Goal: Task Accomplishment & Management: Manage account settings

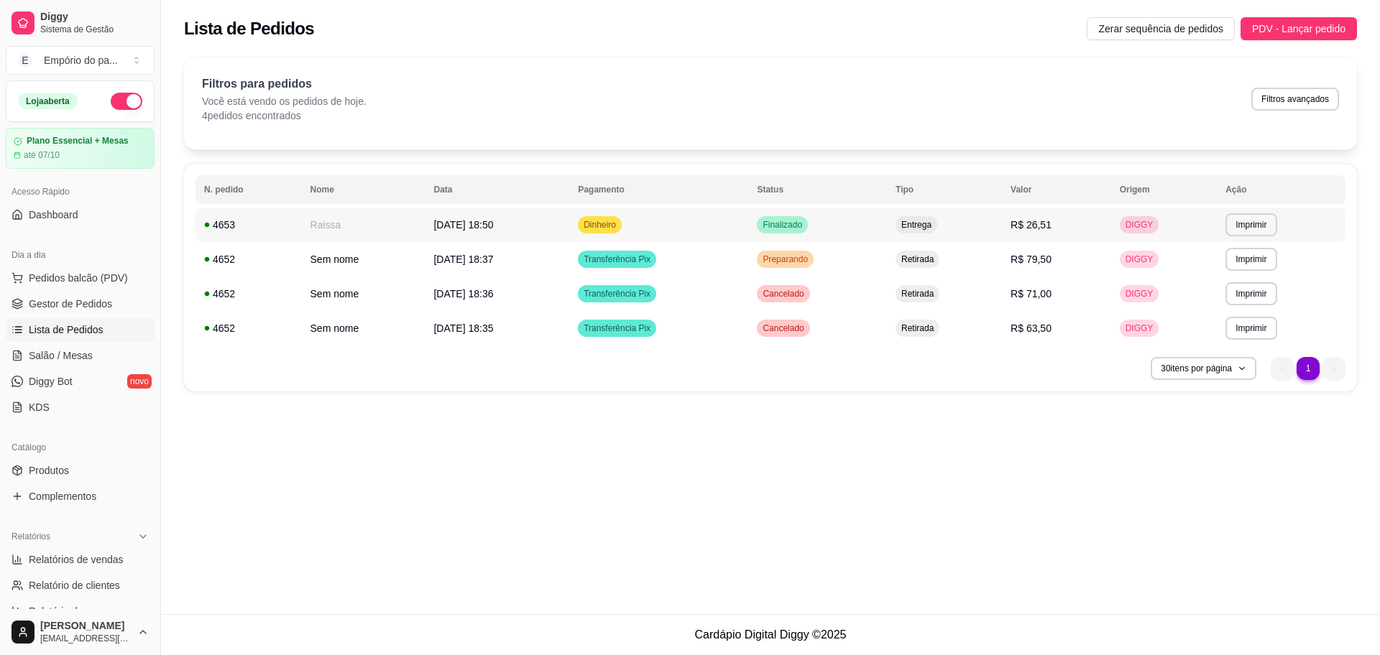
click at [303, 213] on td "Raissa" at bounding box center [364, 225] width 124 height 34
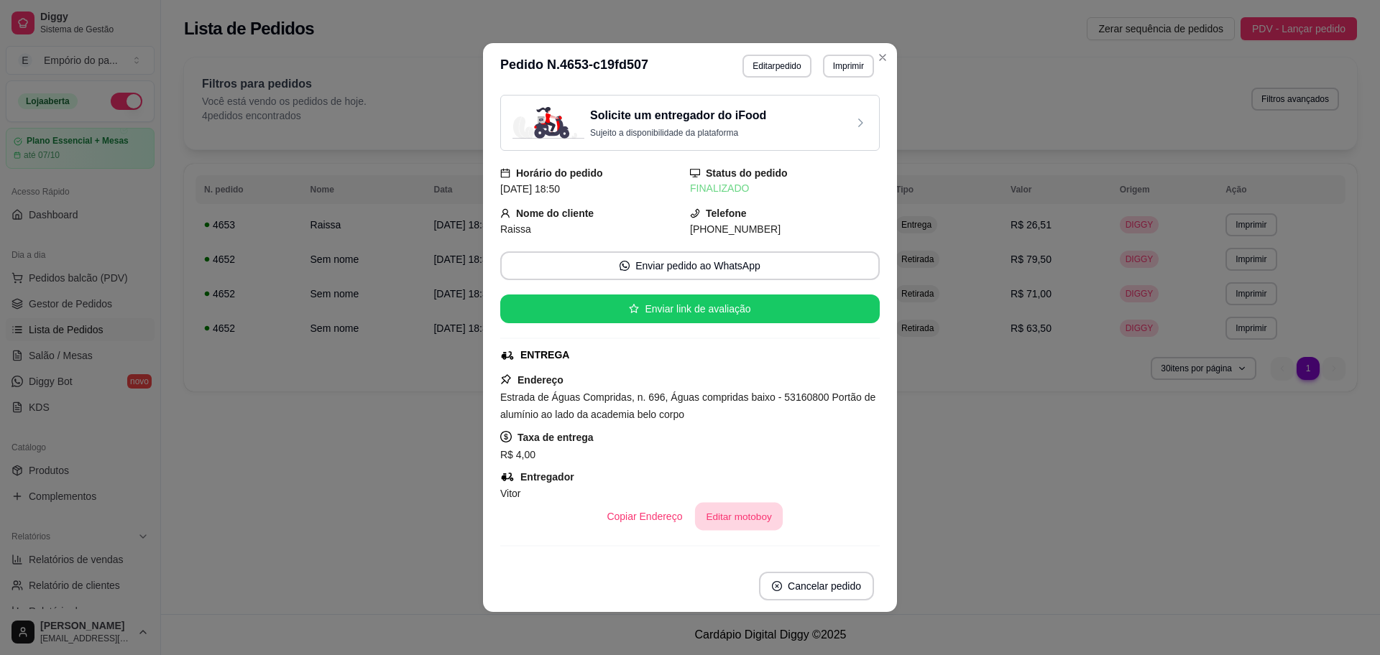
click at [706, 510] on button "Editar motoboy" at bounding box center [739, 517] width 88 height 28
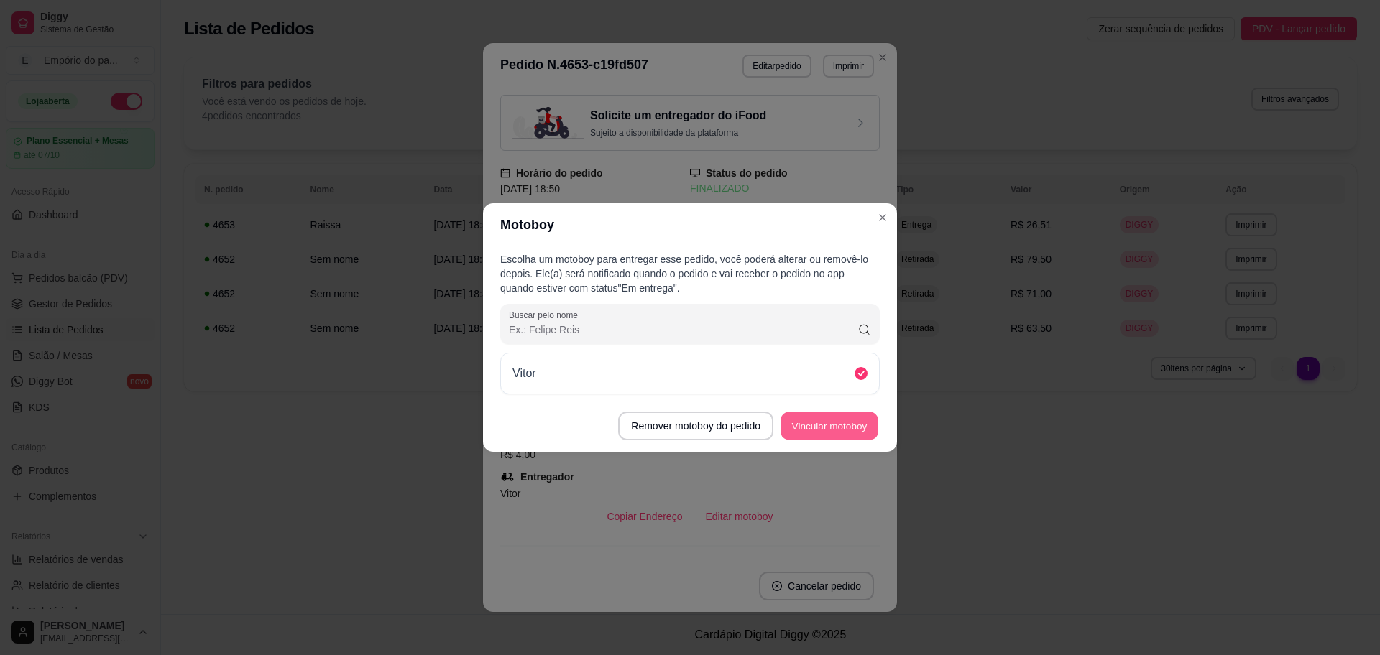
click at [836, 428] on button "Vincular motoboy" at bounding box center [829, 426] width 98 height 28
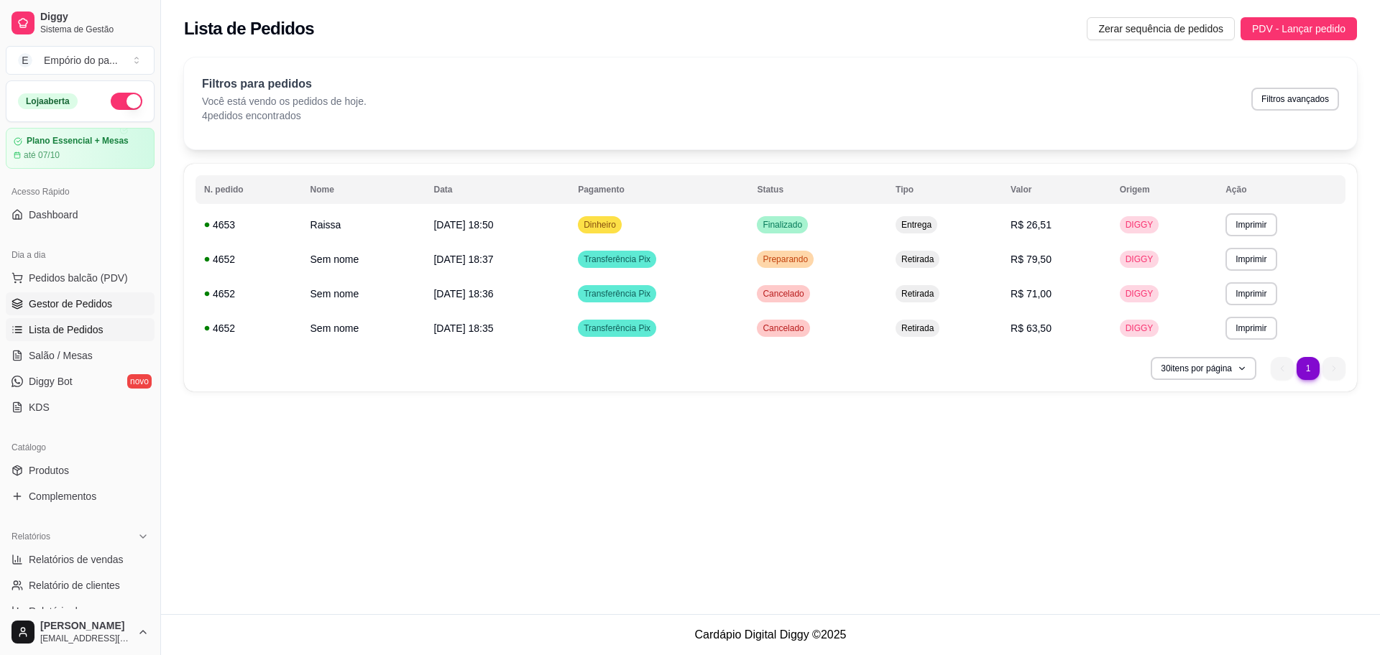
click at [63, 297] on span "Gestor de Pedidos" at bounding box center [70, 304] width 83 height 14
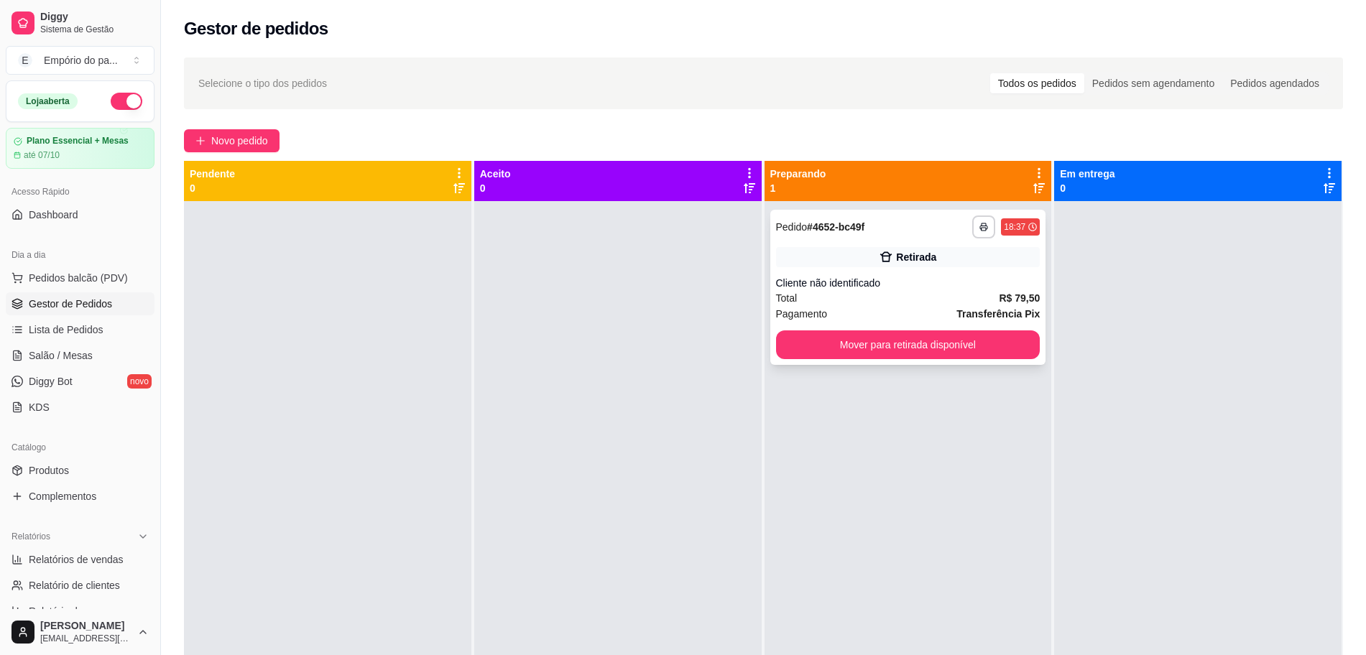
click at [906, 302] on div "Total R$ 79,50" at bounding box center [908, 298] width 264 height 16
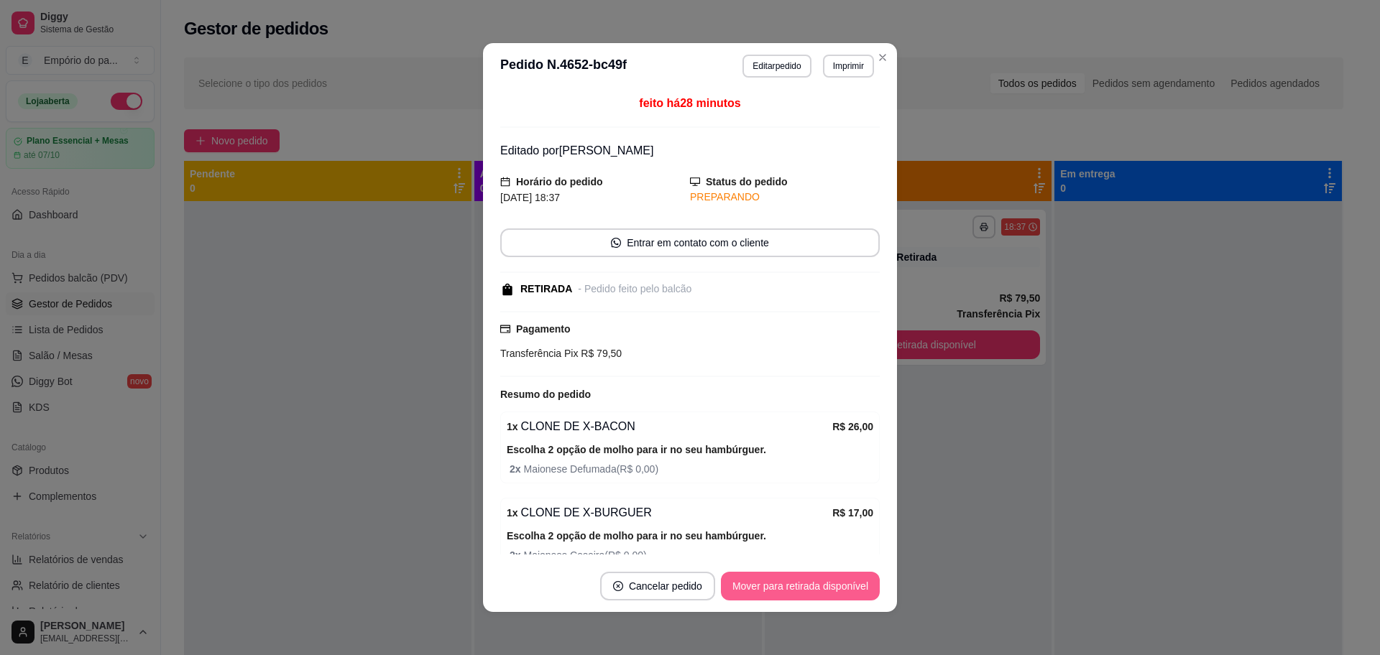
click at [774, 580] on button "Mover para retirada disponível" at bounding box center [800, 586] width 159 height 29
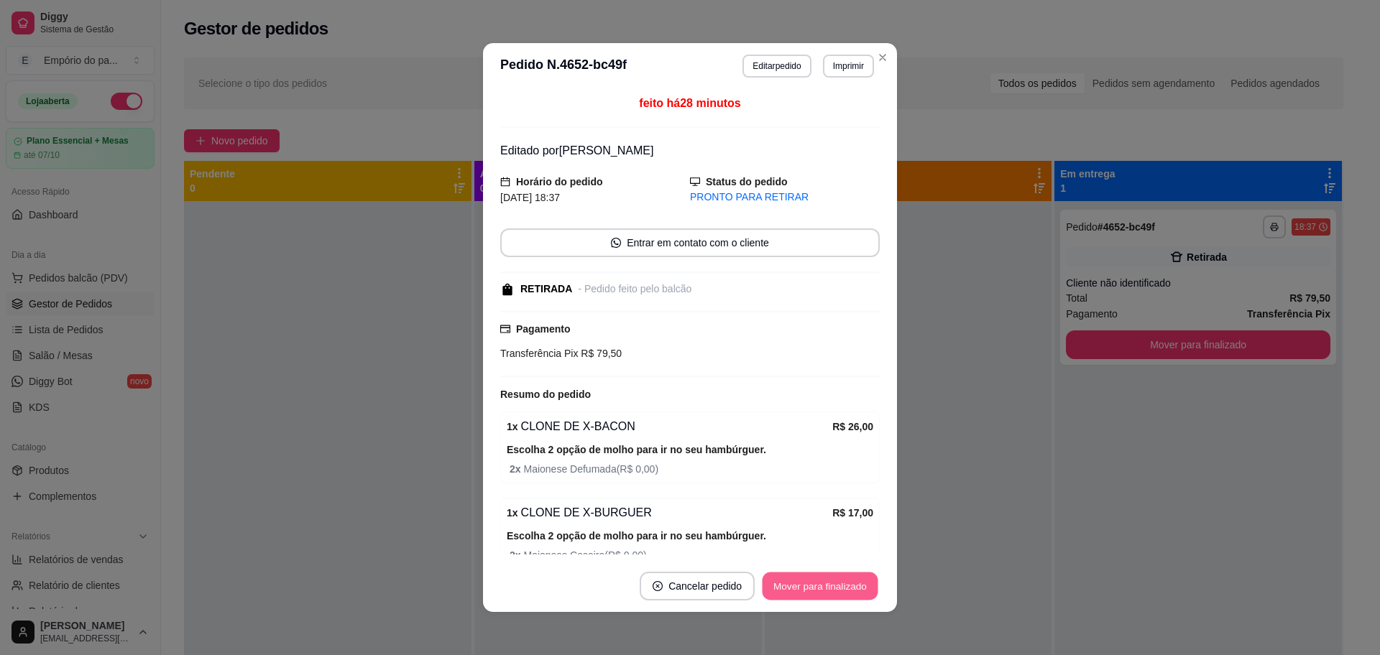
click at [807, 583] on button "Mover para finalizado" at bounding box center [820, 587] width 116 height 28
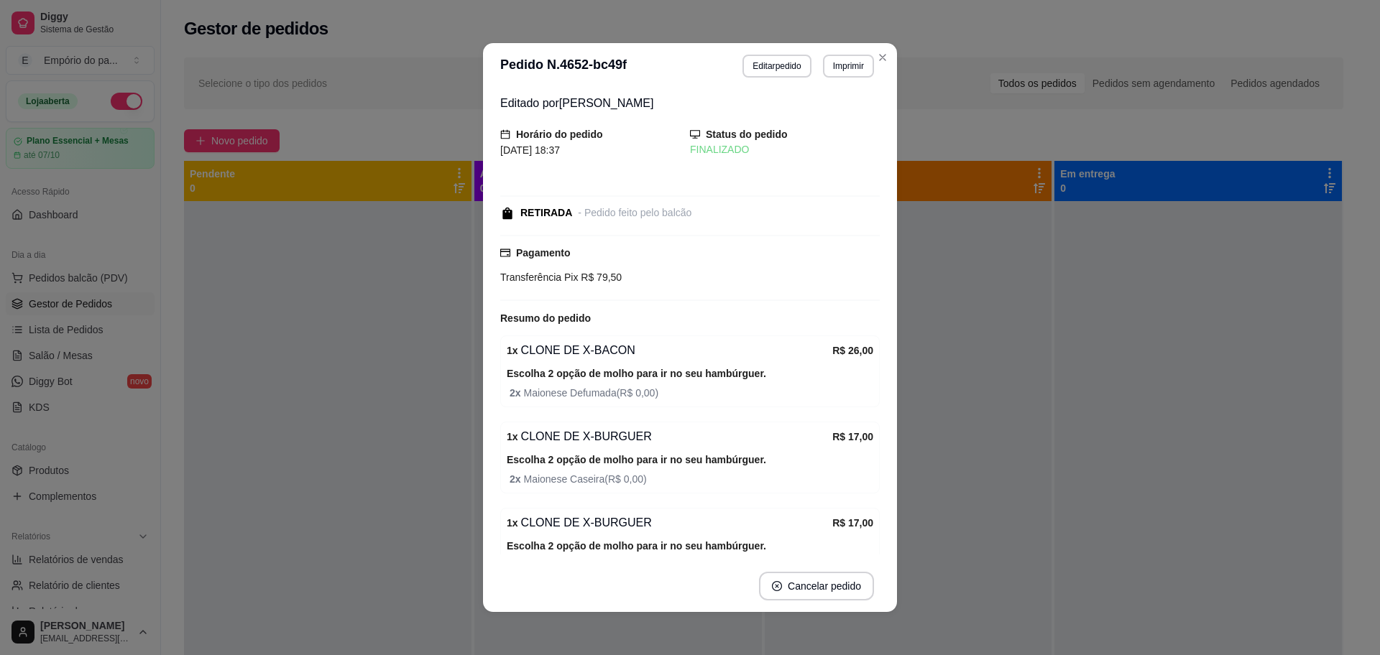
click at [766, 565] on footer "Cancelar pedido" at bounding box center [690, 587] width 414 height 52
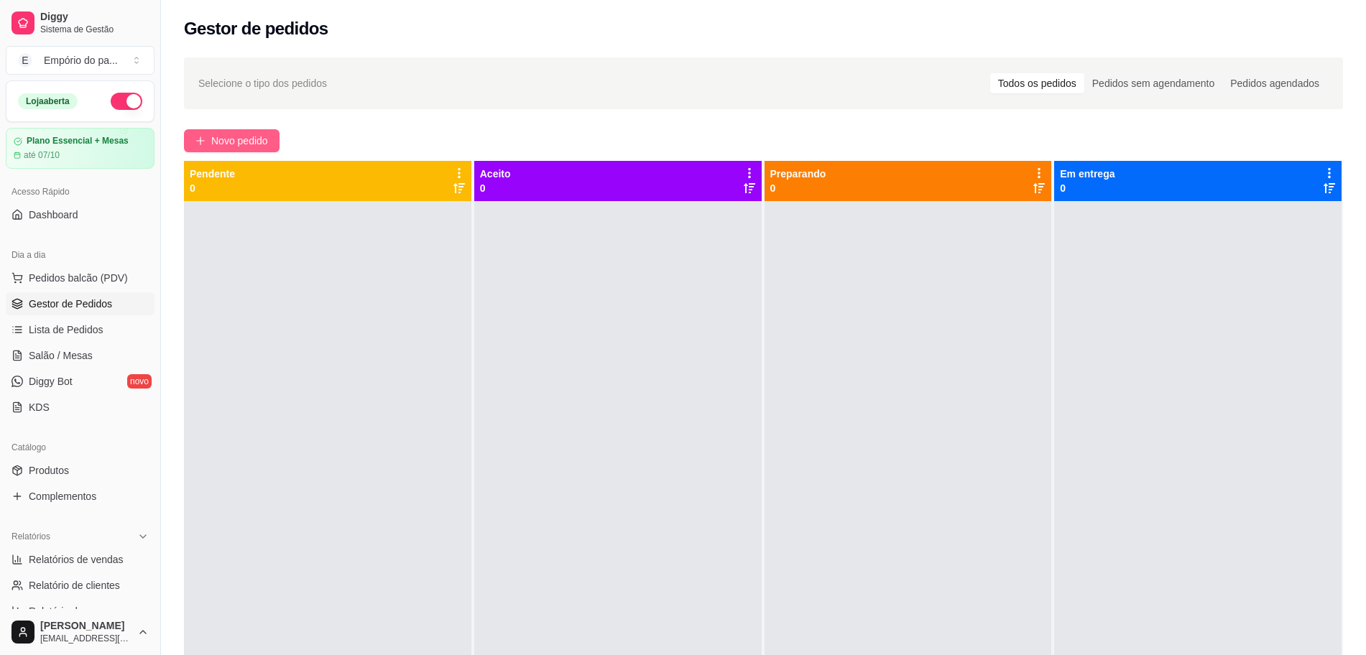
click at [231, 142] on span "Novo pedido" at bounding box center [239, 141] width 57 height 16
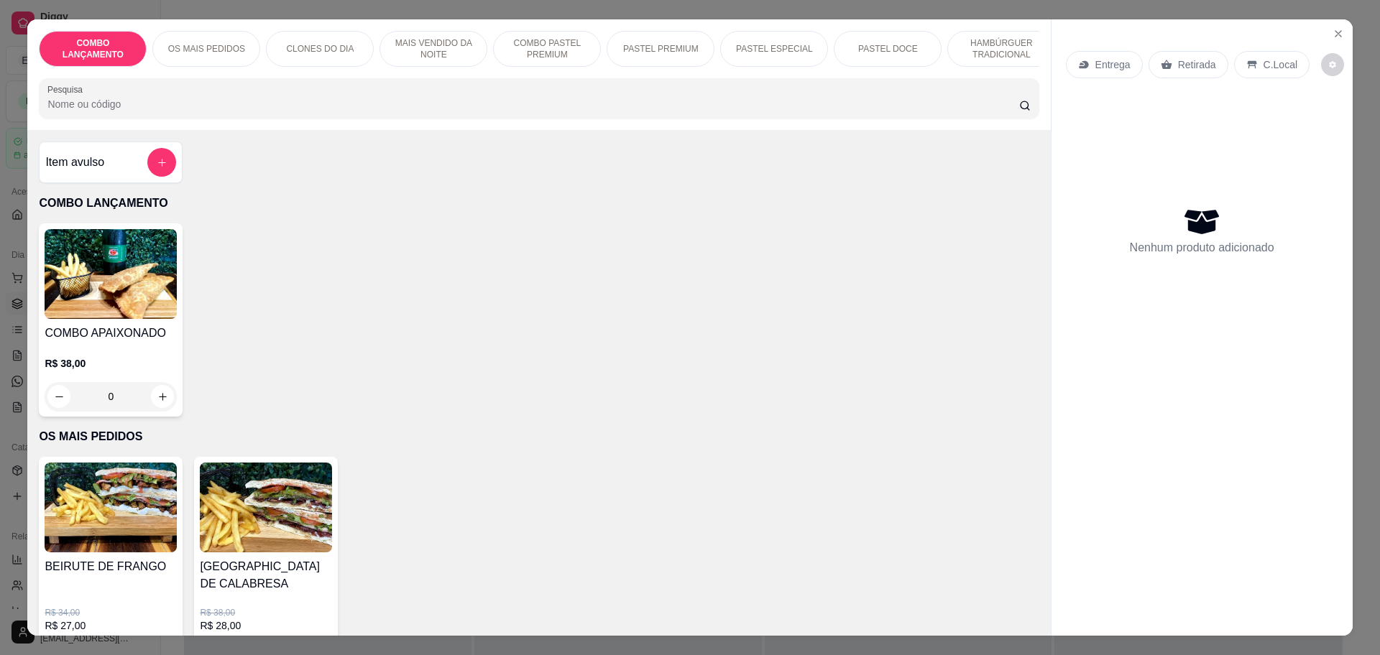
click at [1164, 68] on div "Retirada" at bounding box center [1188, 64] width 80 height 27
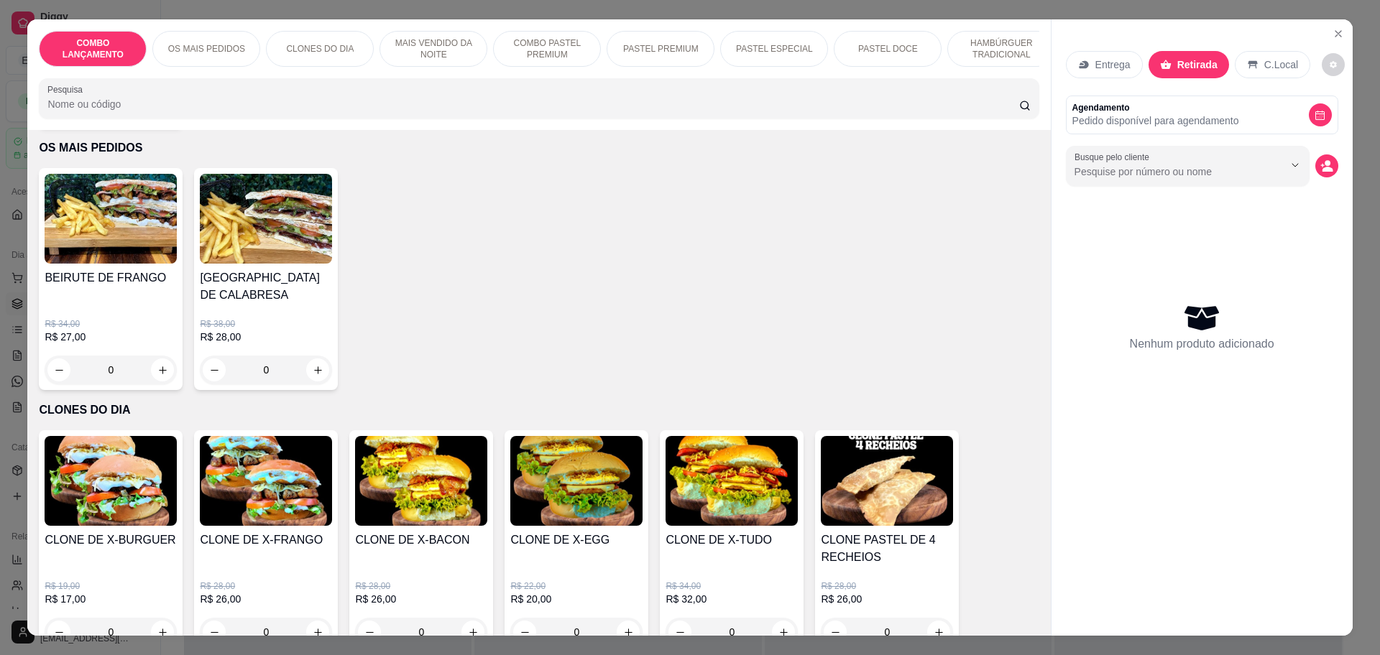
scroll to position [269, 0]
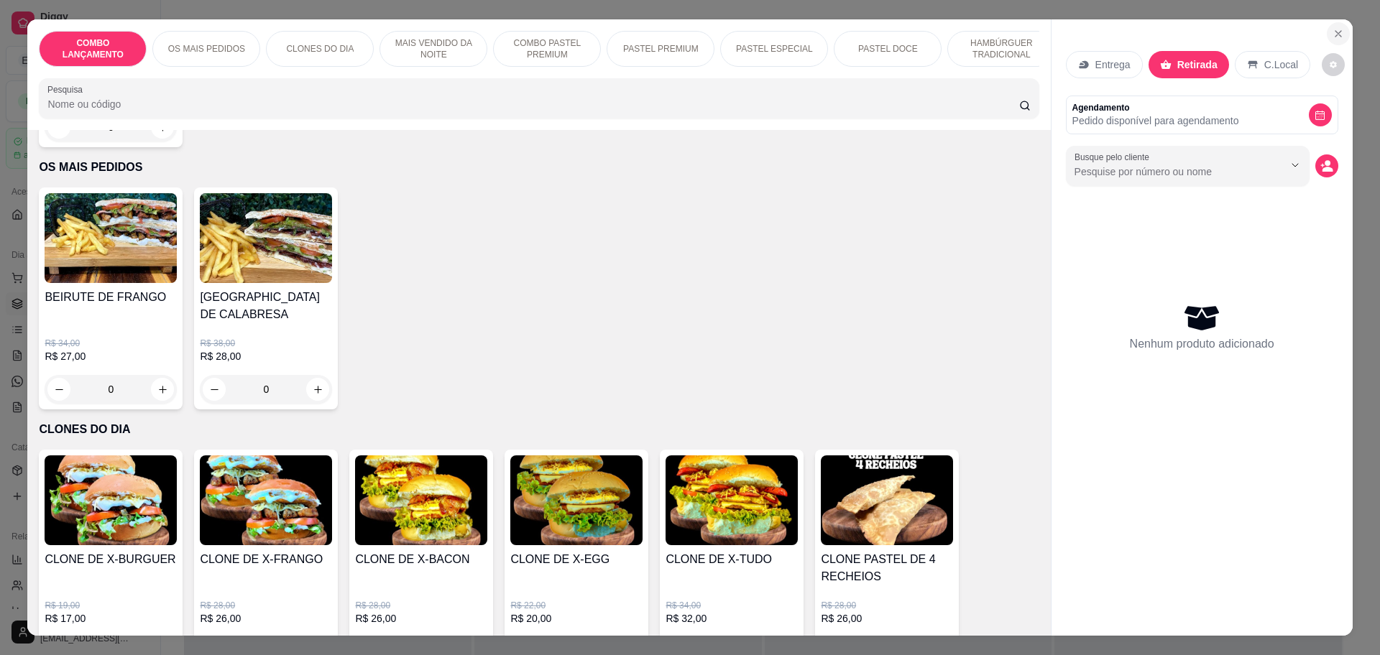
click at [1332, 29] on icon "Close" at bounding box center [1337, 33] width 11 height 11
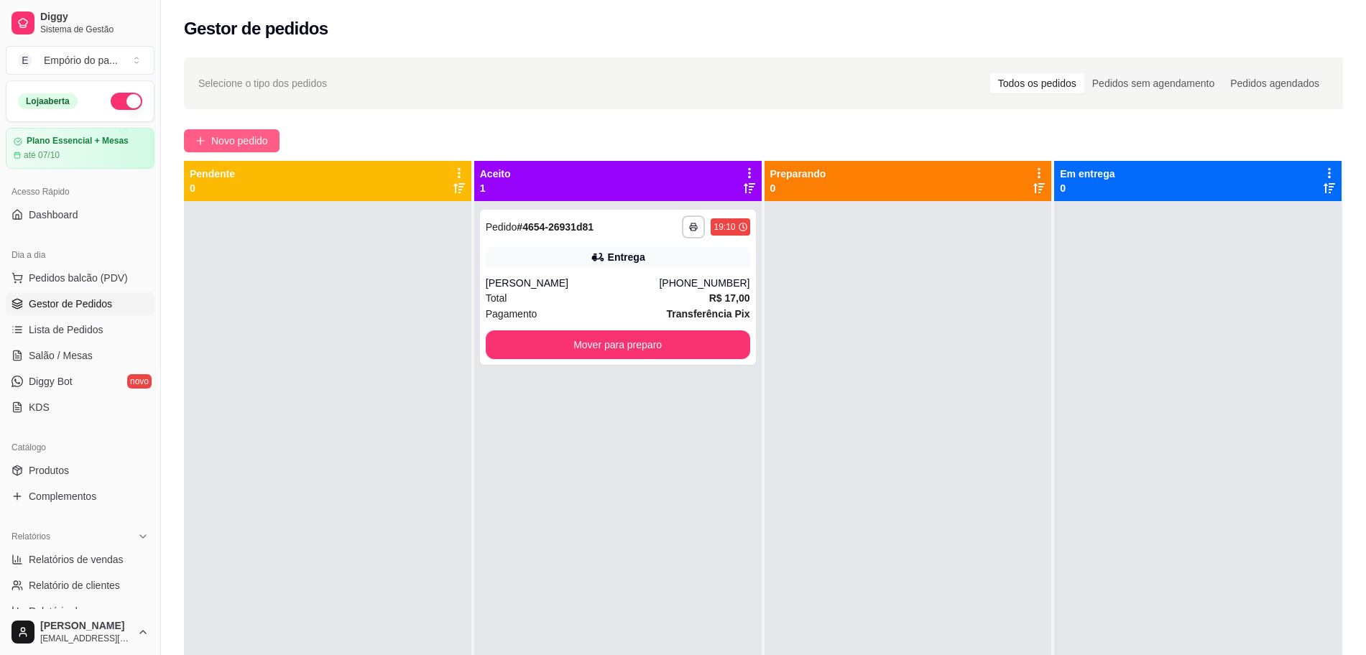
click at [268, 133] on span "Novo pedido" at bounding box center [239, 141] width 57 height 16
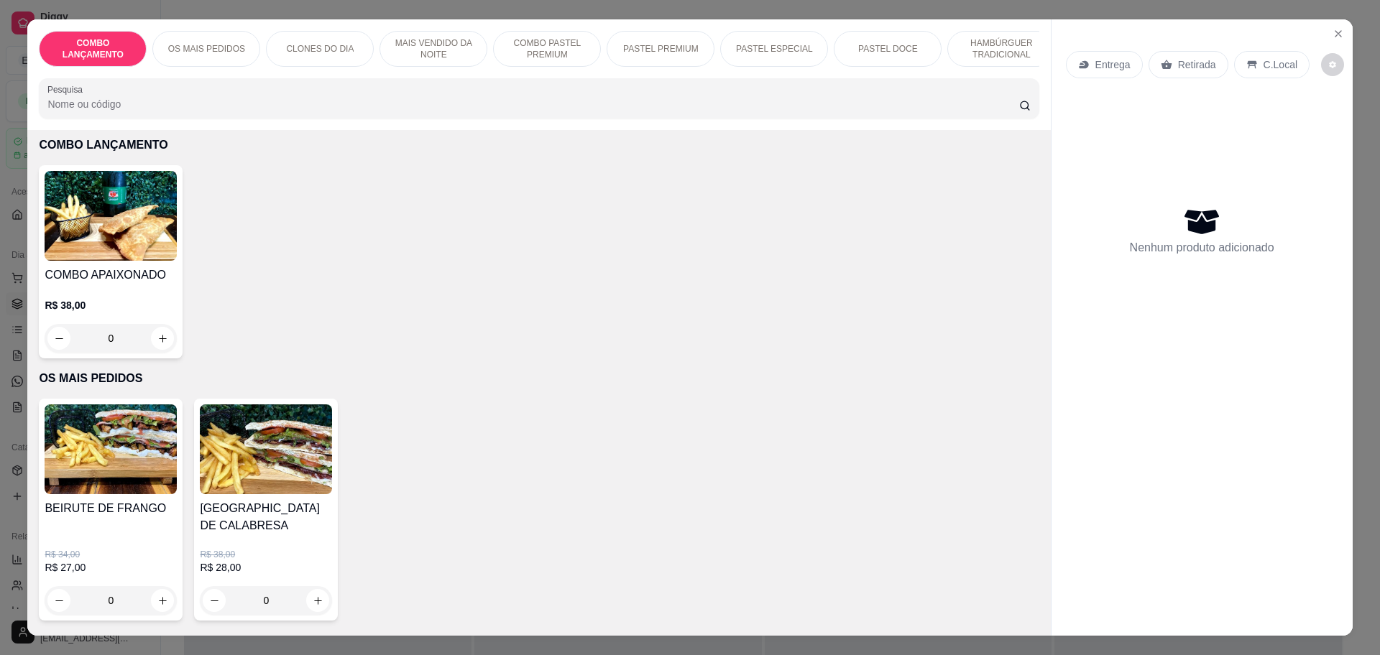
scroll to position [180, 0]
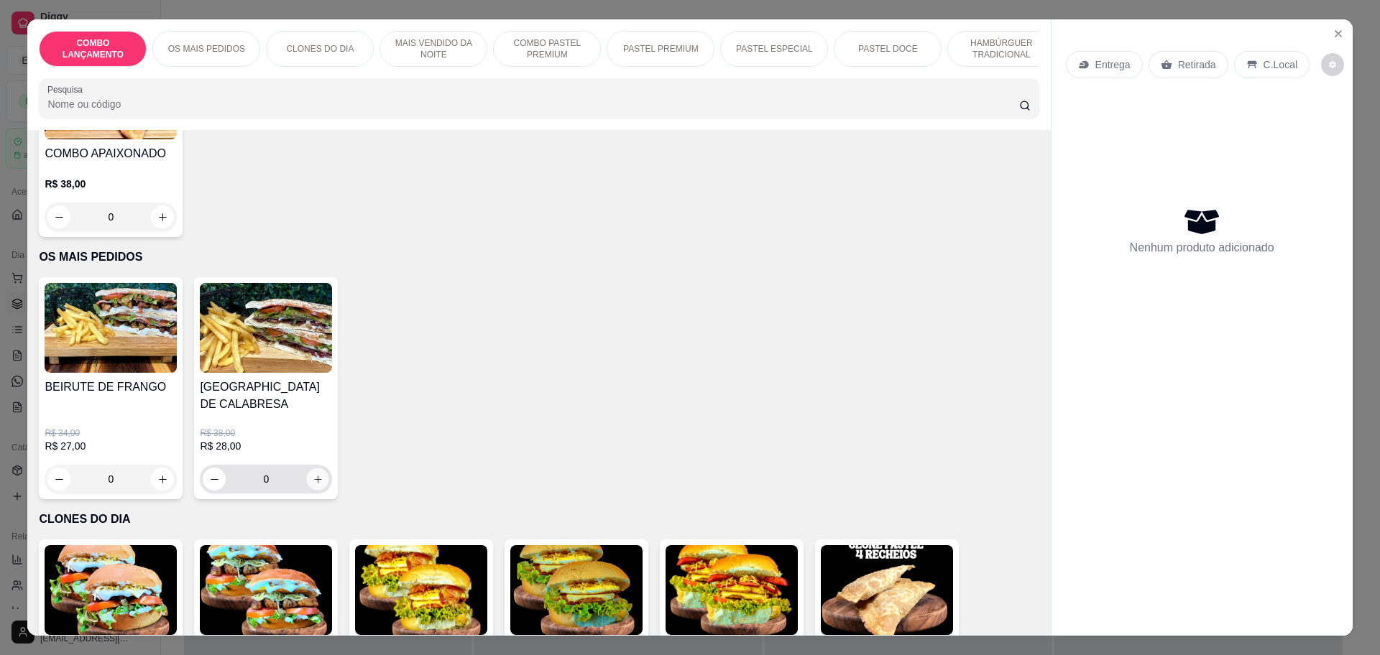
click at [313, 474] on icon "increase-product-quantity" at bounding box center [318, 479] width 11 height 11
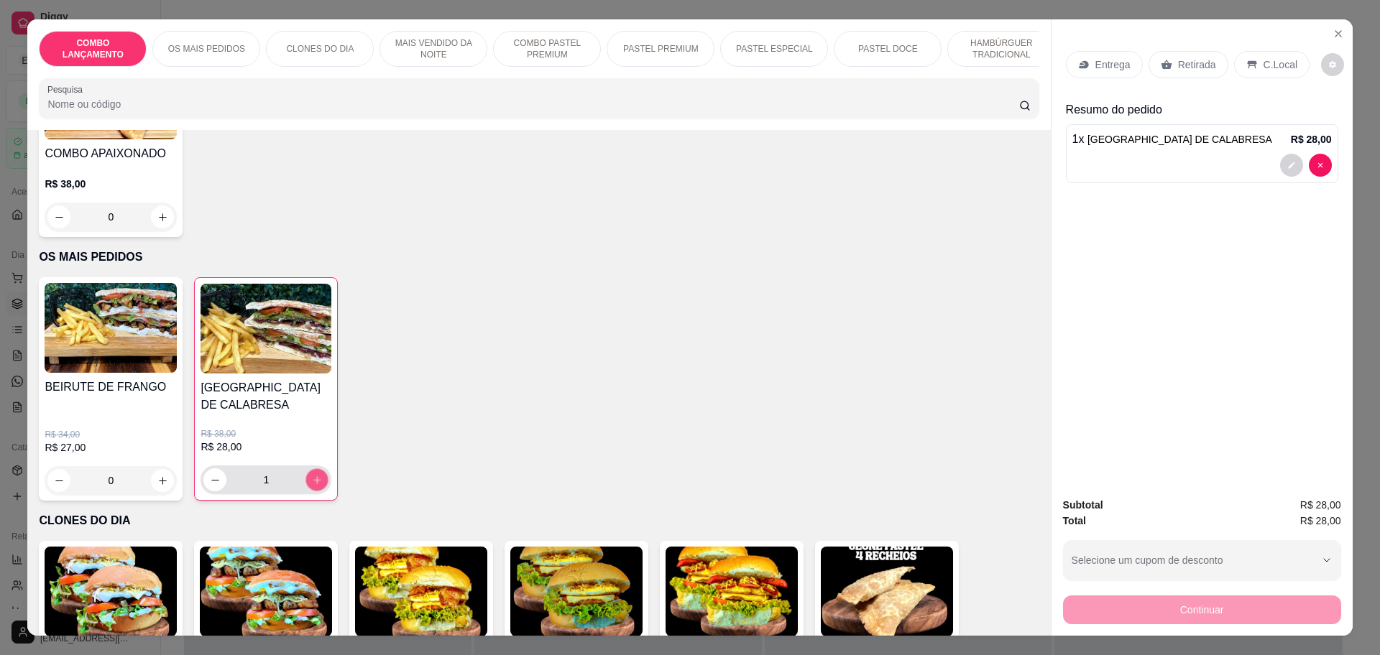
click at [310, 469] on button "increase-product-quantity" at bounding box center [317, 480] width 22 height 22
type input "2"
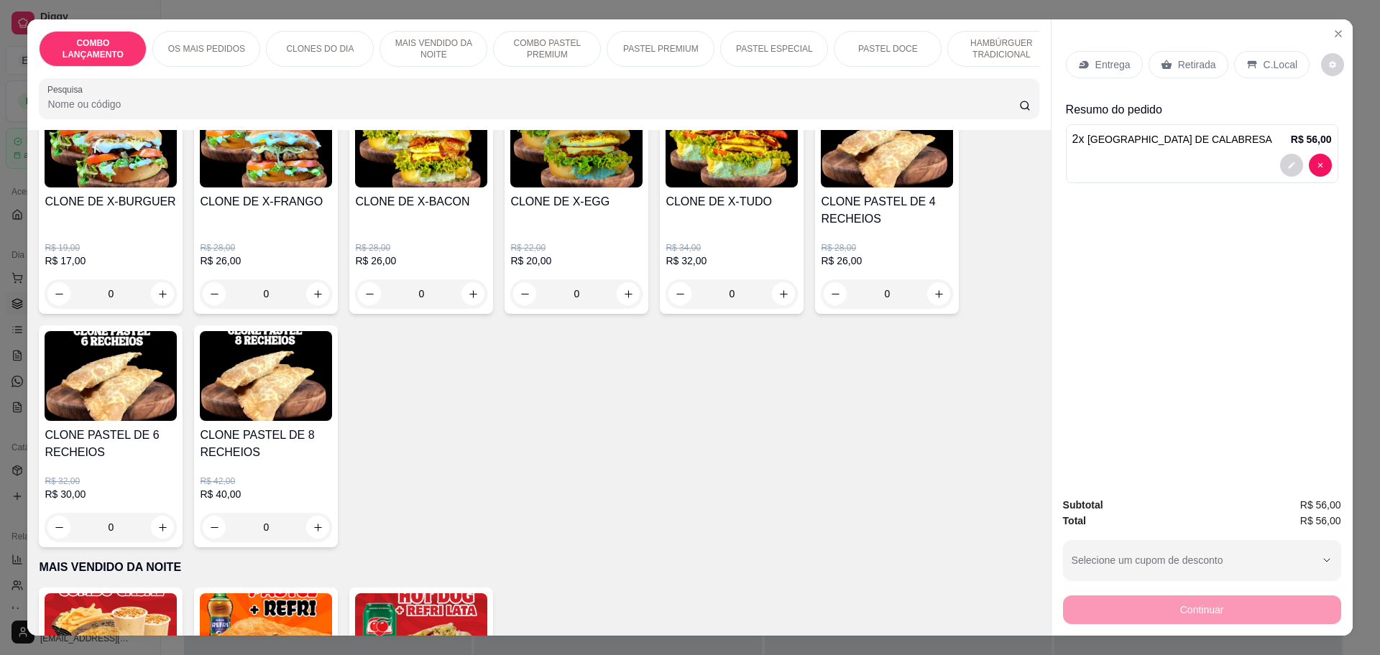
scroll to position [719, 0]
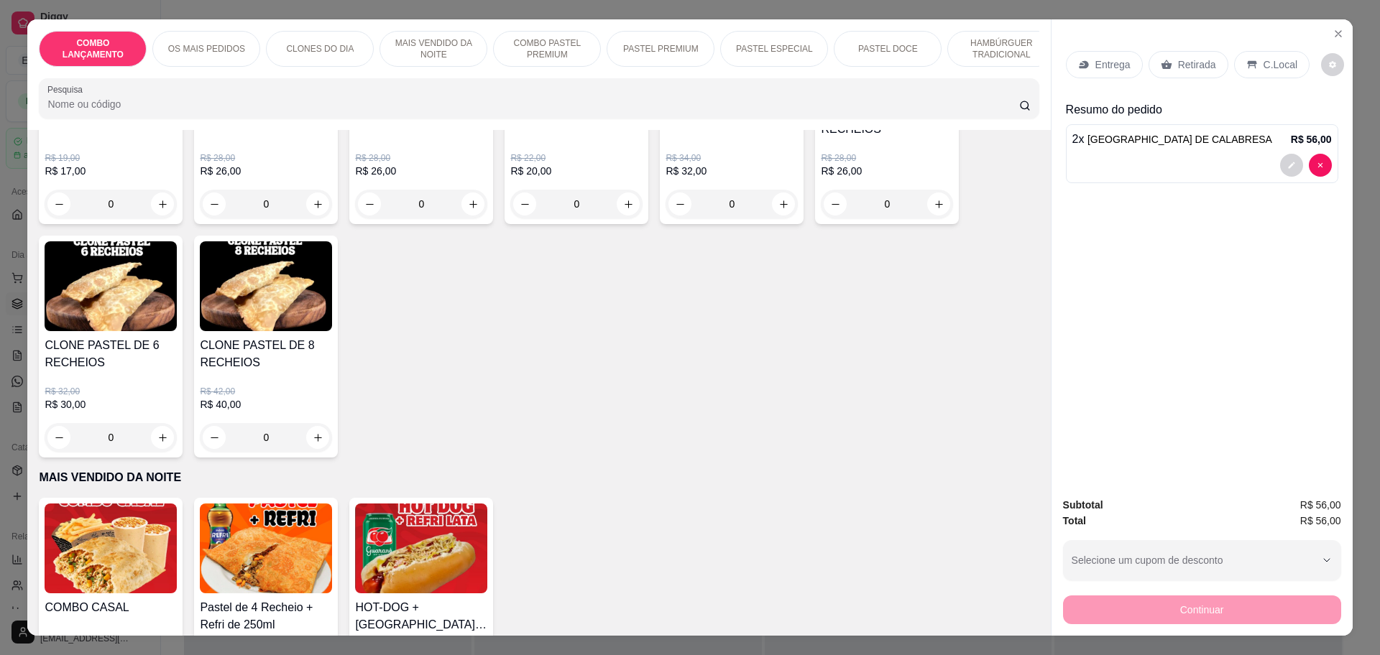
click at [160, 431] on div "0" at bounding box center [111, 437] width 132 height 29
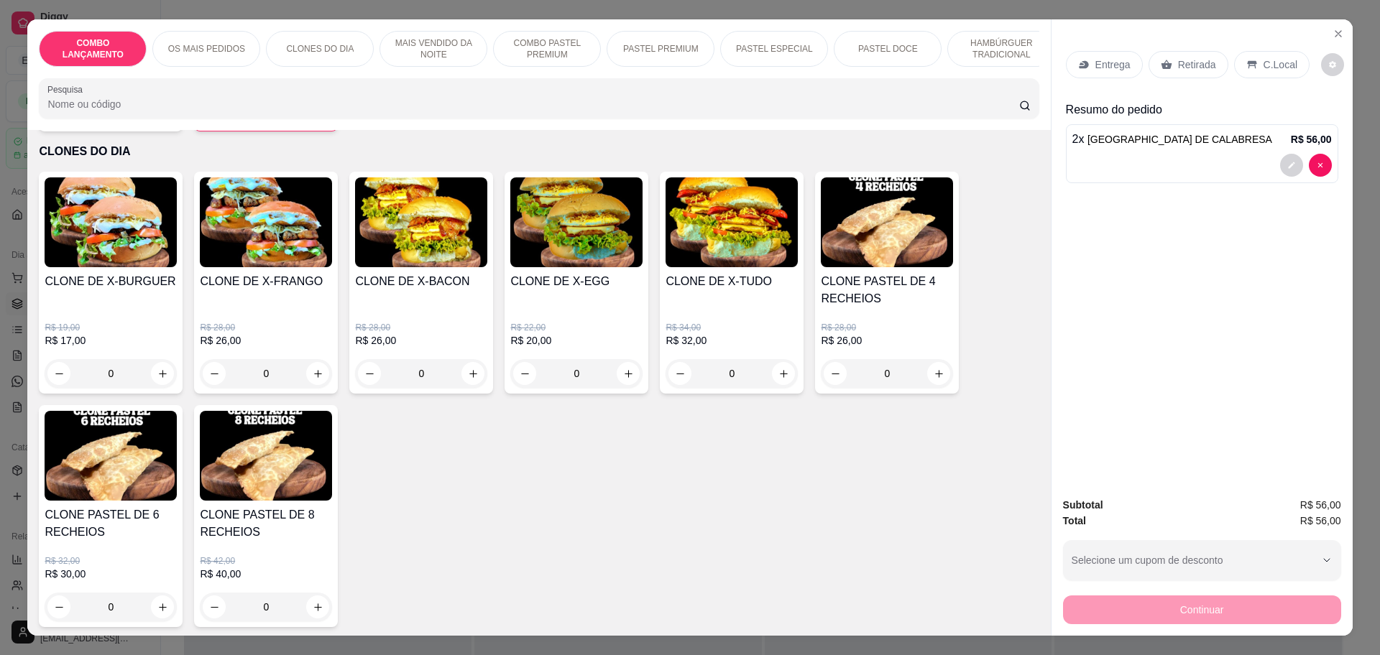
scroll to position [539, 0]
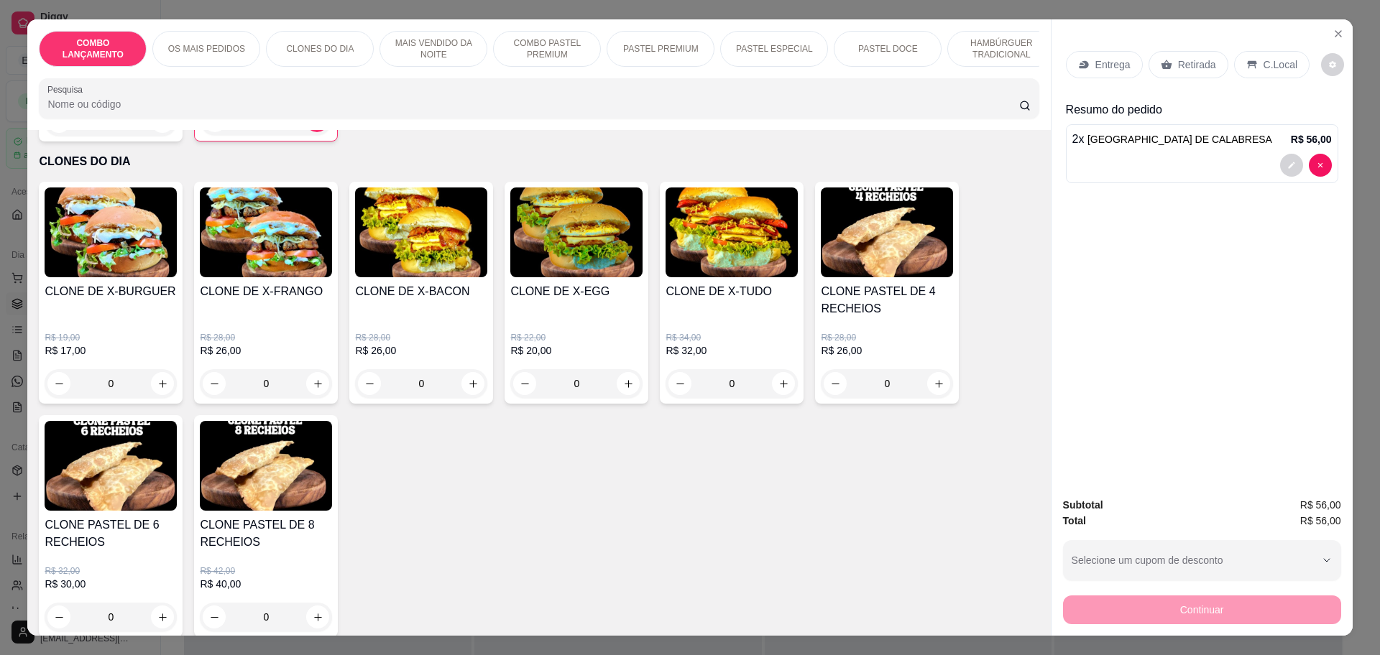
click at [930, 376] on div "0" at bounding box center [887, 383] width 132 height 29
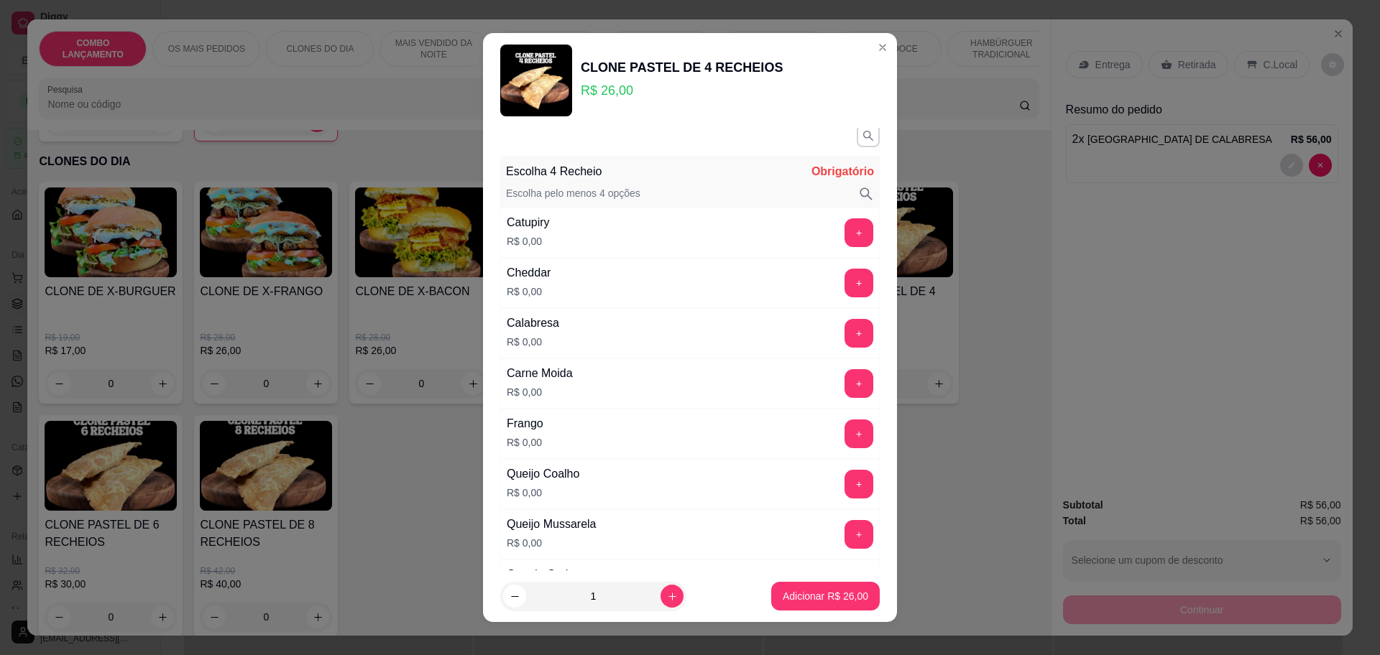
scroll to position [0, 0]
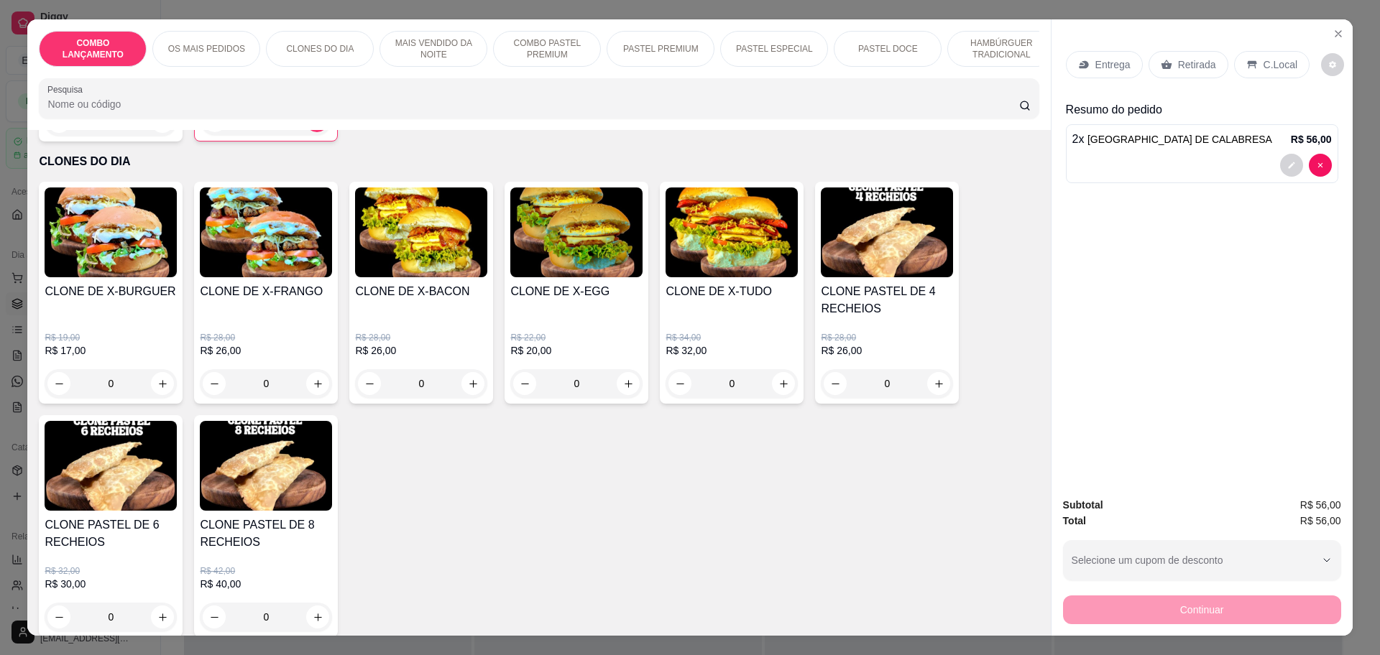
click at [1194, 65] on p "Retirada" at bounding box center [1197, 64] width 38 height 14
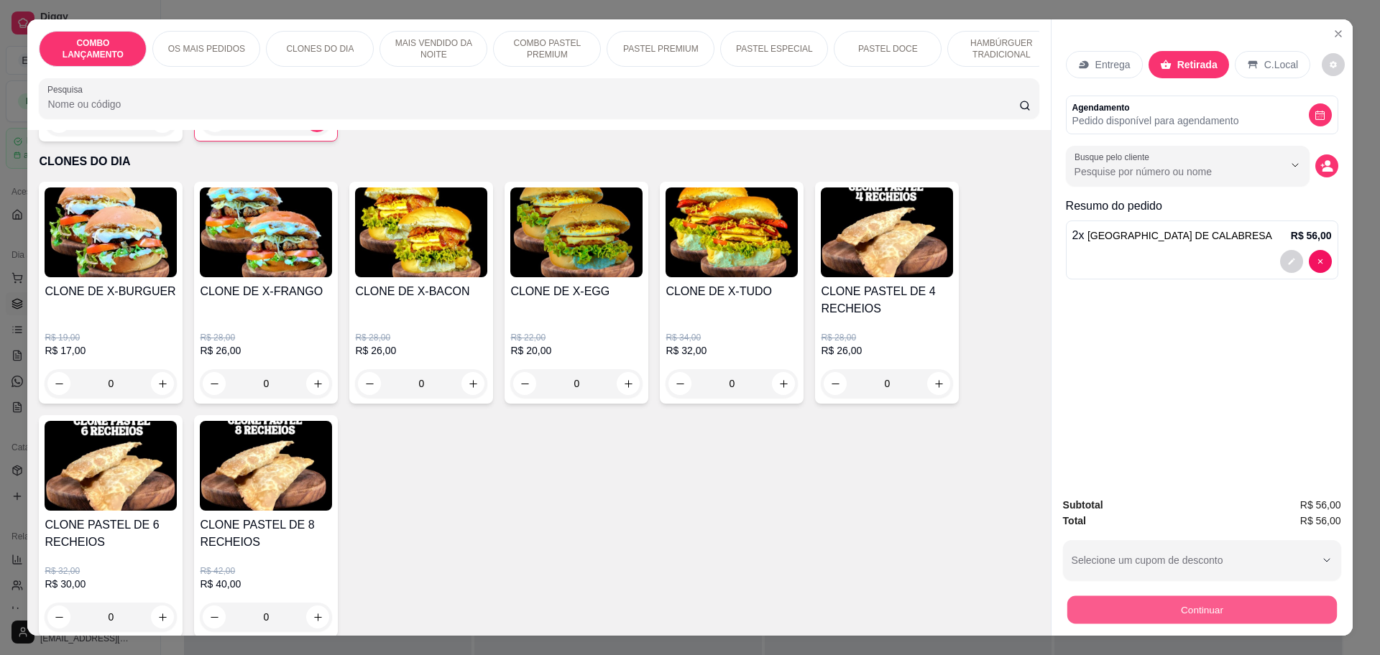
click at [1260, 606] on button "Continuar" at bounding box center [1200, 610] width 269 height 28
click at [157, 612] on div "0" at bounding box center [111, 617] width 132 height 29
click at [938, 380] on div "0" at bounding box center [887, 383] width 132 height 29
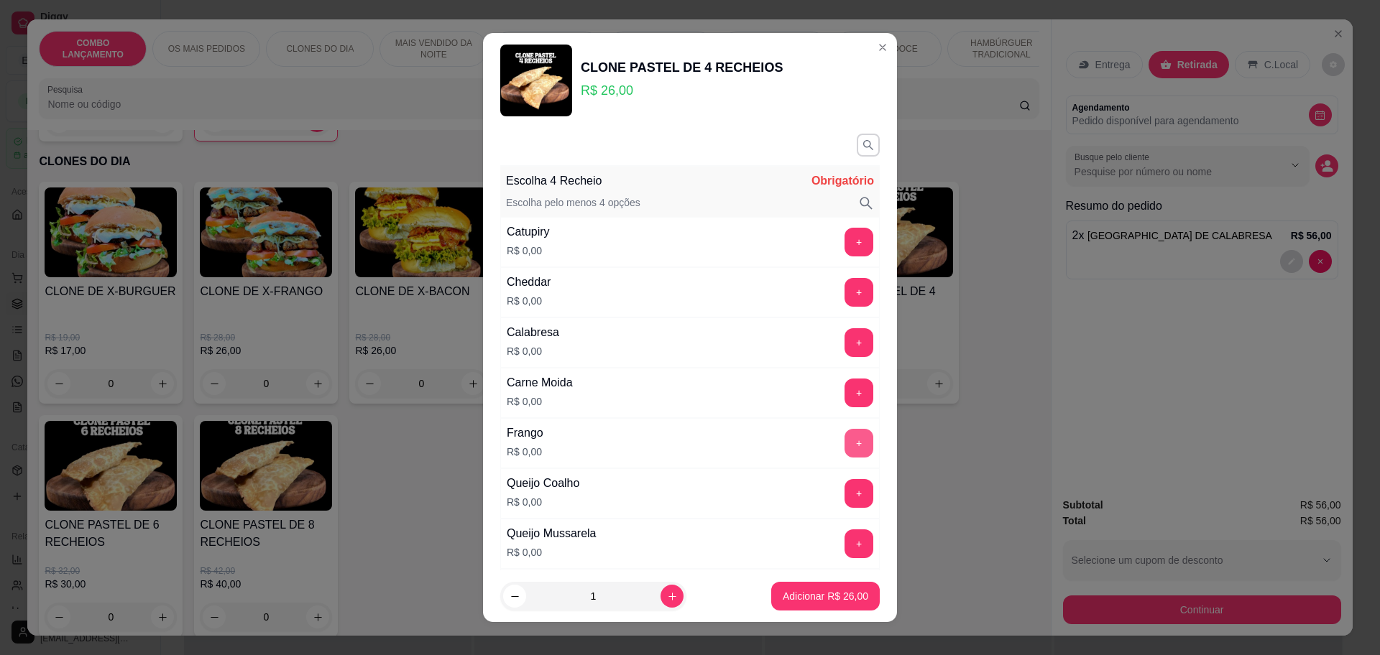
click at [844, 442] on button "+" at bounding box center [858, 443] width 29 height 29
click at [844, 337] on button "+" at bounding box center [858, 342] width 29 height 29
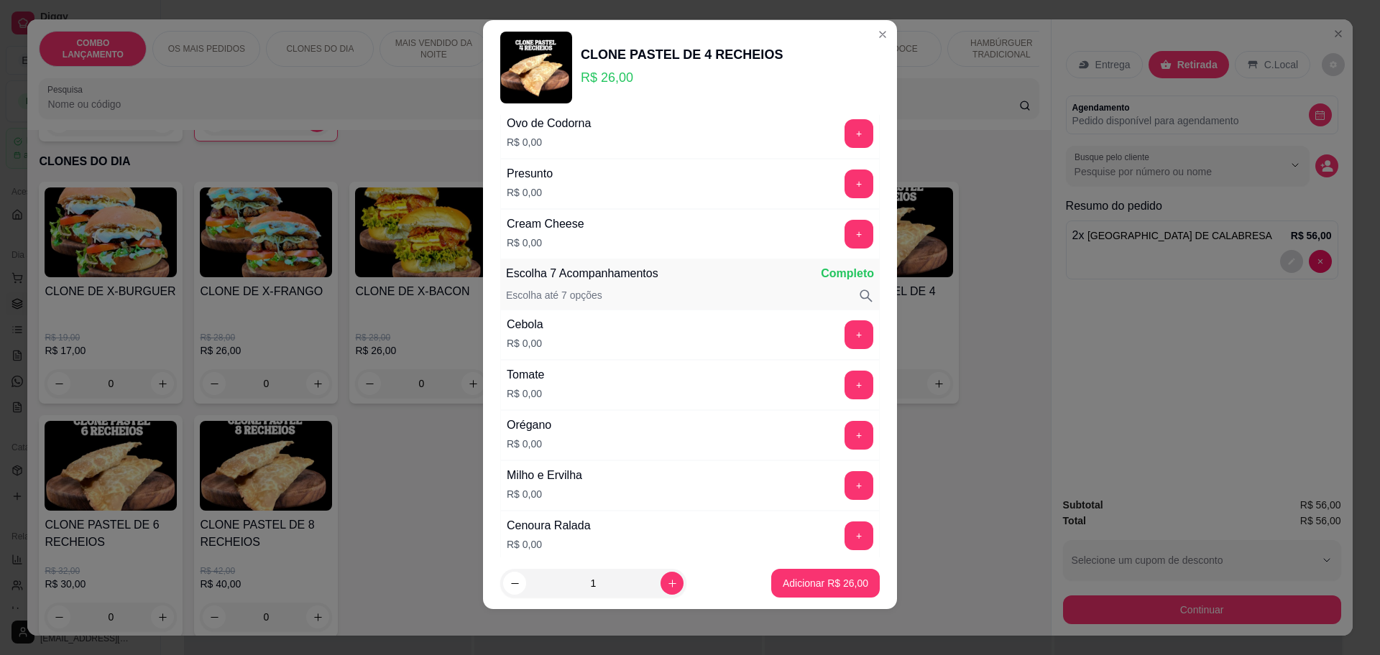
scroll to position [449, 0]
click at [845, 183] on button "+" at bounding box center [859, 182] width 28 height 28
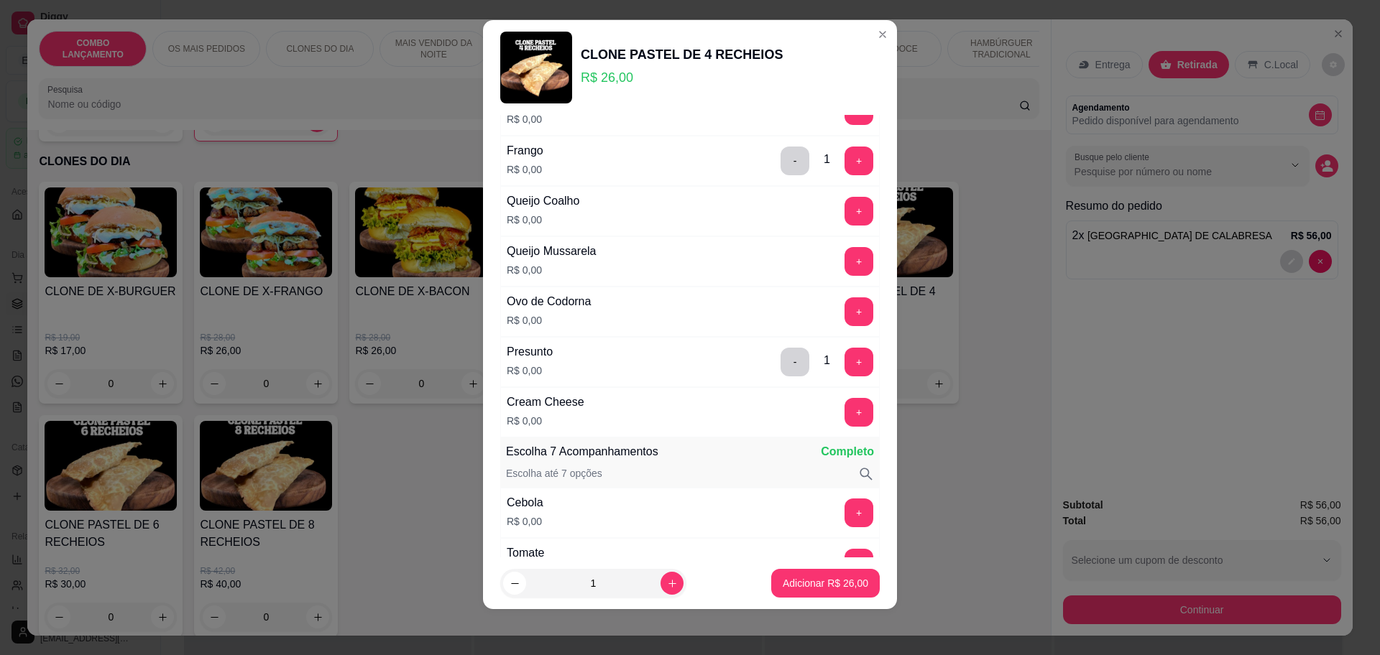
scroll to position [180, 0]
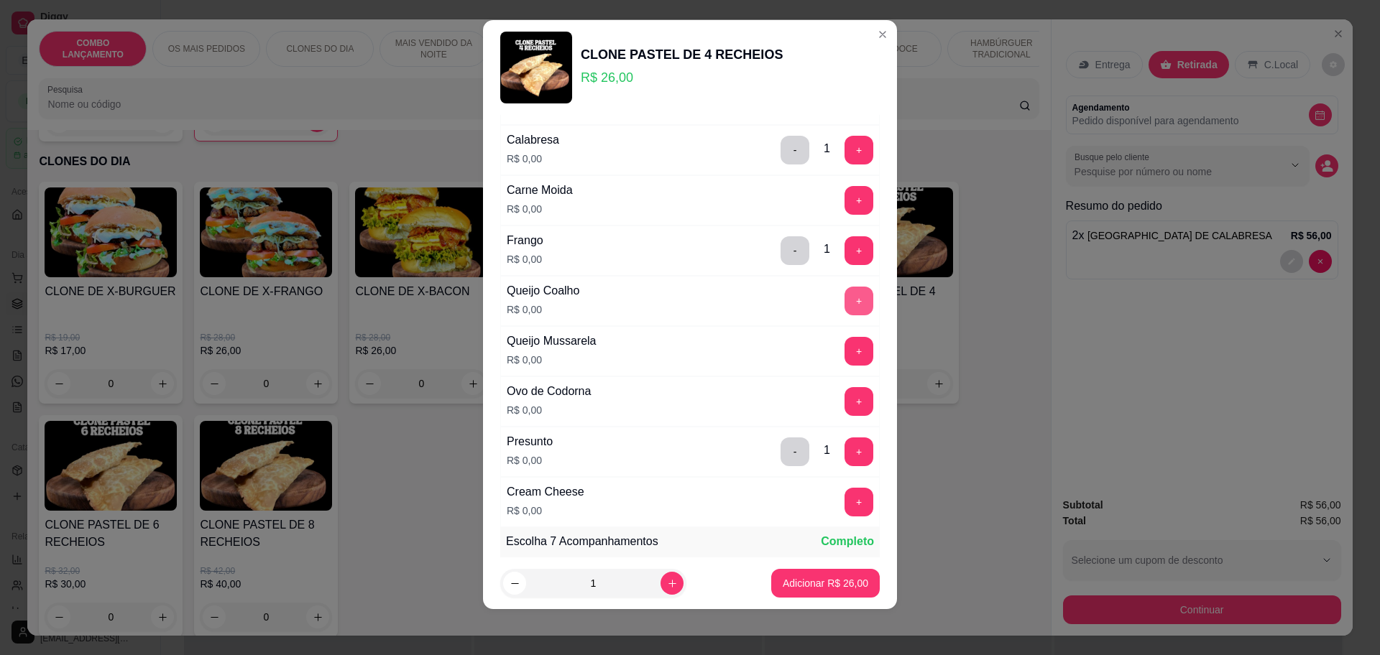
click at [844, 290] on button "+" at bounding box center [858, 301] width 29 height 29
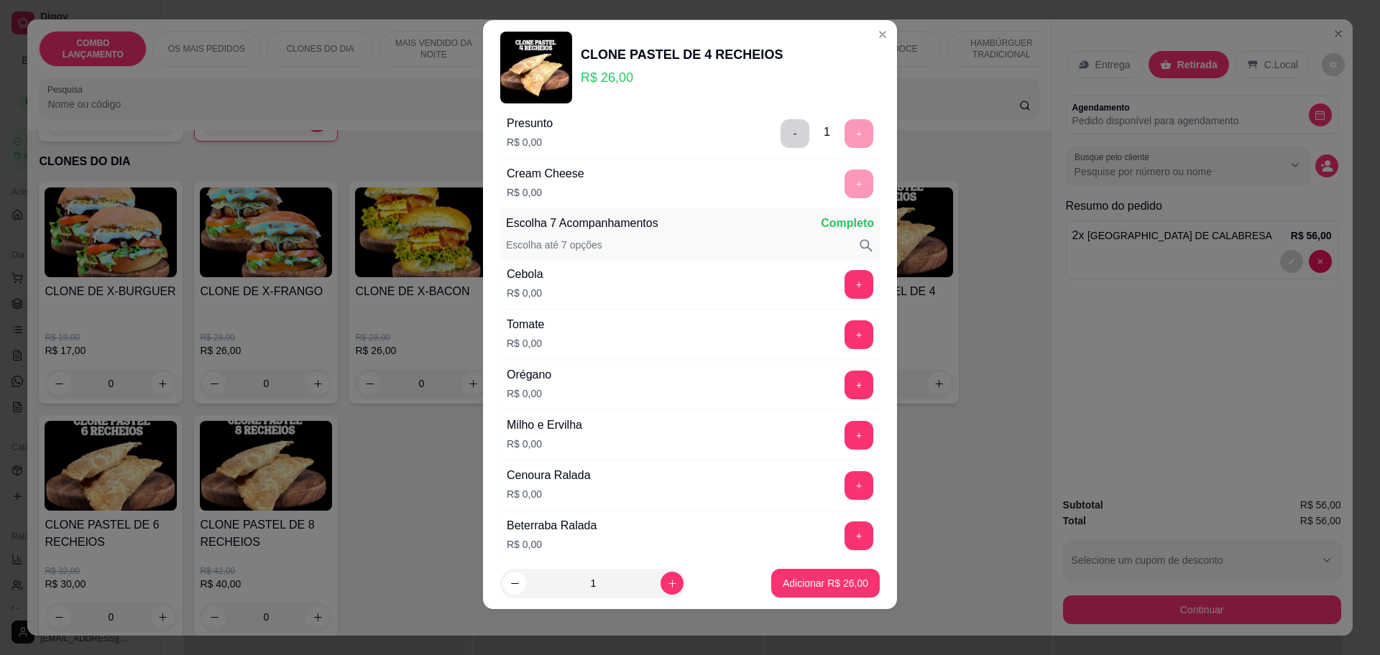
scroll to position [588, 0]
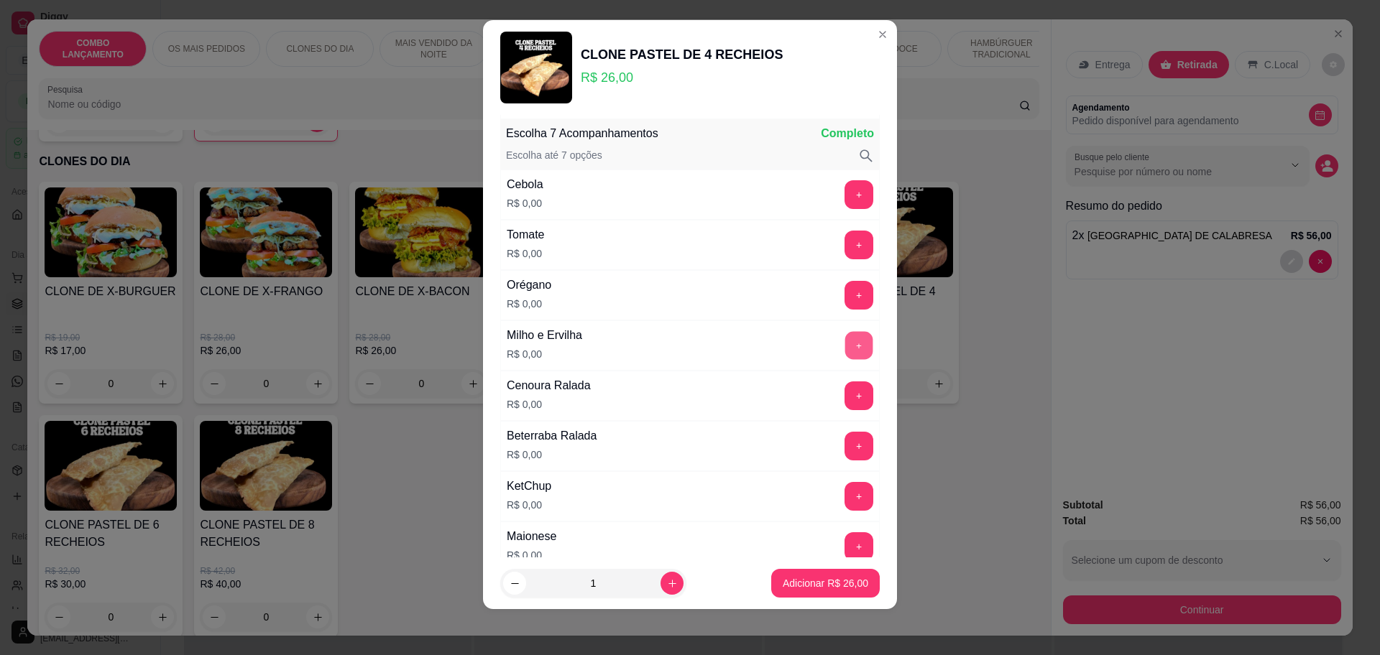
click at [845, 343] on button "+" at bounding box center [859, 345] width 28 height 28
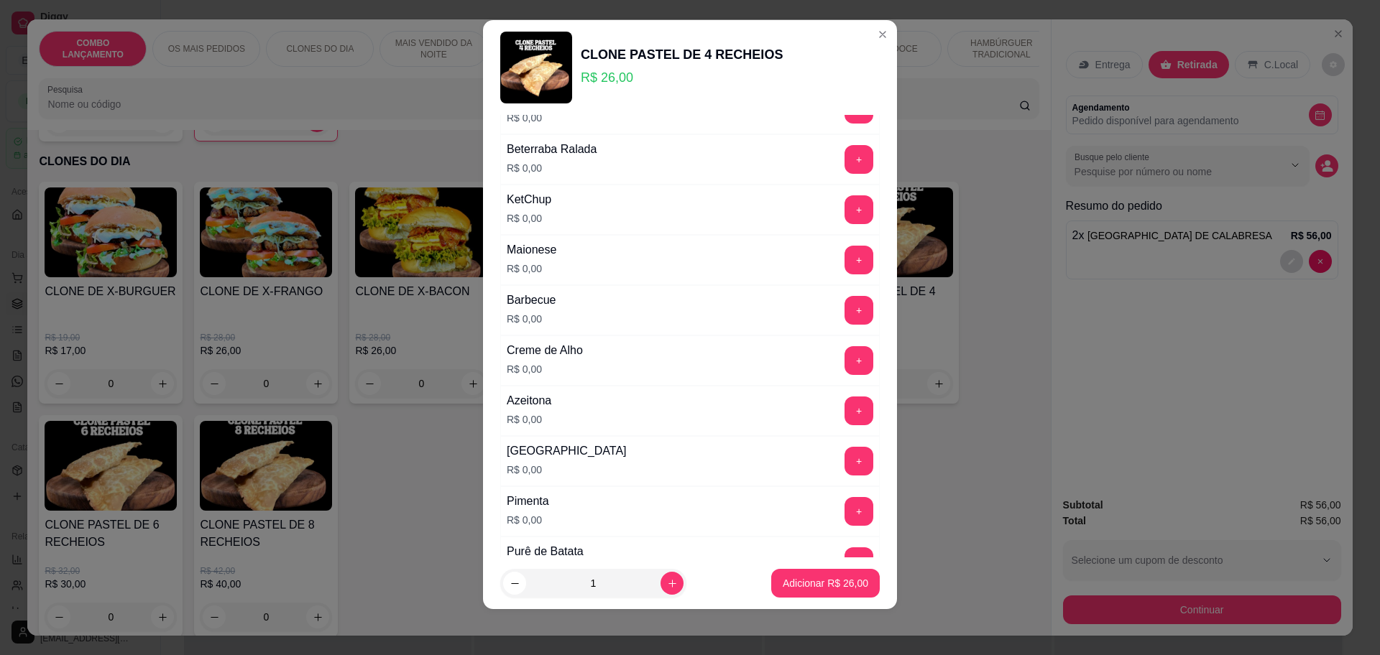
scroll to position [947, 0]
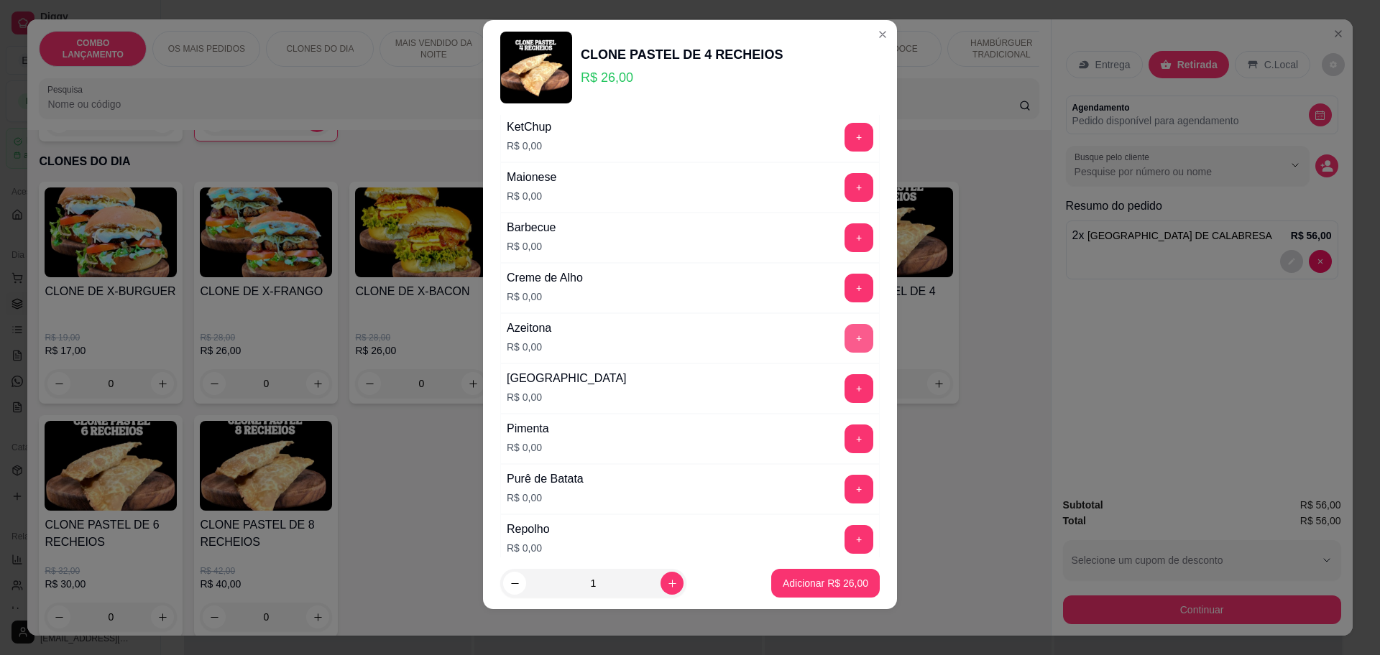
click at [844, 342] on button "+" at bounding box center [858, 338] width 29 height 29
click at [831, 572] on button "Adicionar R$ 26,00" at bounding box center [825, 584] width 106 height 28
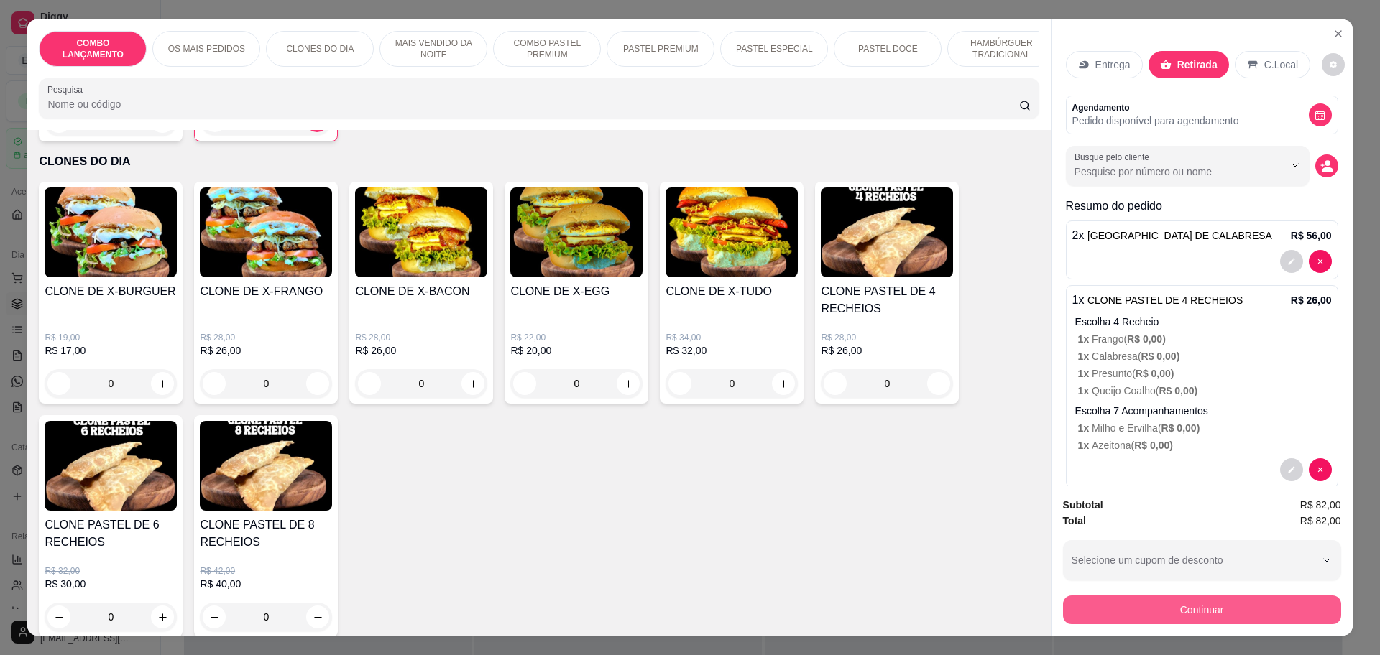
click at [1223, 608] on button "Continuar" at bounding box center [1202, 610] width 278 height 29
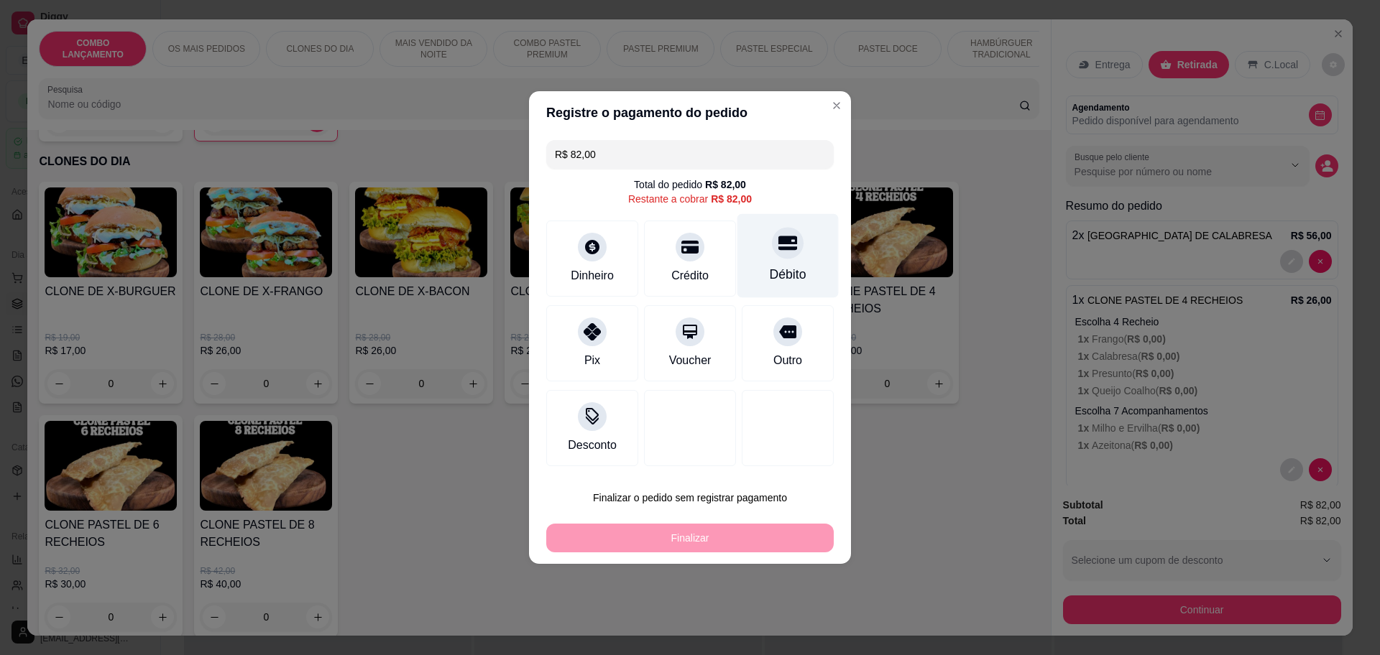
click at [756, 252] on div "Débito" at bounding box center [787, 256] width 101 height 84
type input "R$ 0,00"
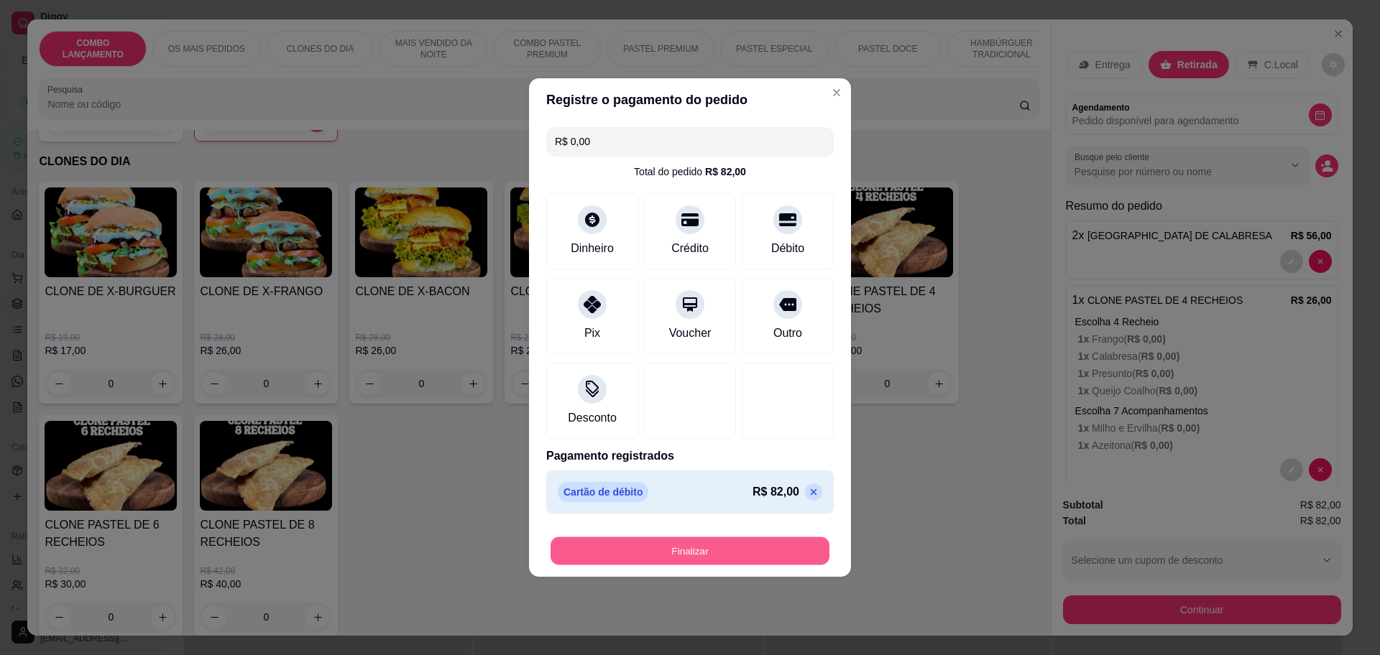
click at [647, 543] on button "Finalizar" at bounding box center [689, 552] width 279 height 28
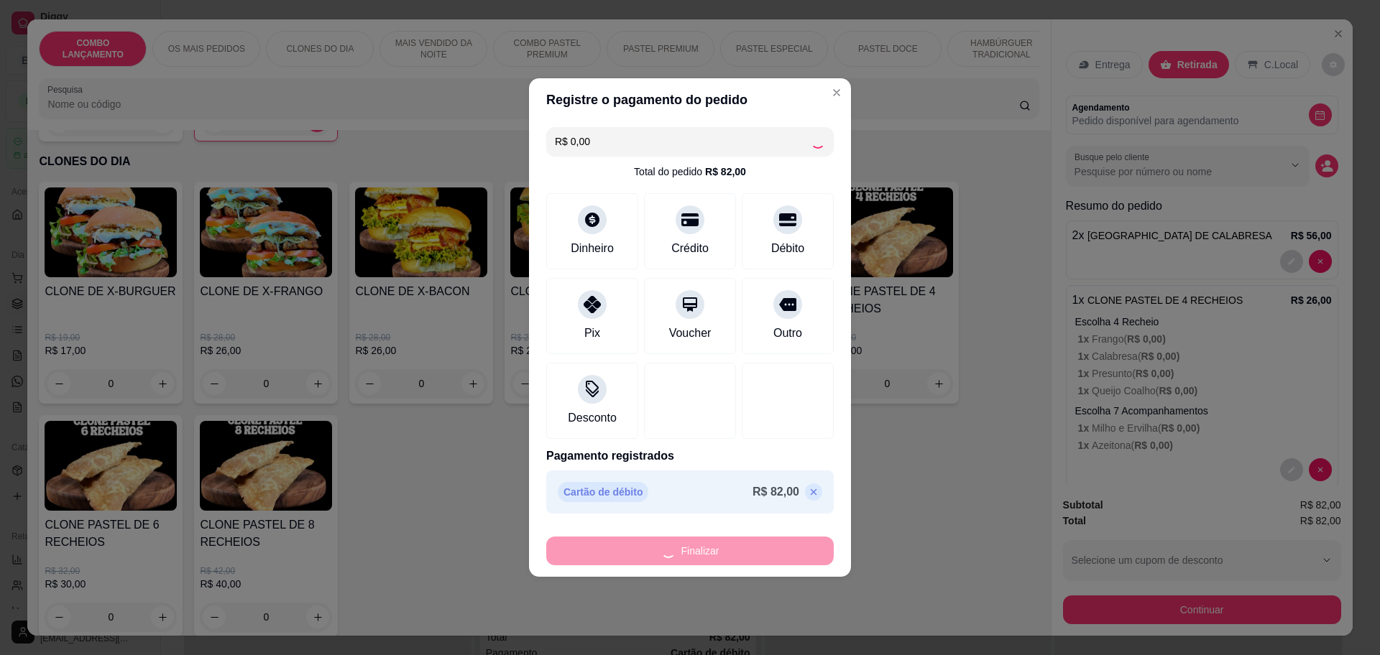
type input "0"
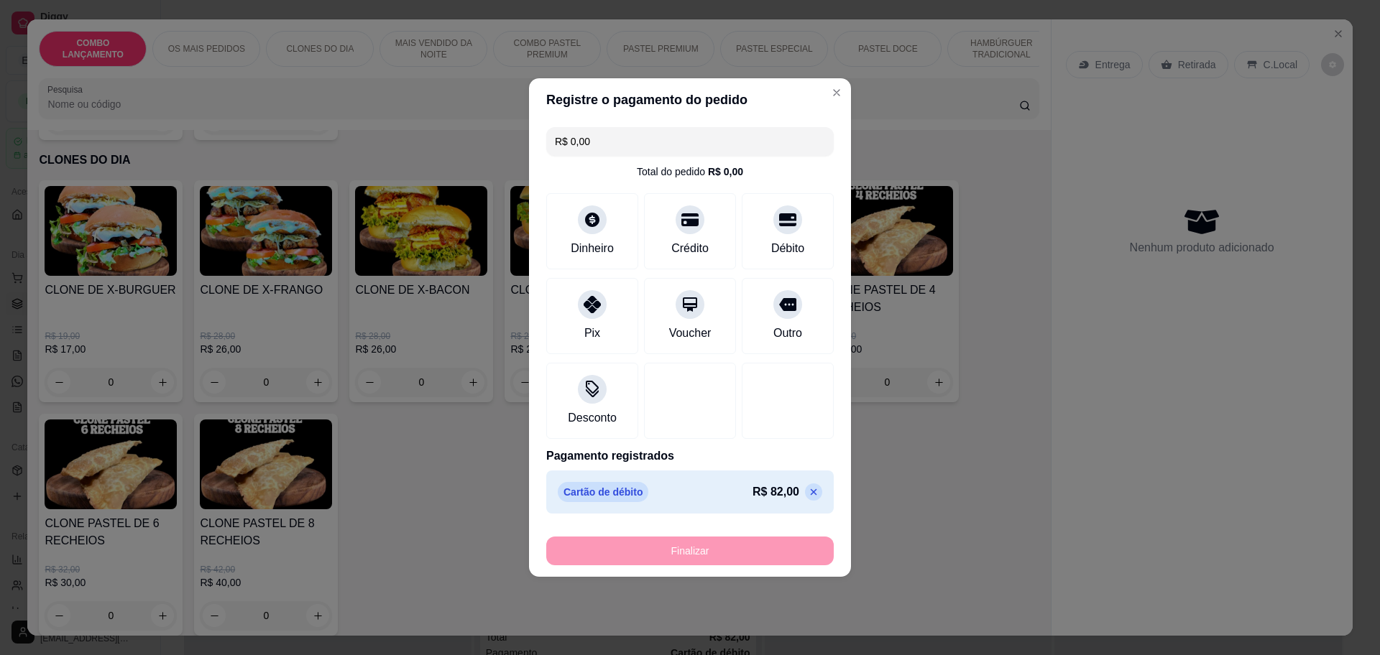
type input "-R$ 82,00"
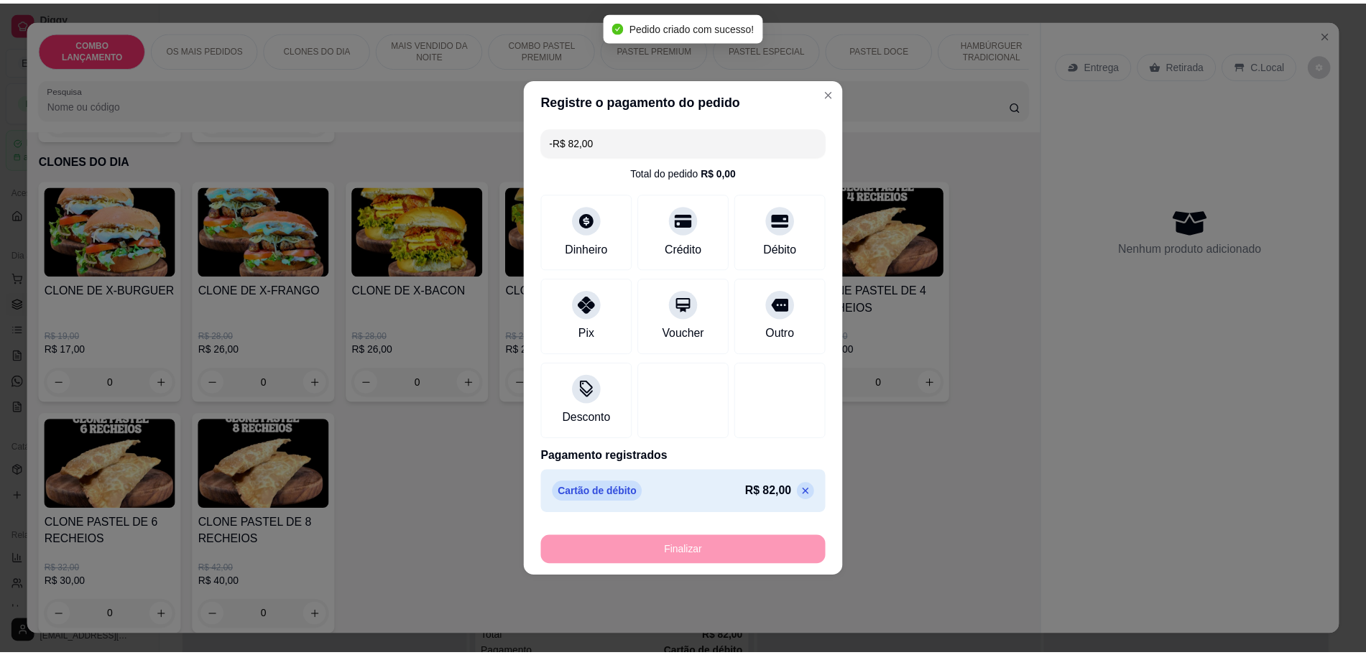
scroll to position [538, 0]
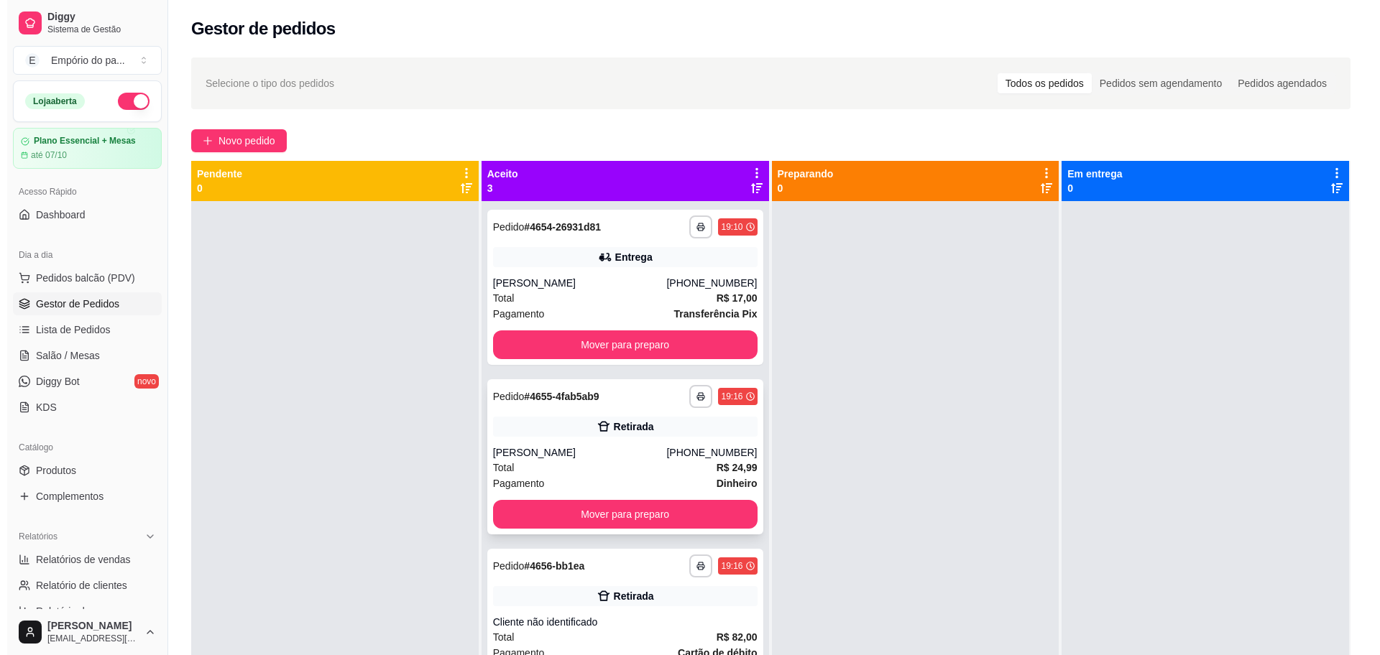
scroll to position [40, 0]
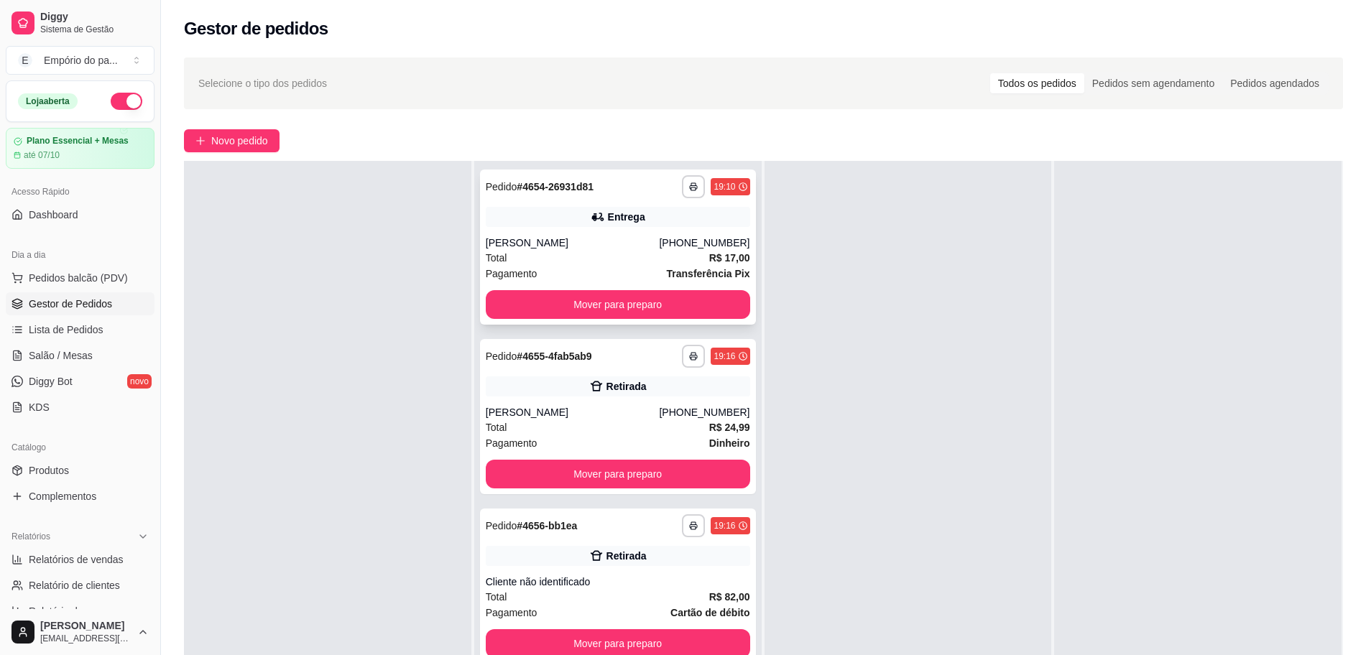
click at [567, 233] on div "**********" at bounding box center [618, 247] width 276 height 155
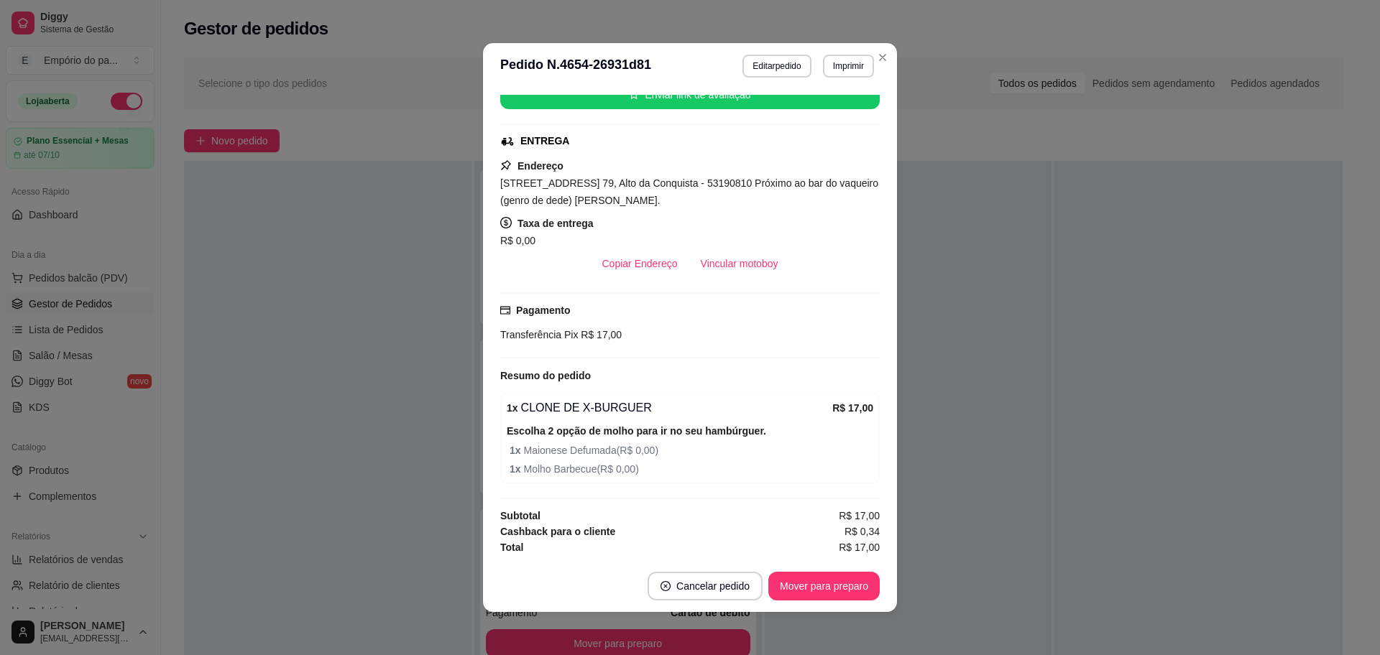
scroll to position [262, 0]
click at [724, 272] on button "Vincular motoboy" at bounding box center [740, 263] width 98 height 28
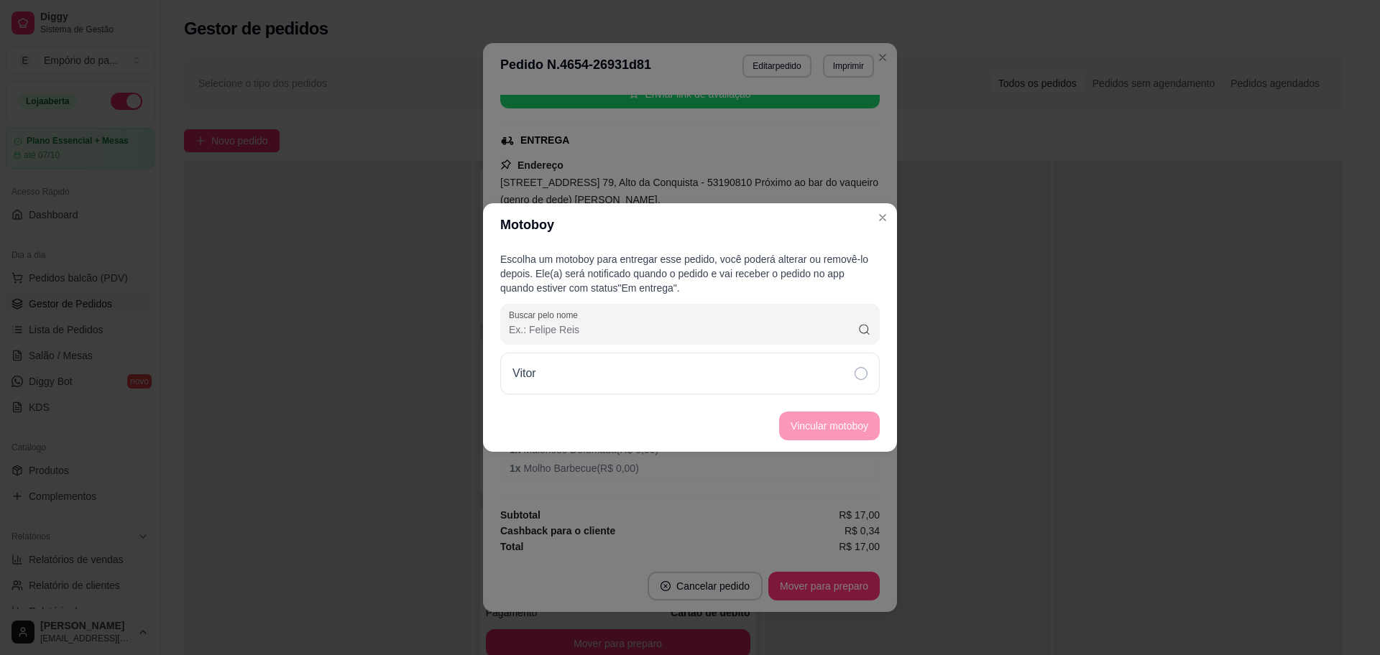
click at [683, 377] on div "Vitor" at bounding box center [689, 374] width 379 height 42
click at [822, 425] on button "Vincular motoboy" at bounding box center [829, 426] width 98 height 28
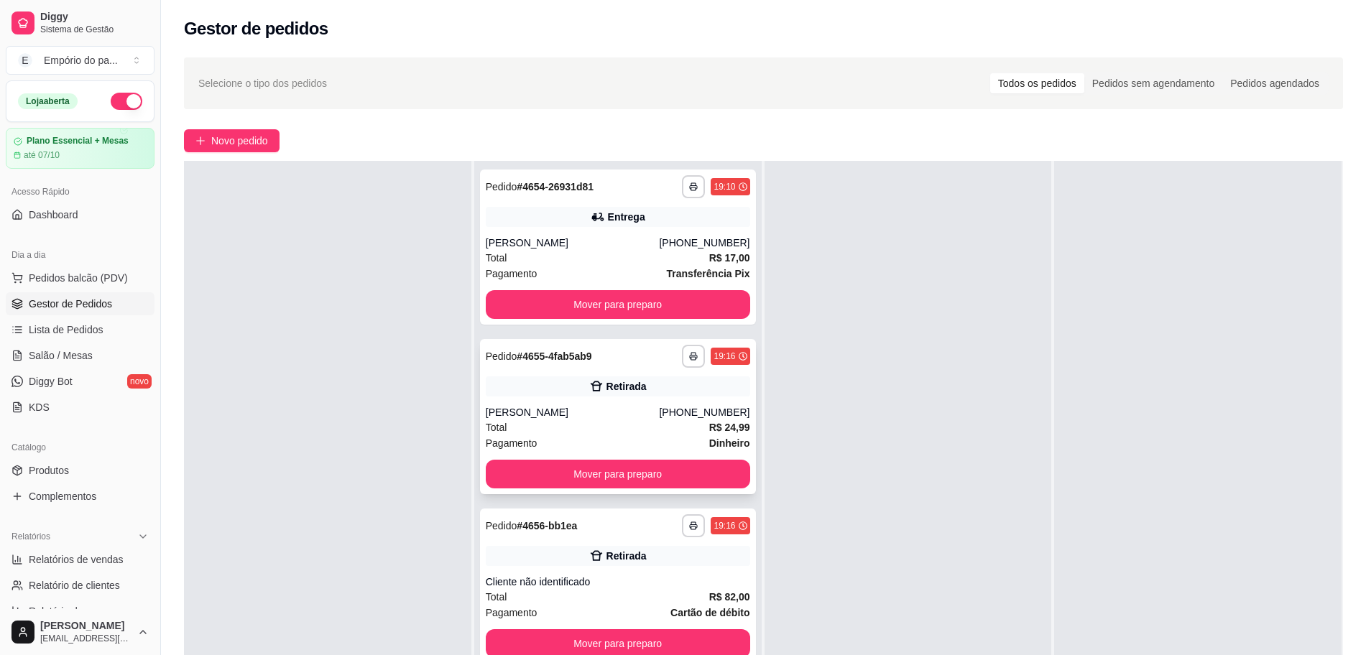
click at [587, 435] on div "Pagamento Dinheiro" at bounding box center [618, 443] width 264 height 16
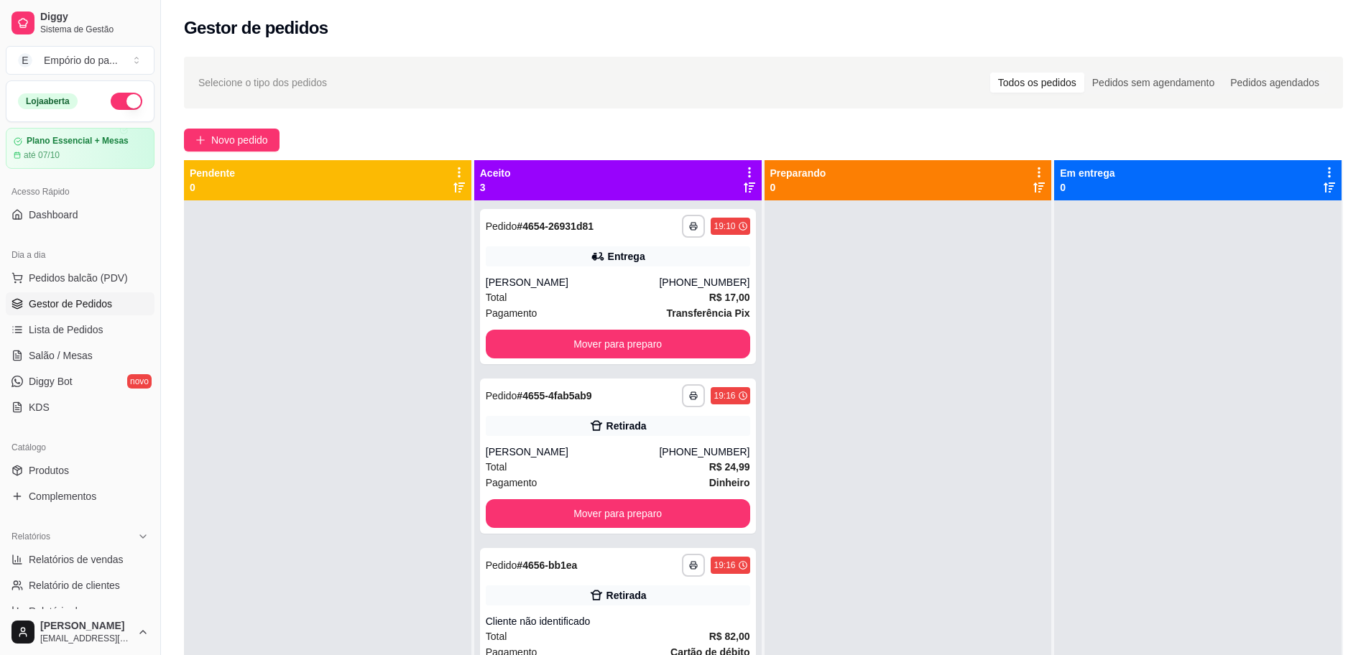
scroll to position [0, 0]
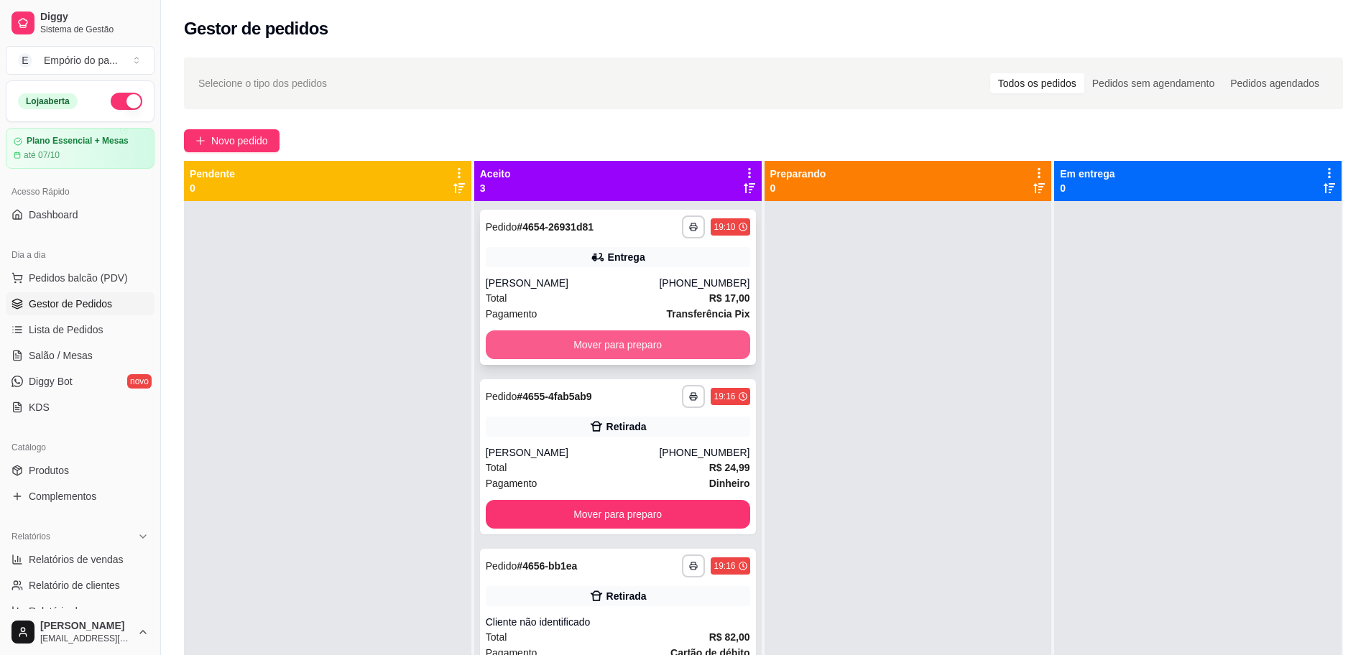
click at [509, 333] on button "Mover para preparo" at bounding box center [618, 345] width 264 height 29
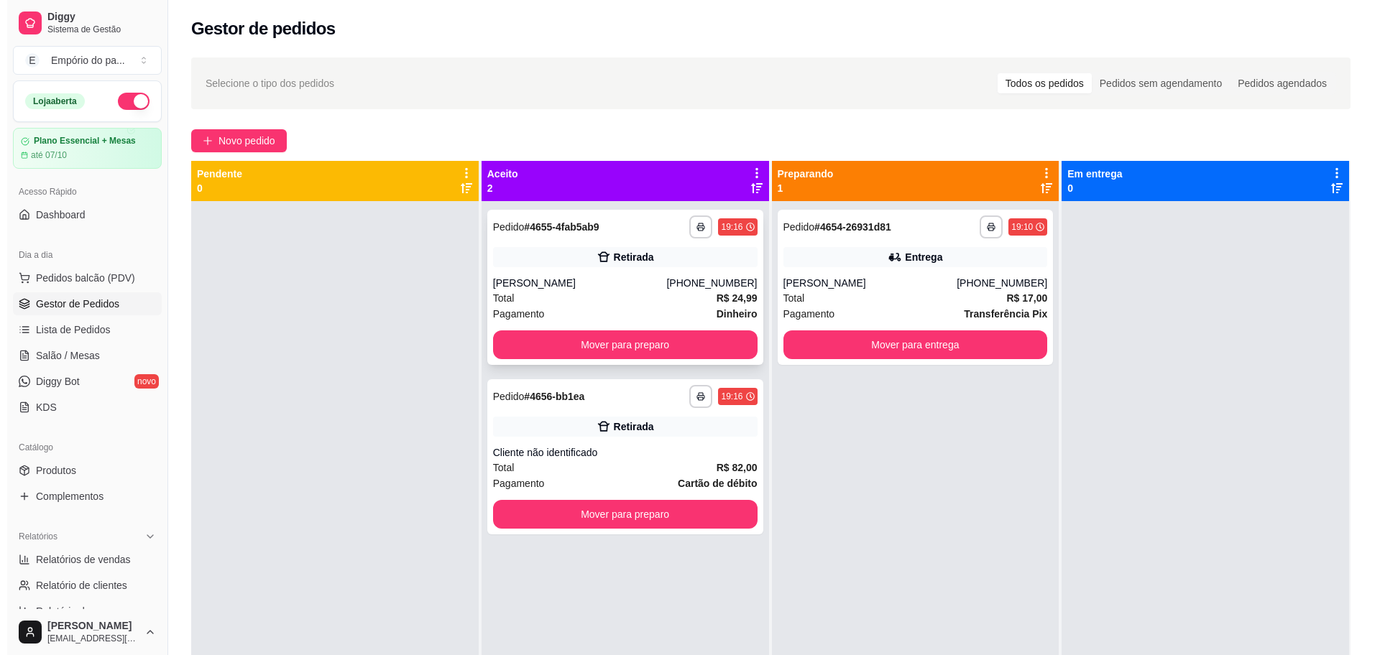
scroll to position [40, 0]
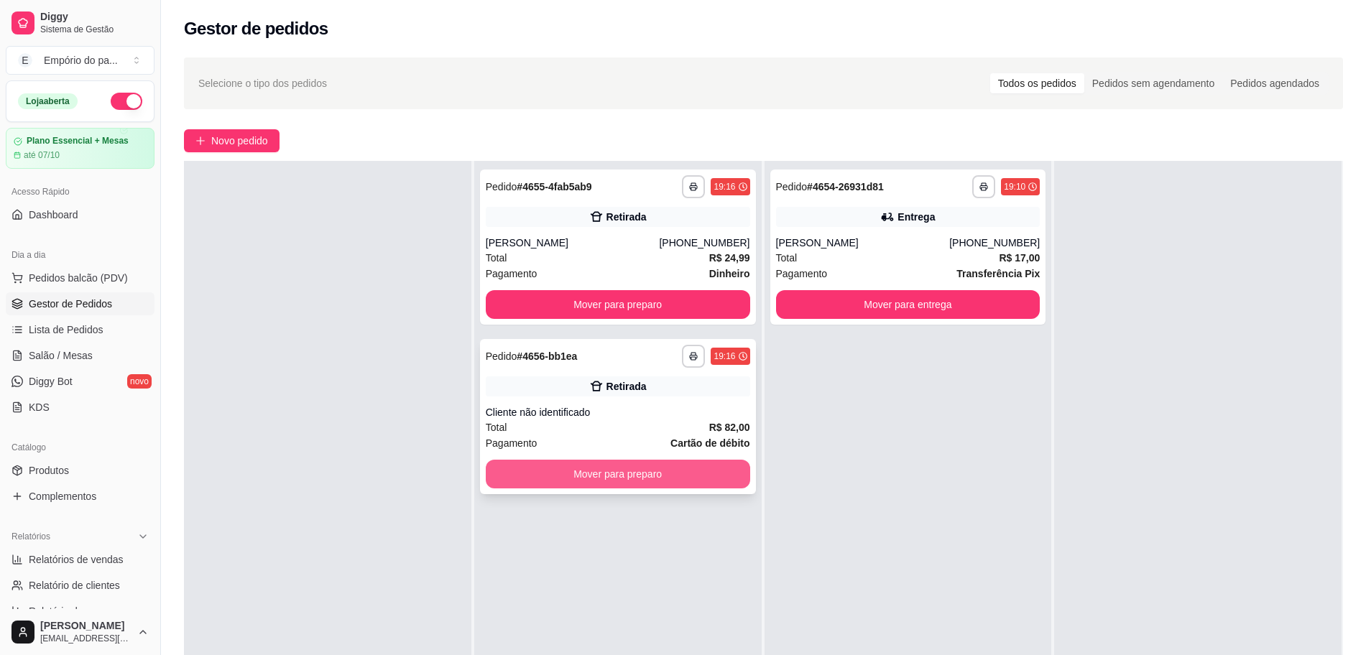
click at [604, 476] on button "Mover para preparo" at bounding box center [618, 474] width 264 height 29
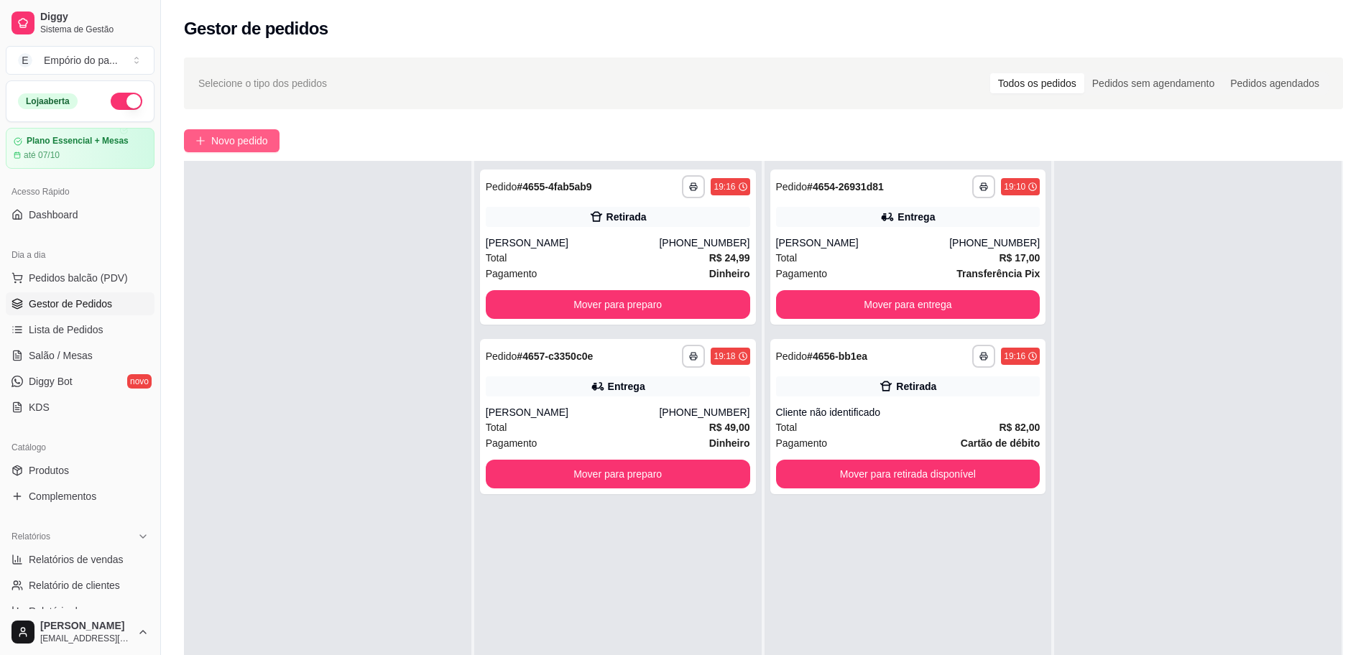
click at [230, 141] on span "Novo pedido" at bounding box center [239, 141] width 57 height 16
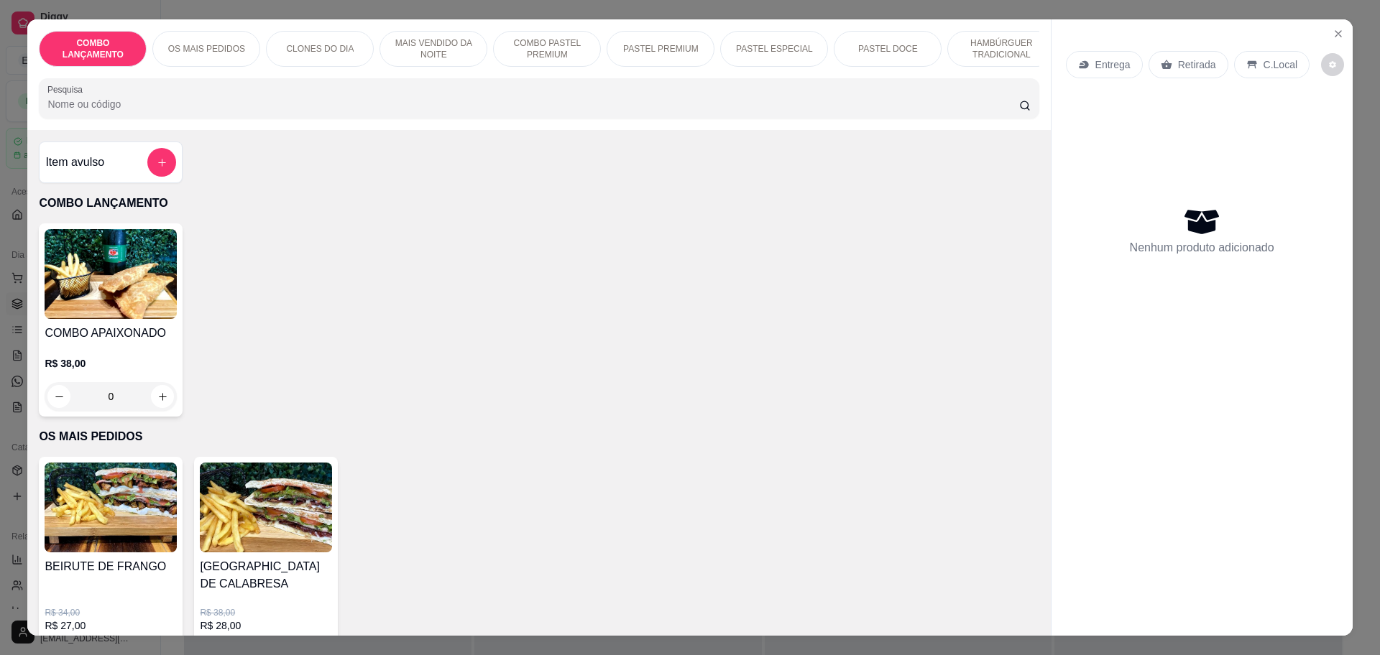
click at [1161, 65] on icon at bounding box center [1166, 64] width 11 height 9
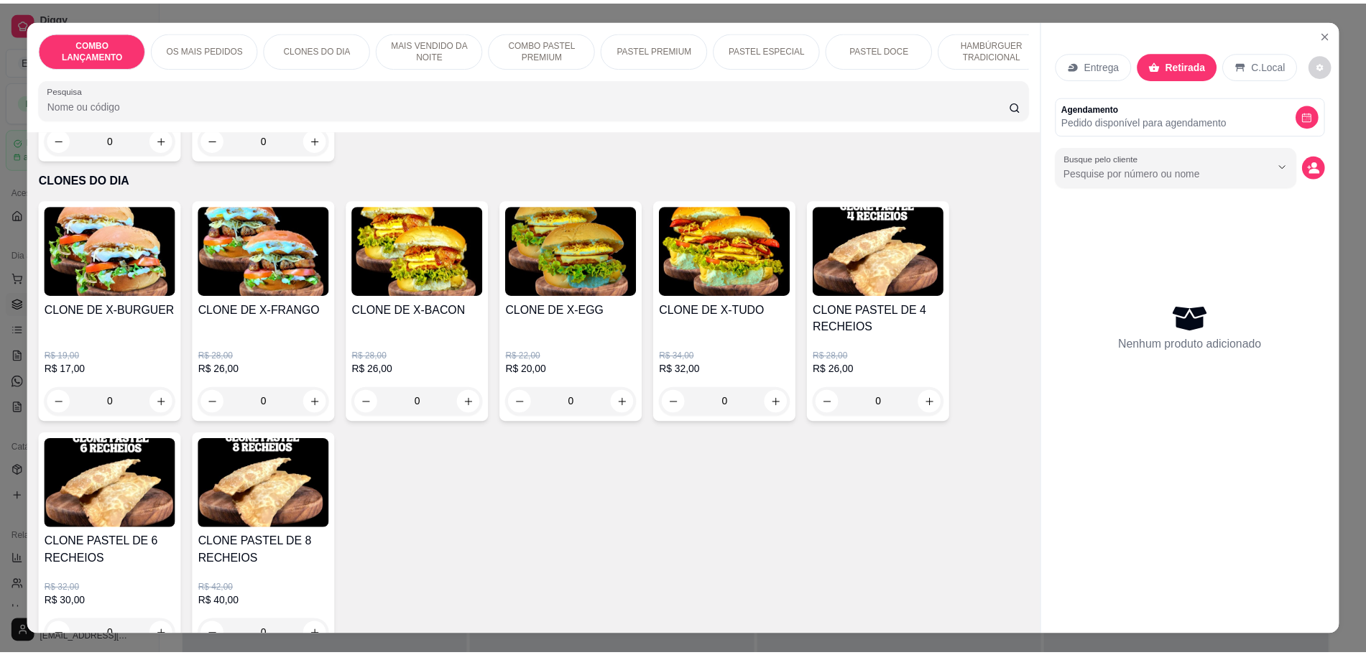
scroll to position [629, 0]
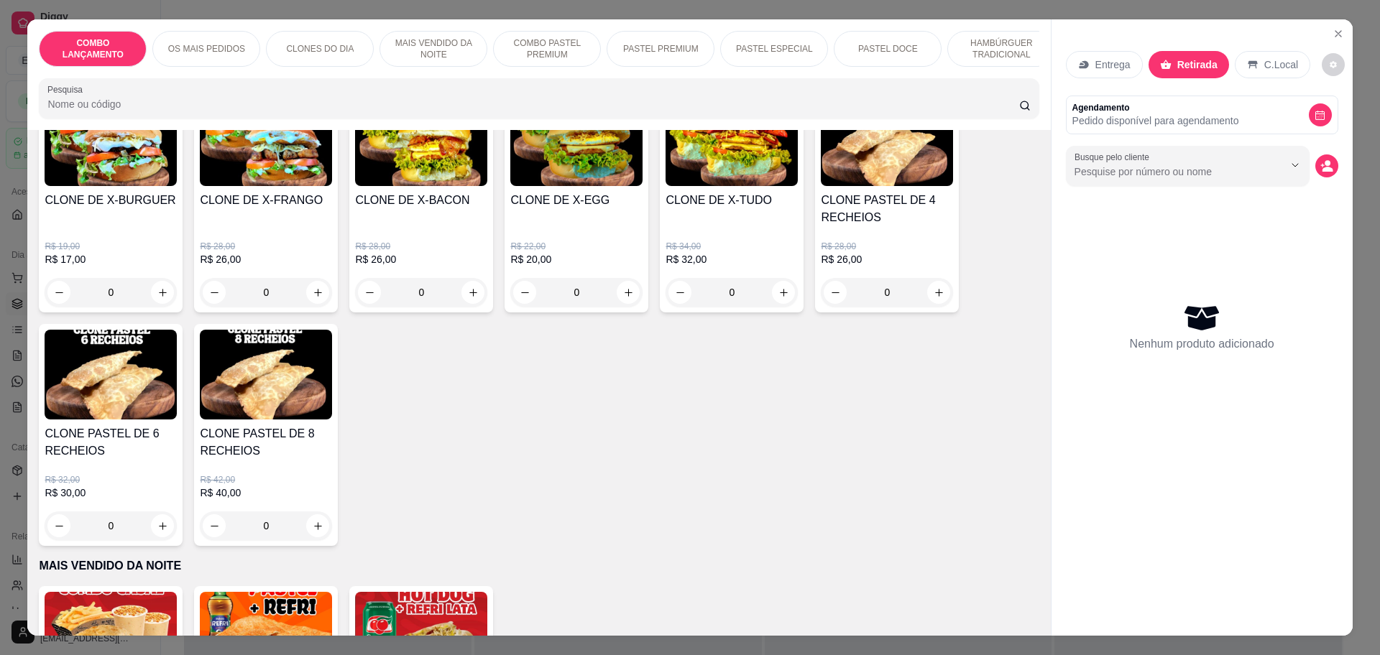
click at [1319, 26] on div "Entrega Retirada C.Local Agendamento Pedido disponível para agendamento Busque …" at bounding box center [1201, 315] width 301 height 593
click at [1332, 28] on icon "Close" at bounding box center [1337, 33] width 11 height 11
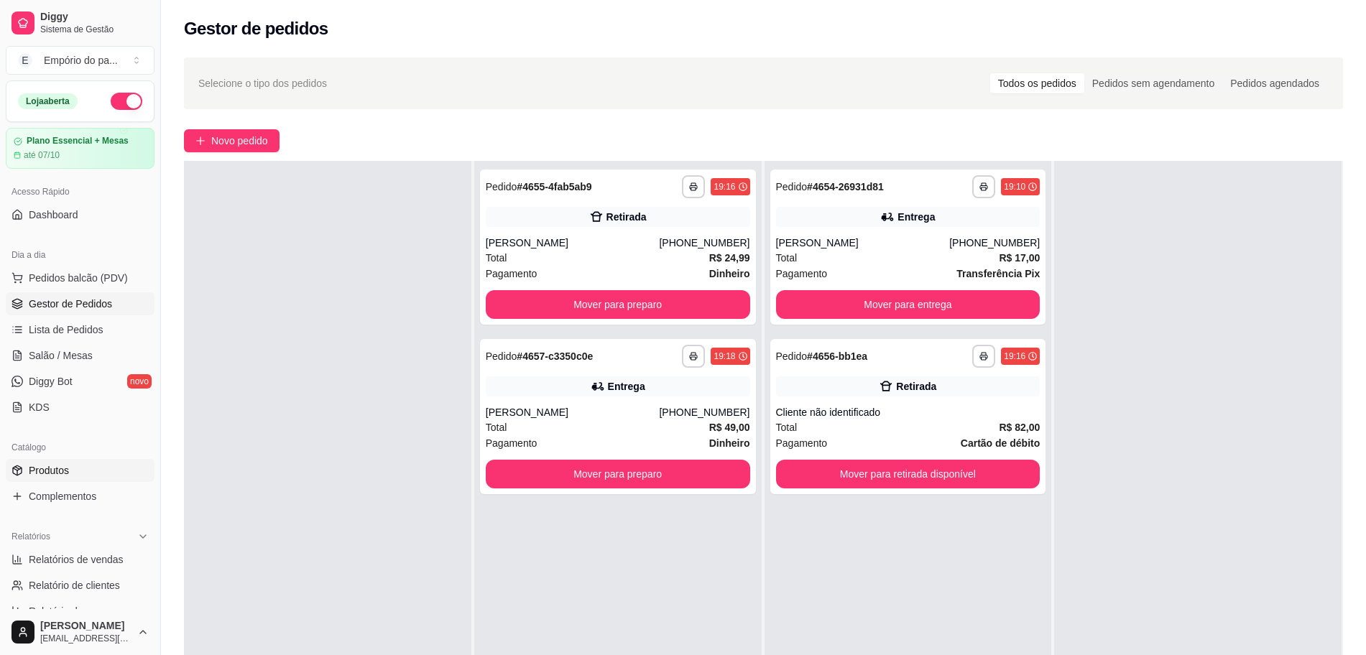
click at [70, 476] on link "Produtos" at bounding box center [80, 470] width 149 height 23
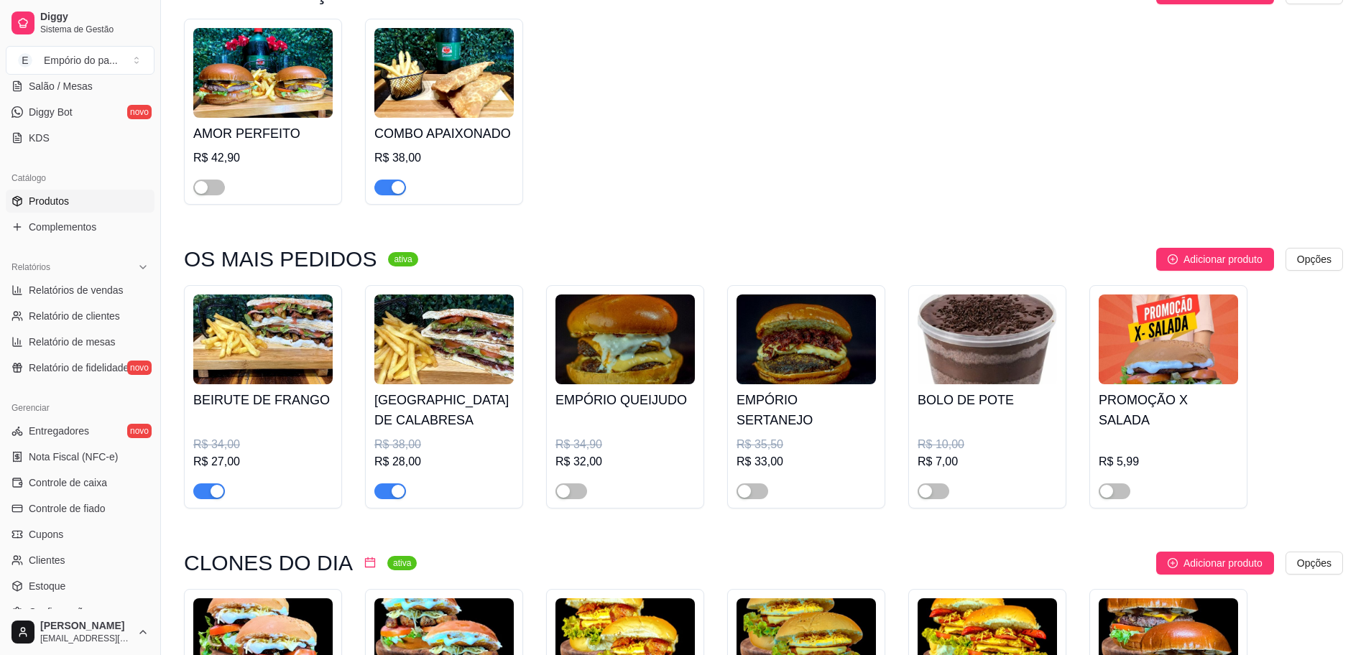
scroll to position [539, 0]
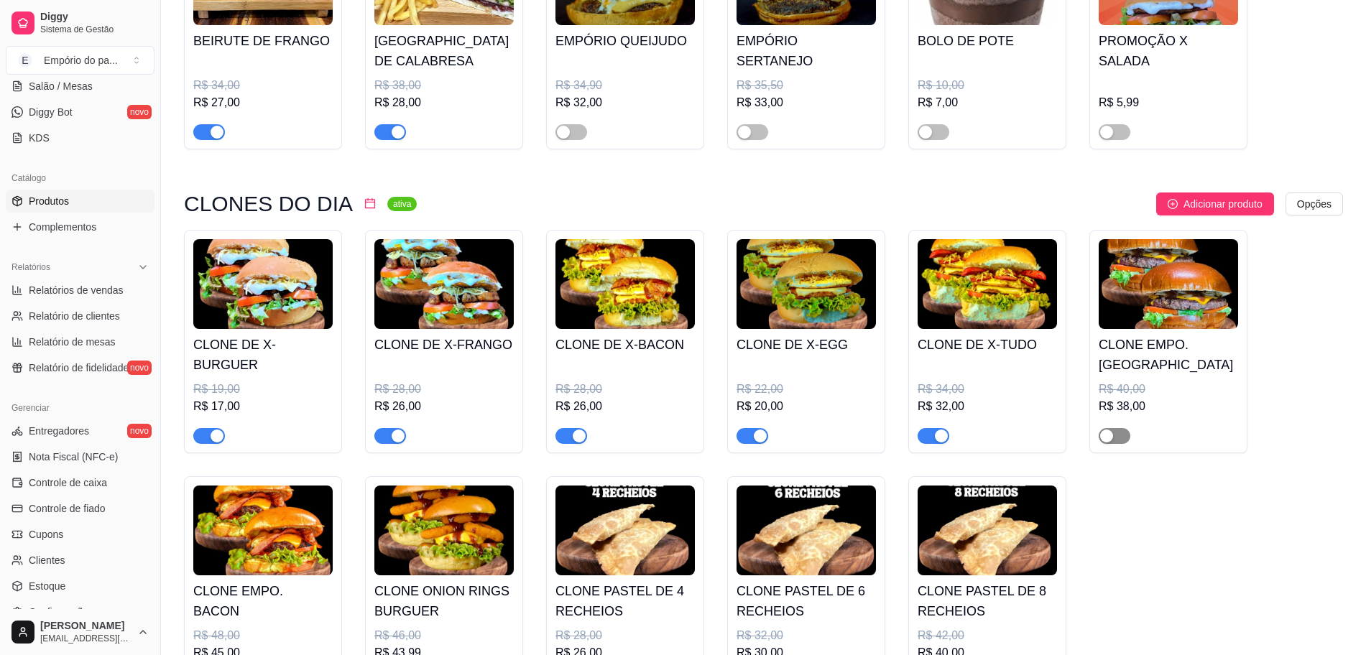
click at [1111, 436] on div "button" at bounding box center [1106, 436] width 13 height 13
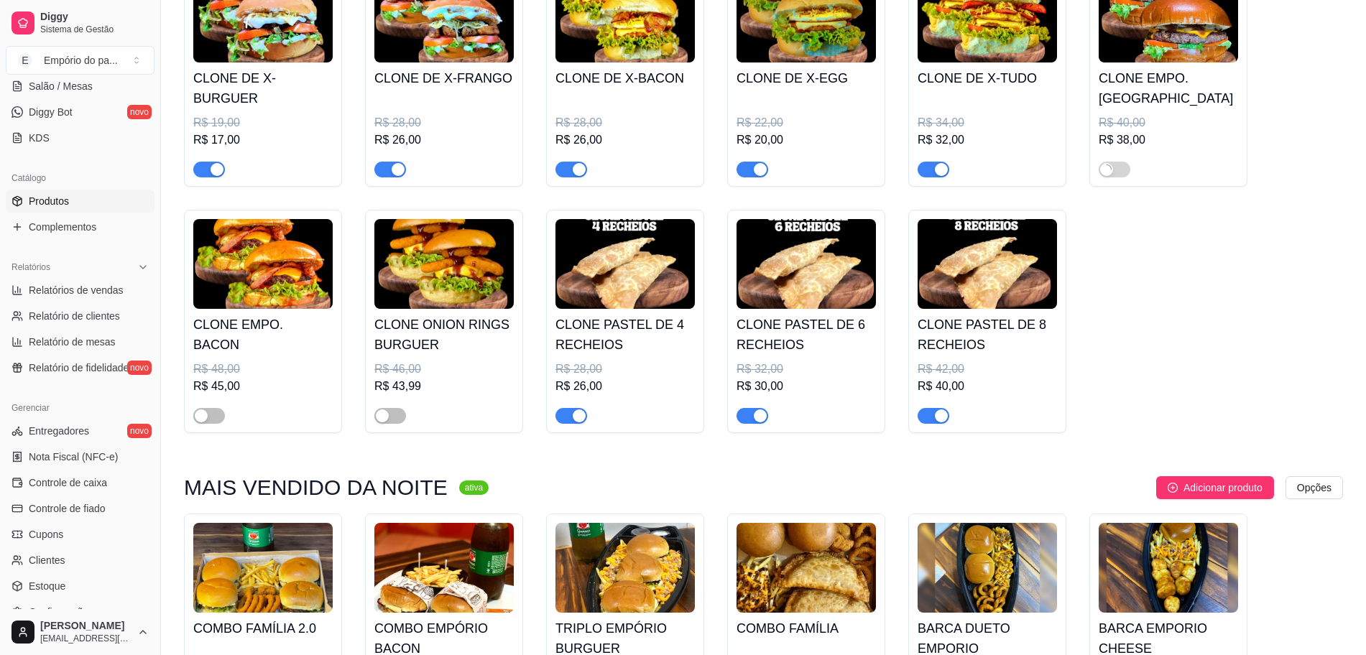
scroll to position [808, 0]
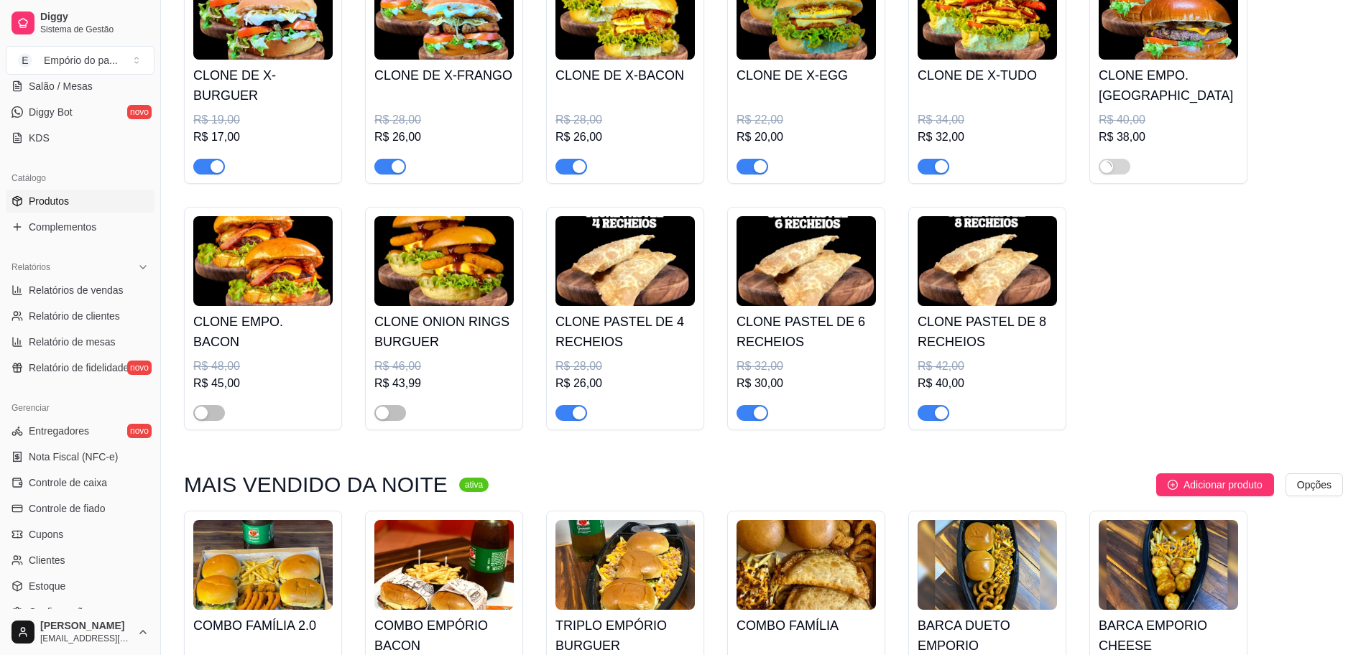
click at [378, 407] on div at bounding box center [390, 412] width 32 height 17
click at [208, 415] on button "button" at bounding box center [209, 413] width 32 height 16
click at [389, 413] on button "button" at bounding box center [390, 413] width 32 height 16
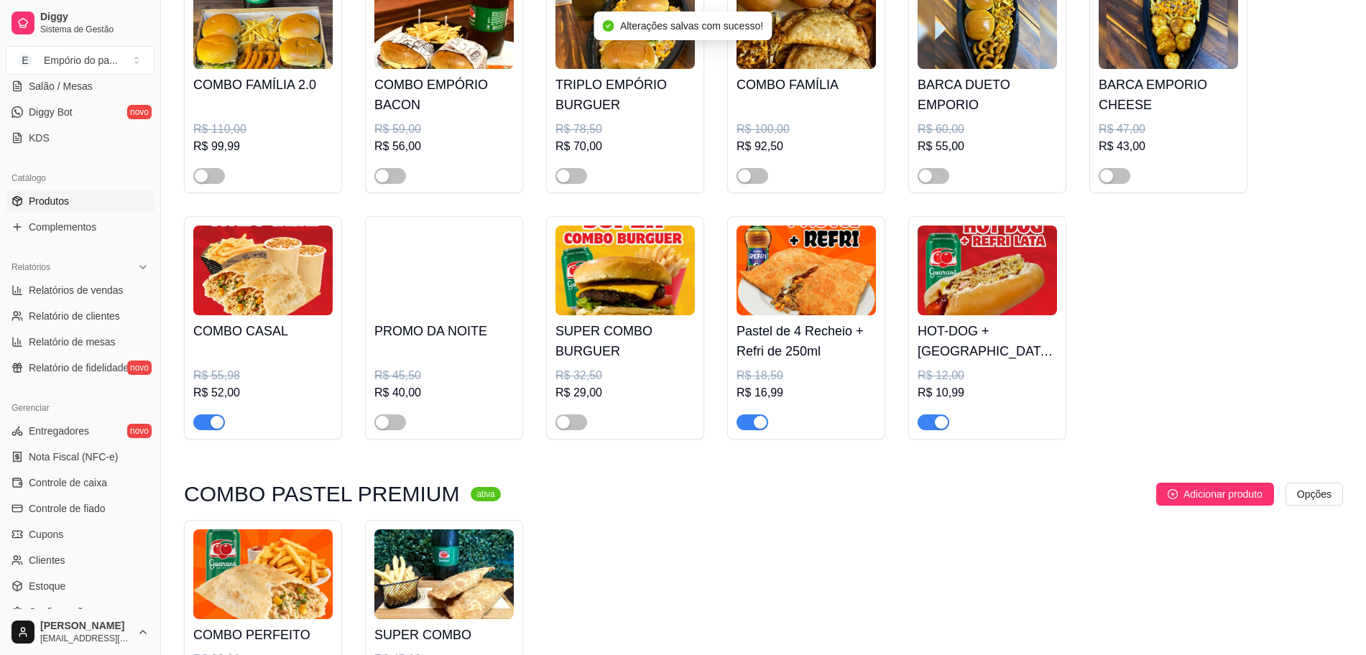
scroll to position [1168, 0]
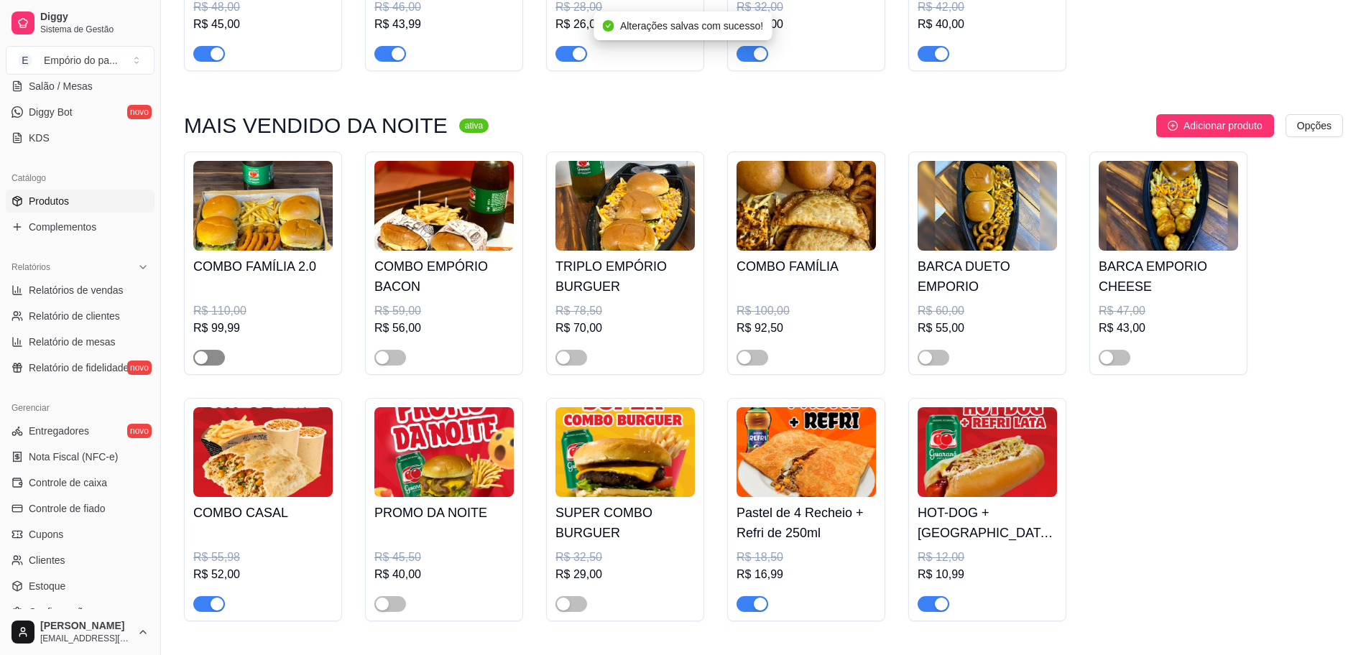
click at [208, 355] on span "button" at bounding box center [209, 358] width 32 height 16
click at [391, 358] on span "button" at bounding box center [390, 358] width 32 height 16
click at [568, 361] on div "button" at bounding box center [563, 357] width 13 height 13
click at [758, 361] on span "button" at bounding box center [753, 358] width 32 height 16
click at [934, 360] on button "button" at bounding box center [934, 358] width 32 height 16
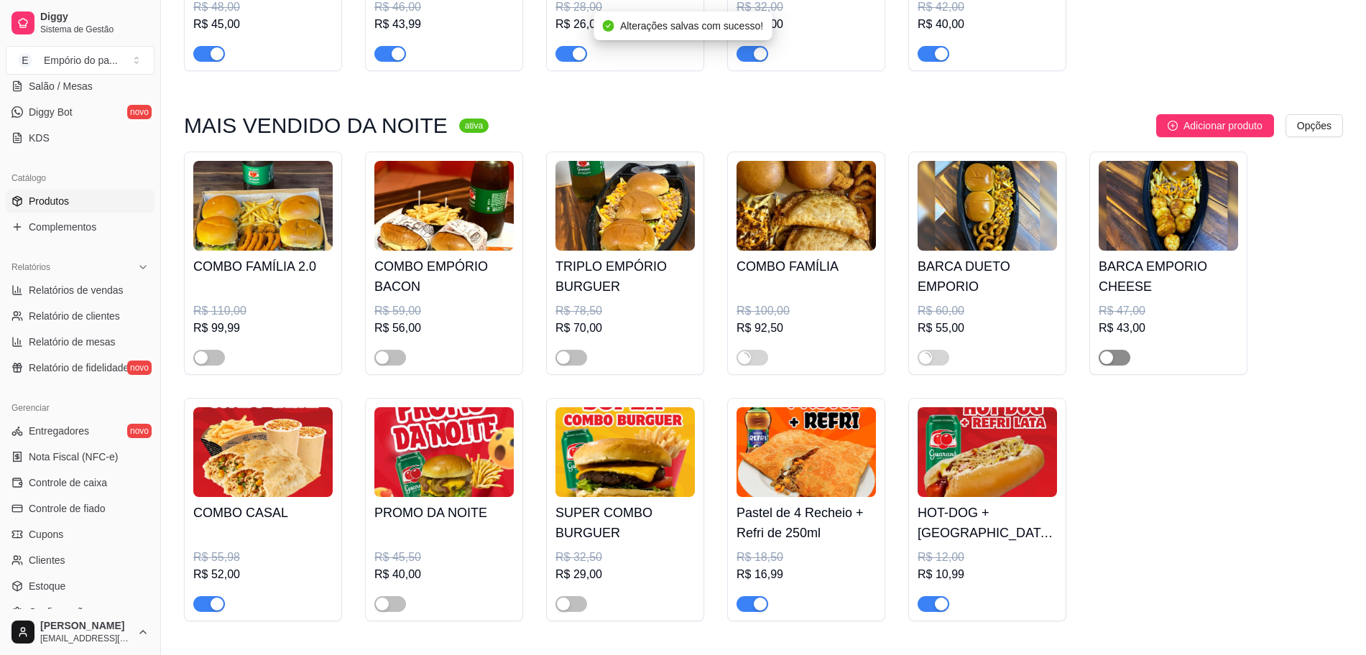
click at [1117, 353] on span "button" at bounding box center [1115, 358] width 32 height 16
click at [576, 609] on span "button" at bounding box center [571, 604] width 32 height 16
click at [392, 610] on span "button" at bounding box center [390, 604] width 32 height 16
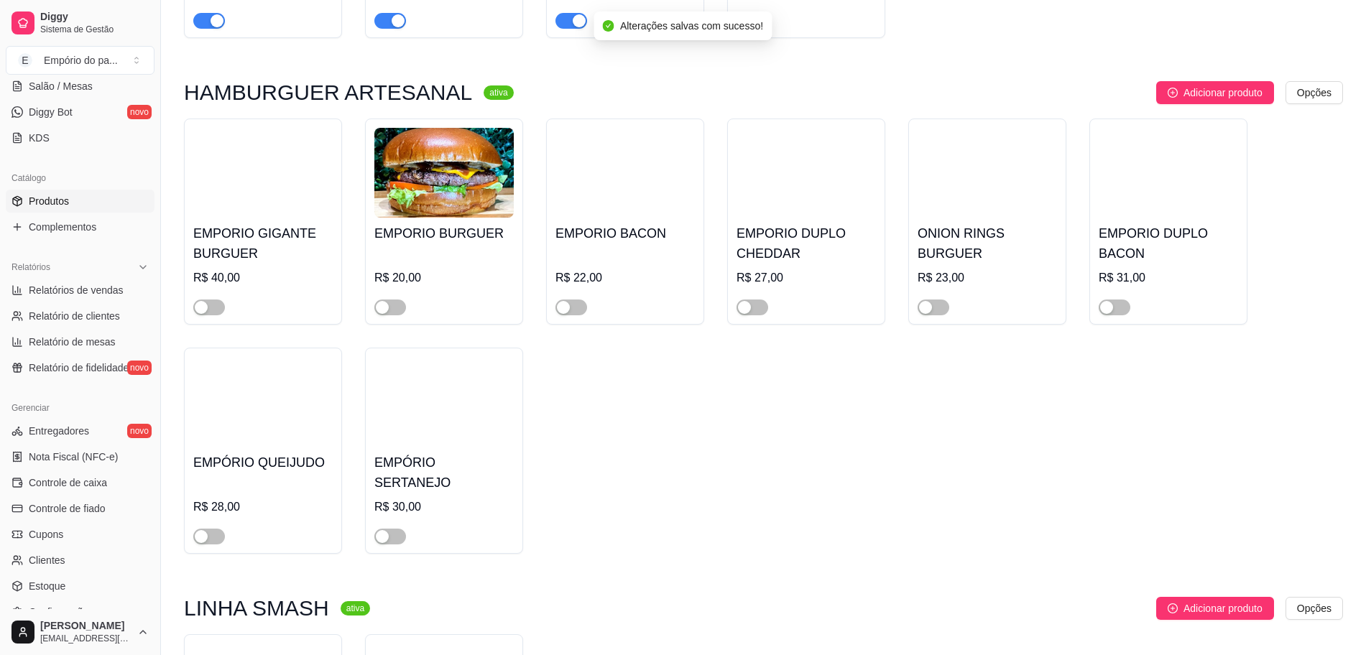
scroll to position [2874, 0]
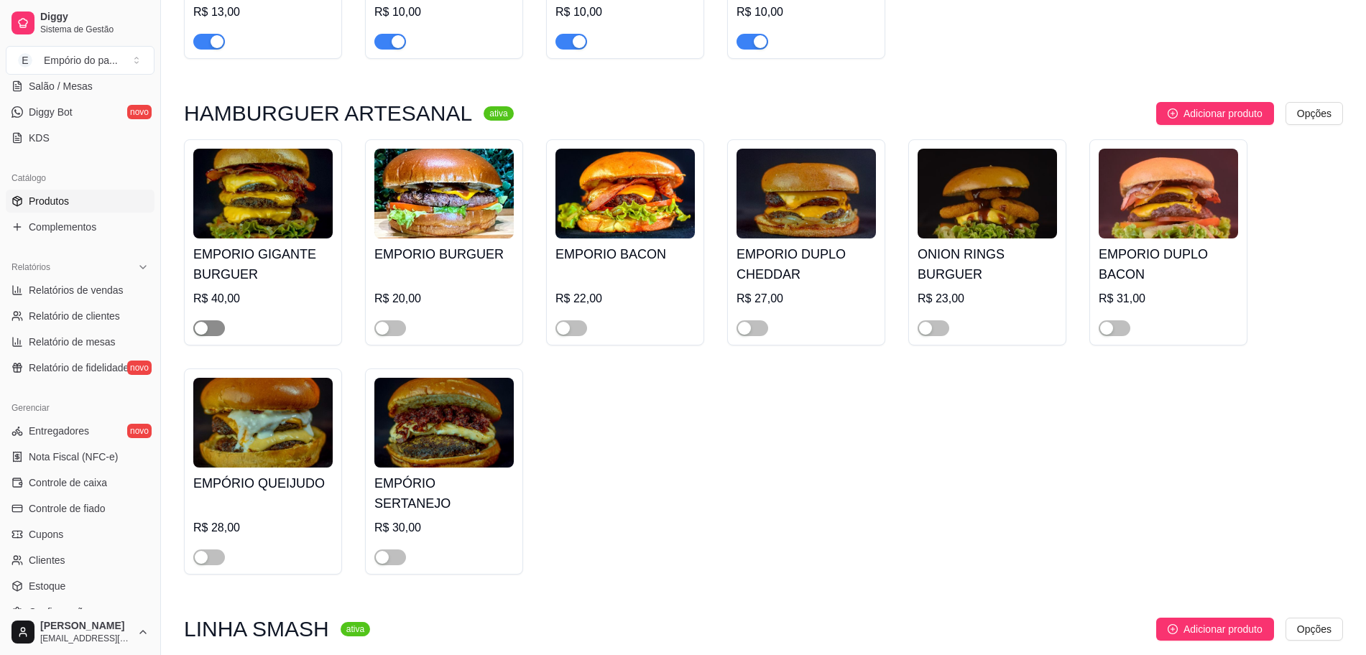
click at [209, 320] on span "button" at bounding box center [209, 328] width 32 height 16
click at [402, 320] on span "button" at bounding box center [390, 328] width 32 height 16
click at [576, 320] on span "button" at bounding box center [571, 328] width 32 height 16
click at [745, 322] on div "button" at bounding box center [744, 328] width 13 height 13
click at [937, 320] on span "button" at bounding box center [934, 328] width 32 height 16
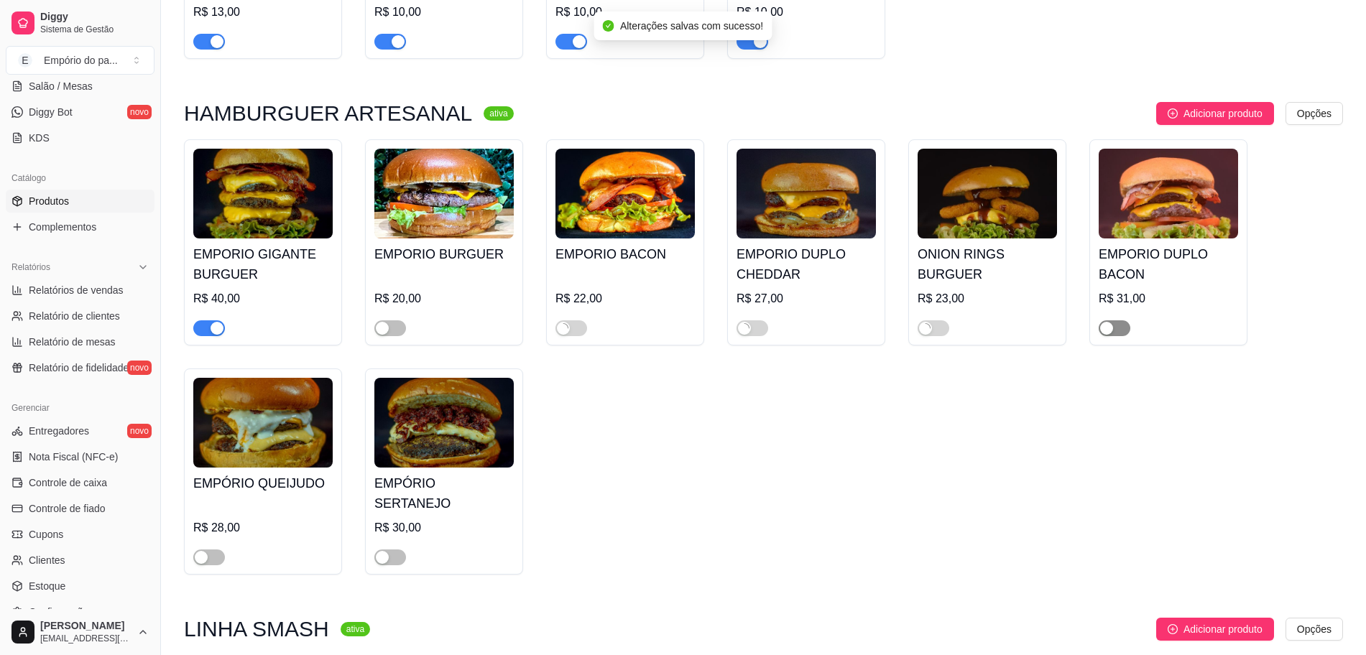
click at [1119, 320] on span "button" at bounding box center [1115, 328] width 32 height 16
click at [377, 551] on div "button" at bounding box center [382, 557] width 13 height 13
click at [215, 550] on span "button" at bounding box center [209, 558] width 32 height 16
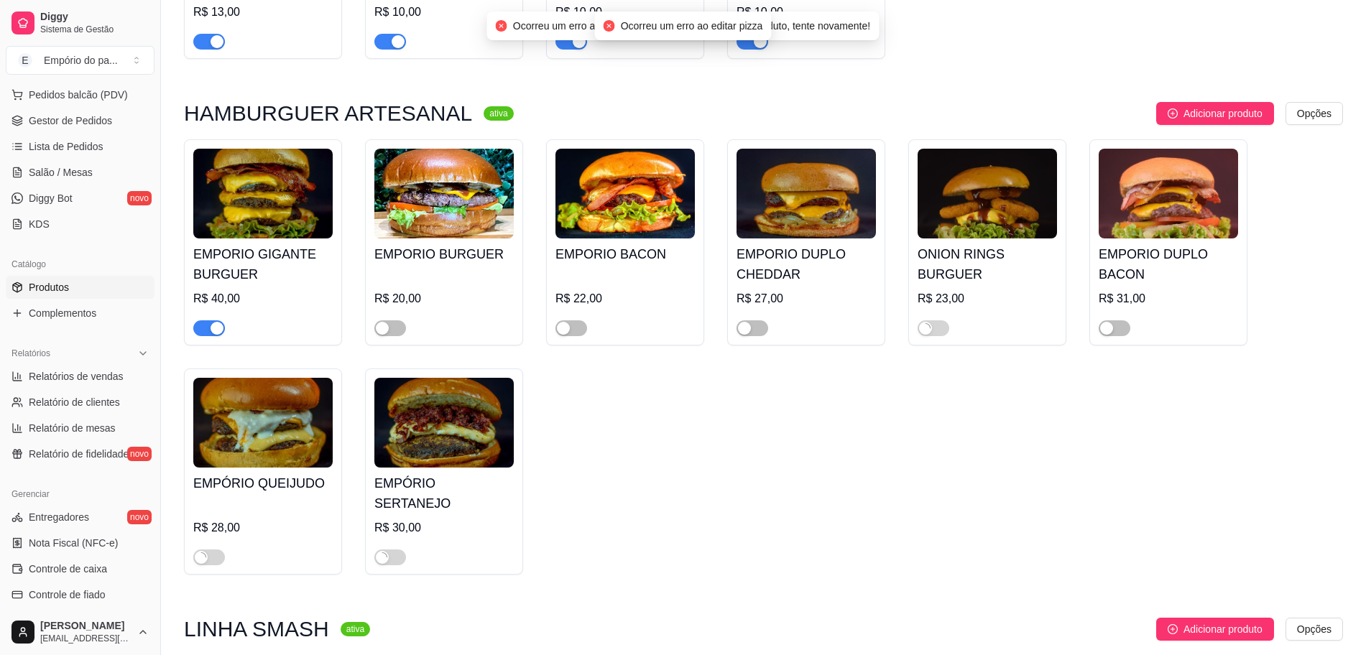
scroll to position [0, 0]
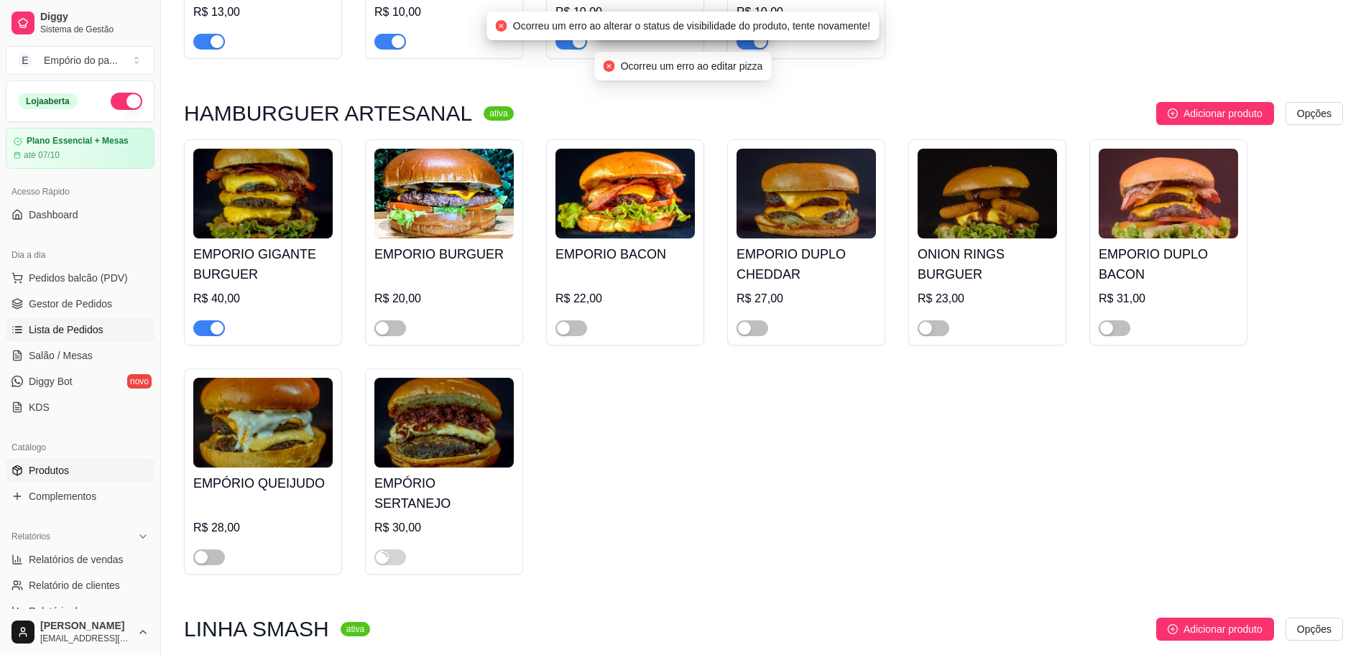
click at [89, 323] on span "Lista de Pedidos" at bounding box center [66, 330] width 75 height 14
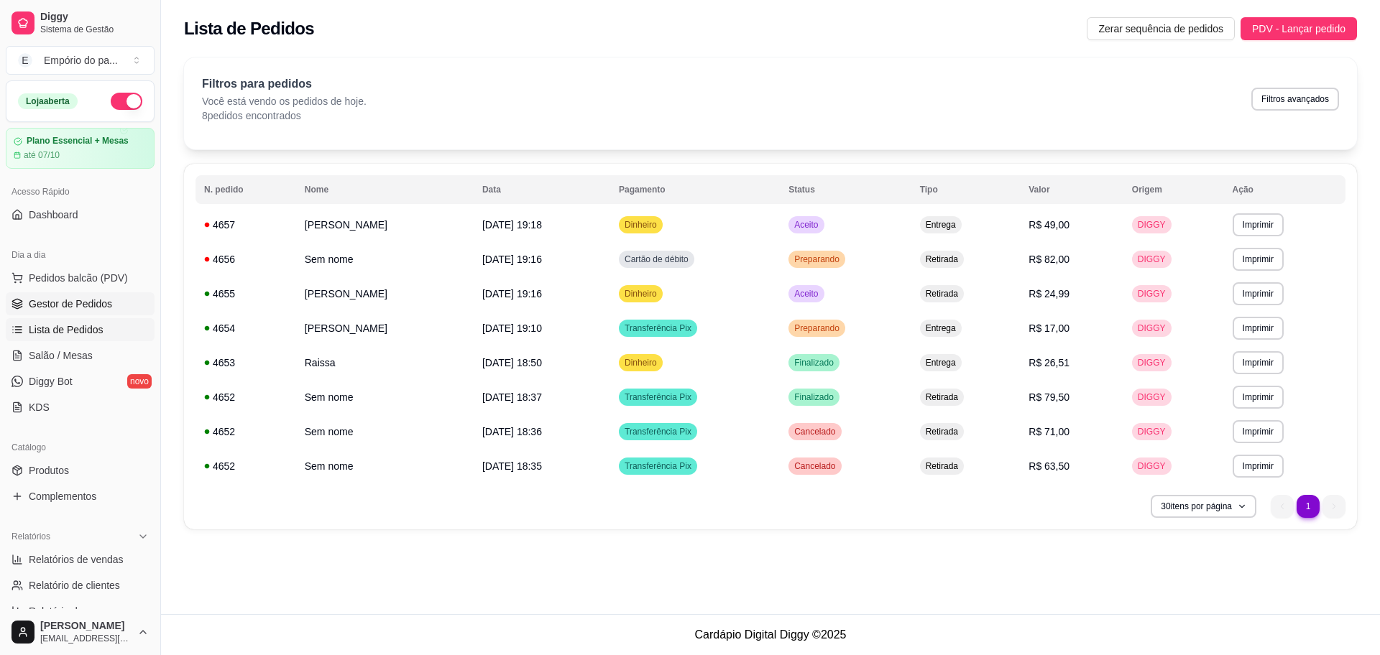
click at [49, 300] on span "Gestor de Pedidos" at bounding box center [70, 304] width 83 height 14
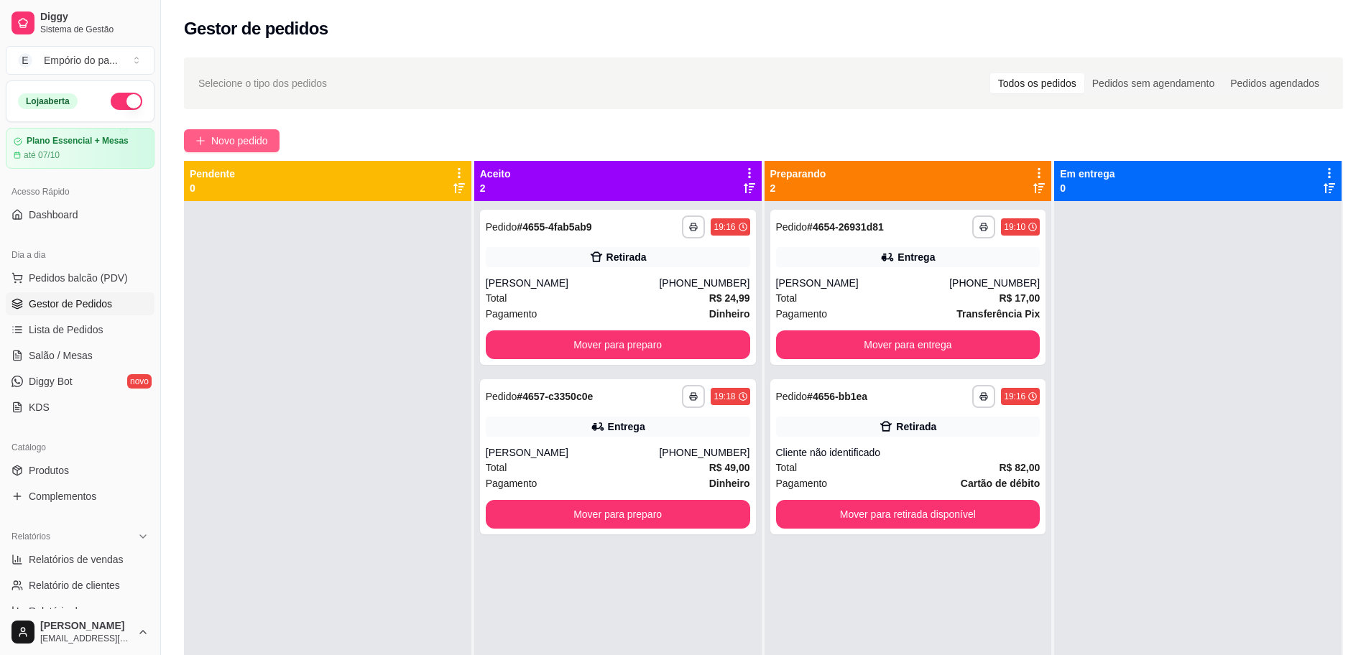
click at [226, 142] on span "Novo pedido" at bounding box center [239, 141] width 57 height 16
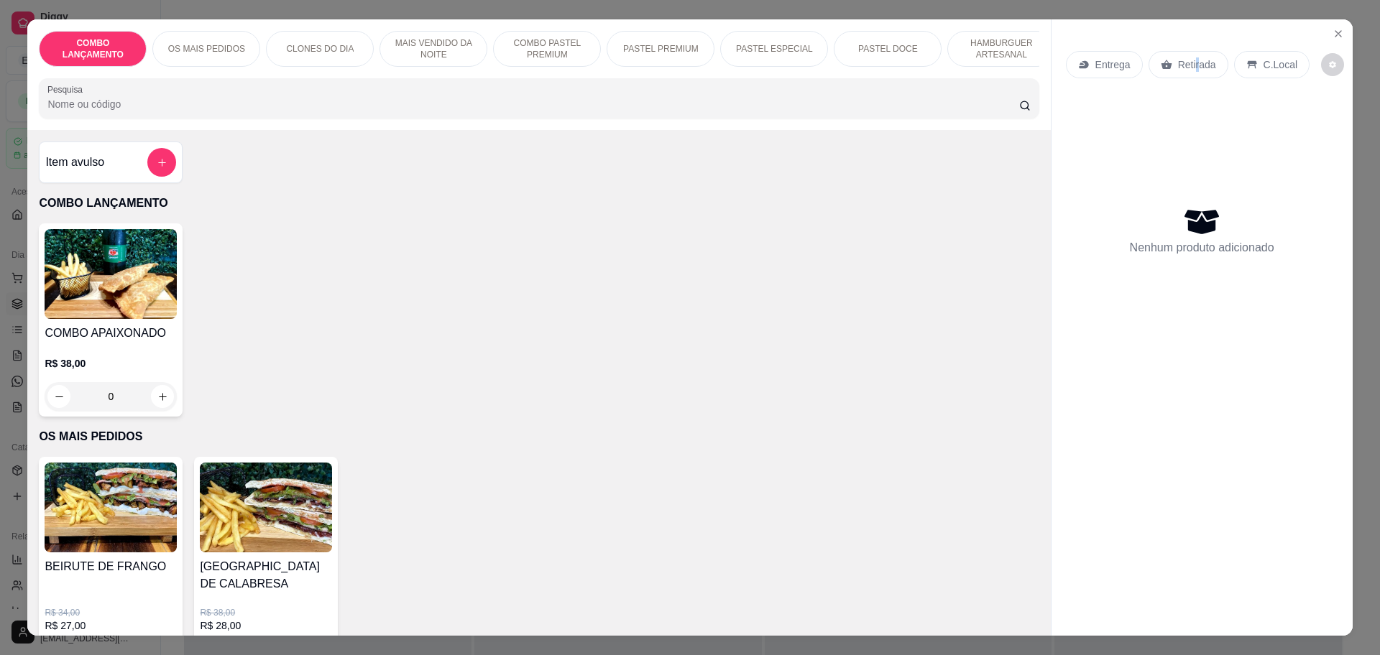
click at [1188, 63] on p "Retirada" at bounding box center [1197, 64] width 38 height 14
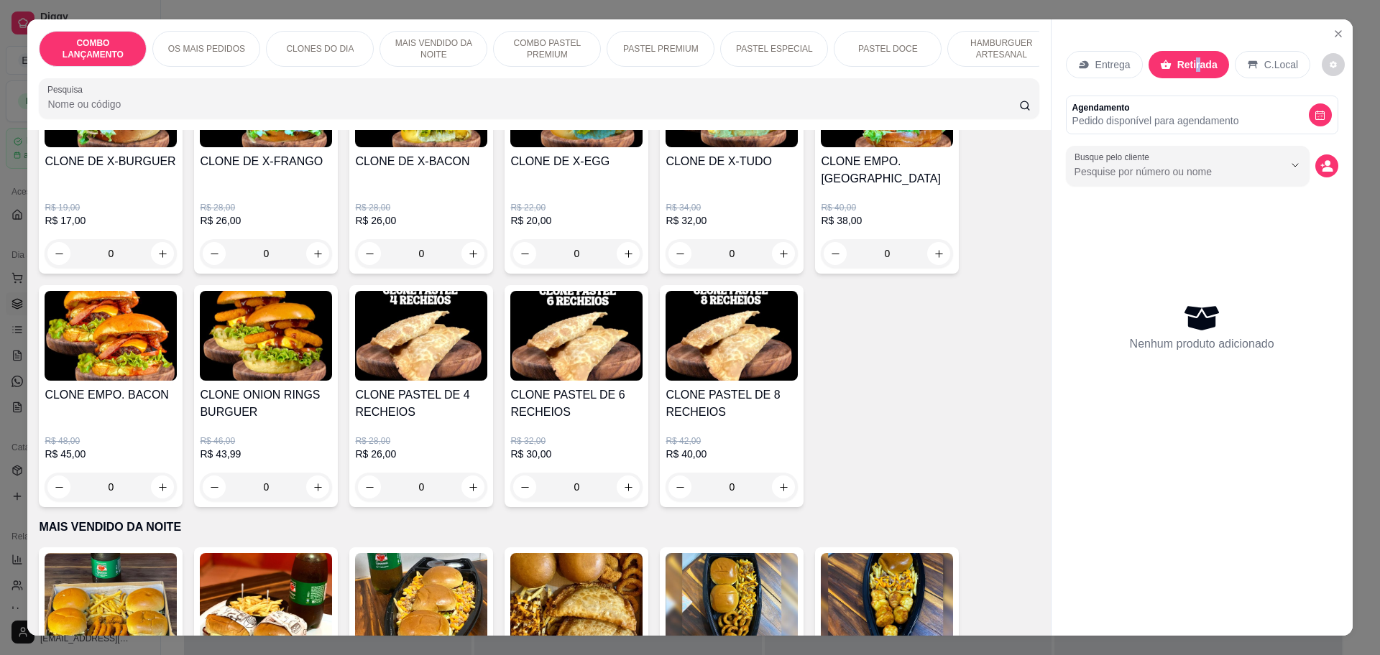
scroll to position [449, 0]
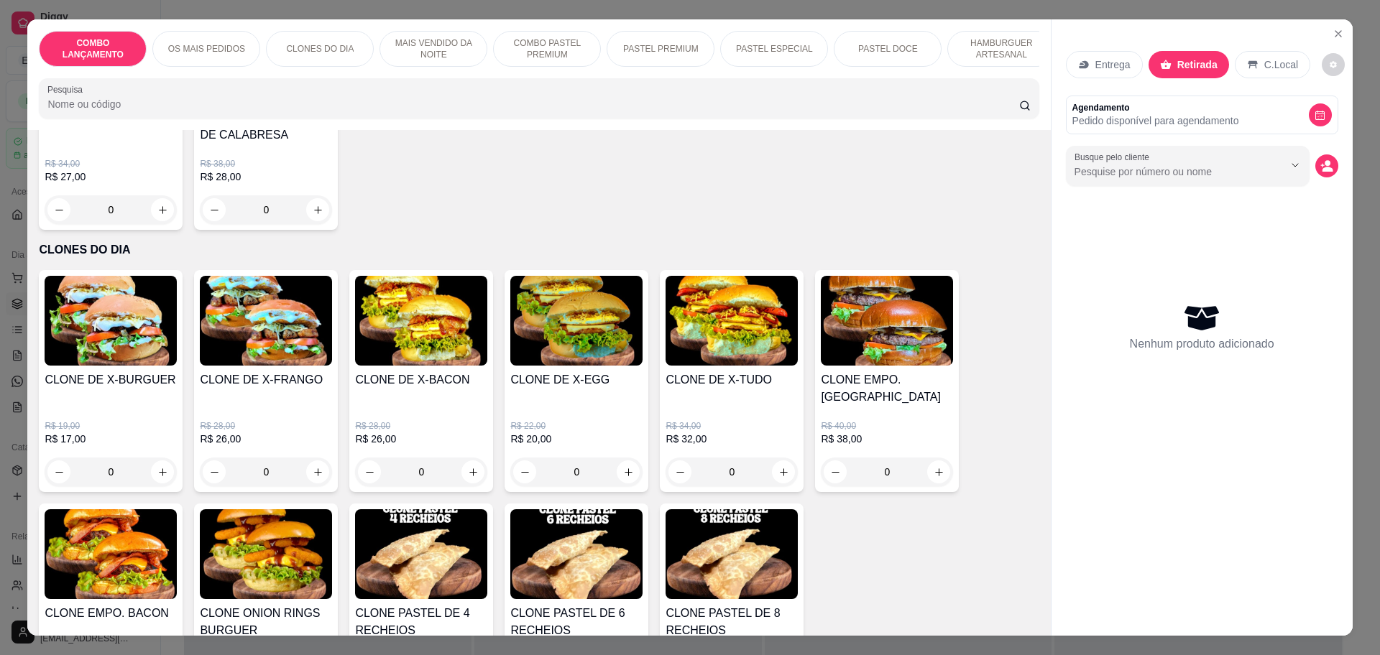
click at [463, 458] on div "0" at bounding box center [421, 472] width 132 height 29
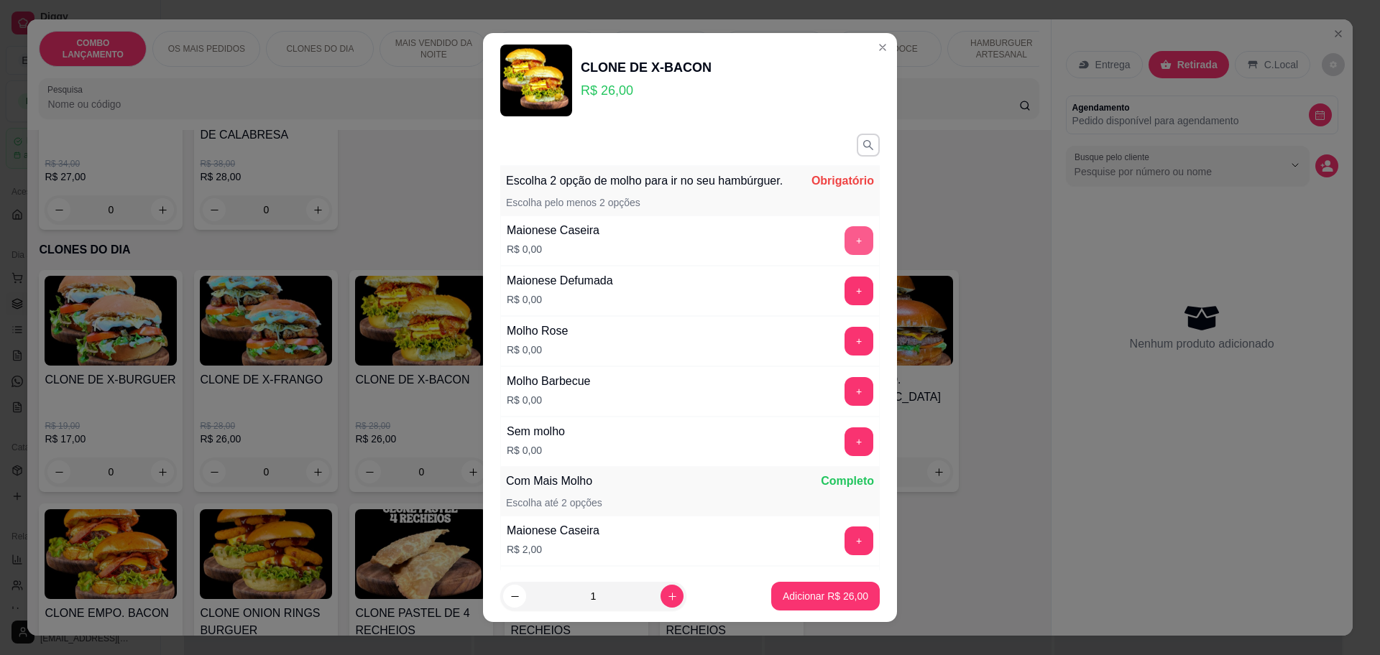
click at [844, 254] on button "+" at bounding box center [858, 240] width 29 height 29
click at [844, 406] on button "+" at bounding box center [858, 391] width 29 height 29
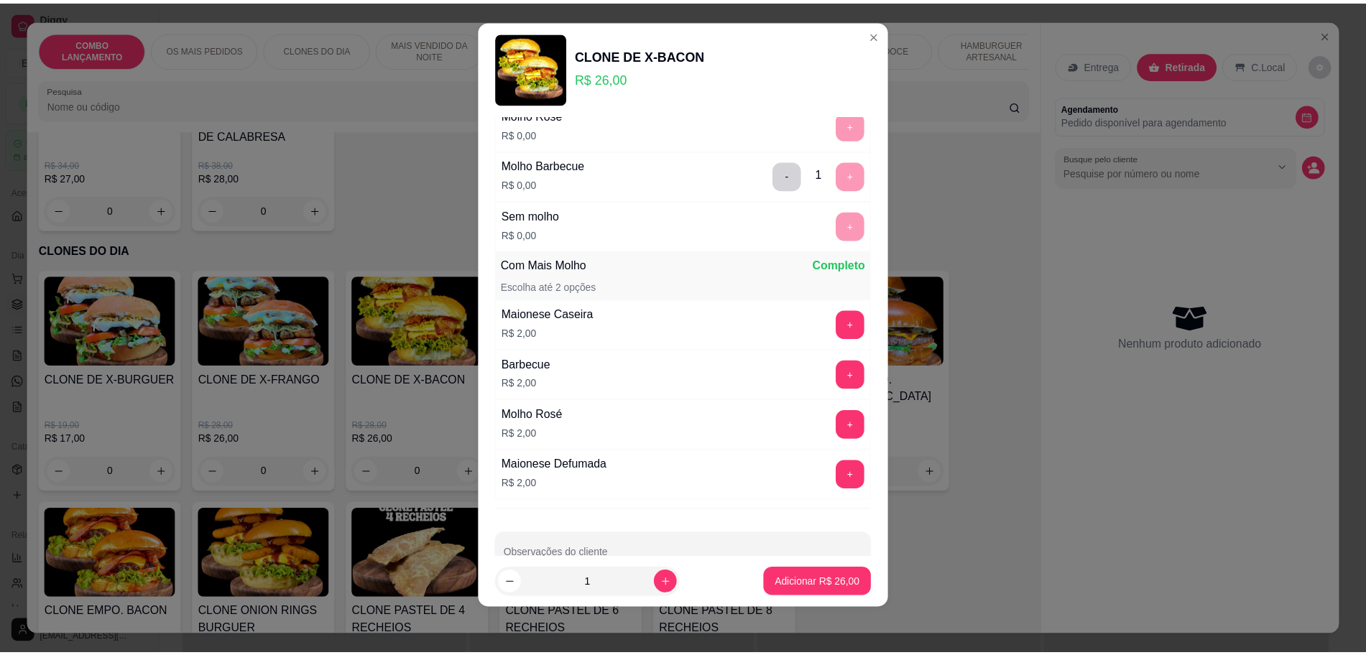
scroll to position [257, 0]
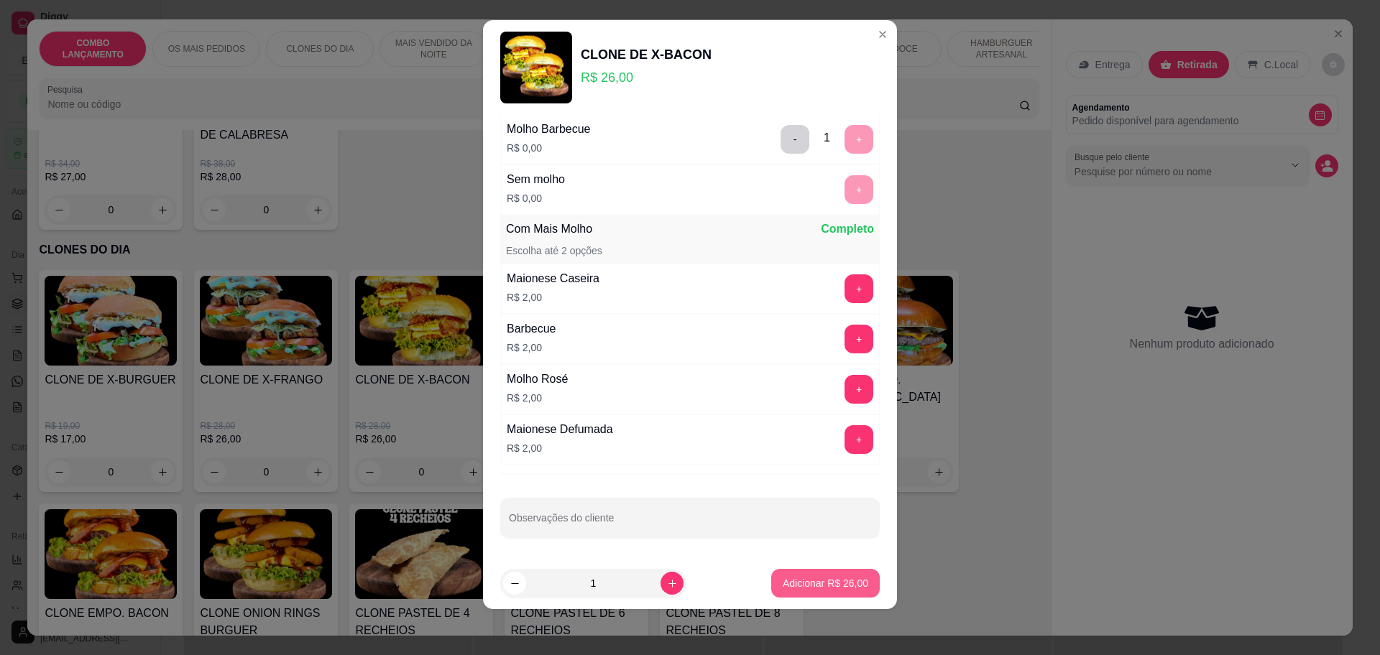
click at [783, 582] on p "Adicionar R$ 26,00" at bounding box center [826, 583] width 86 height 14
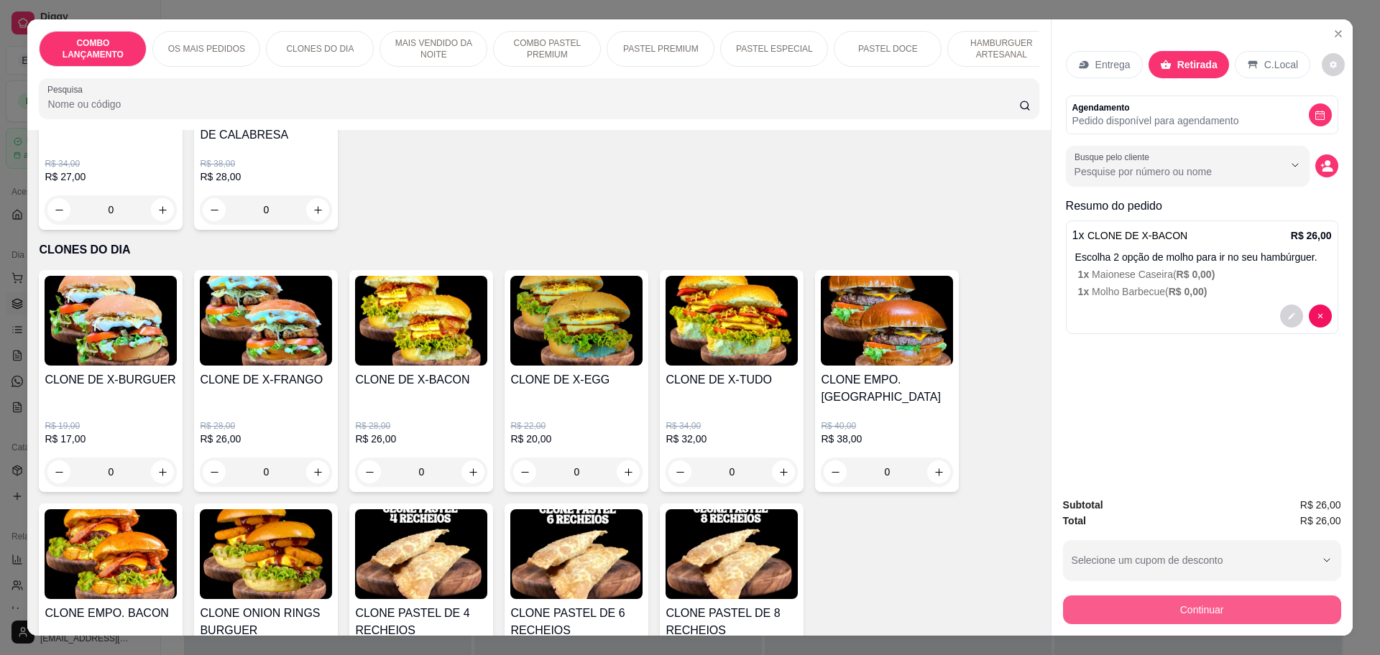
click at [1152, 611] on button "Continuar" at bounding box center [1202, 610] width 278 height 29
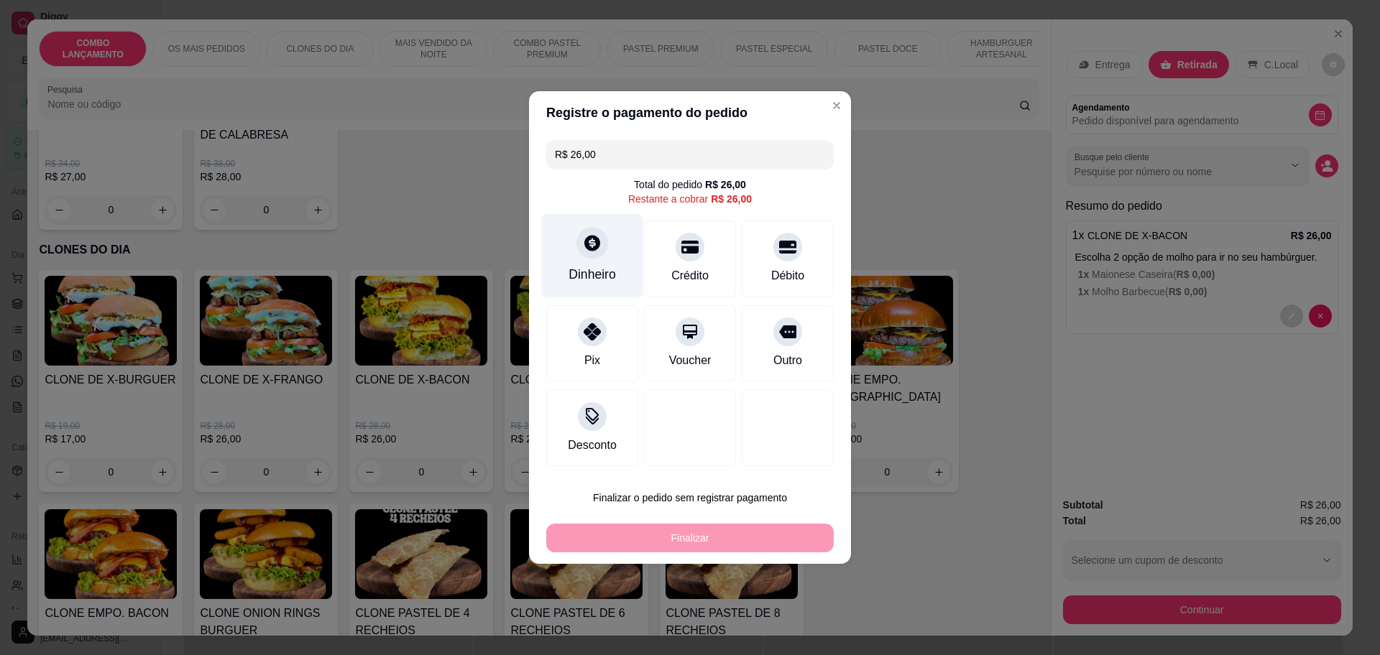
click at [577, 271] on div "Dinheiro" at bounding box center [591, 274] width 47 height 19
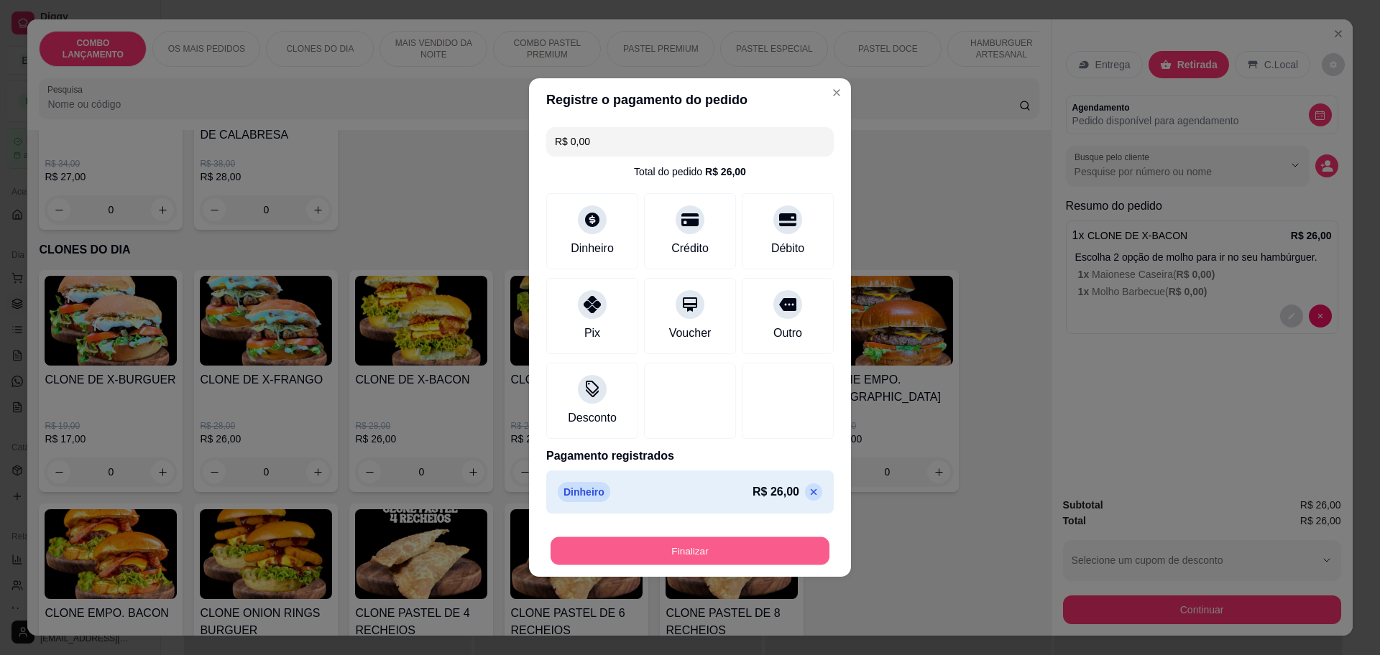
click at [722, 548] on button "Finalizar" at bounding box center [689, 552] width 279 height 28
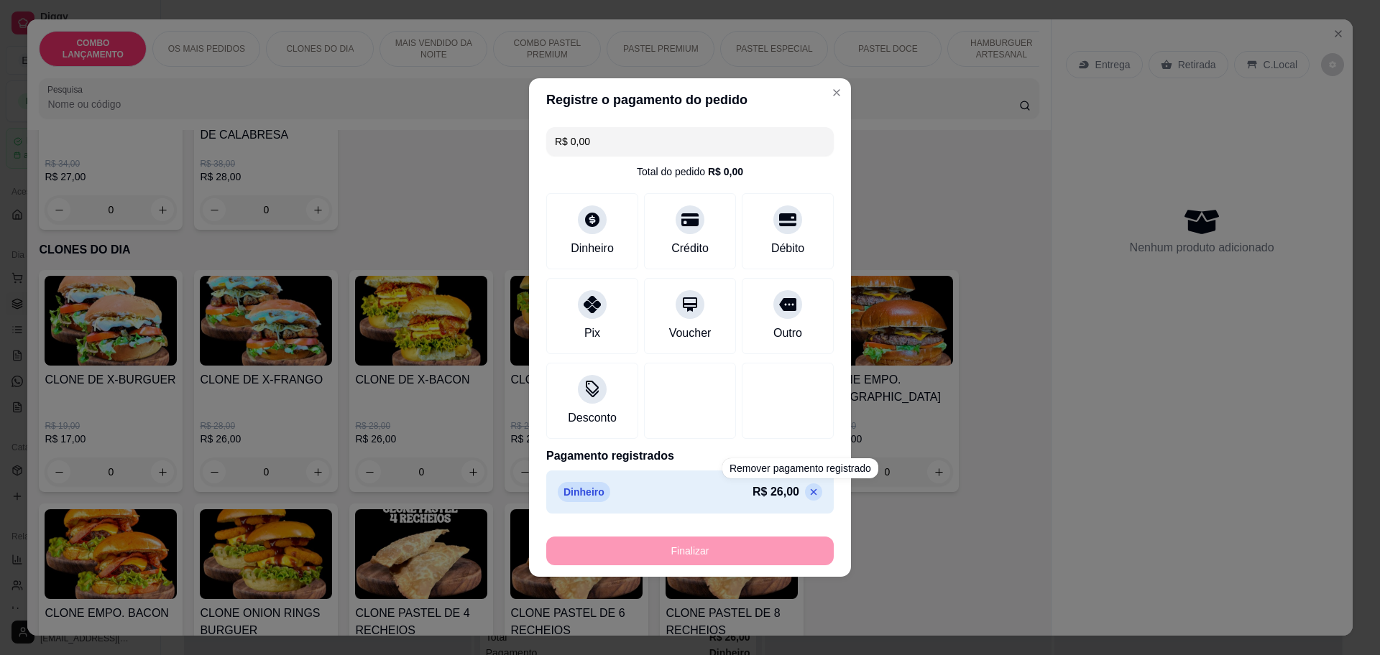
type input "-R$ 26,00"
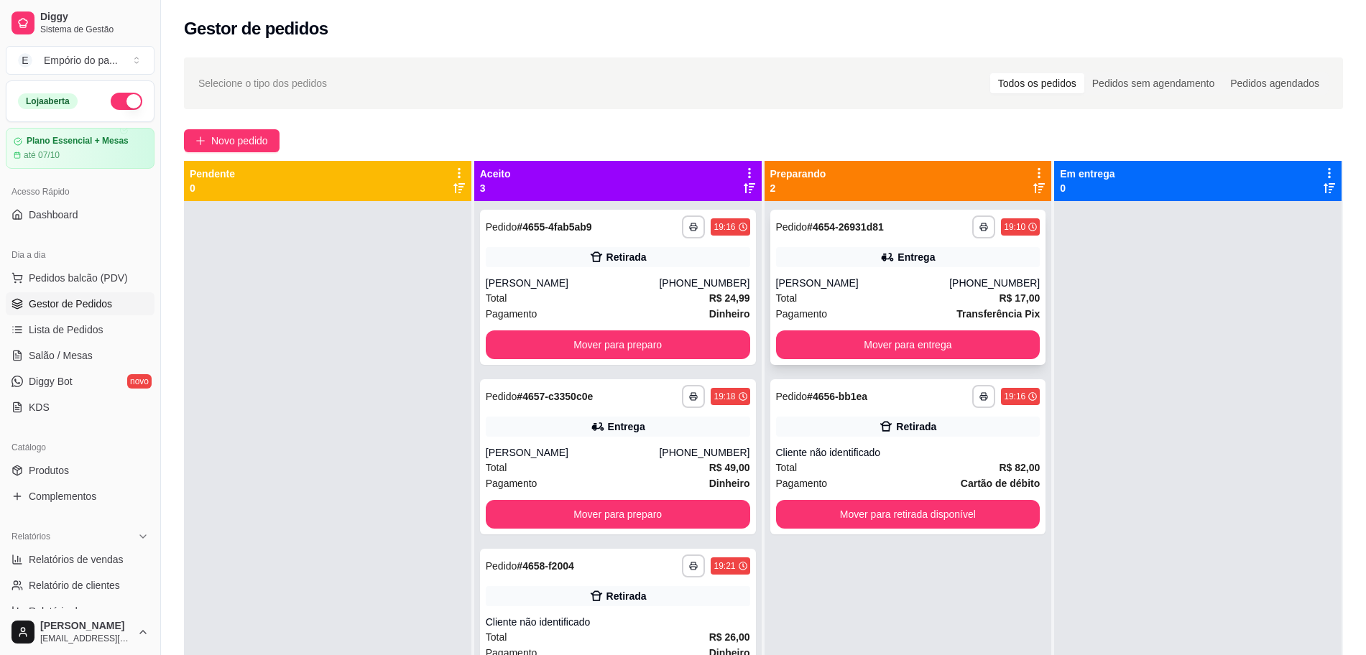
click at [845, 310] on div "Pagamento Transferência Pix" at bounding box center [908, 314] width 264 height 16
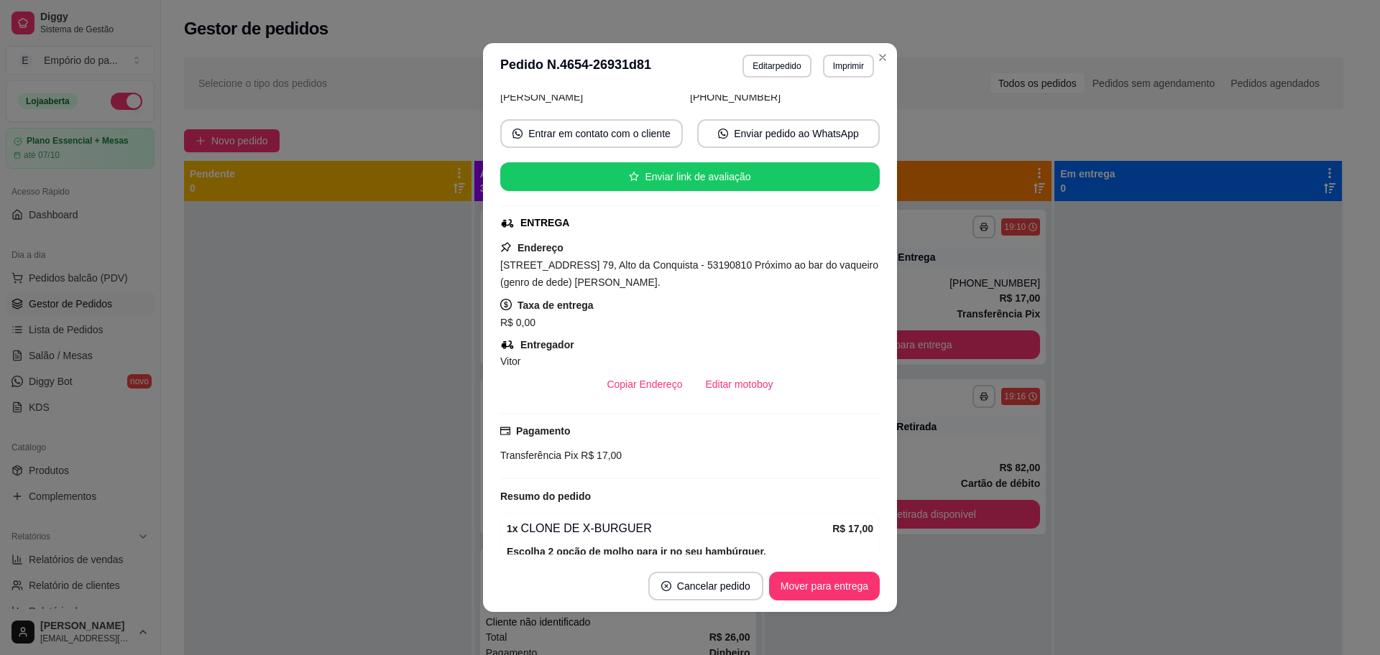
scroll to position [301, 0]
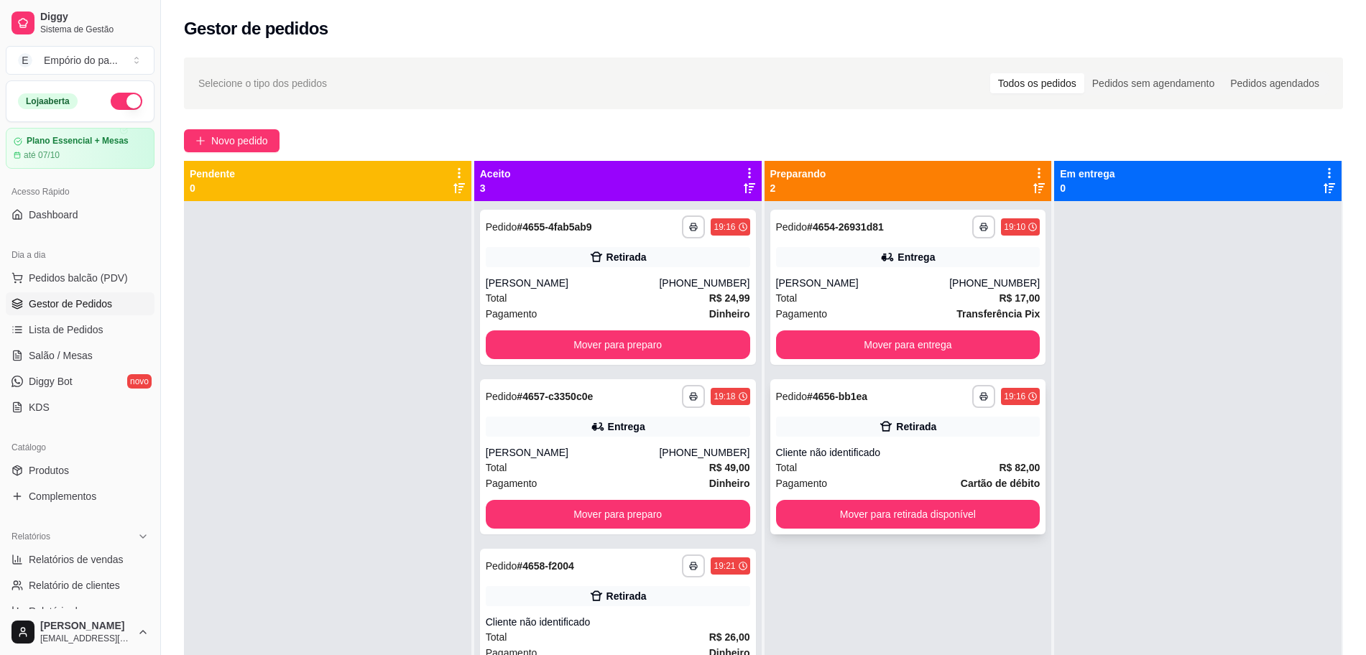
click at [822, 469] on div "Total R$ 82,00" at bounding box center [908, 468] width 264 height 16
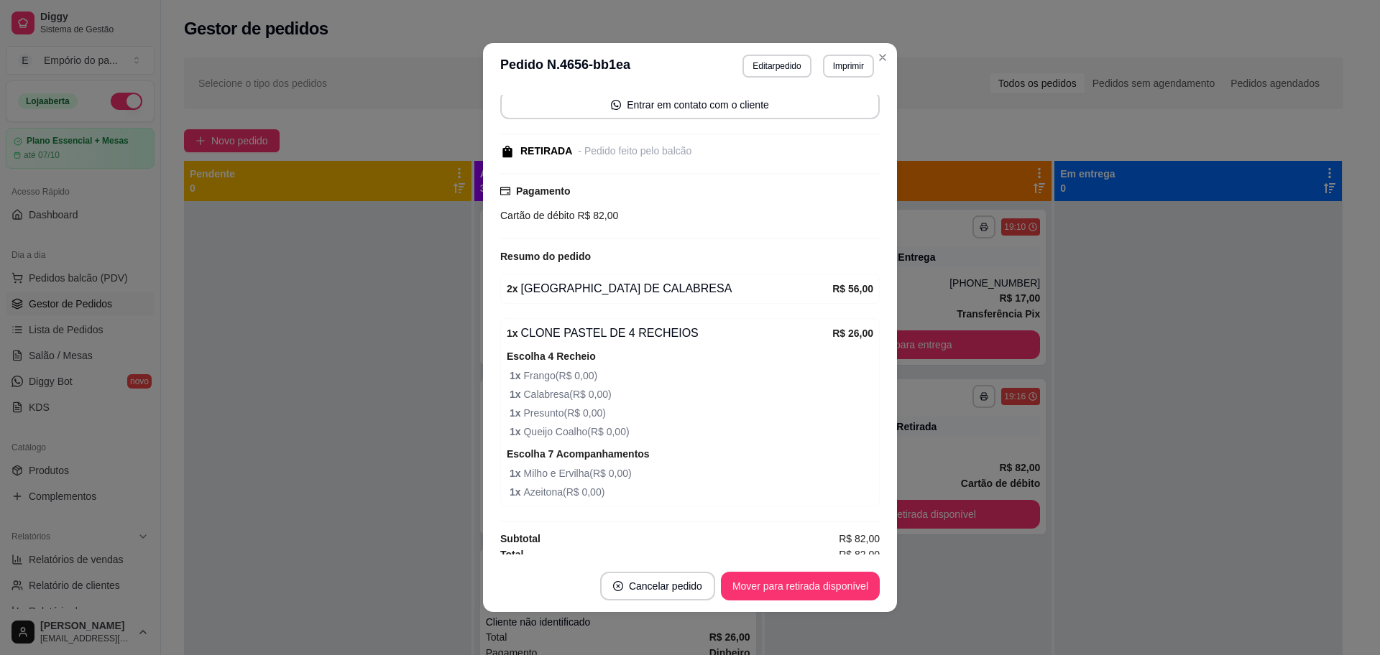
scroll to position [114, 0]
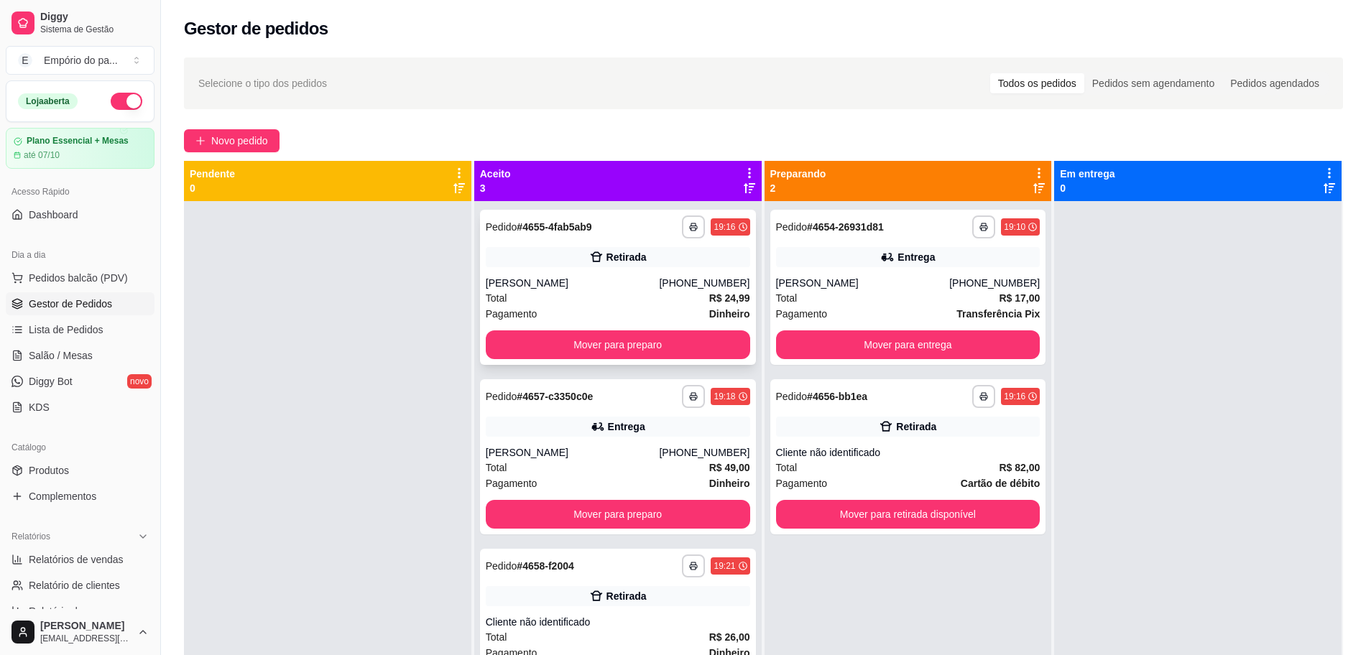
click at [673, 288] on div "[PHONE_NUMBER]" at bounding box center [704, 283] width 91 height 14
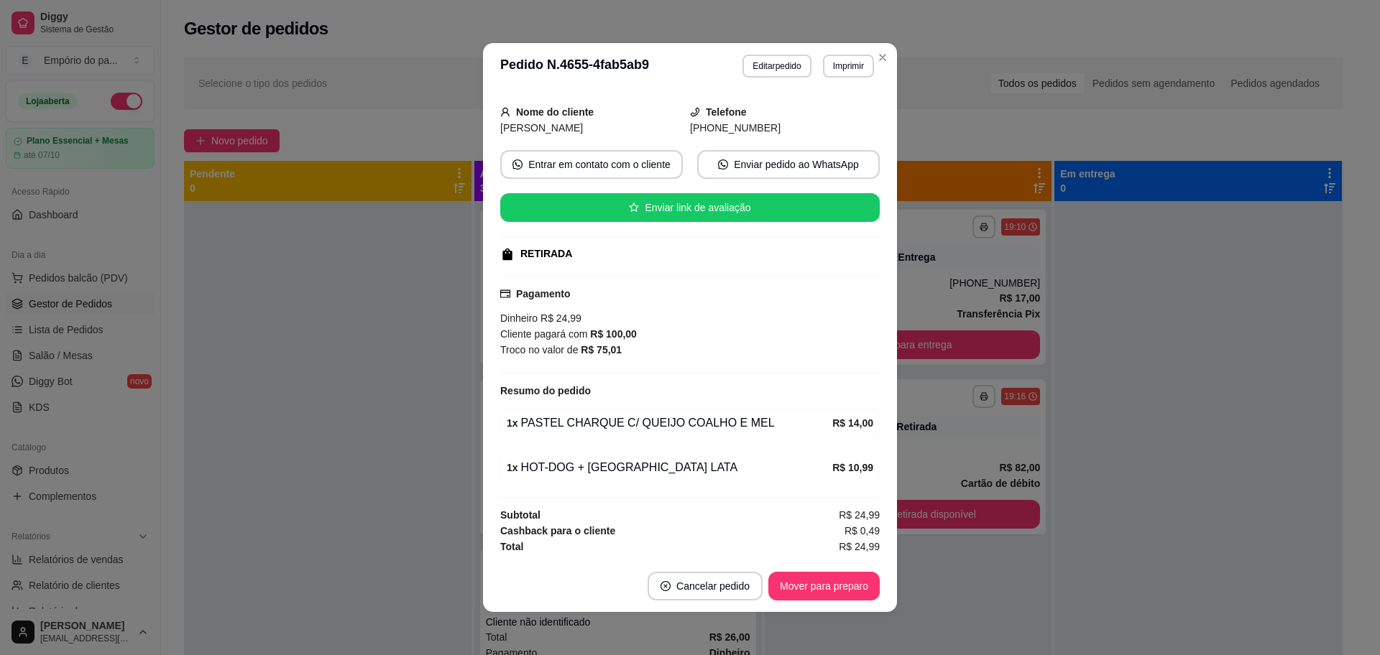
scroll to position [3, 0]
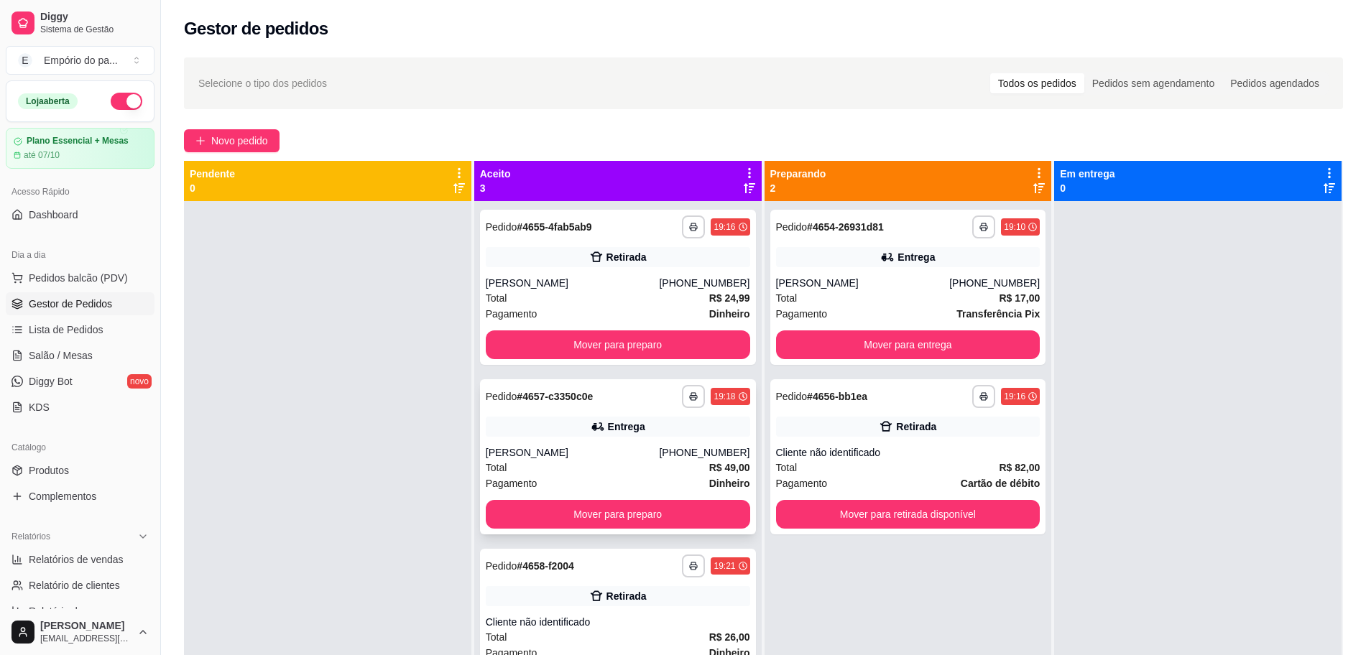
click at [587, 456] on div "[PERSON_NAME]" at bounding box center [573, 453] width 174 height 14
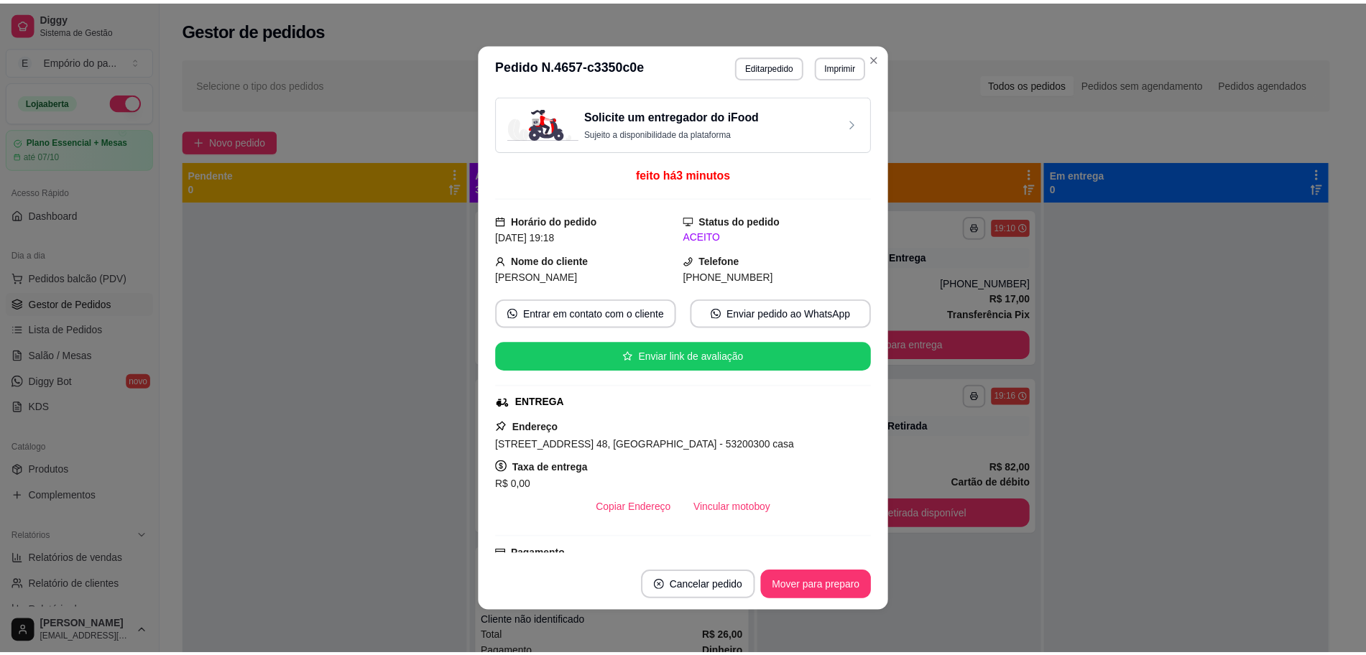
scroll to position [359, 0]
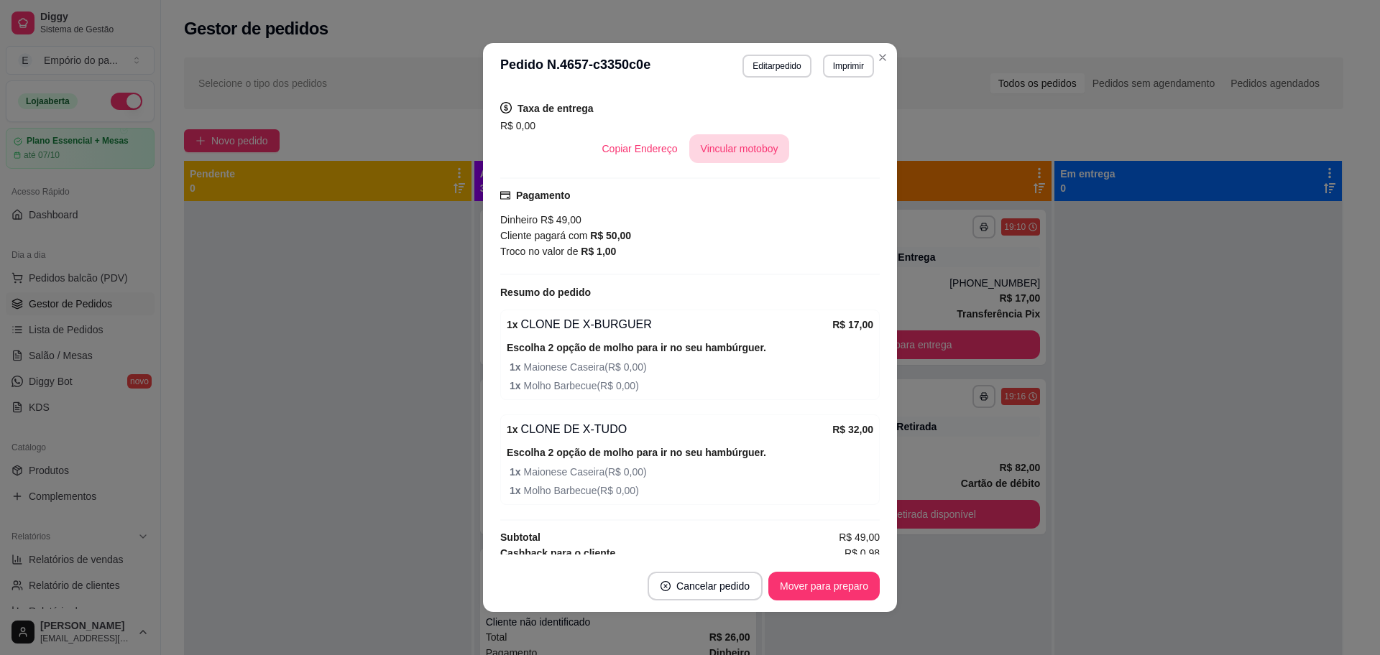
click at [726, 136] on button "Vincular motoboy" at bounding box center [739, 148] width 101 height 29
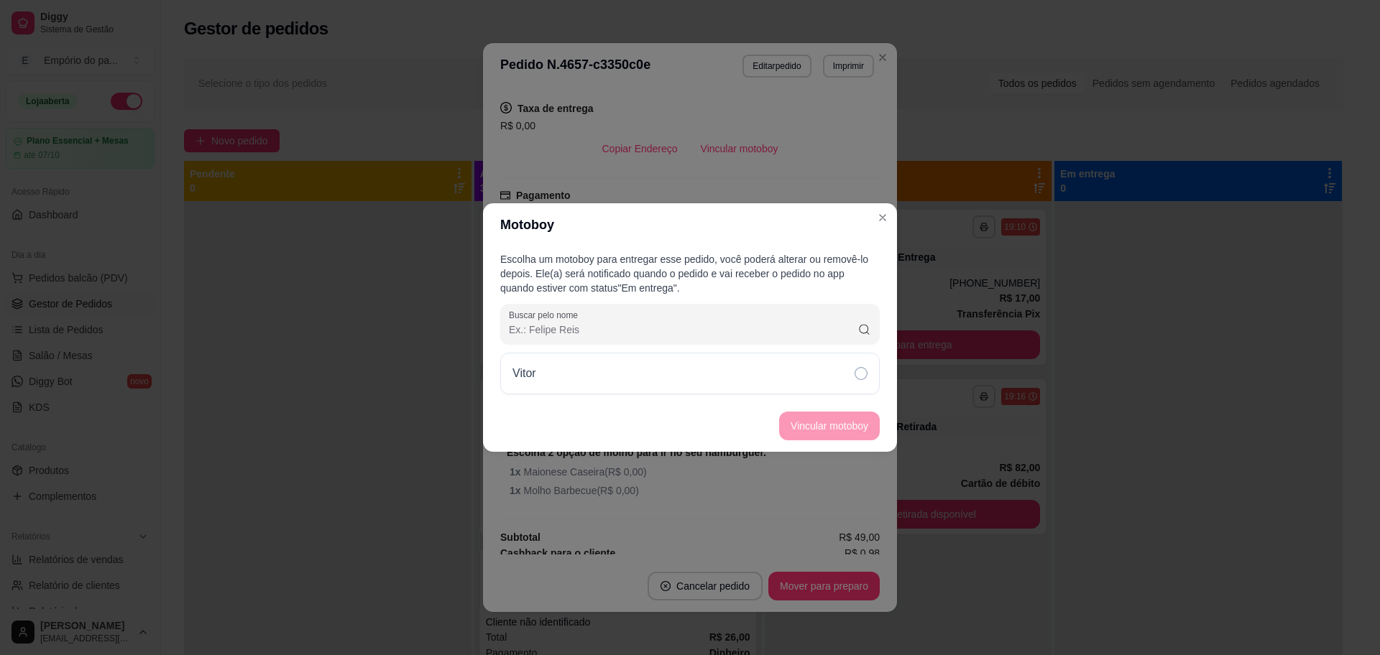
click at [818, 381] on div "Vitor" at bounding box center [689, 374] width 379 height 42
click at [822, 420] on button "Vincular motoboy" at bounding box center [829, 426] width 101 height 29
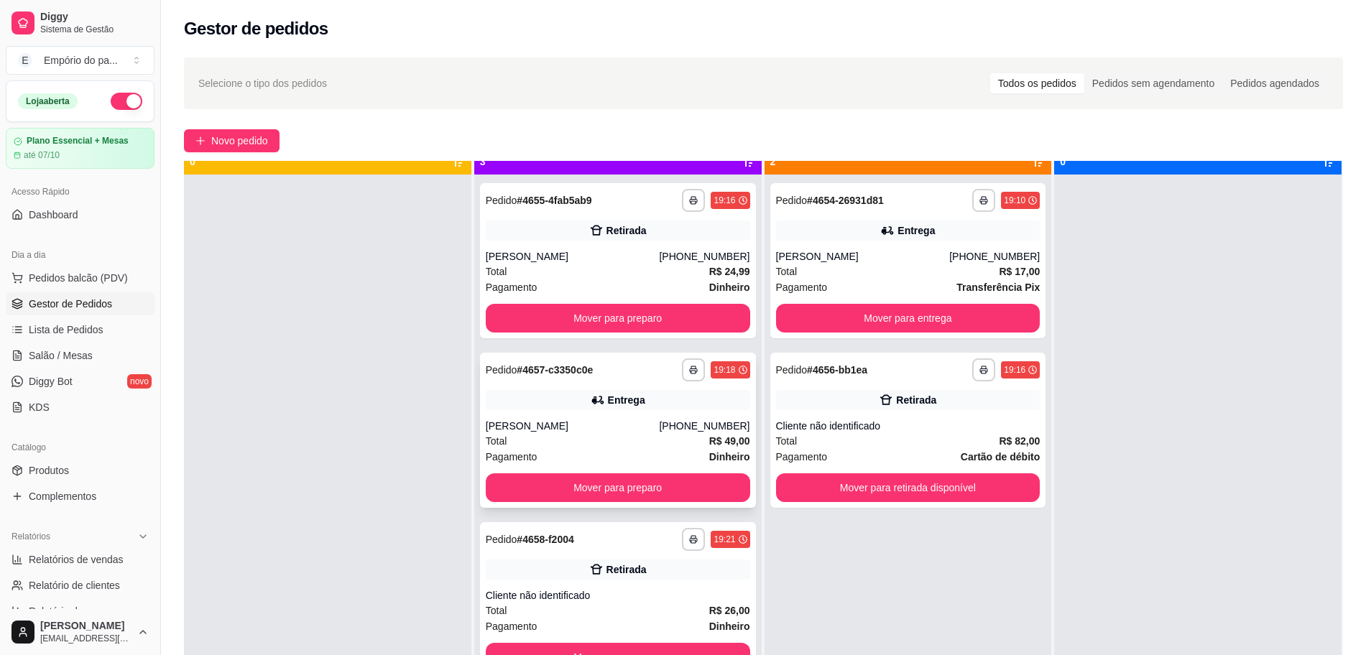
scroll to position [40, 0]
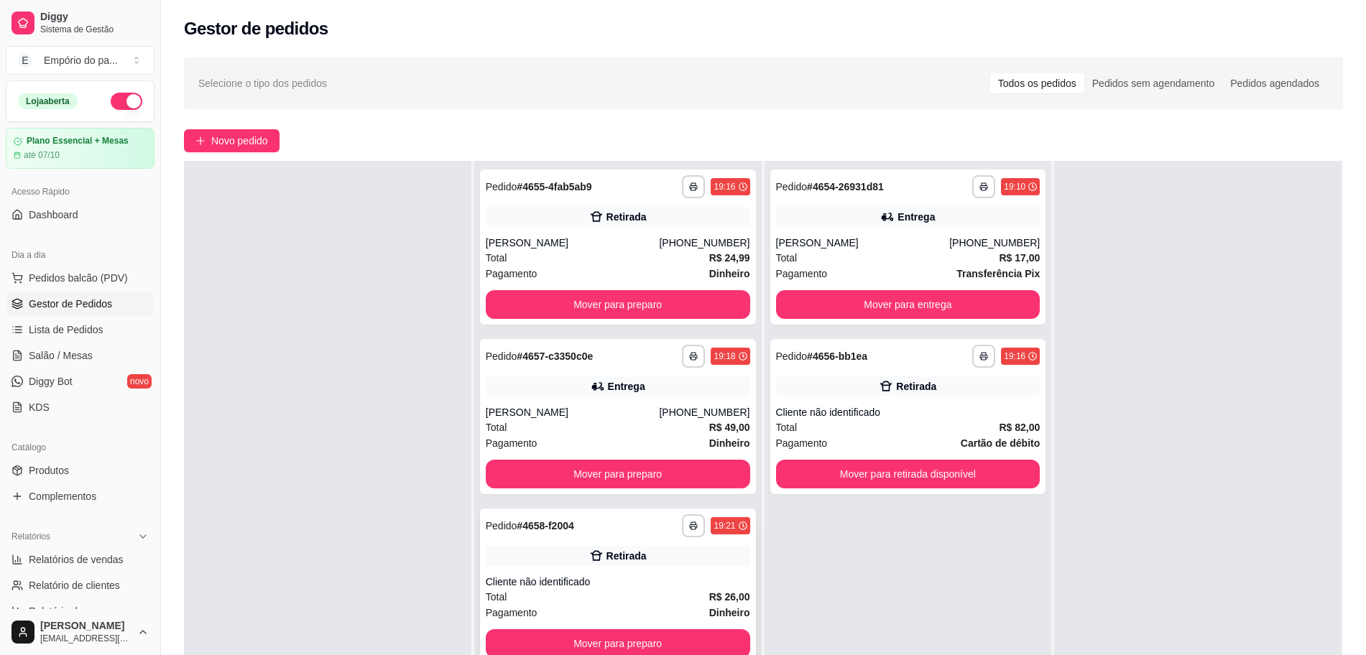
click at [565, 591] on div "Total R$ 26,00" at bounding box center [618, 597] width 264 height 16
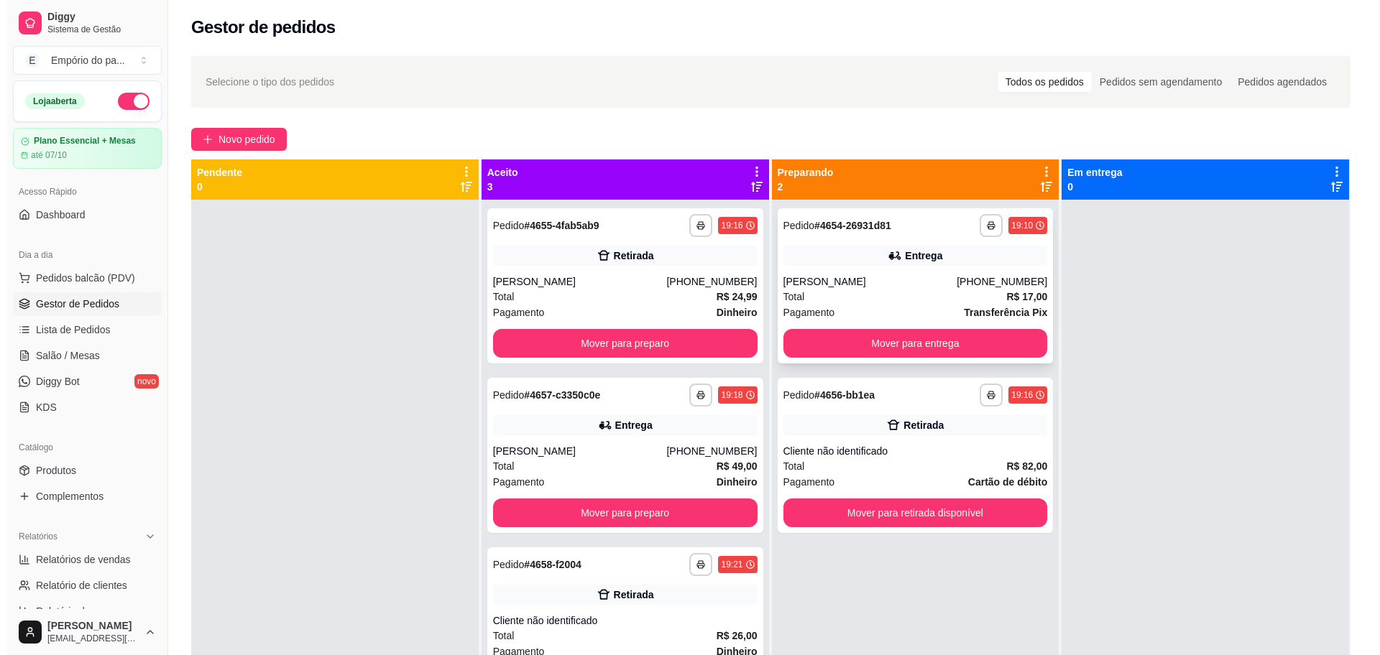
scroll to position [0, 0]
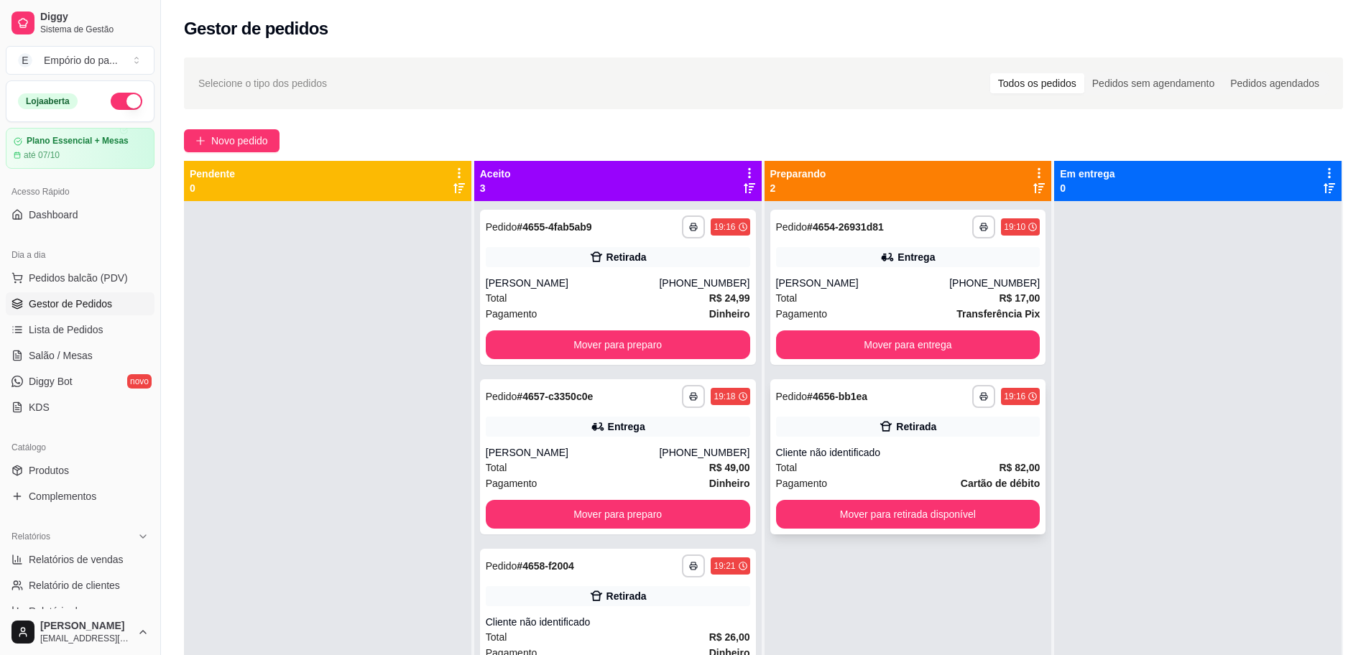
click at [824, 463] on div "Total R$ 82,00" at bounding box center [908, 468] width 264 height 16
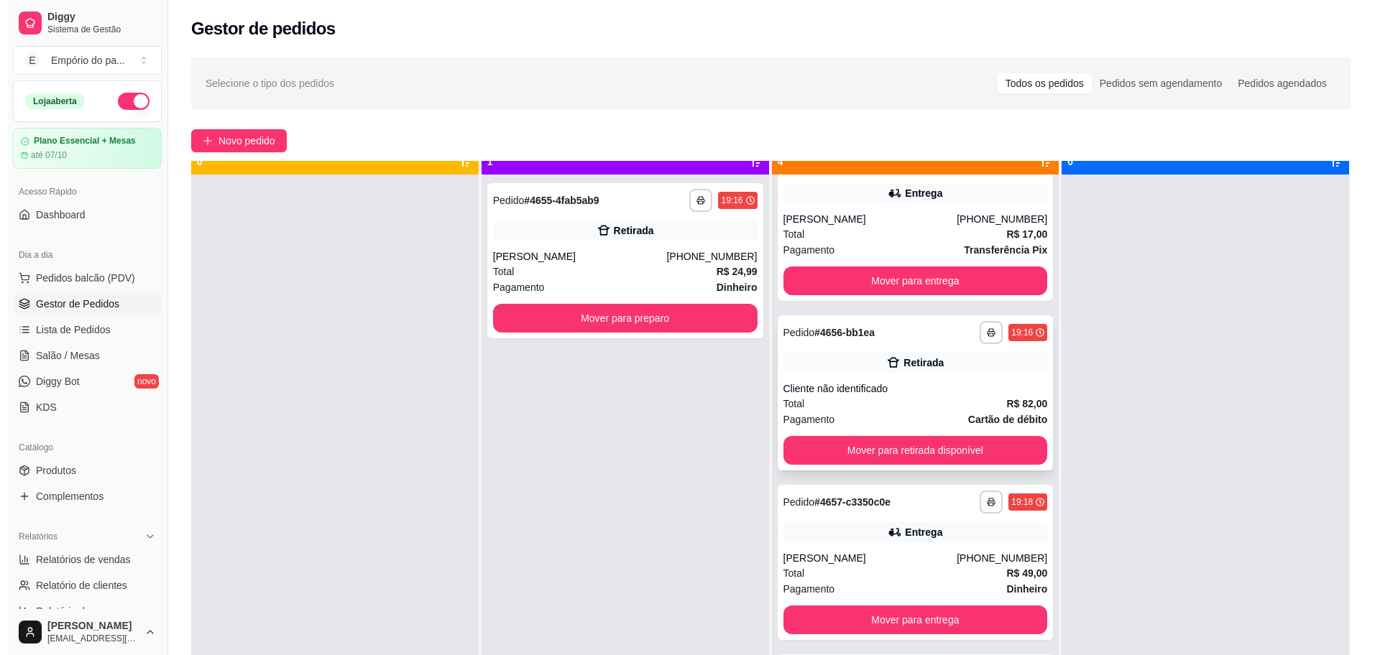
scroll to position [40, 0]
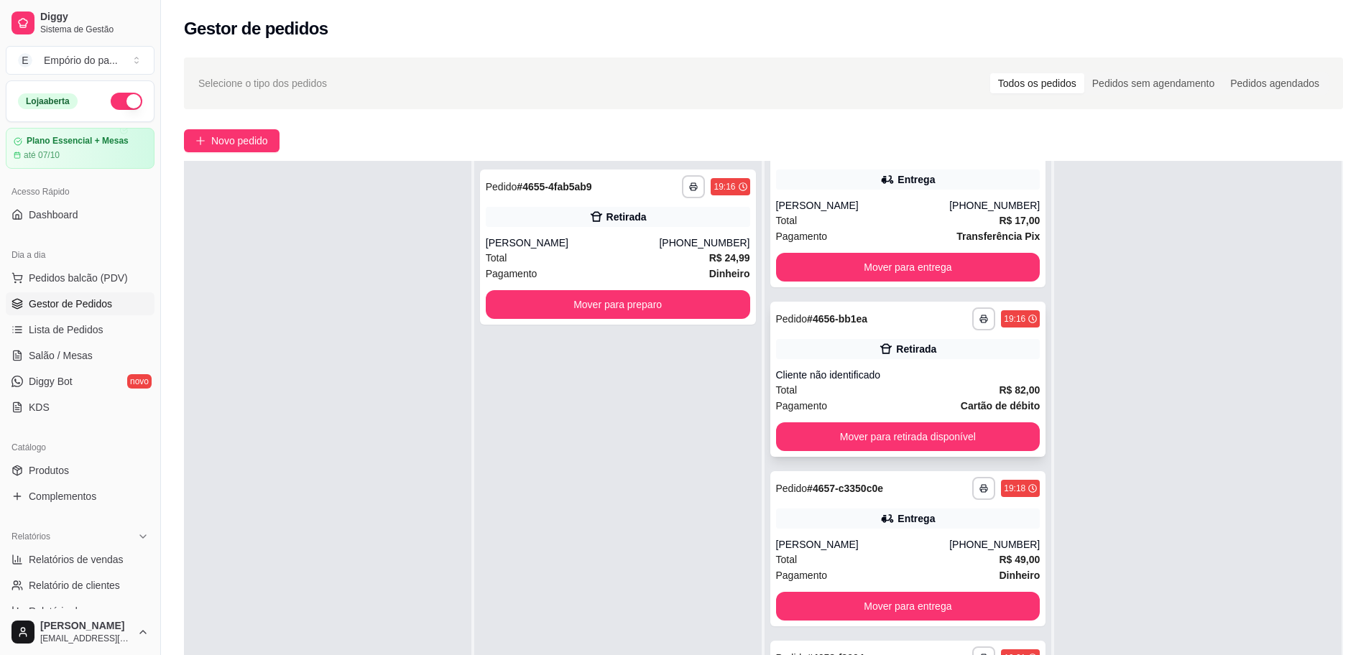
click at [852, 384] on div "Total R$ 82,00" at bounding box center [908, 390] width 264 height 16
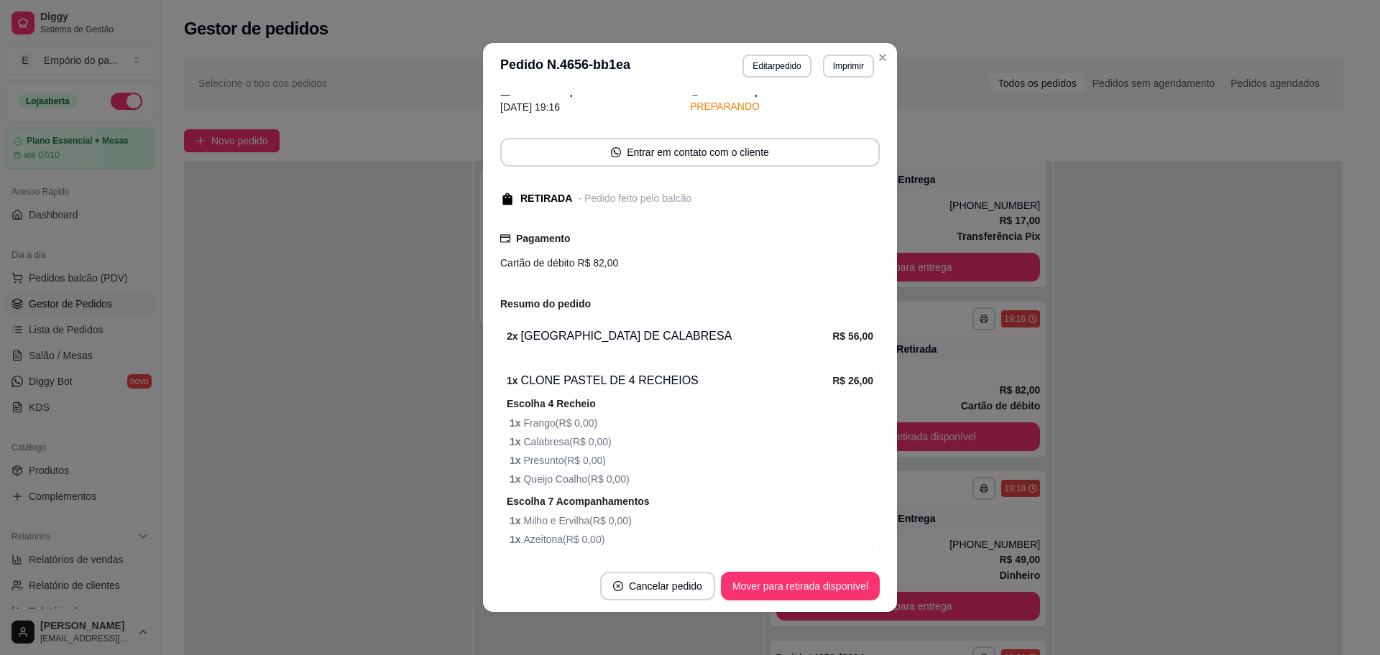
scroll to position [114, 0]
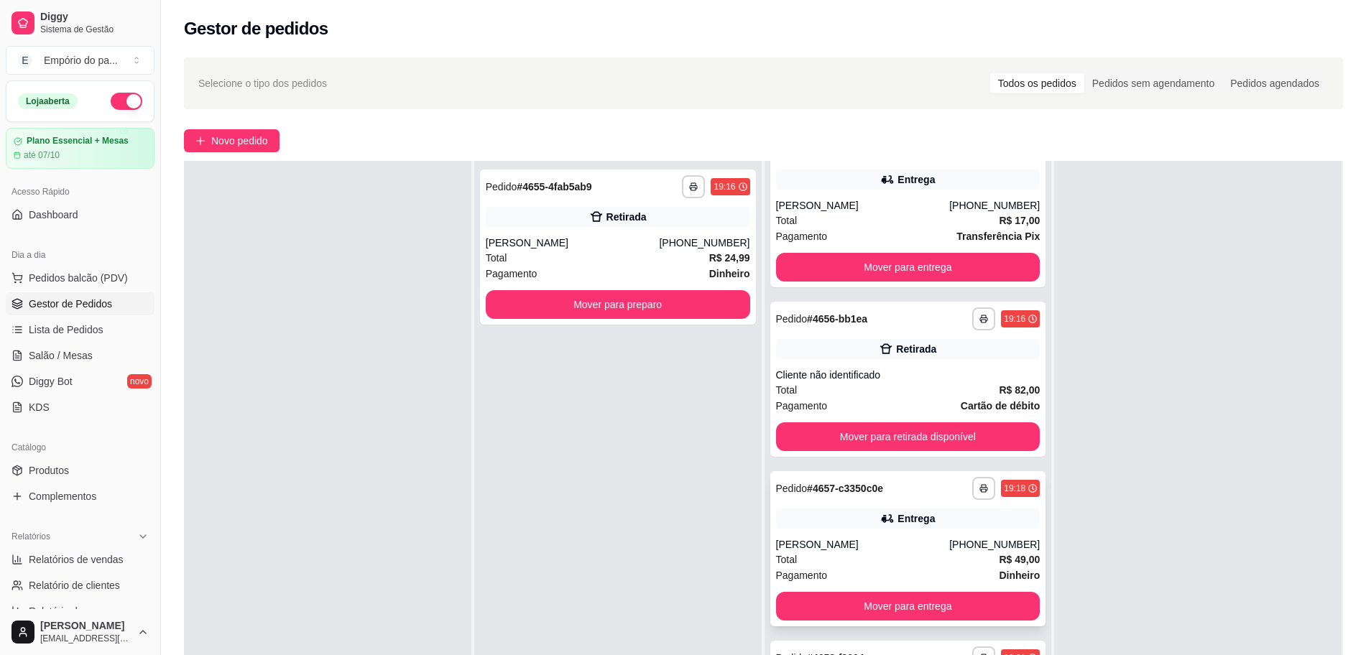
click at [836, 551] on div "[PERSON_NAME]" at bounding box center [863, 545] width 174 height 14
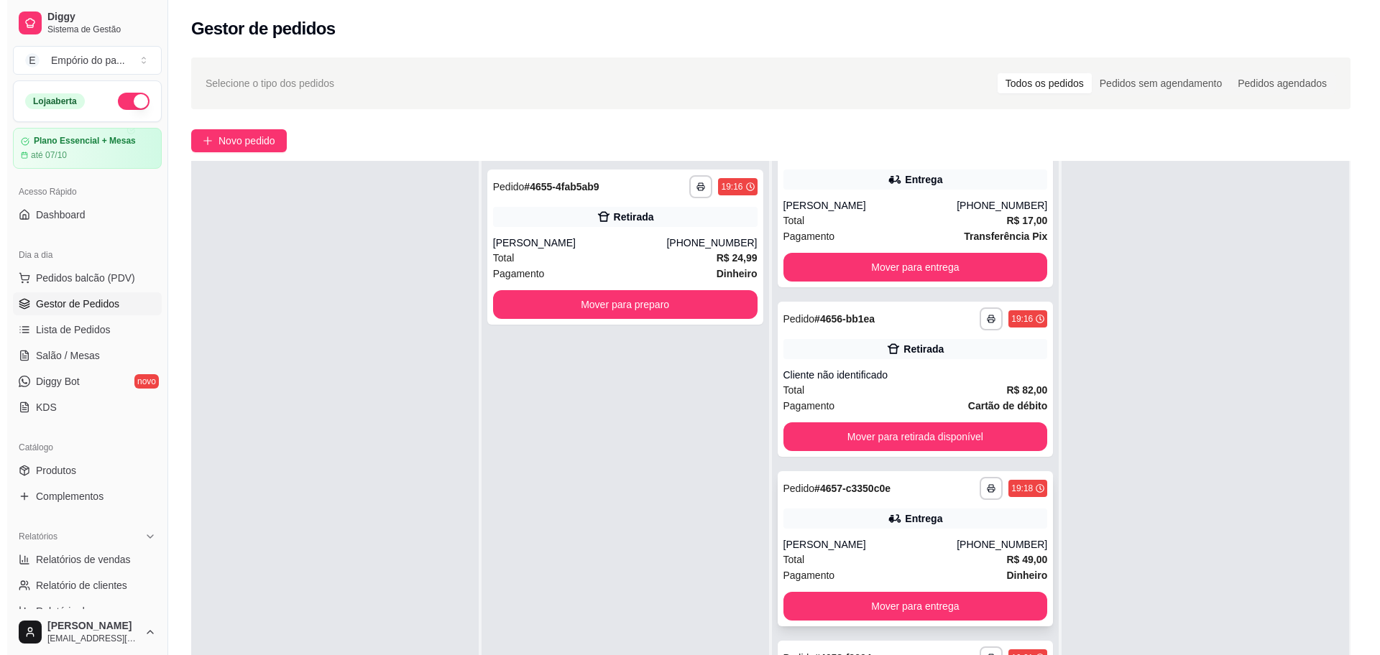
scroll to position [219, 0]
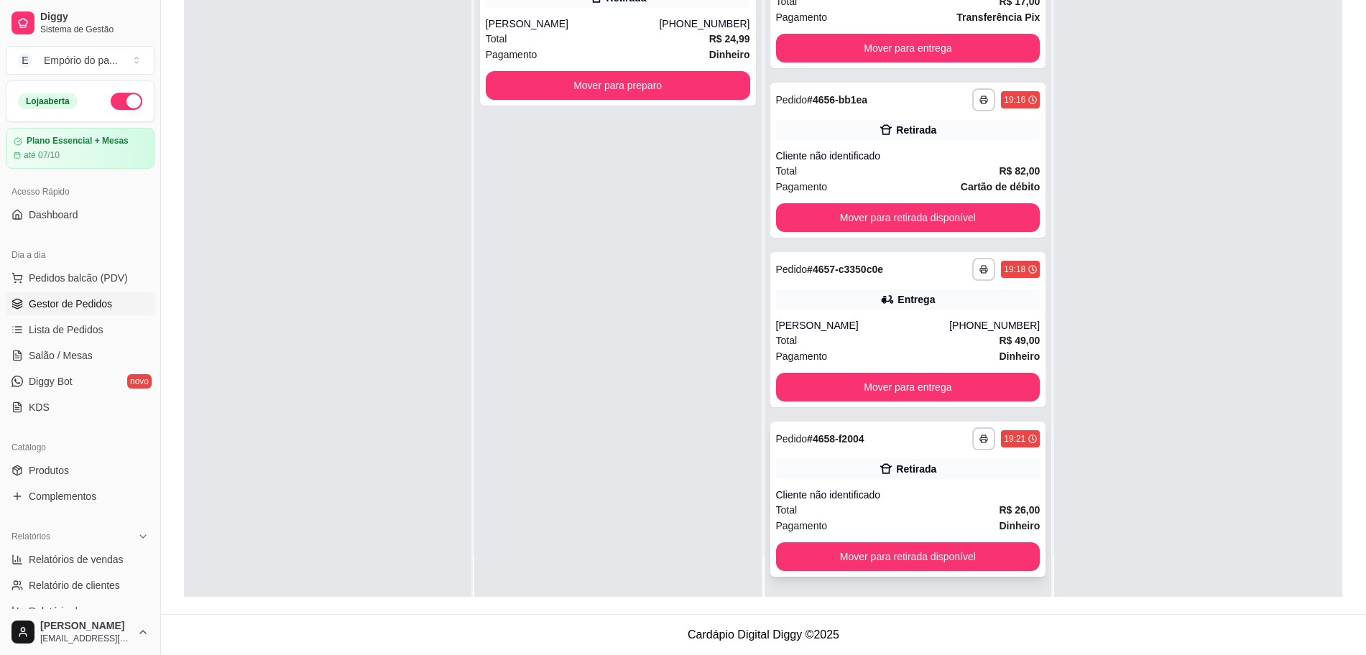
click at [872, 502] on div "**********" at bounding box center [908, 499] width 276 height 155
click at [575, 50] on div "Pagamento Dinheiro" at bounding box center [618, 55] width 264 height 16
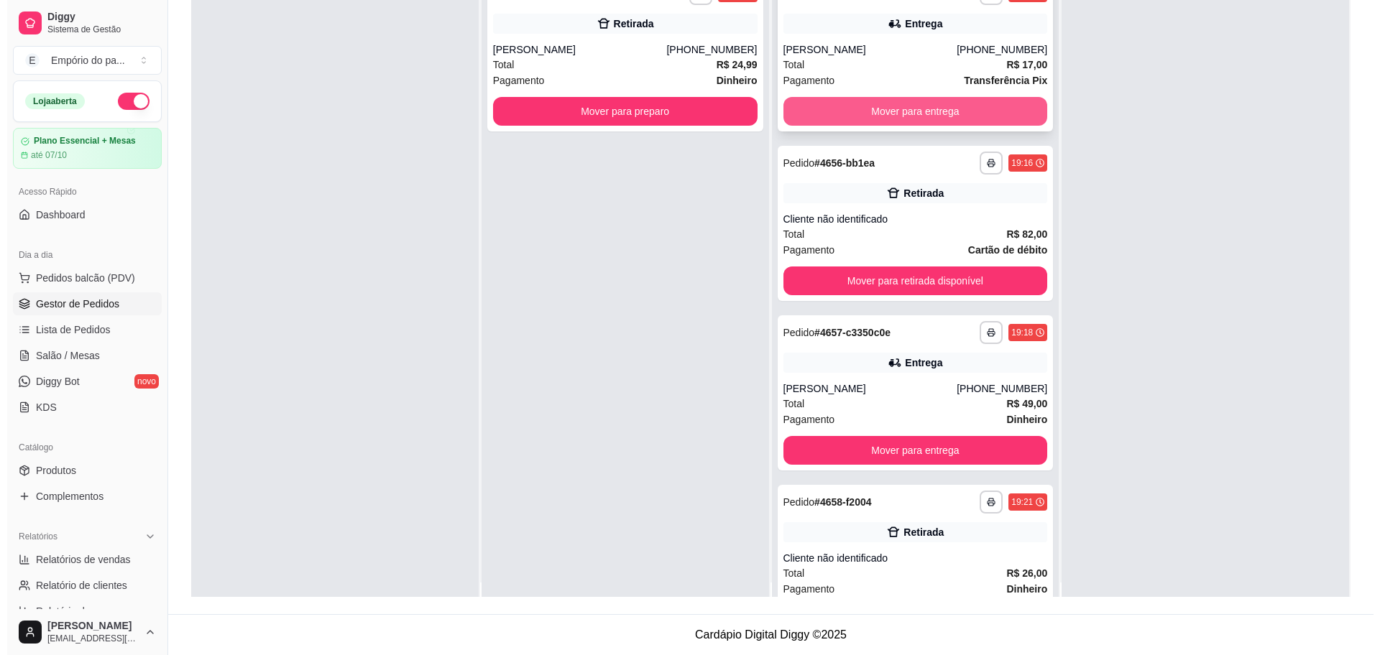
scroll to position [0, 0]
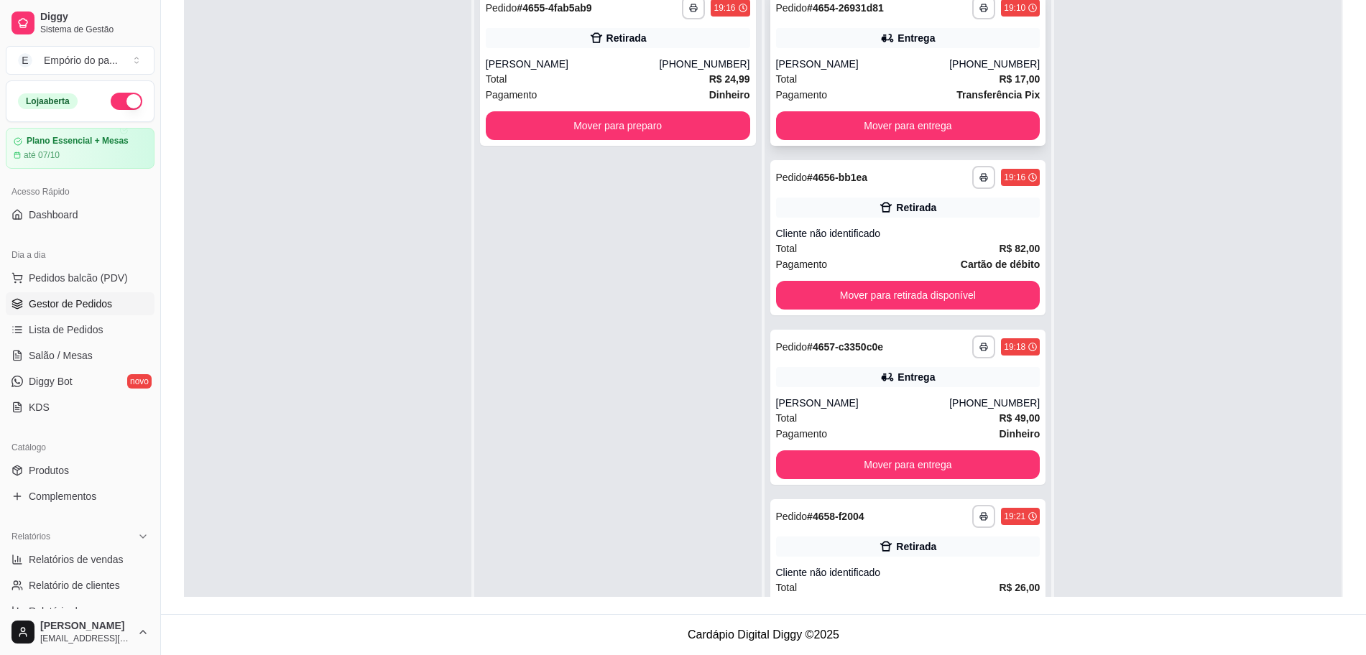
click at [850, 84] on div "Total R$ 17,00" at bounding box center [908, 79] width 264 height 16
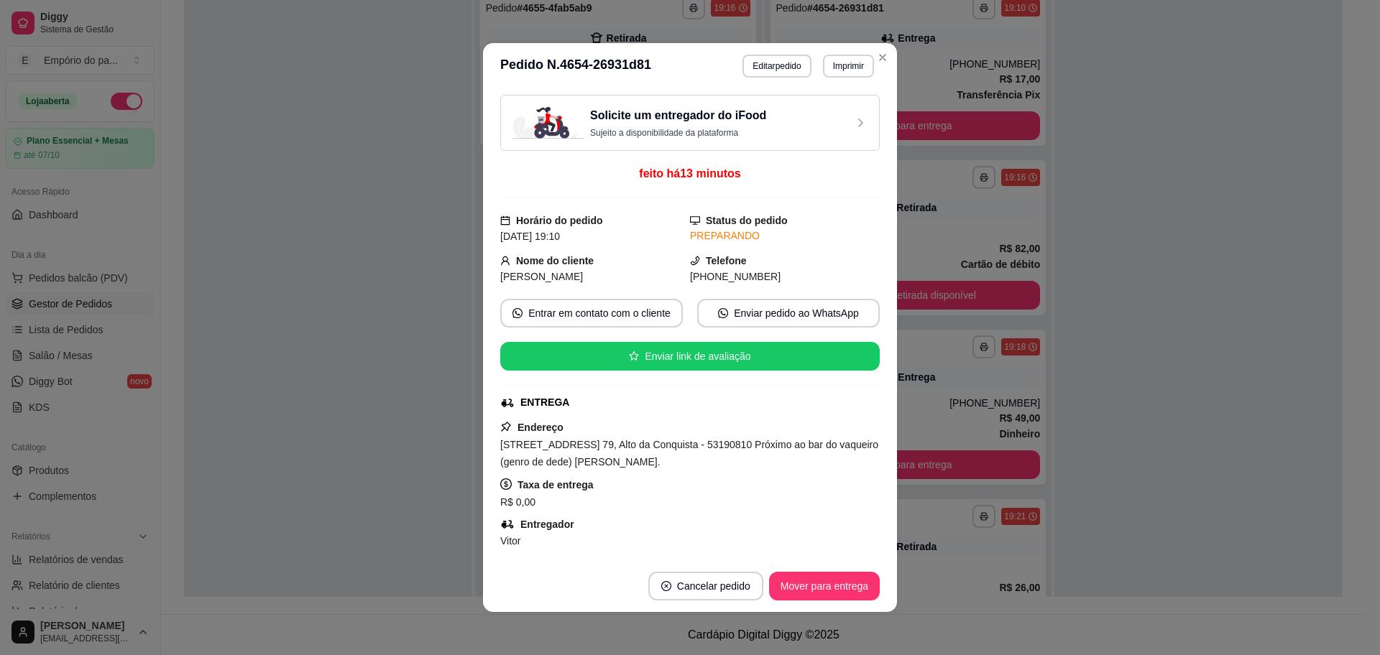
scroll to position [301, 0]
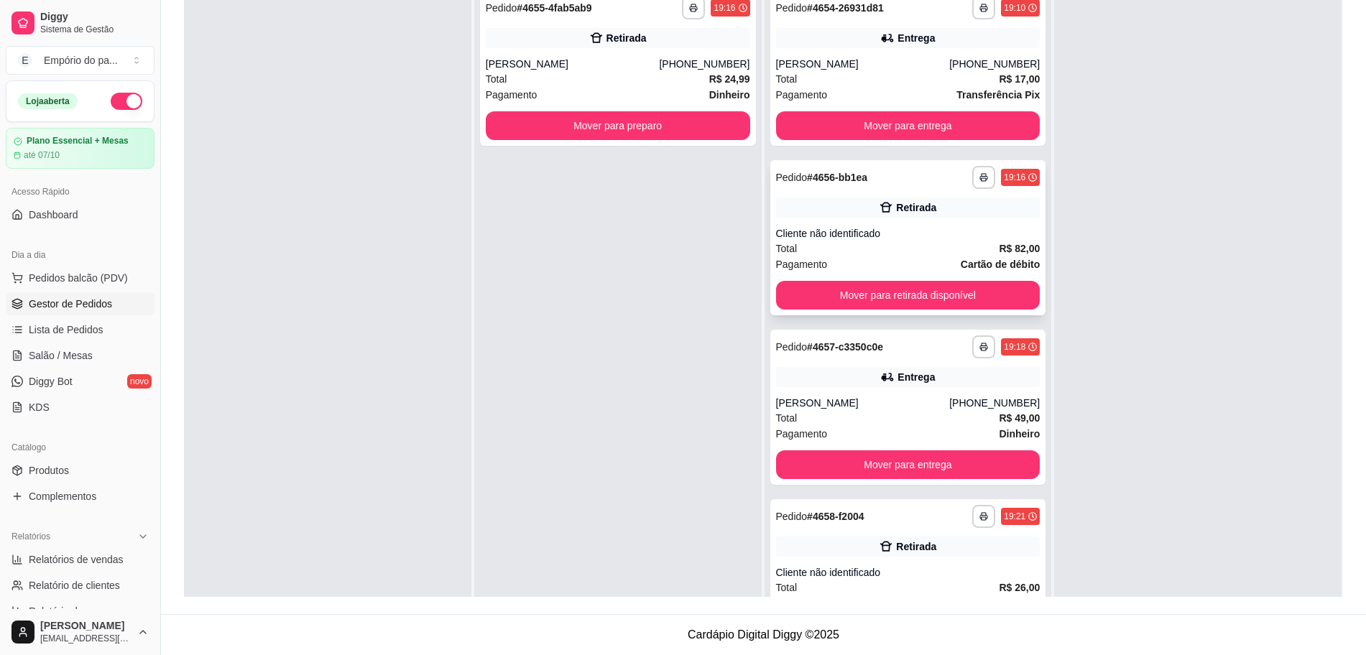
click at [853, 245] on div "Total R$ 82,00" at bounding box center [908, 249] width 264 height 16
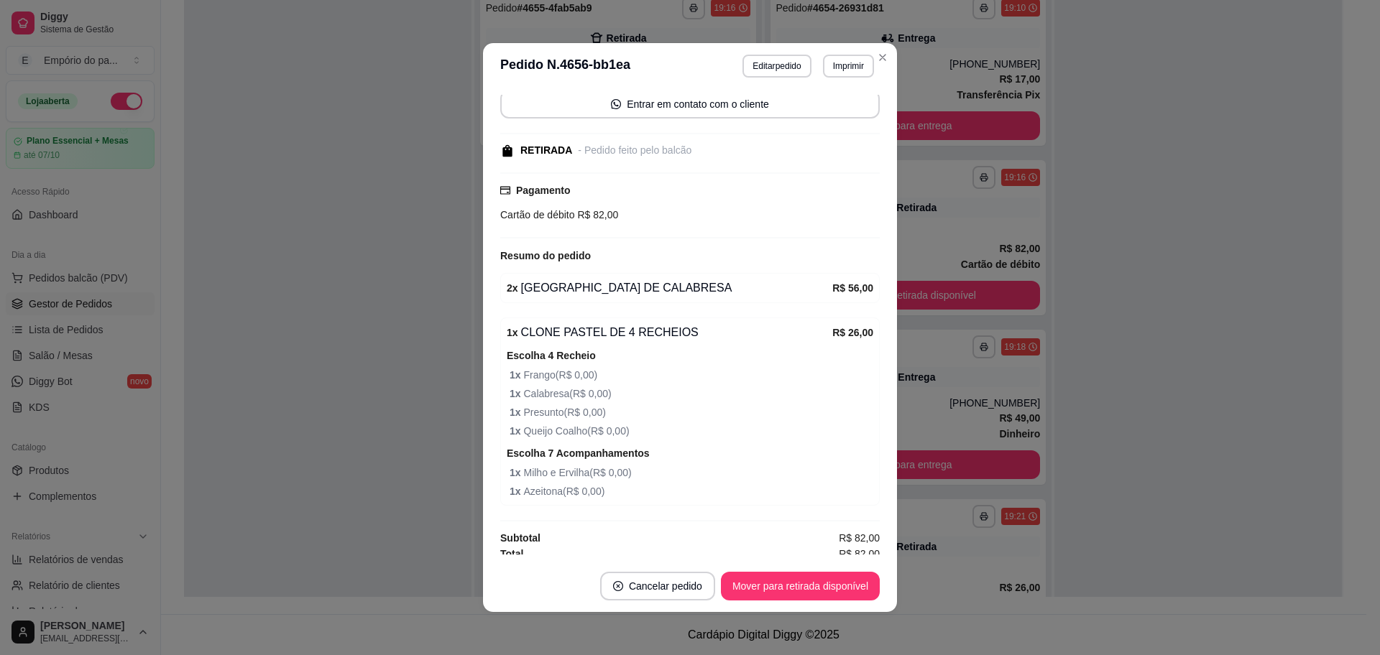
scroll to position [114, 0]
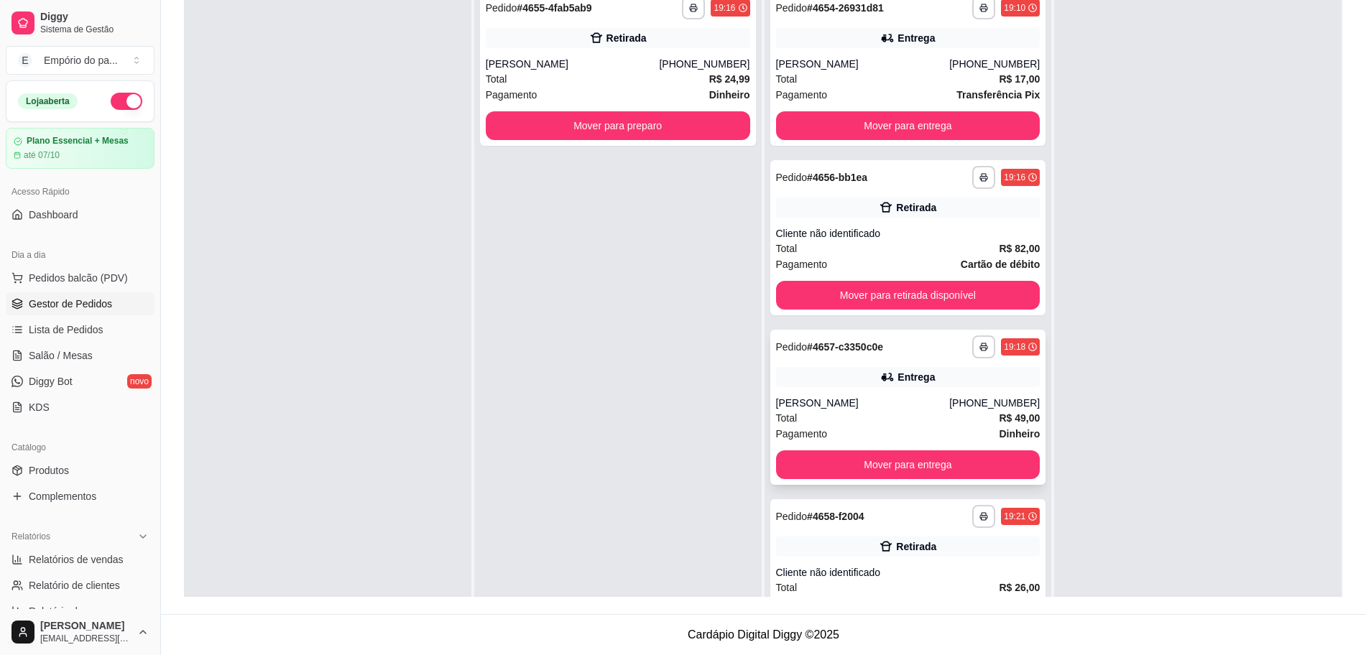
click at [931, 410] on div "Total R$ 49,00" at bounding box center [908, 418] width 264 height 16
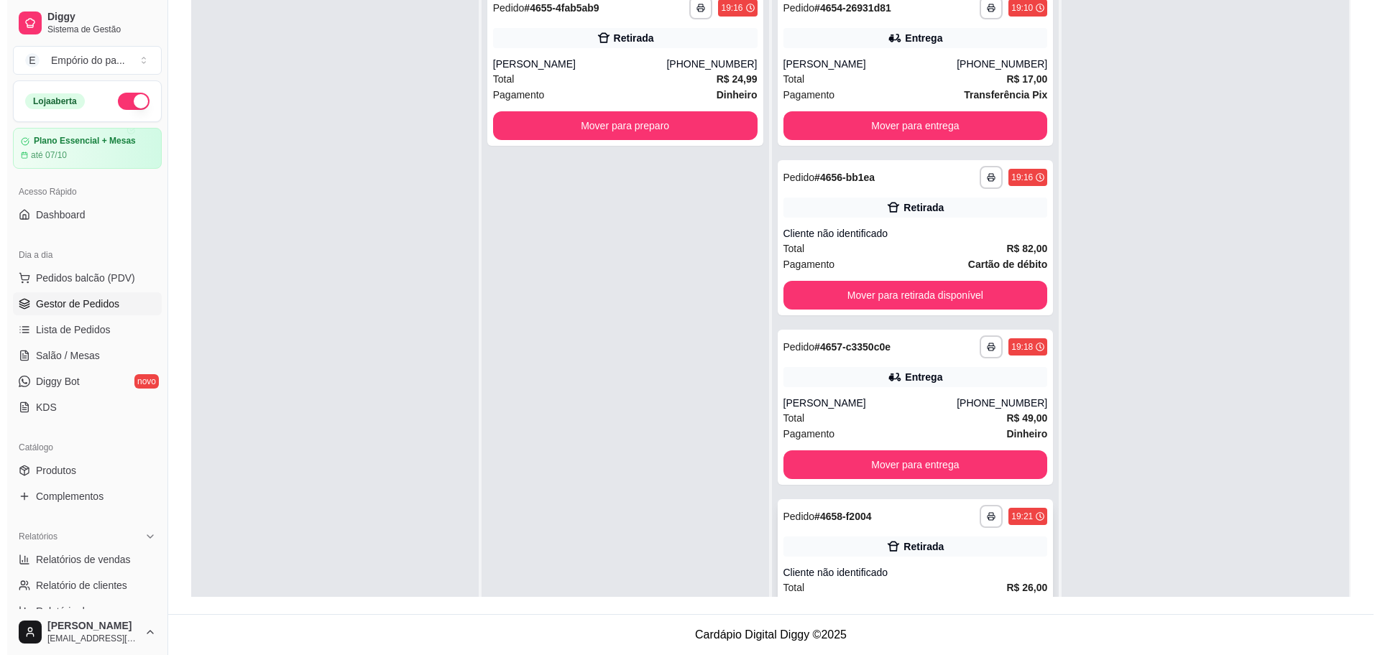
scroll to position [37, 0]
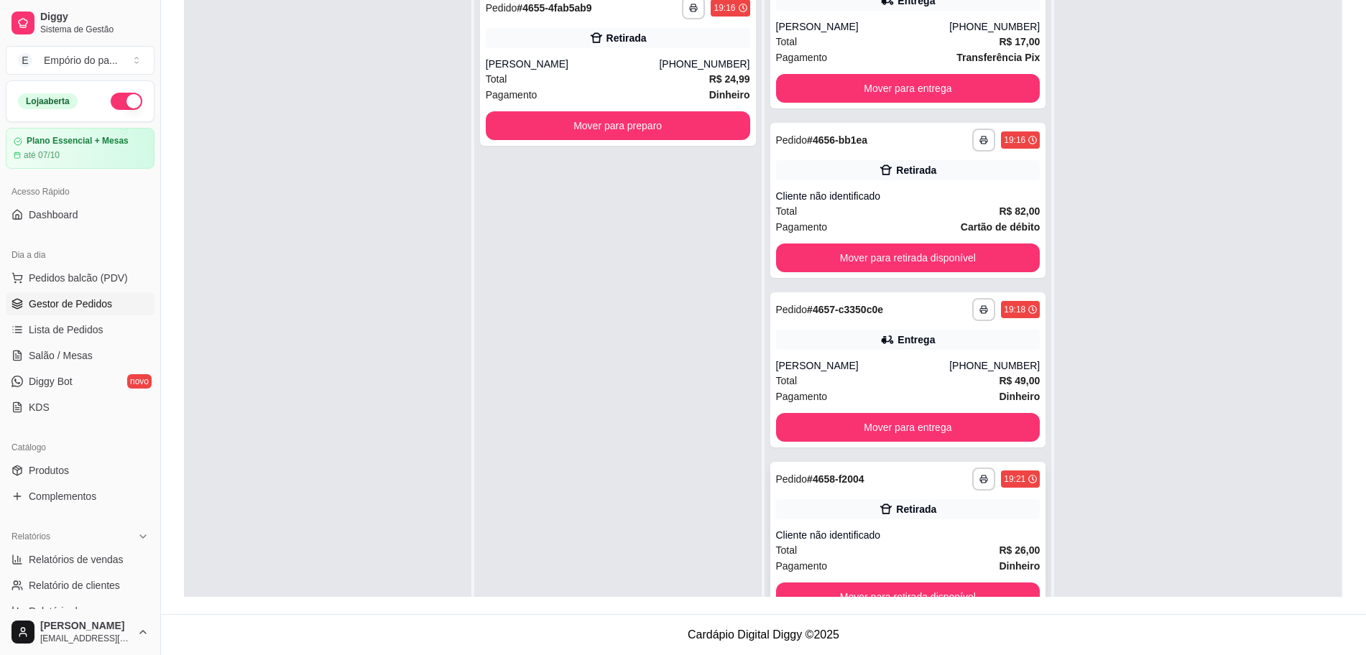
click at [894, 530] on div "Cliente não identificado" at bounding box center [908, 535] width 264 height 14
click at [646, 67] on div "[PERSON_NAME]" at bounding box center [573, 64] width 174 height 14
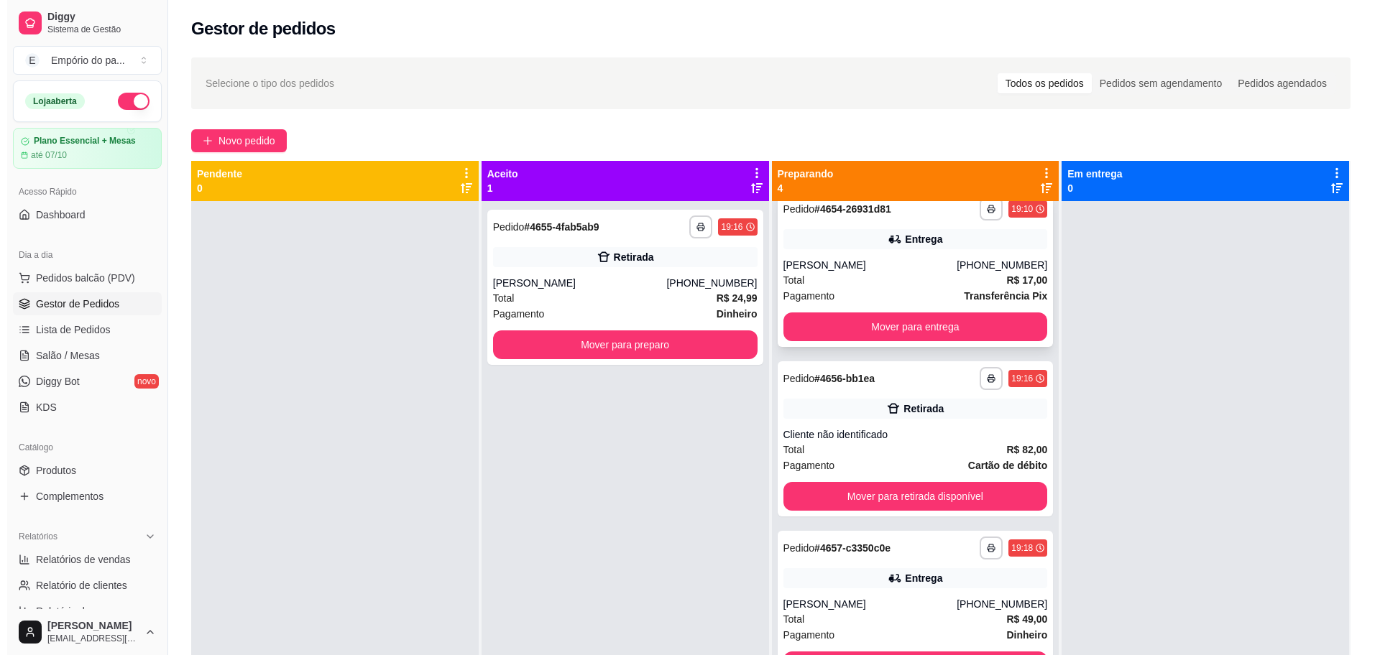
scroll to position [0, 0]
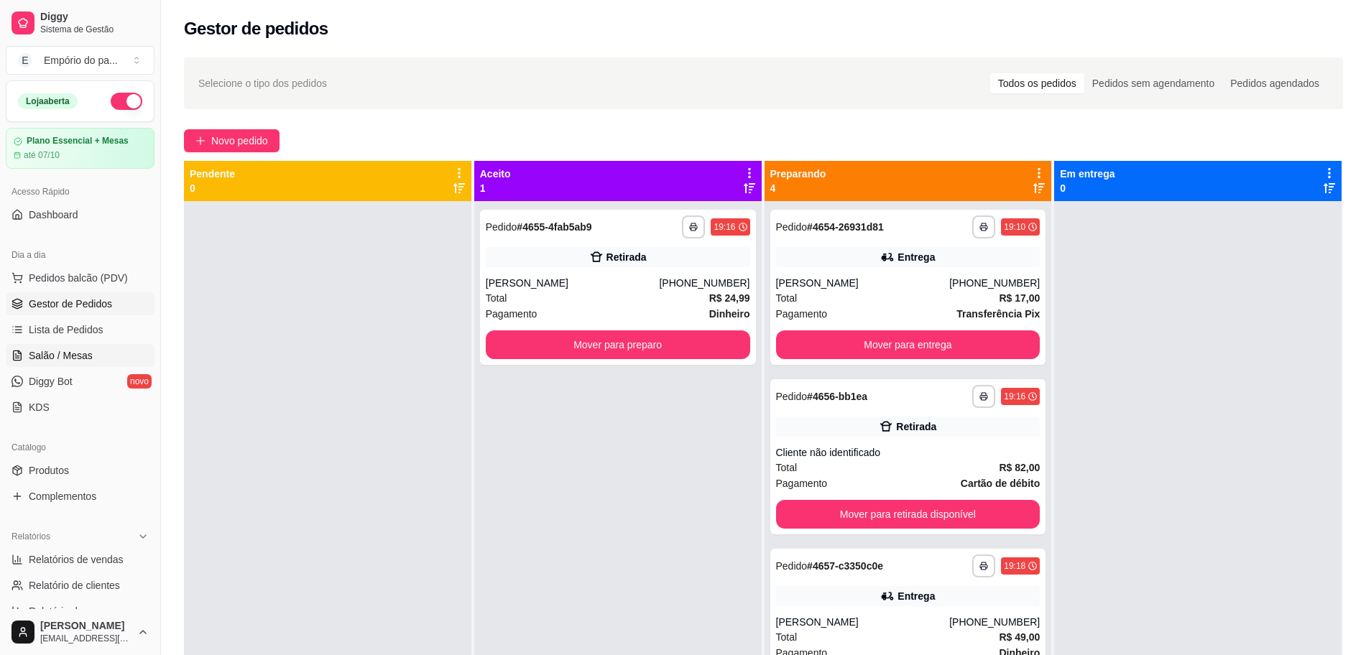
click at [75, 351] on span "Salão / Mesas" at bounding box center [61, 356] width 64 height 14
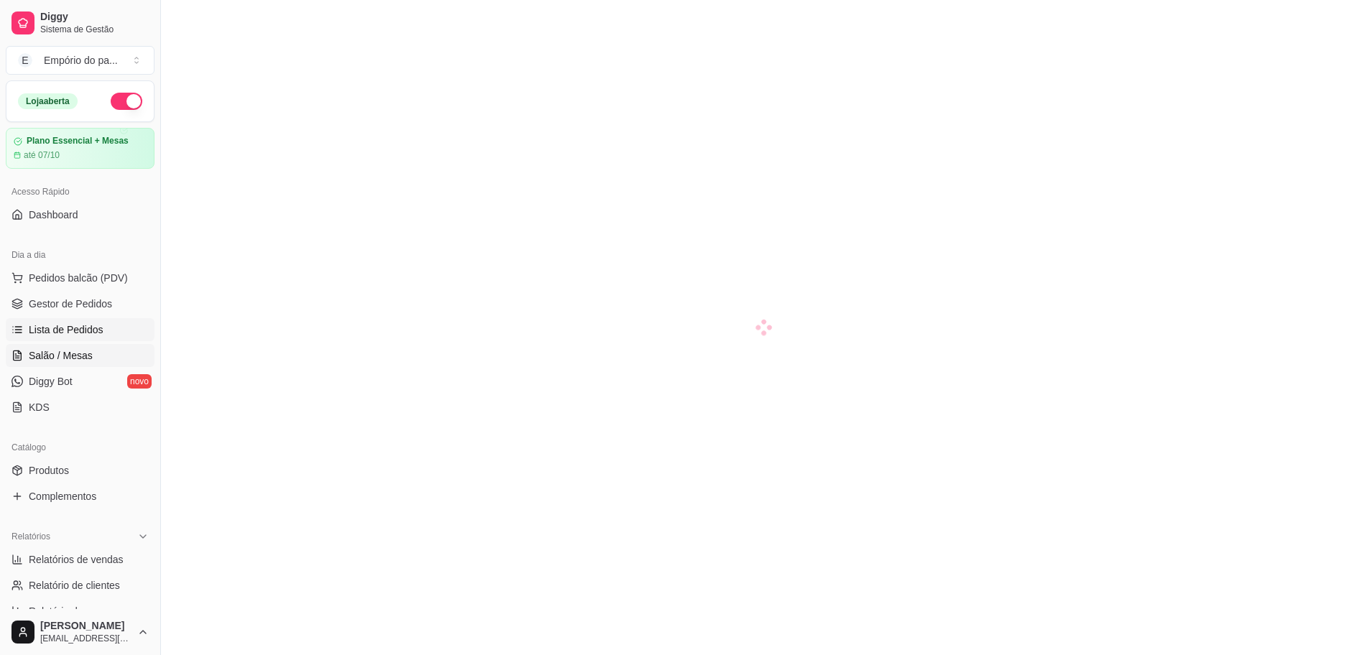
click at [83, 333] on span "Lista de Pedidos" at bounding box center [66, 330] width 75 height 14
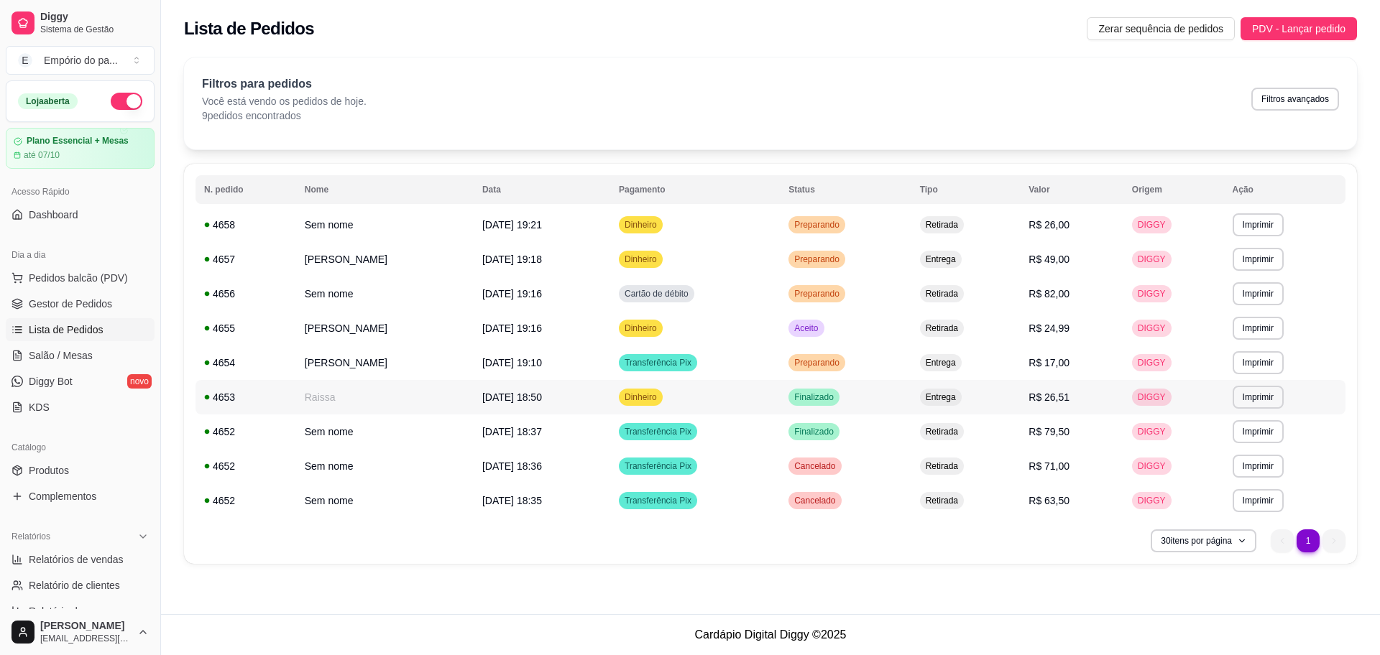
click at [382, 395] on td "Raissa" at bounding box center [384, 397] width 177 height 34
click at [71, 302] on span "Gestor de Pedidos" at bounding box center [70, 304] width 83 height 14
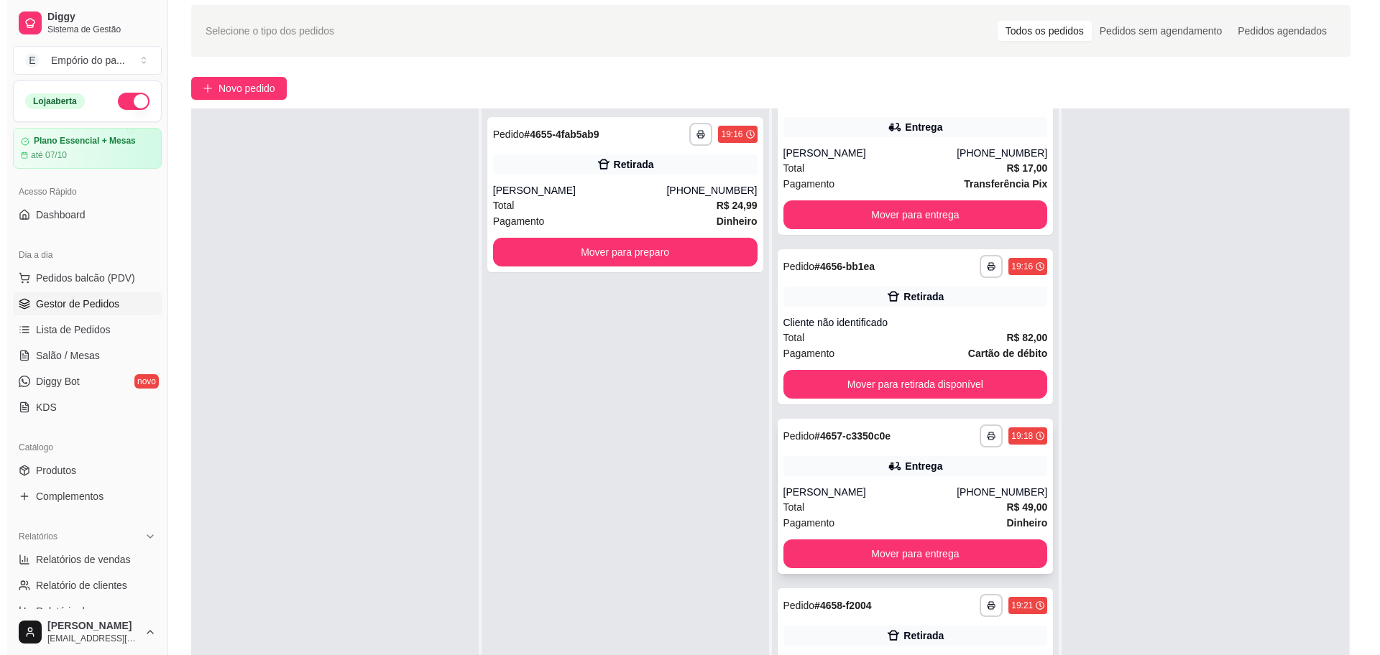
scroll to position [219, 0]
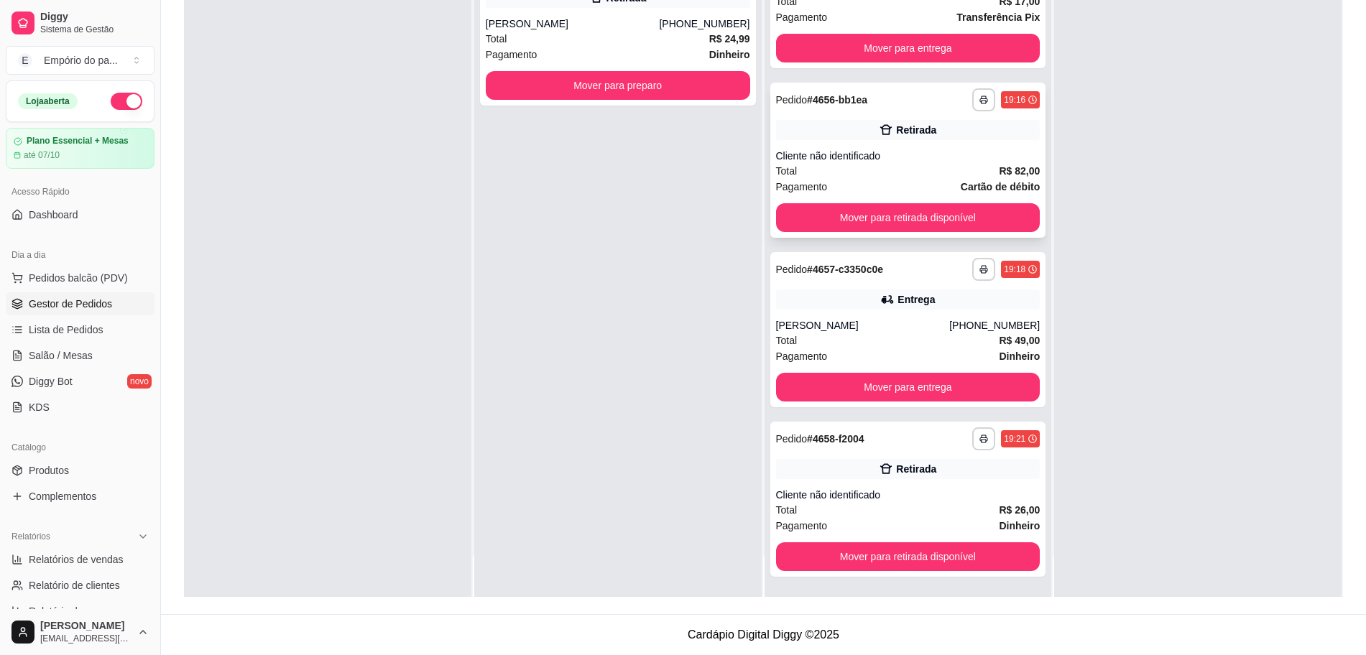
click at [892, 170] on div "Total R$ 82,00" at bounding box center [908, 171] width 264 height 16
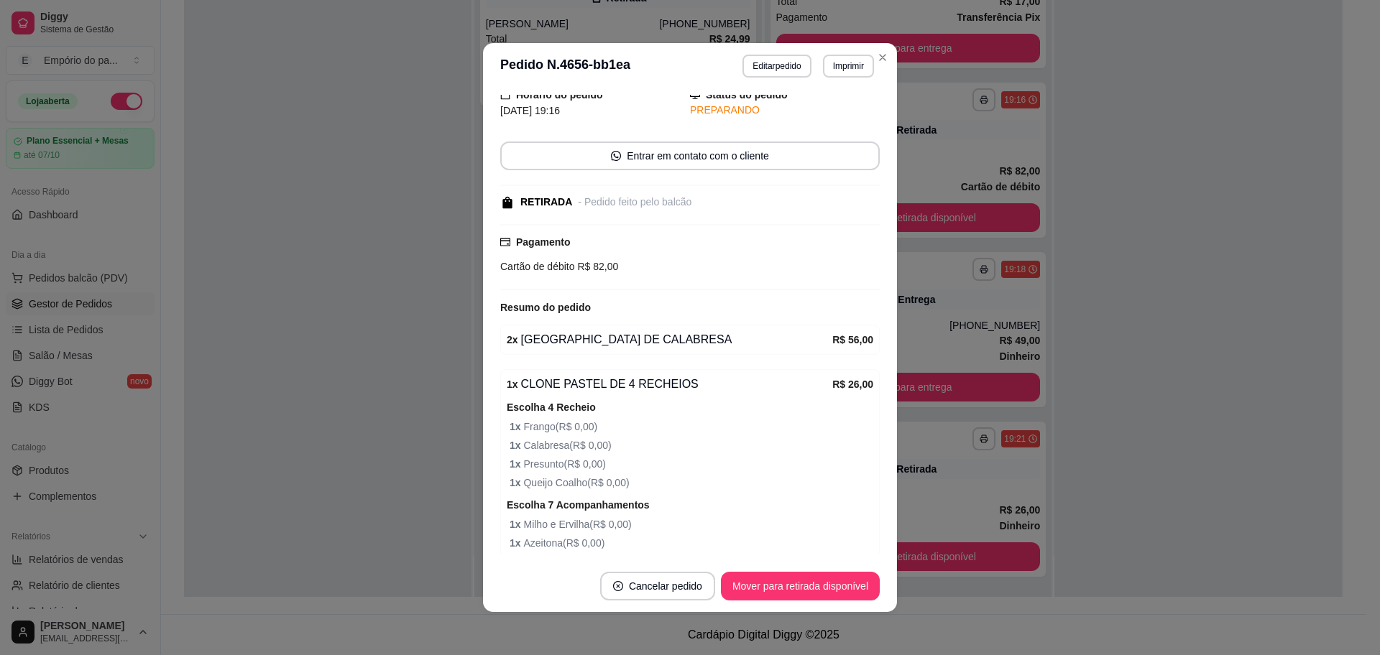
scroll to position [114, 0]
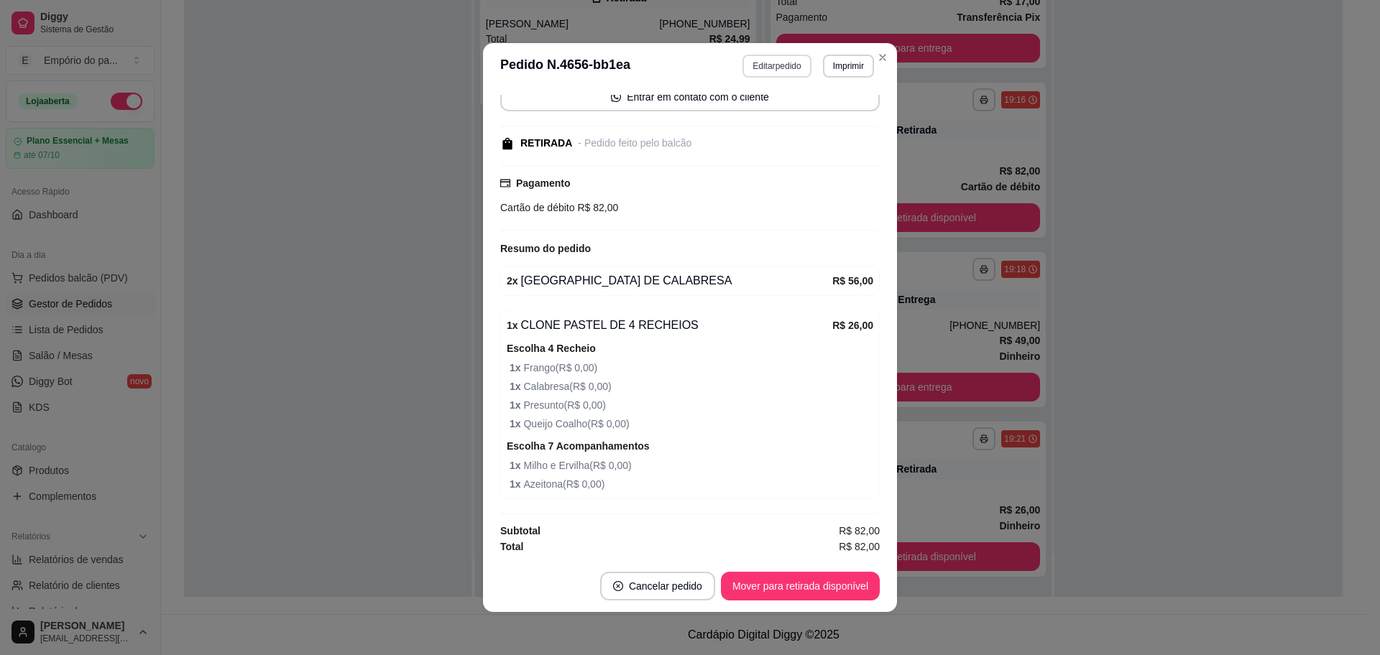
click at [773, 64] on button "Editar pedido" at bounding box center [776, 66] width 68 height 23
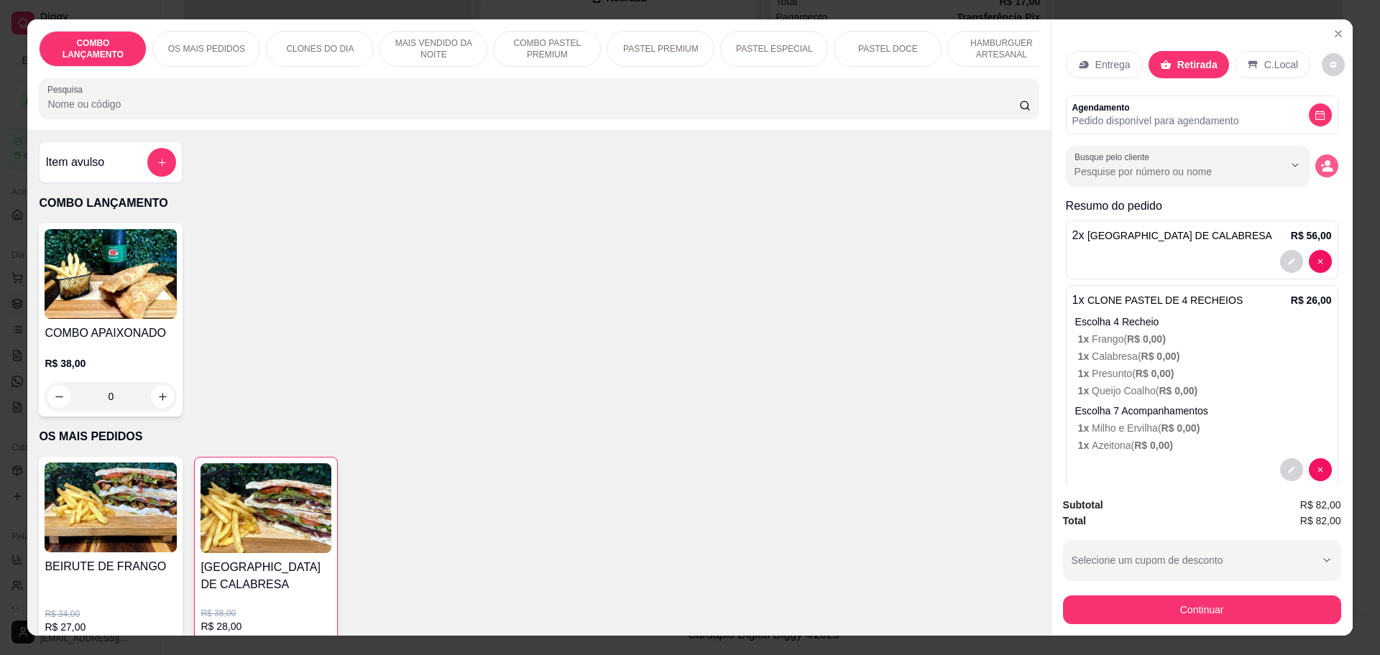
click at [1324, 164] on circle "decrease-product-quantity" at bounding box center [1327, 164] width 6 height 6
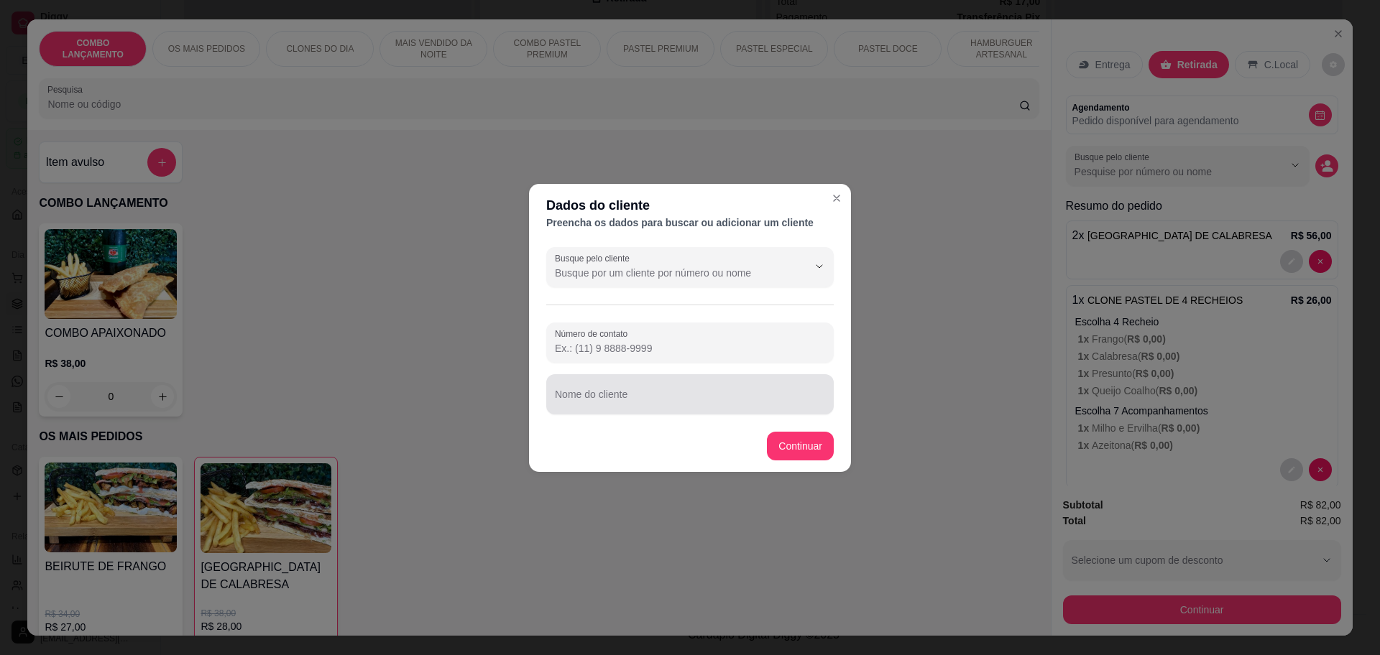
click at [670, 395] on input "Nome do cliente" at bounding box center [690, 400] width 270 height 14
type input "jeovane"
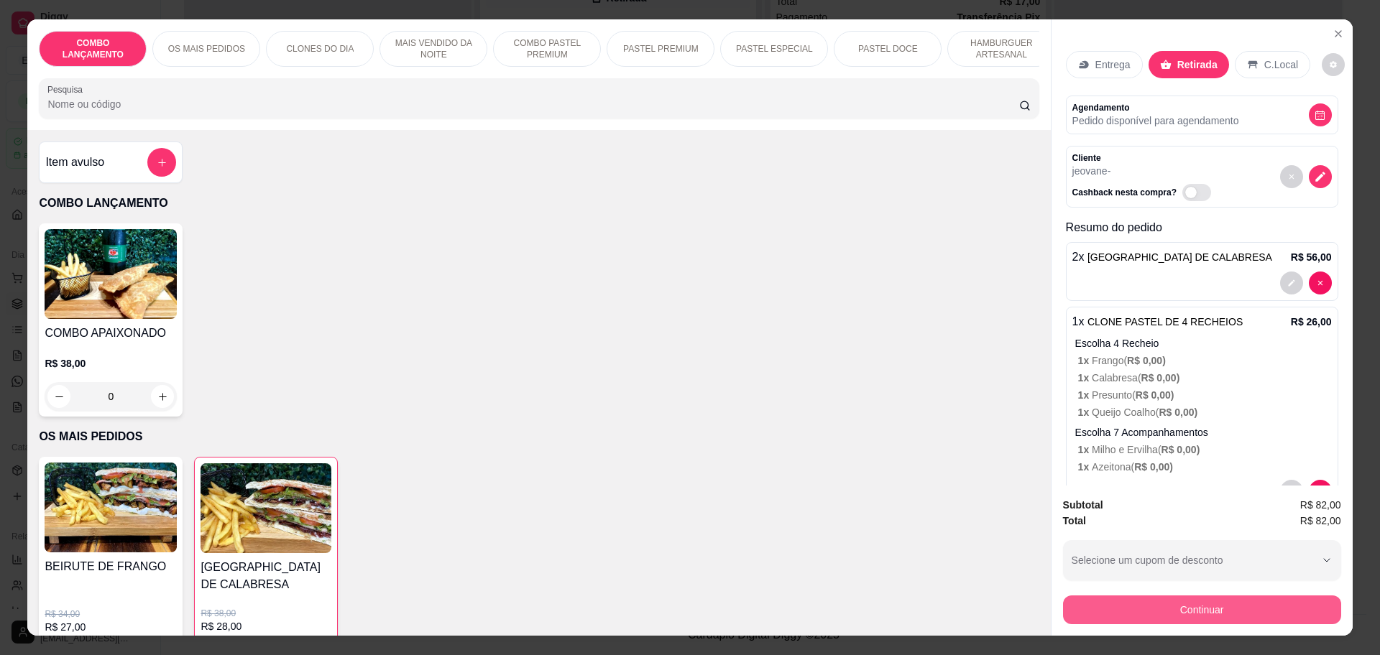
click at [1235, 612] on button "Continuar" at bounding box center [1202, 610] width 278 height 29
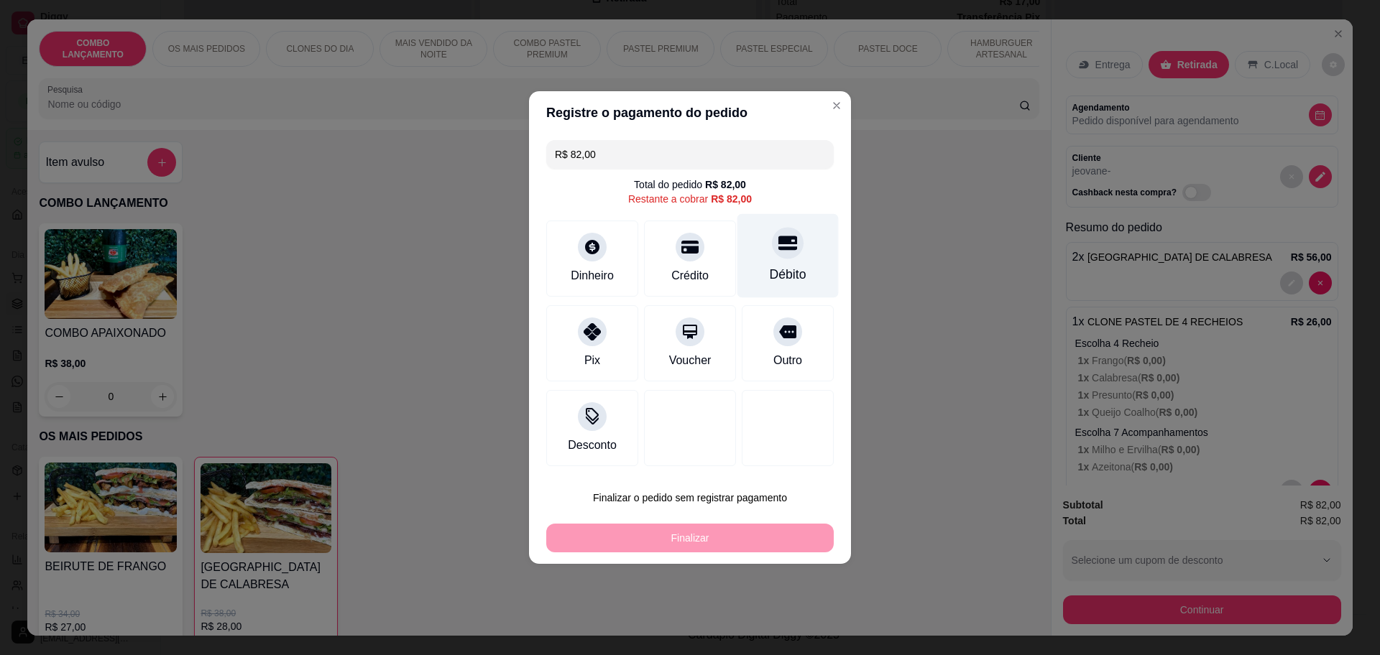
click at [756, 277] on div "Débito" at bounding box center [787, 256] width 101 height 84
type input "R$ 0,00"
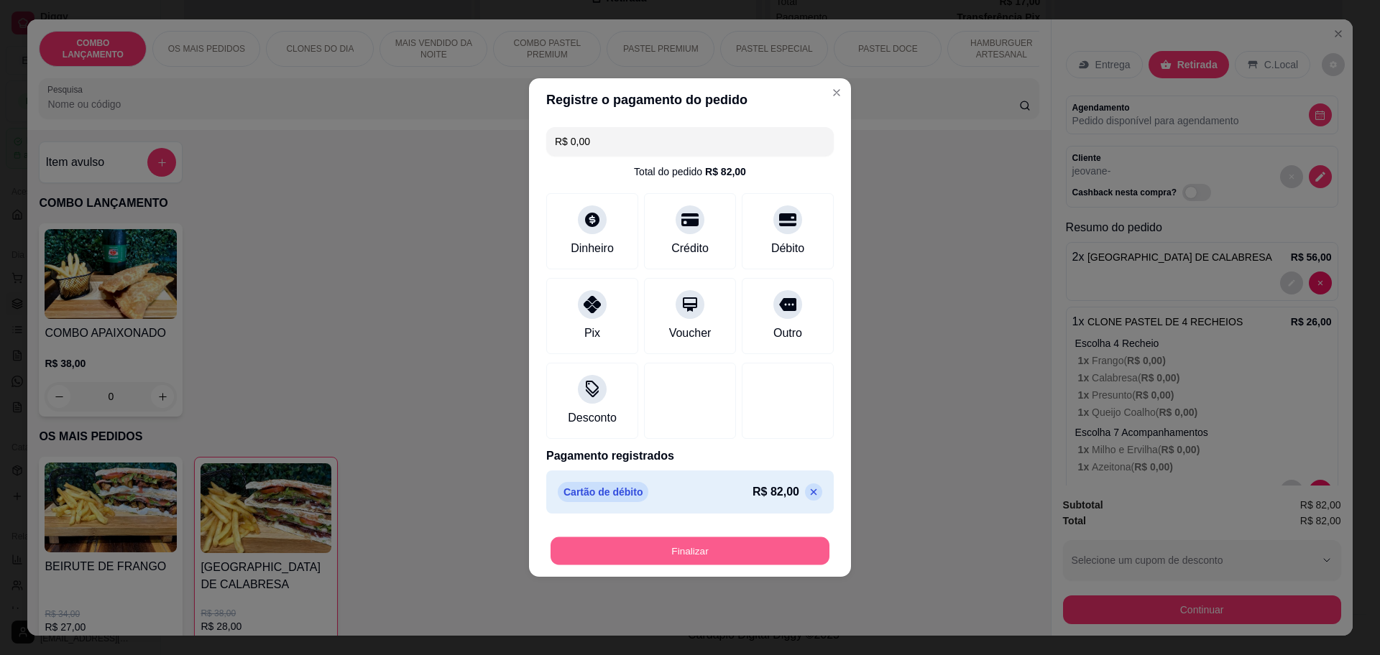
click at [790, 544] on button "Finalizar" at bounding box center [689, 552] width 279 height 28
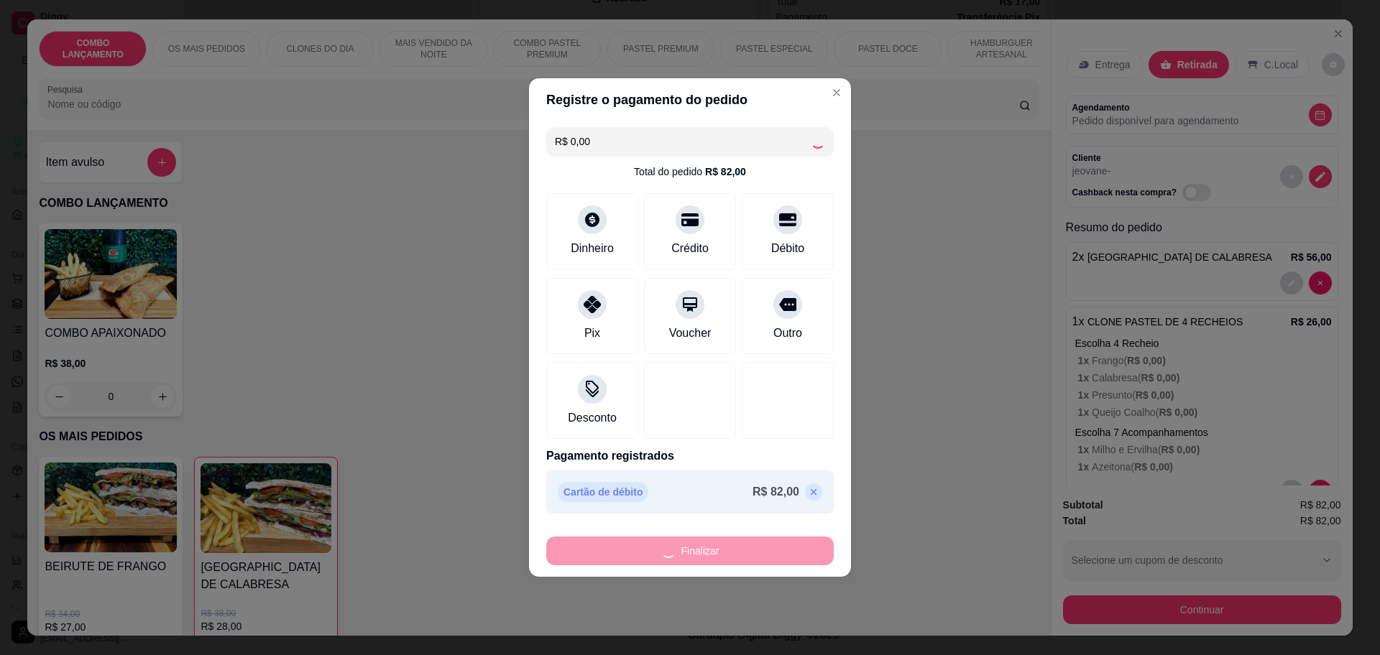
type input "0"
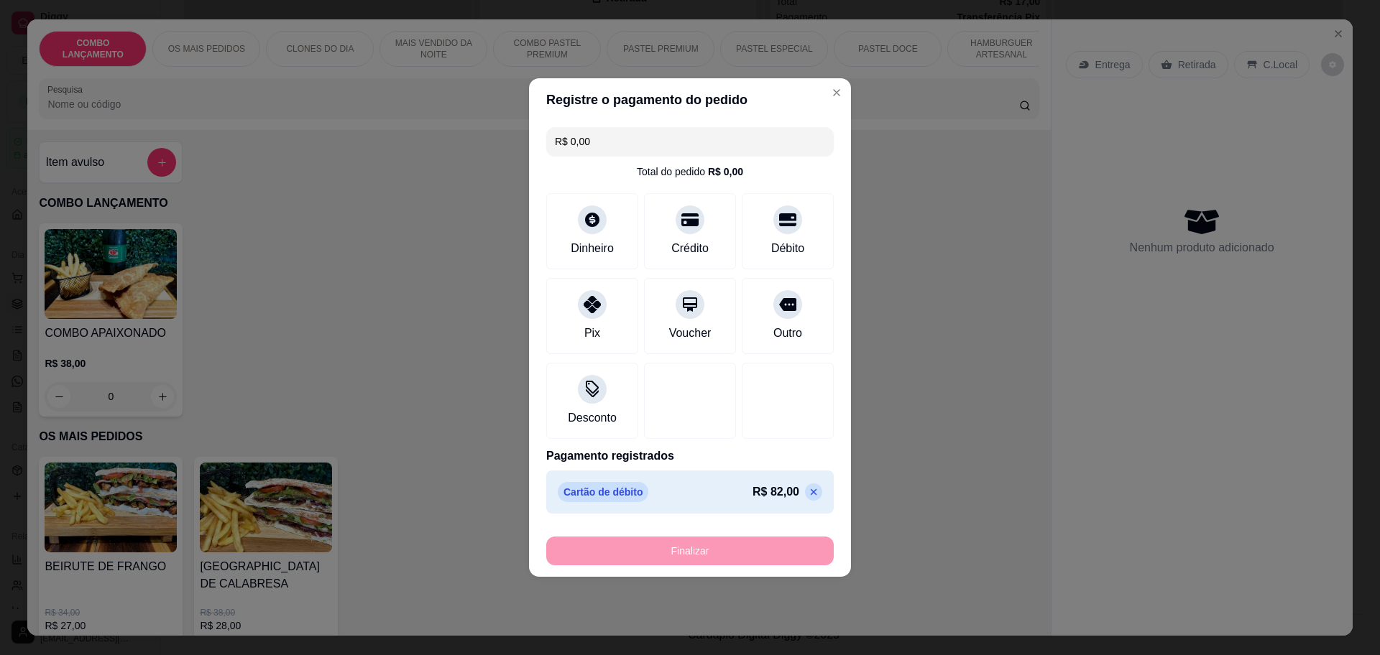
type input "-R$ 82,00"
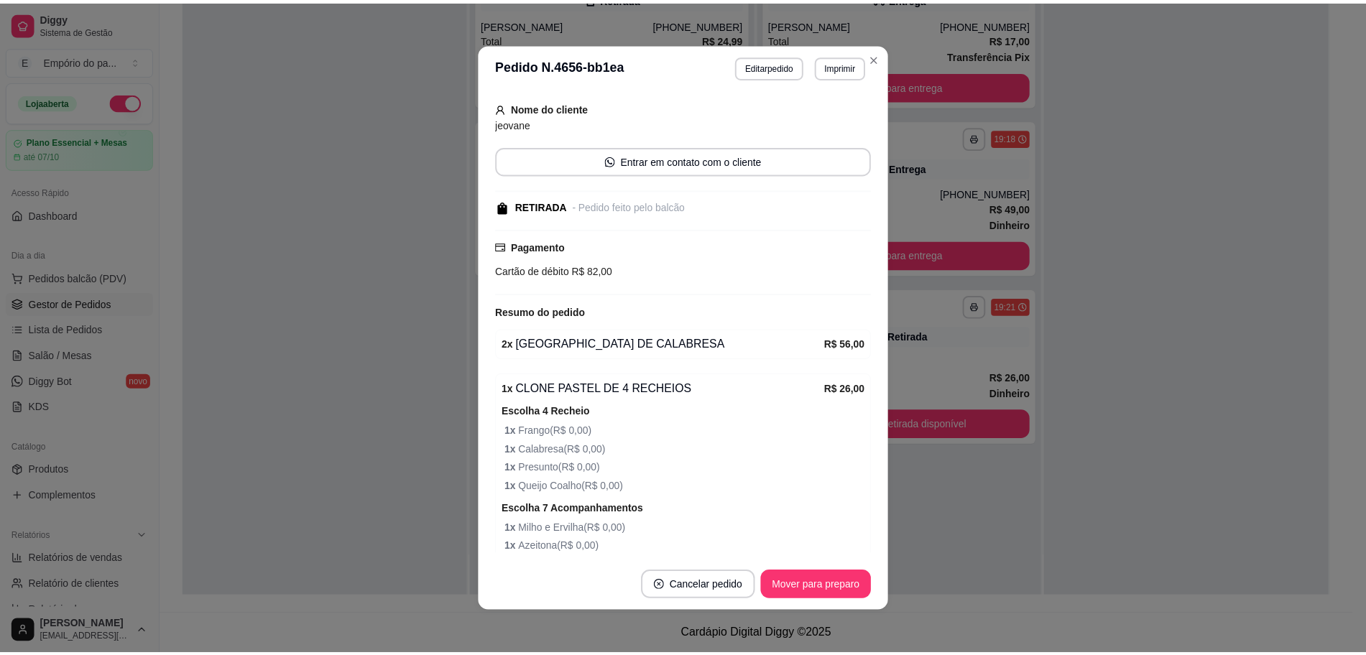
scroll to position [177, 0]
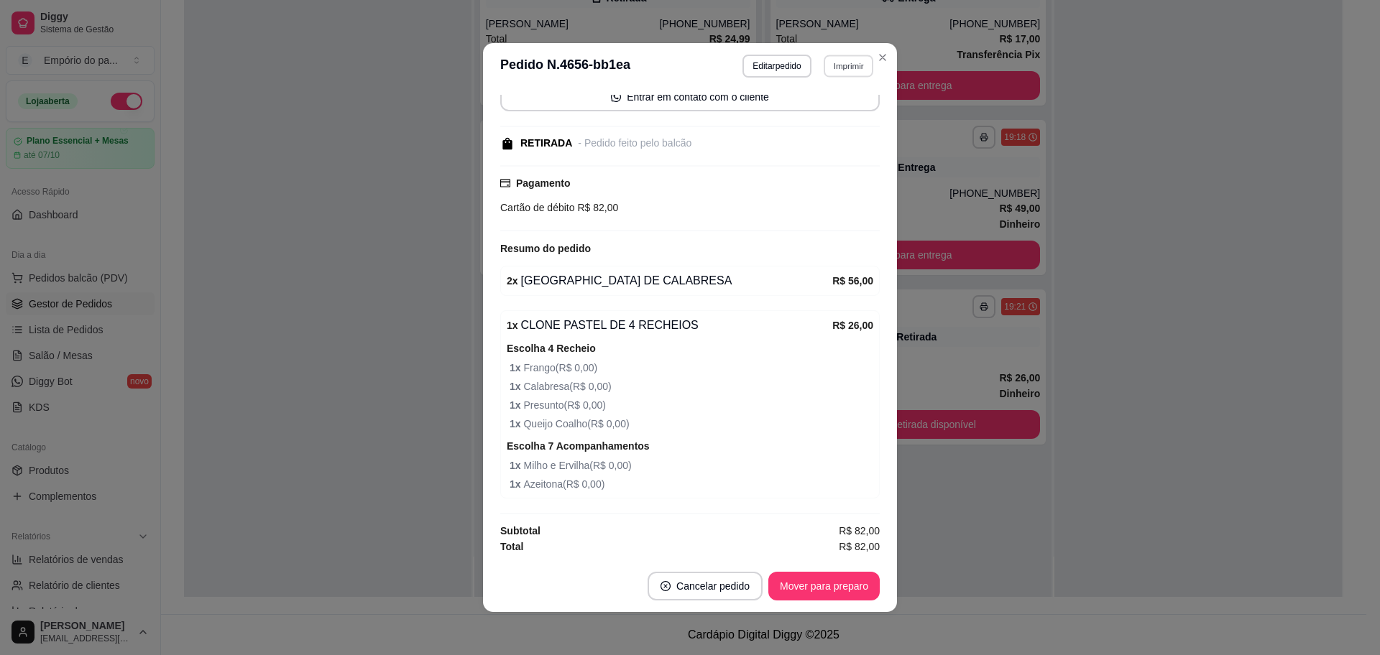
click at [831, 69] on button "Imprimir" at bounding box center [849, 66] width 50 height 22
click at [806, 111] on button "IMPRESSORA" at bounding box center [816, 116] width 104 height 23
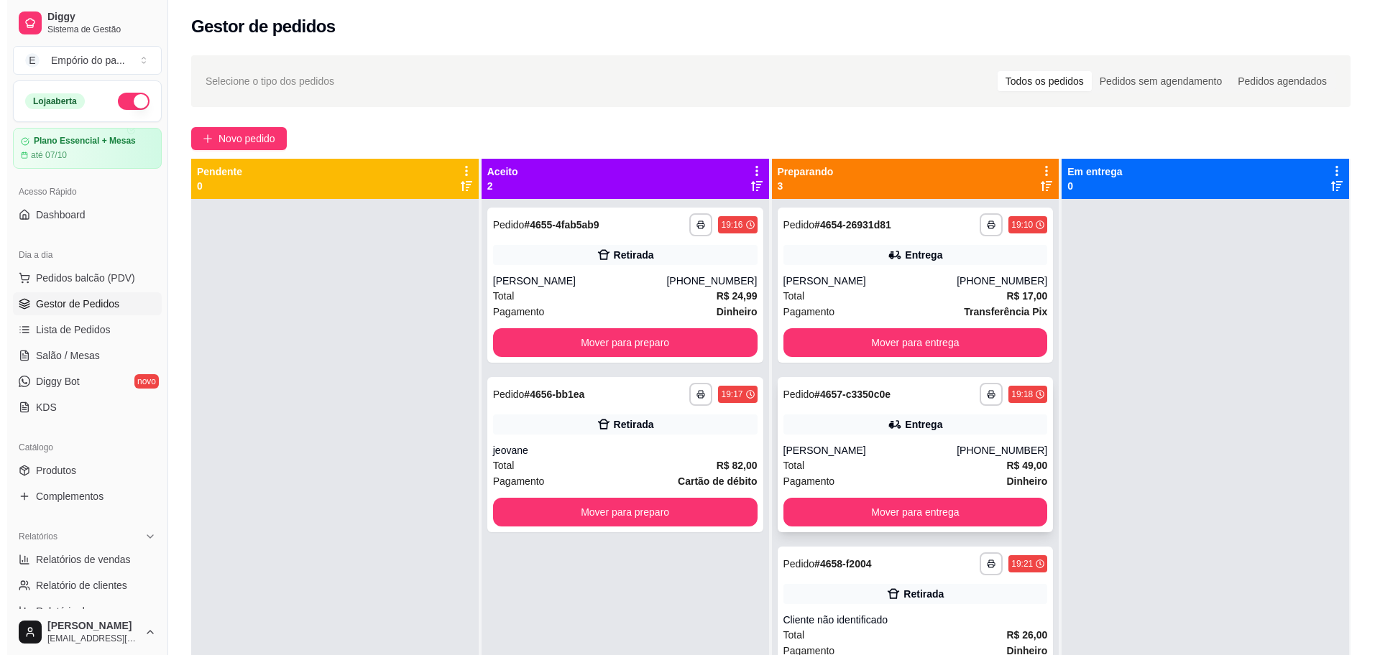
scroll to position [0, 0]
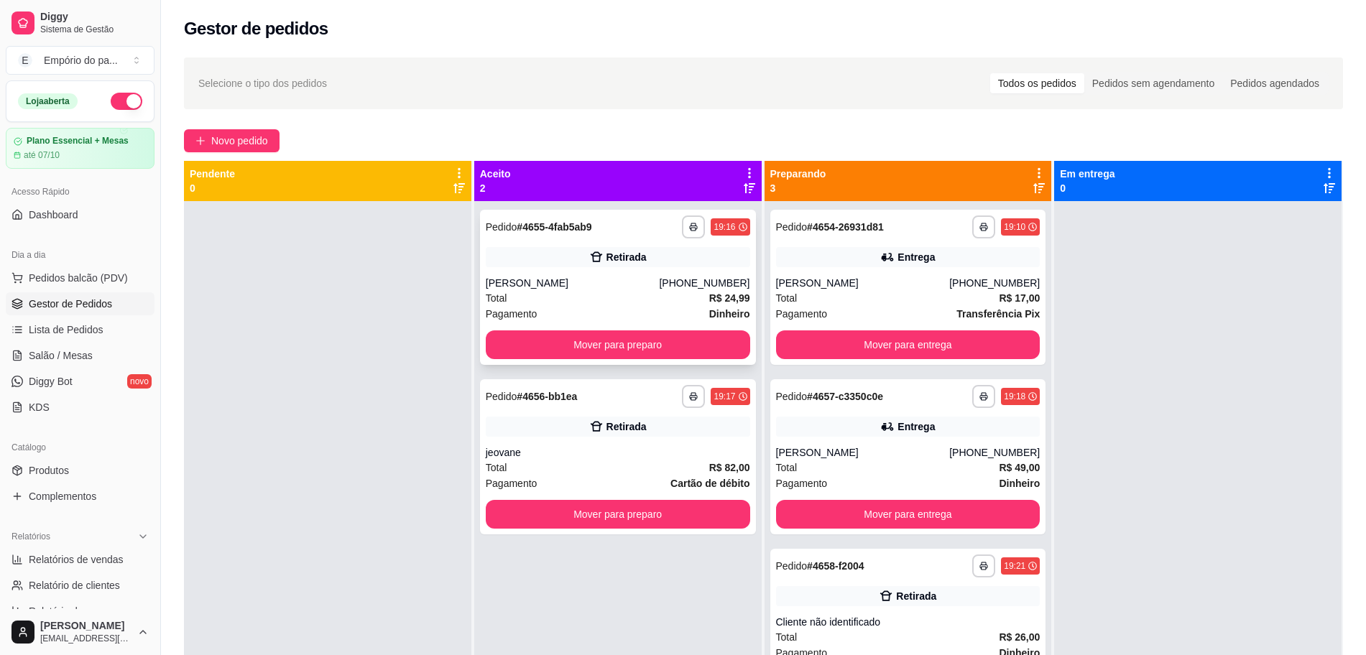
click at [631, 296] on div "Total R$ 24,99" at bounding box center [618, 298] width 264 height 16
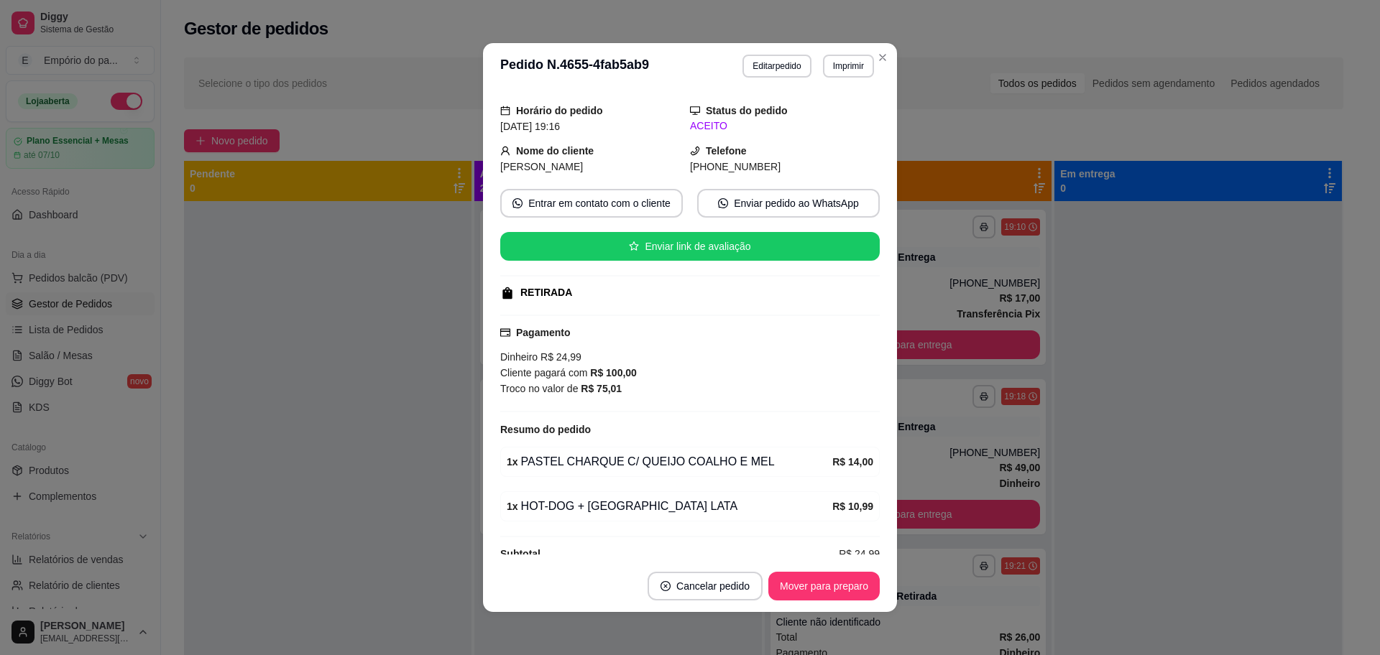
scroll to position [78, 0]
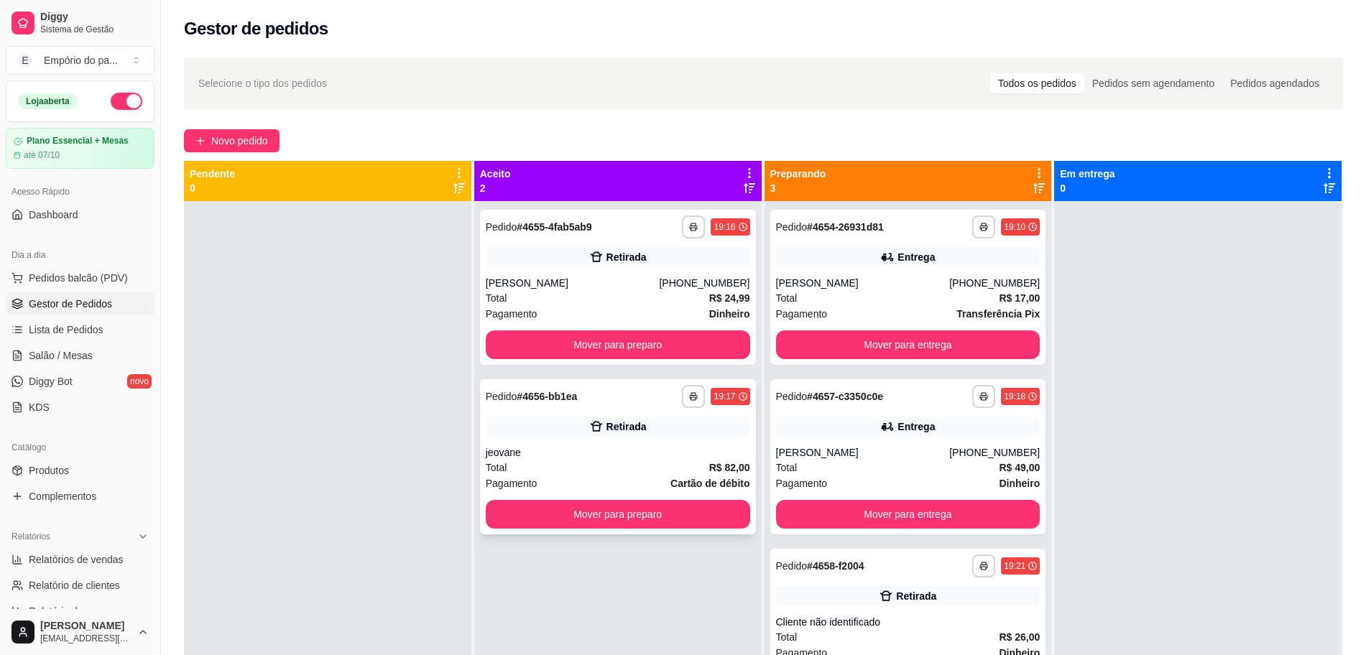
click at [535, 466] on div "Total R$ 82,00" at bounding box center [618, 468] width 264 height 16
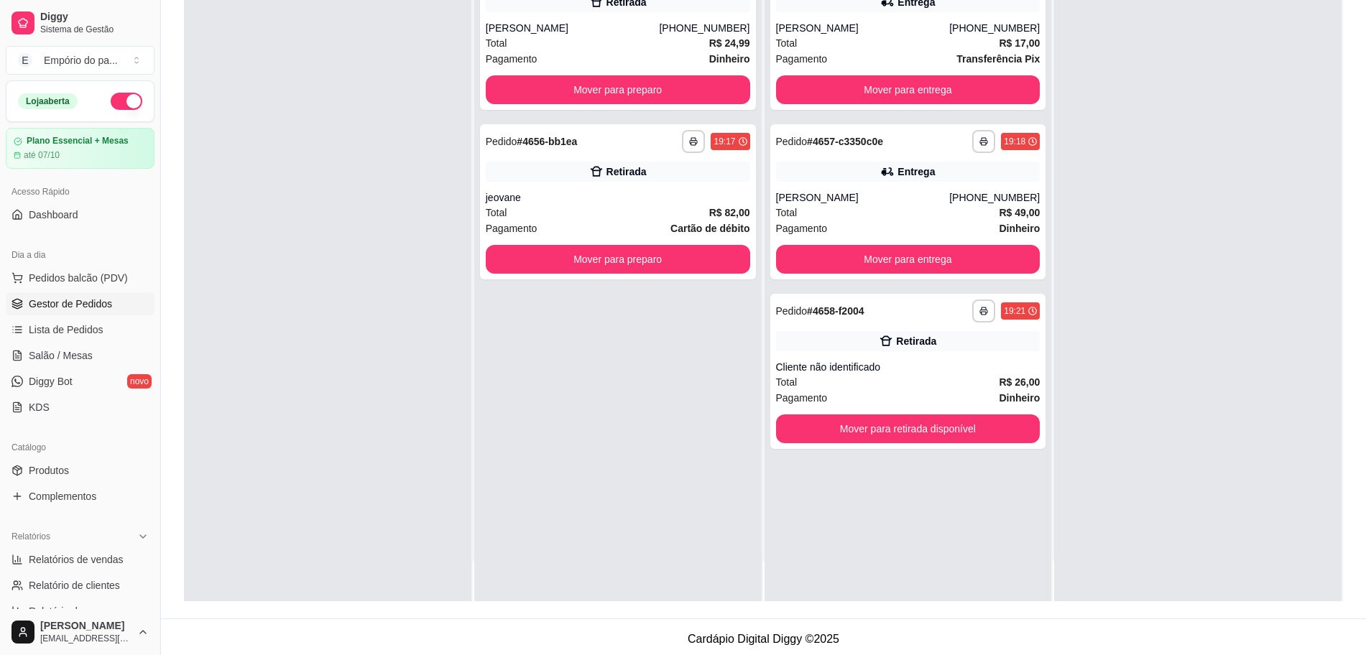
scroll to position [219, 0]
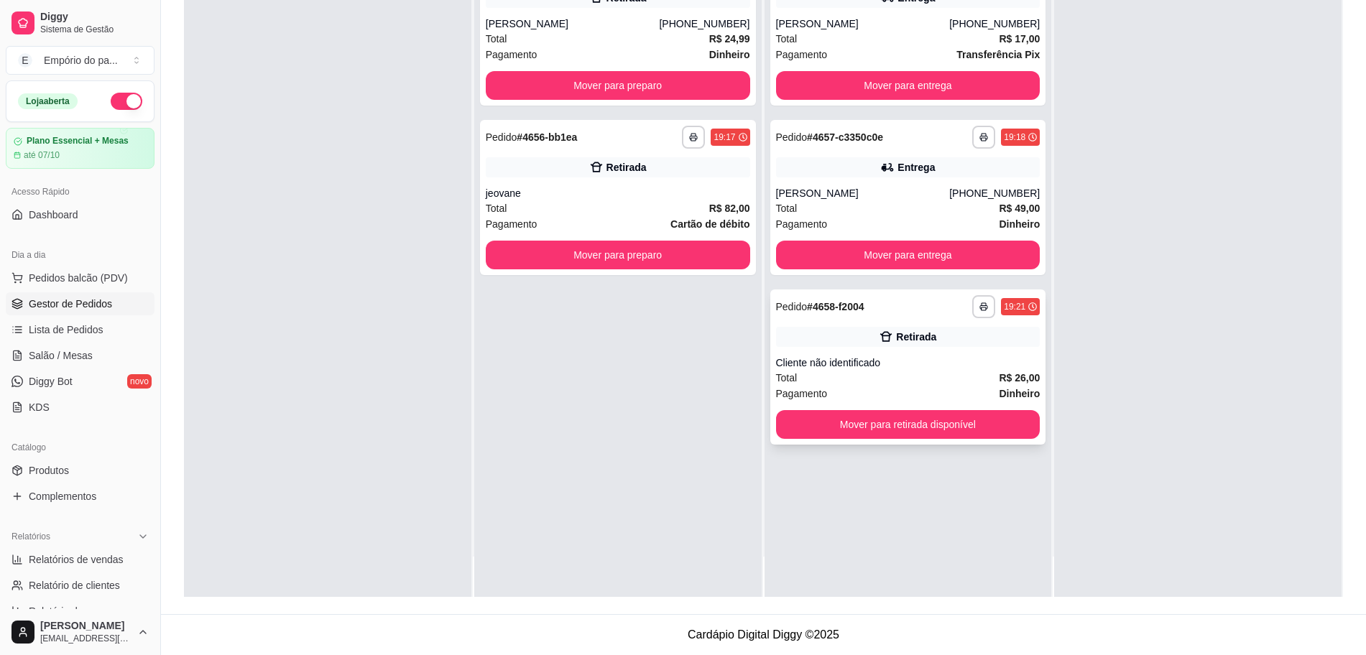
click at [854, 376] on div "Total R$ 26,00" at bounding box center [908, 378] width 264 height 16
click at [936, 362] on div "Cliente não identificado" at bounding box center [908, 363] width 264 height 14
click at [851, 371] on div "Total R$ 26,00" at bounding box center [908, 378] width 264 height 16
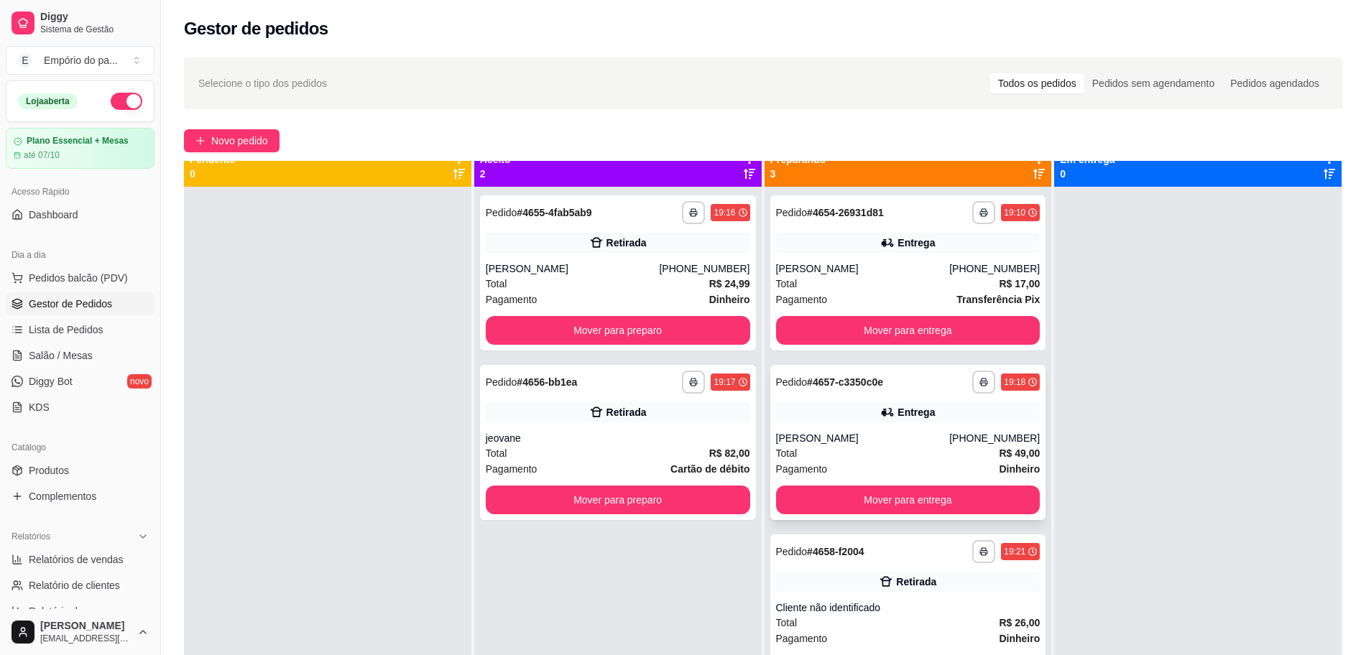
scroll to position [0, 0]
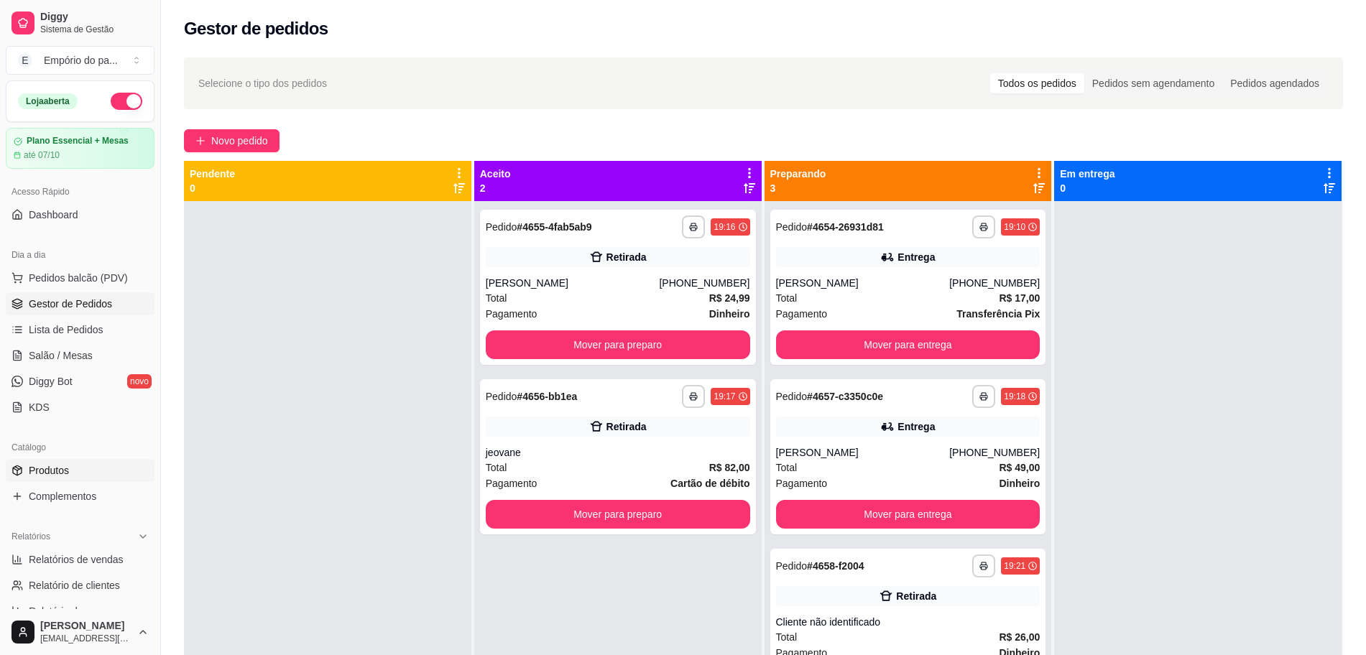
click at [63, 471] on span "Produtos" at bounding box center [49, 470] width 40 height 14
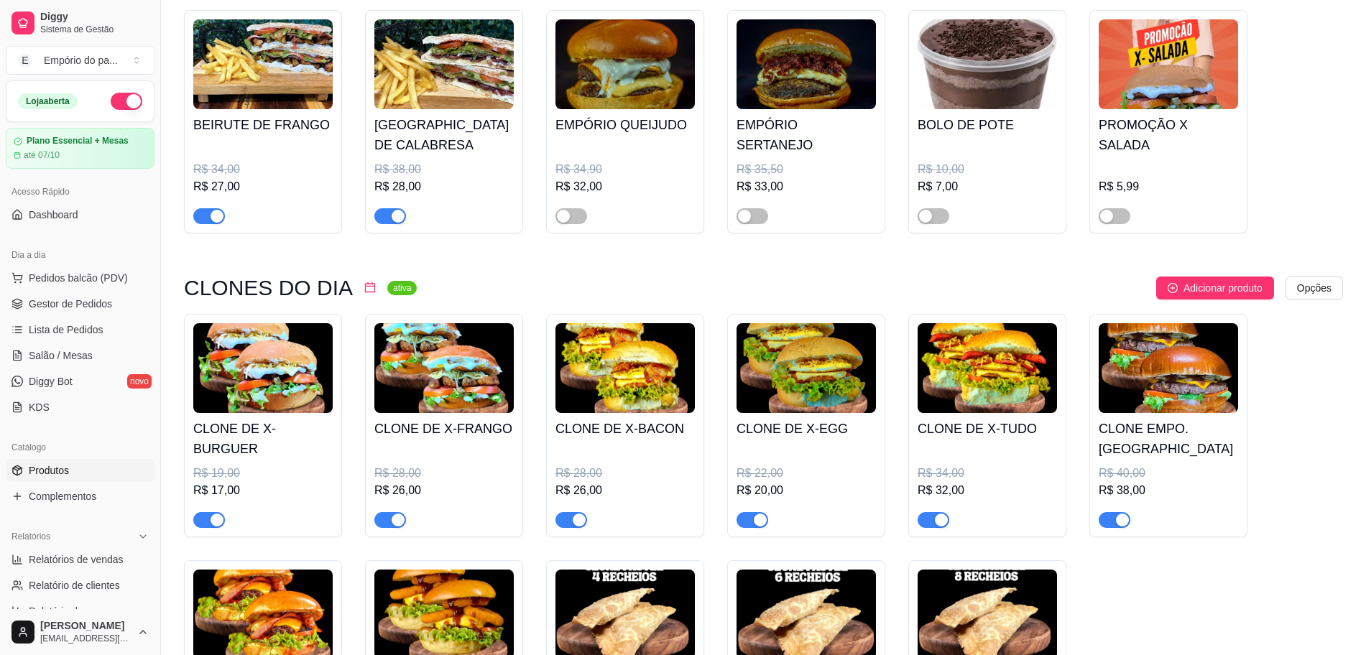
scroll to position [359, 0]
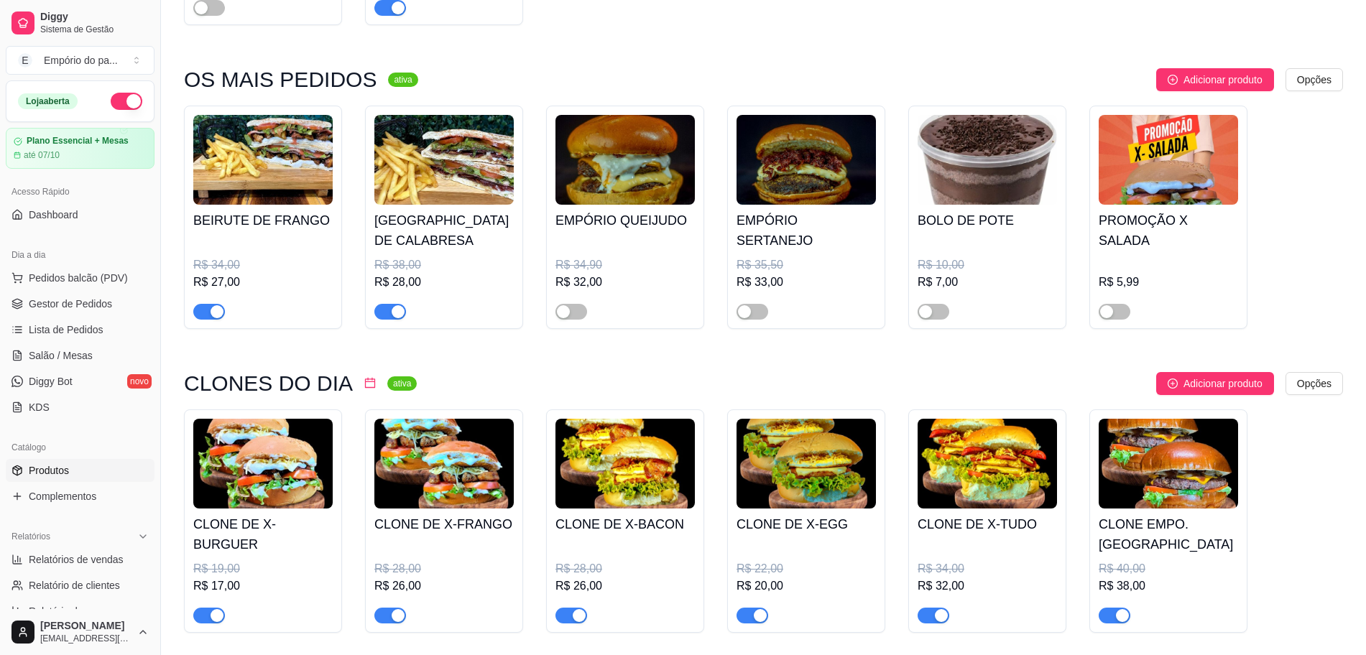
click at [387, 308] on span "button" at bounding box center [390, 312] width 32 height 16
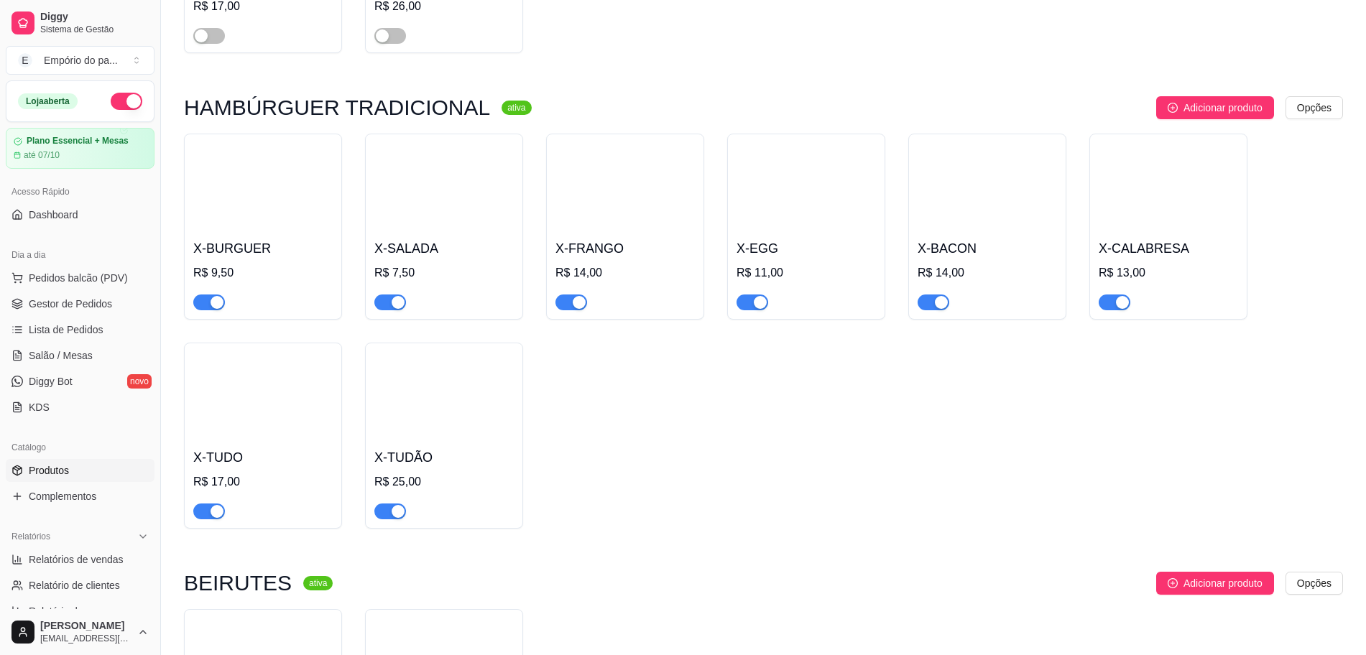
scroll to position [3773, 0]
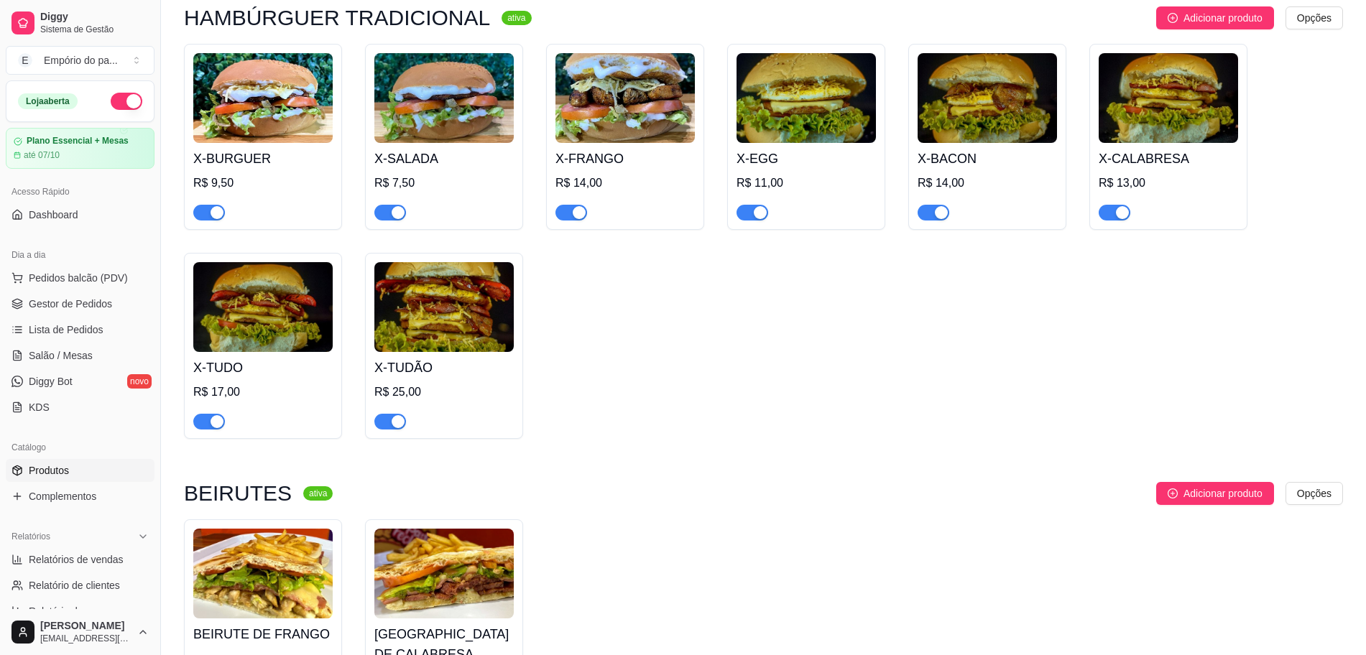
click at [1116, 206] on div "button" at bounding box center [1122, 212] width 13 height 13
click at [70, 502] on span "Complementos" at bounding box center [63, 496] width 68 height 14
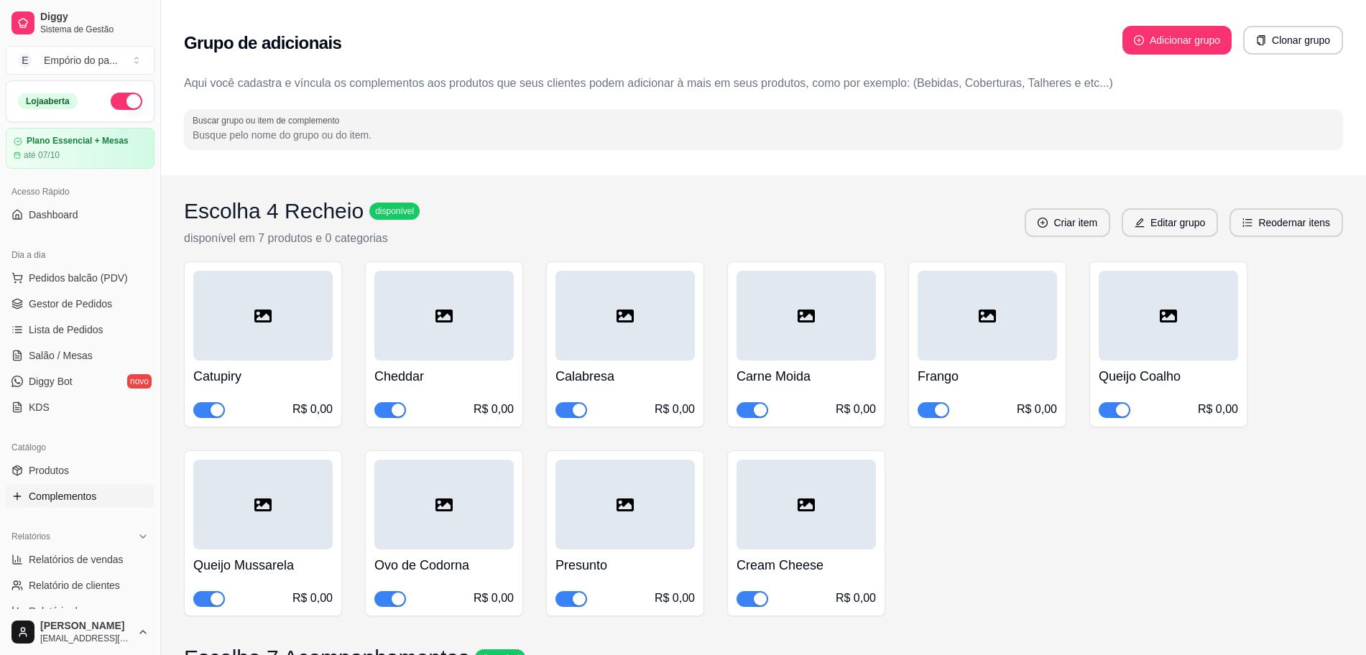
click at [578, 410] on div "button" at bounding box center [579, 410] width 13 height 13
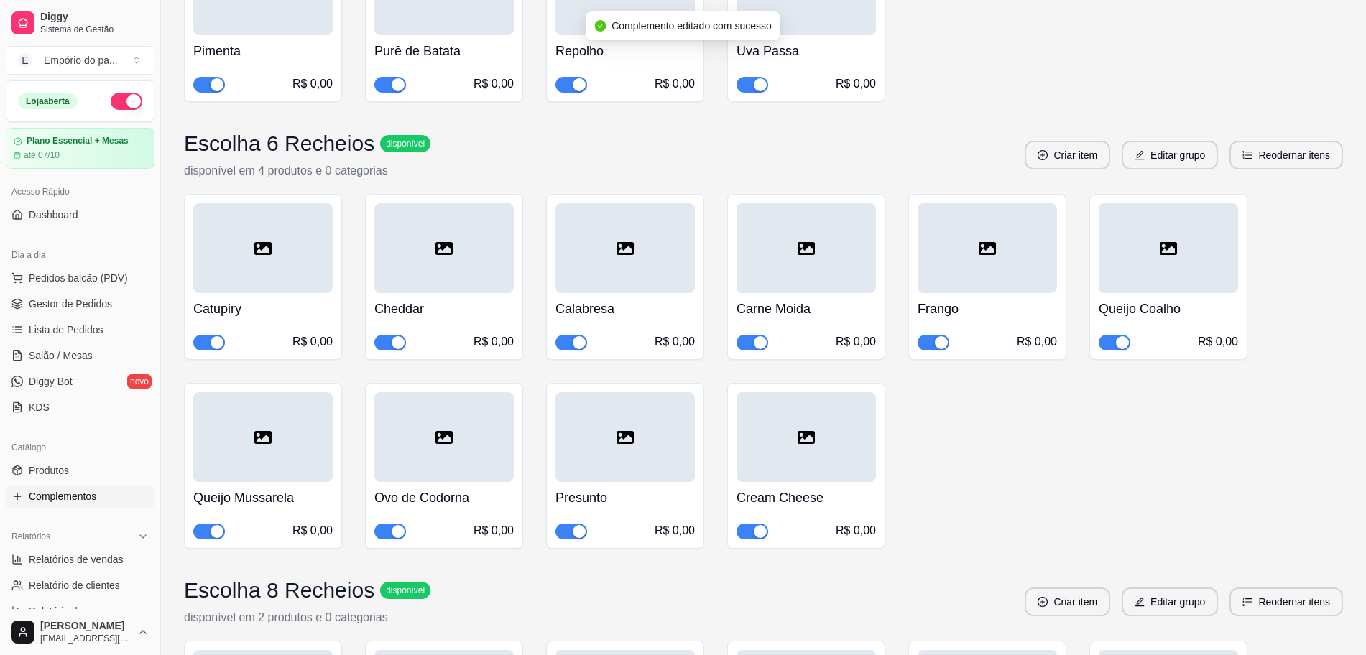
scroll to position [1437, 0]
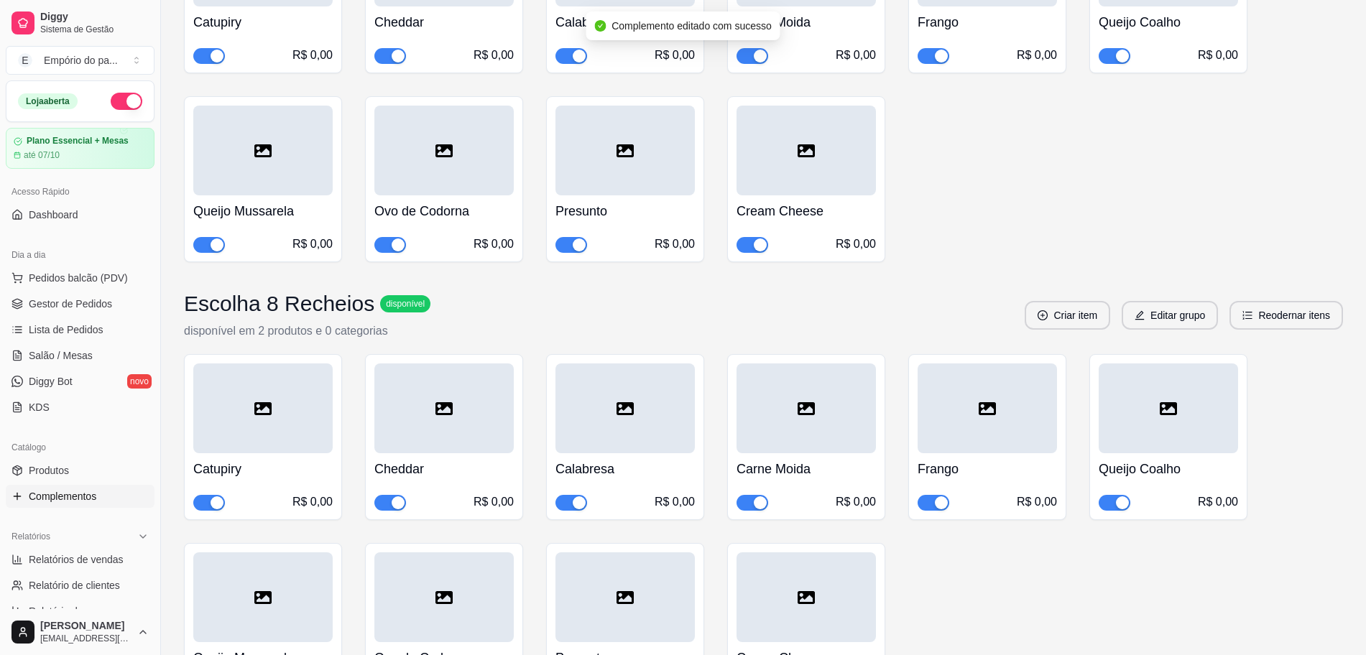
click at [576, 50] on div "button" at bounding box center [579, 56] width 13 height 13
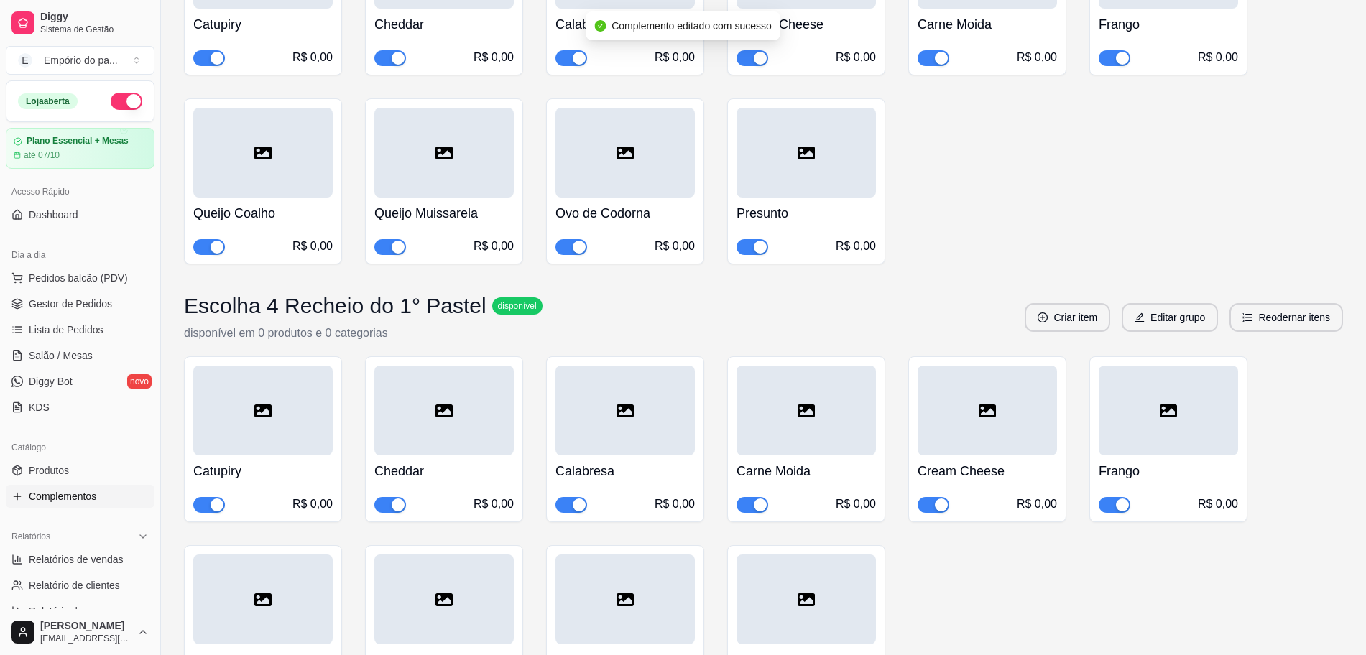
scroll to position [3593, 0]
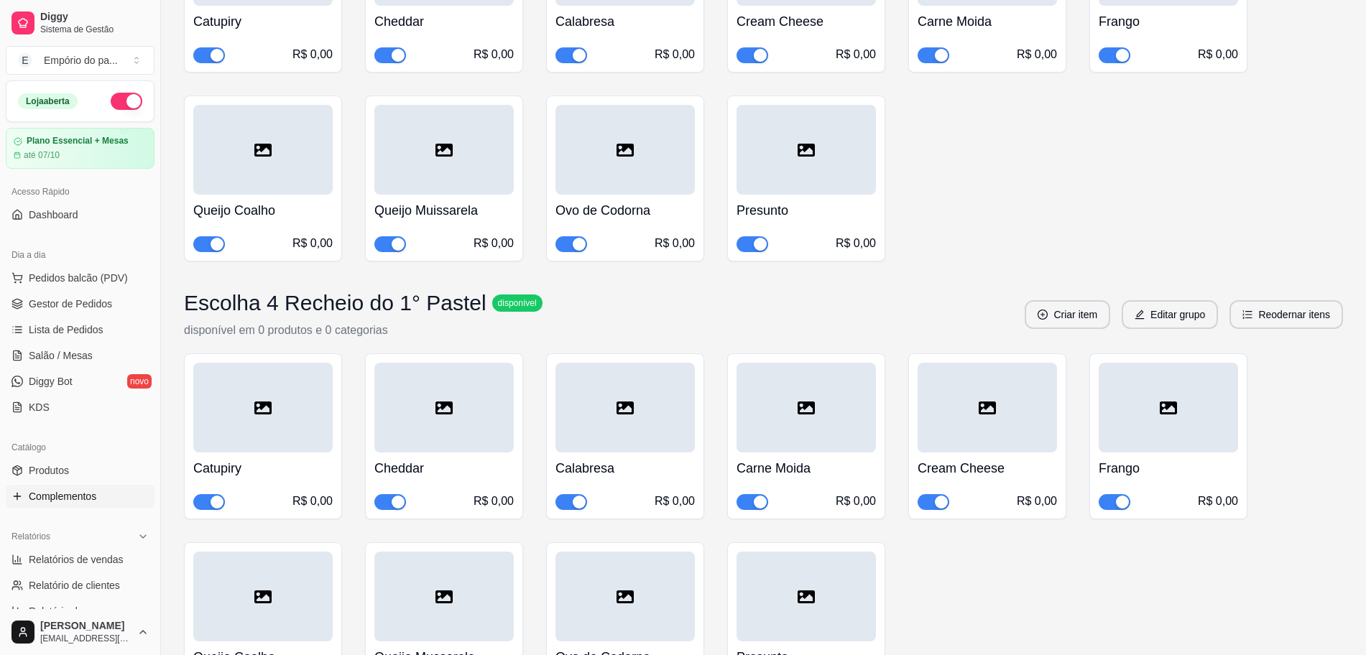
click at [561, 63] on span "button" at bounding box center [571, 55] width 32 height 16
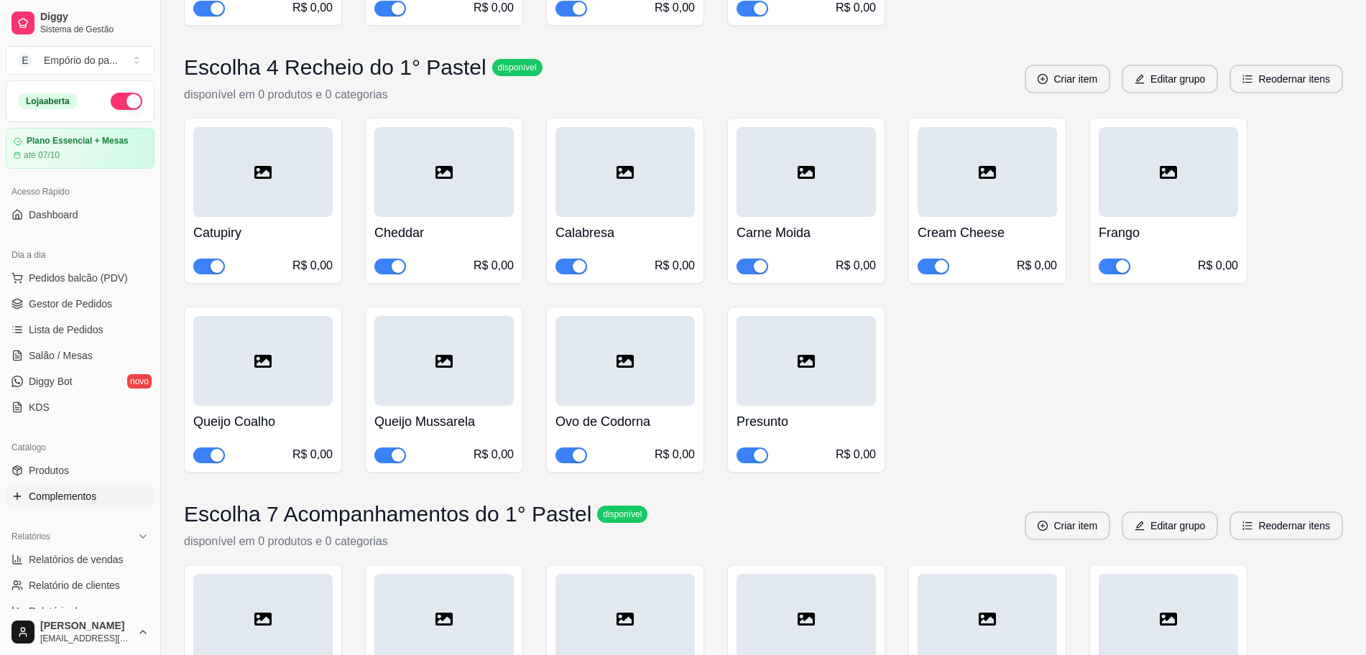
scroll to position [3773, 0]
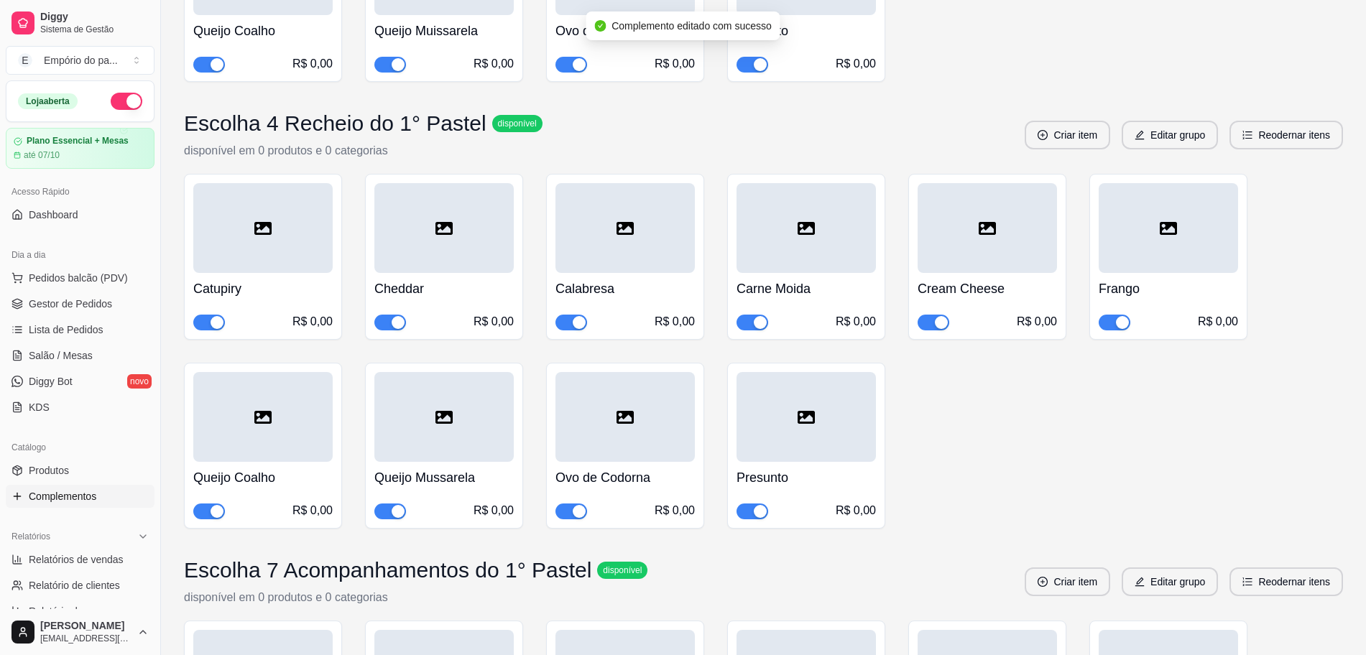
click at [575, 329] on div "button" at bounding box center [579, 322] width 13 height 13
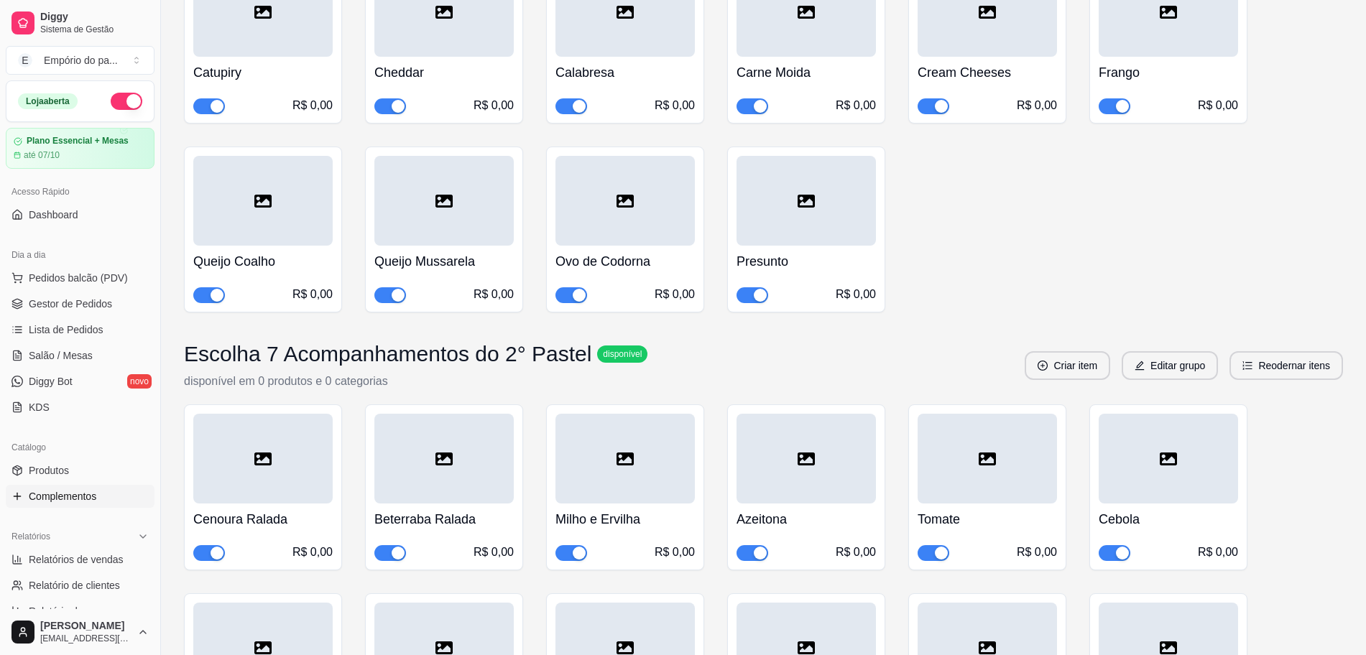
scroll to position [5120, 0]
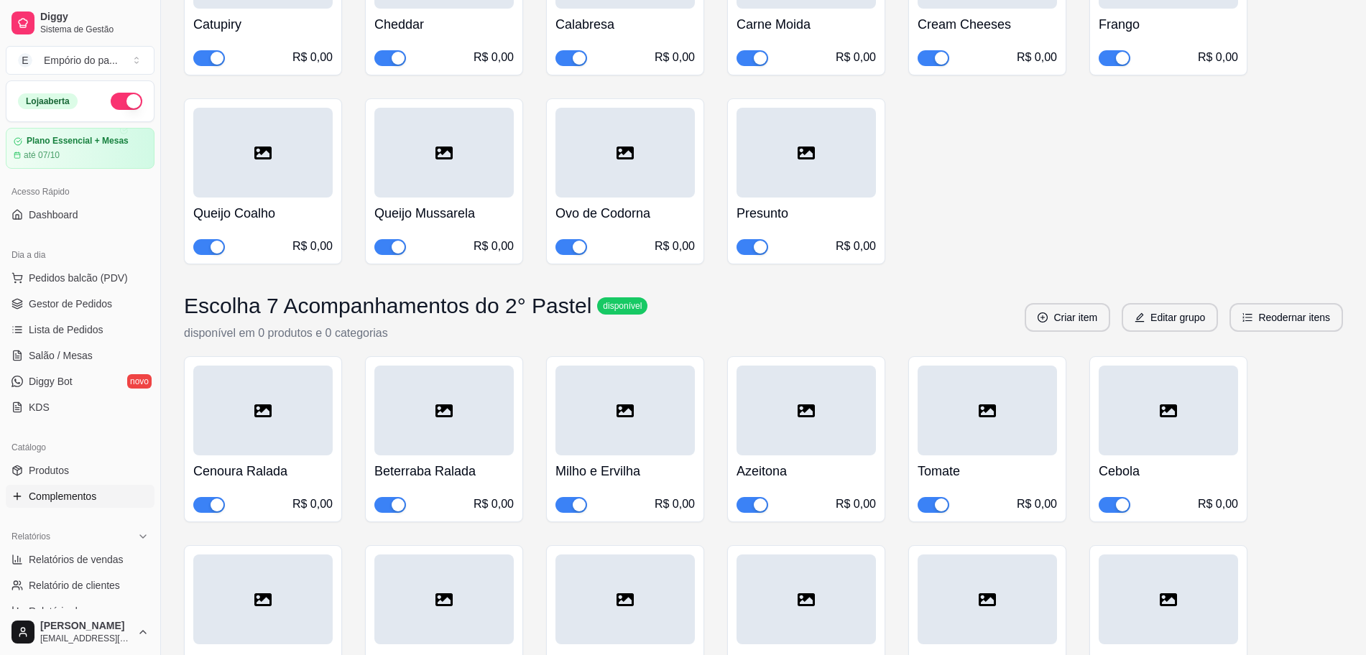
click at [562, 66] on span "button" at bounding box center [571, 58] width 32 height 16
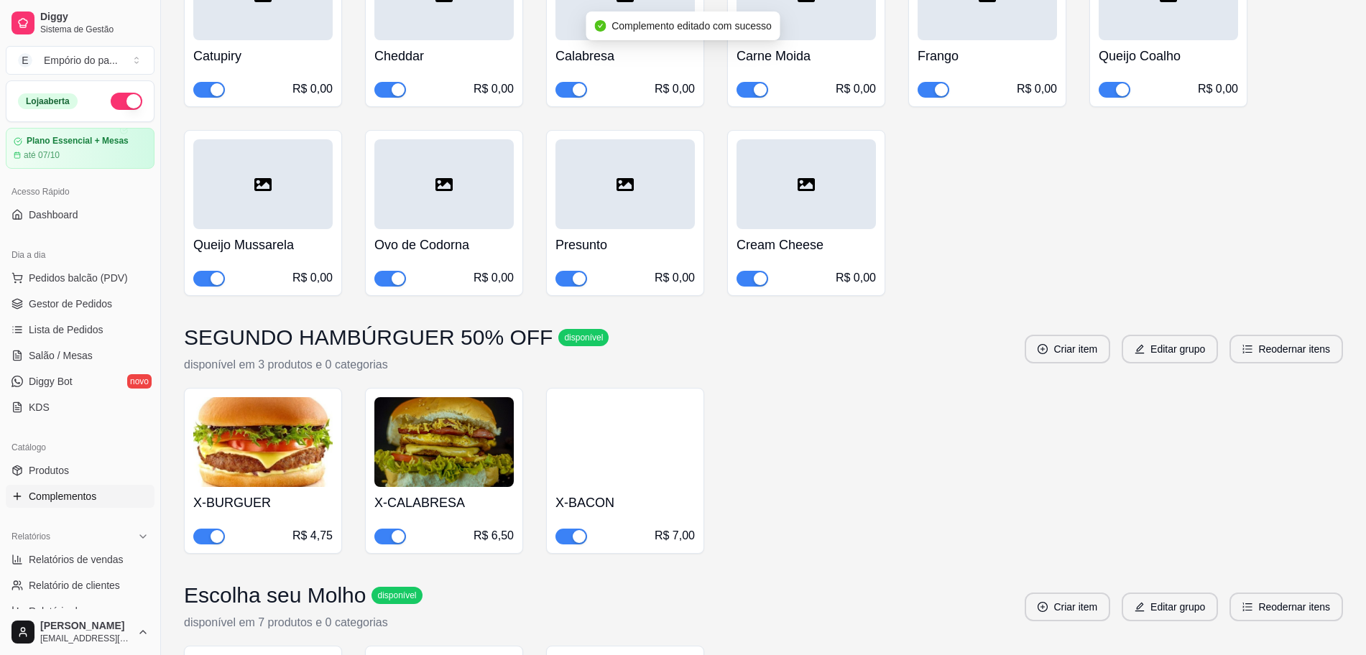
scroll to position [7455, 0]
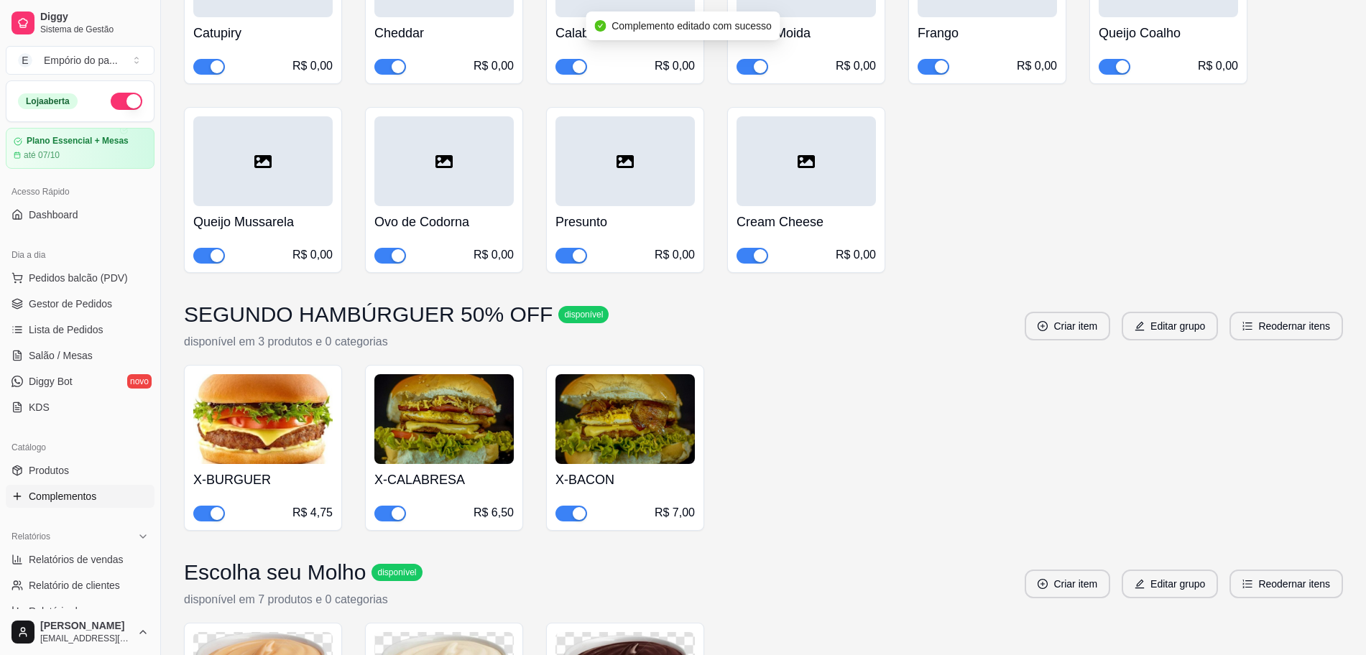
click at [573, 73] on div "button" at bounding box center [579, 66] width 13 height 13
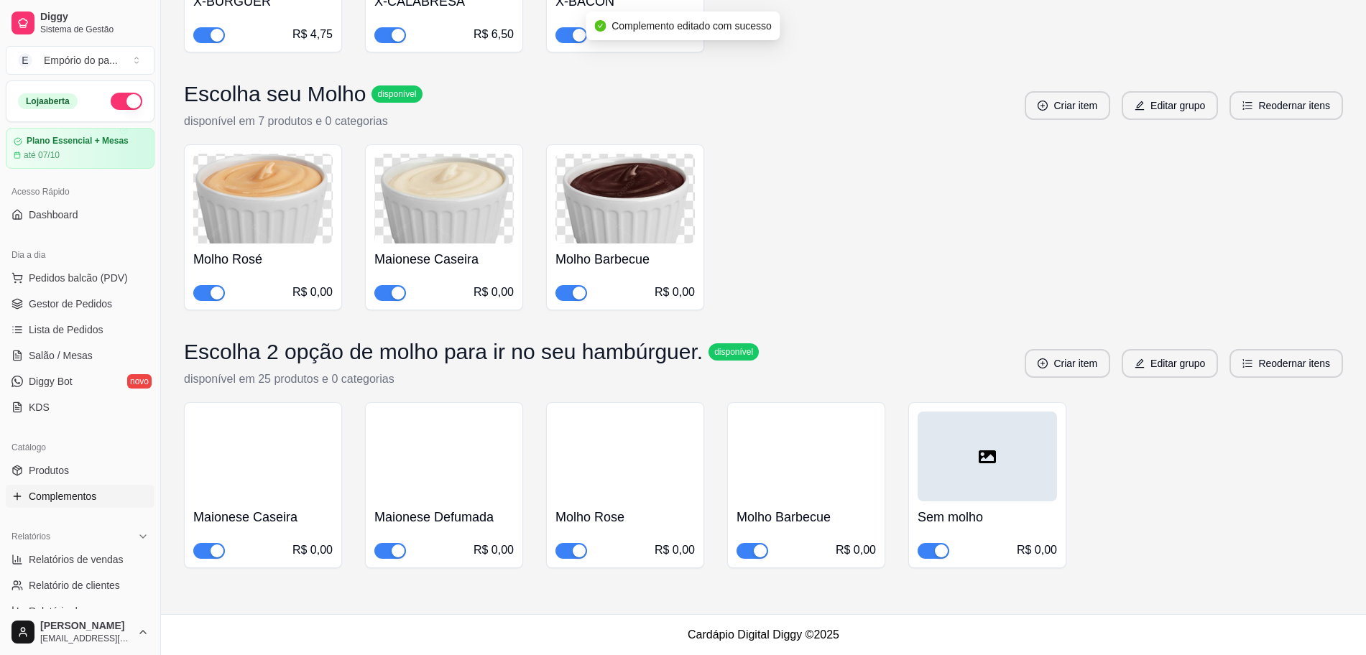
scroll to position [7954, 0]
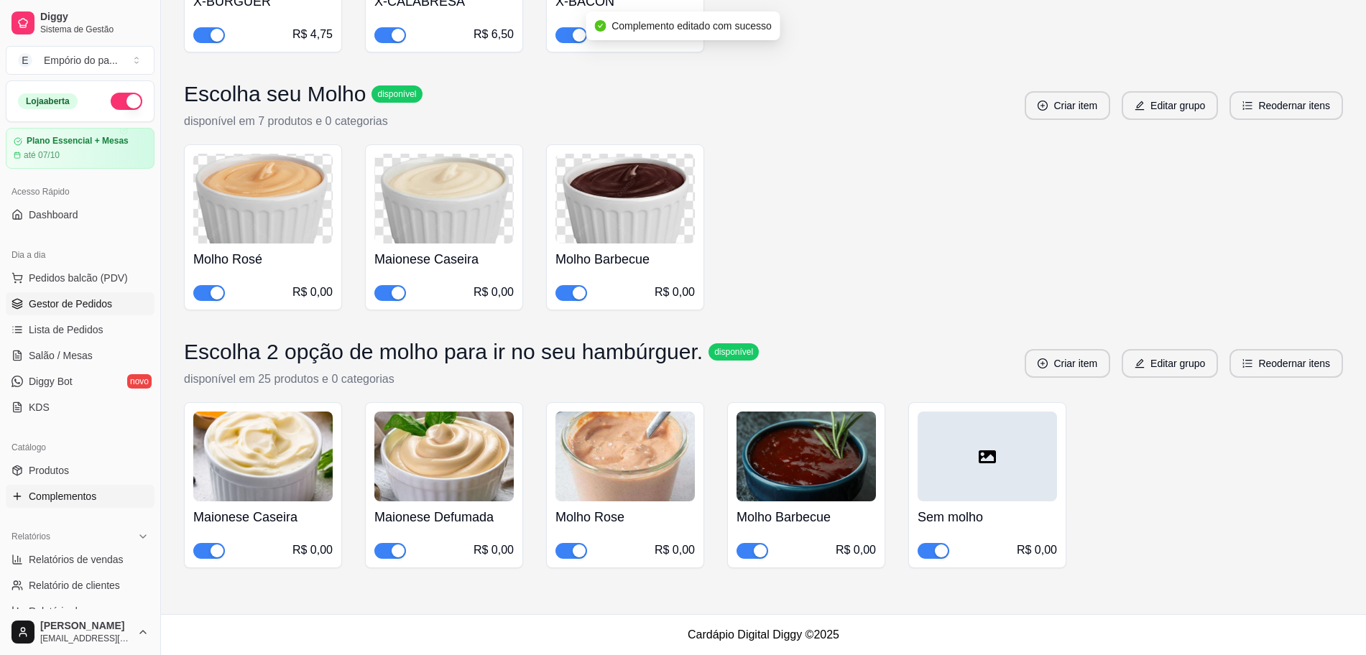
click at [63, 295] on link "Gestor de Pedidos" at bounding box center [80, 303] width 149 height 23
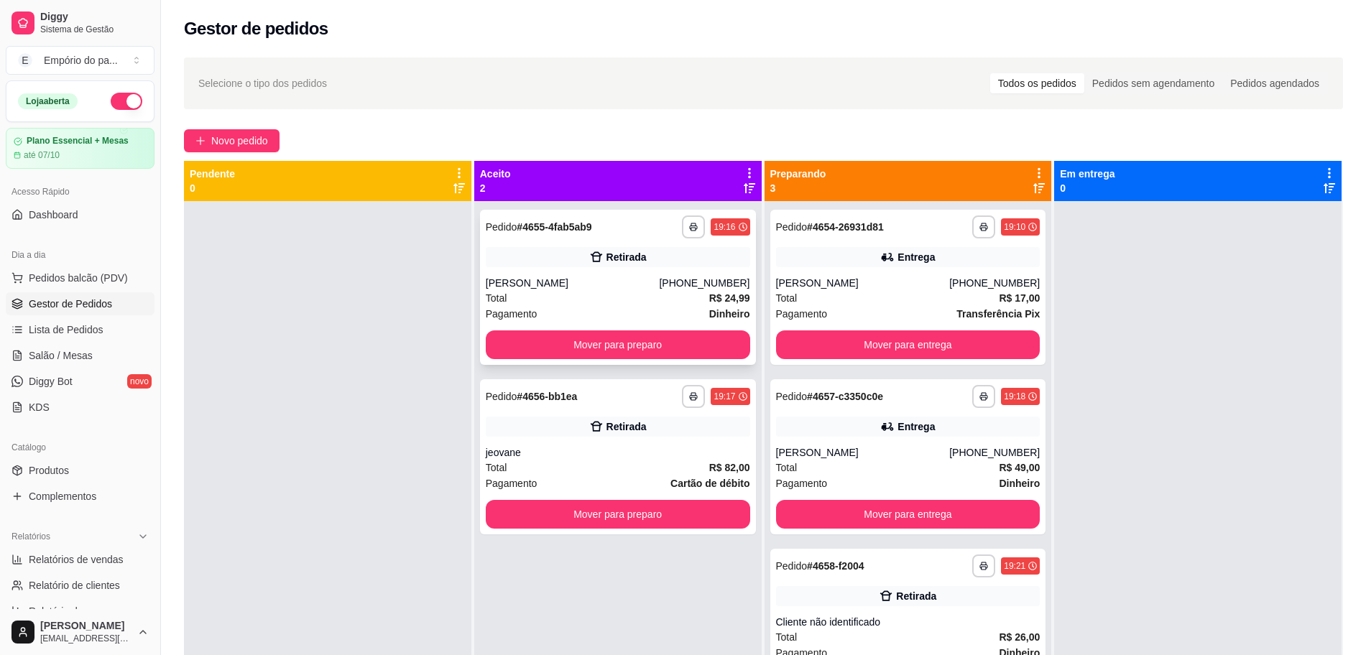
click at [553, 315] on div "Pagamento Dinheiro" at bounding box center [618, 314] width 264 height 16
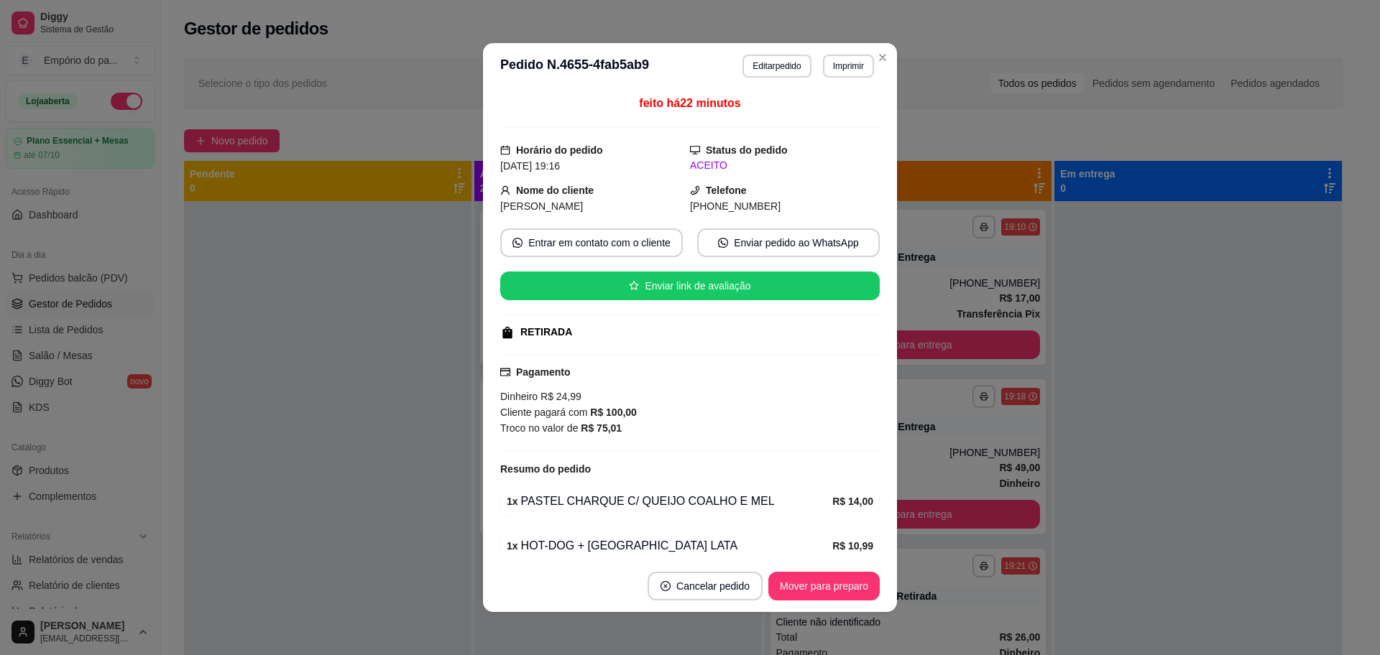
click at [553, 315] on div at bounding box center [689, 315] width 379 height 1
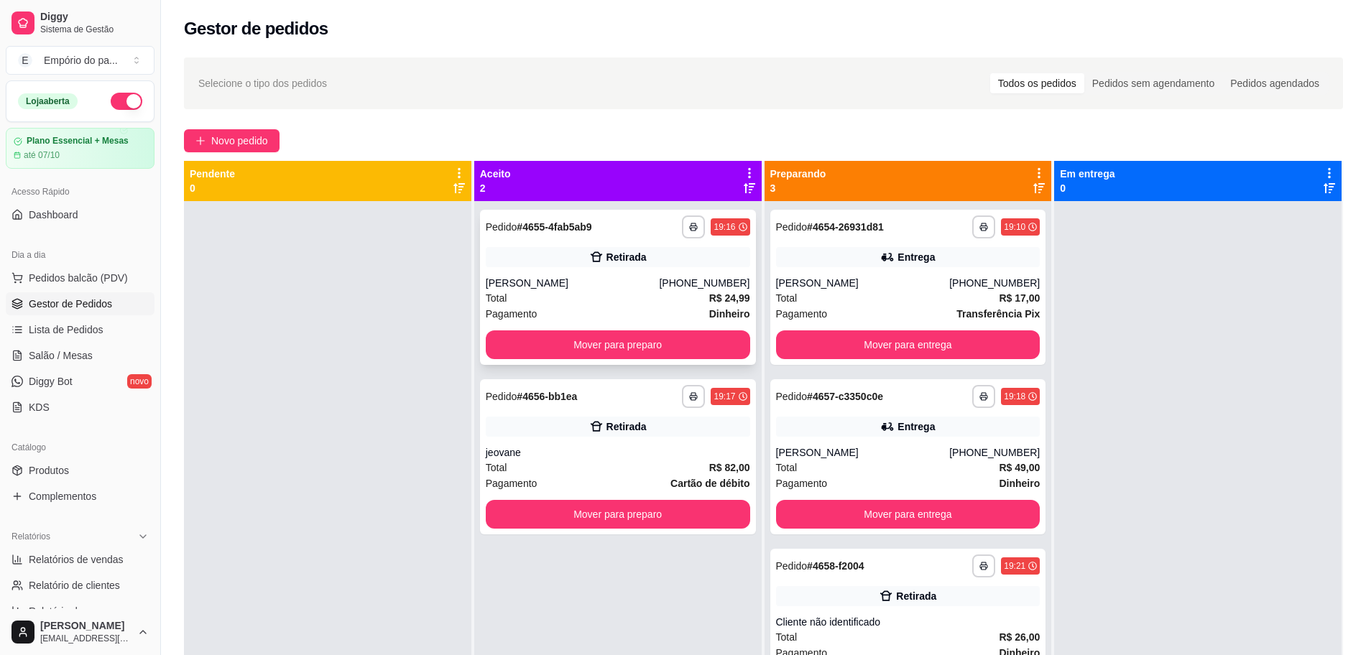
click at [566, 304] on div "Total R$ 24,99" at bounding box center [618, 298] width 264 height 16
click at [648, 457] on div "jeovane" at bounding box center [618, 453] width 264 height 14
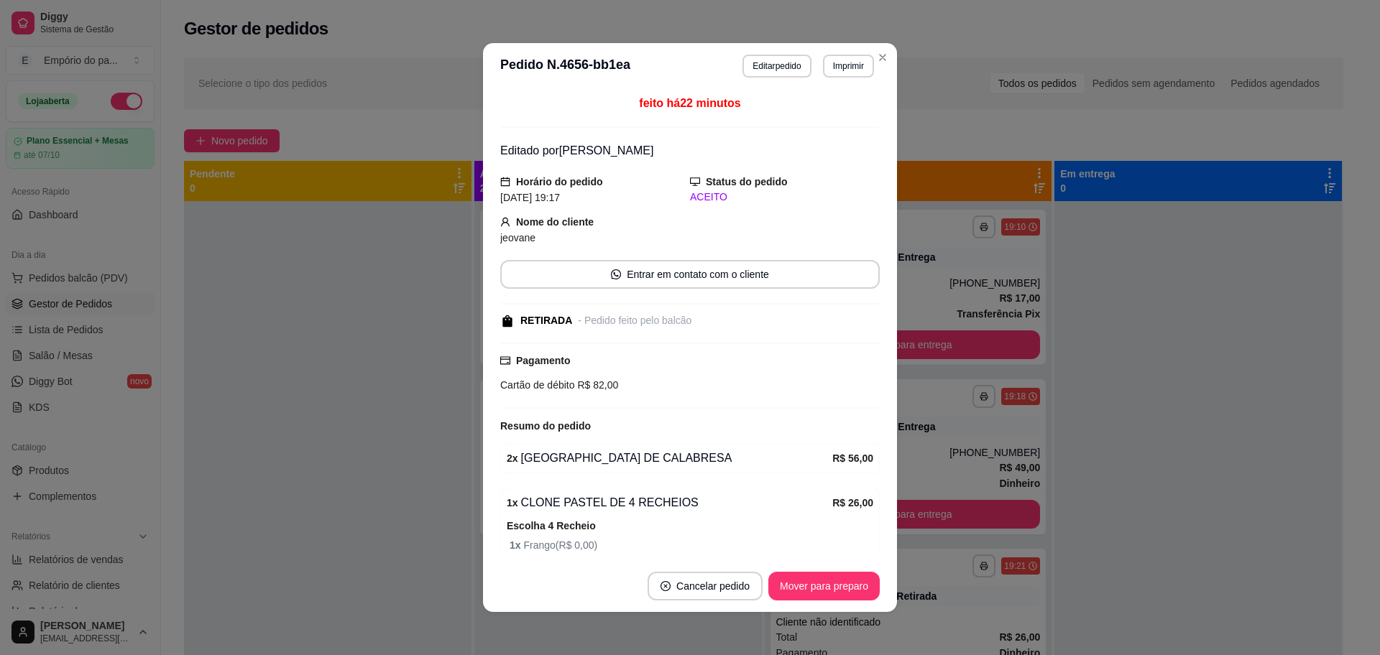
scroll to position [177, 0]
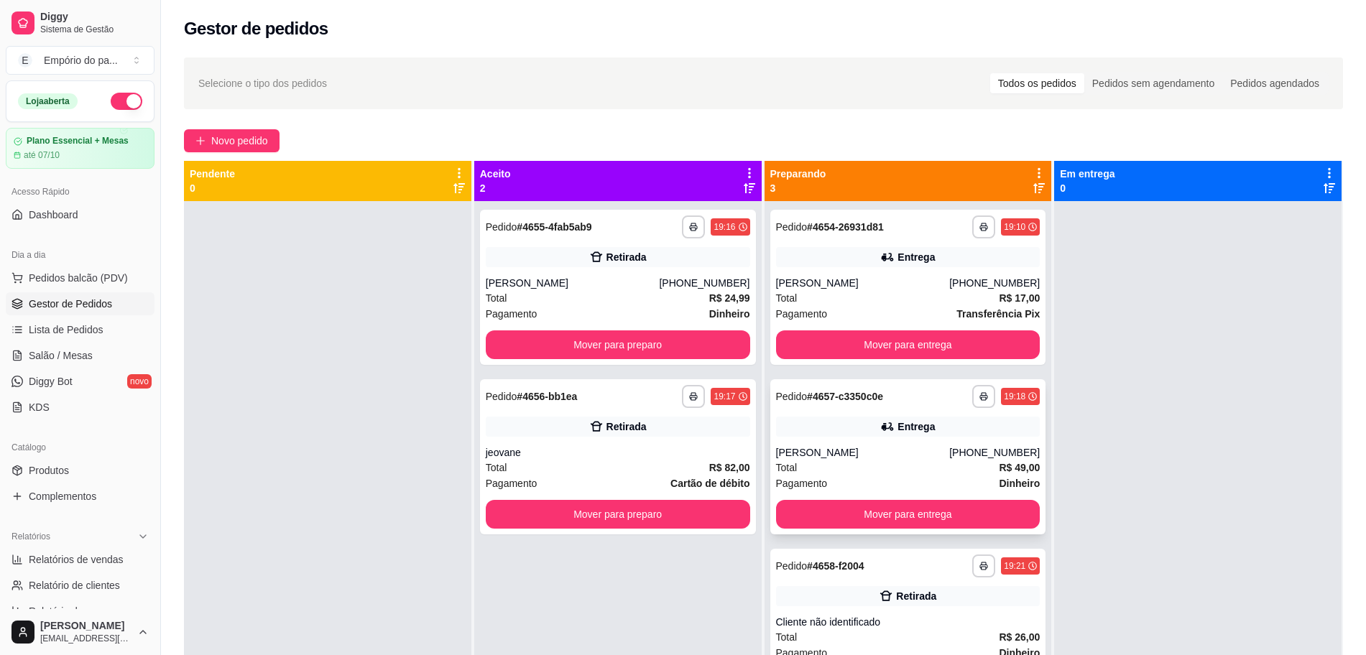
click at [883, 471] on div "Total R$ 49,00" at bounding box center [908, 468] width 264 height 16
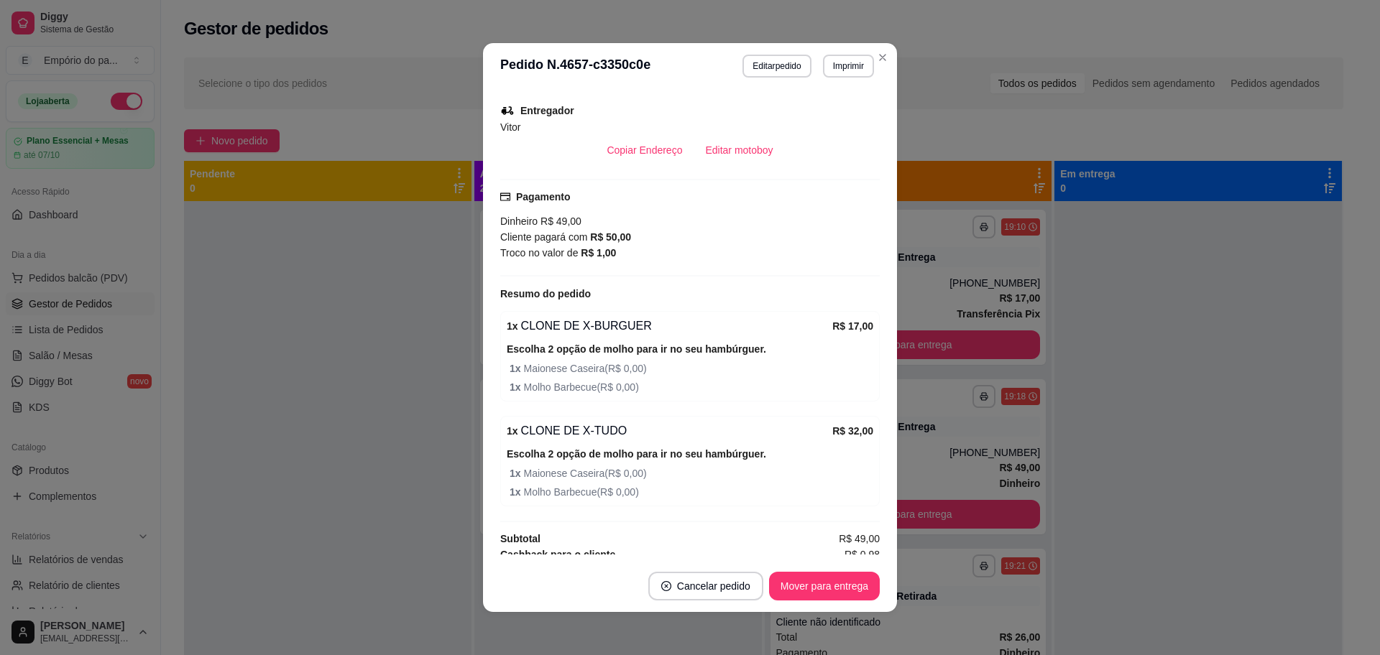
scroll to position [420, 0]
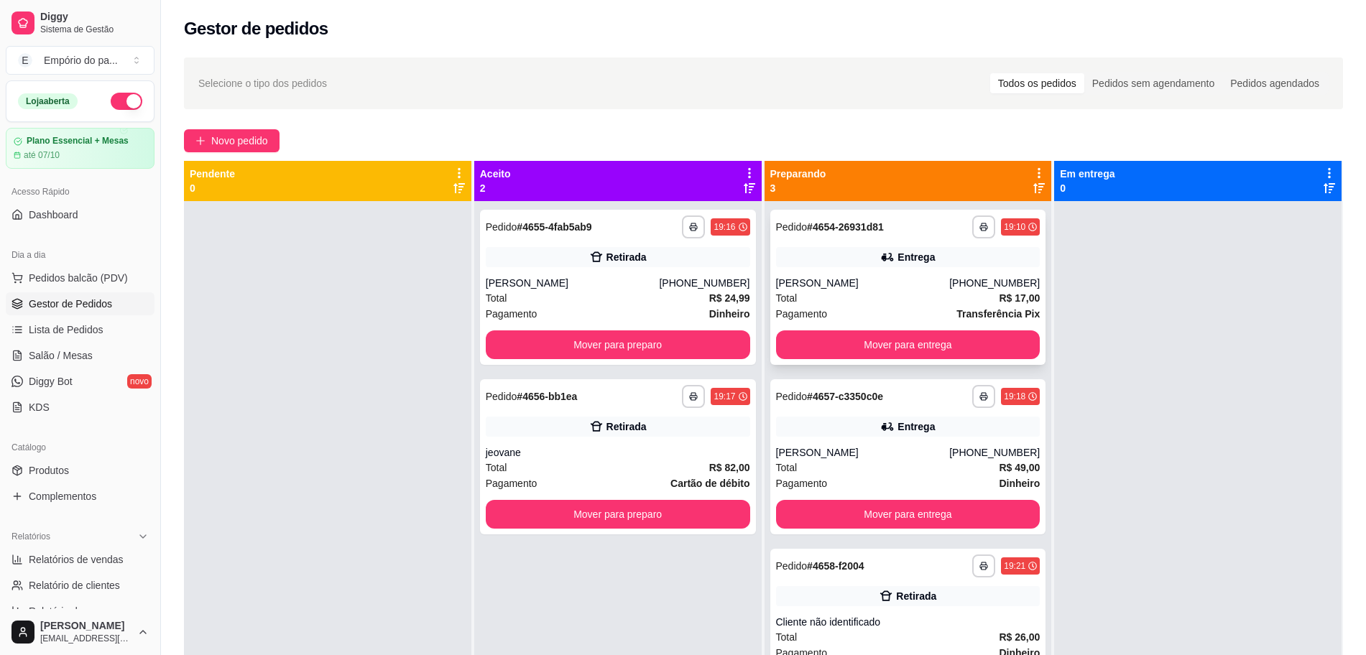
click at [946, 296] on div "Total R$ 17,00" at bounding box center [908, 298] width 264 height 16
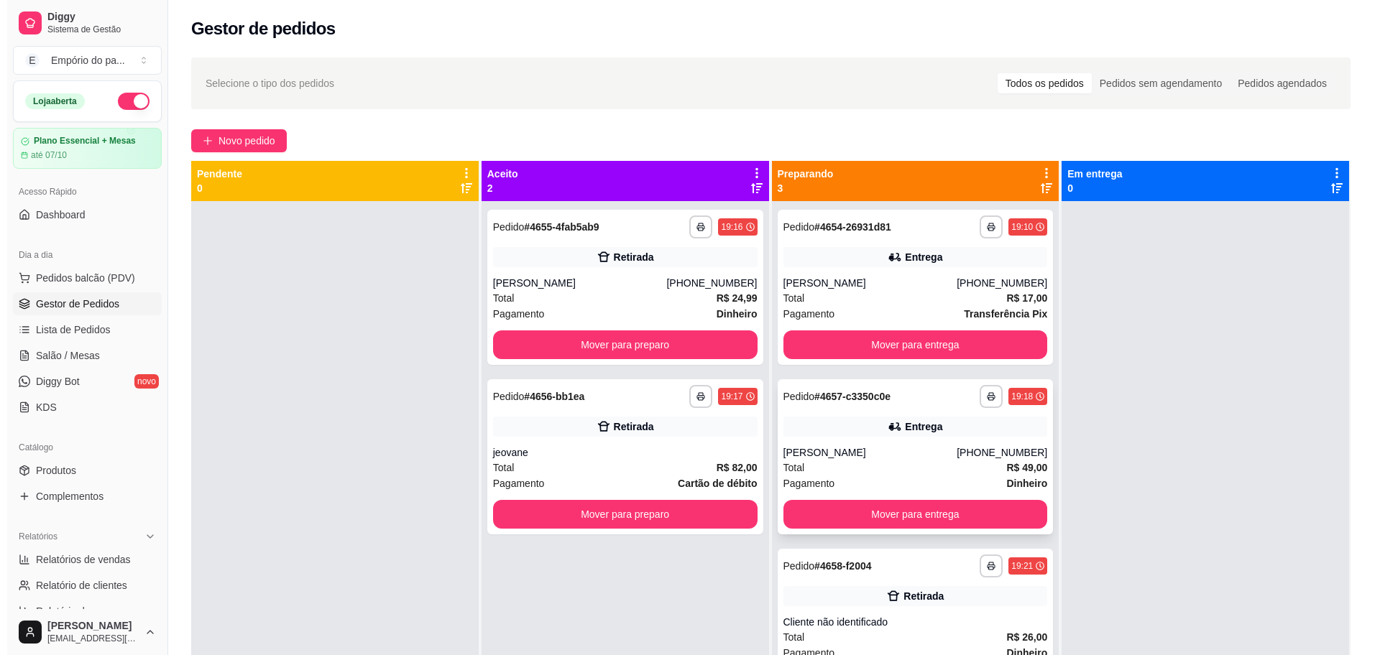
scroll to position [40, 0]
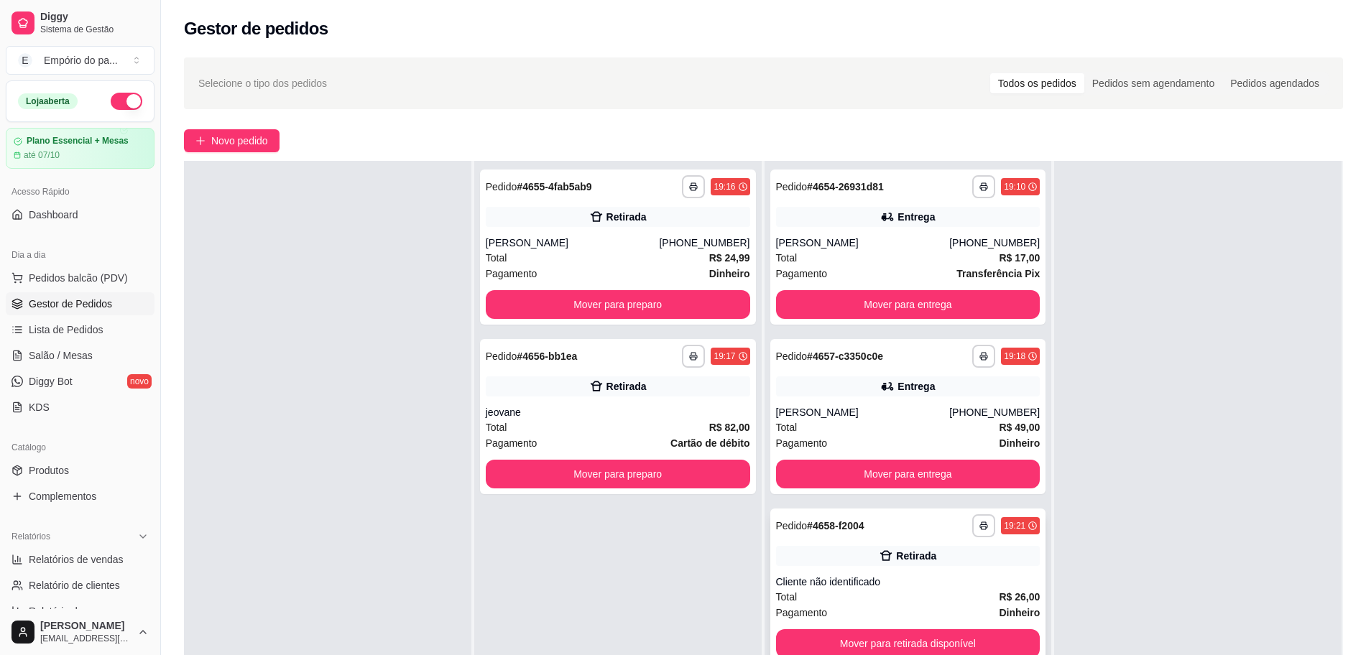
click at [825, 587] on div "Cliente não identificado" at bounding box center [908, 582] width 264 height 14
click at [591, 418] on div "jeovane" at bounding box center [618, 412] width 264 height 14
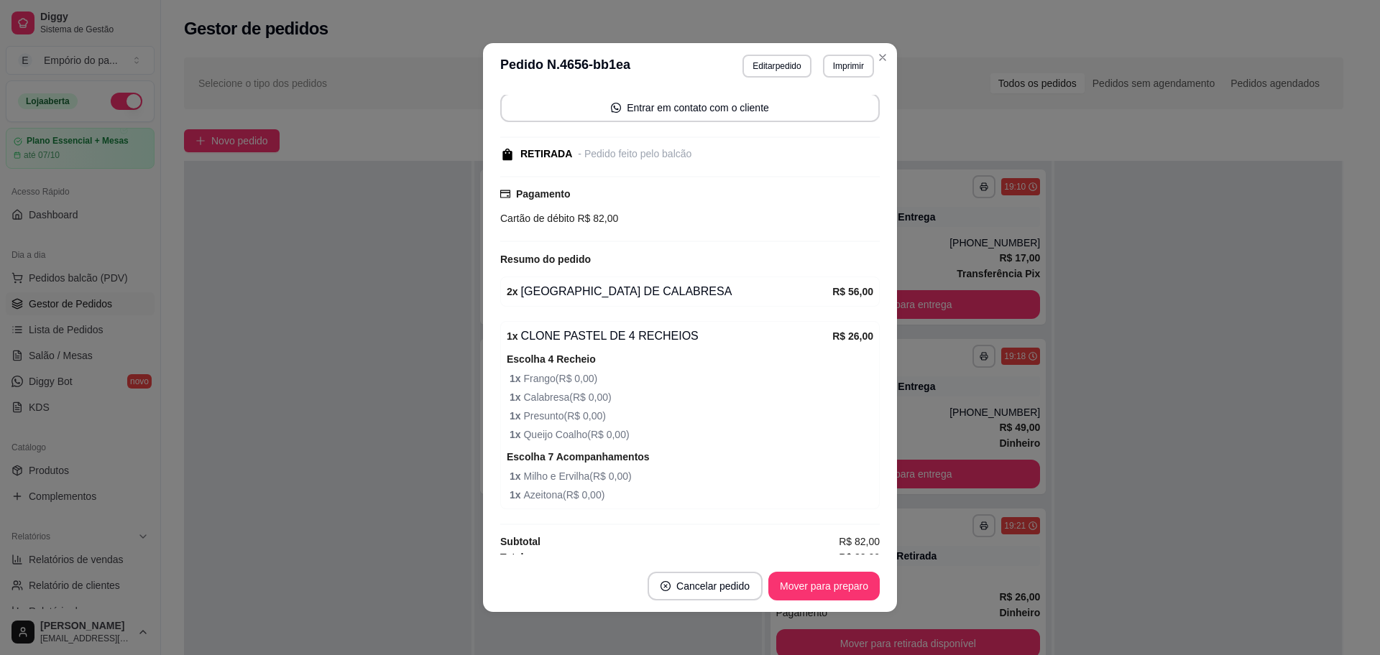
scroll to position [177, 0]
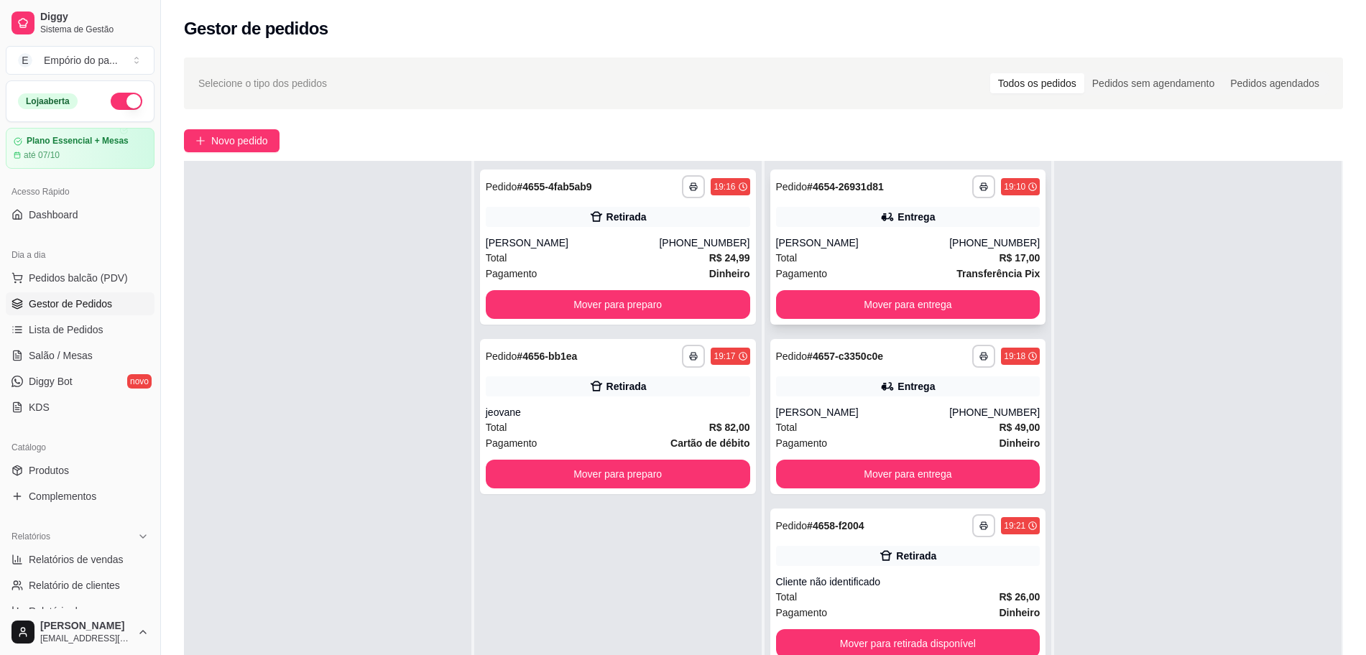
click at [906, 264] on div "Total R$ 17,00" at bounding box center [908, 258] width 264 height 16
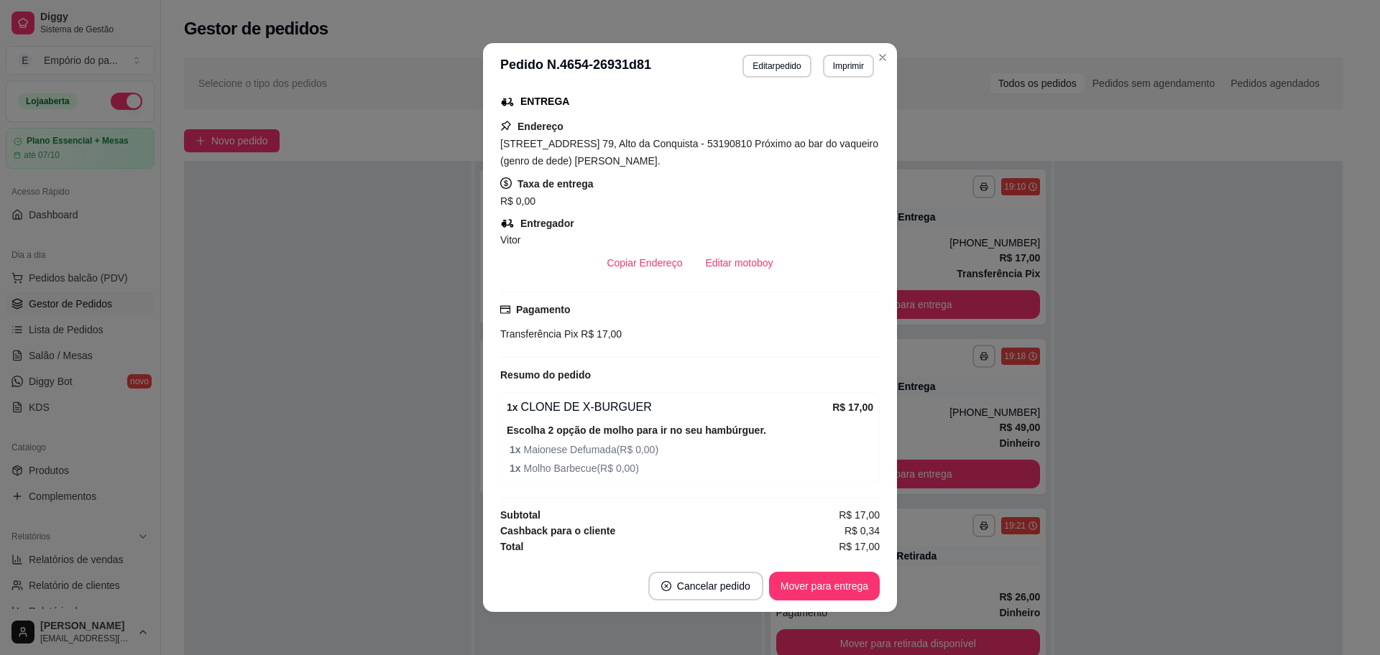
scroll to position [3, 0]
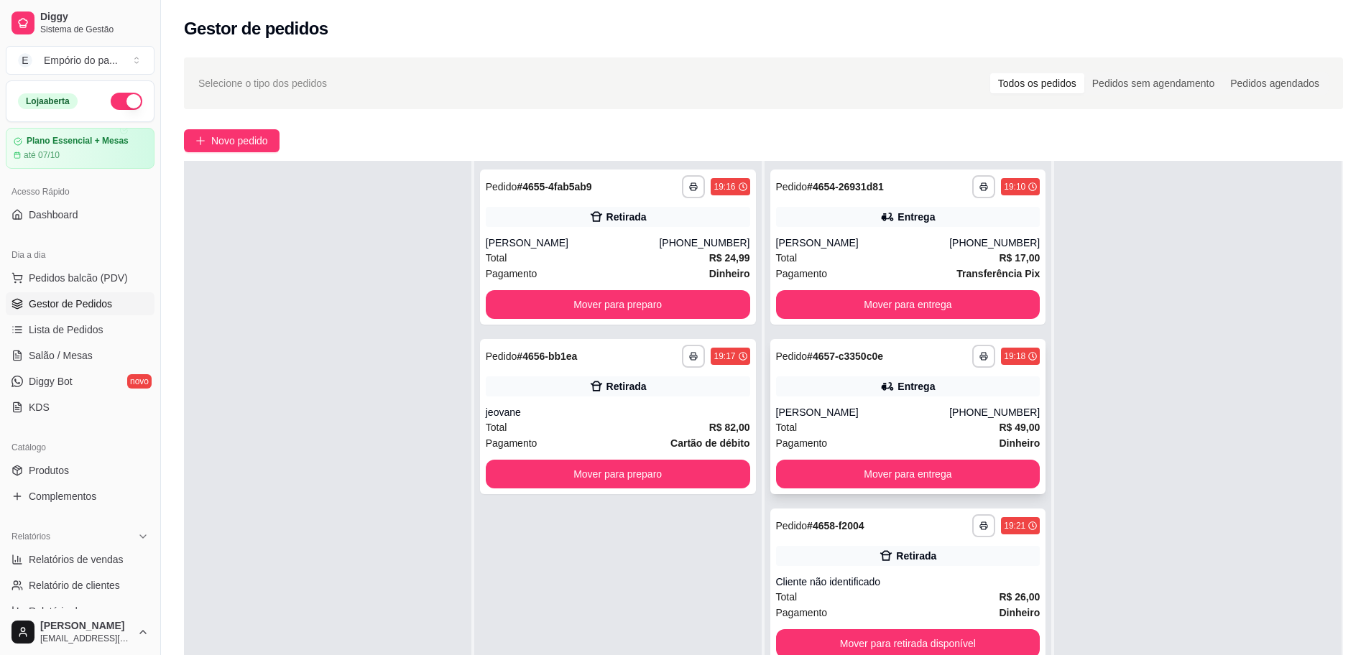
click at [776, 406] on div "[PERSON_NAME]" at bounding box center [863, 412] width 174 height 14
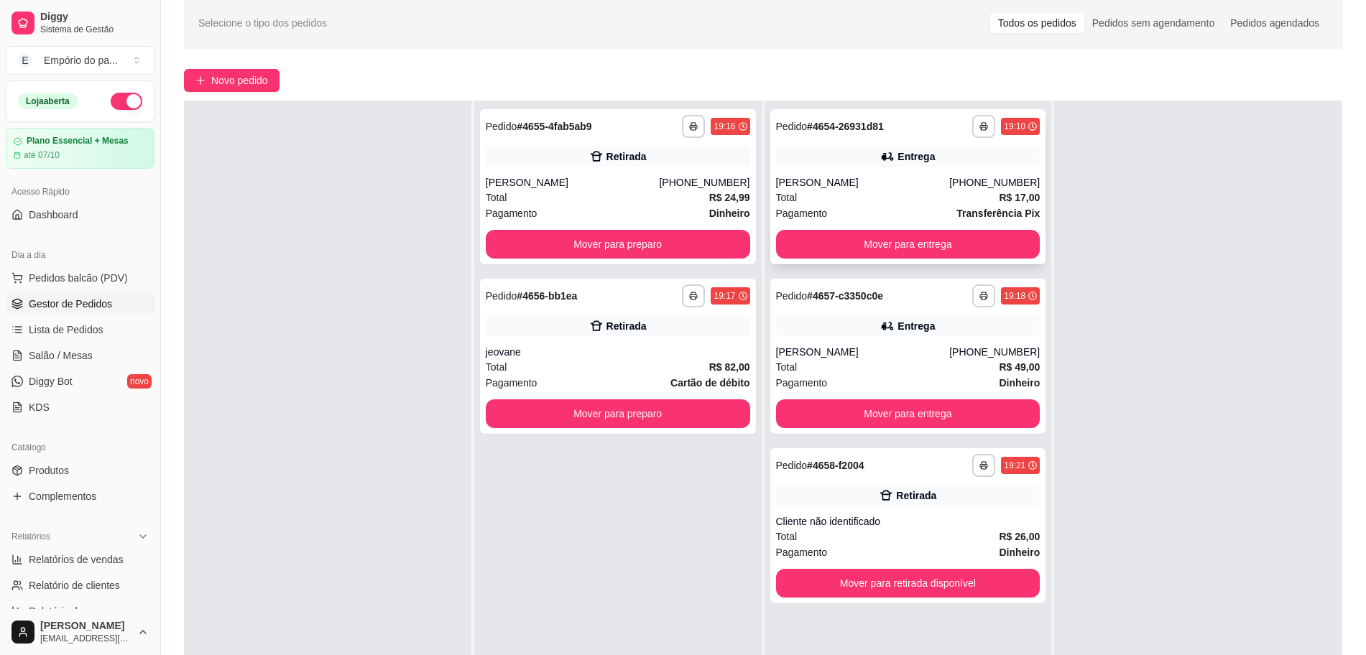
scroll to position [219, 0]
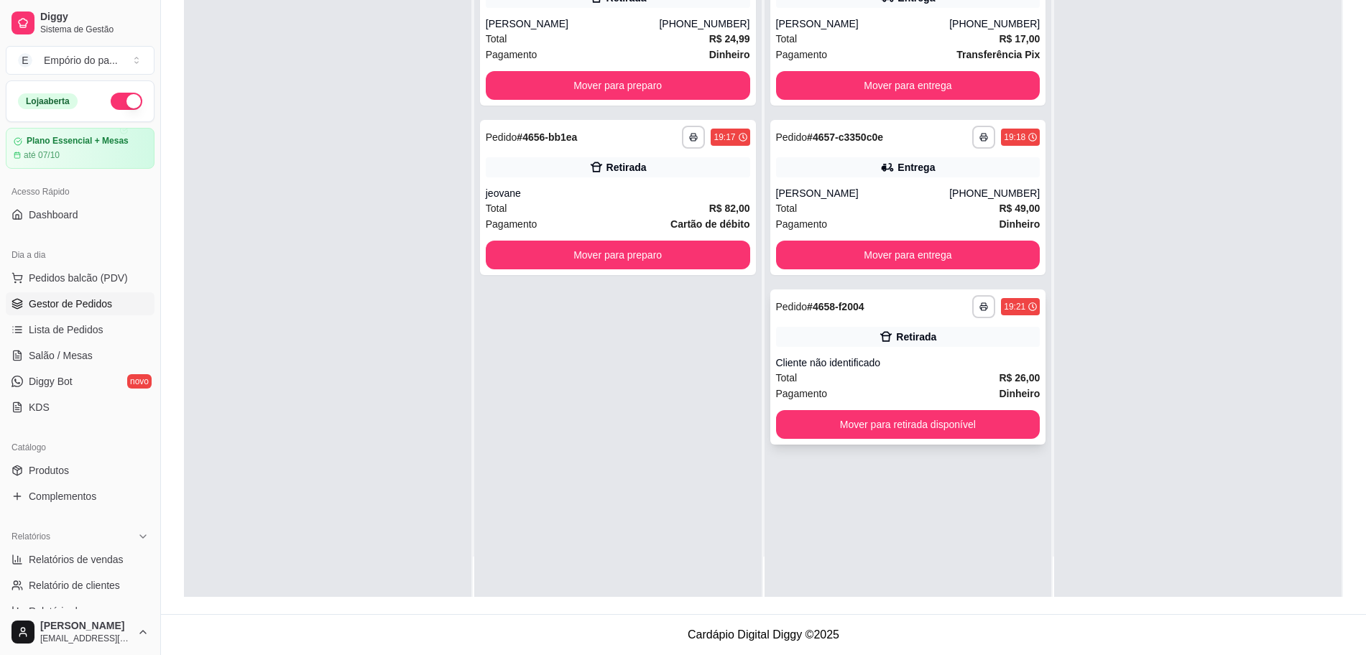
click at [851, 366] on div "Cliente não identificado" at bounding box center [908, 363] width 264 height 14
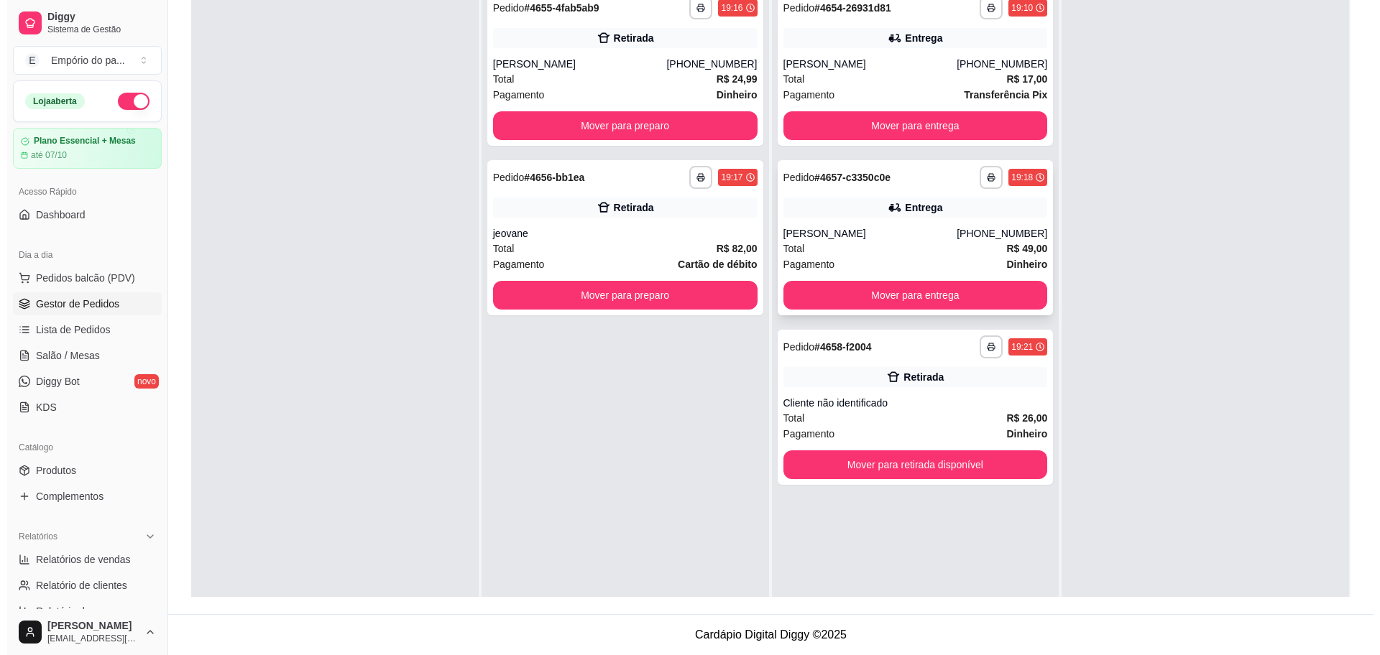
scroll to position [0, 0]
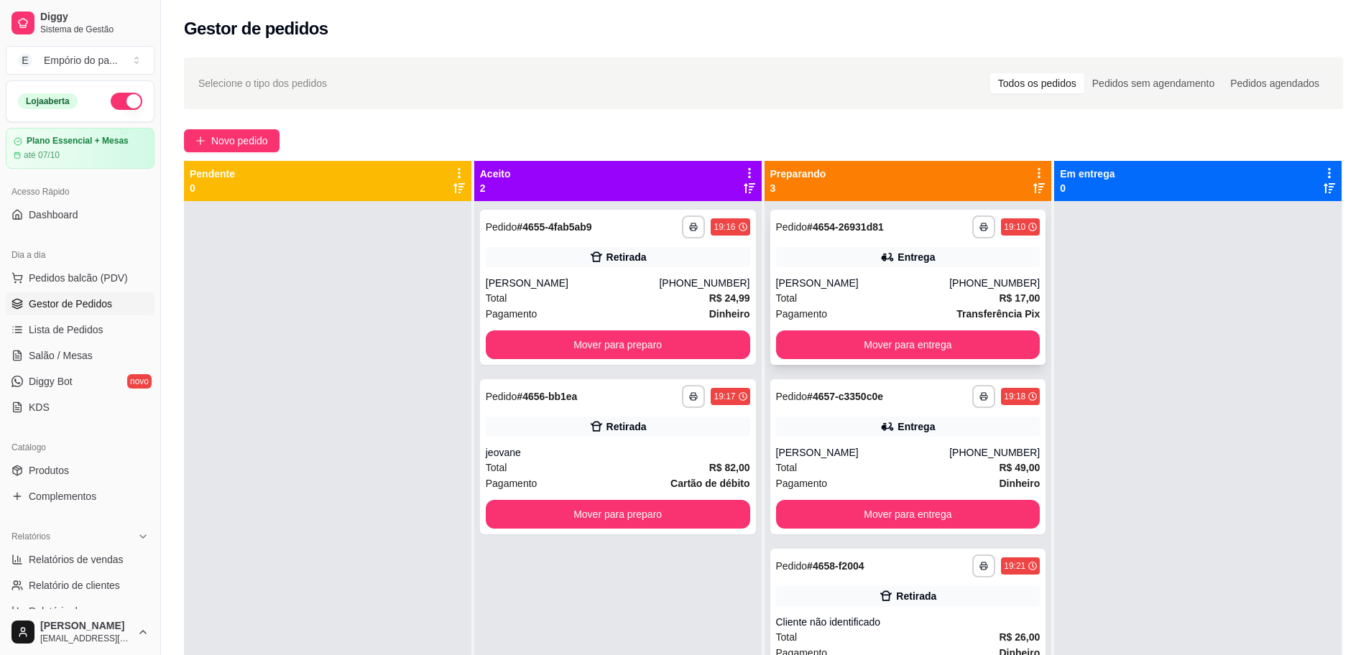
click at [811, 268] on div "**********" at bounding box center [908, 287] width 276 height 155
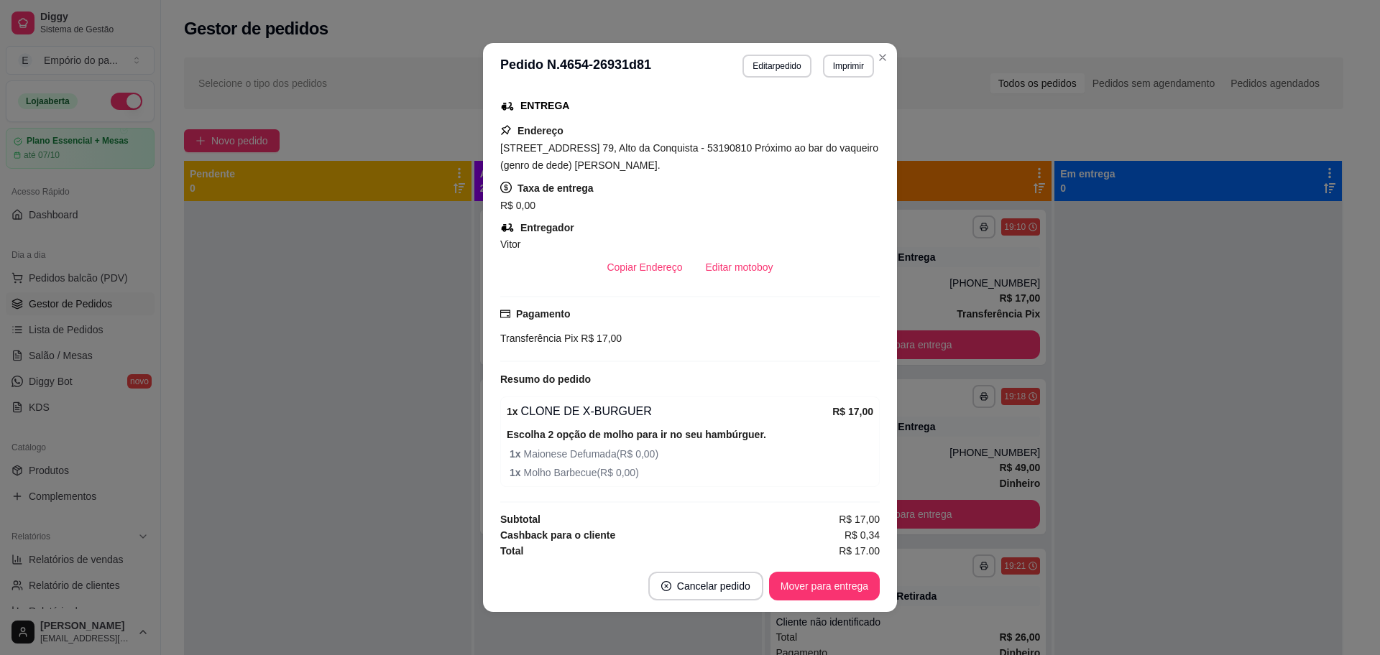
scroll to position [301, 0]
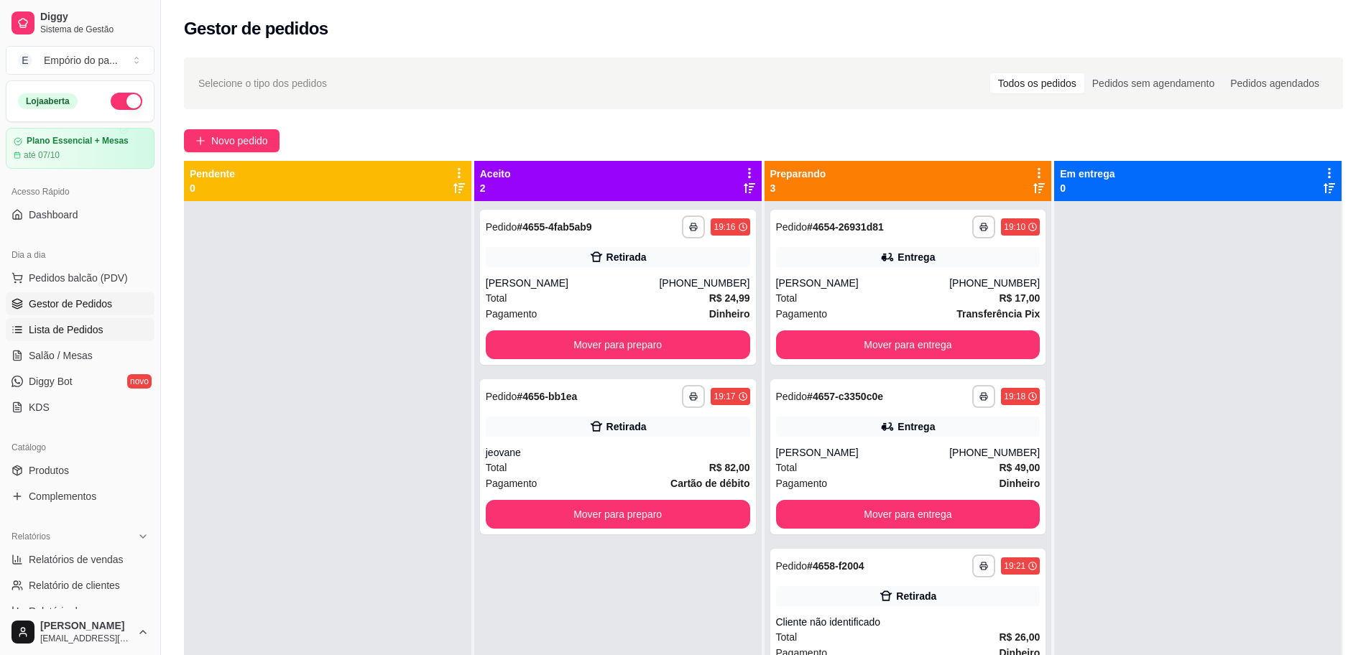
click at [83, 332] on span "Lista de Pedidos" at bounding box center [66, 330] width 75 height 14
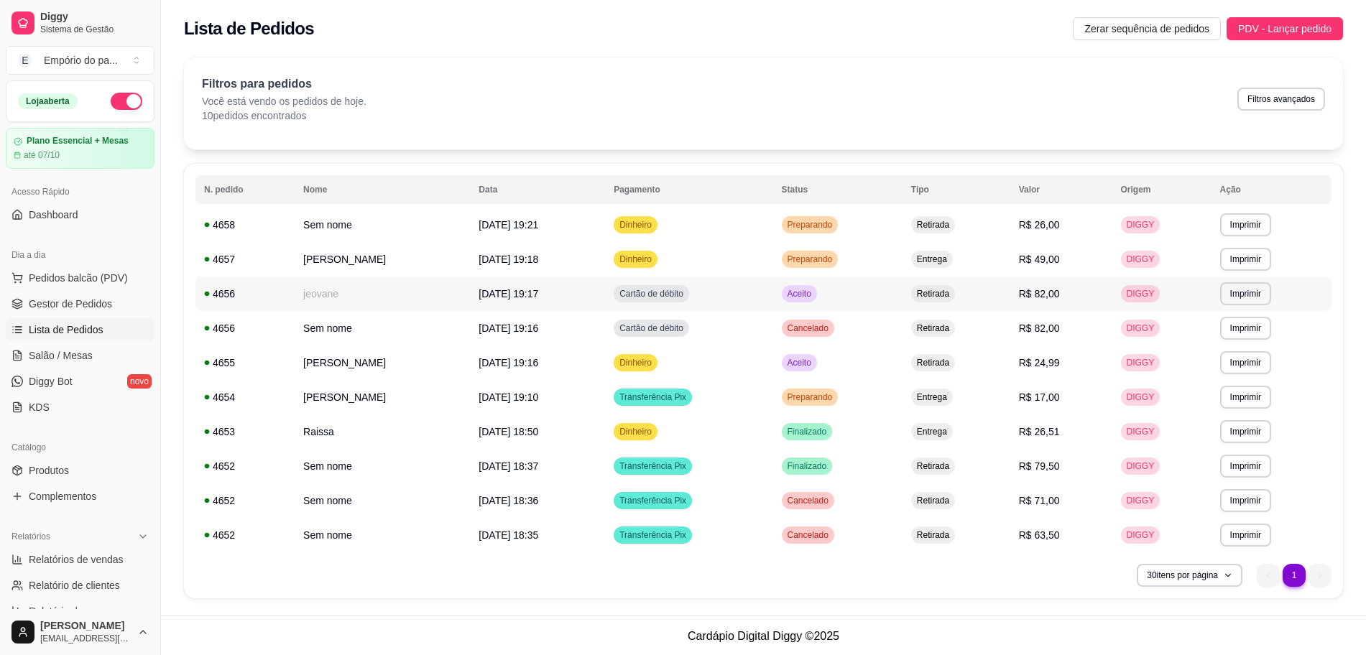
click at [382, 289] on td "jeovane" at bounding box center [382, 294] width 175 height 34
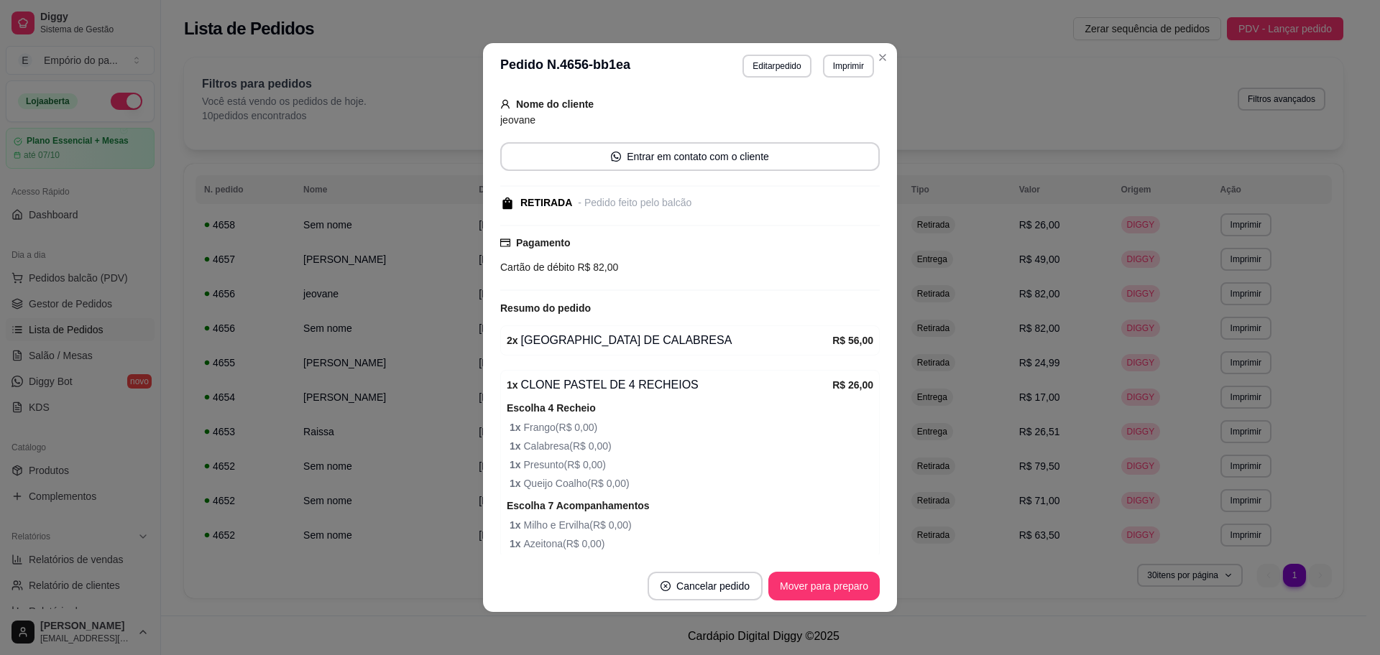
scroll to position [177, 0]
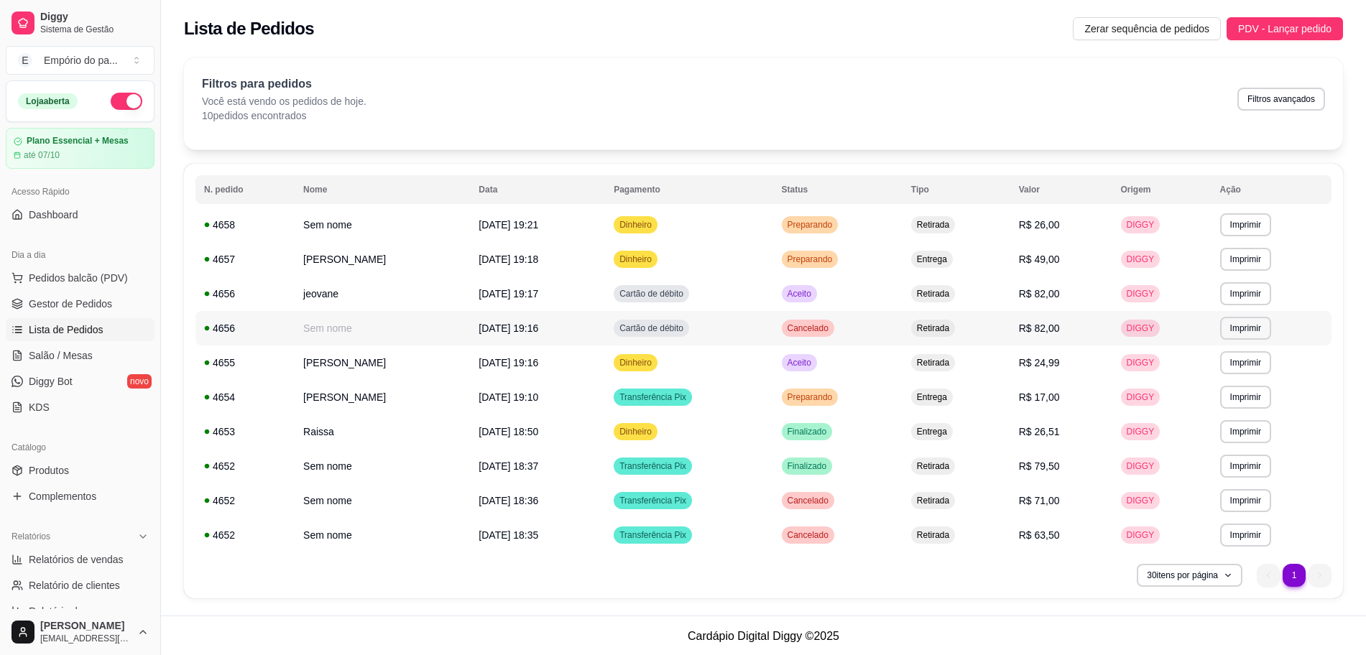
click at [350, 328] on td "Sem nome" at bounding box center [382, 328] width 175 height 34
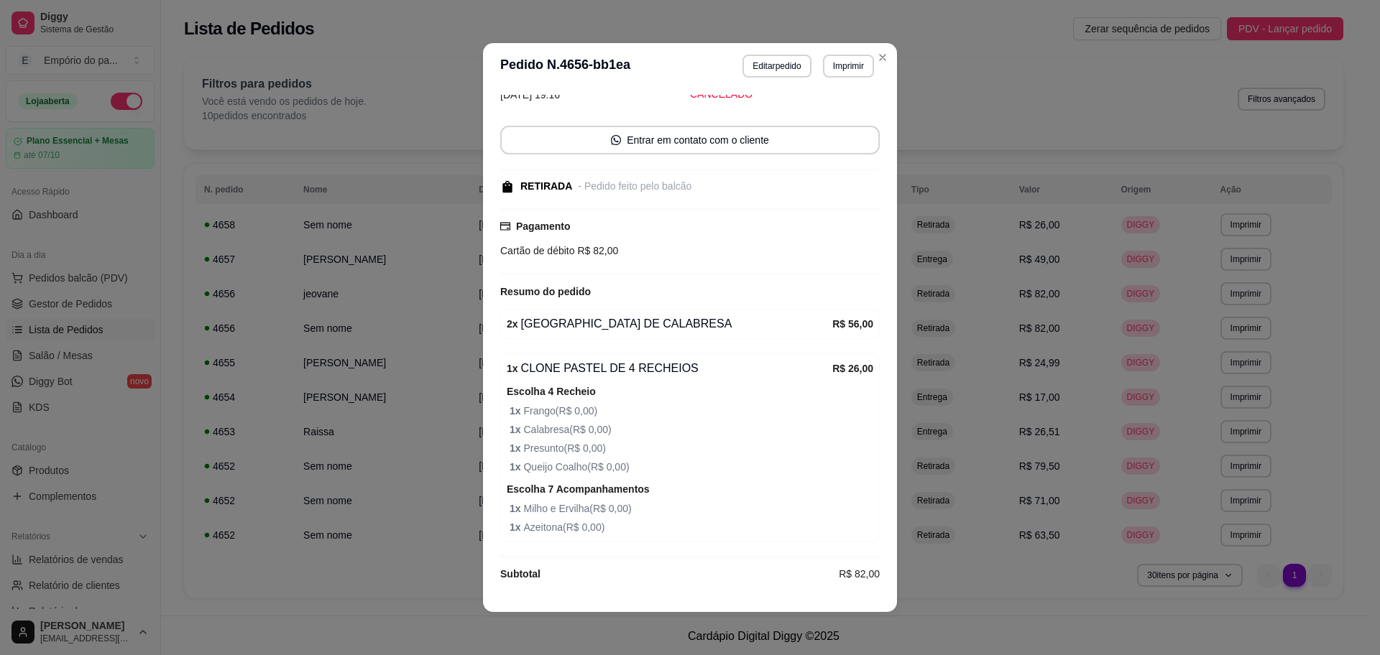
scroll to position [86, 0]
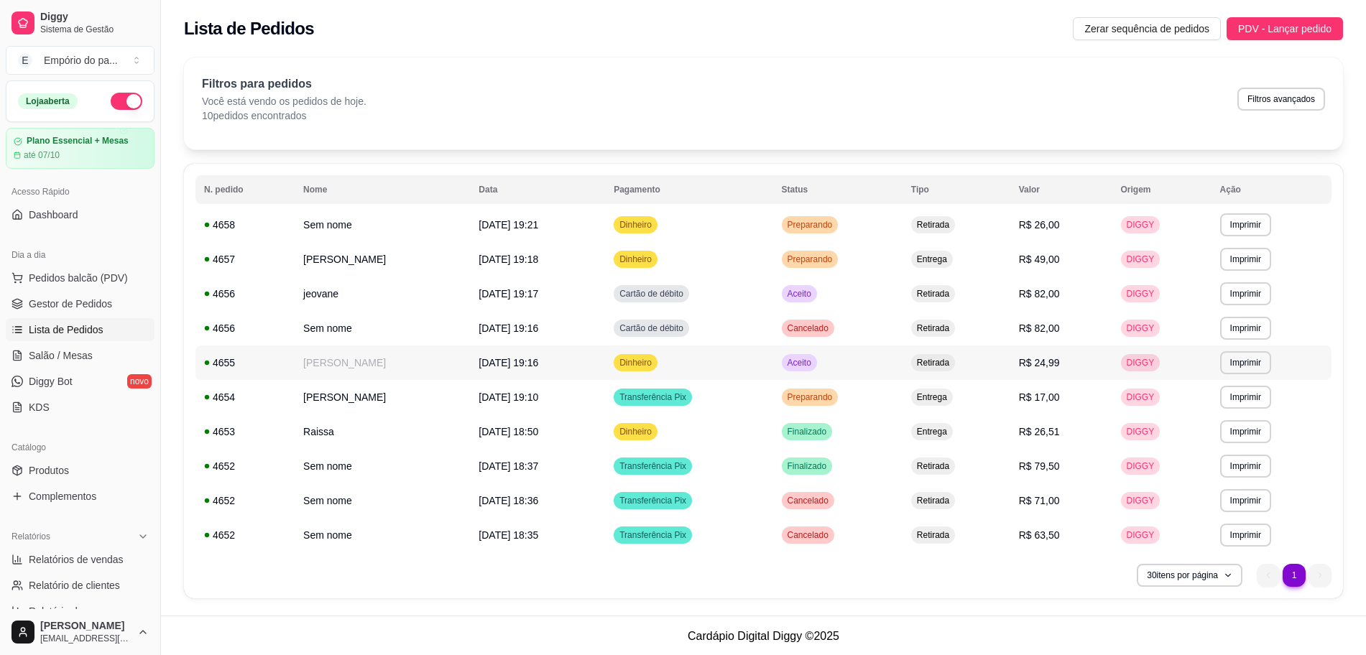
click at [369, 363] on td "[PERSON_NAME]" at bounding box center [382, 363] width 175 height 34
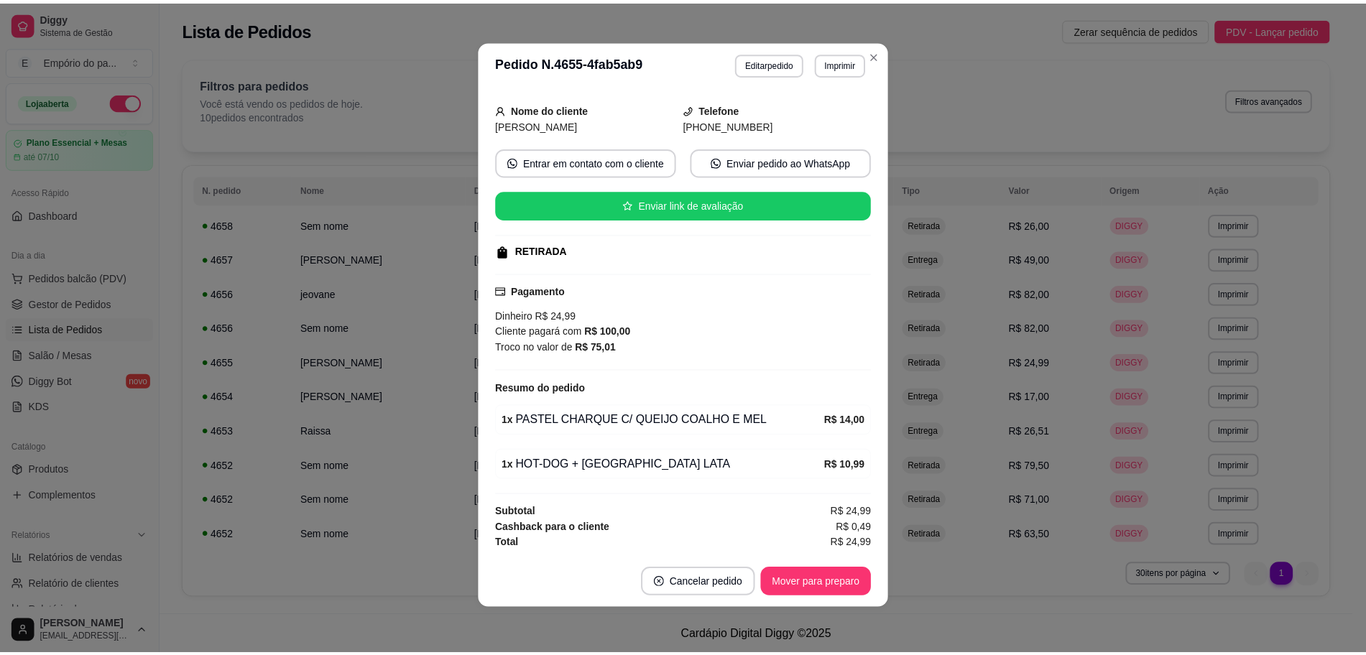
scroll to position [0, 0]
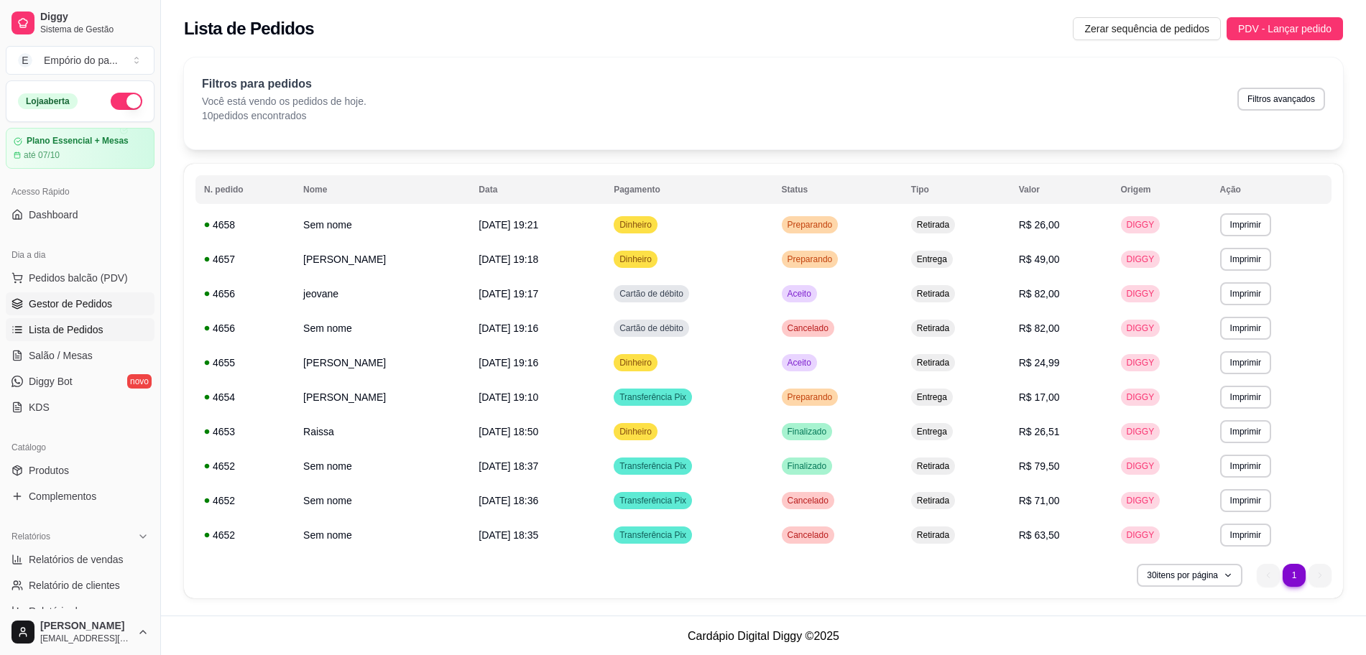
click at [27, 302] on link "Gestor de Pedidos" at bounding box center [80, 303] width 149 height 23
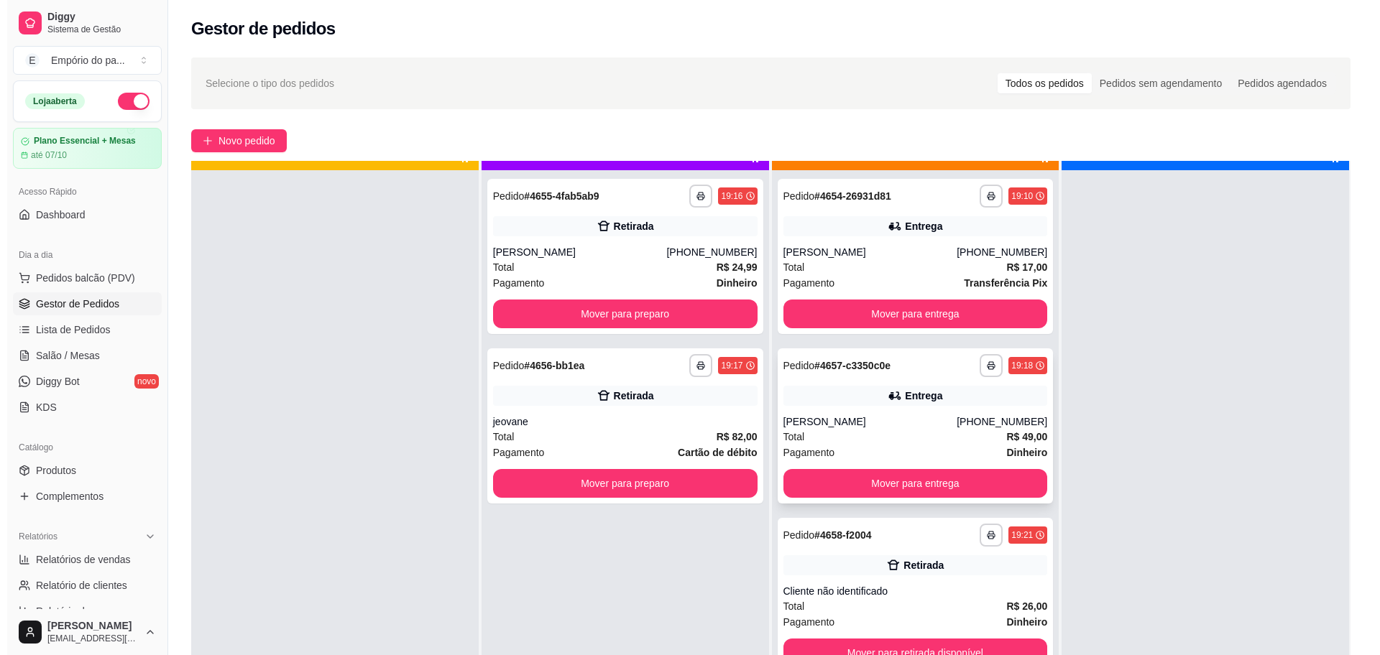
scroll to position [40, 0]
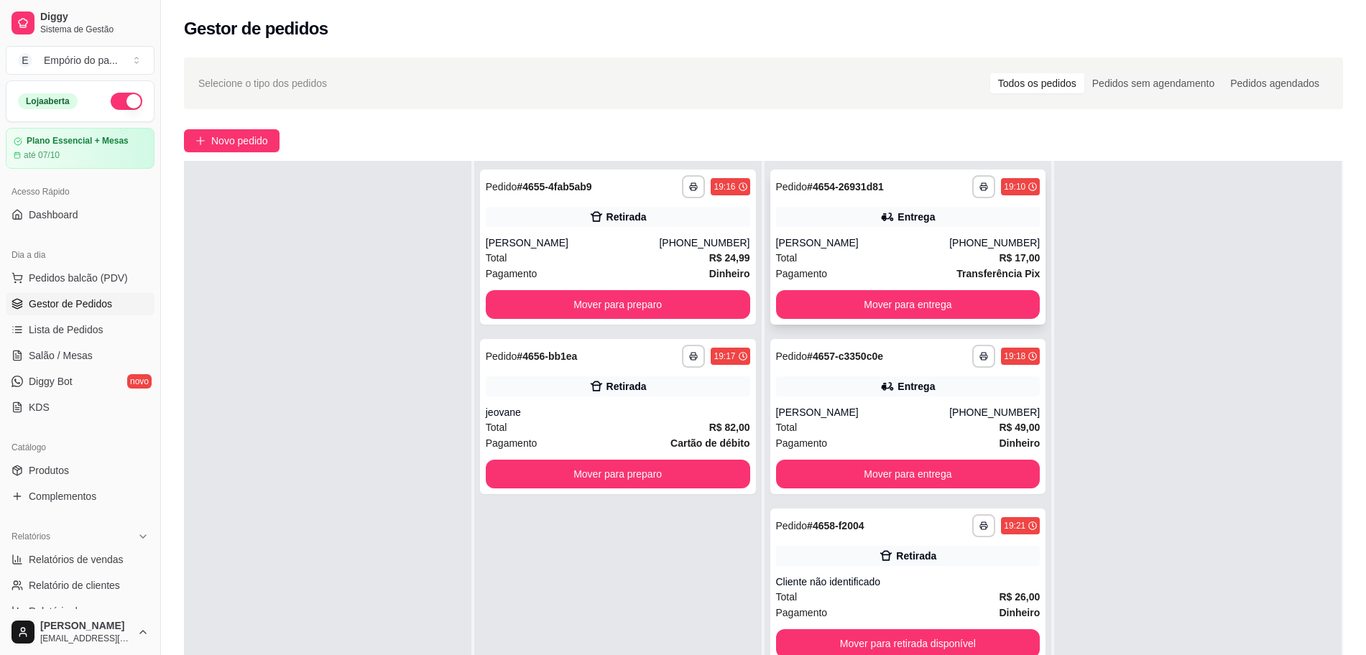
click at [909, 241] on div "[PERSON_NAME]" at bounding box center [863, 243] width 174 height 14
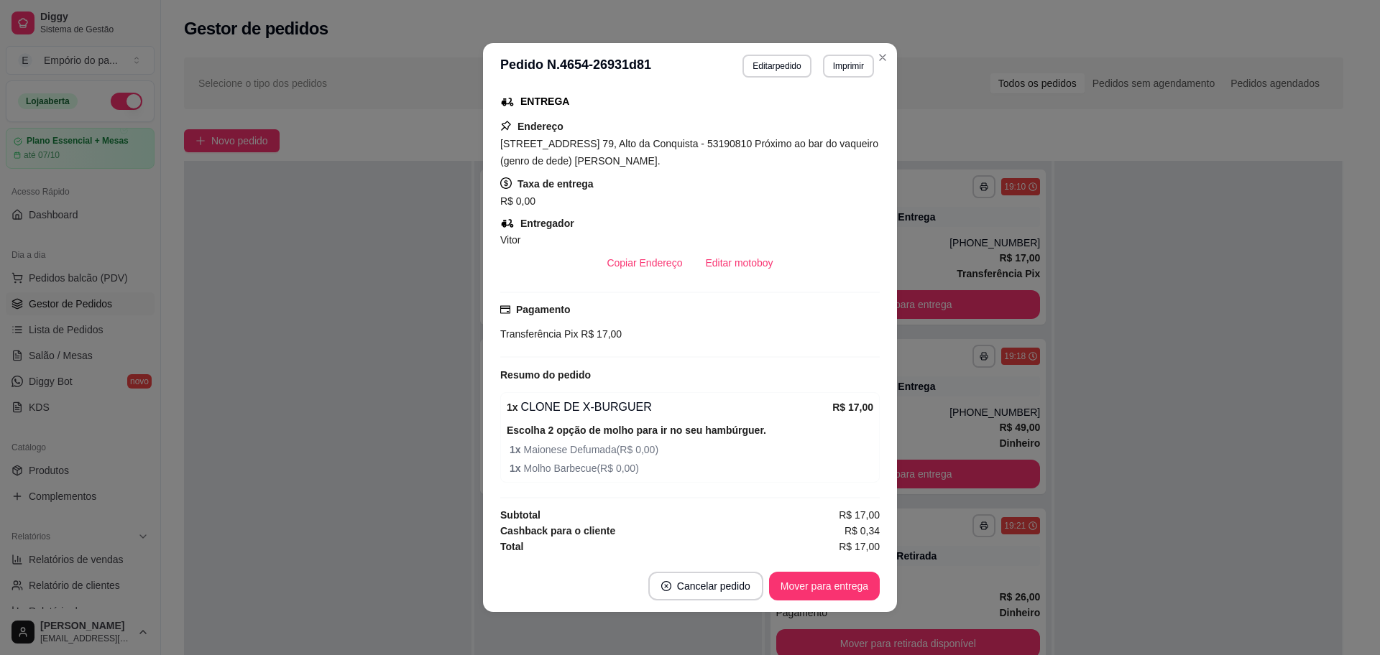
scroll to position [3, 0]
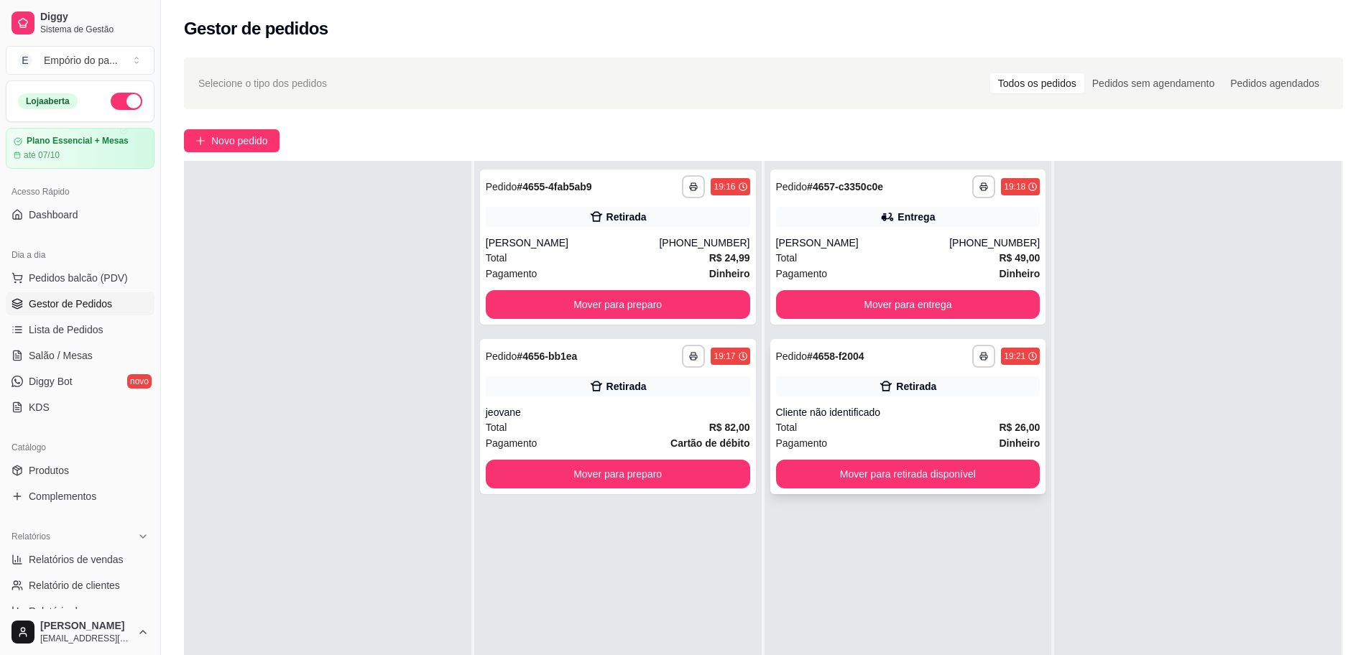
click at [831, 415] on div "Cliente não identificado" at bounding box center [908, 412] width 264 height 14
click at [618, 259] on div "Total R$ 24,99" at bounding box center [618, 258] width 264 height 16
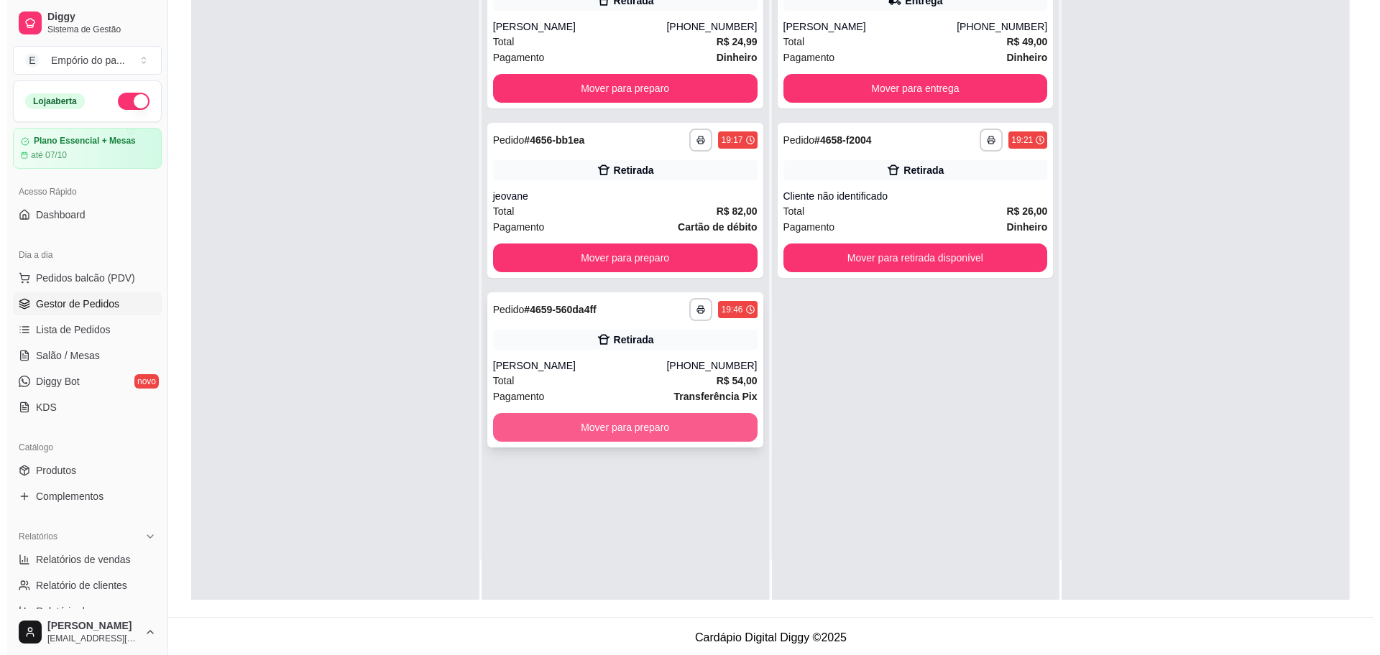
scroll to position [219, 0]
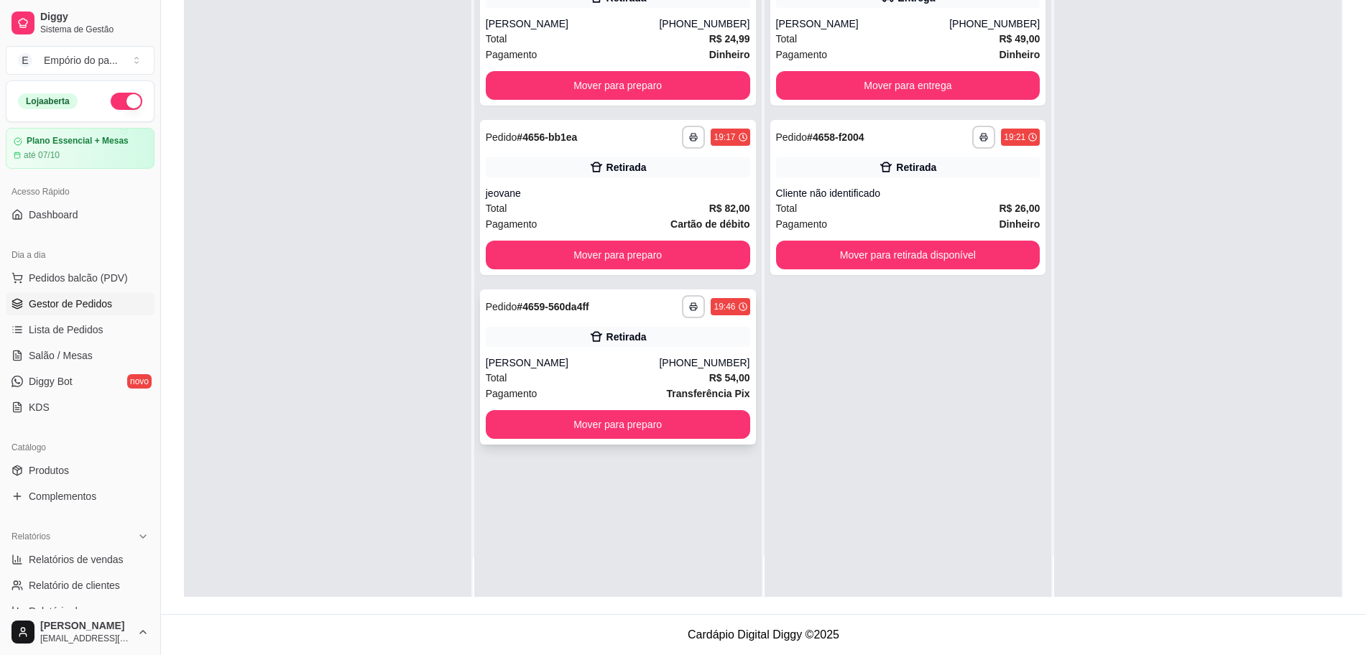
click at [624, 374] on div "Total R$ 54,00" at bounding box center [618, 378] width 264 height 16
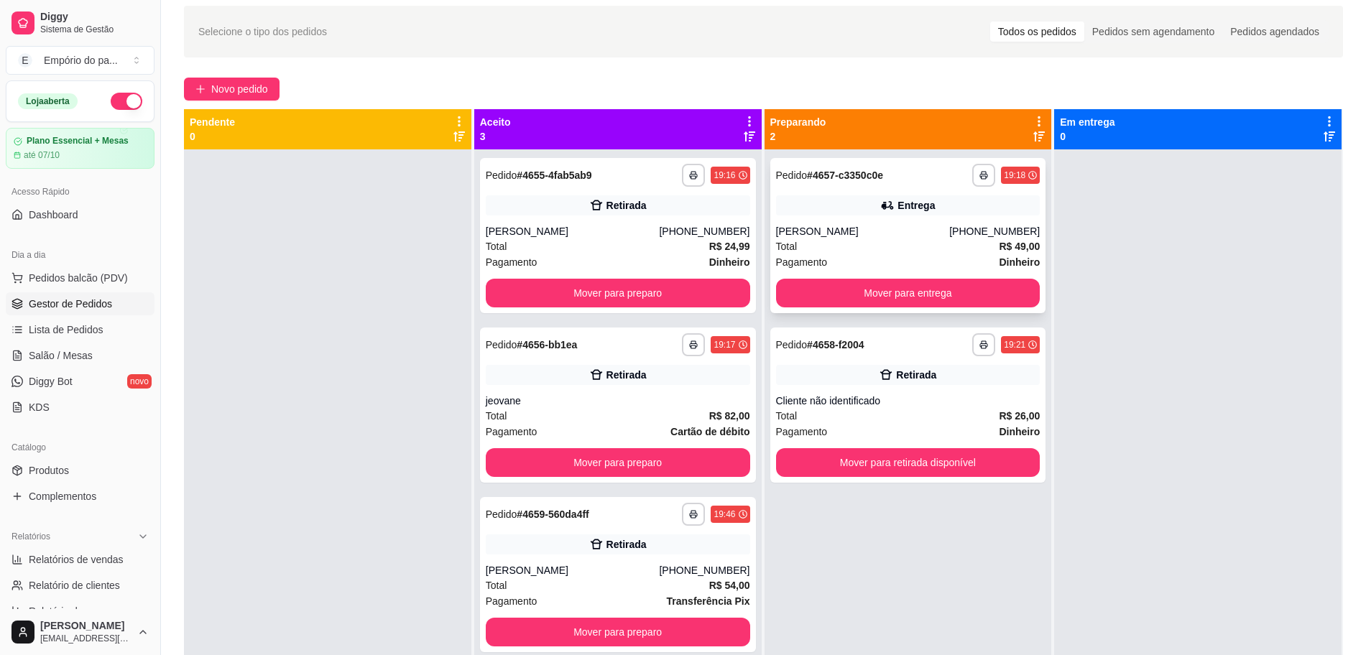
scroll to position [0, 0]
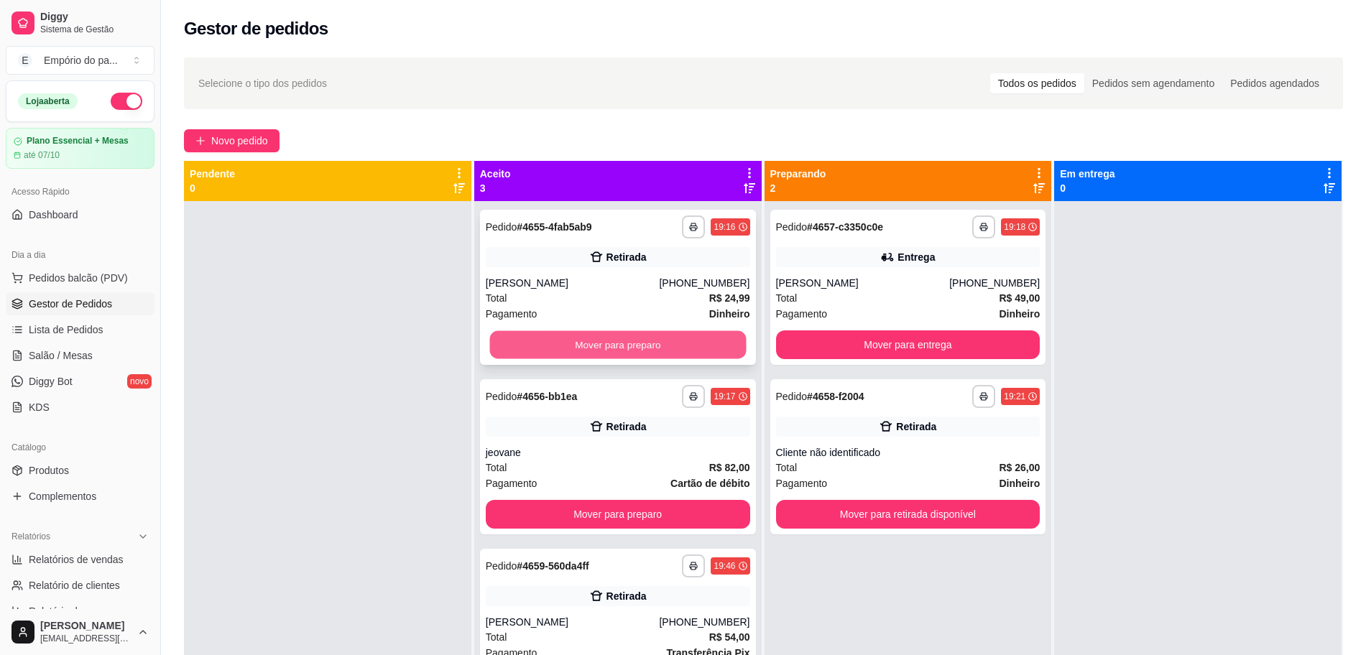
click at [719, 340] on button "Mover para preparo" at bounding box center [617, 345] width 257 height 28
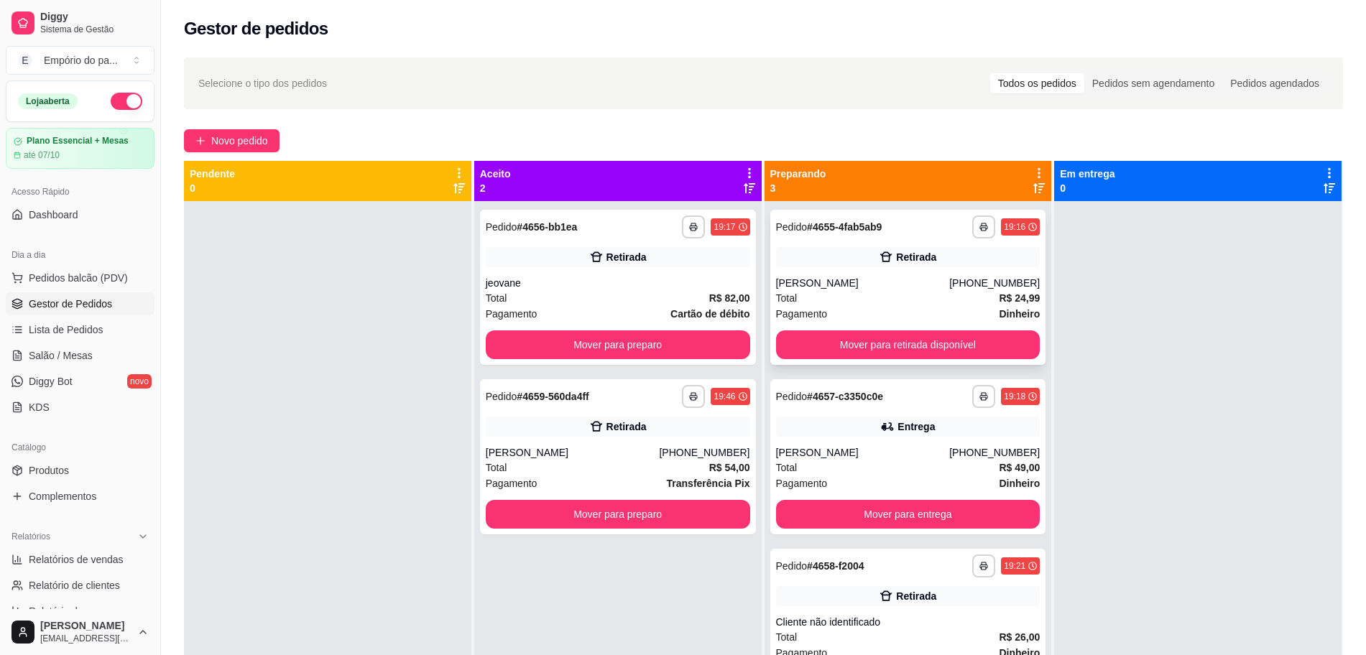
click at [885, 311] on div "Pagamento Dinheiro" at bounding box center [908, 314] width 264 height 16
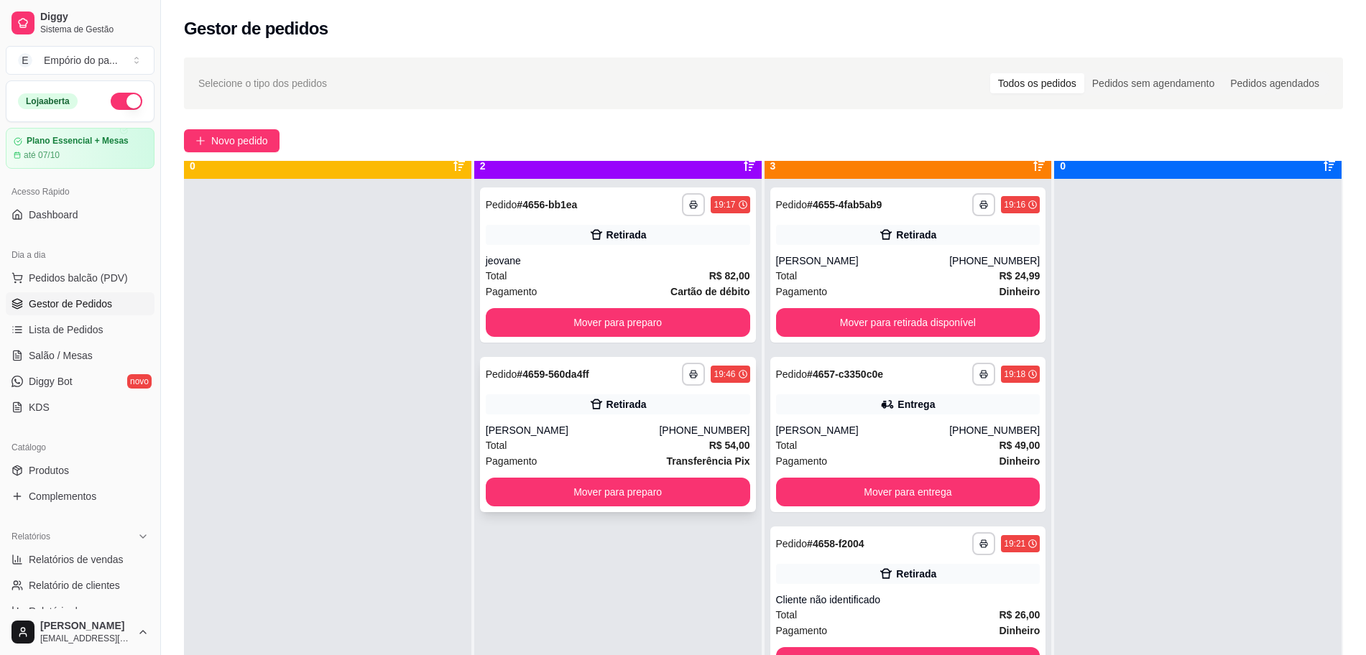
scroll to position [40, 0]
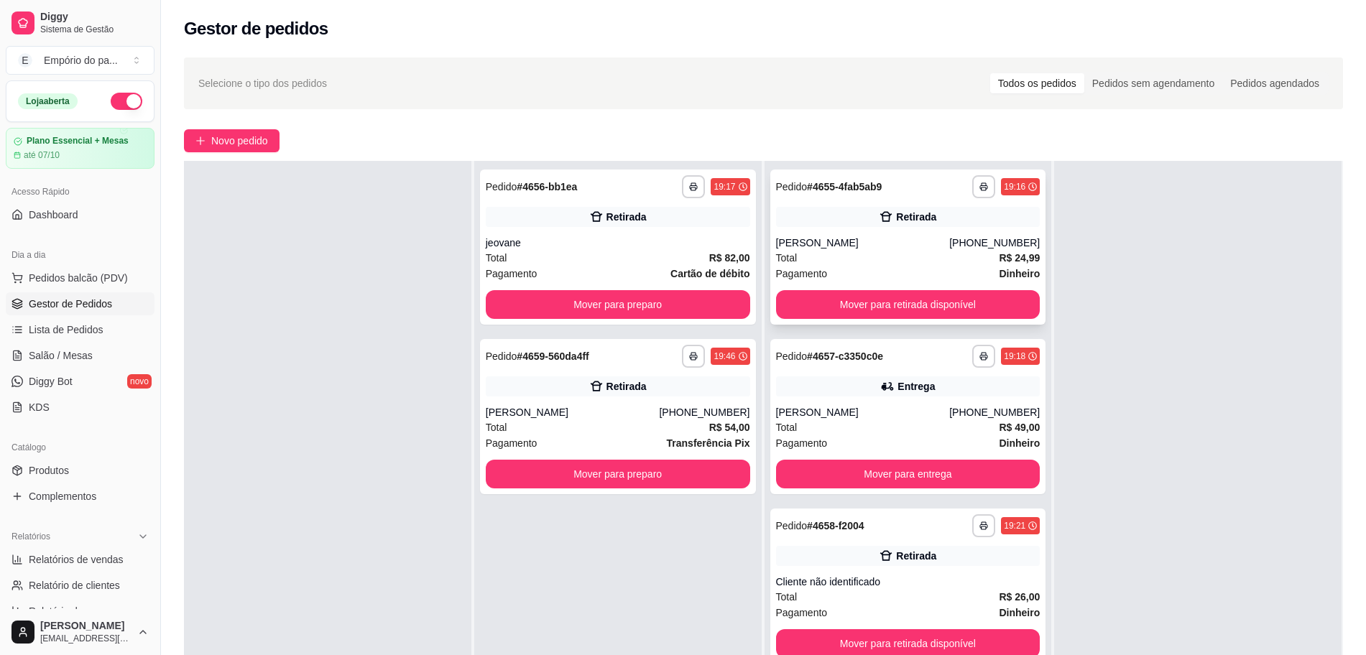
click at [864, 320] on div "**********" at bounding box center [908, 247] width 276 height 155
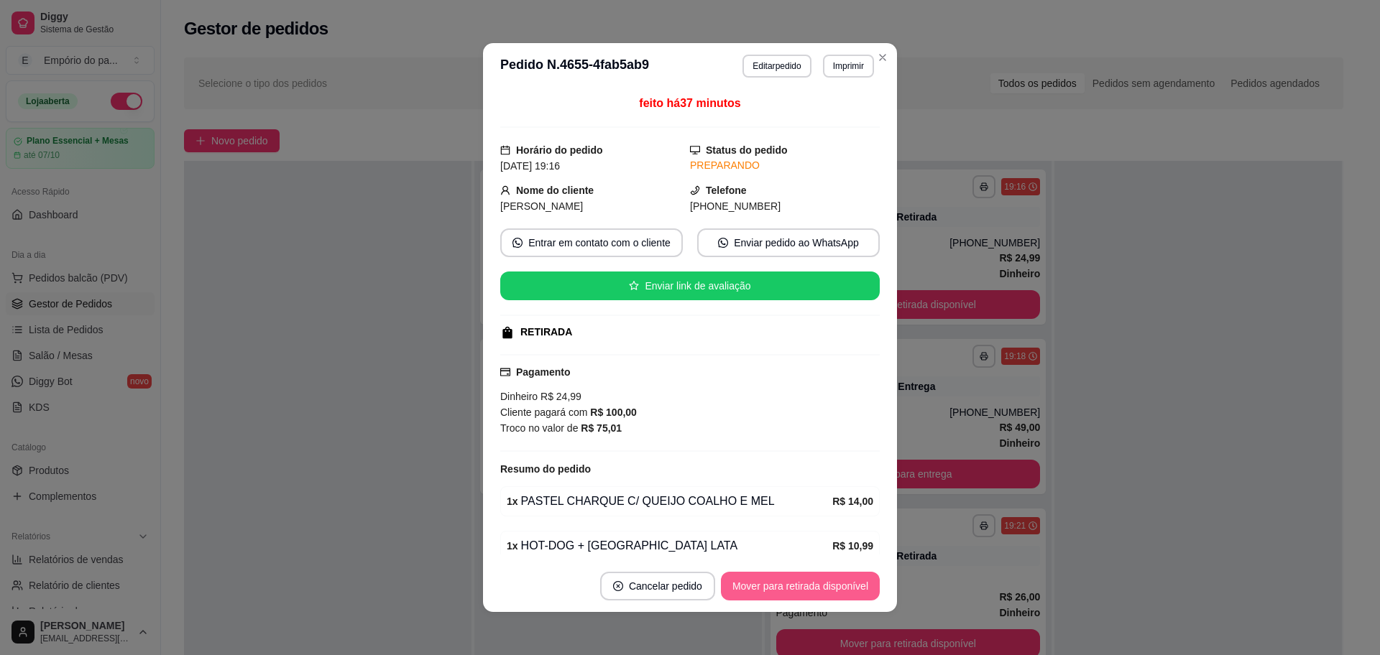
click at [761, 584] on button "Mover para retirada disponível" at bounding box center [800, 586] width 159 height 29
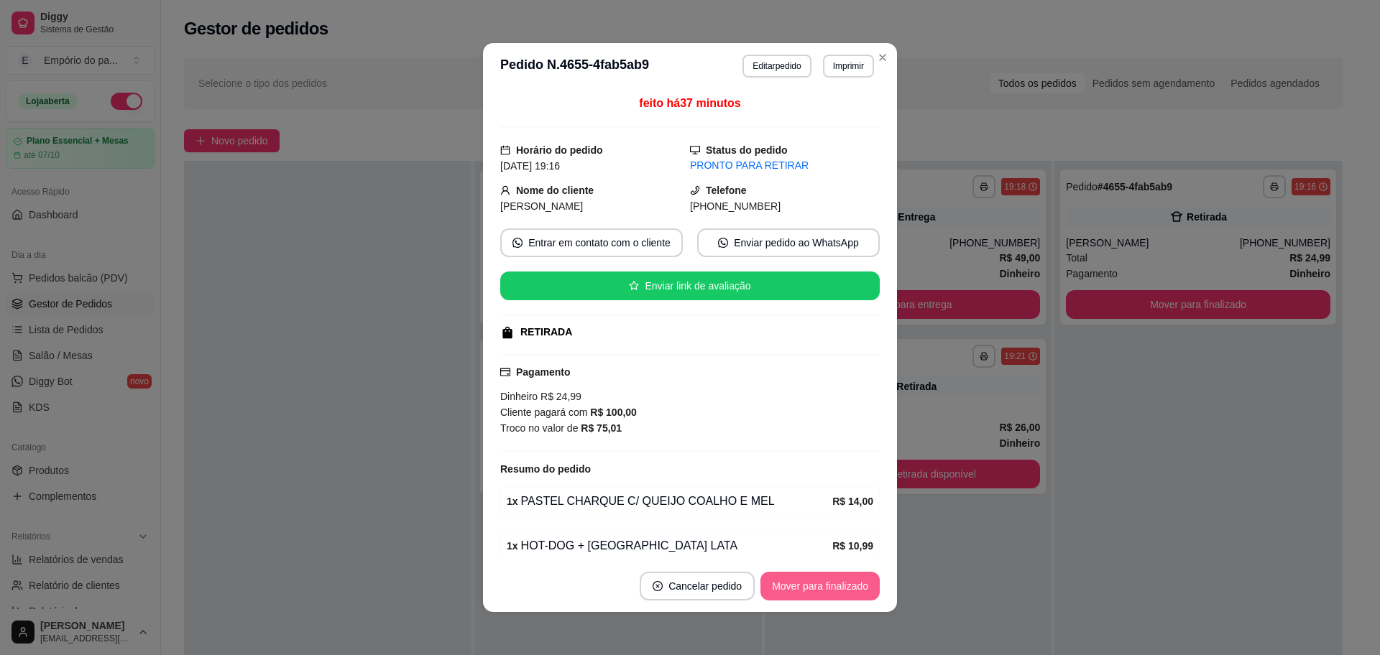
click at [779, 581] on button "Mover para finalizado" at bounding box center [819, 586] width 119 height 29
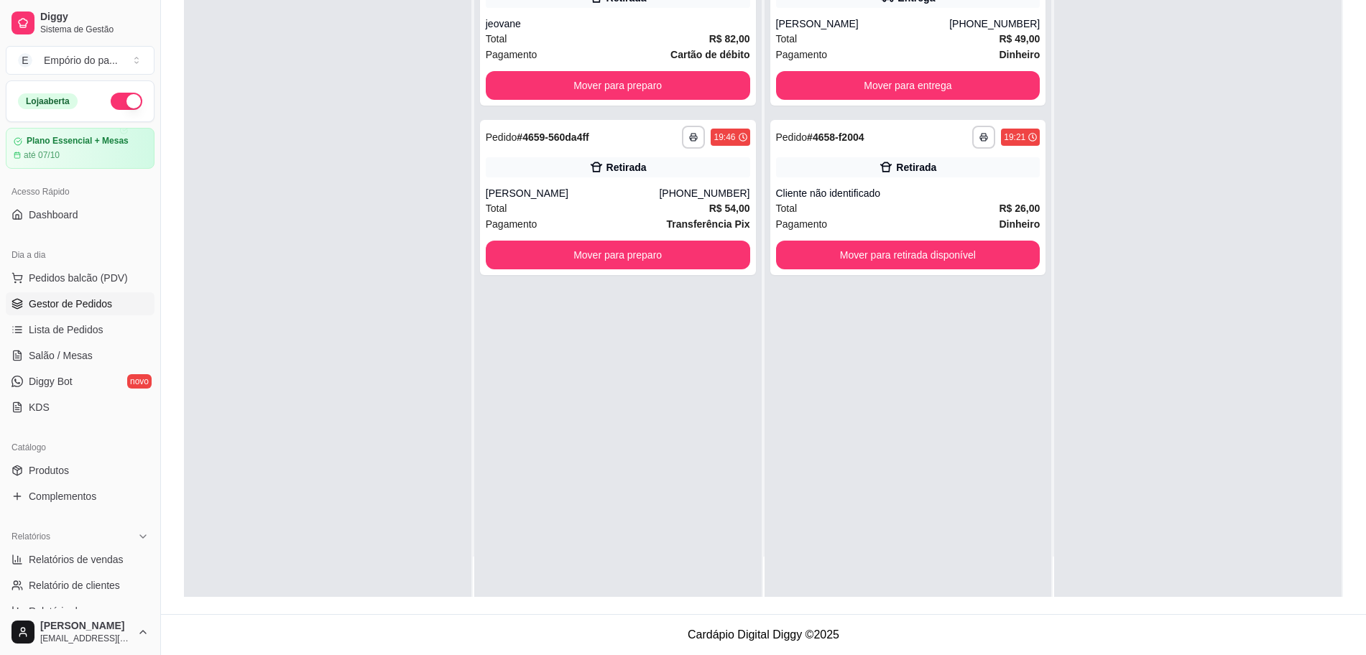
scroll to position [0, 0]
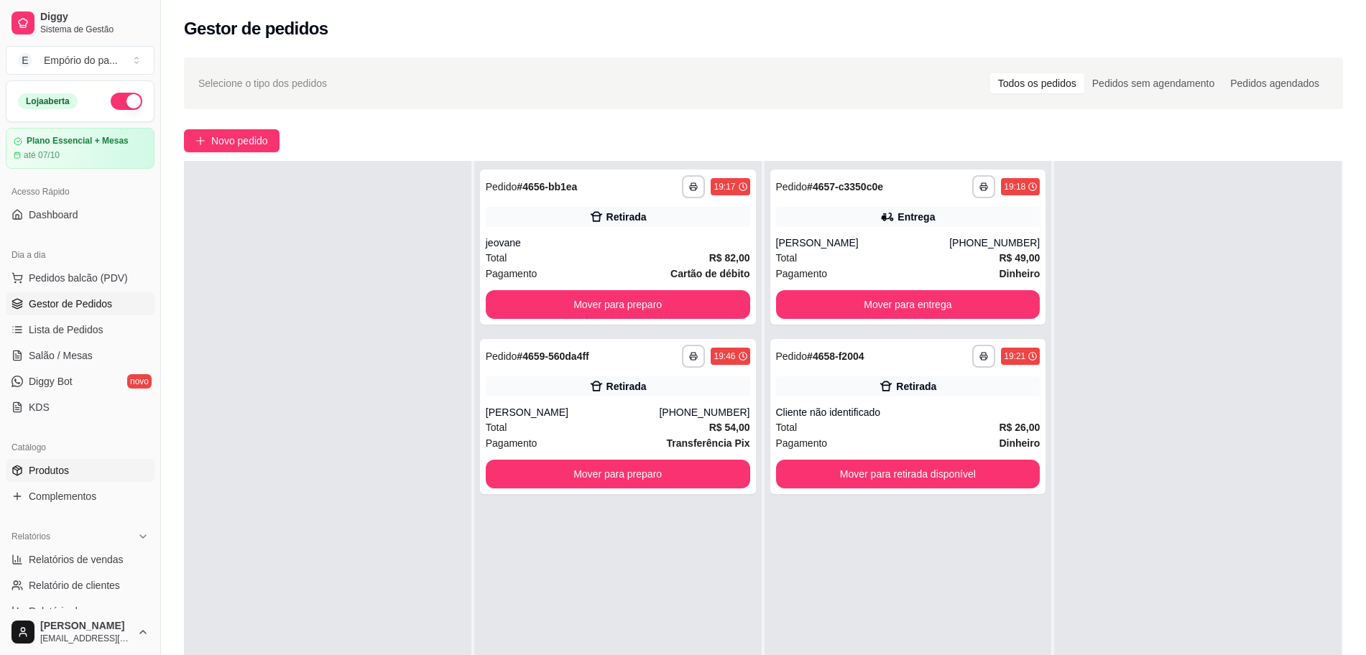
click at [56, 476] on span "Produtos" at bounding box center [49, 470] width 40 height 14
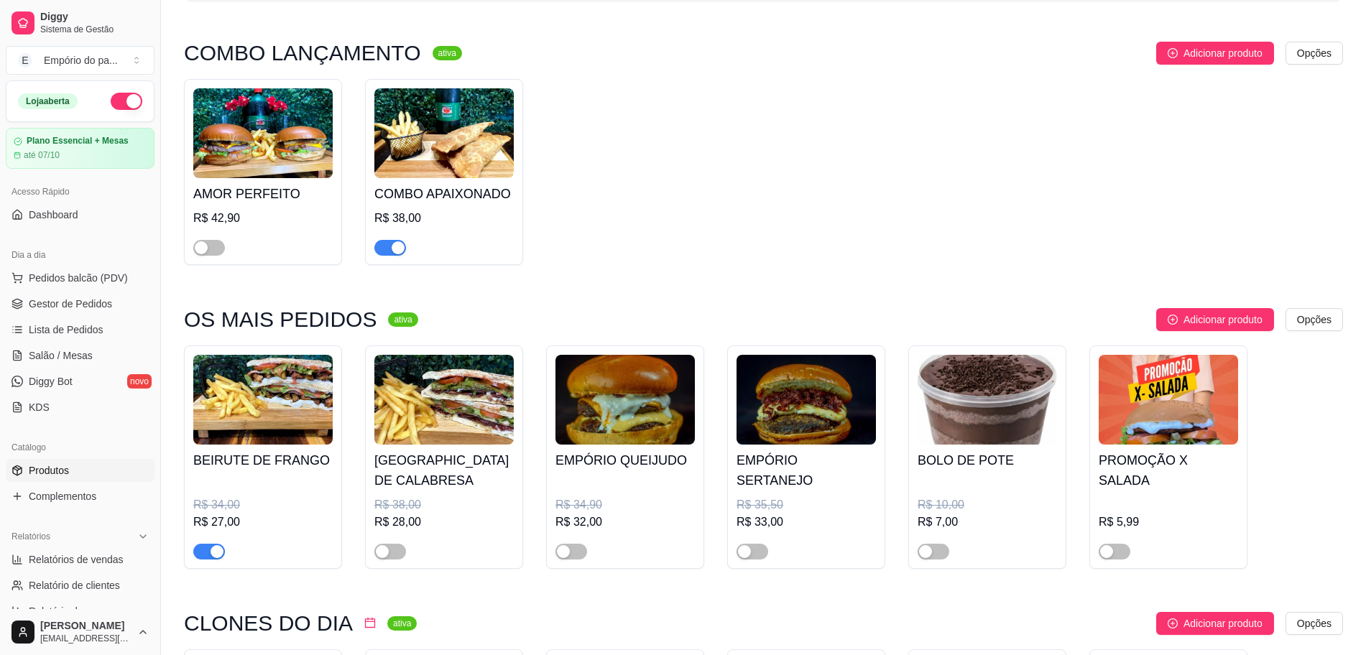
scroll to position [269, 0]
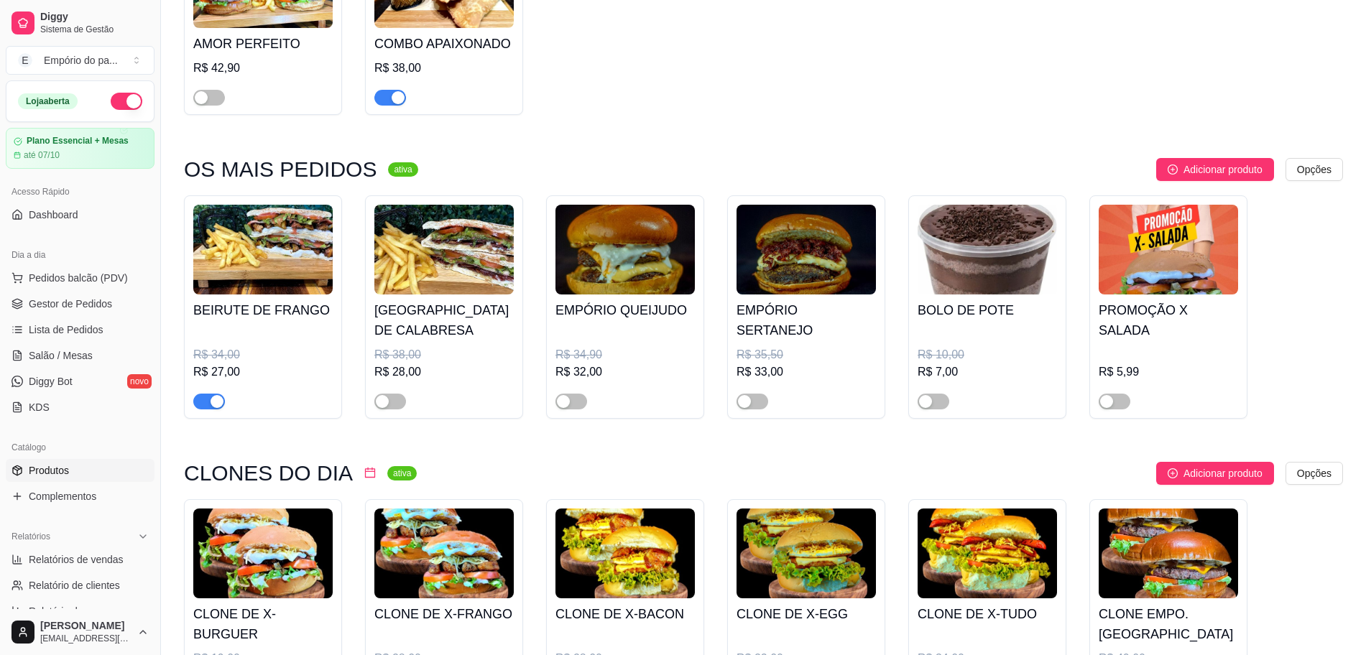
click at [211, 402] on div "button" at bounding box center [217, 401] width 13 height 13
click at [29, 298] on span "Gestor de Pedidos" at bounding box center [70, 304] width 83 height 14
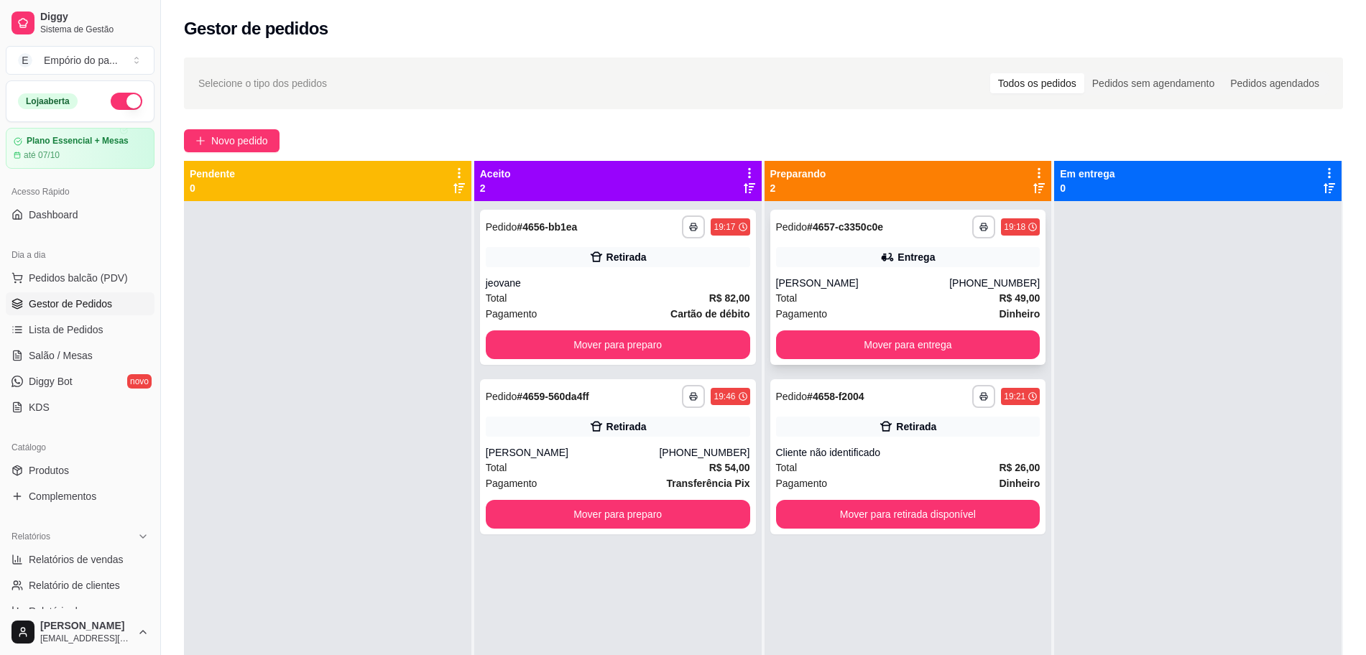
click at [820, 306] on div "Pagamento Dinheiro" at bounding box center [908, 314] width 264 height 16
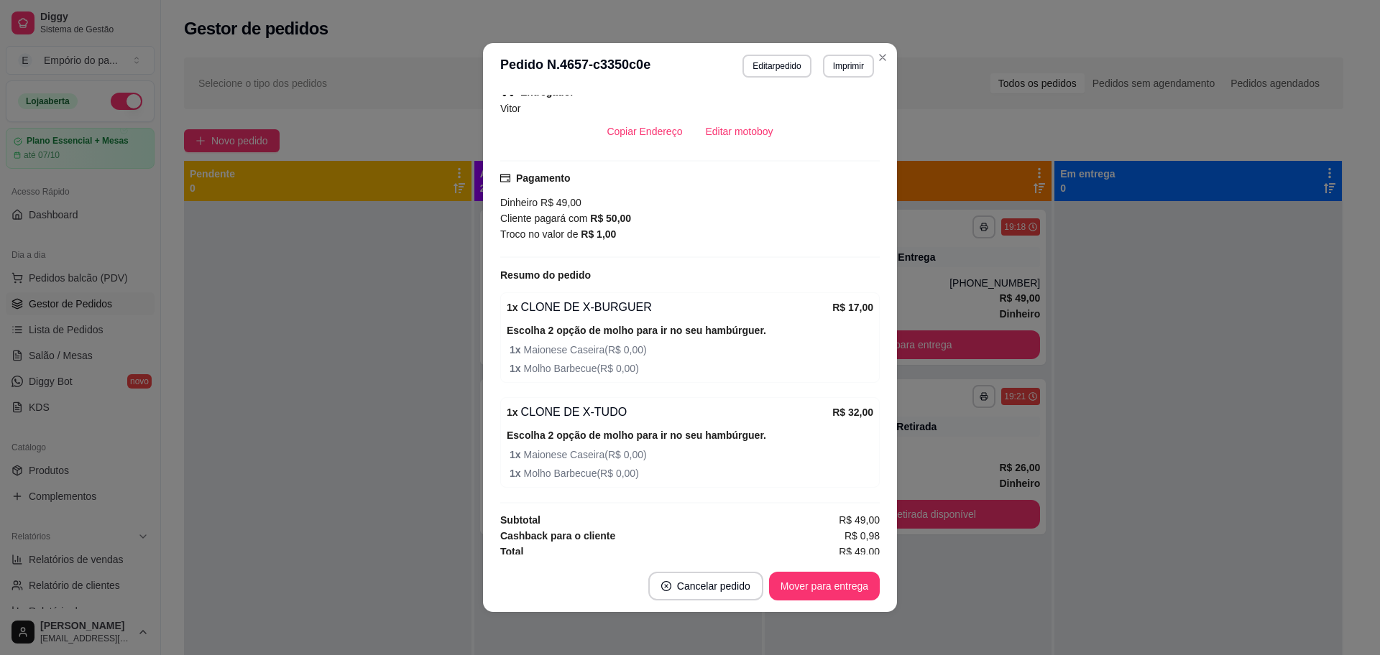
scroll to position [420, 0]
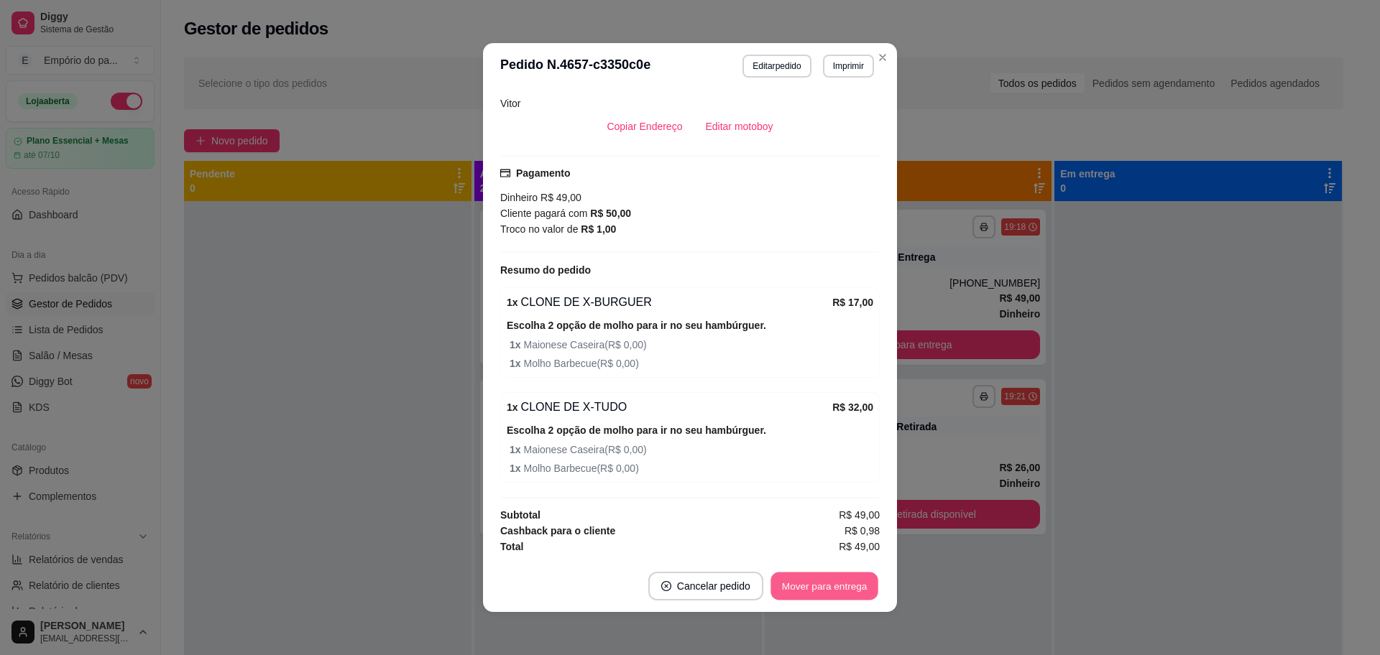
click at [826, 586] on button "Mover para entrega" at bounding box center [824, 587] width 108 height 28
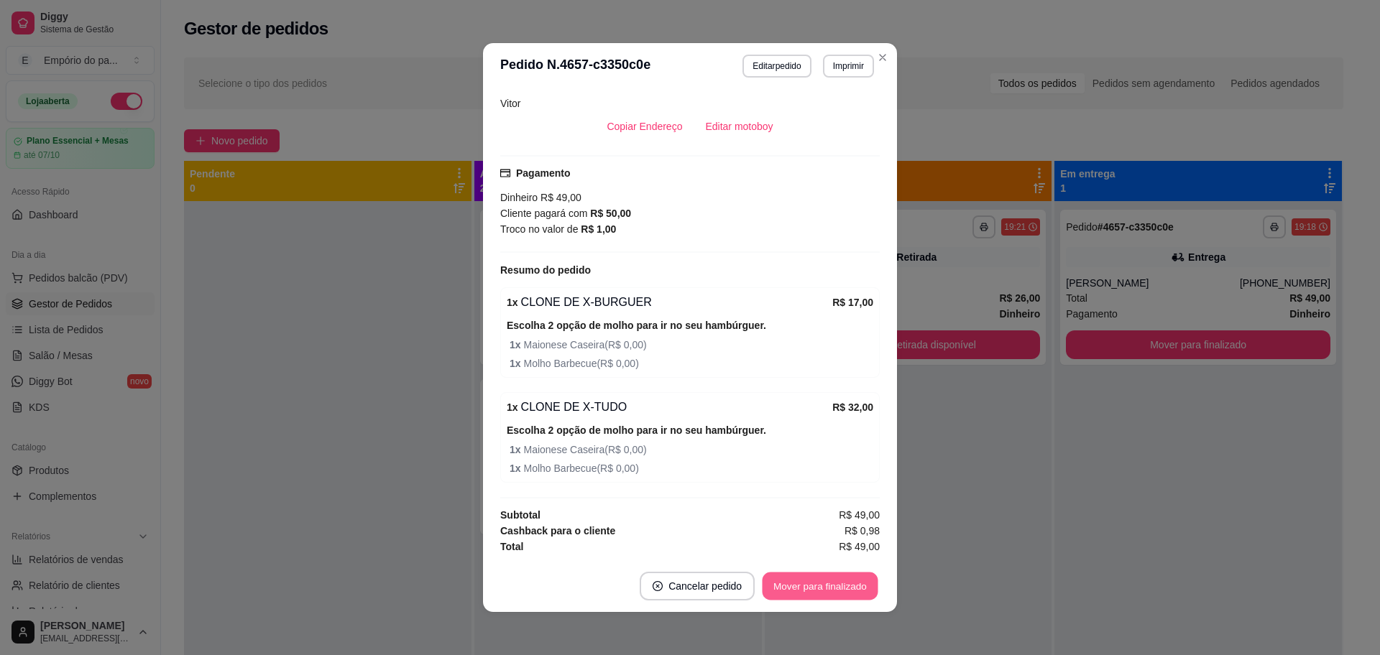
click at [826, 586] on button "Mover para finalizado" at bounding box center [820, 587] width 116 height 28
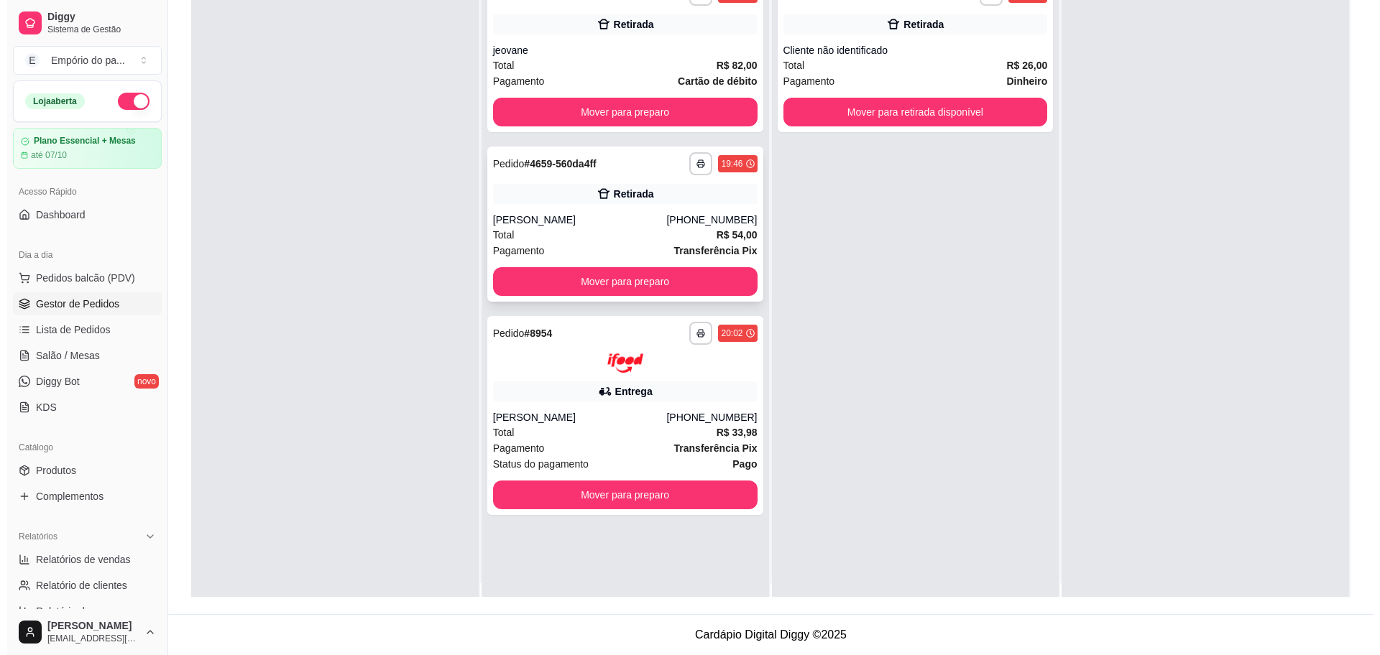
scroll to position [0, 0]
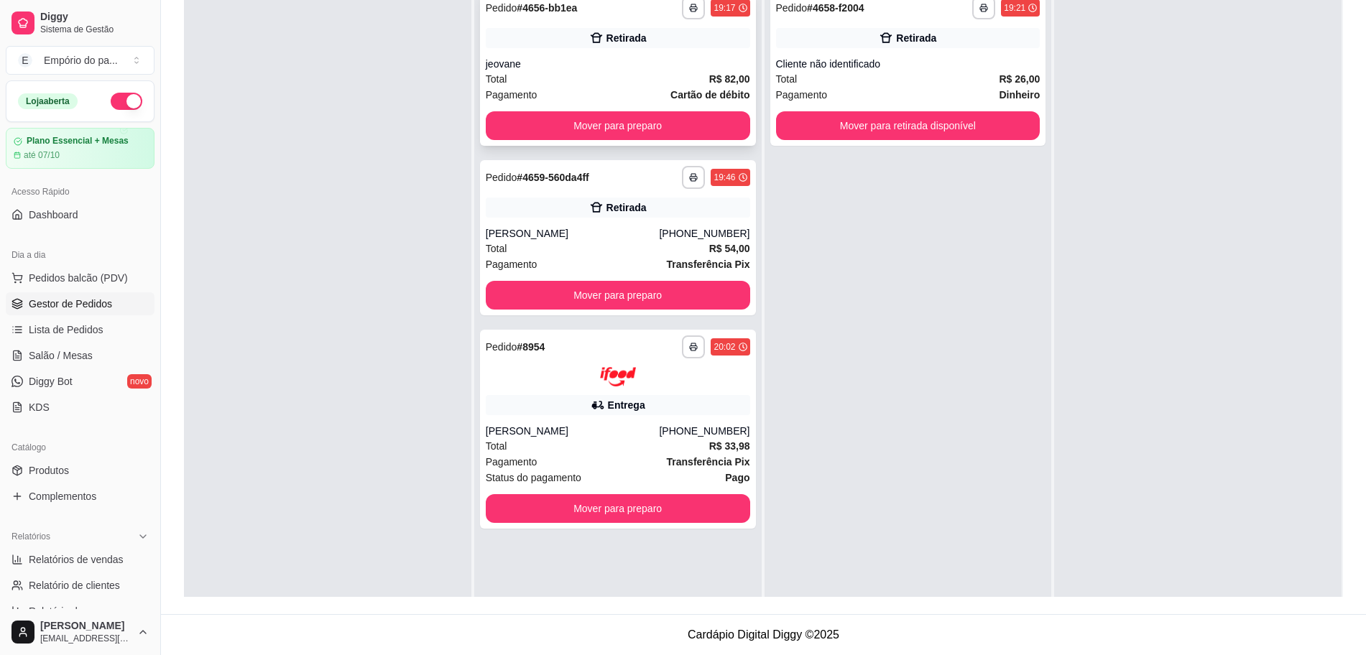
click at [542, 64] on div "jeovane" at bounding box center [618, 64] width 264 height 14
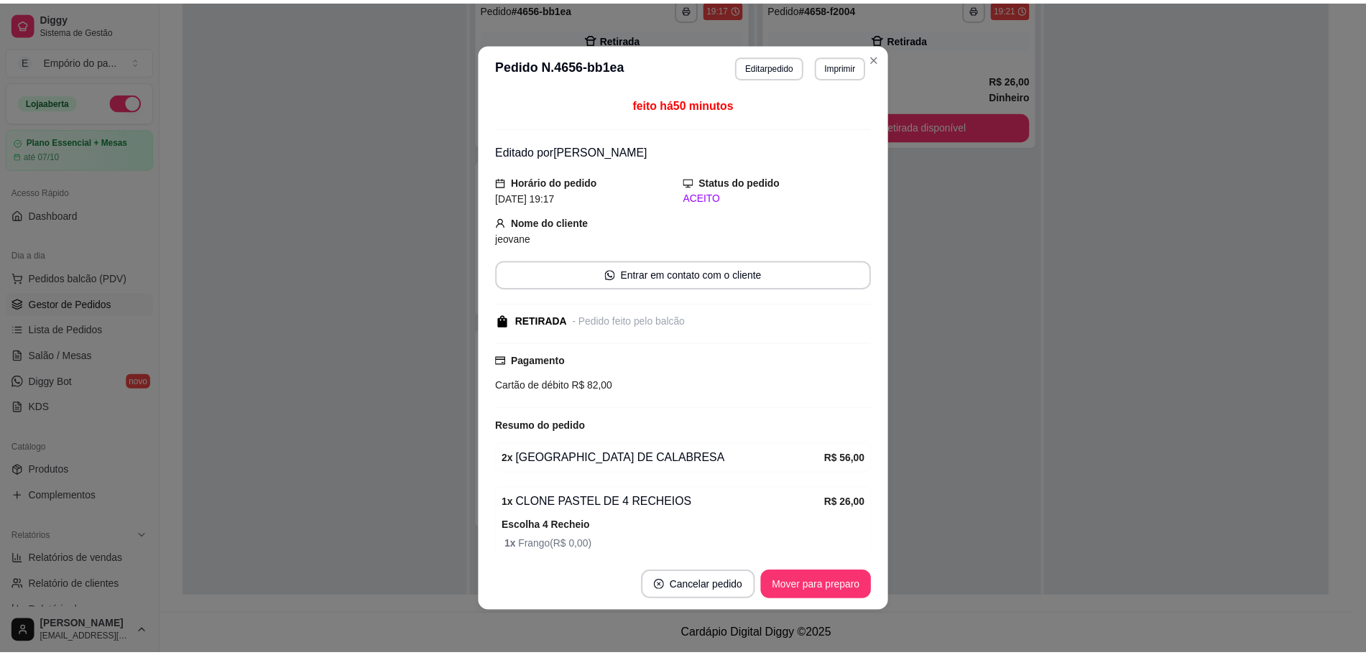
scroll to position [177, 0]
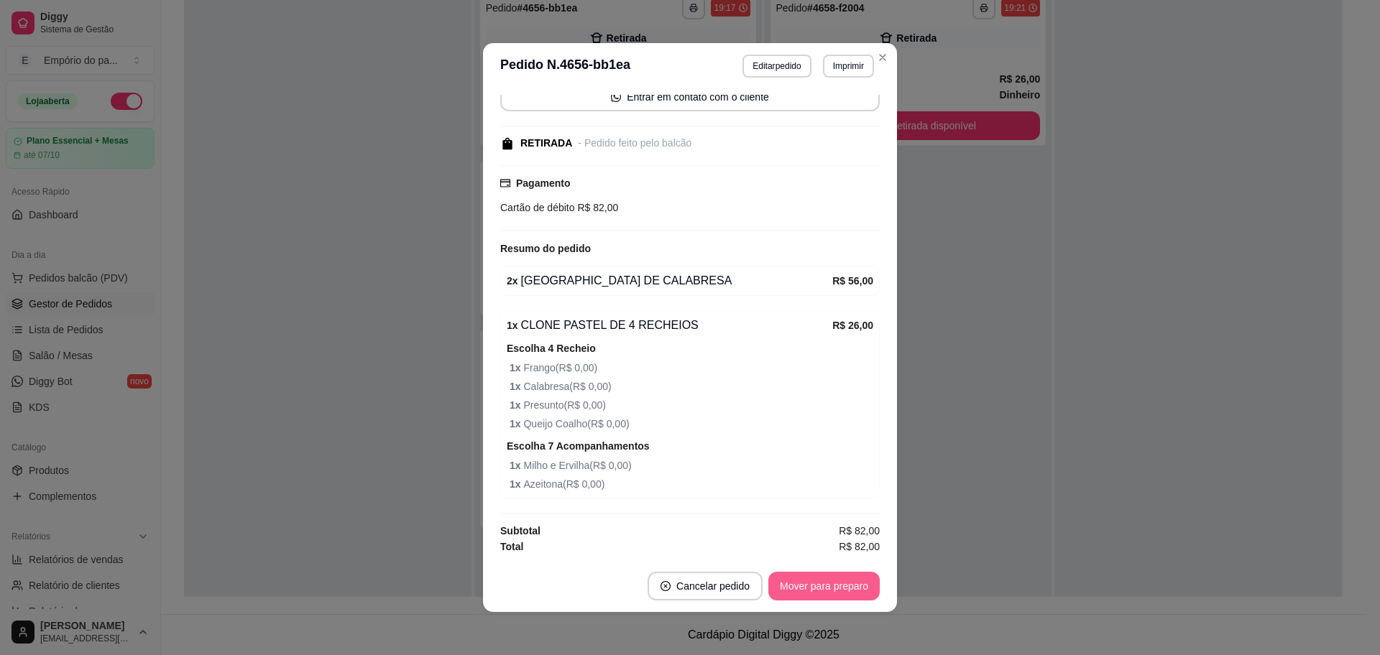
click at [784, 591] on button "Mover para preparo" at bounding box center [823, 586] width 111 height 29
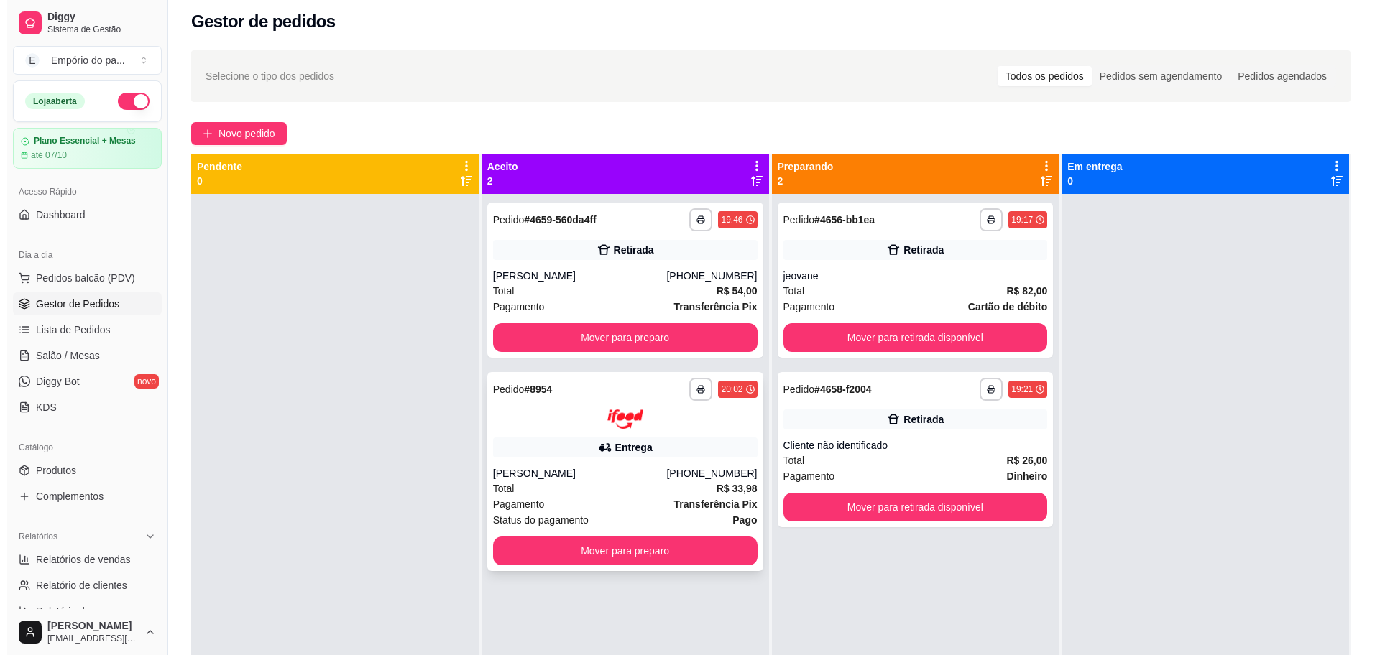
scroll to position [0, 0]
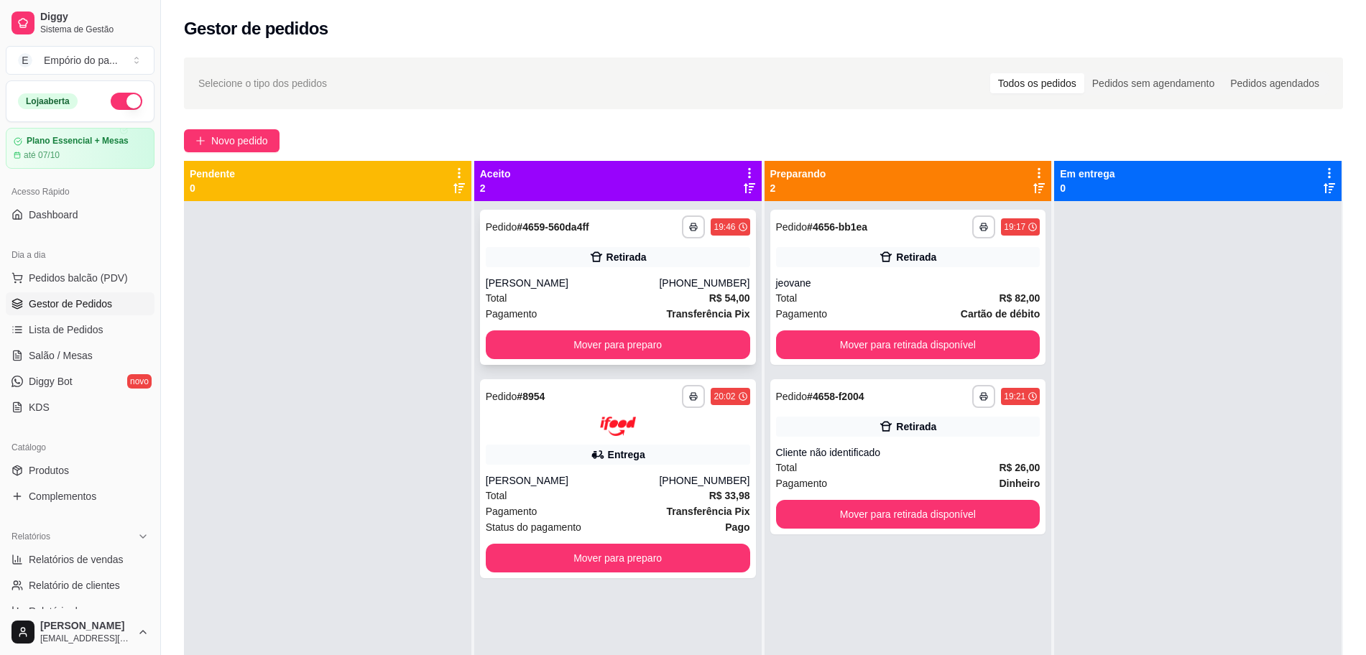
click at [568, 304] on div "Total R$ 54,00" at bounding box center [618, 298] width 264 height 16
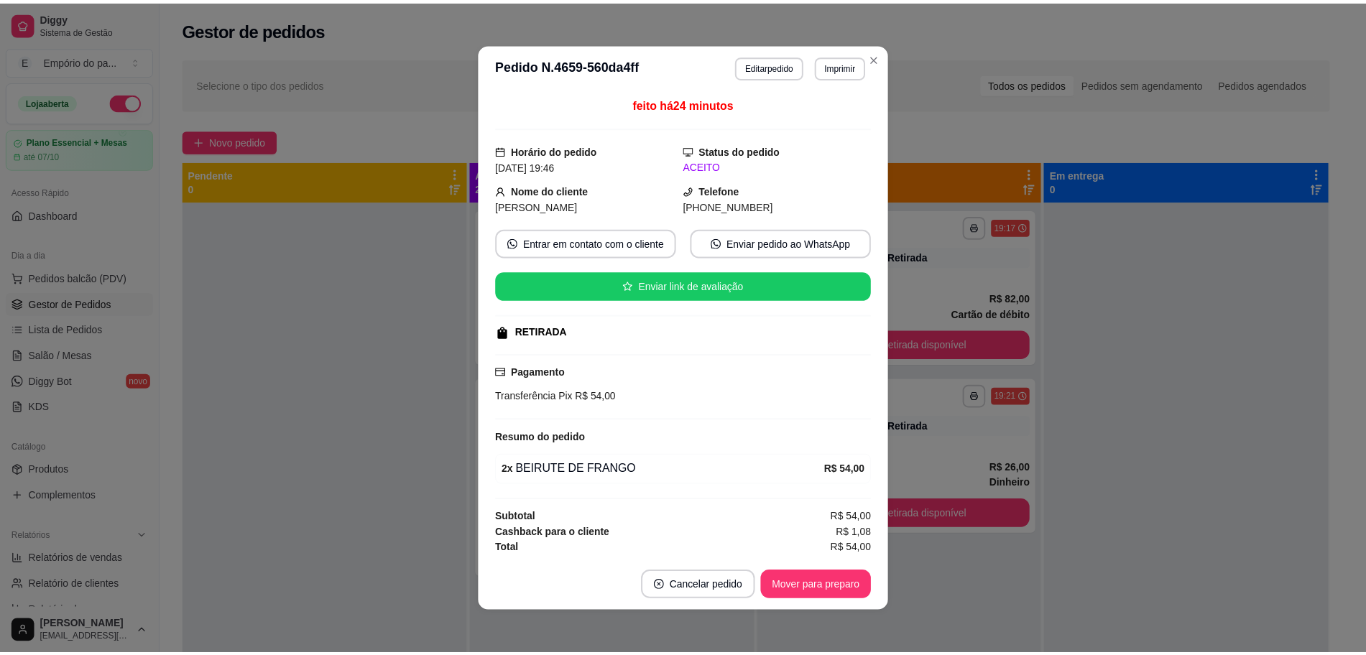
scroll to position [2, 0]
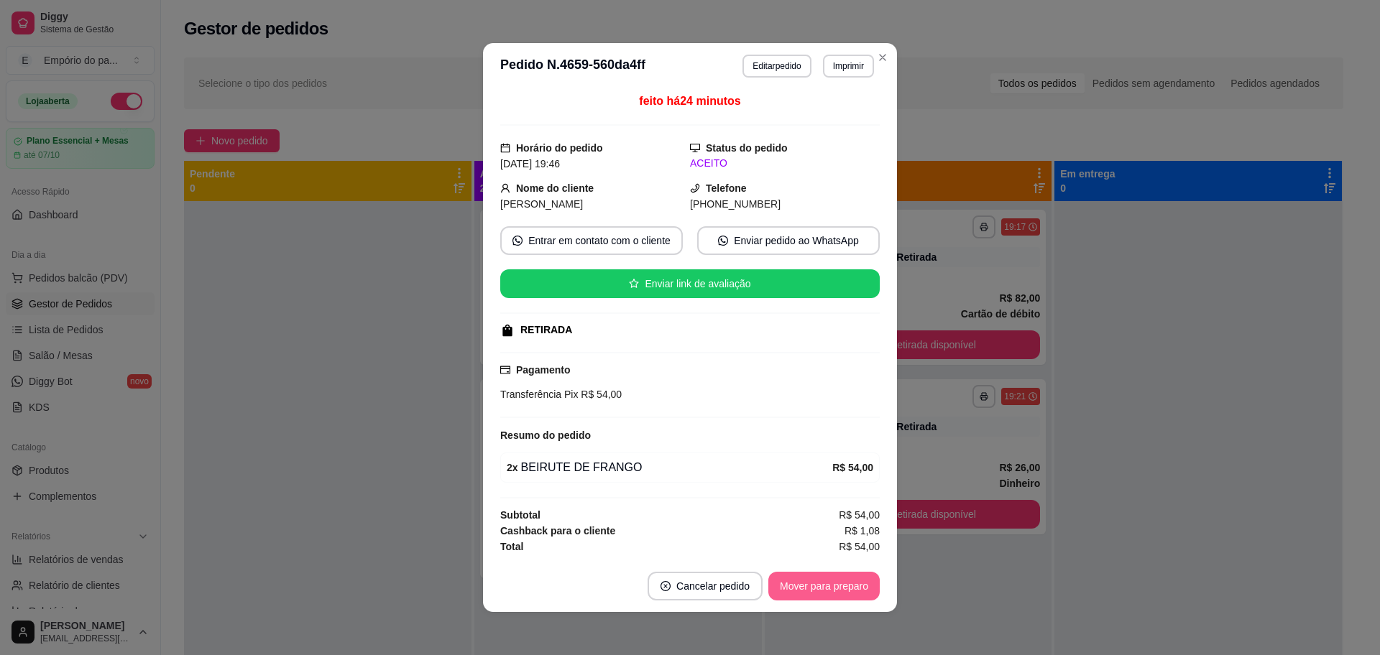
click at [820, 576] on button "Mover para preparo" at bounding box center [823, 586] width 111 height 29
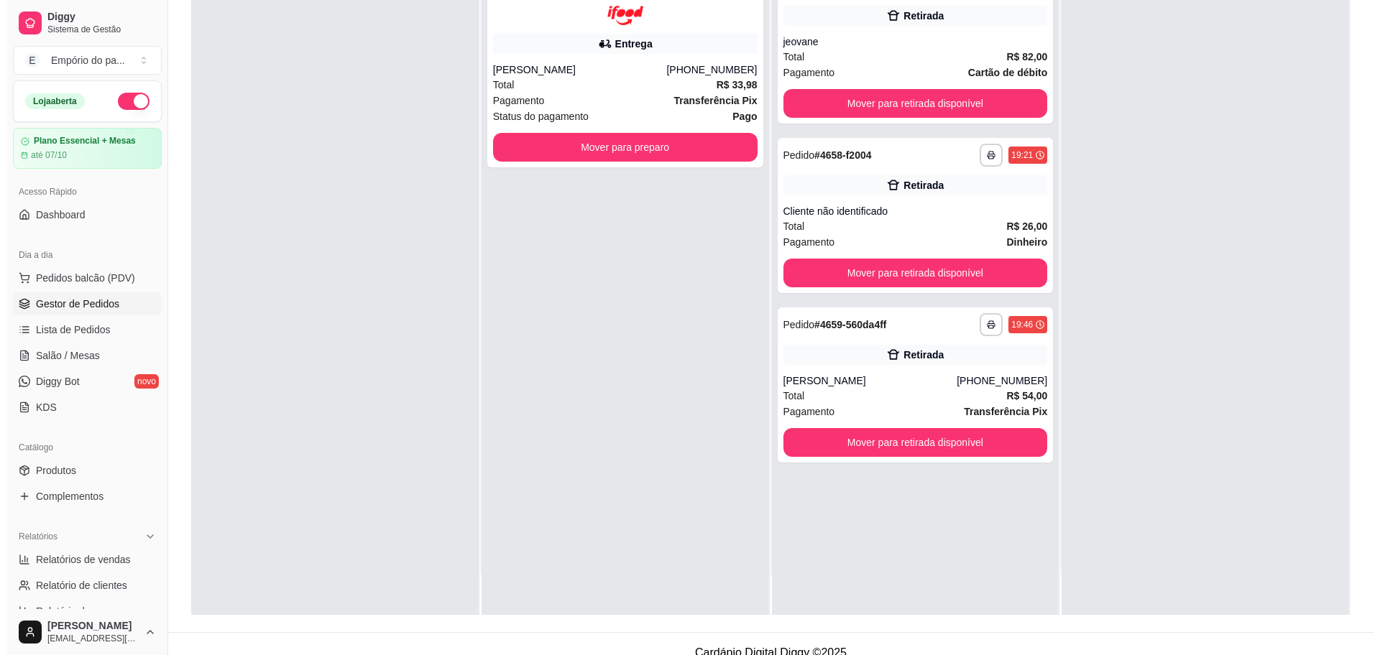
scroll to position [219, 0]
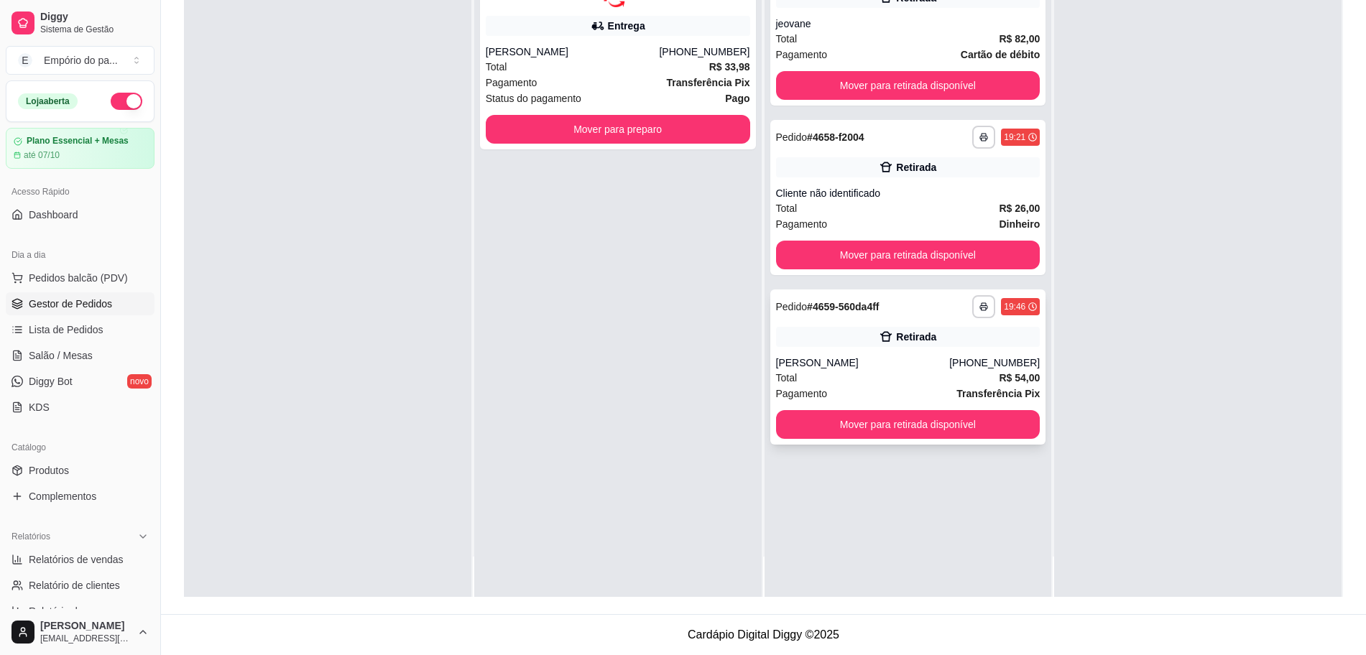
click at [893, 389] on div "Pagamento Transferência Pix" at bounding box center [908, 394] width 264 height 16
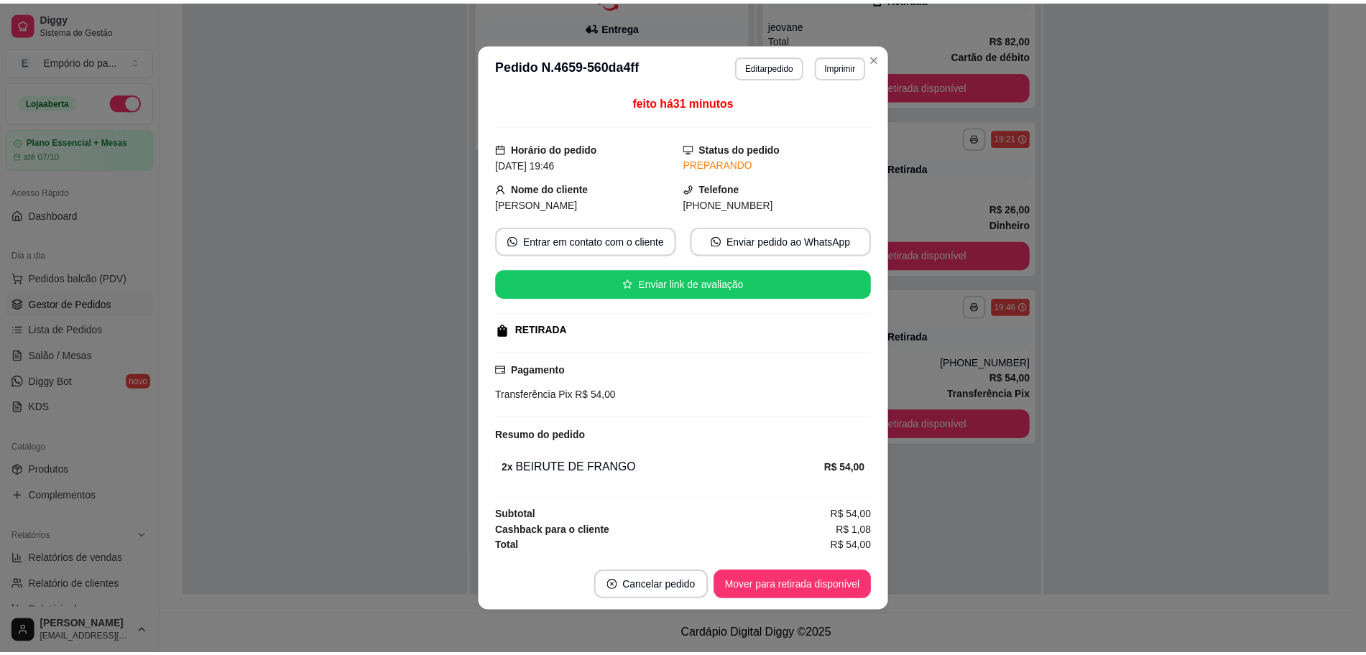
scroll to position [3, 0]
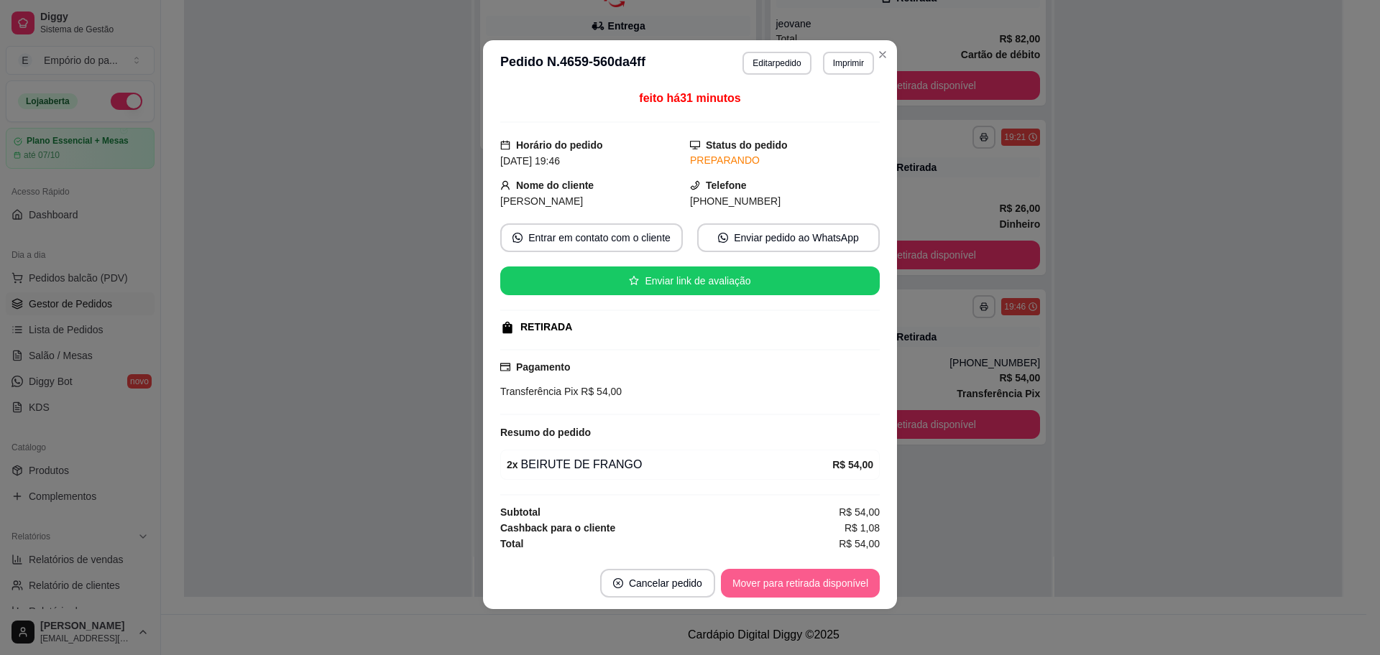
click at [790, 587] on button "Mover para retirada disponível" at bounding box center [800, 583] width 159 height 29
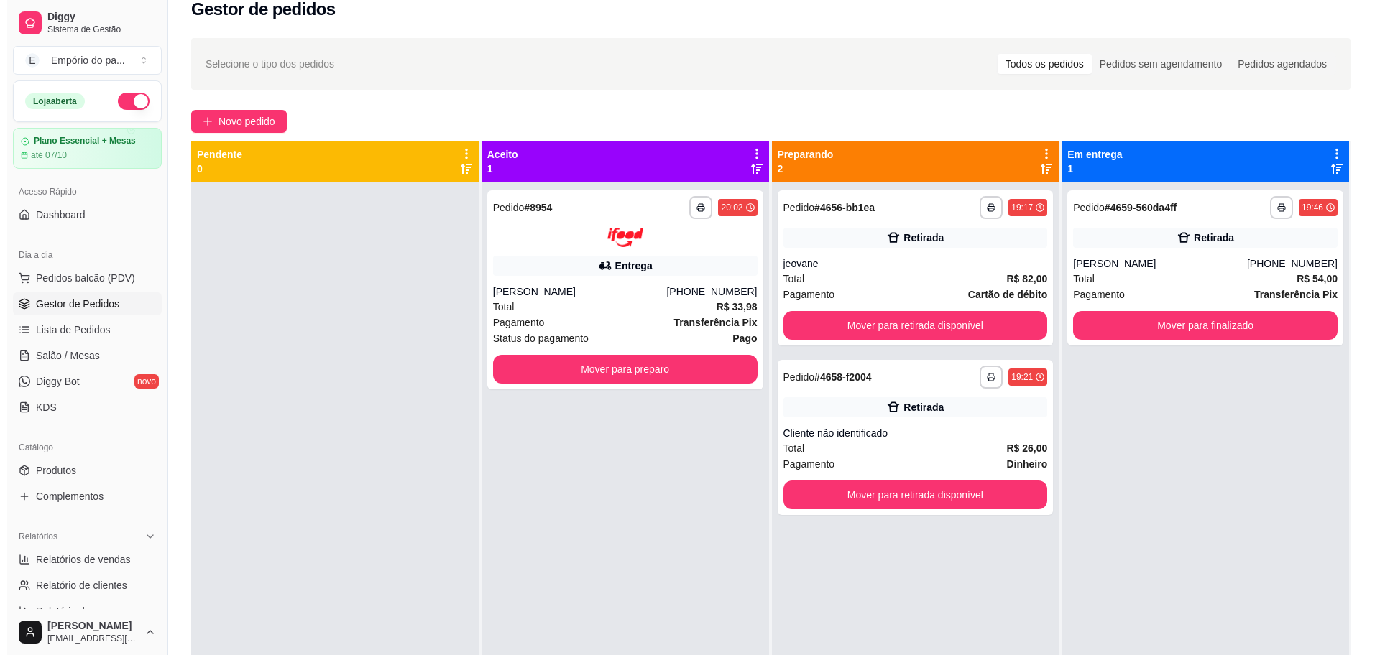
scroll to position [0, 0]
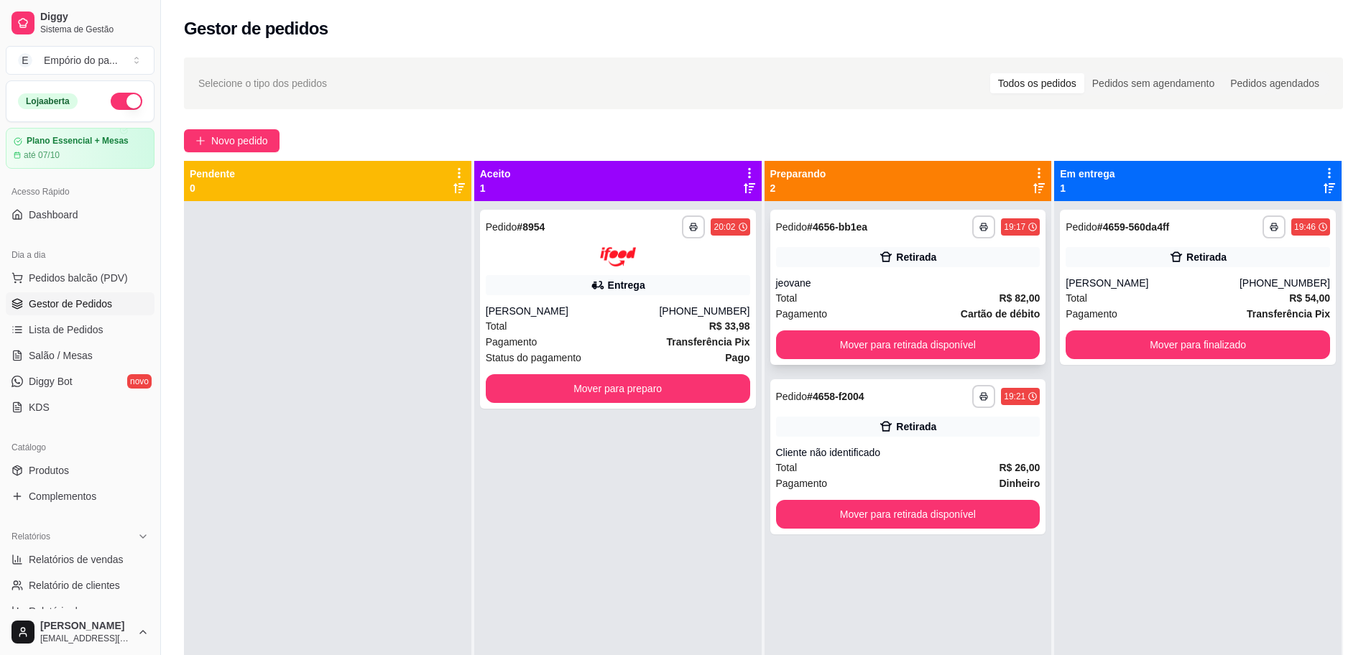
click at [905, 297] on div "Total R$ 82,00" at bounding box center [908, 298] width 264 height 16
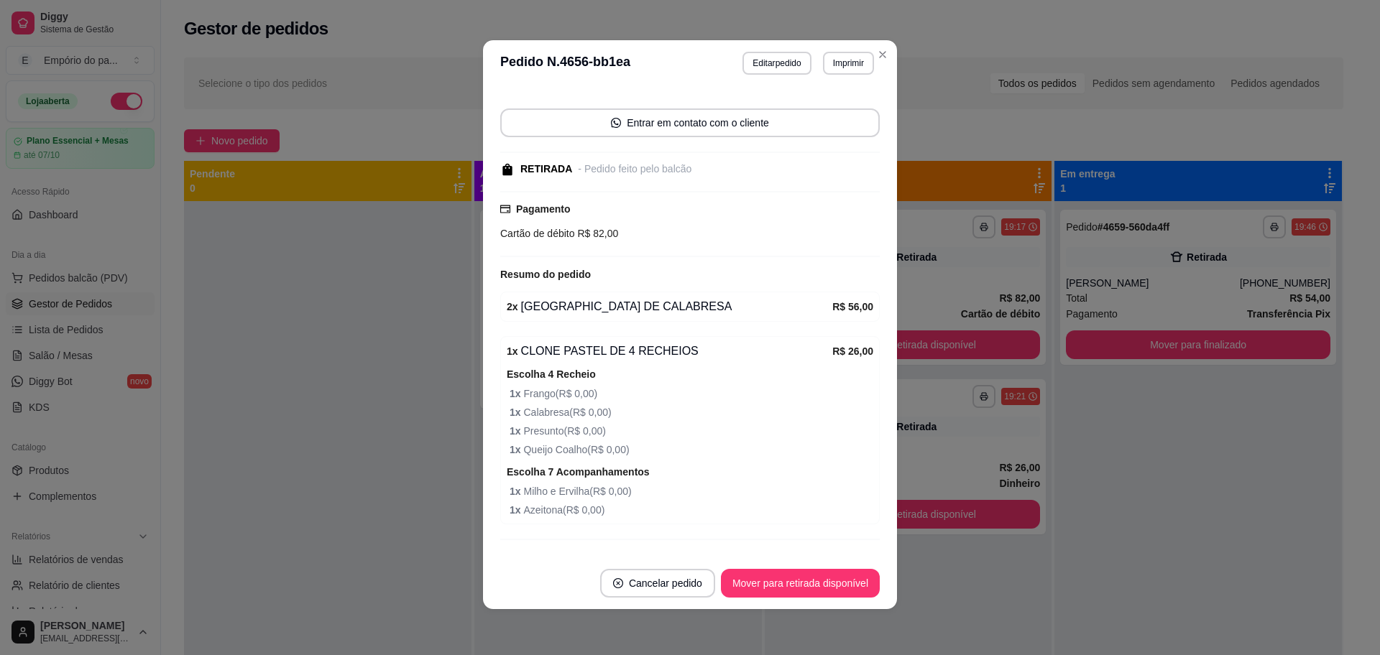
scroll to position [177, 0]
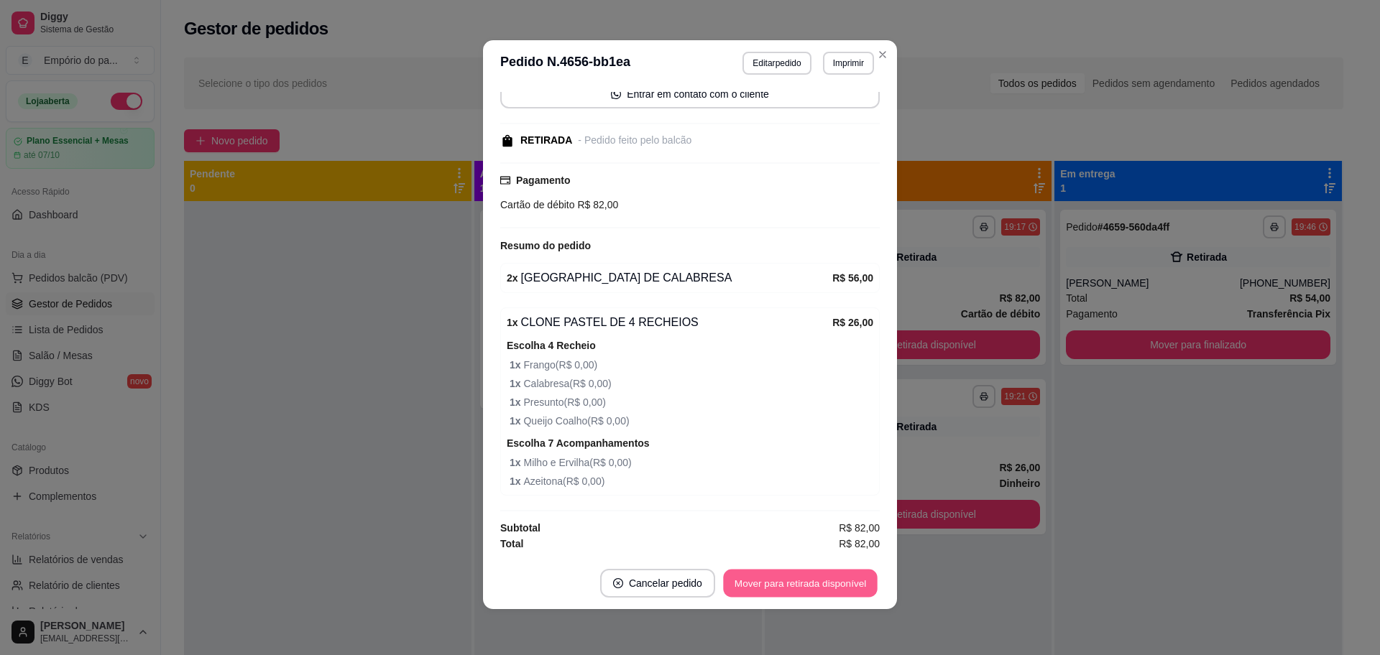
click at [827, 581] on button "Mover para retirada disponível" at bounding box center [800, 584] width 154 height 28
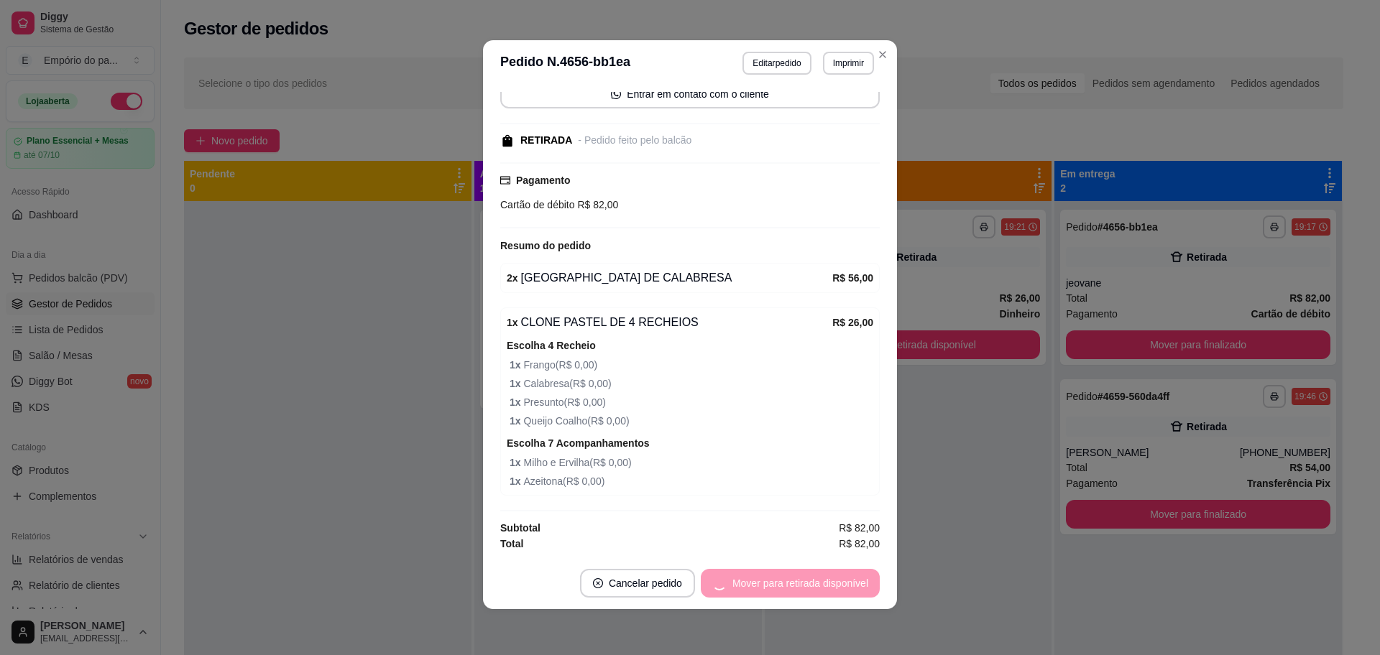
click at [827, 582] on div "Mover para retirada disponível" at bounding box center [790, 583] width 179 height 29
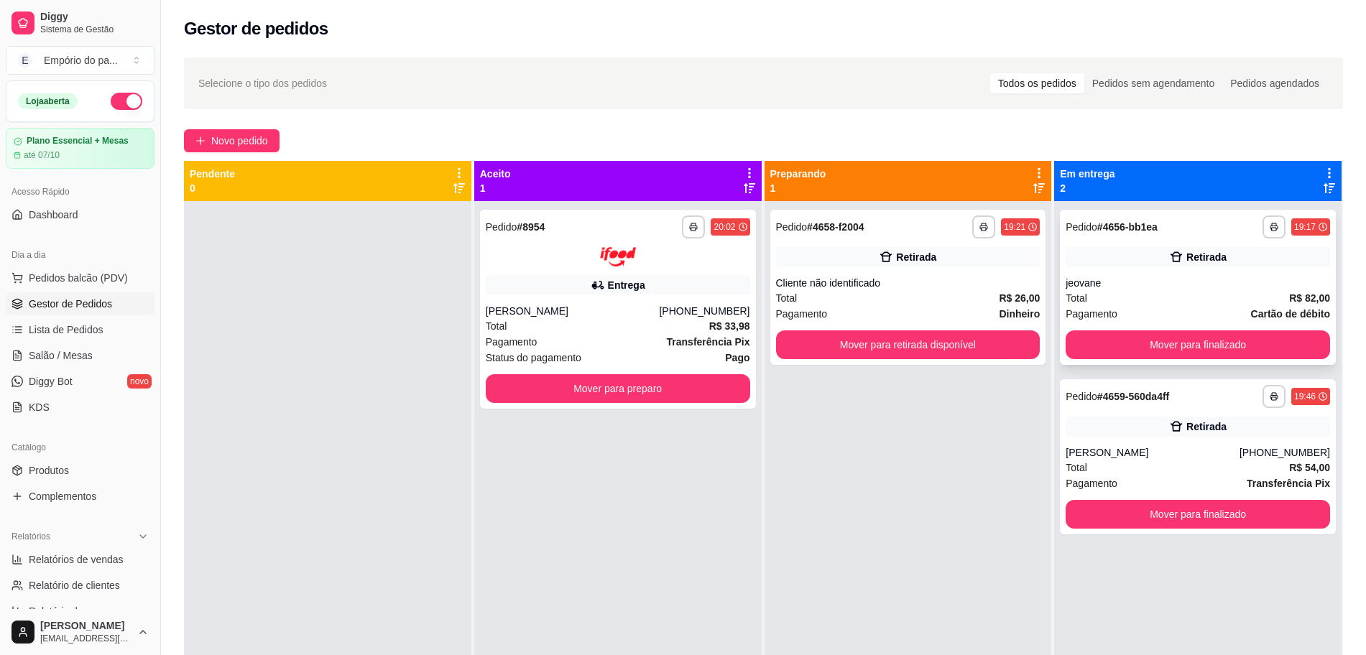
click at [1081, 287] on div "jeovane" at bounding box center [1198, 283] width 264 height 14
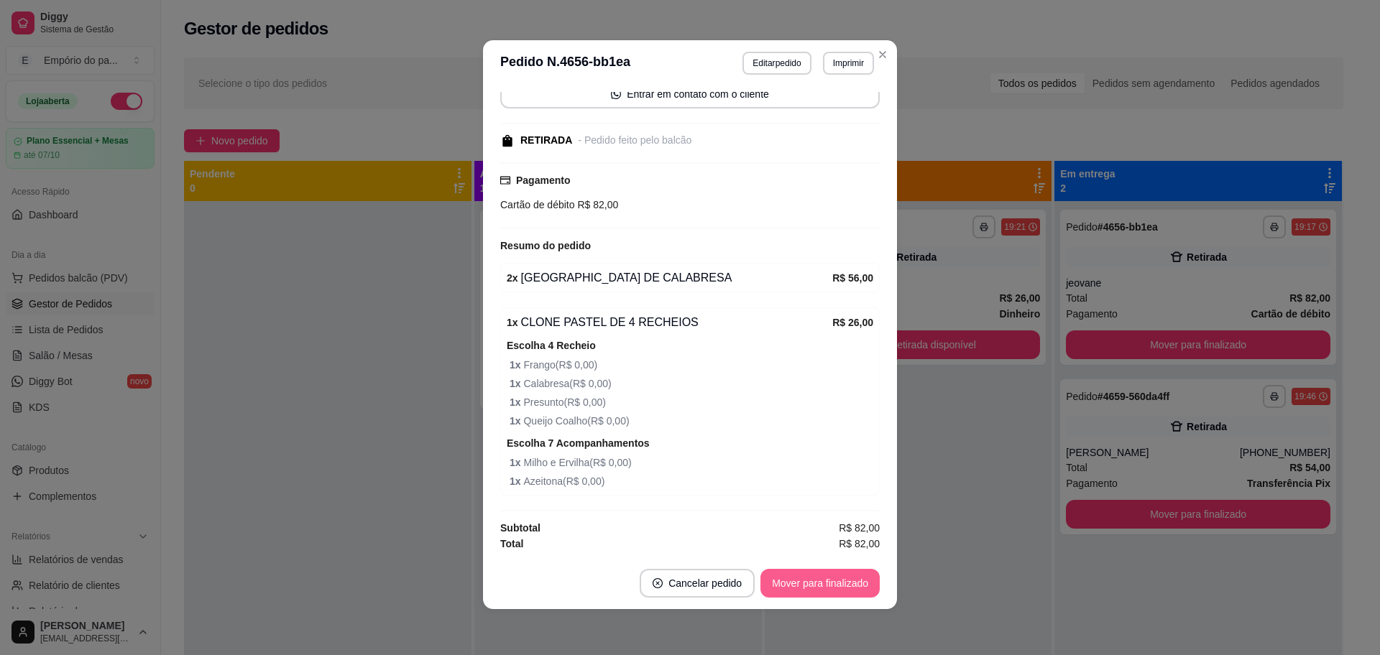
click at [855, 587] on button "Mover para finalizado" at bounding box center [819, 583] width 119 height 29
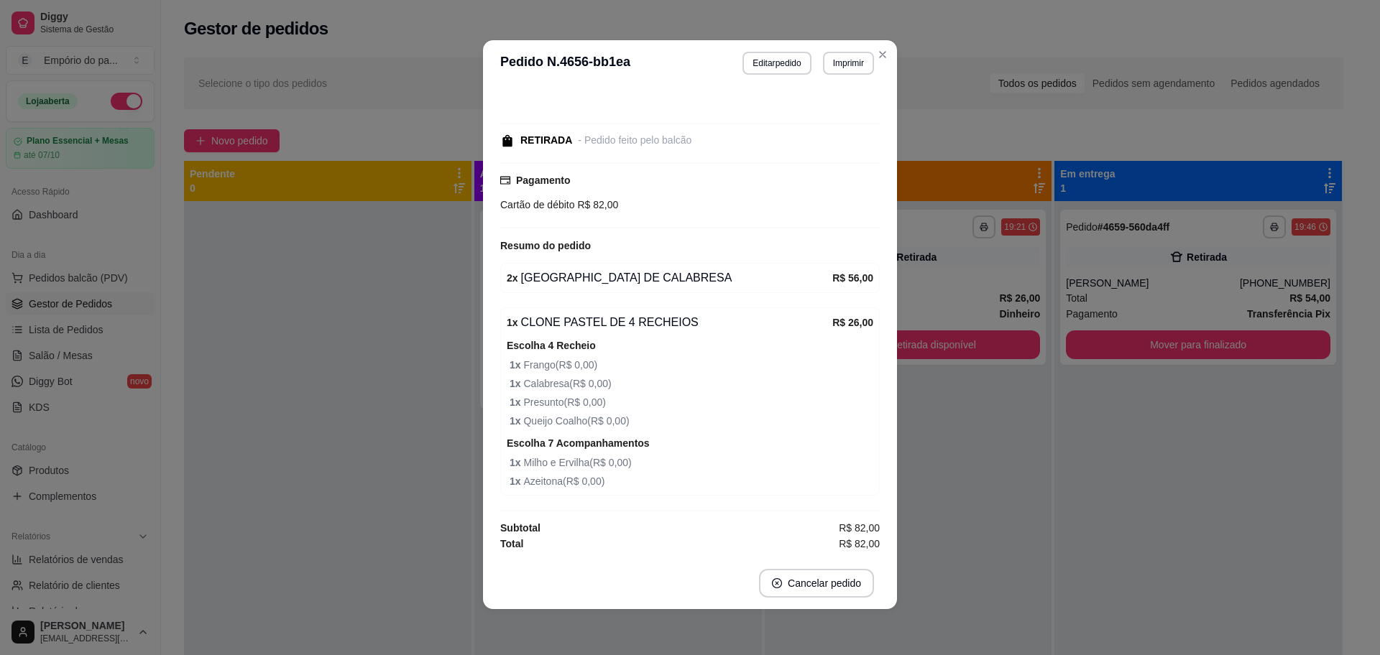
scroll to position [101, 0]
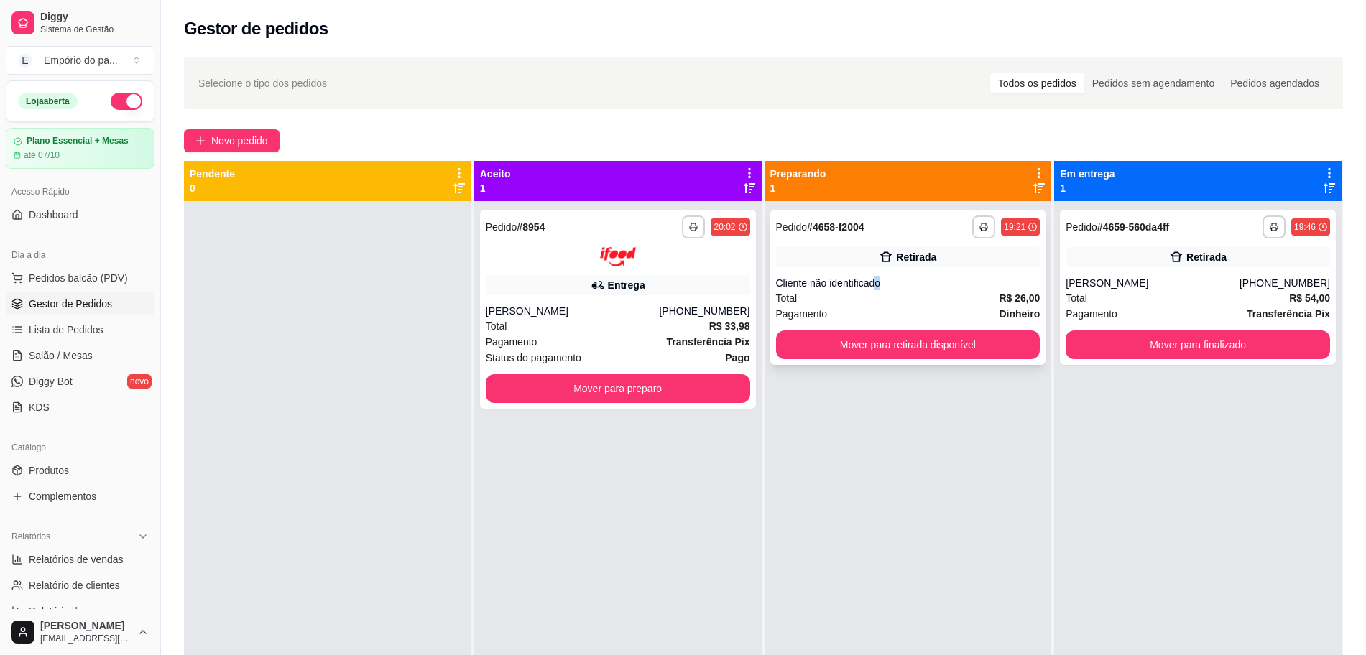
click at [867, 281] on div "Cliente não identificado" at bounding box center [908, 283] width 264 height 14
click at [1130, 300] on div "Total R$ 54,00" at bounding box center [1198, 298] width 264 height 16
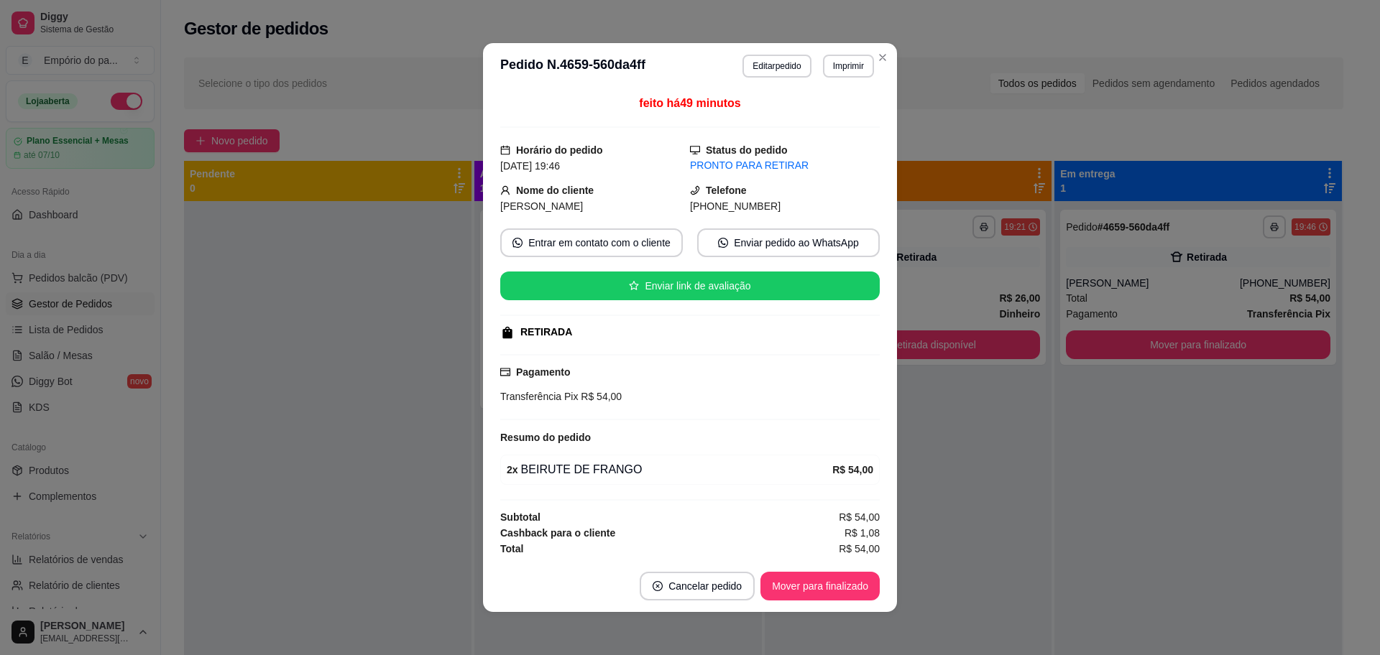
click at [614, 351] on div "feito há 49 minutos Horário do pedido [DATE] 19:46 Status do pedido PRONTO PARA…" at bounding box center [689, 325] width 379 height 460
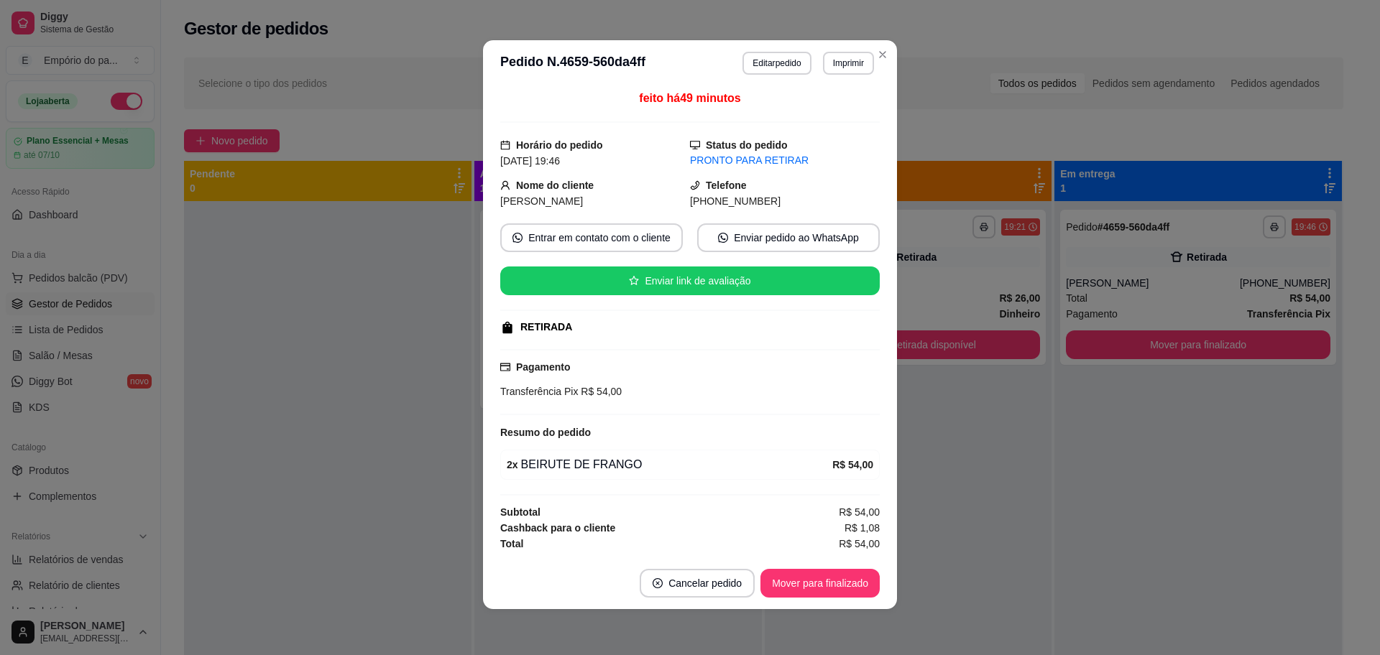
scroll to position [0, 0]
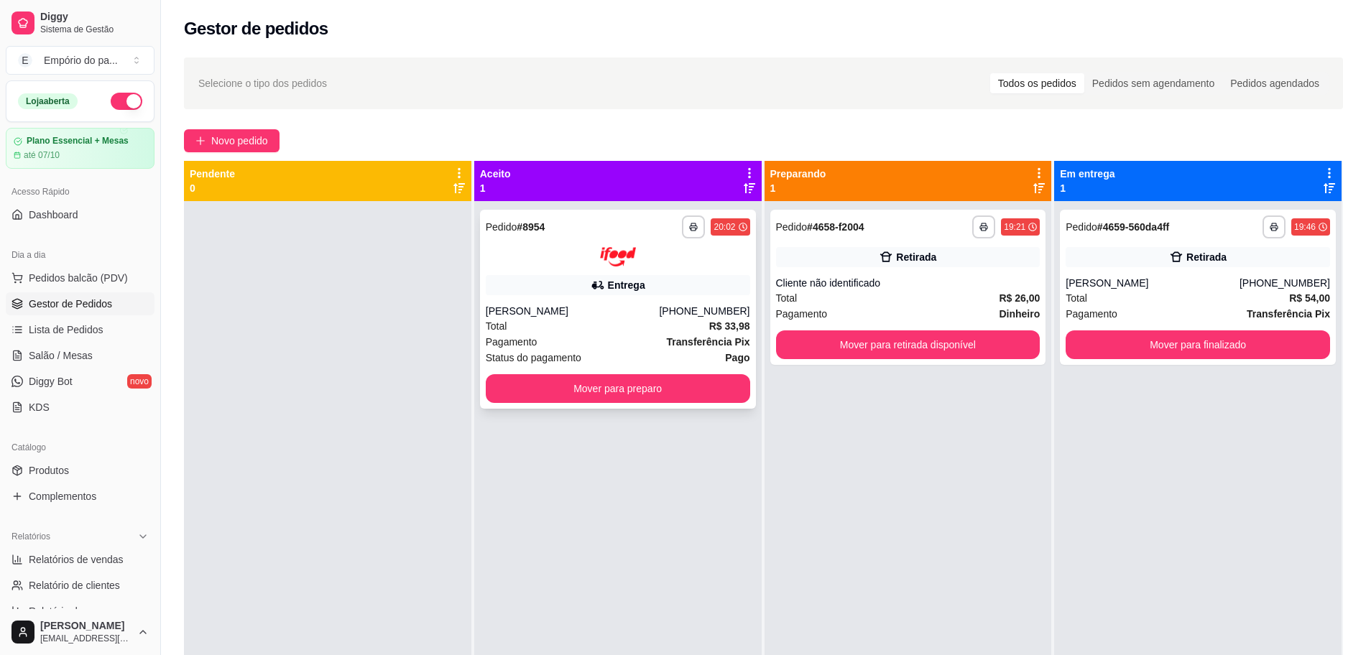
click at [502, 286] on div "Entrega" at bounding box center [618, 285] width 264 height 20
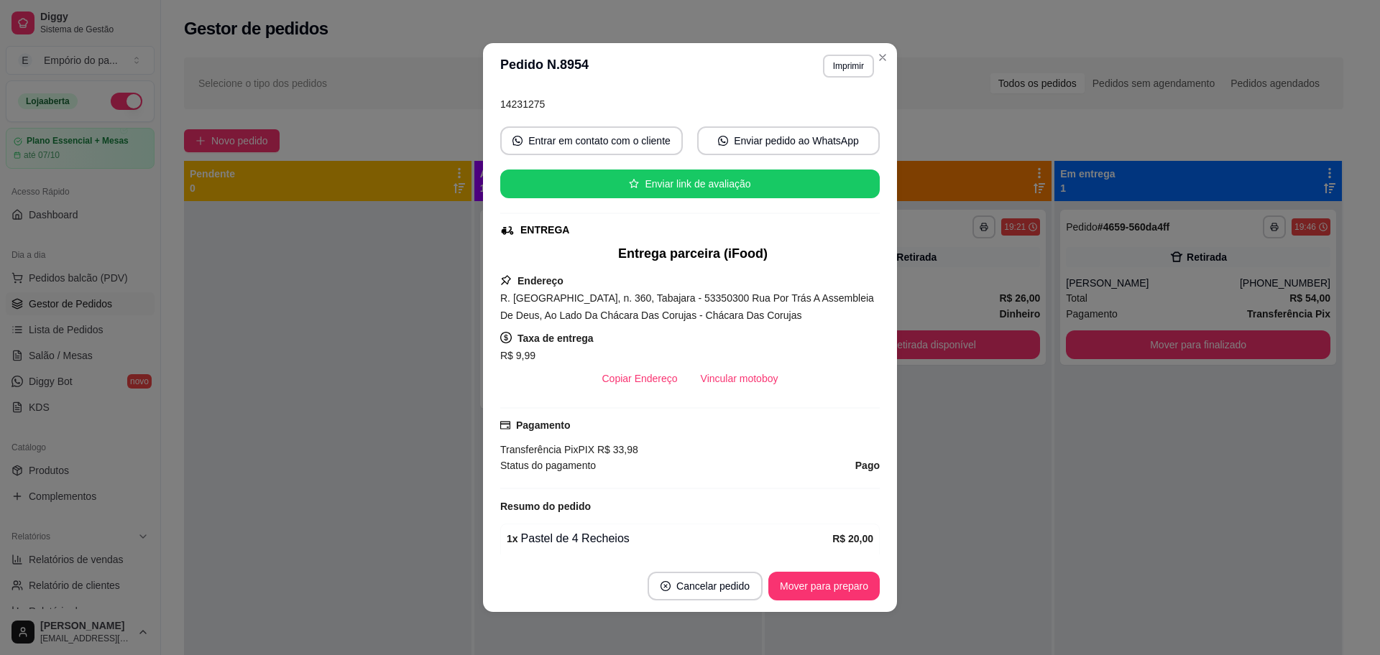
scroll to position [90, 0]
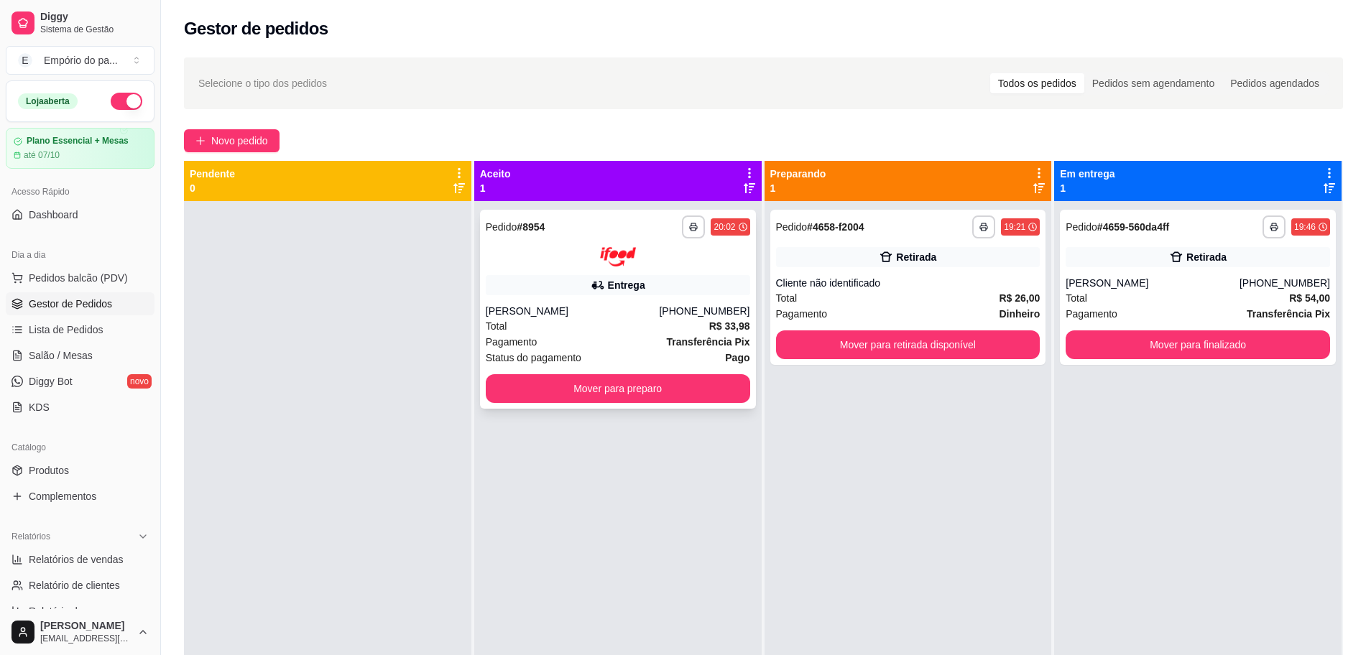
click at [603, 313] on div "[PERSON_NAME]" at bounding box center [573, 311] width 174 height 14
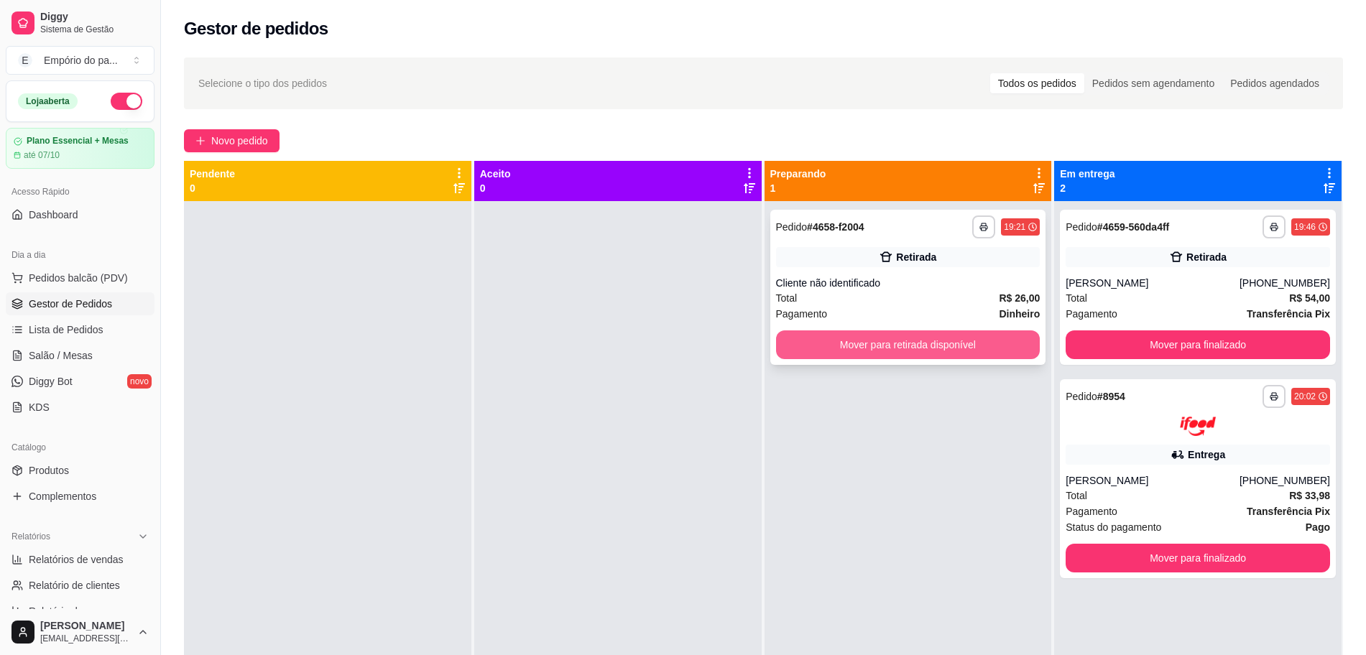
click at [961, 342] on button "Mover para retirada disponível" at bounding box center [908, 345] width 264 height 29
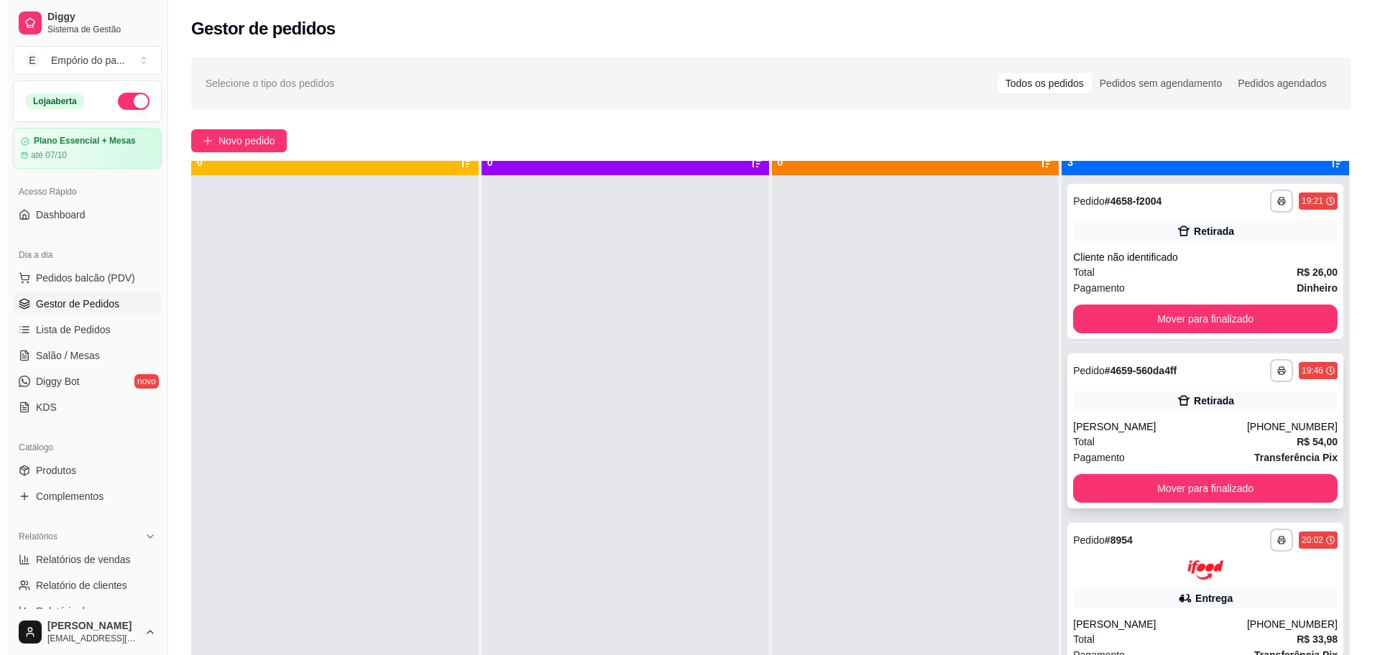
scroll to position [40, 0]
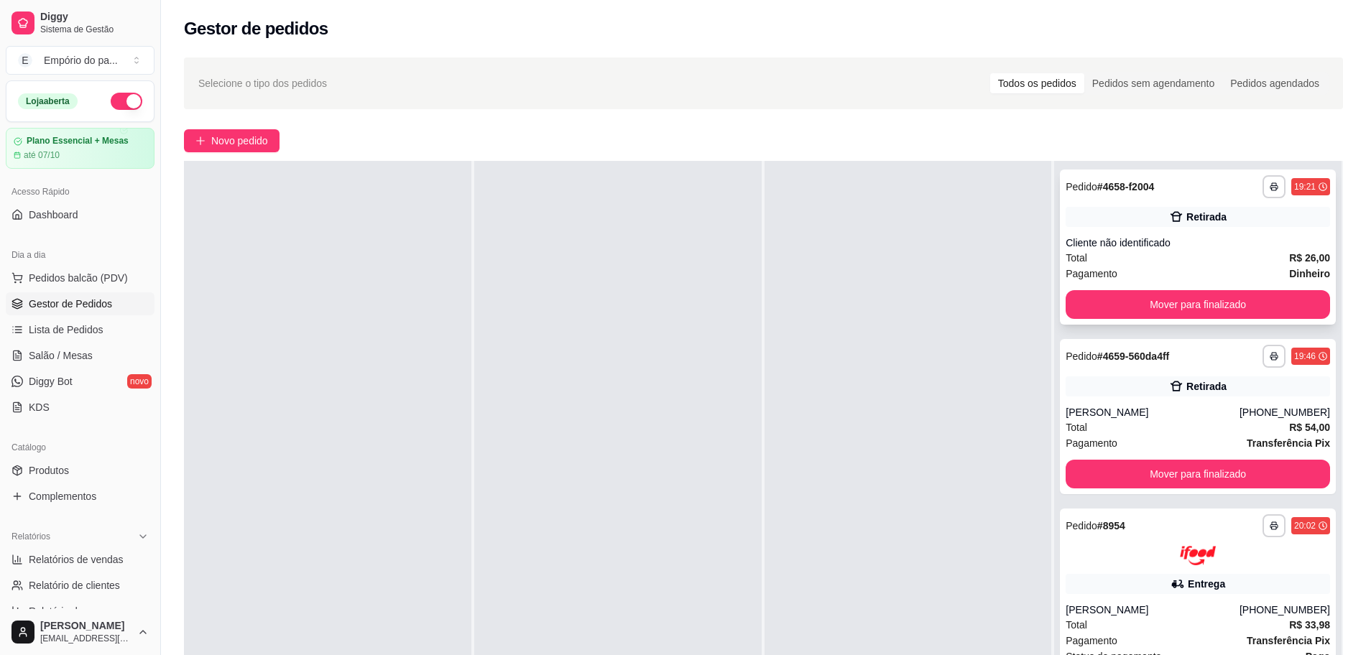
click at [1130, 246] on div "Cliente não identificado" at bounding box center [1198, 243] width 264 height 14
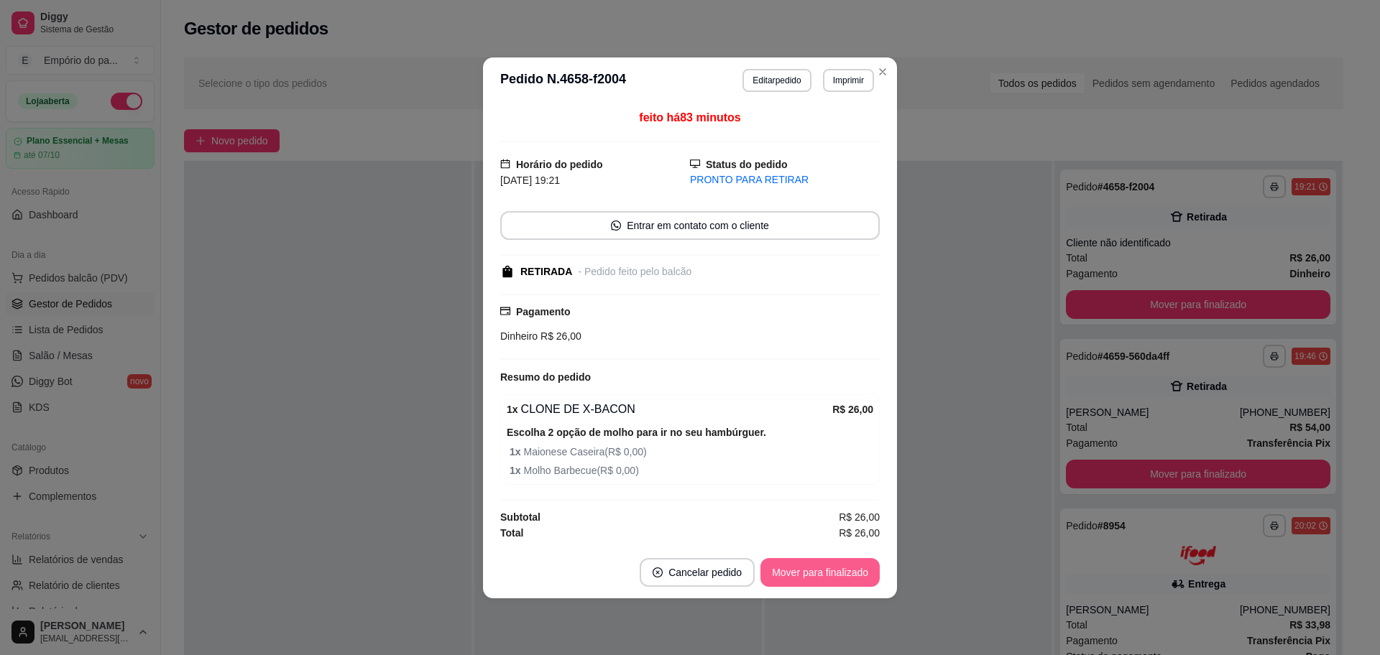
click at [801, 581] on button "Mover para finalizado" at bounding box center [819, 572] width 119 height 29
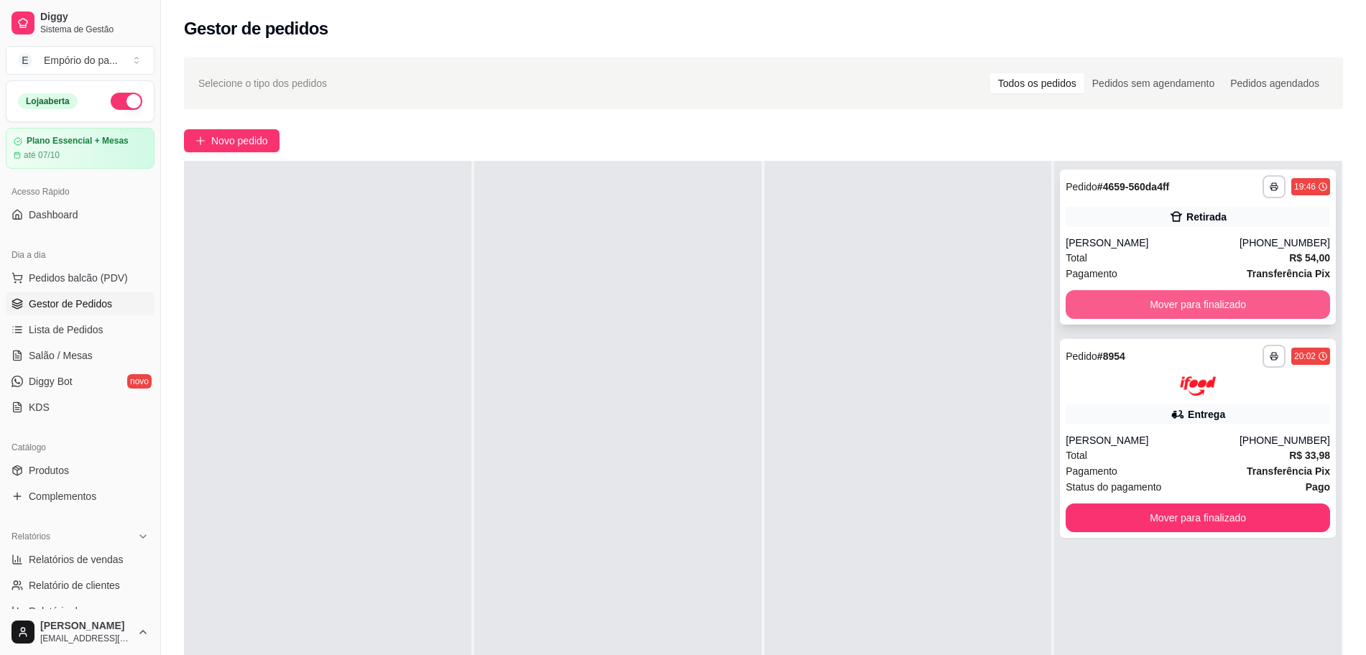
click at [1079, 309] on button "Mover para finalizado" at bounding box center [1198, 304] width 264 height 29
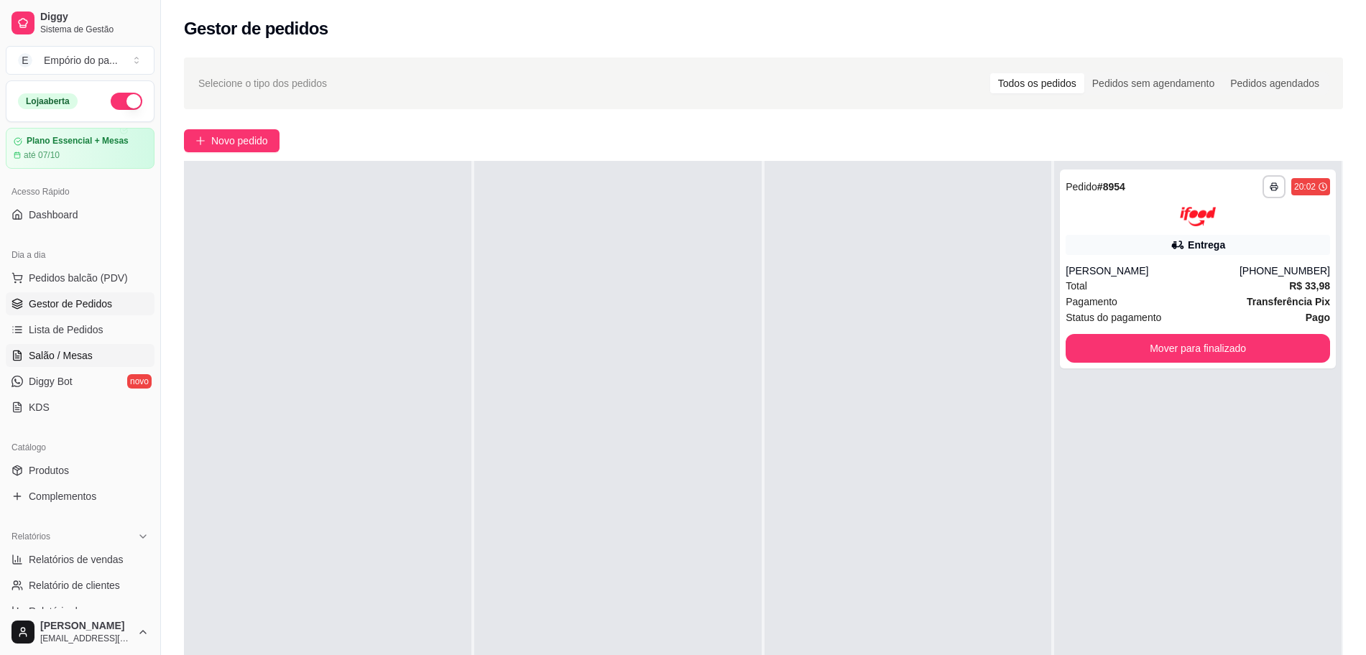
click at [47, 345] on link "Salão / Mesas" at bounding box center [80, 355] width 149 height 23
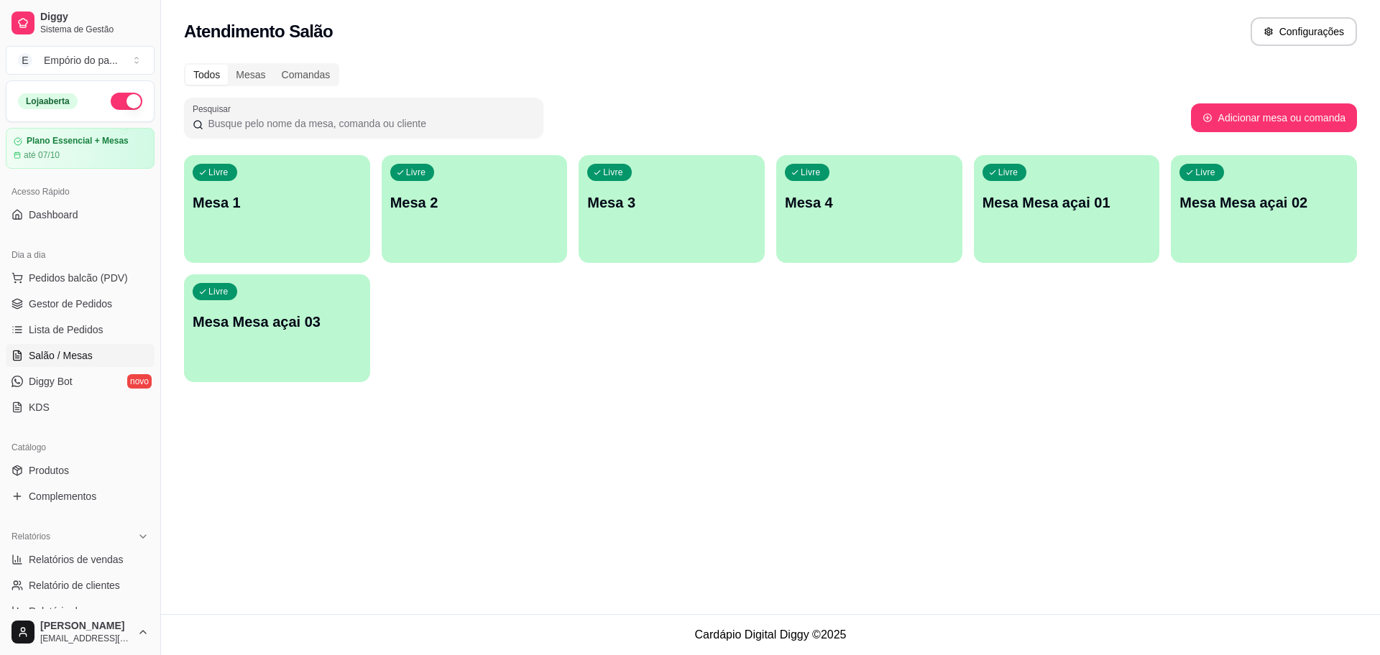
click at [655, 252] on div "button" at bounding box center [671, 254] width 186 height 17
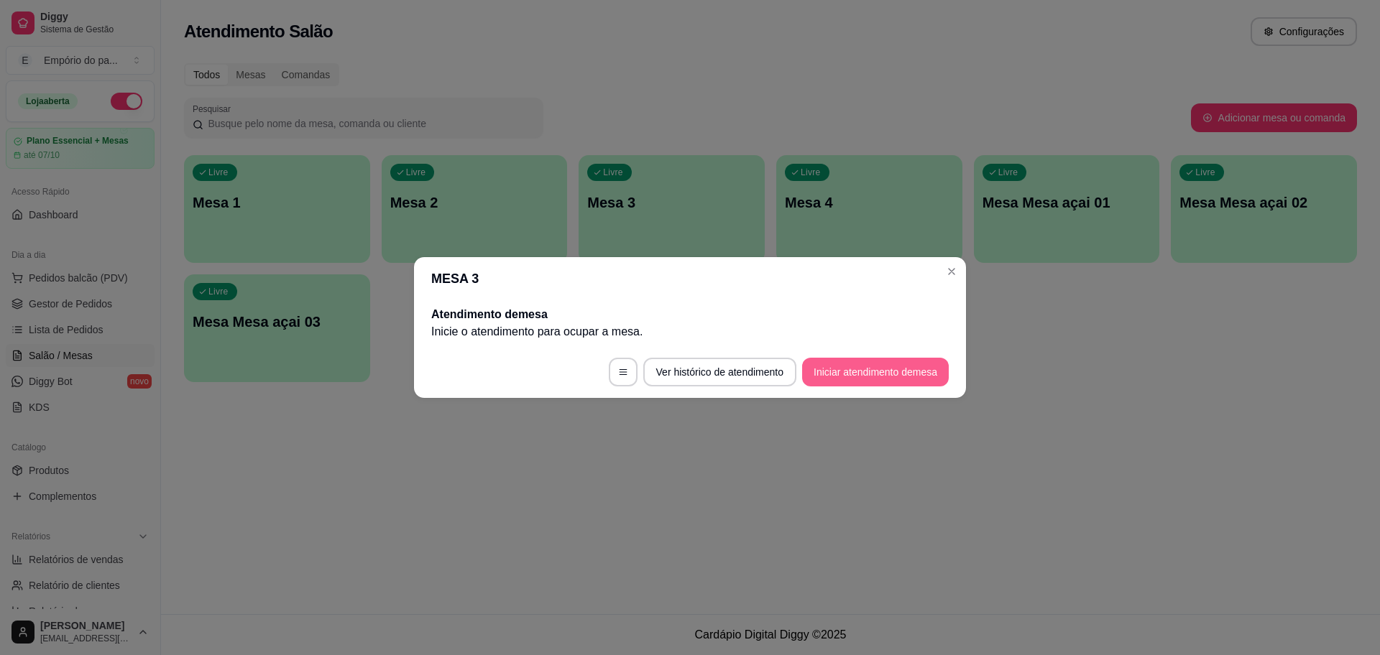
click at [898, 369] on button "Iniciar atendimento de mesa" at bounding box center [875, 372] width 147 height 29
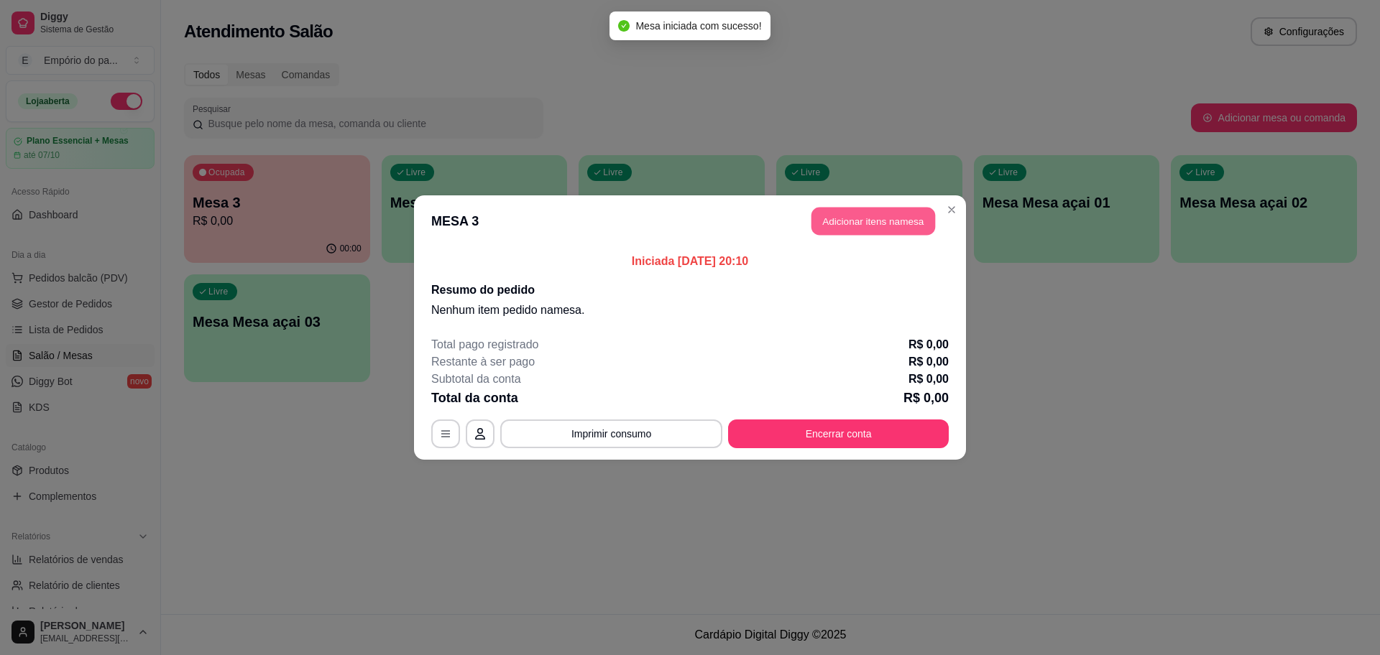
click at [892, 212] on button "Adicionar itens na mesa" at bounding box center [873, 222] width 124 height 28
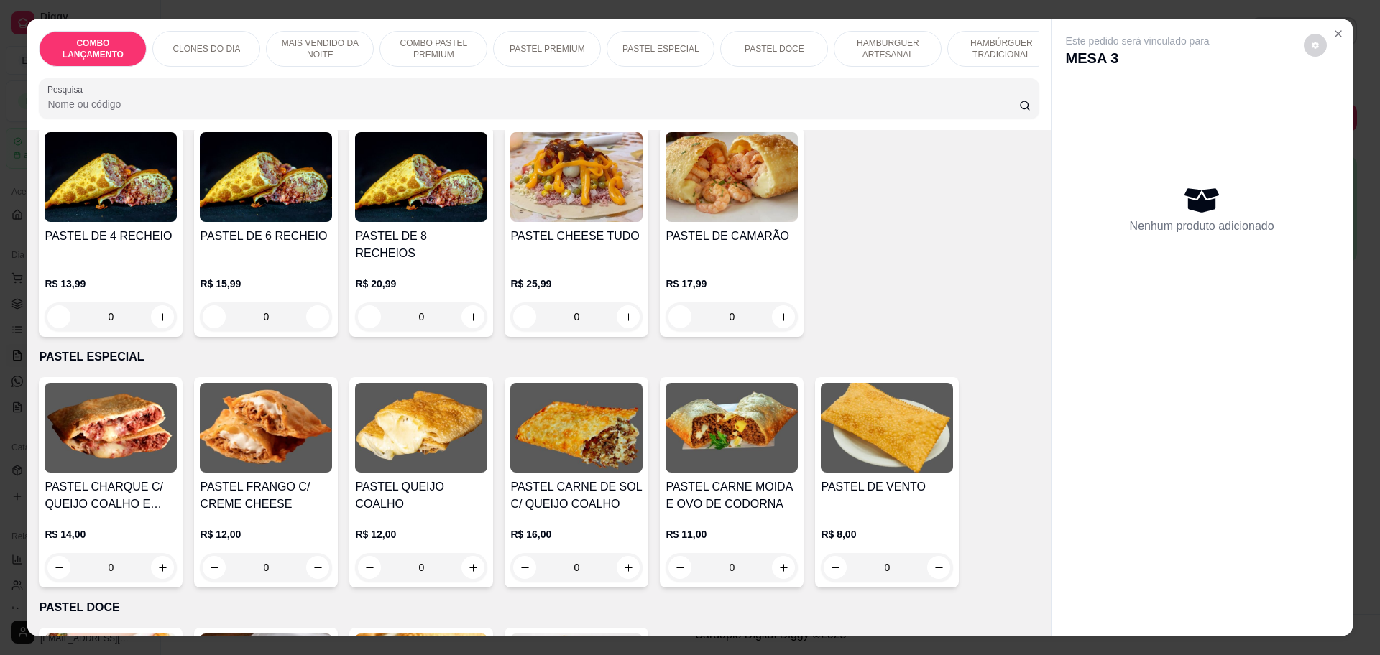
scroll to position [1743, 0]
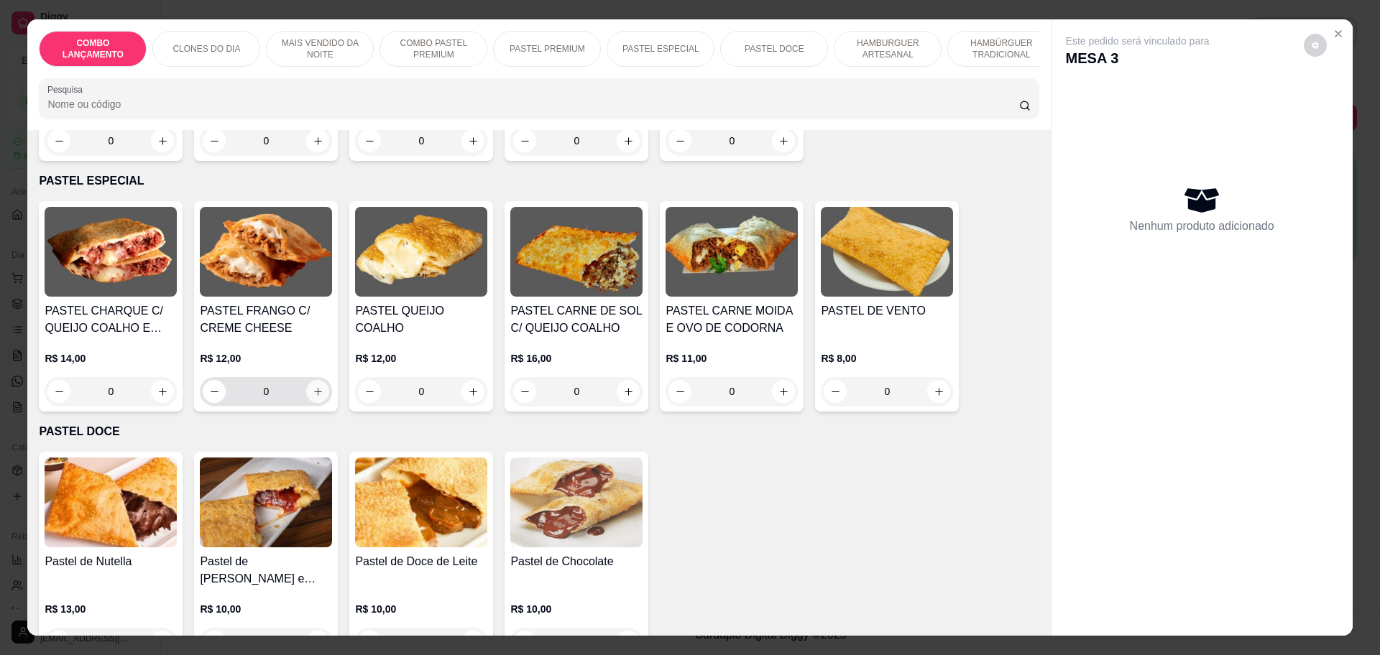
click at [313, 387] on icon "increase-product-quantity" at bounding box center [318, 392] width 11 height 11
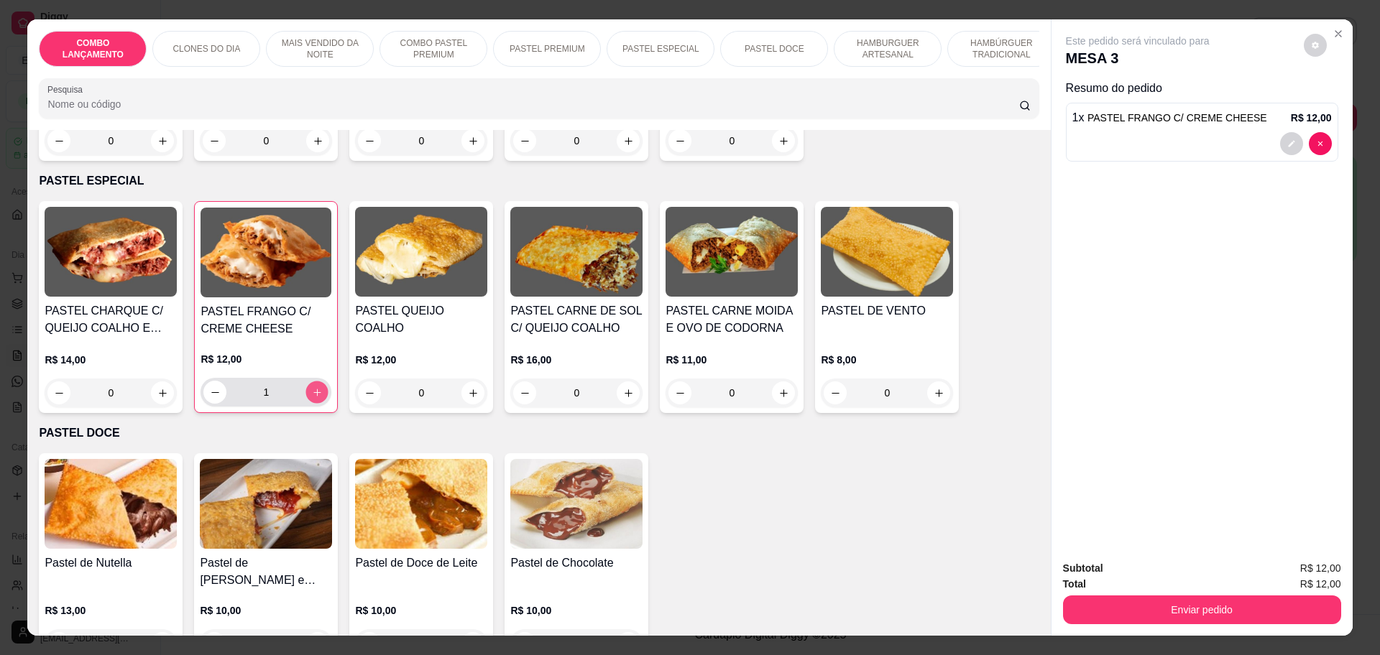
click at [313, 387] on icon "increase-product-quantity" at bounding box center [317, 392] width 11 height 11
type input "2"
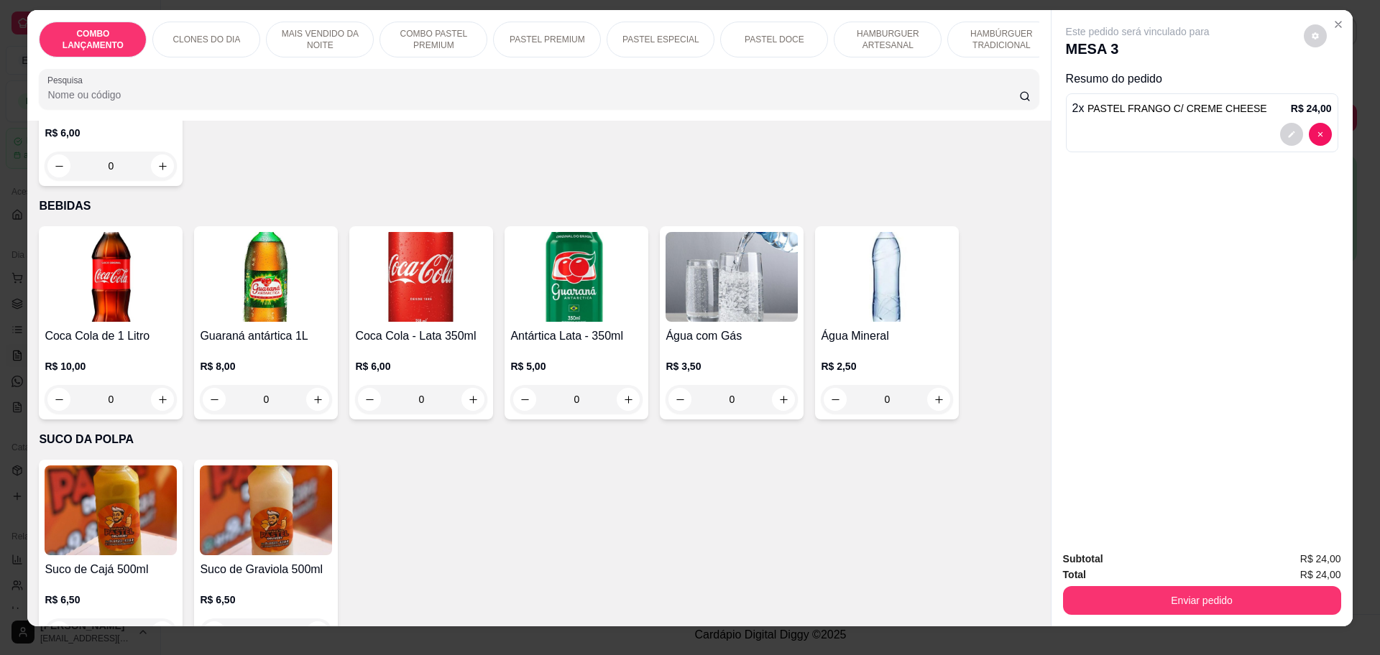
scroll to position [27, 0]
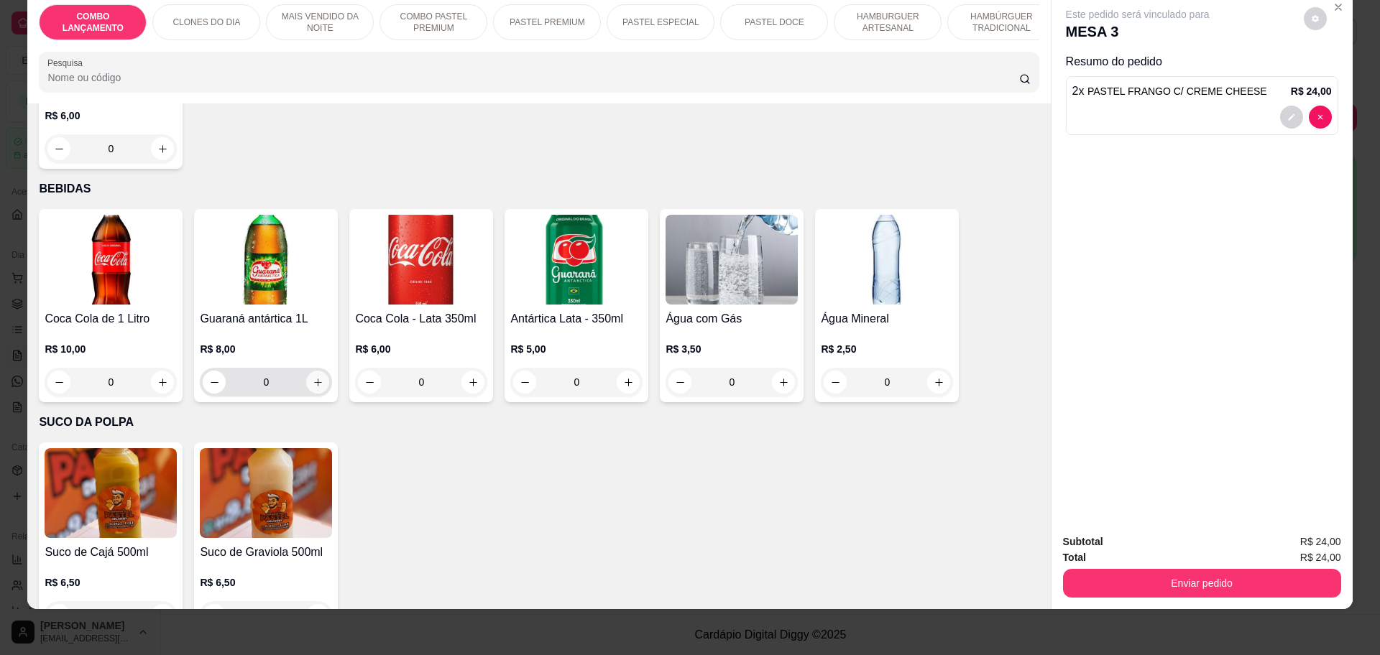
click at [313, 377] on icon "increase-product-quantity" at bounding box center [318, 382] width 11 height 11
type input "1"
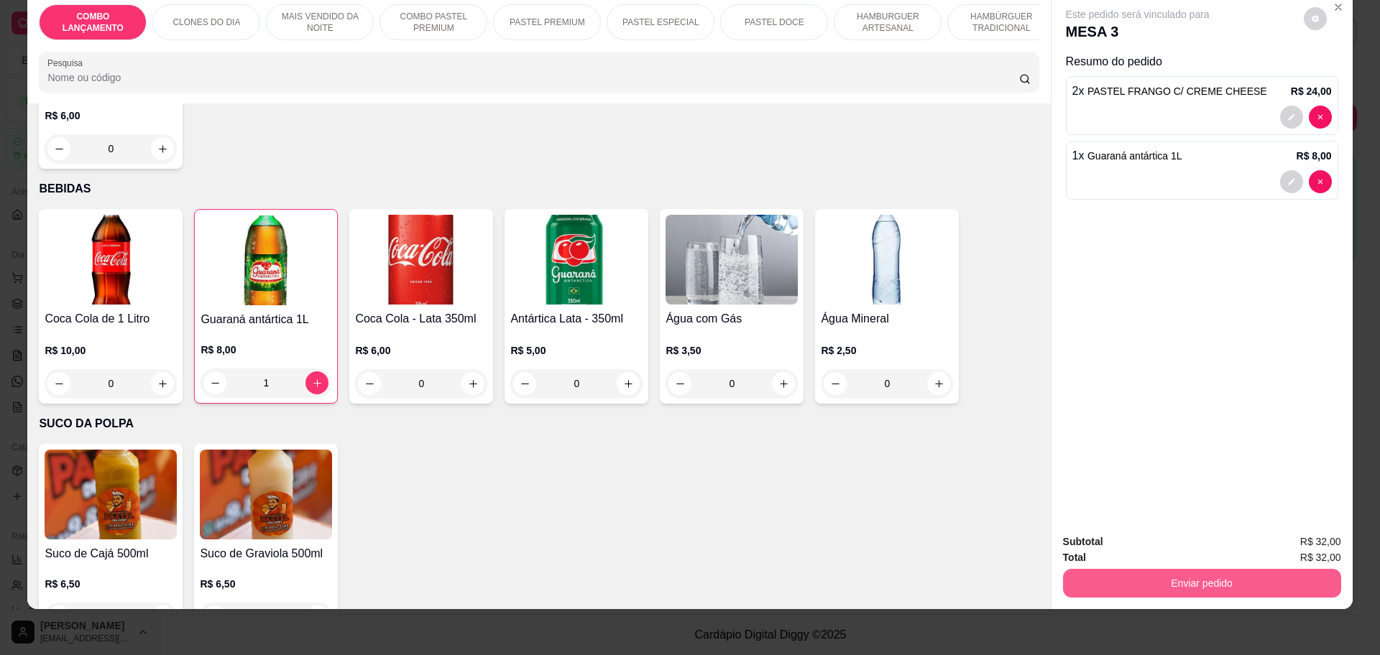
click at [1126, 584] on button "Enviar pedido" at bounding box center [1202, 583] width 278 height 29
click at [1283, 546] on button "Enviar pedido" at bounding box center [1301, 548] width 81 height 27
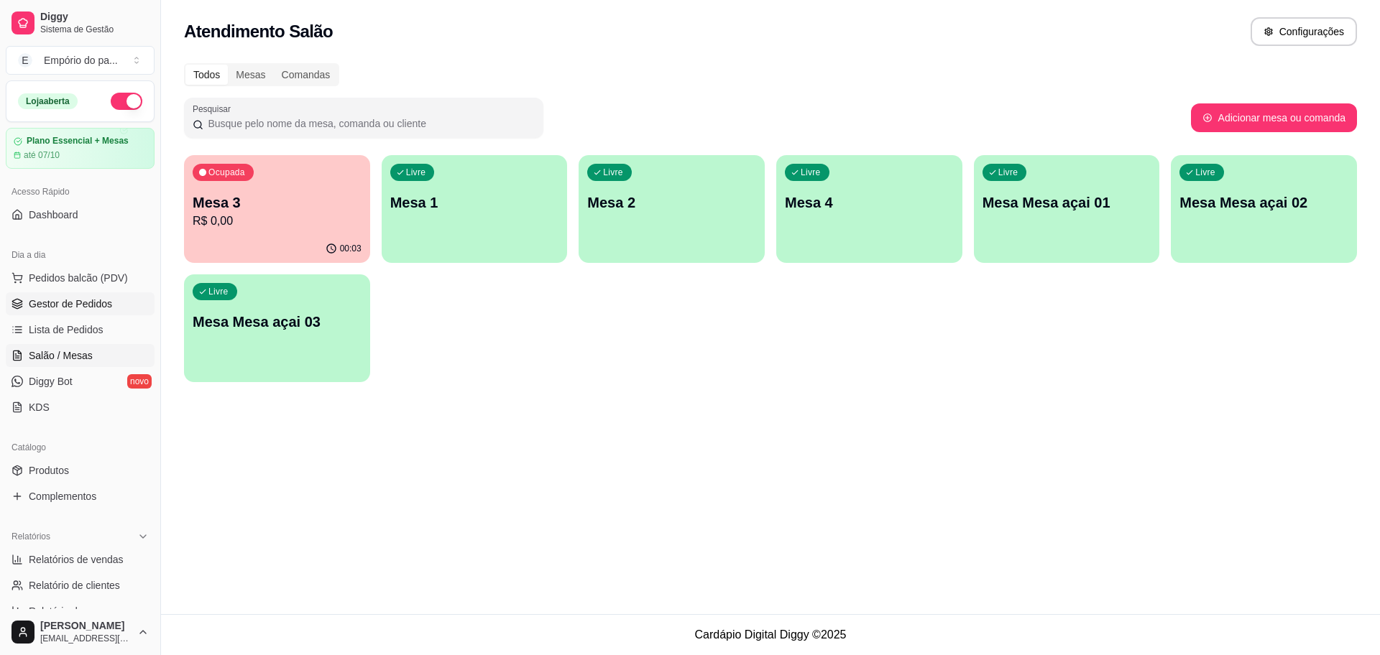
click at [60, 308] on span "Gestor de Pedidos" at bounding box center [70, 304] width 83 height 14
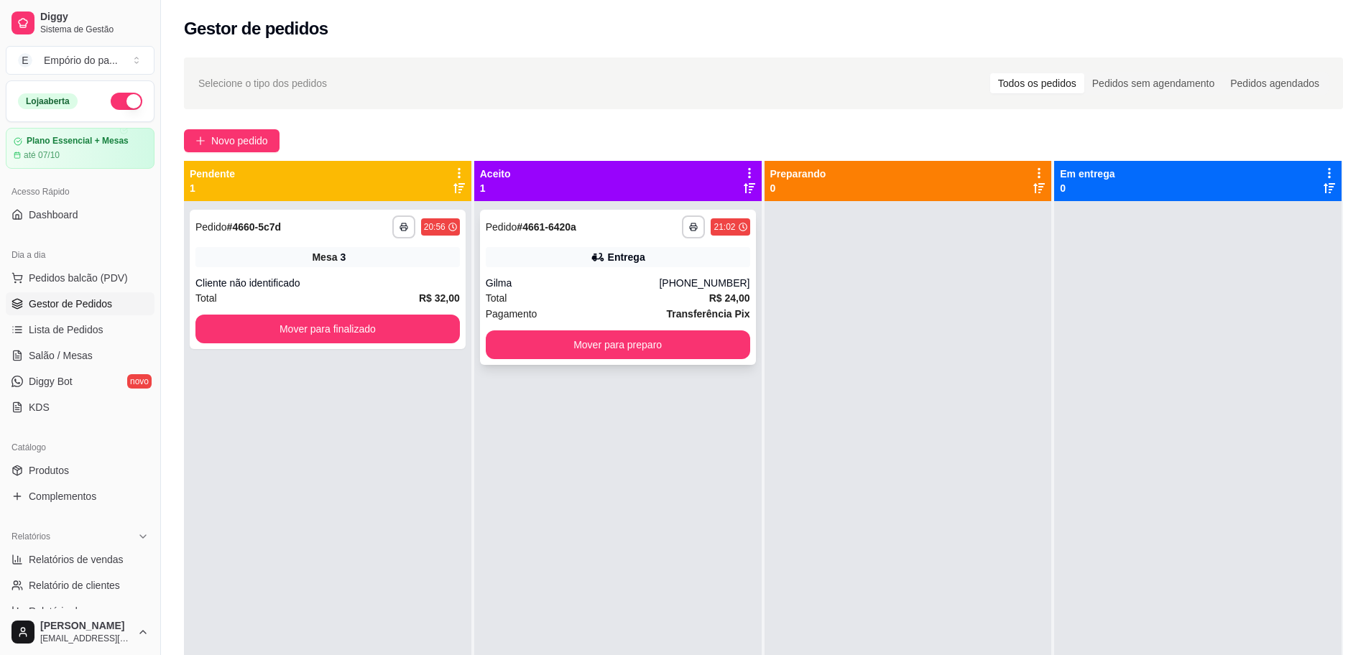
click at [554, 306] on div "Pagamento Transferência Pix" at bounding box center [618, 314] width 264 height 16
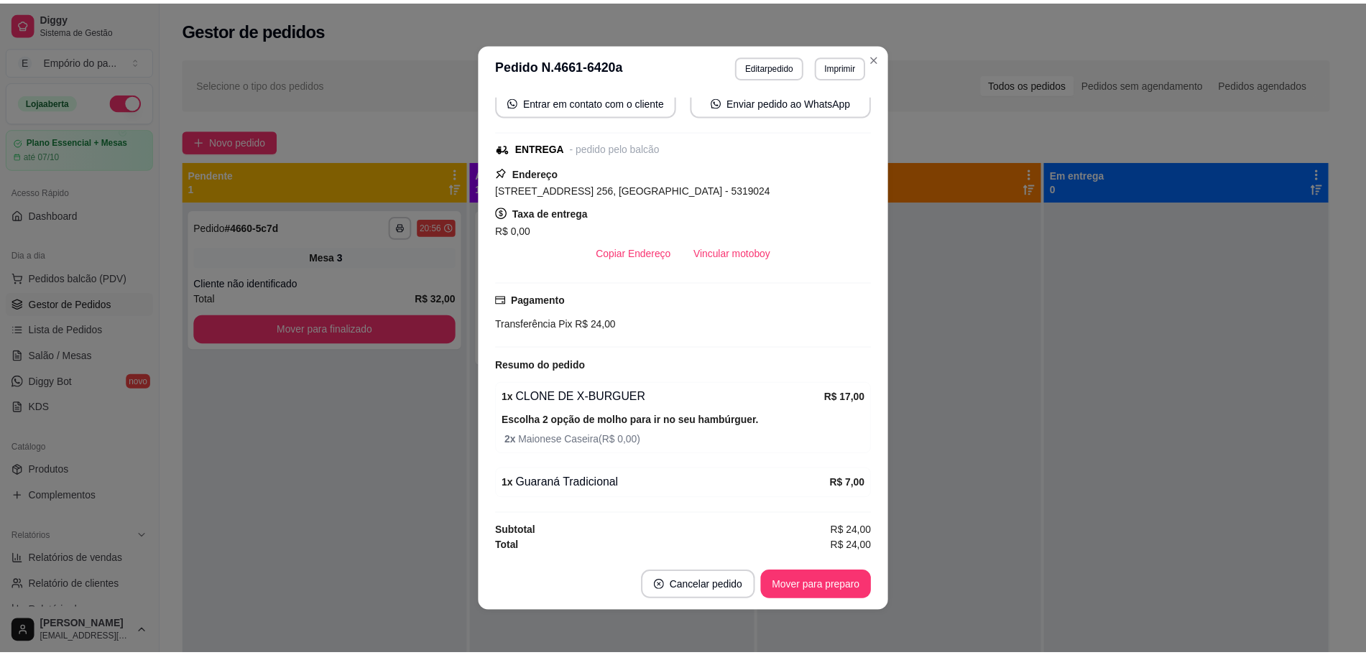
scroll to position [212, 0]
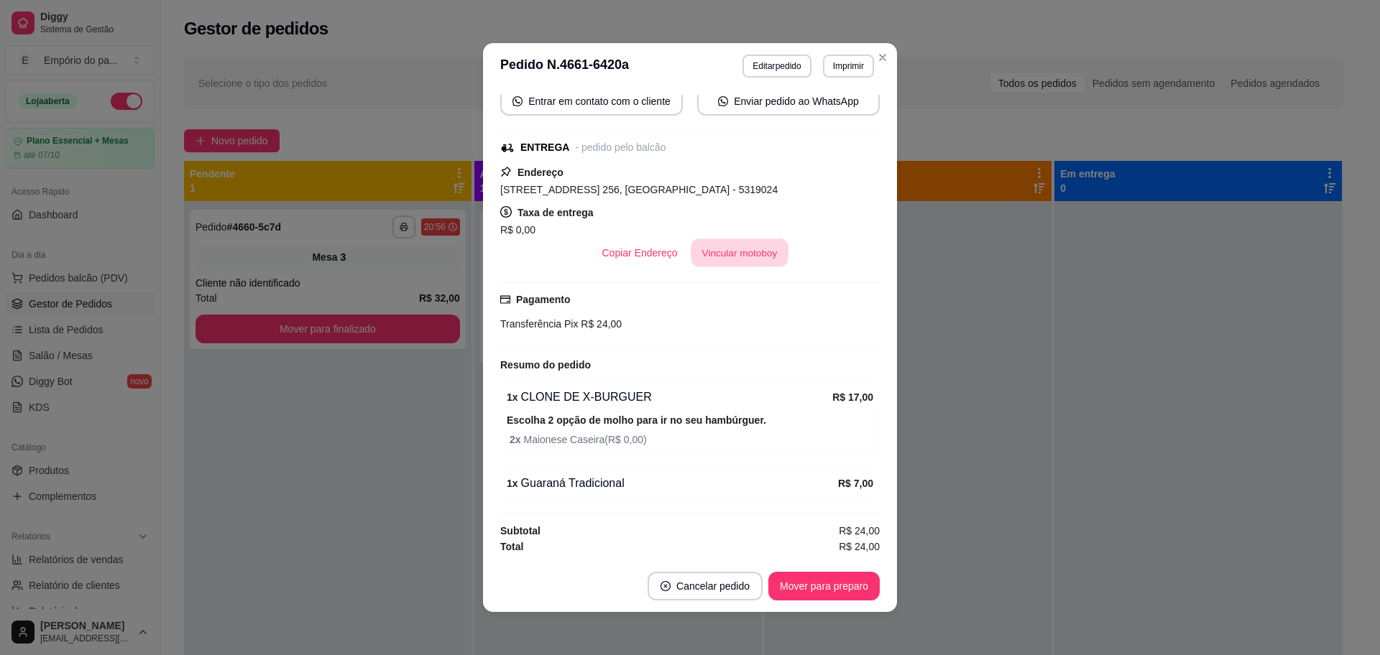
click at [716, 246] on button "Vincular motoboy" at bounding box center [740, 253] width 98 height 28
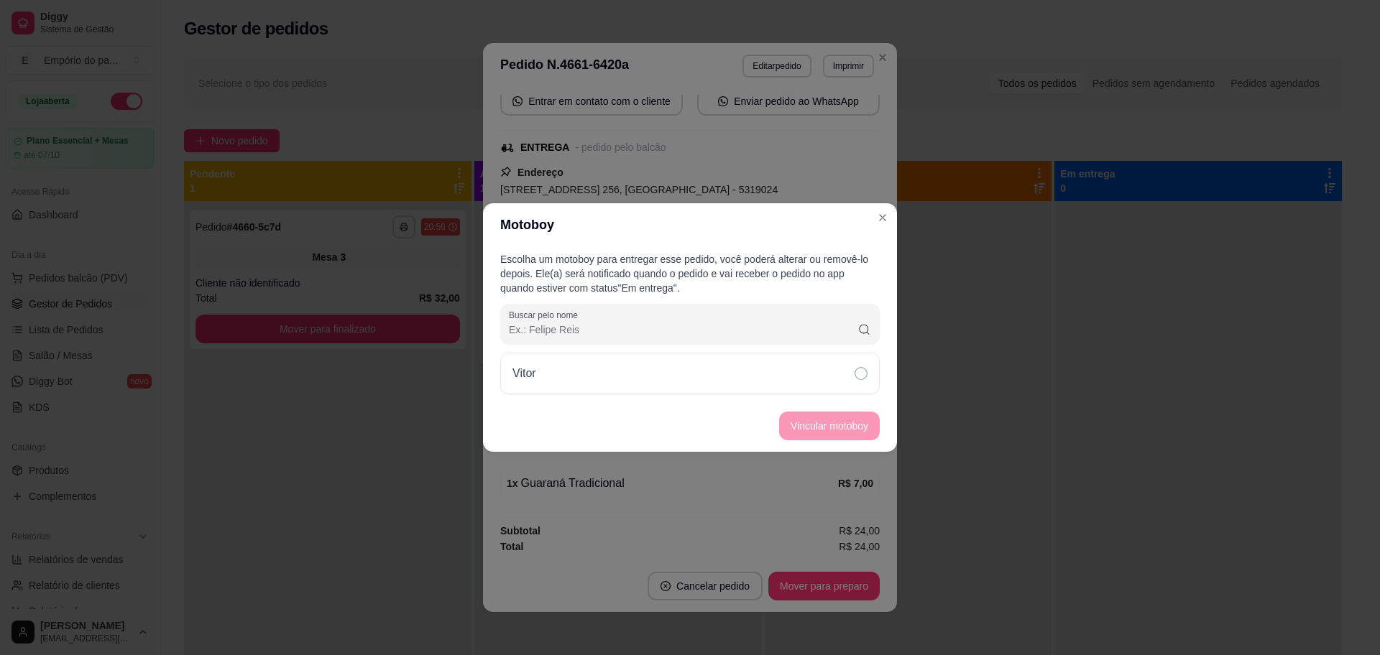
click at [772, 367] on div "Vitor" at bounding box center [689, 374] width 379 height 42
click at [795, 418] on button "Vincular motoboy" at bounding box center [829, 426] width 101 height 29
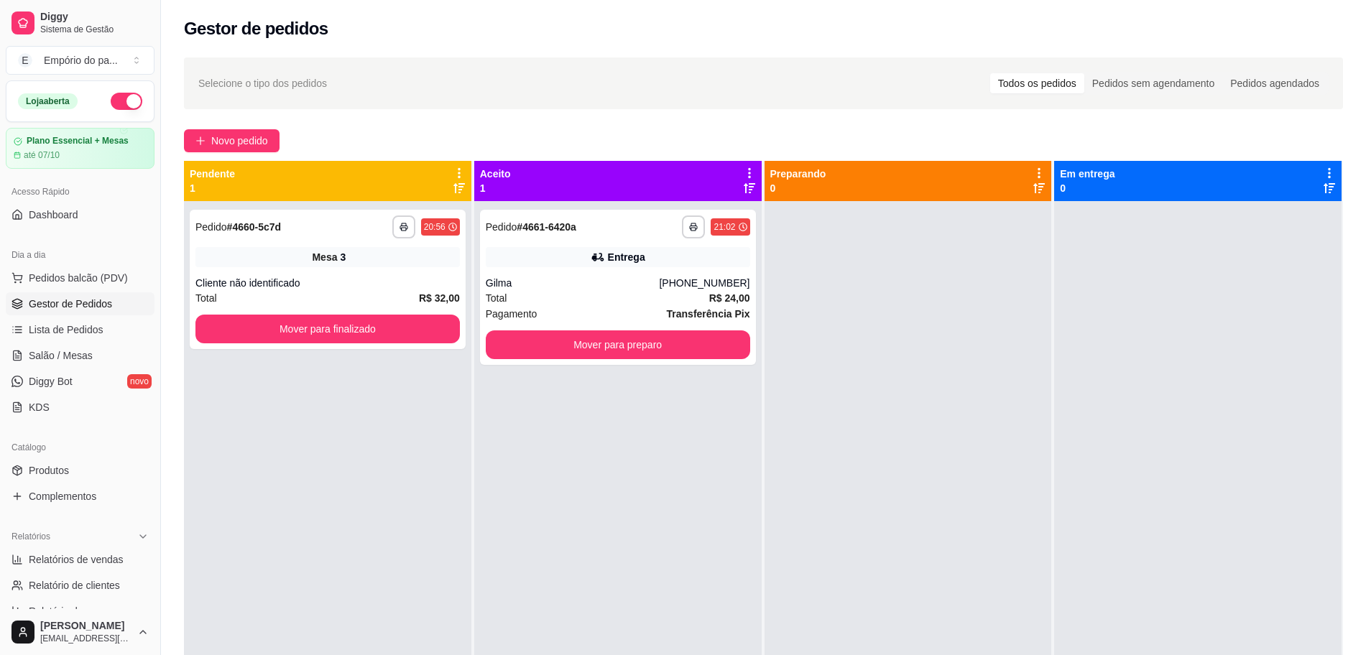
click at [983, 397] on div at bounding box center [908, 528] width 287 height 655
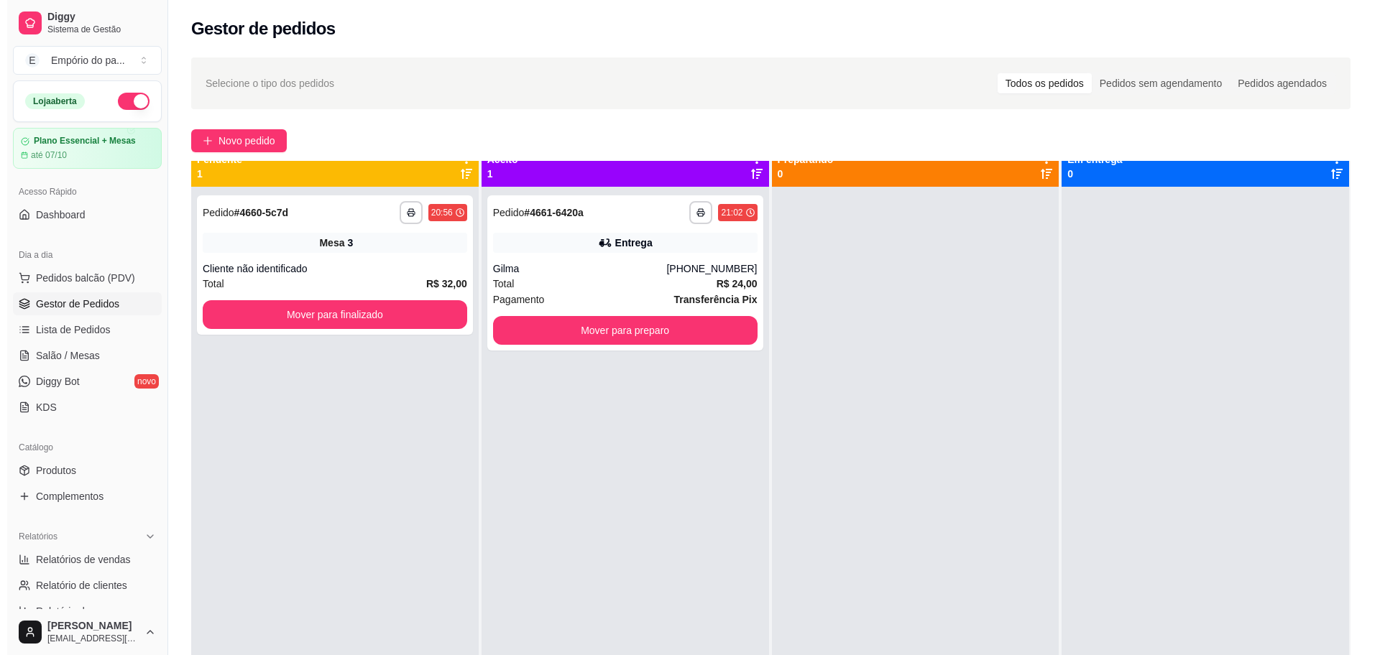
scroll to position [0, 0]
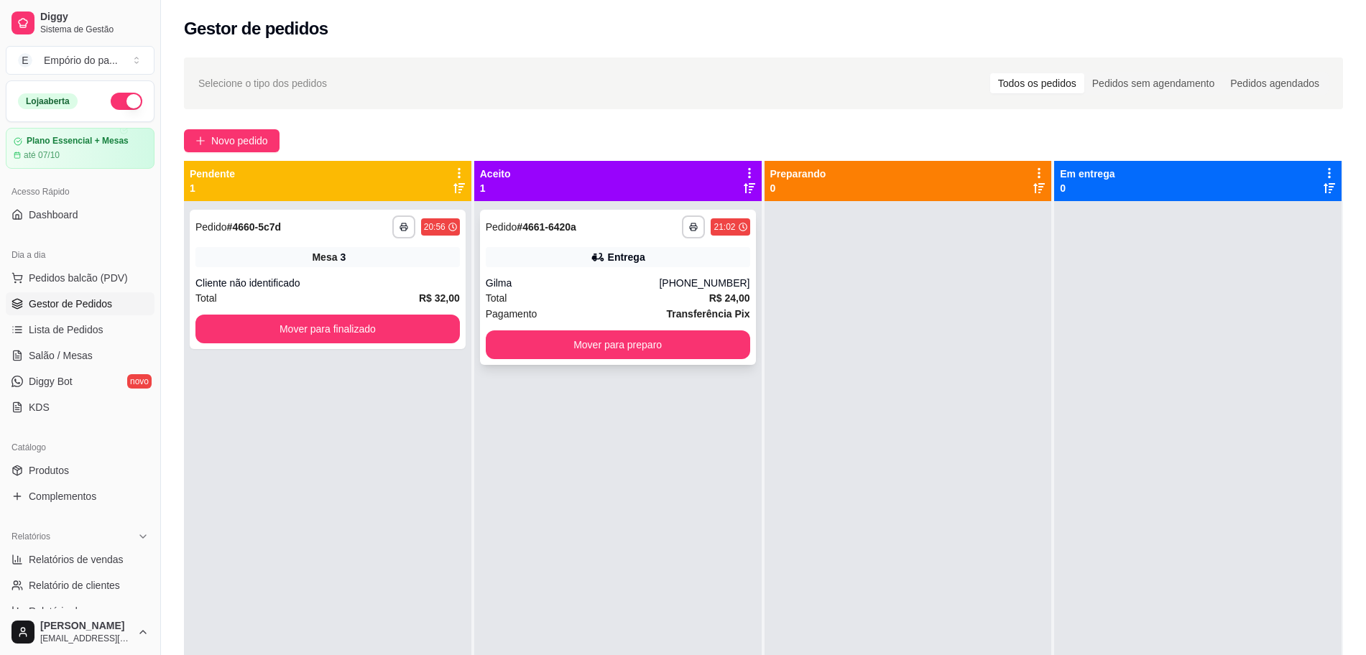
click at [503, 294] on span "Total" at bounding box center [497, 298] width 22 height 16
click at [78, 359] on span "Salão / Mesas" at bounding box center [61, 356] width 64 height 14
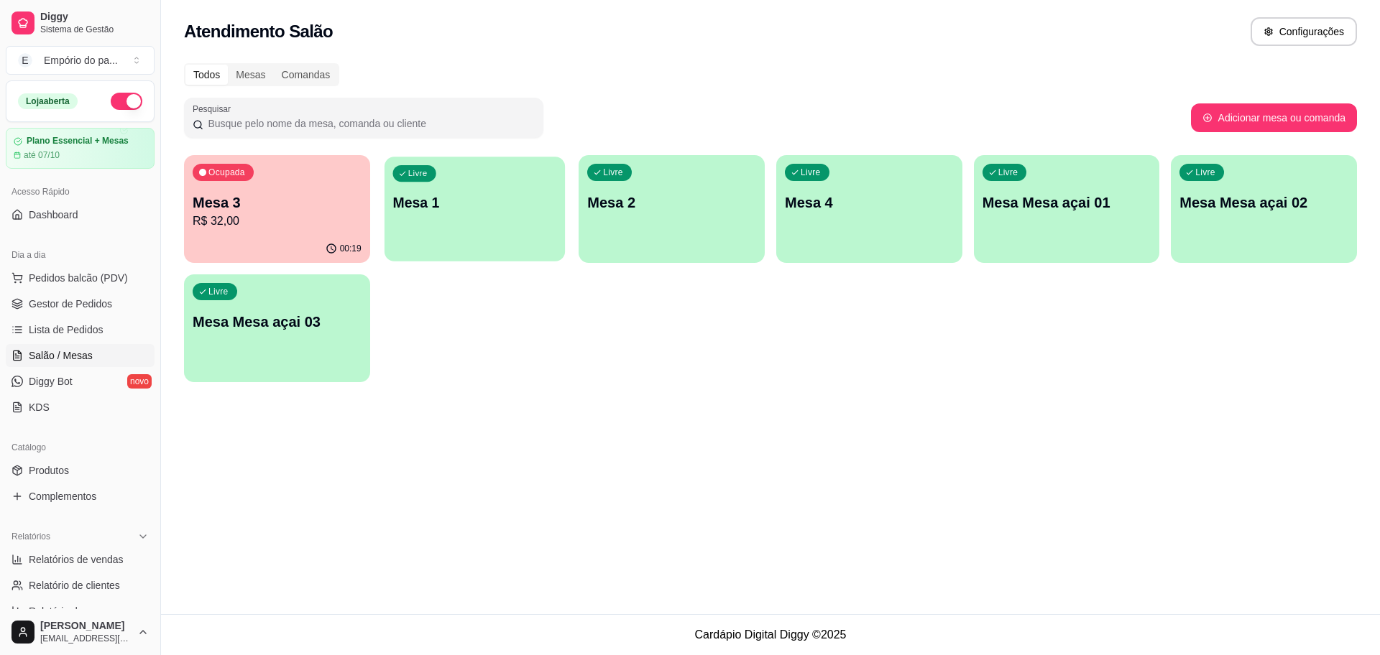
click at [511, 234] on div "Livre Mesa 1" at bounding box center [474, 201] width 180 height 88
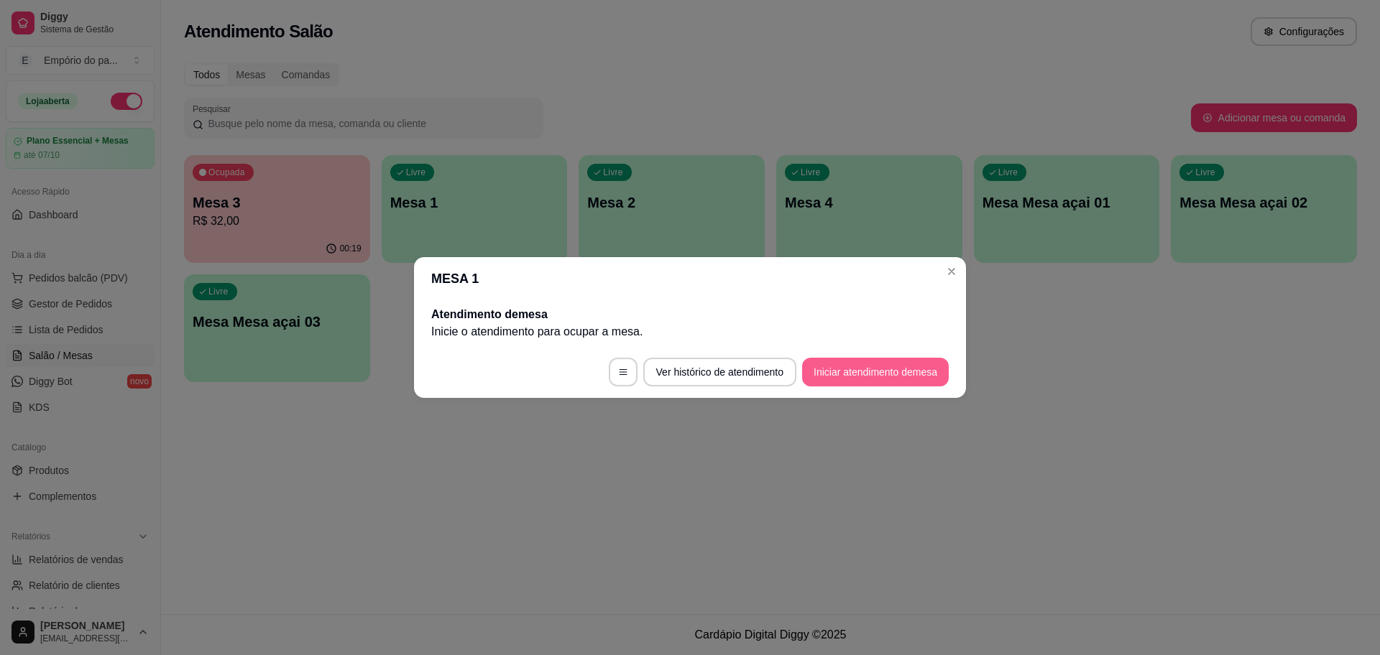
click at [846, 373] on button "Iniciar atendimento de mesa" at bounding box center [875, 372] width 147 height 29
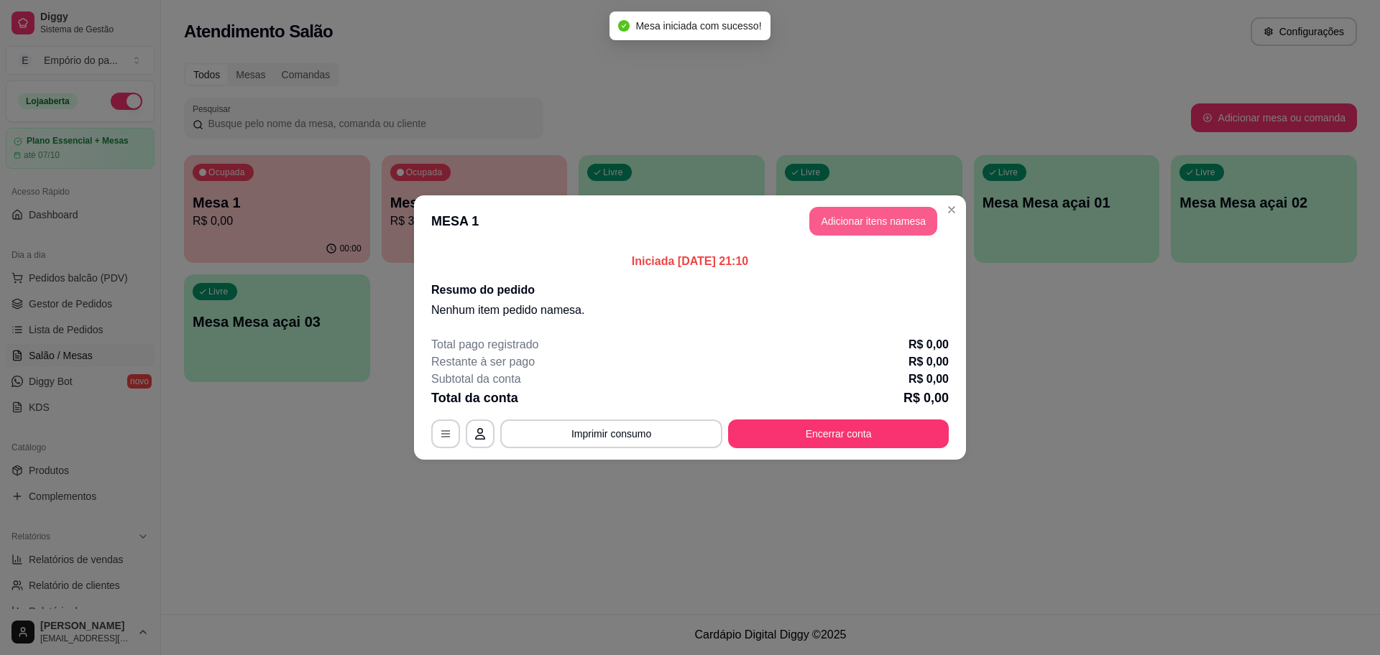
click at [880, 215] on button "Adicionar itens na mesa" at bounding box center [873, 221] width 128 height 29
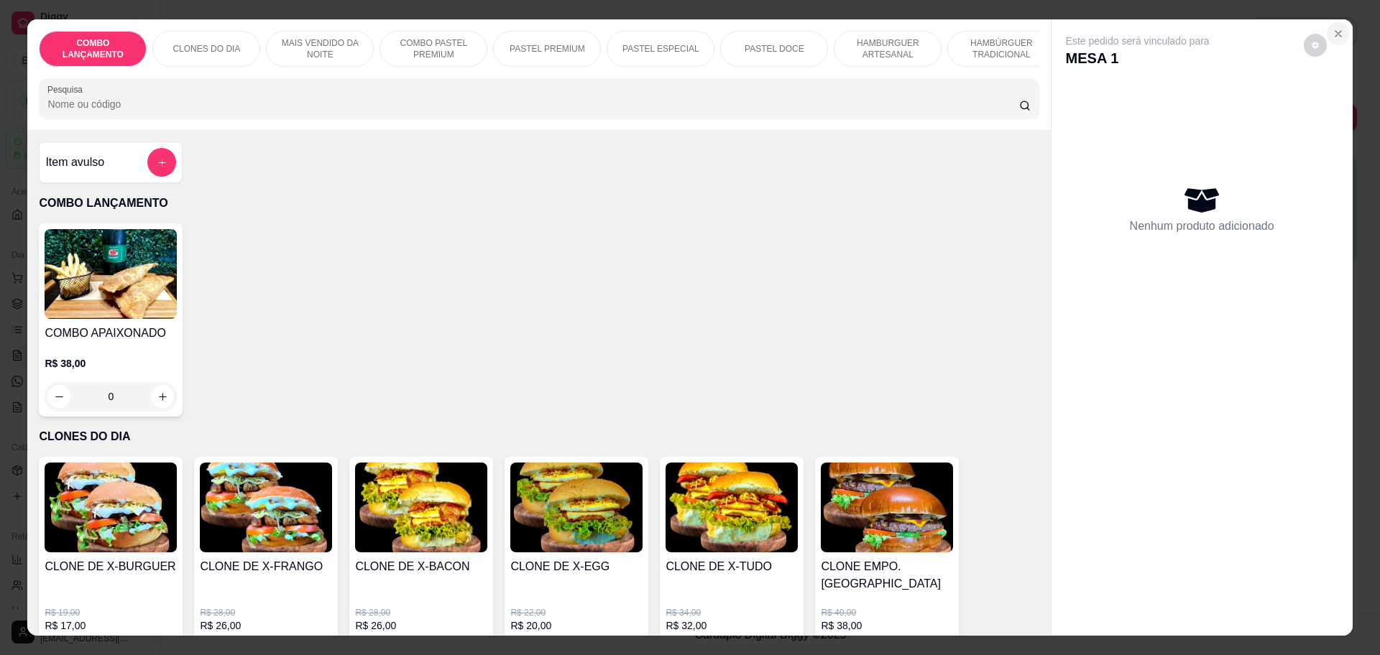
click at [1332, 35] on icon "Close" at bounding box center [1337, 33] width 11 height 11
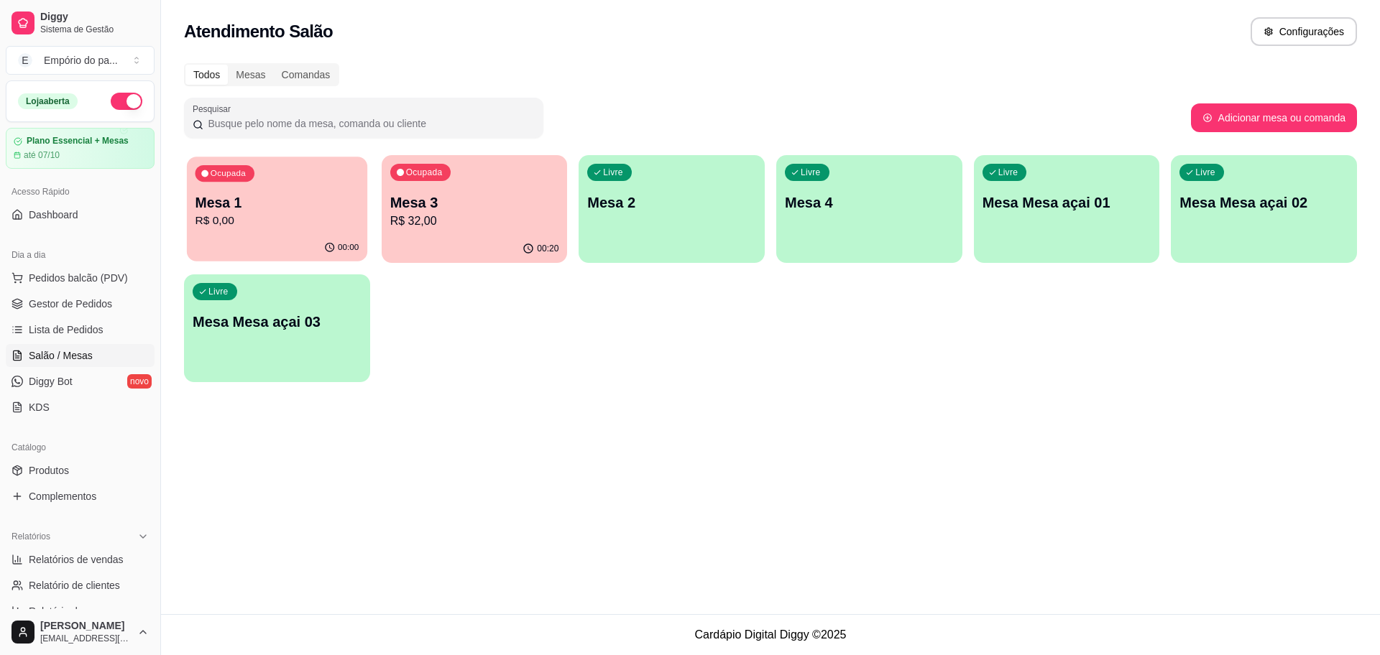
click at [297, 206] on p "Mesa 1" at bounding box center [277, 202] width 164 height 19
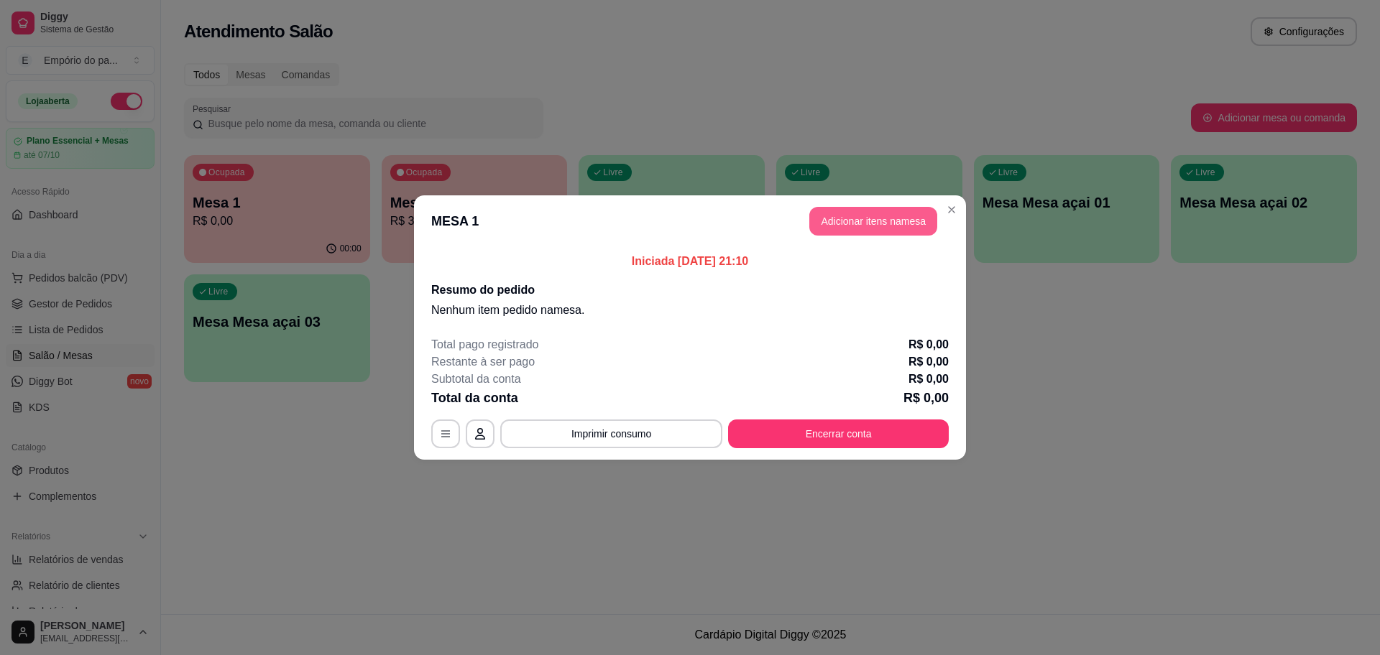
click at [862, 214] on button "Adicionar itens na mesa" at bounding box center [873, 221] width 128 height 29
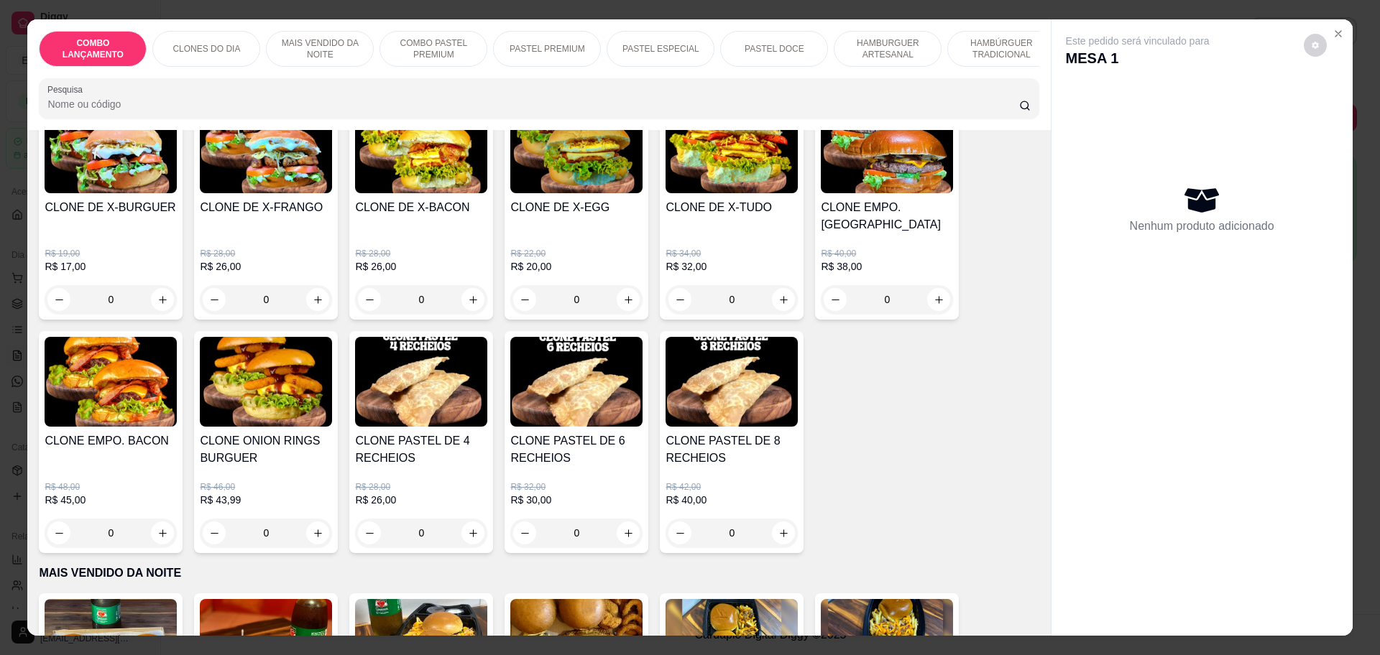
scroll to position [539, 0]
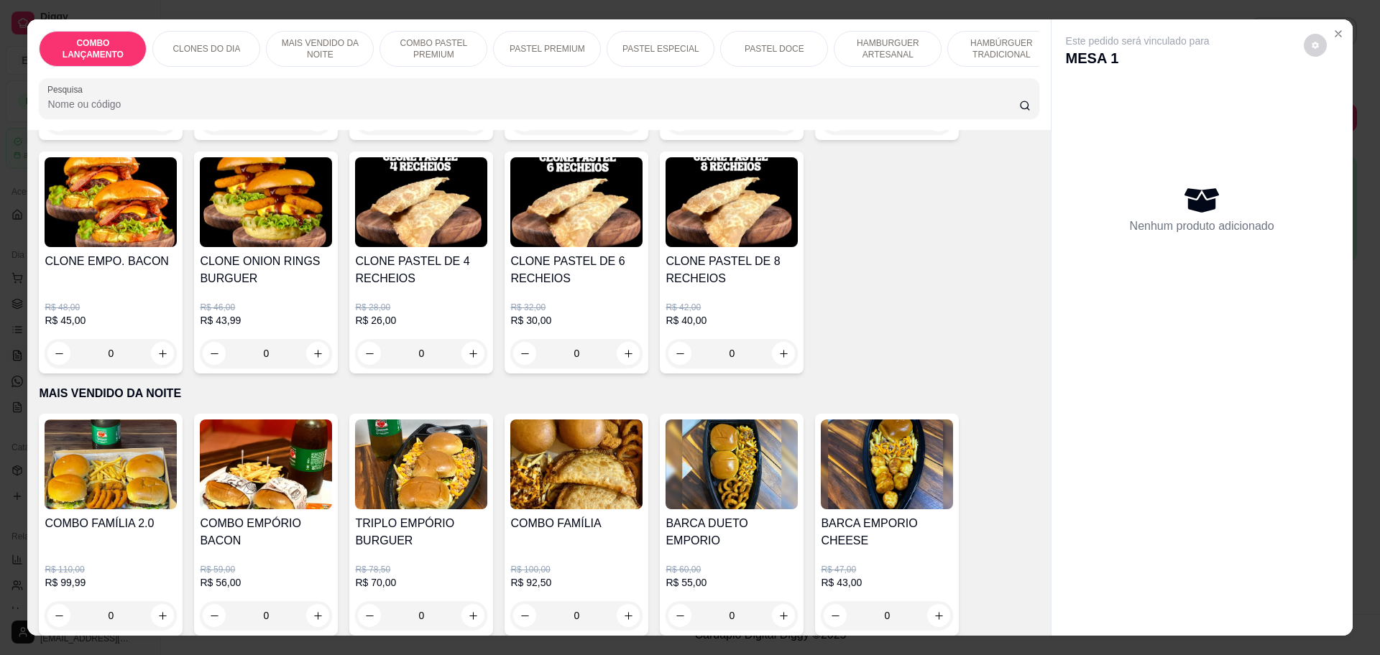
click at [469, 349] on div "0" at bounding box center [421, 353] width 132 height 29
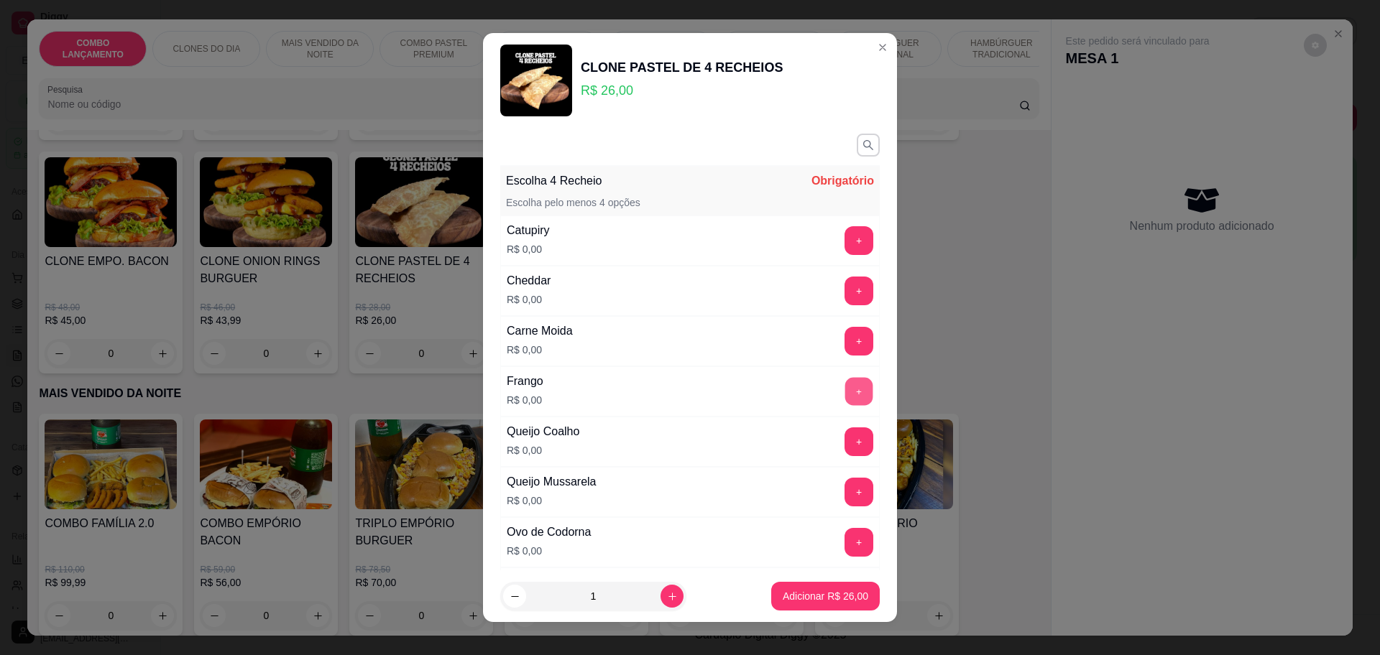
click at [845, 391] on button "+" at bounding box center [859, 391] width 28 height 28
click at [780, 389] on button "-" at bounding box center [794, 391] width 29 height 29
click at [802, 435] on div "Queijo Coalho R$ 0,00 +" at bounding box center [689, 442] width 379 height 50
click at [845, 438] on button "+" at bounding box center [859, 442] width 28 height 28
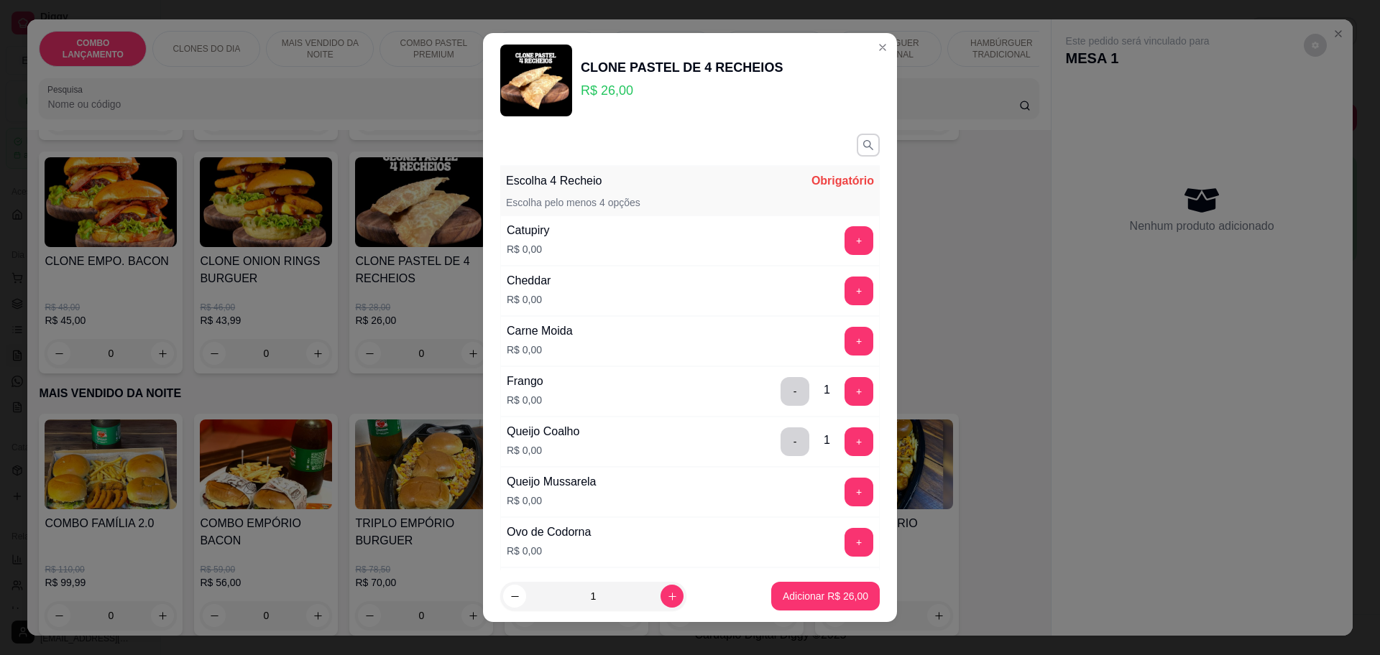
scroll to position [90, 0]
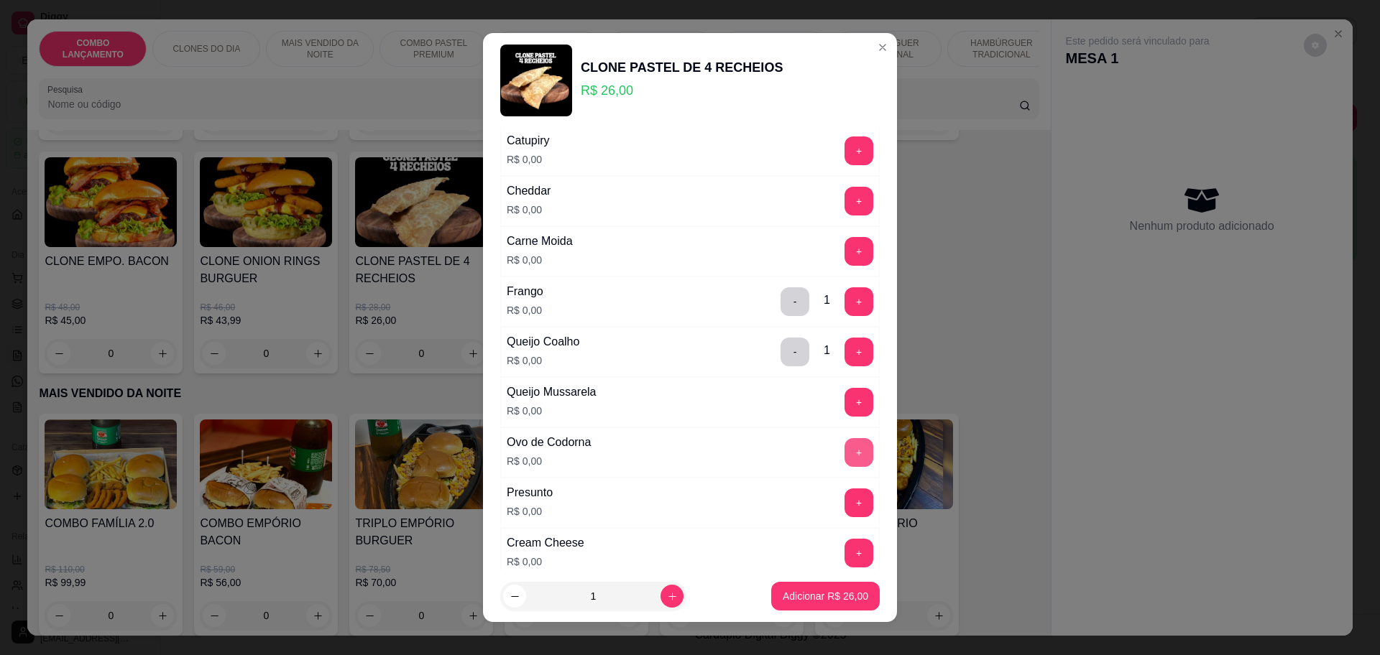
click at [844, 453] on button "+" at bounding box center [858, 452] width 29 height 29
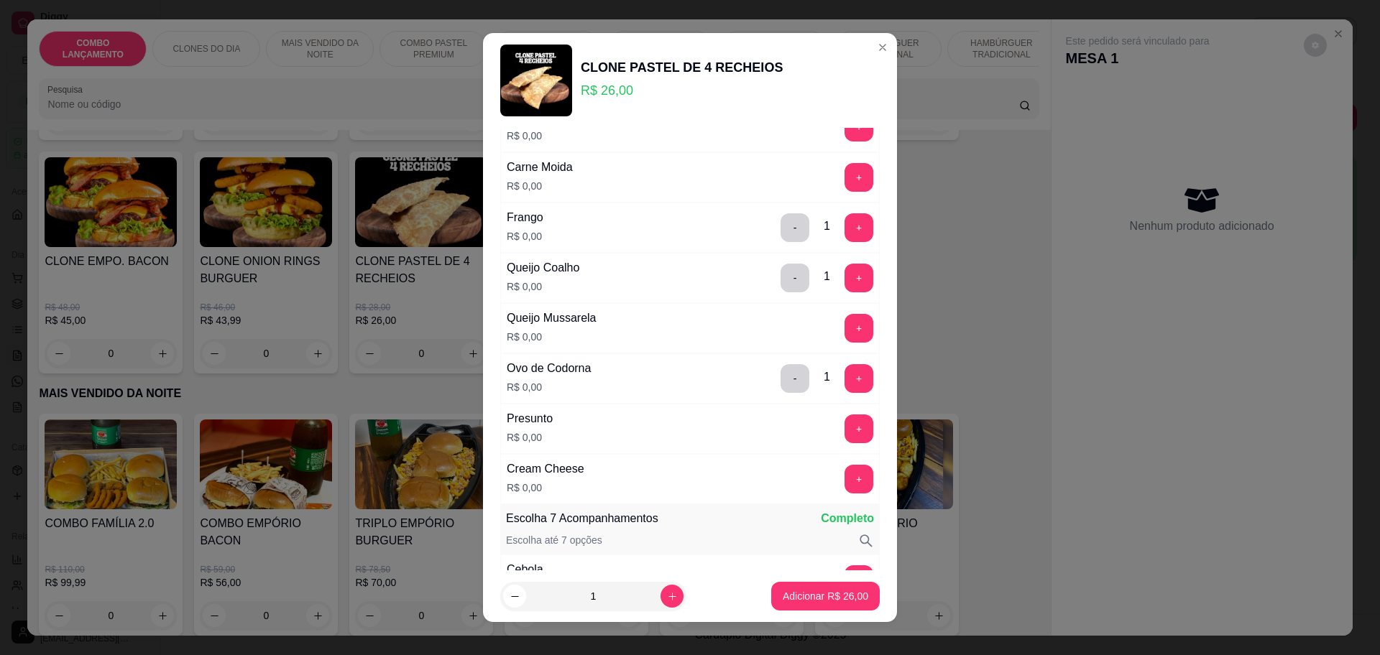
scroll to position [180, 0]
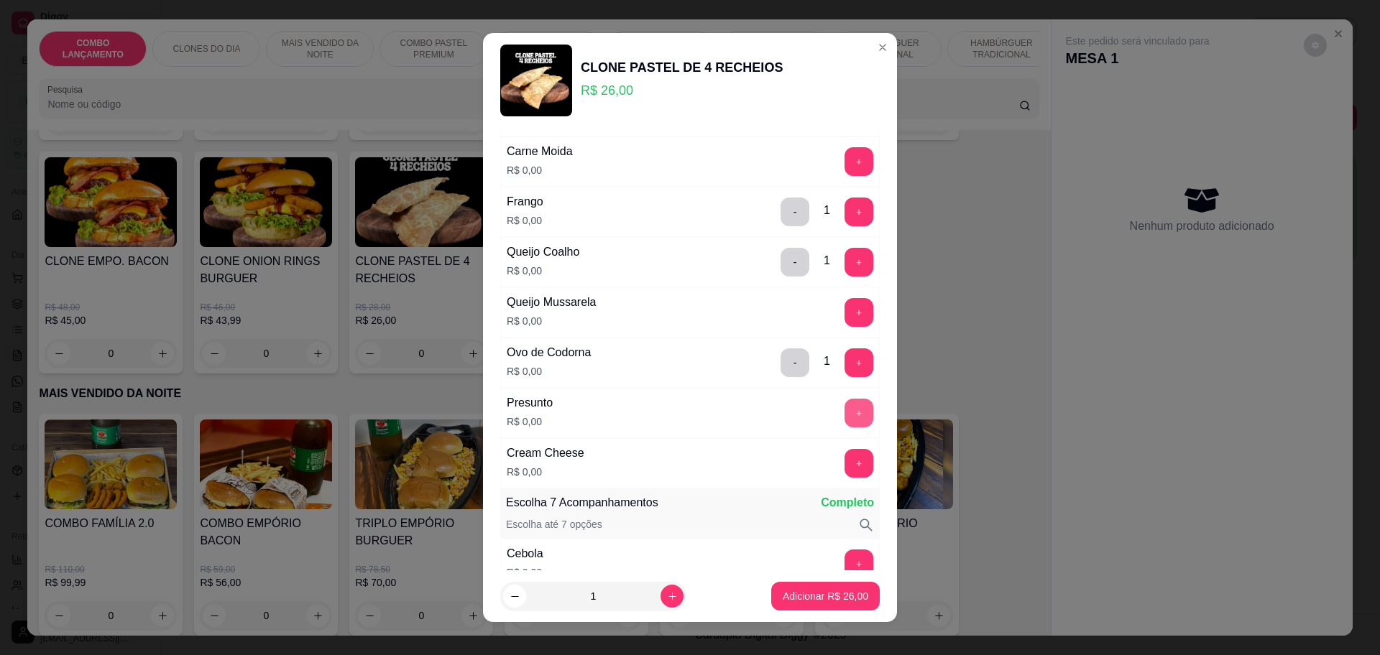
click at [844, 420] on button "+" at bounding box center [858, 413] width 29 height 29
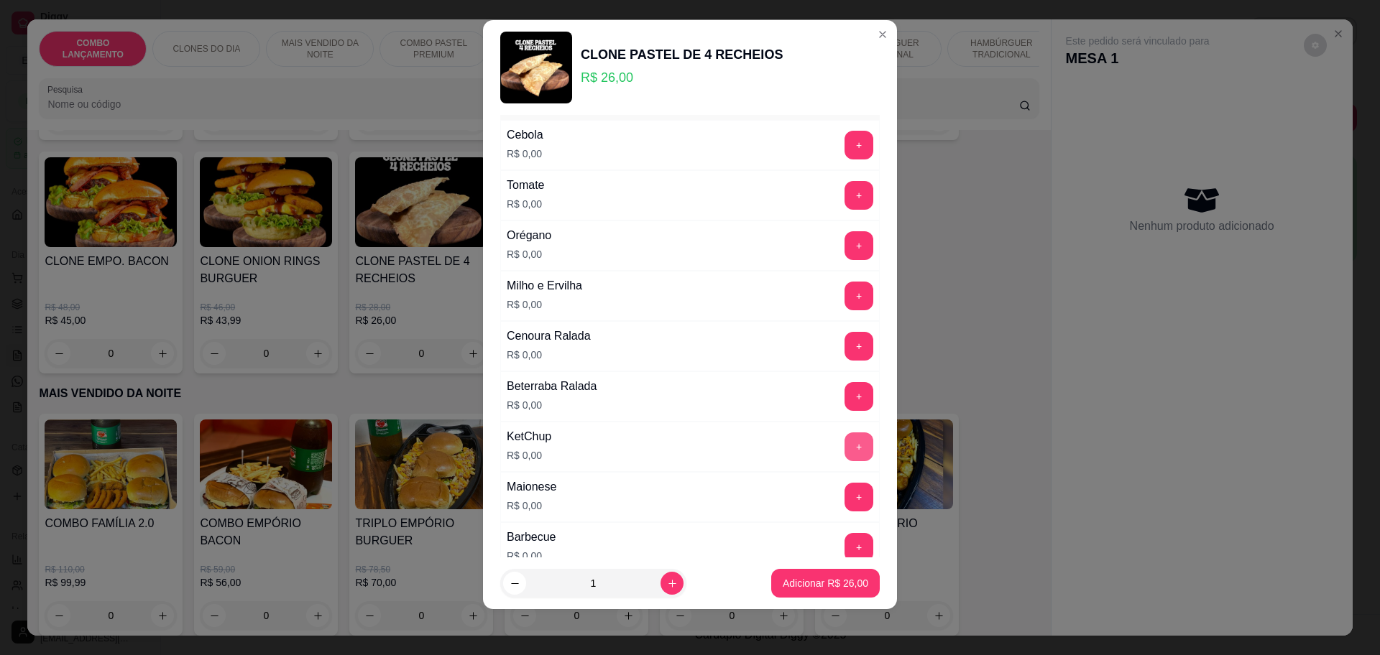
scroll to position [586, 0]
click at [844, 182] on button "+" at bounding box center [858, 194] width 29 height 29
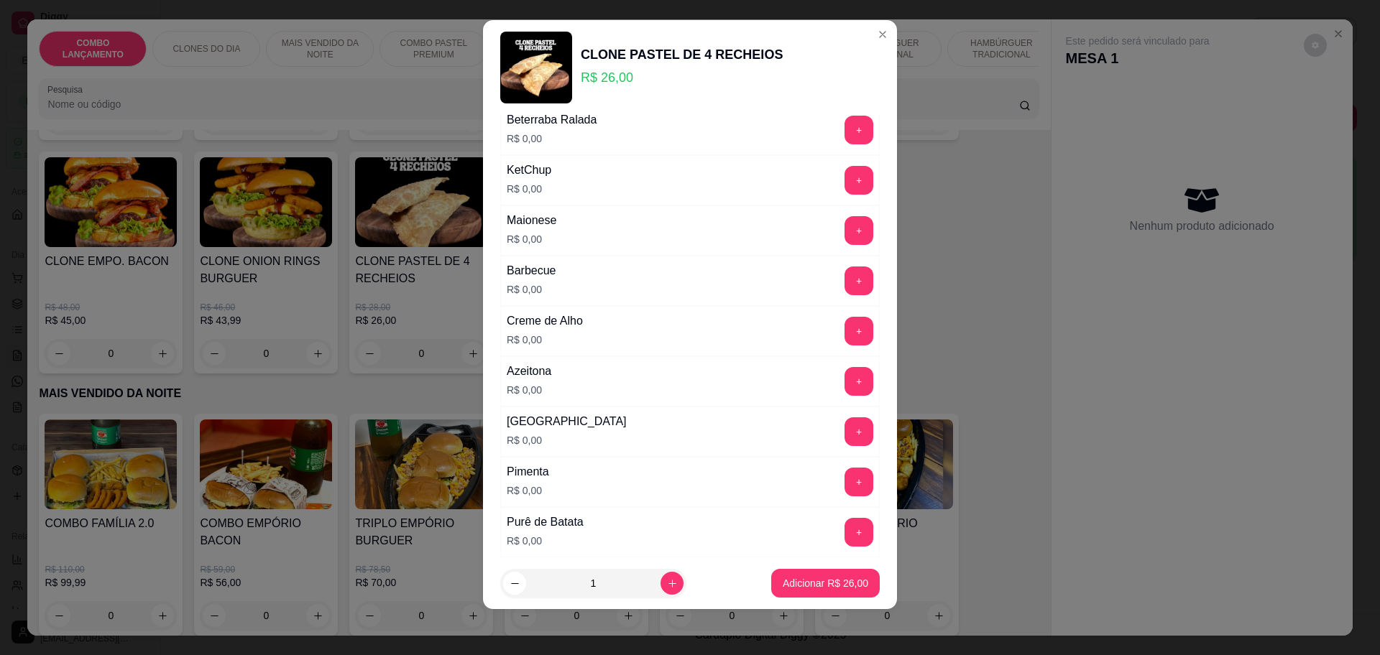
scroll to position [856, 0]
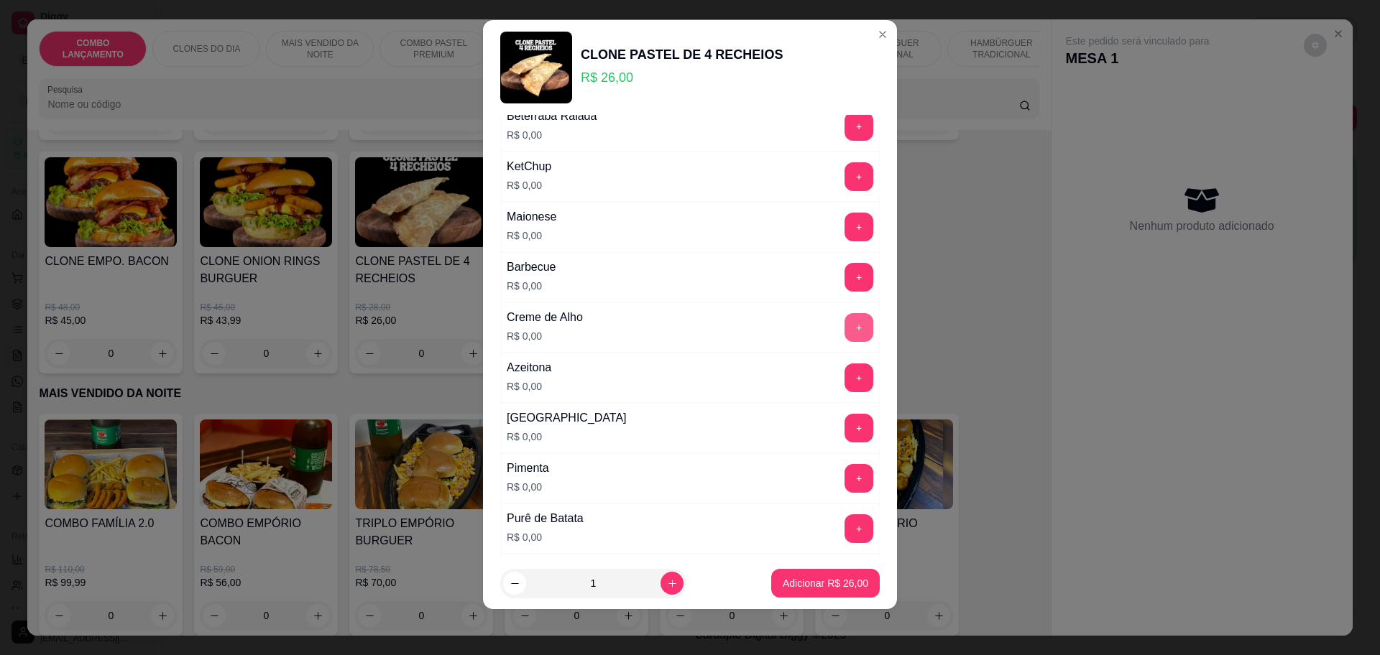
click at [844, 320] on button "+" at bounding box center [858, 327] width 29 height 29
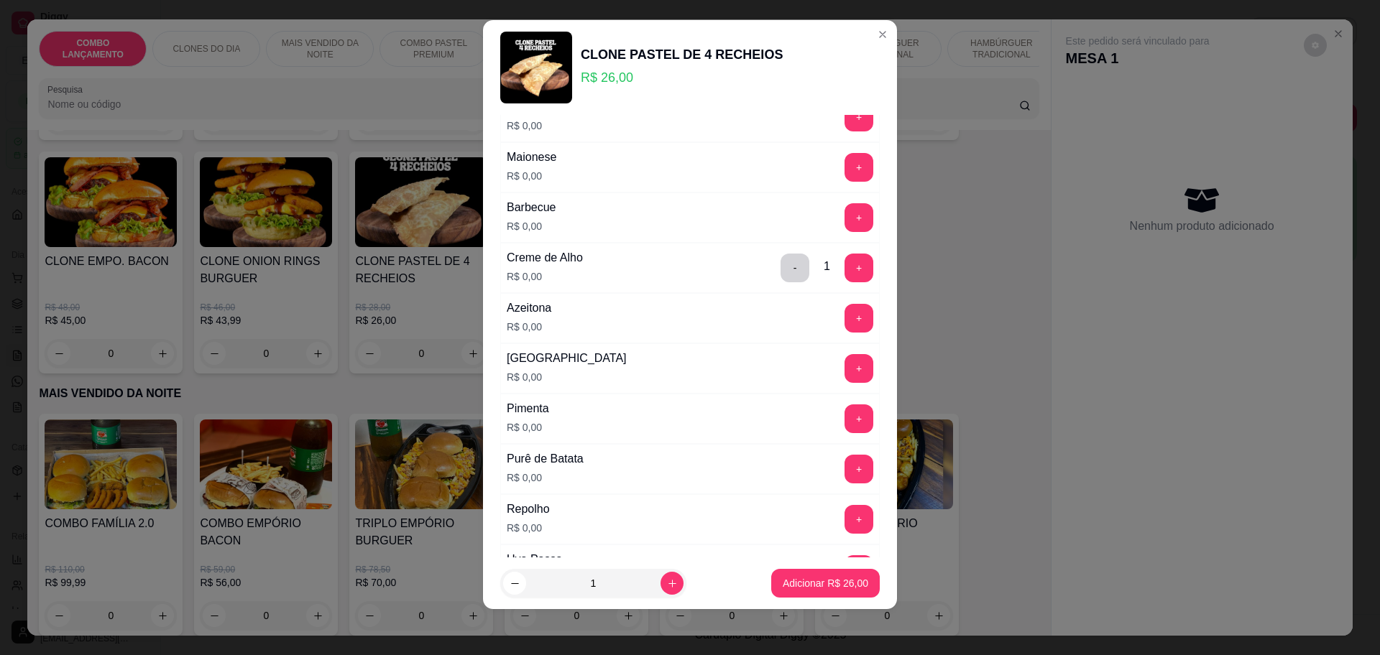
scroll to position [946, 0]
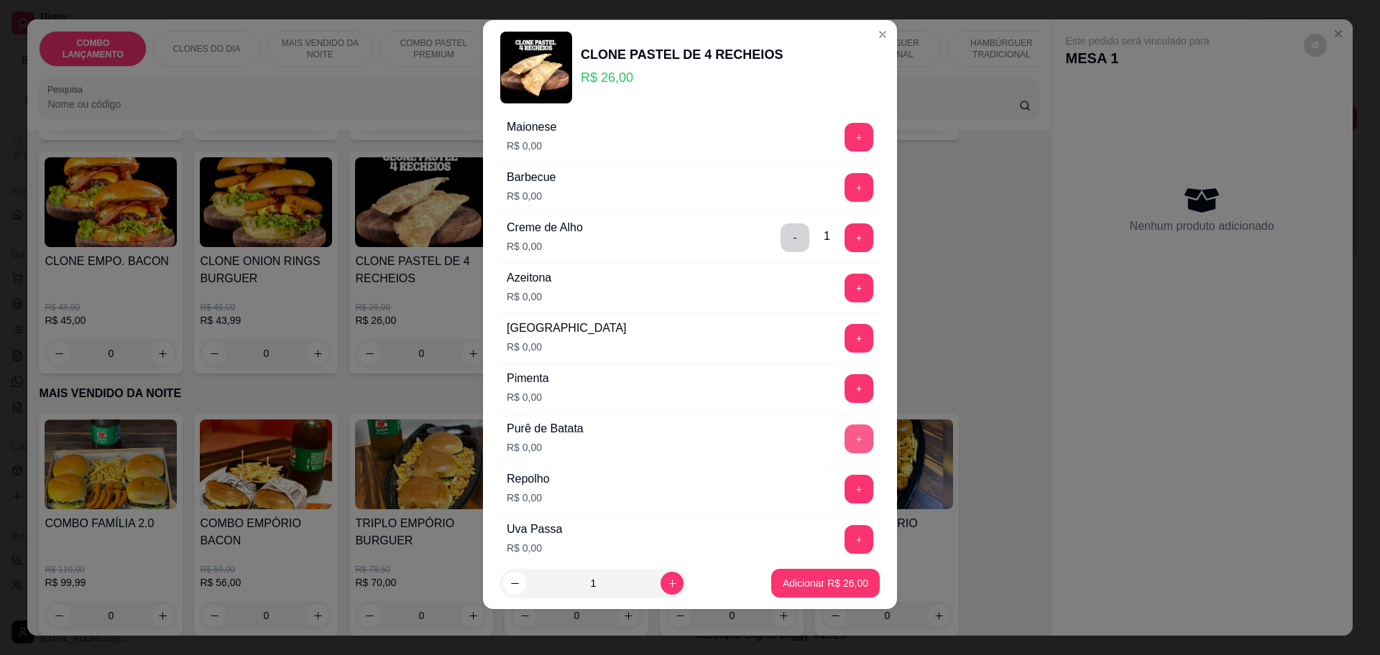
click at [844, 436] on button "+" at bounding box center [858, 439] width 29 height 29
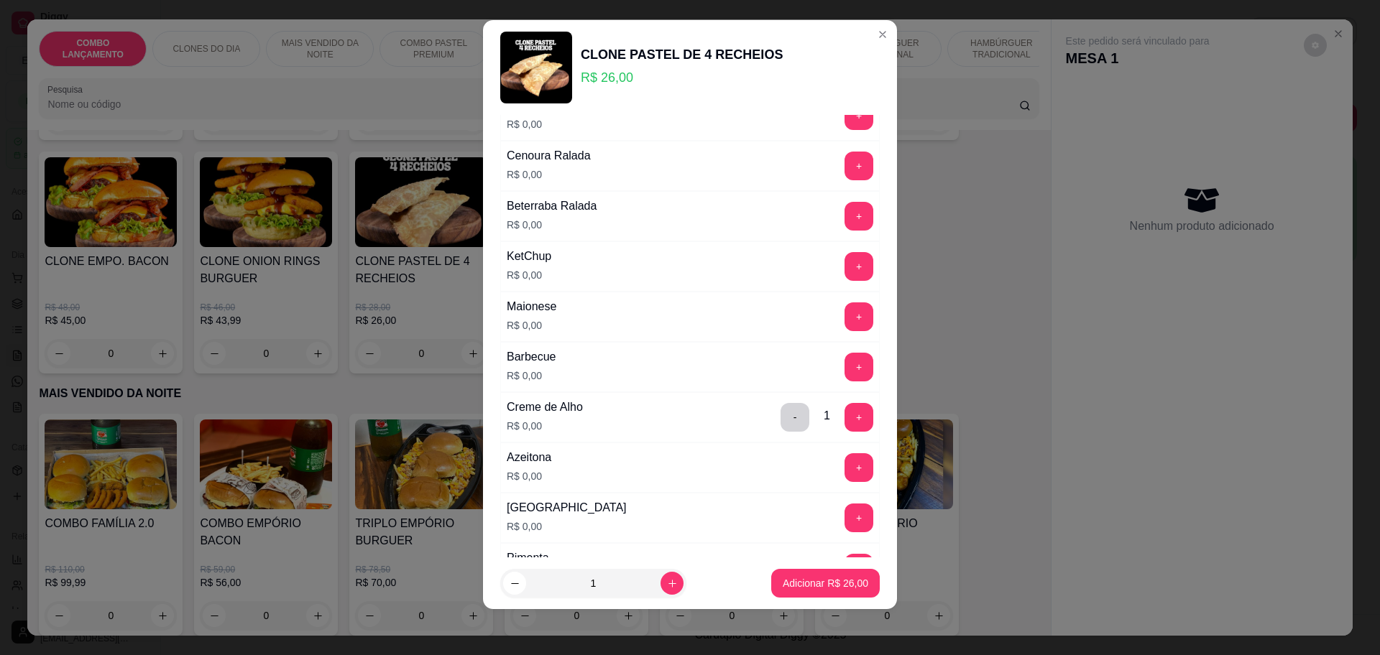
scroll to position [676, 0]
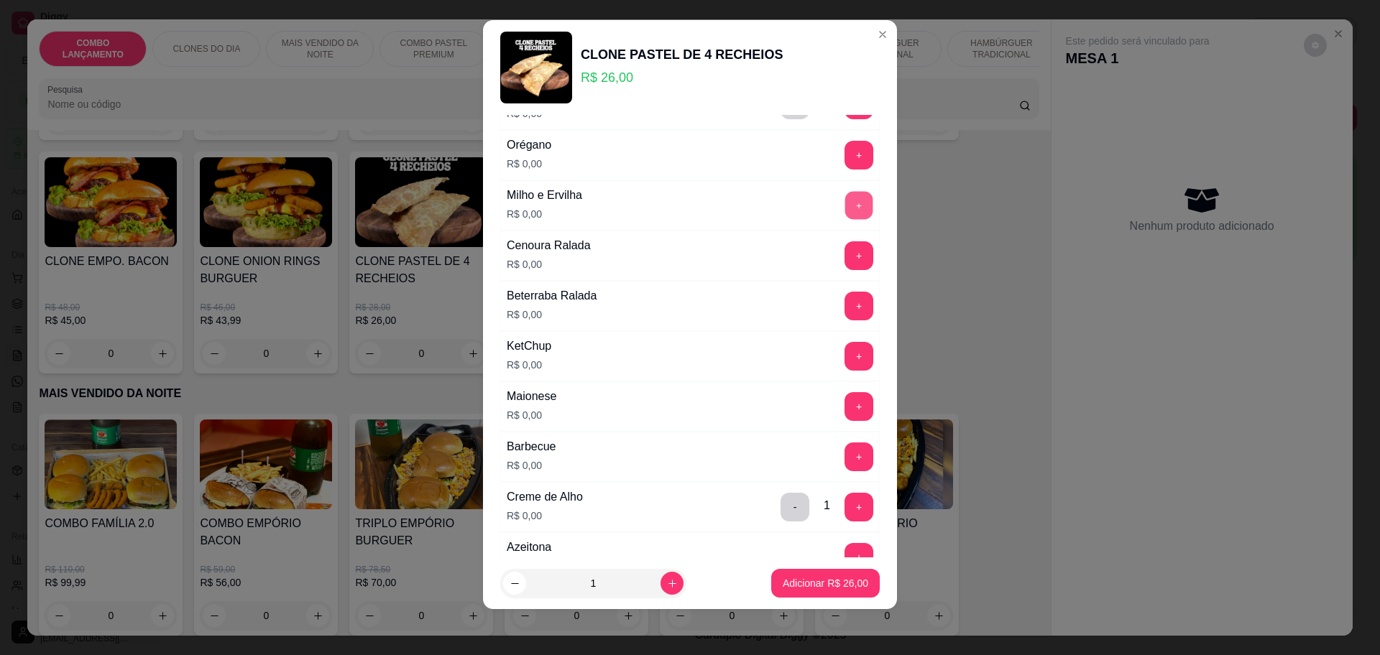
click at [845, 212] on button "+" at bounding box center [859, 205] width 28 height 28
click at [844, 348] on button "+" at bounding box center [858, 356] width 29 height 29
click at [844, 409] on button "+" at bounding box center [858, 406] width 29 height 29
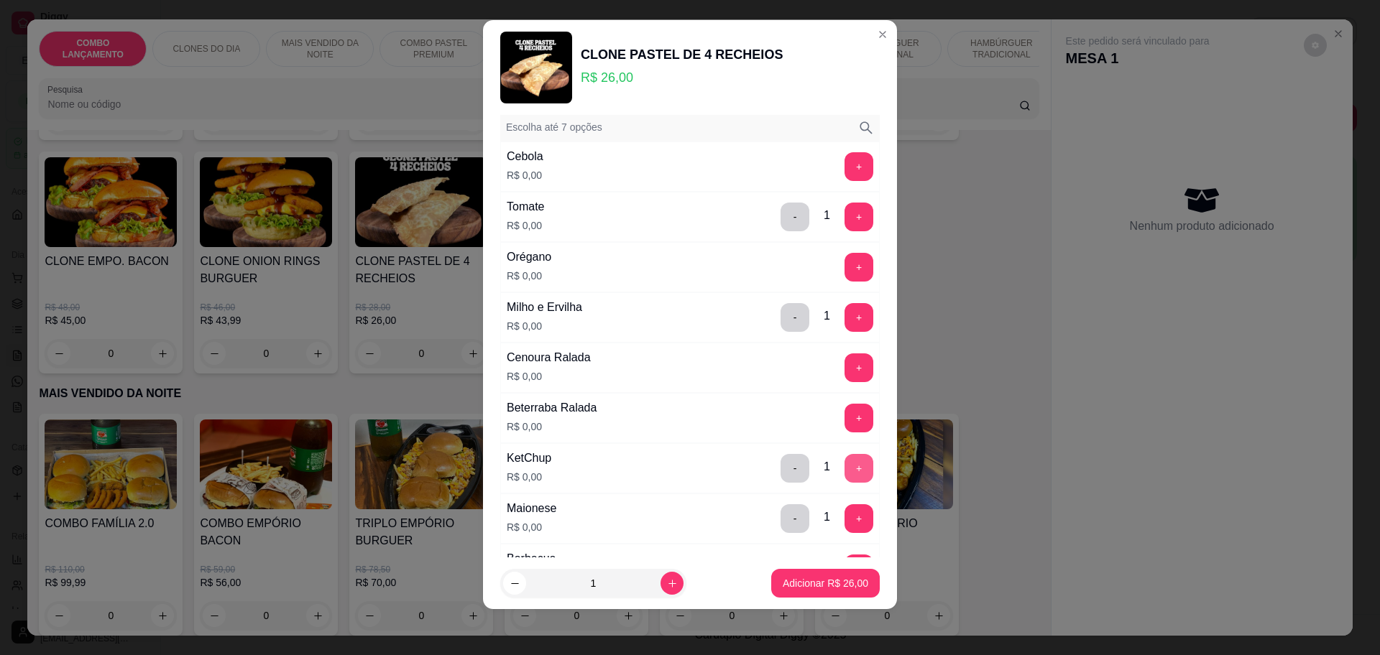
scroll to position [497, 0]
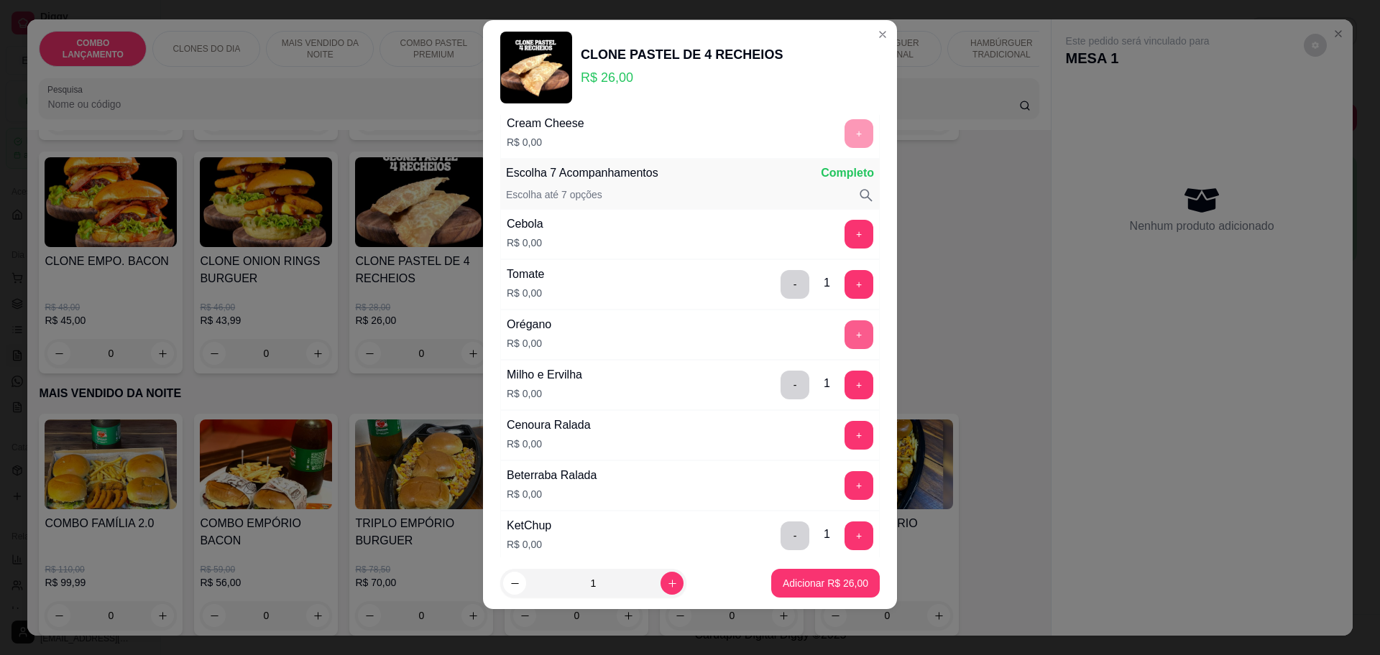
click at [844, 341] on button "+" at bounding box center [858, 334] width 29 height 29
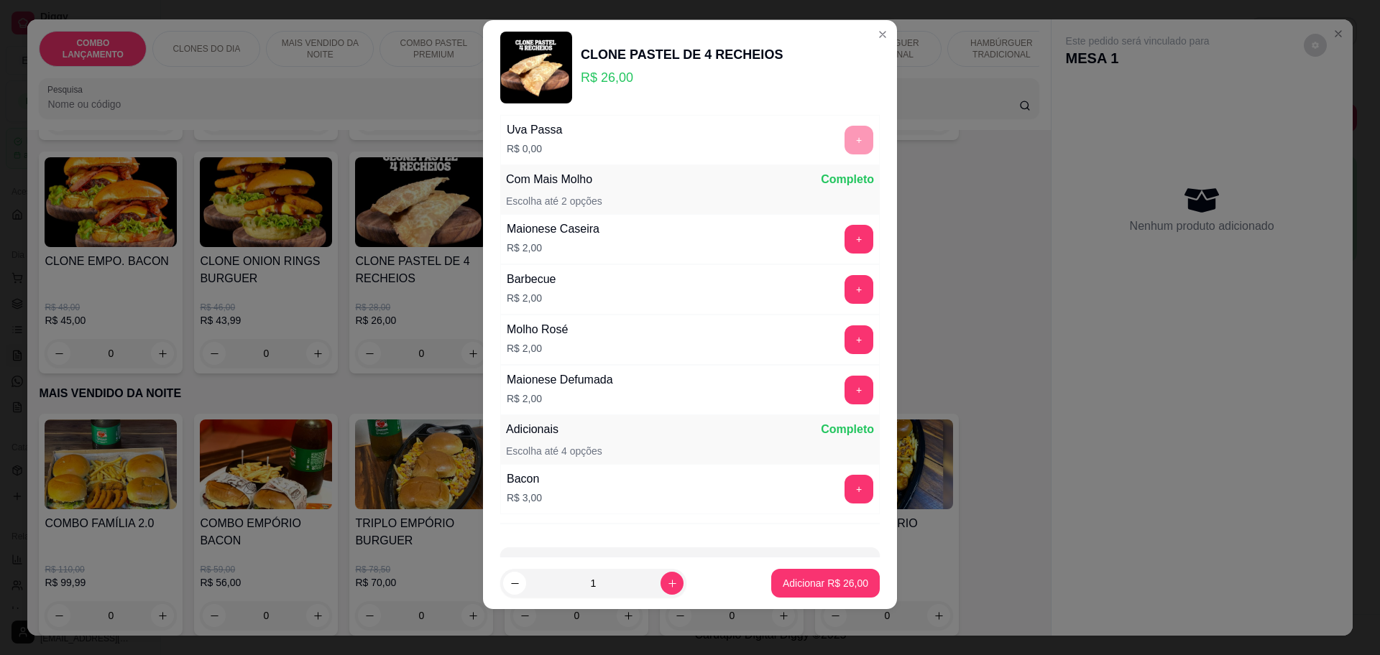
scroll to position [1395, 0]
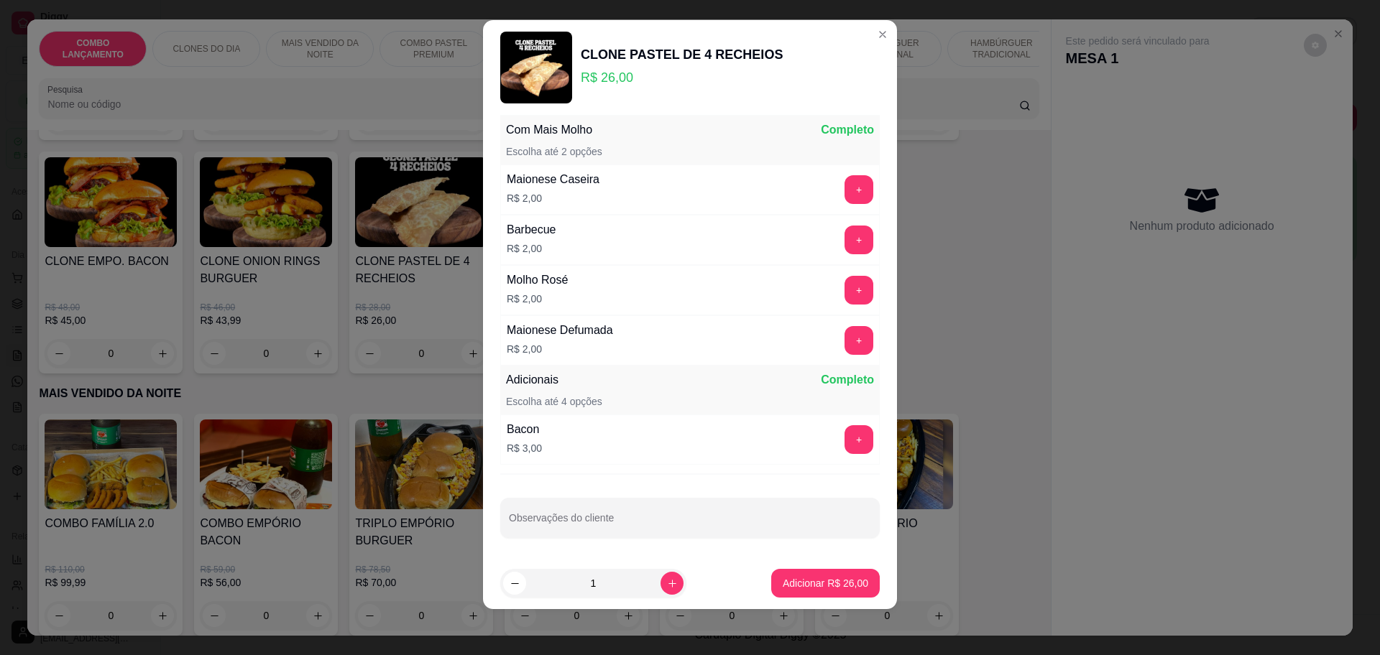
click at [799, 598] on footer "1 Adicionar R$ 26,00" at bounding box center [690, 584] width 414 height 52
click at [799, 584] on p "Adicionar R$ 26,00" at bounding box center [826, 583] width 86 height 14
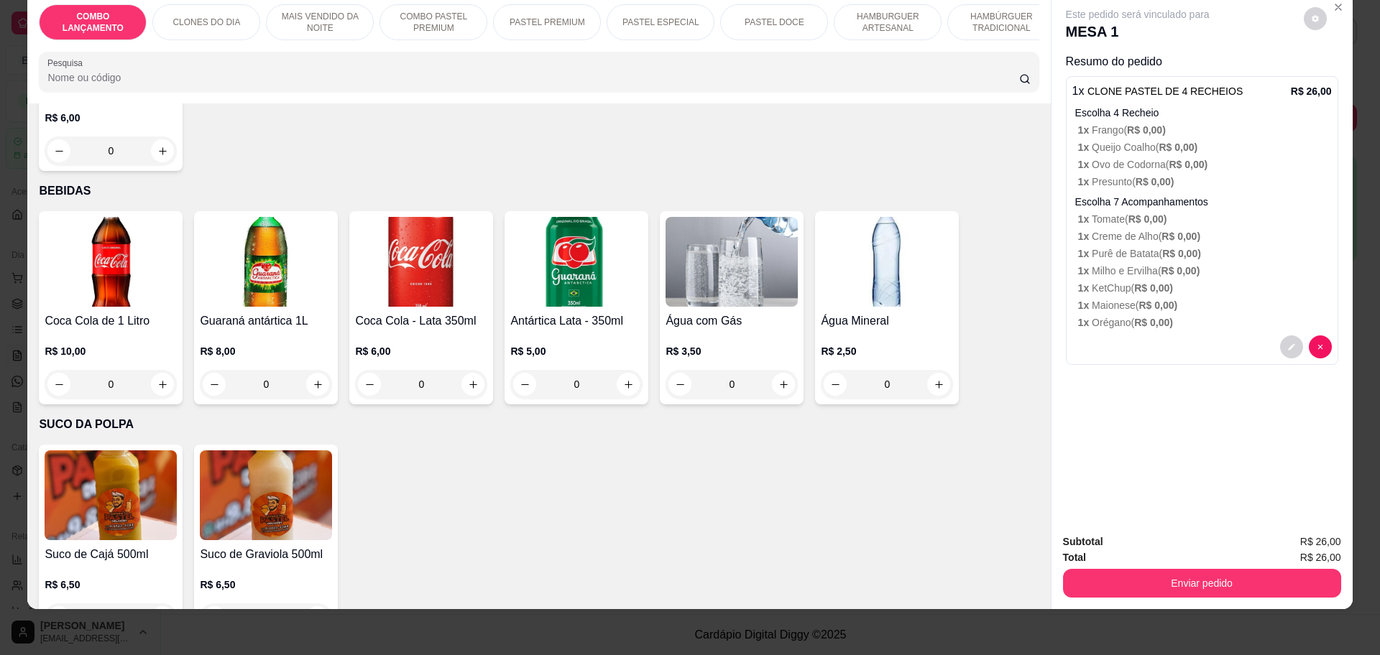
scroll to position [4079, 0]
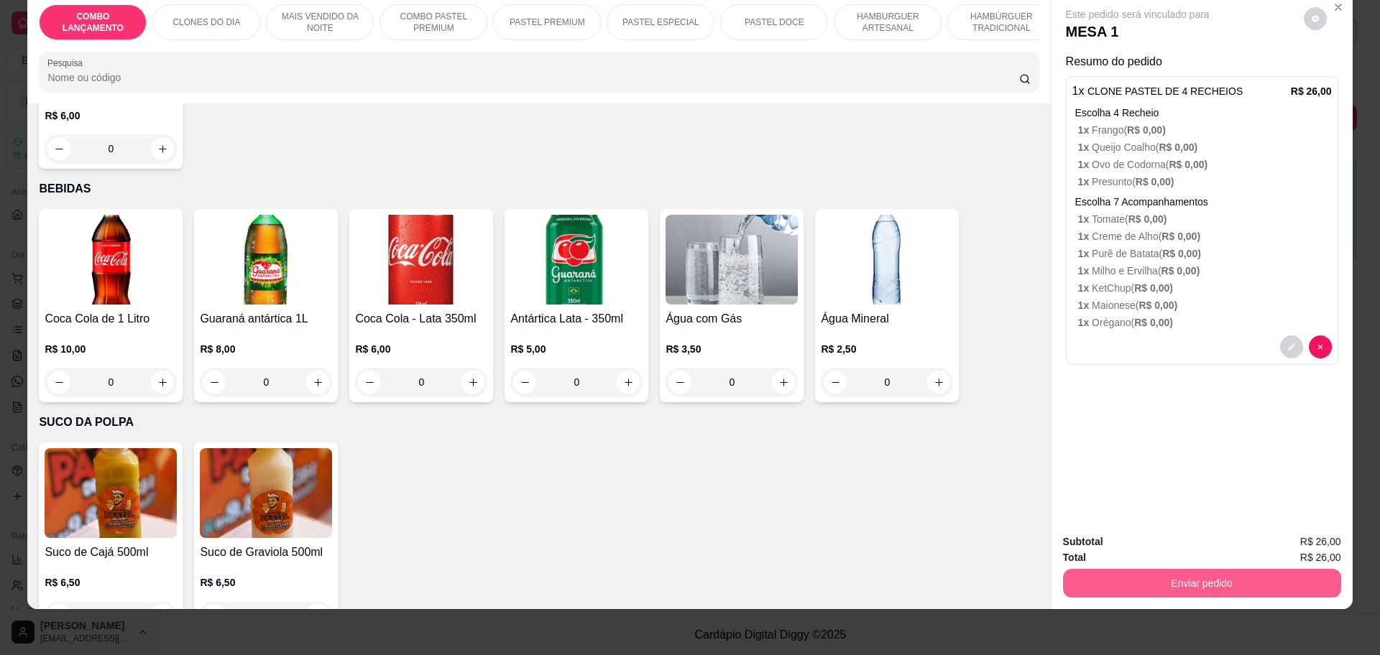
click at [1129, 576] on button "Enviar pedido" at bounding box center [1202, 583] width 278 height 29
click at [1293, 548] on button "Enviar pedido" at bounding box center [1301, 548] width 81 height 27
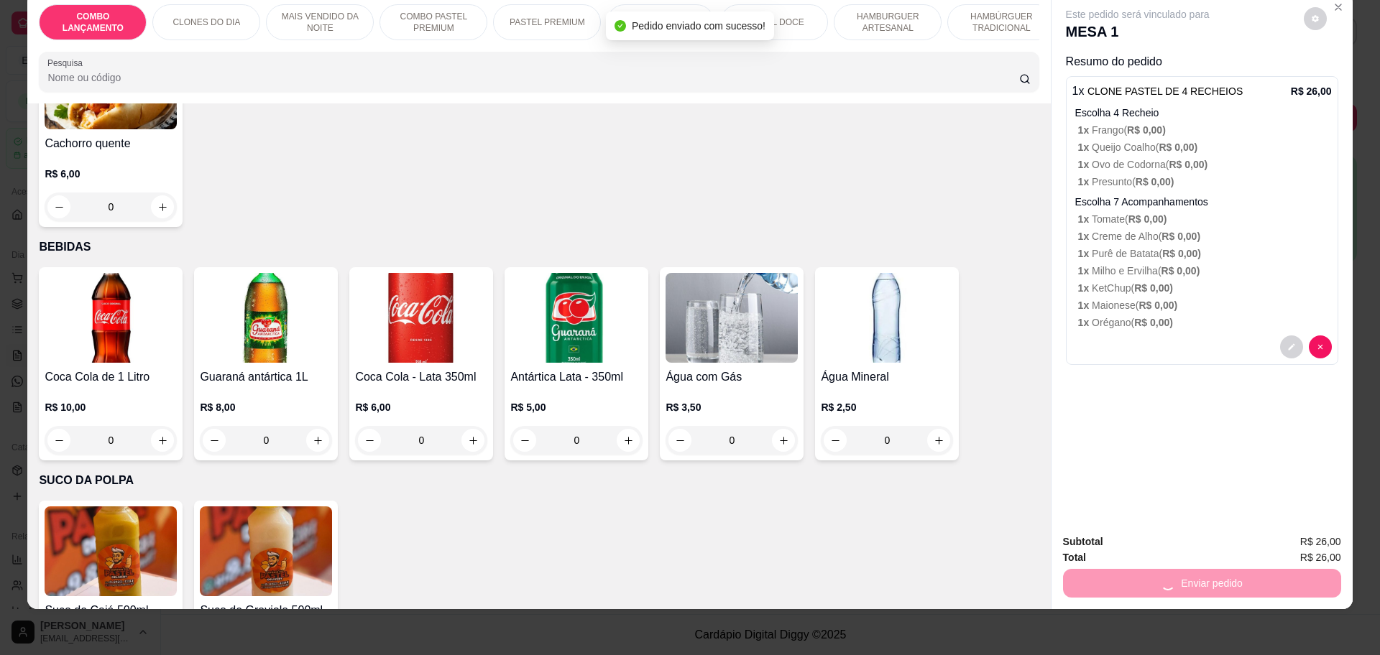
scroll to position [3899, 0]
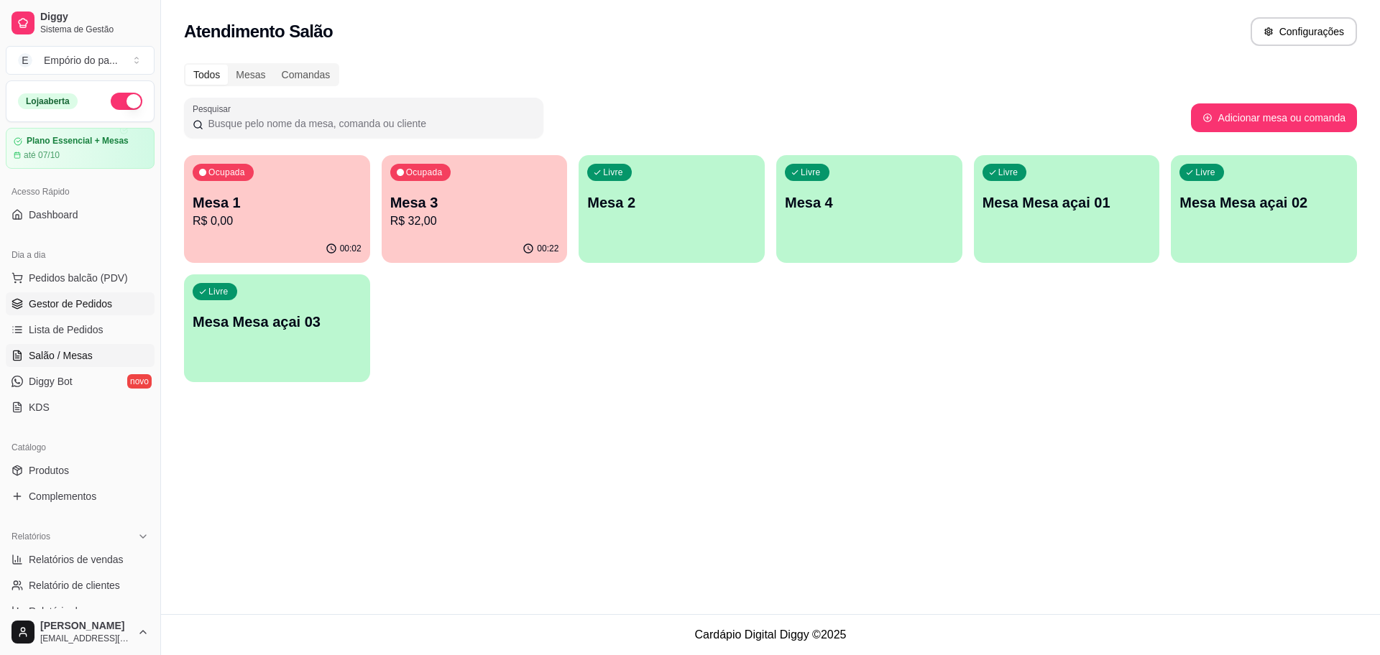
click at [58, 293] on link "Gestor de Pedidos" at bounding box center [80, 303] width 149 height 23
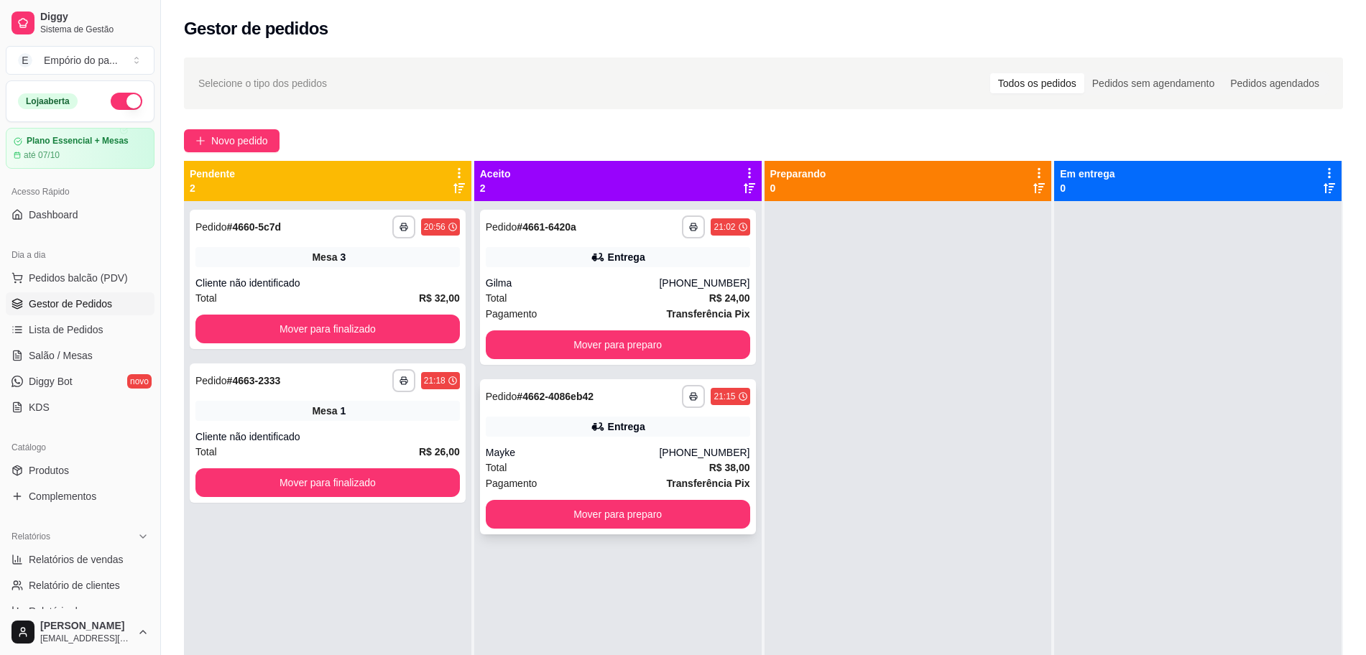
click at [597, 469] on div "Total R$ 38,00" at bounding box center [618, 468] width 264 height 16
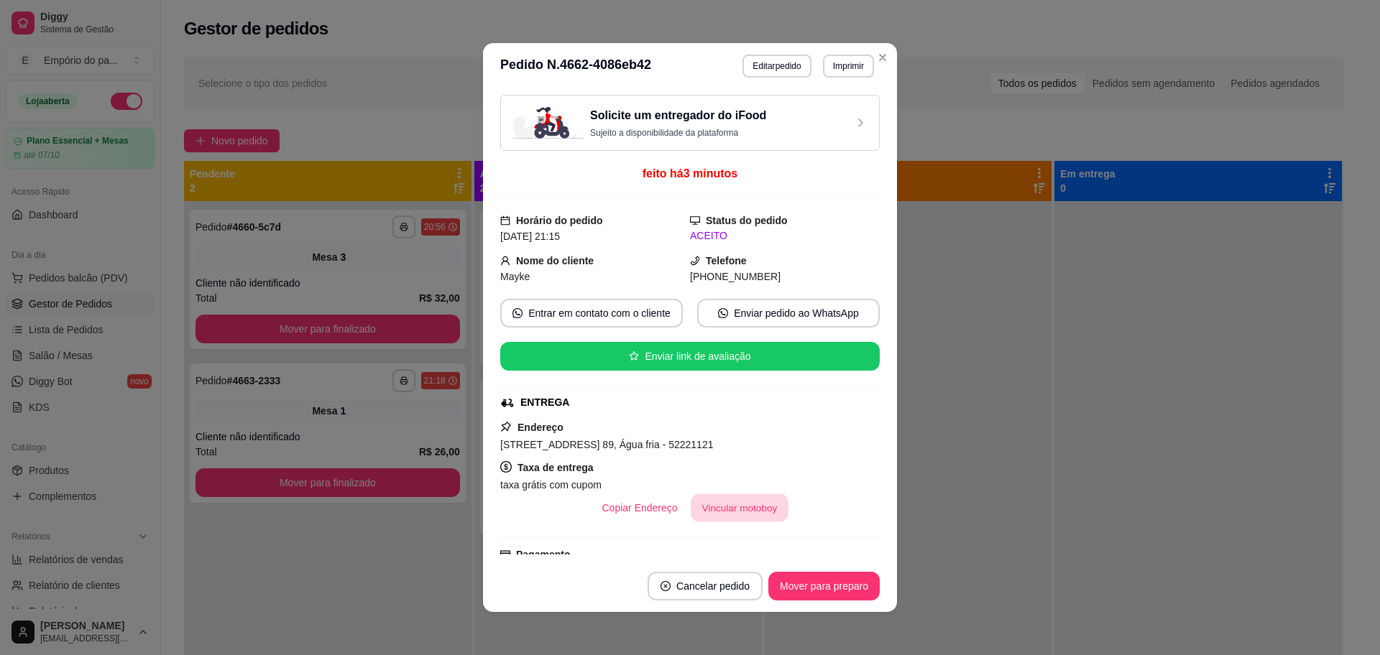
click at [701, 506] on button "Vincular motoboy" at bounding box center [740, 508] width 98 height 28
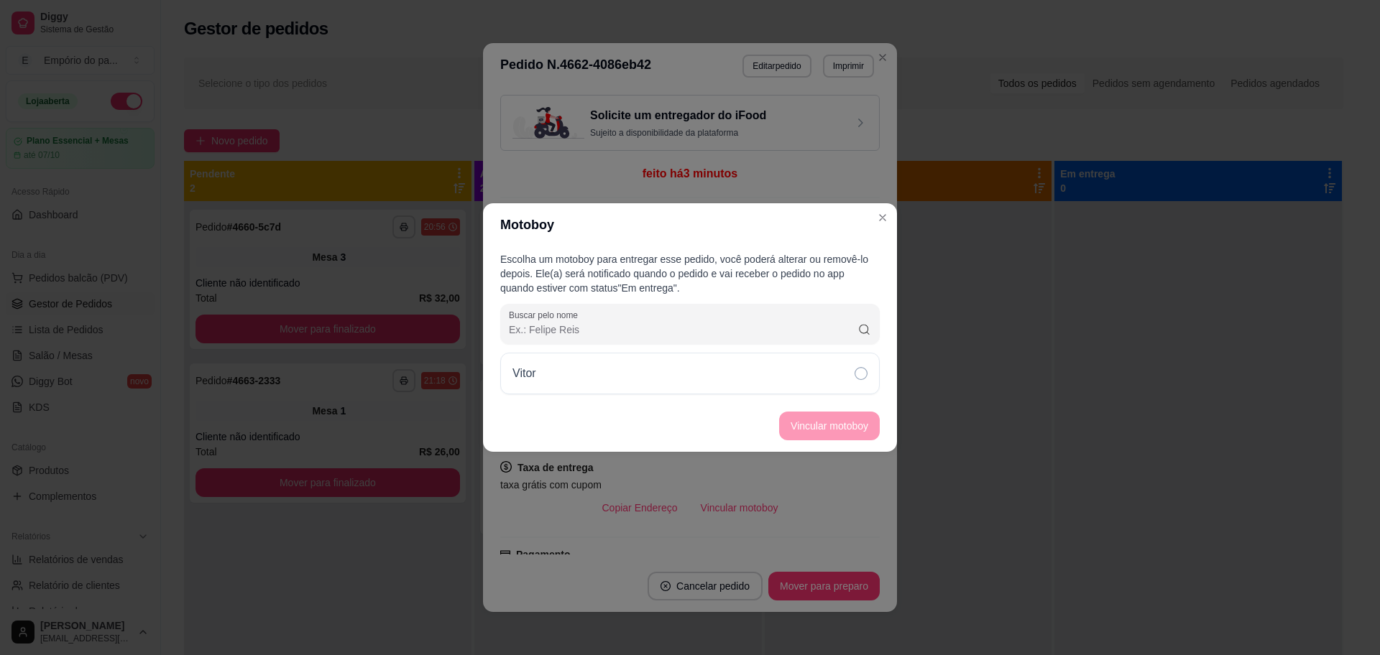
click at [835, 372] on div "Vitor" at bounding box center [689, 374] width 379 height 42
click at [813, 426] on button "Vincular motoboy" at bounding box center [829, 426] width 101 height 29
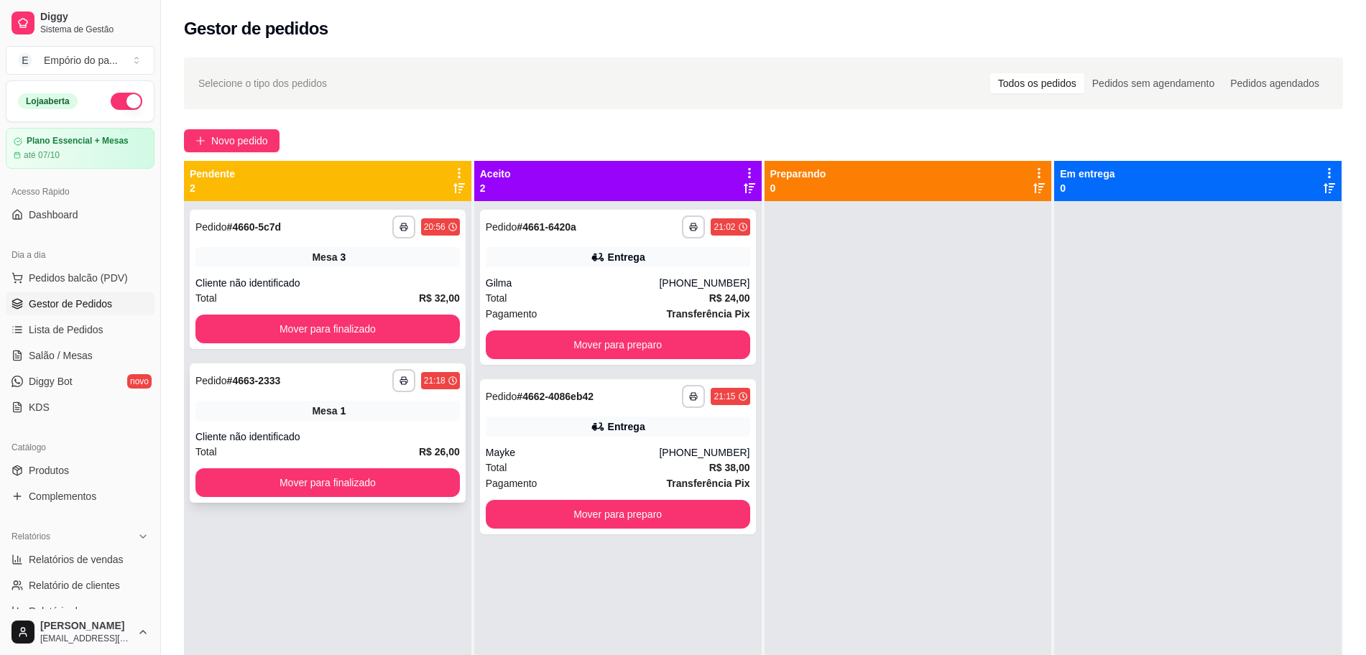
click at [362, 424] on div "**********" at bounding box center [328, 433] width 276 height 139
click at [619, 293] on div "Total R$ 24,00" at bounding box center [618, 298] width 264 height 16
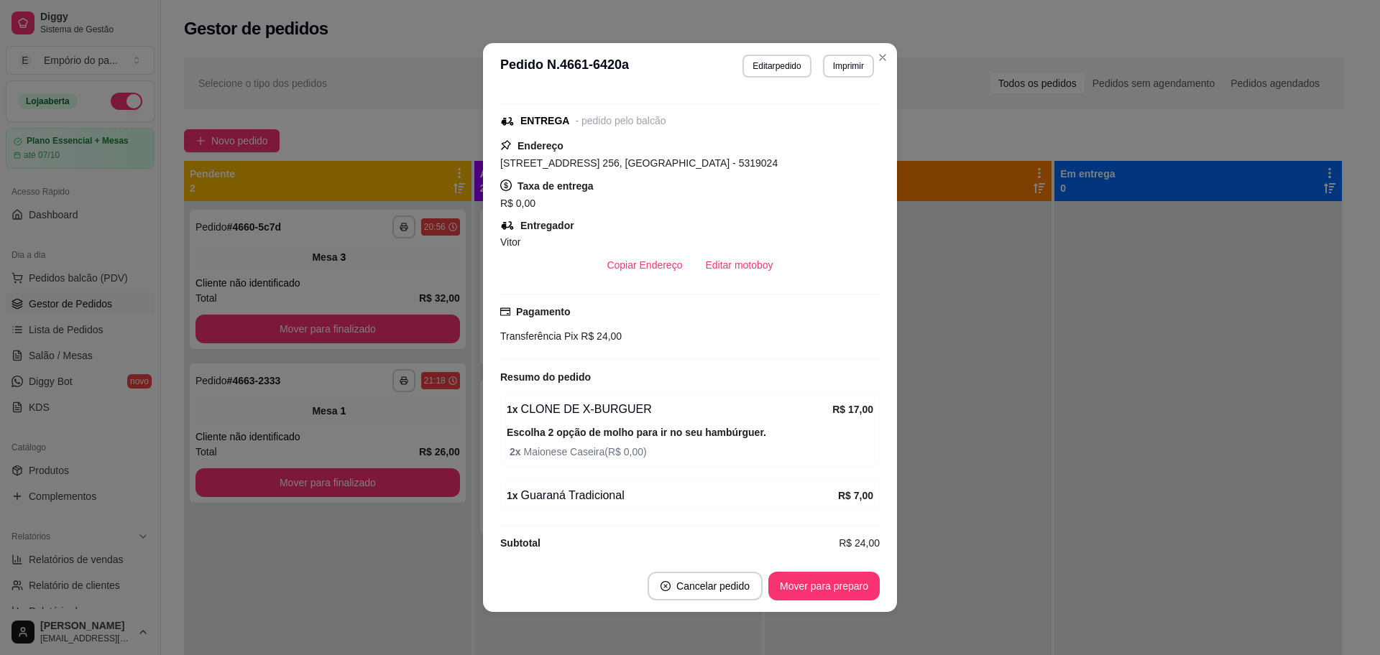
scroll to position [251, 0]
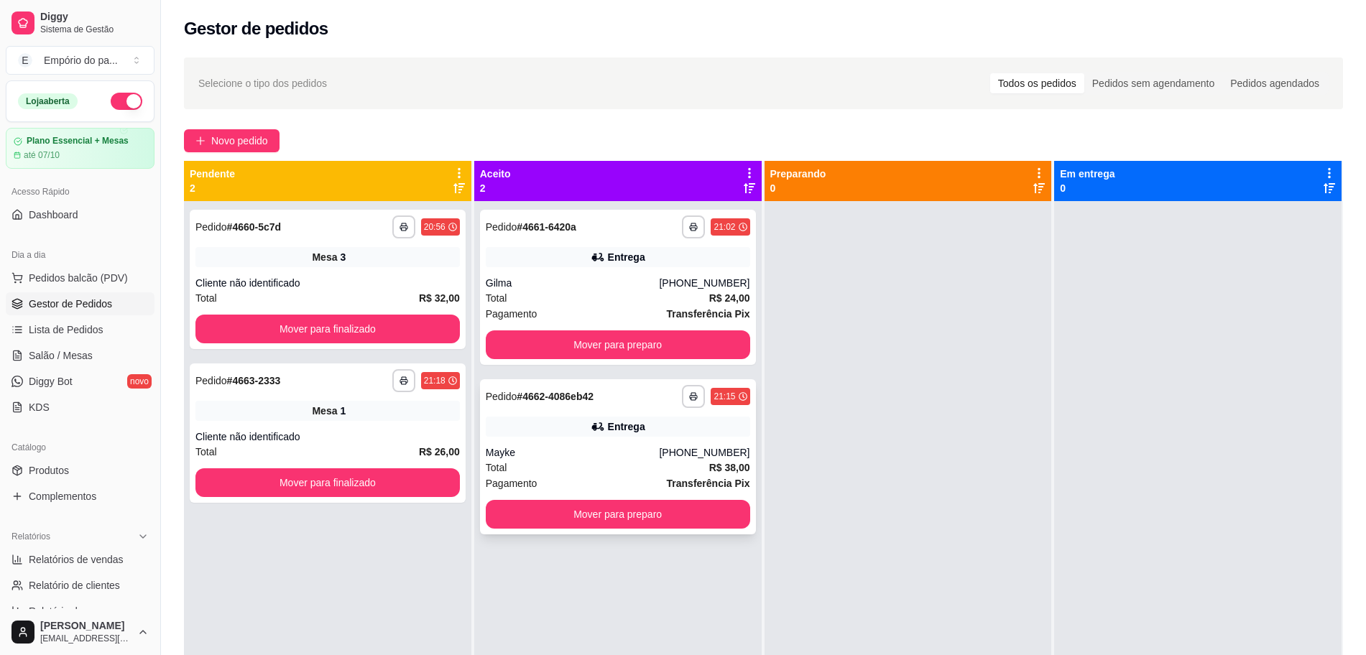
click at [604, 451] on div "Mayke" at bounding box center [573, 453] width 174 height 14
click at [601, 281] on div "Gilma" at bounding box center [573, 283] width 174 height 14
click at [553, 466] on div "Total R$ 38,00" at bounding box center [618, 468] width 264 height 16
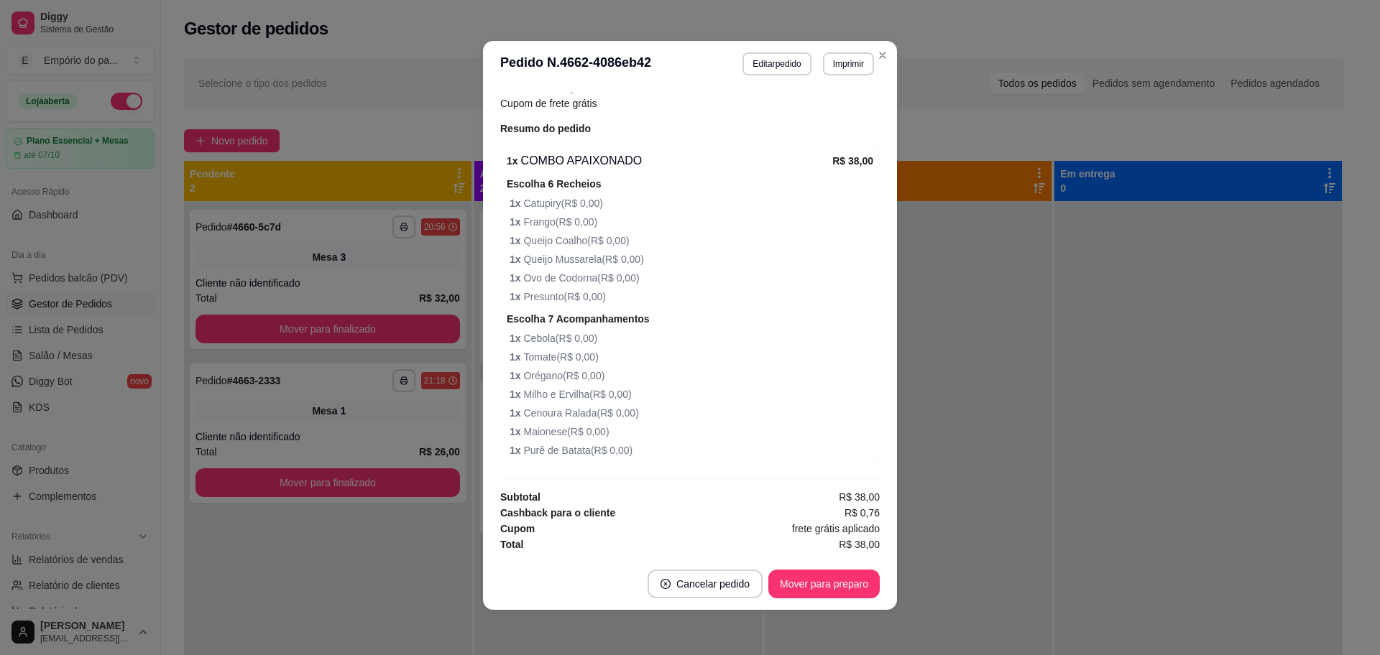
scroll to position [3, 0]
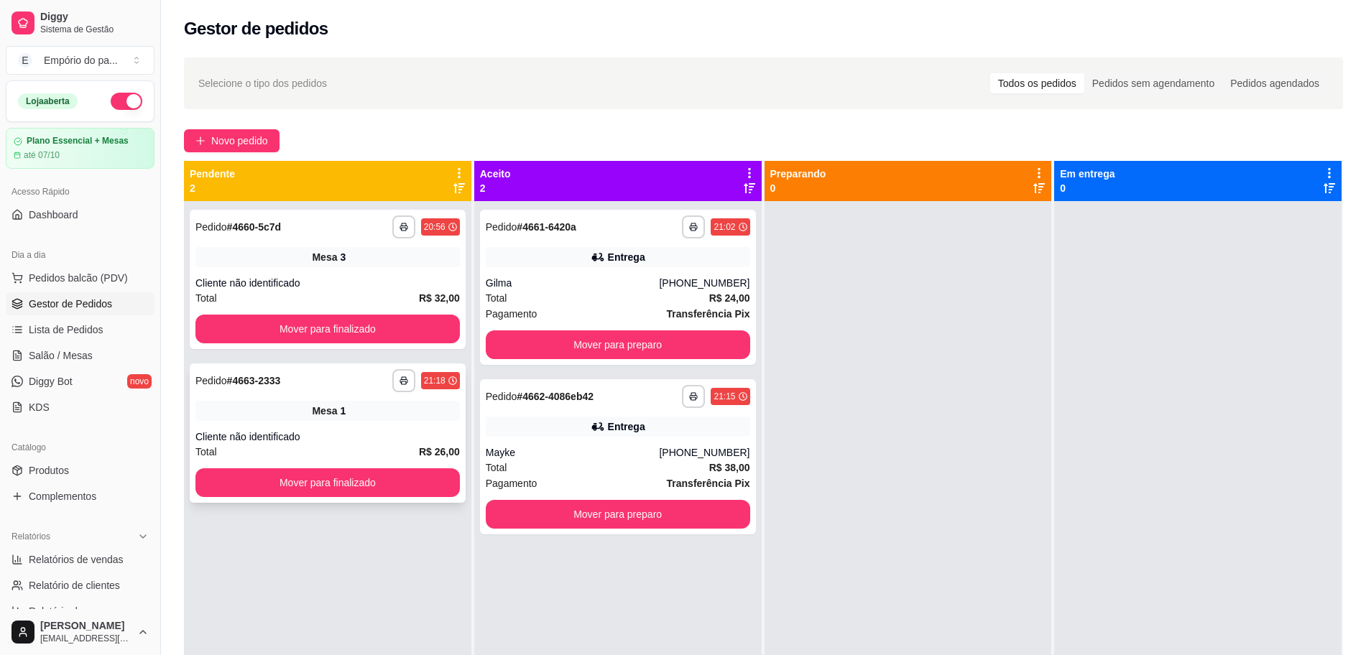
click at [326, 438] on div "Cliente não identificado" at bounding box center [327, 437] width 264 height 14
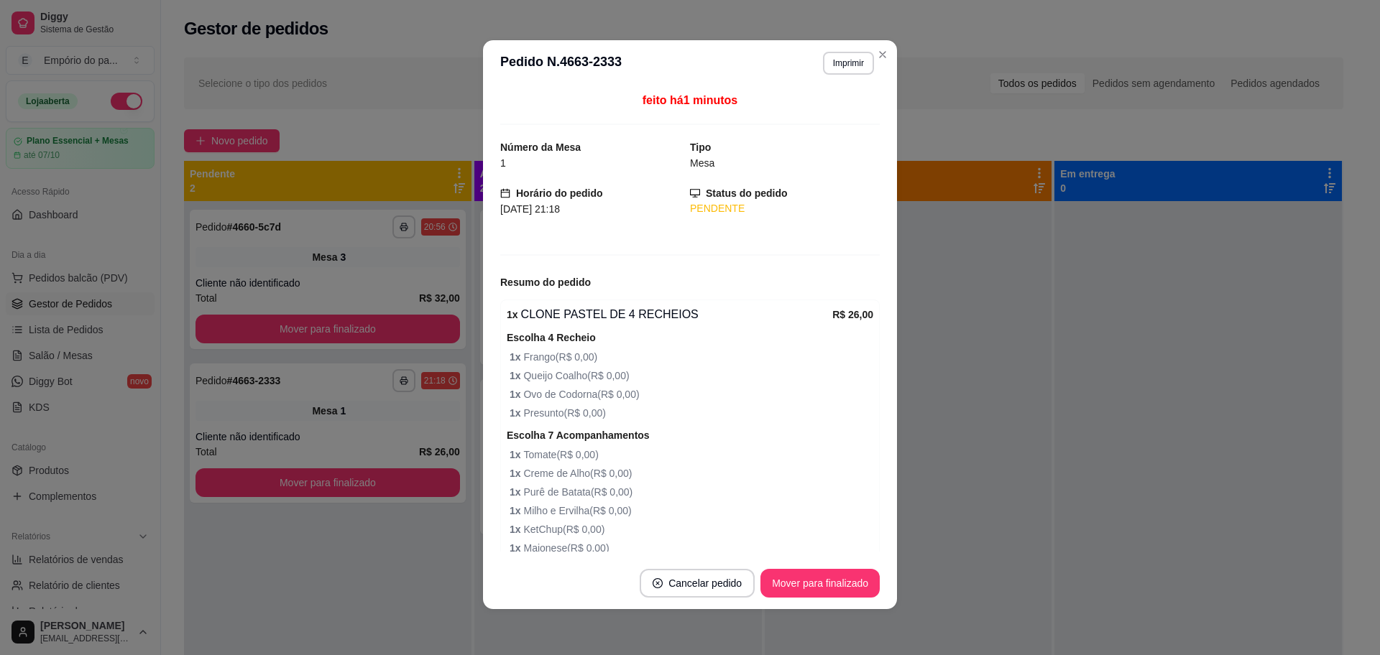
scroll to position [86, 0]
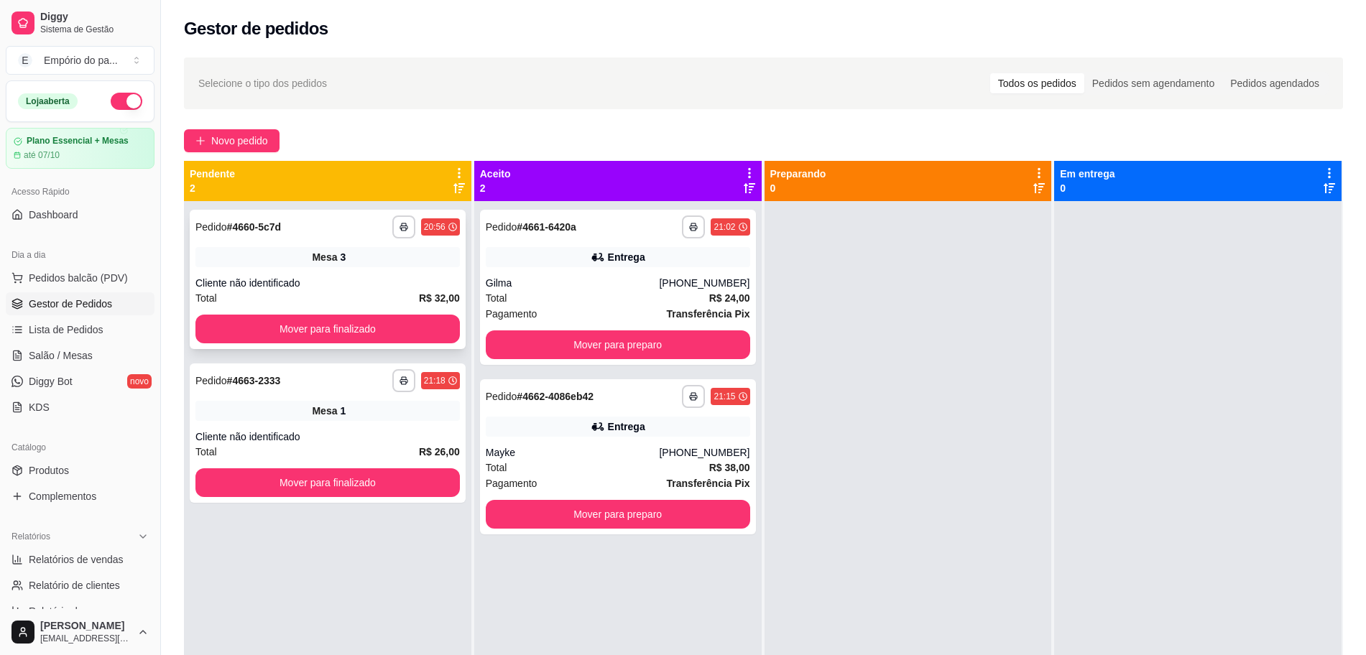
click at [362, 272] on div "**********" at bounding box center [328, 279] width 276 height 139
click at [887, 480] on div at bounding box center [908, 528] width 287 height 655
click at [979, 466] on div at bounding box center [908, 528] width 287 height 655
click at [623, 449] on div "Mayke" at bounding box center [573, 453] width 174 height 14
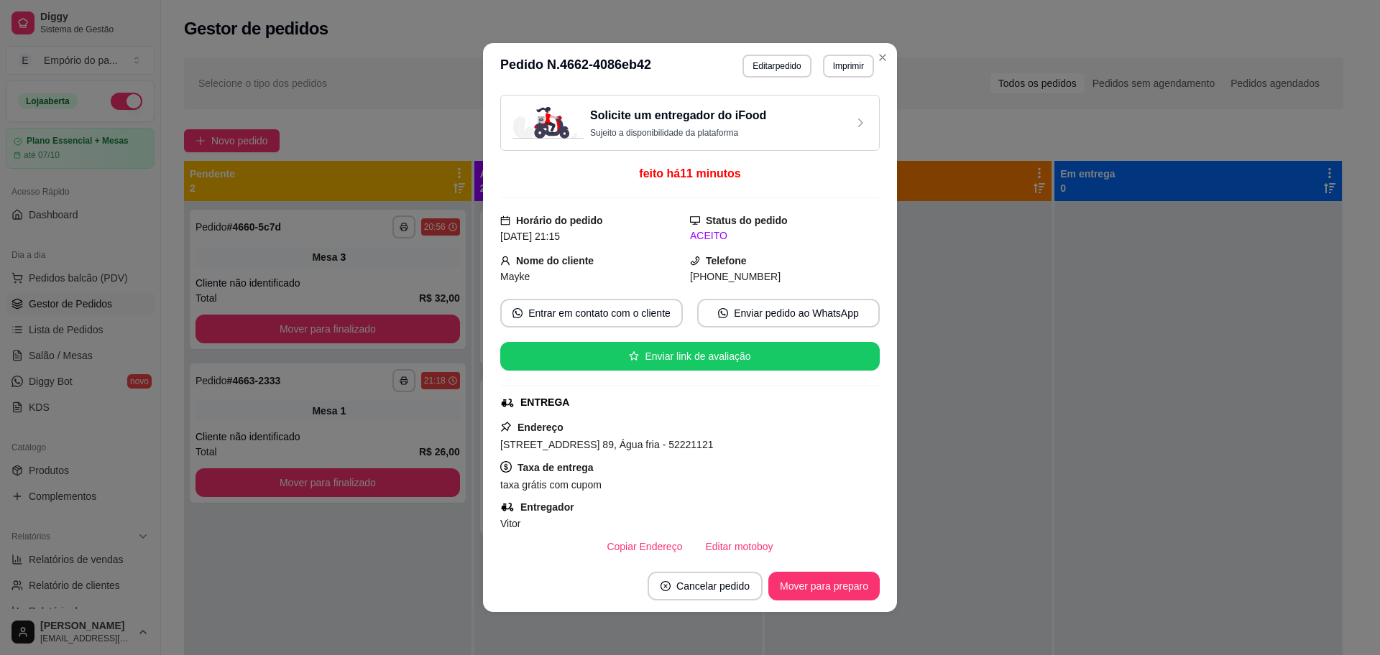
scroll to position [609, 0]
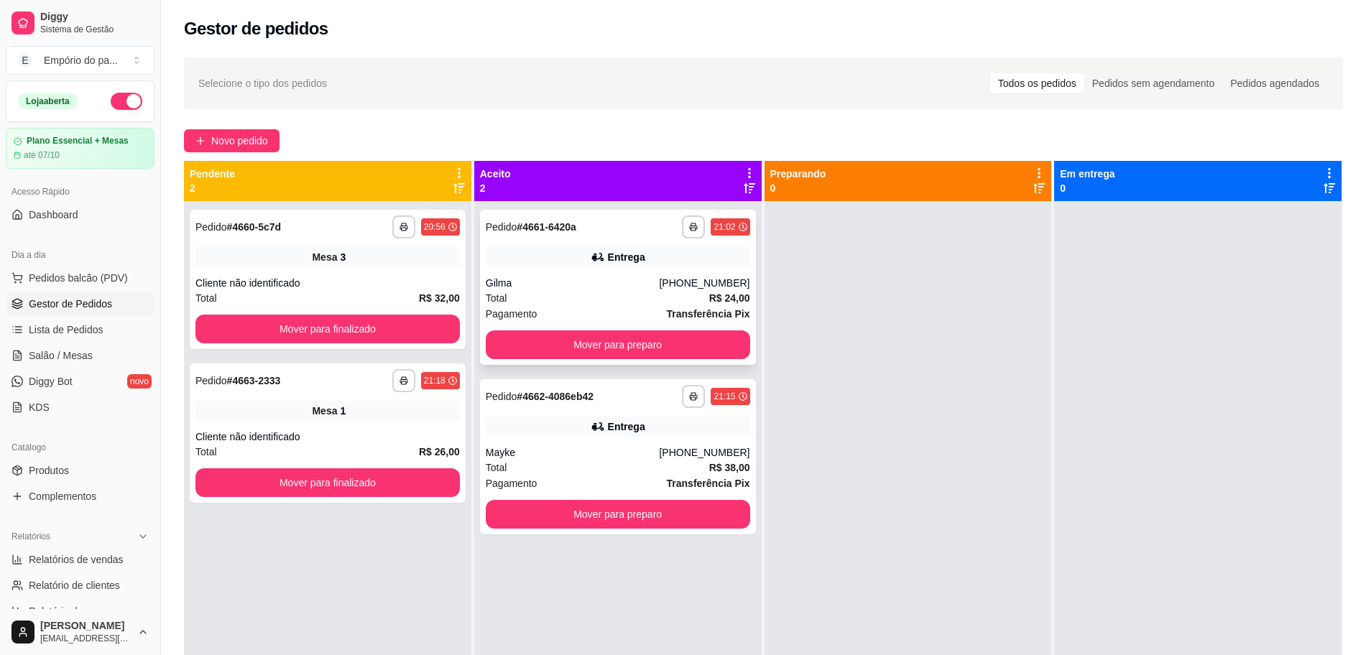
click at [598, 300] on div "Total R$ 24,00" at bounding box center [618, 298] width 264 height 16
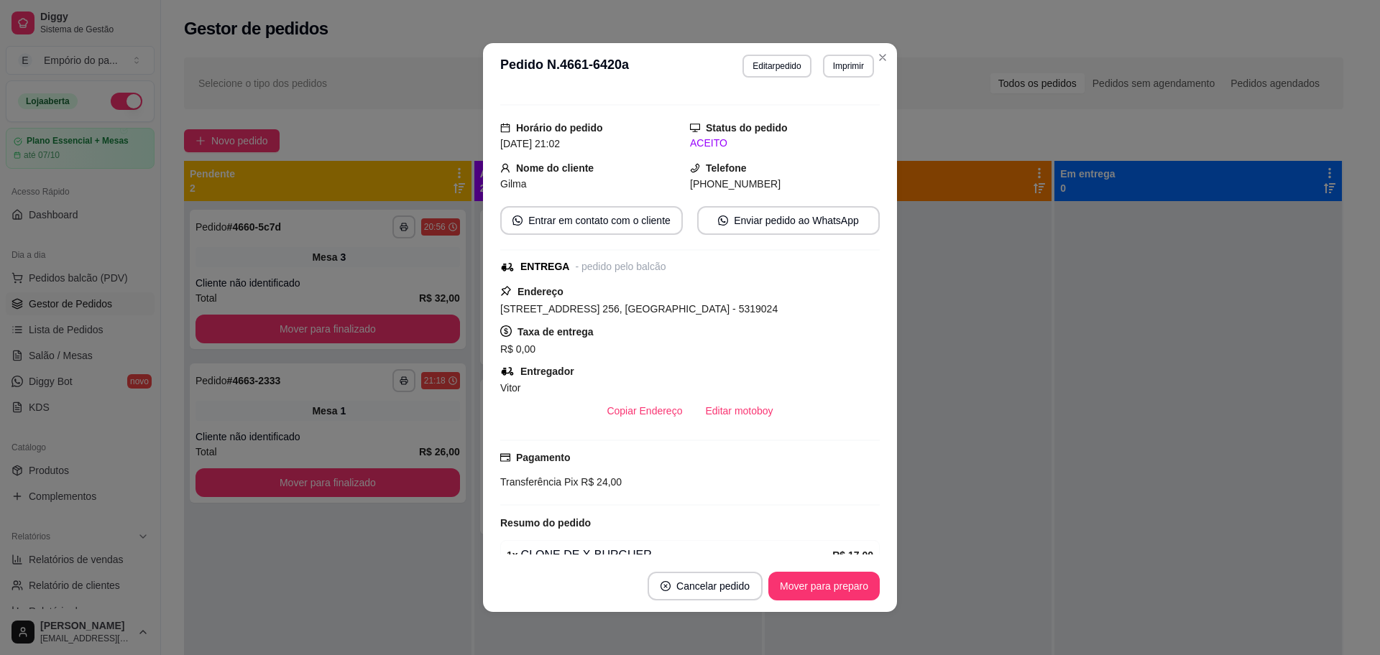
scroll to position [251, 0]
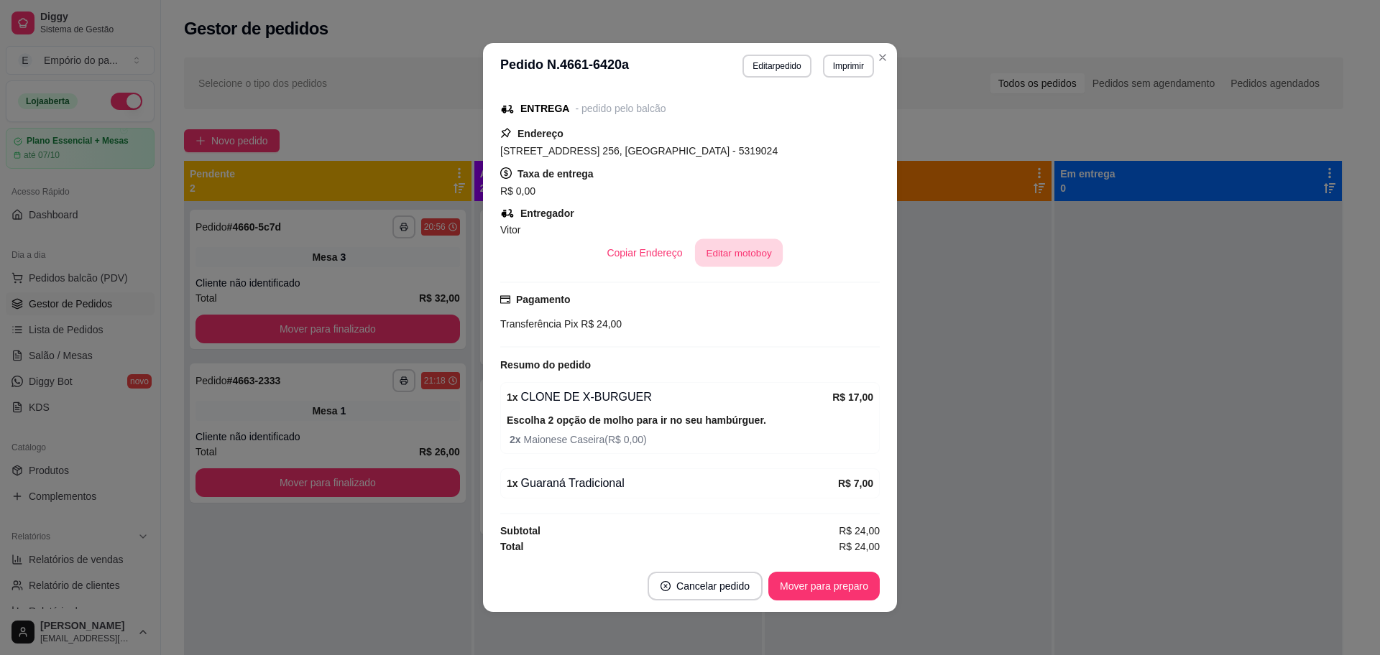
click at [722, 252] on button "Editar motoboy" at bounding box center [739, 253] width 88 height 28
click at [786, 579] on button "Mover para preparo" at bounding box center [823, 586] width 111 height 29
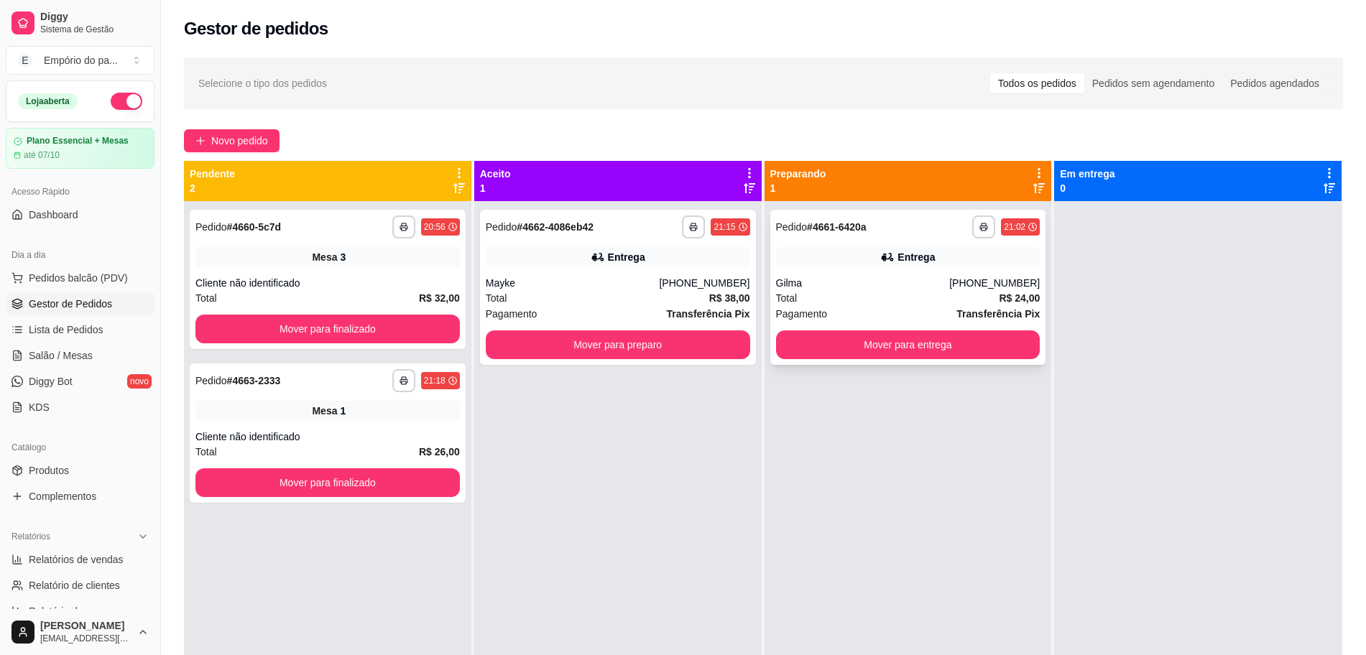
click at [795, 282] on div "Gilma" at bounding box center [863, 283] width 174 height 14
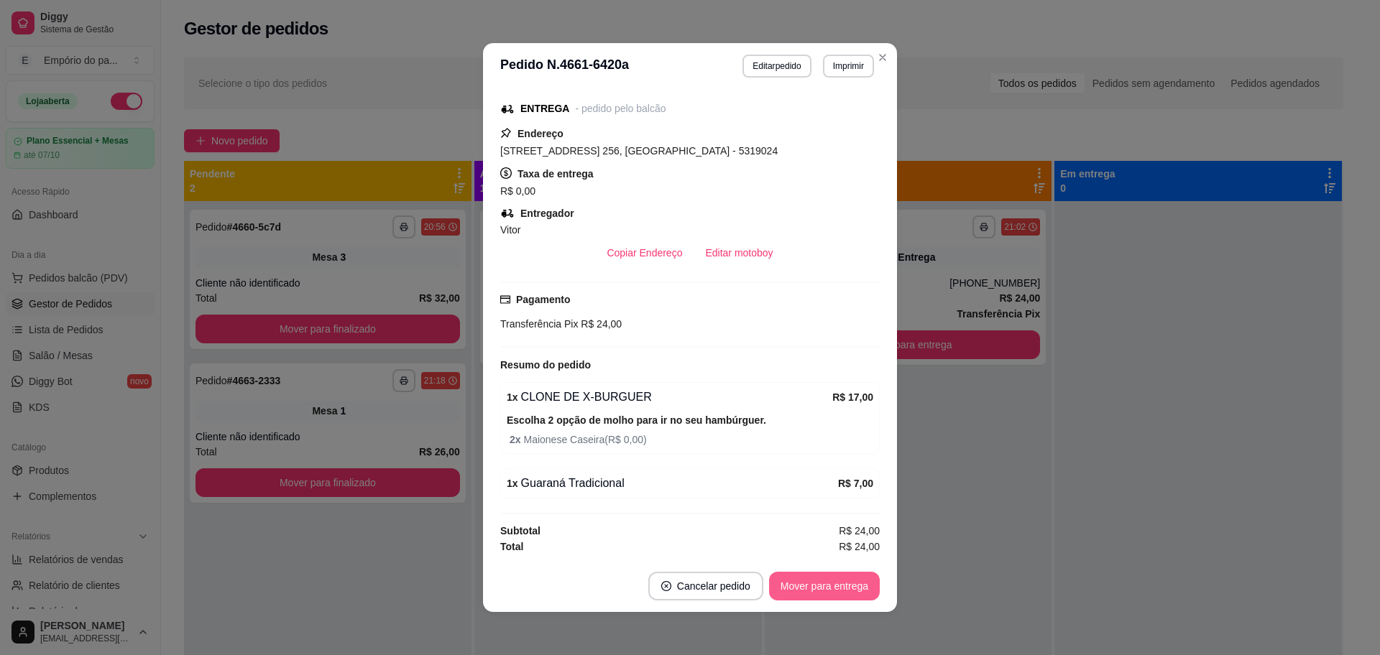
click at [825, 588] on button "Mover para entrega" at bounding box center [824, 586] width 111 height 29
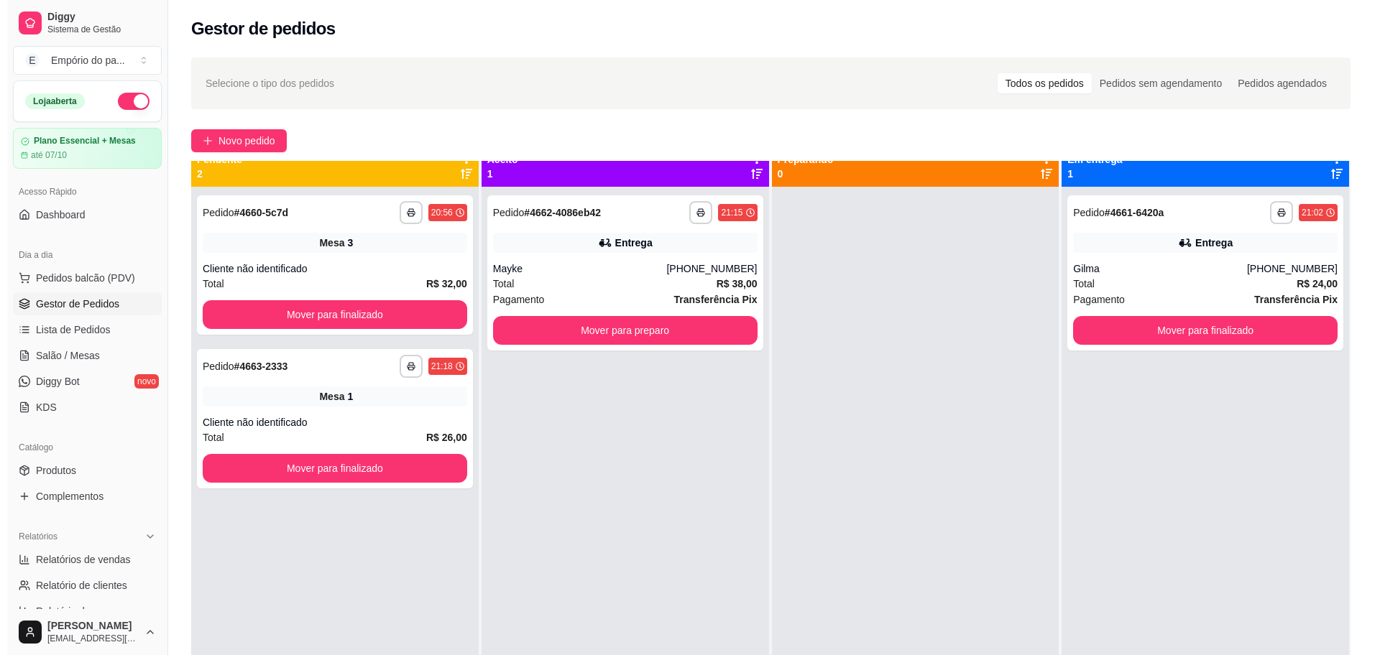
scroll to position [0, 0]
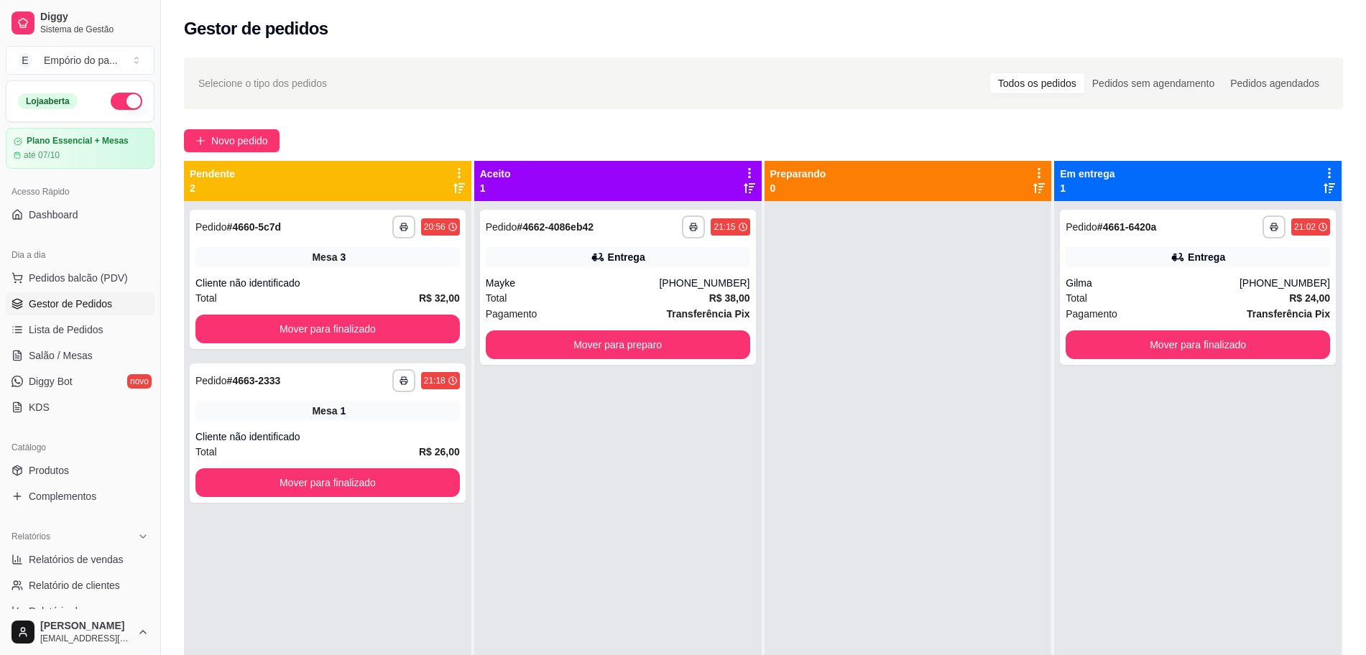
click at [839, 330] on div at bounding box center [908, 528] width 287 height 655
click at [1142, 290] on div "Total R$ 24,00" at bounding box center [1198, 298] width 264 height 16
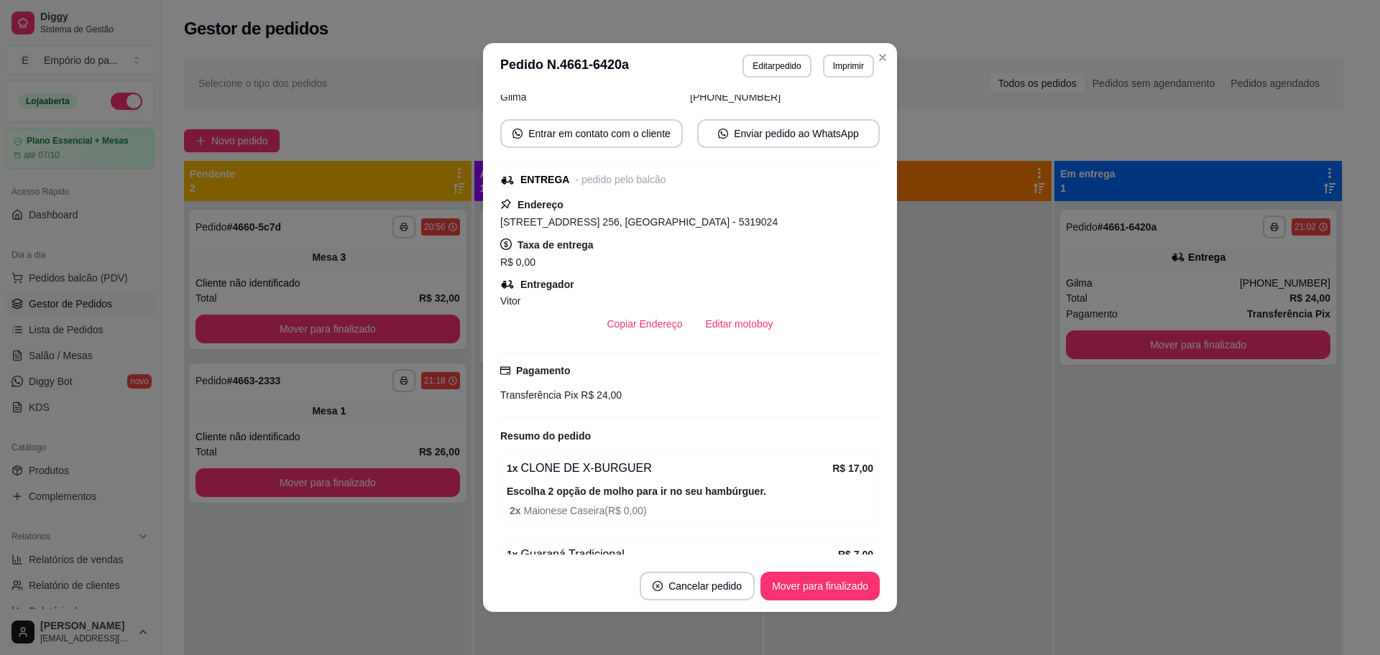
scroll to position [90, 0]
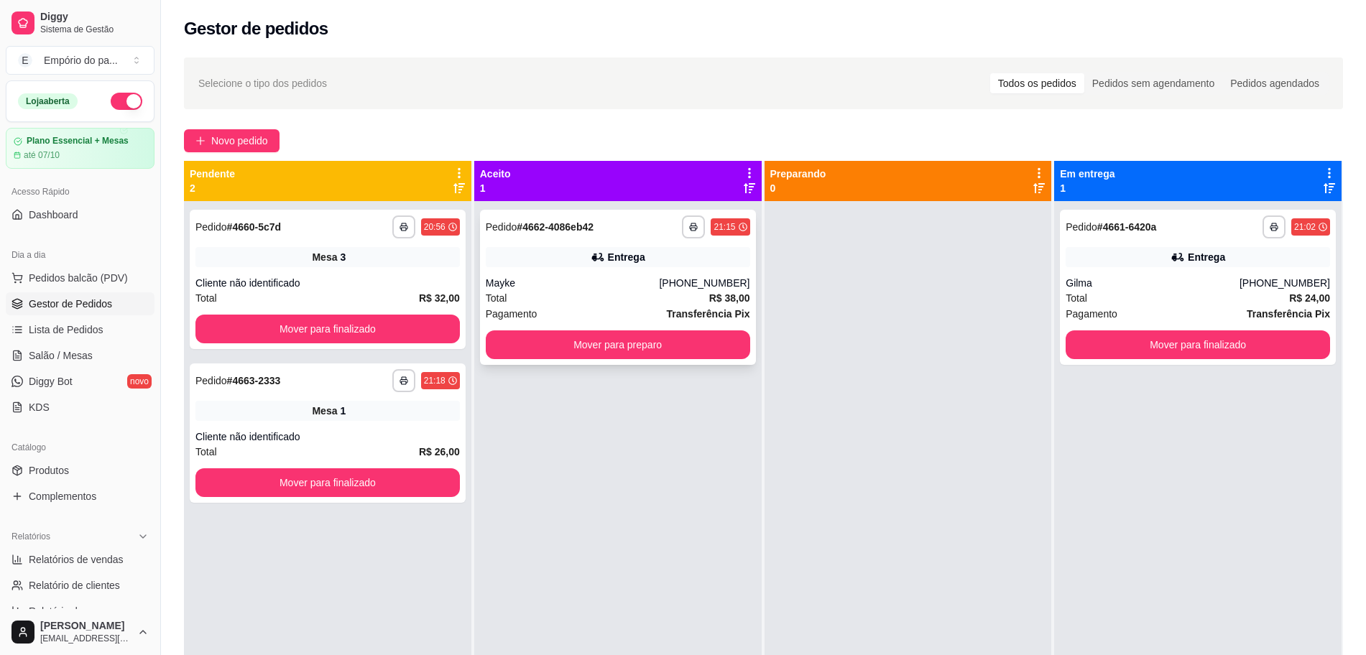
click at [611, 298] on div "Total R$ 38,00" at bounding box center [618, 298] width 264 height 16
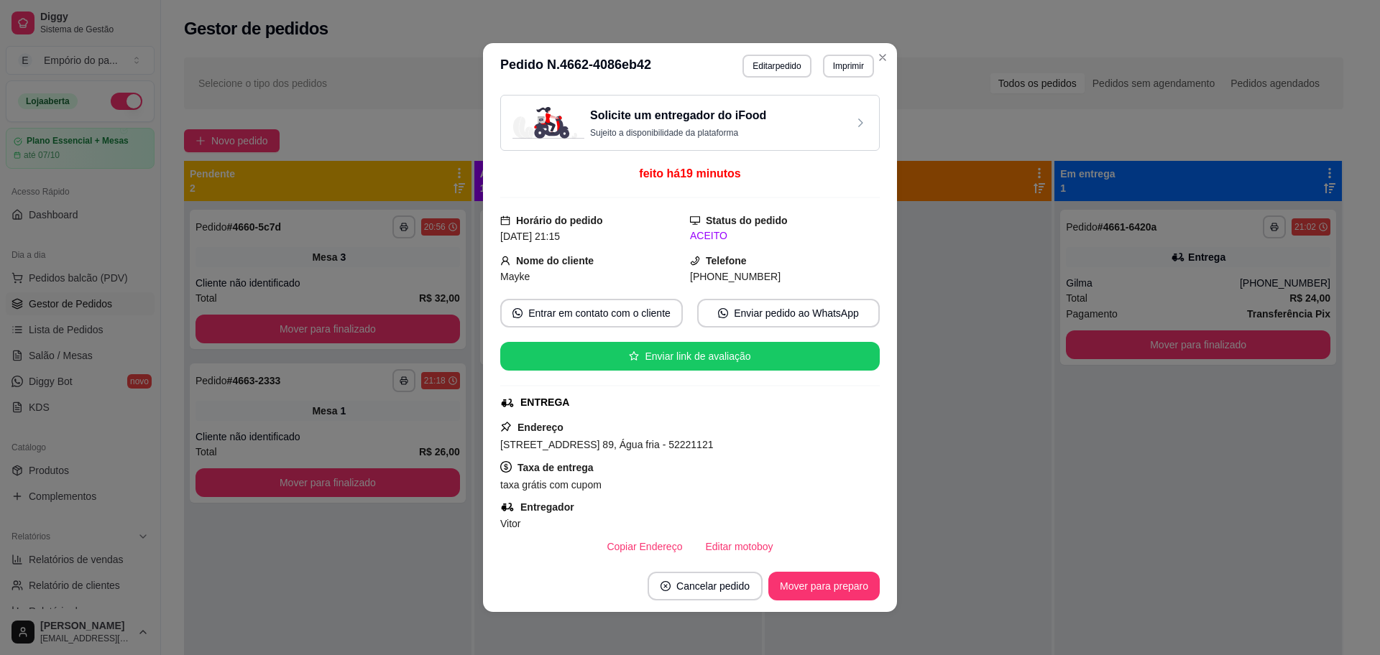
scroll to position [609, 0]
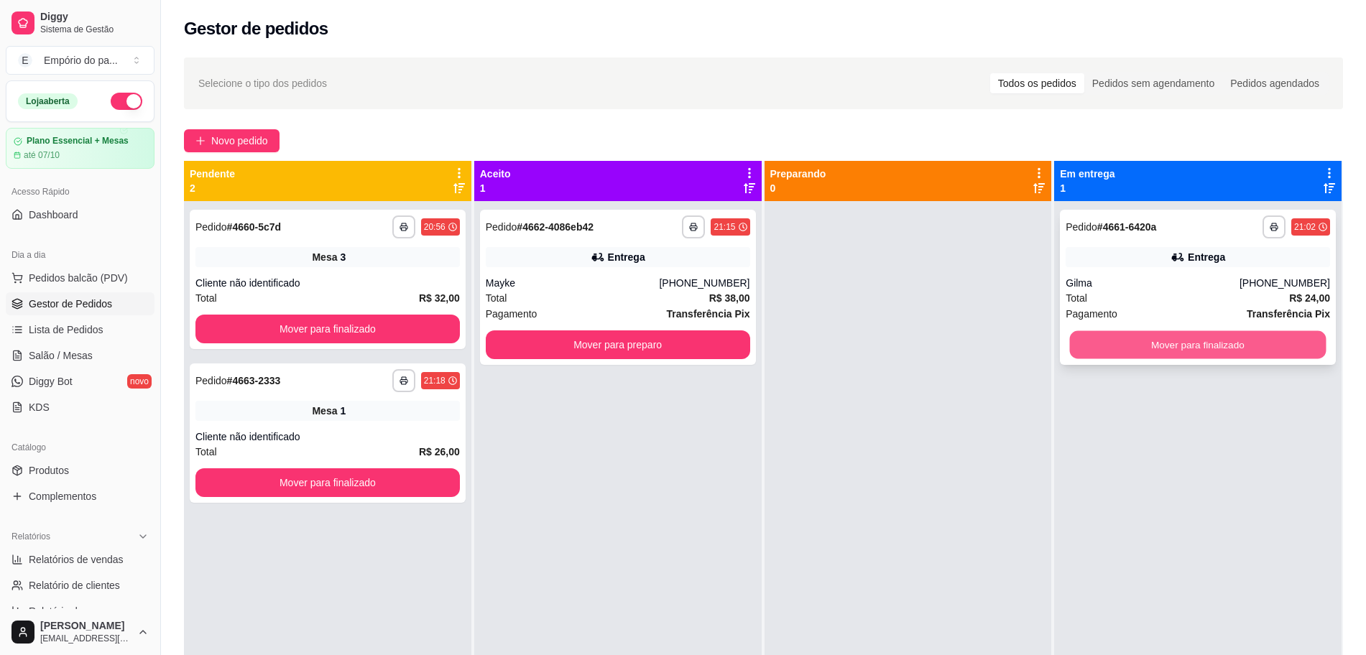
click at [1121, 351] on button "Mover para finalizado" at bounding box center [1198, 345] width 257 height 28
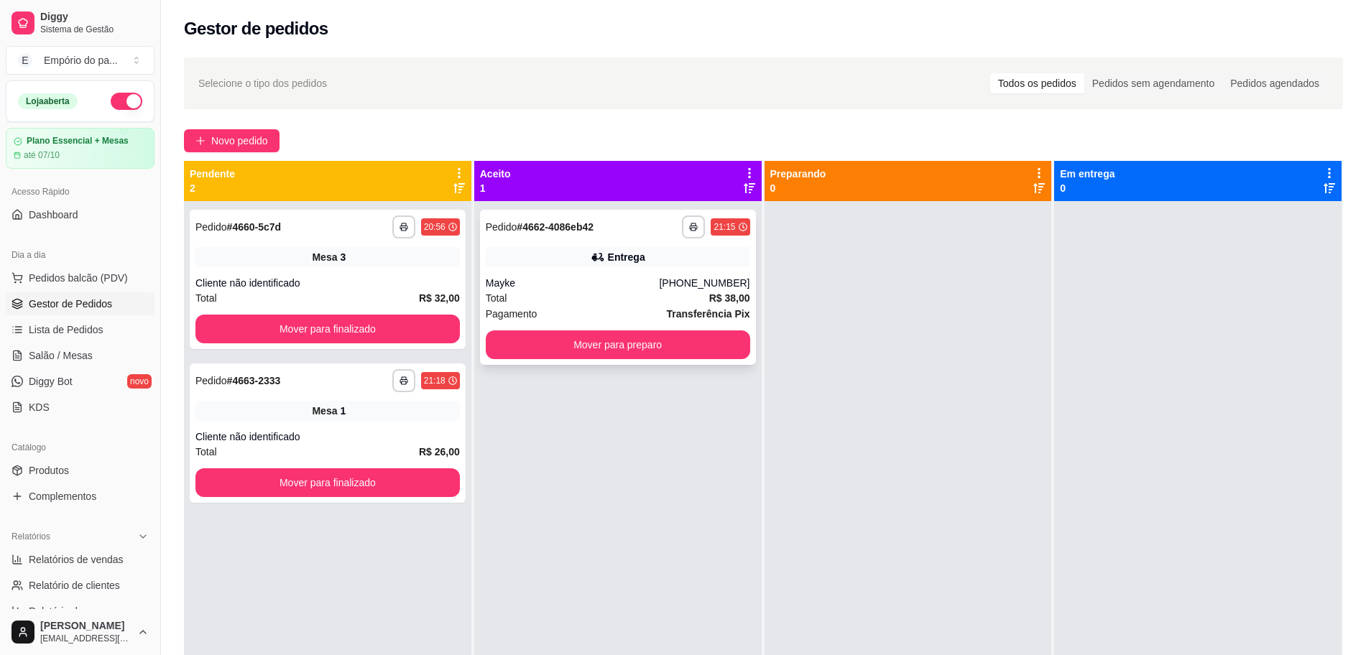
click at [622, 308] on div "Pagamento Transferência Pix" at bounding box center [618, 314] width 264 height 16
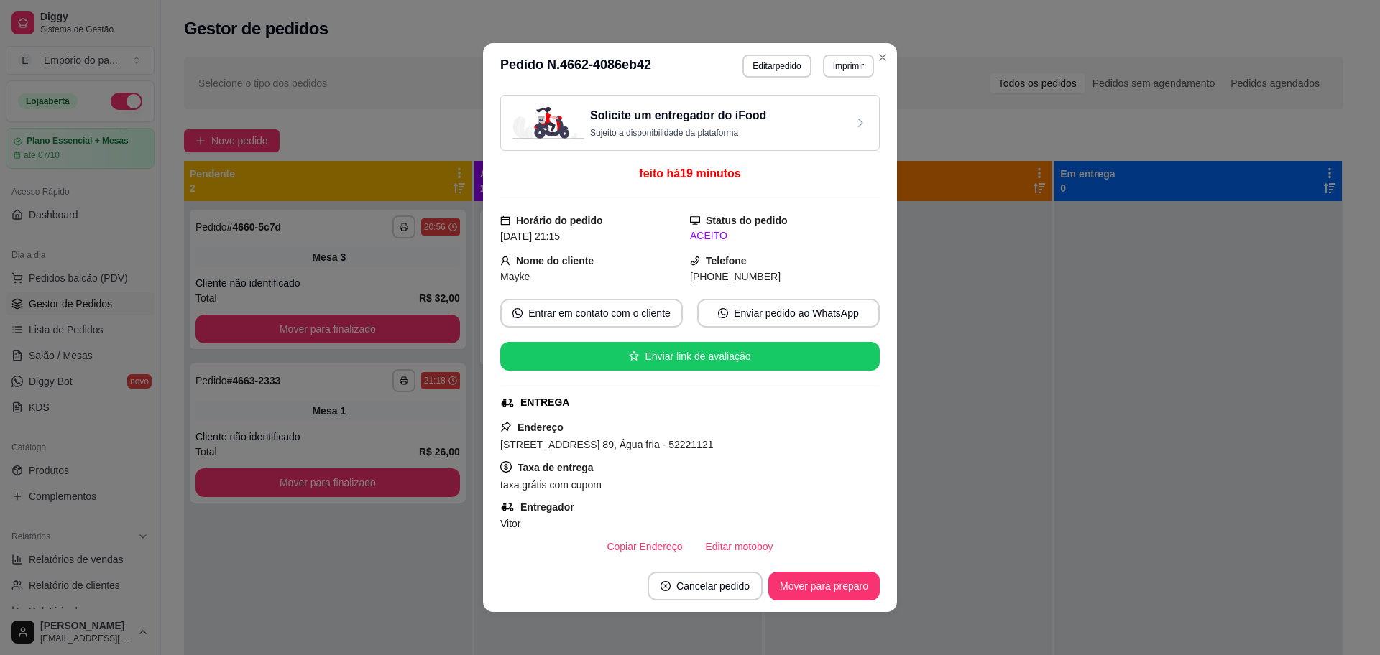
scroll to position [269, 0]
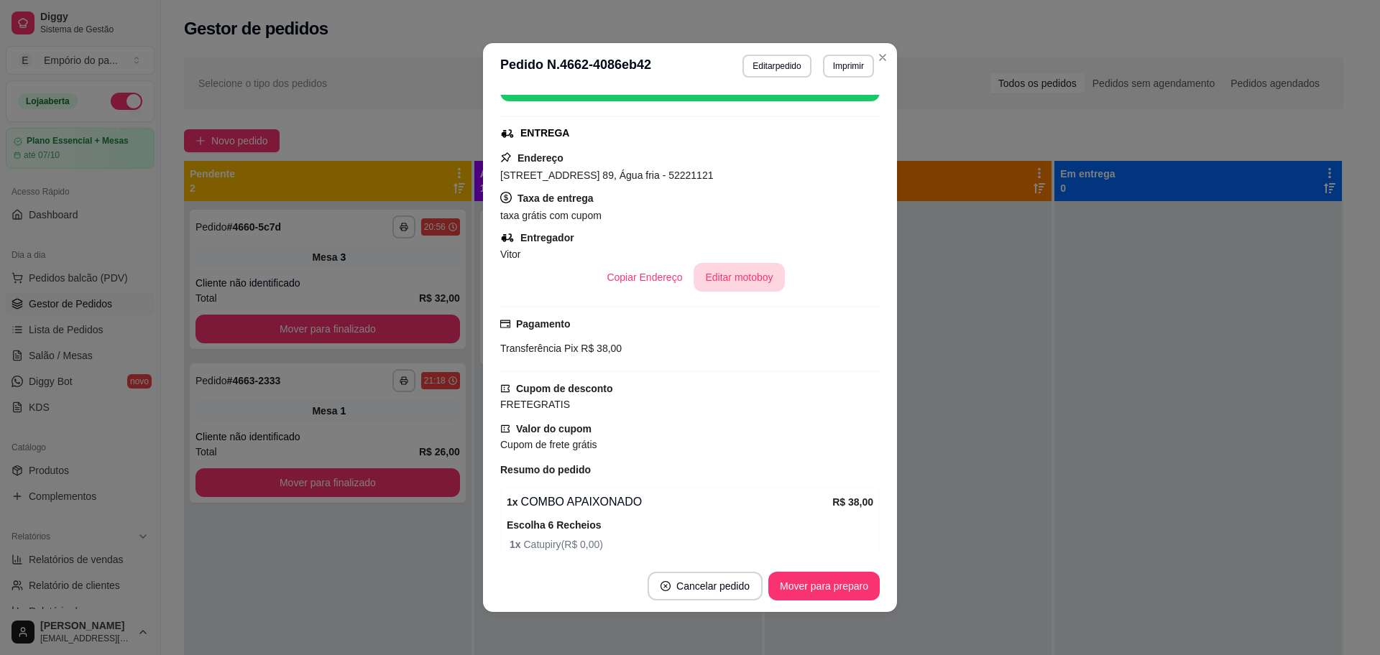
click at [724, 275] on button "Editar motoboy" at bounding box center [738, 277] width 91 height 29
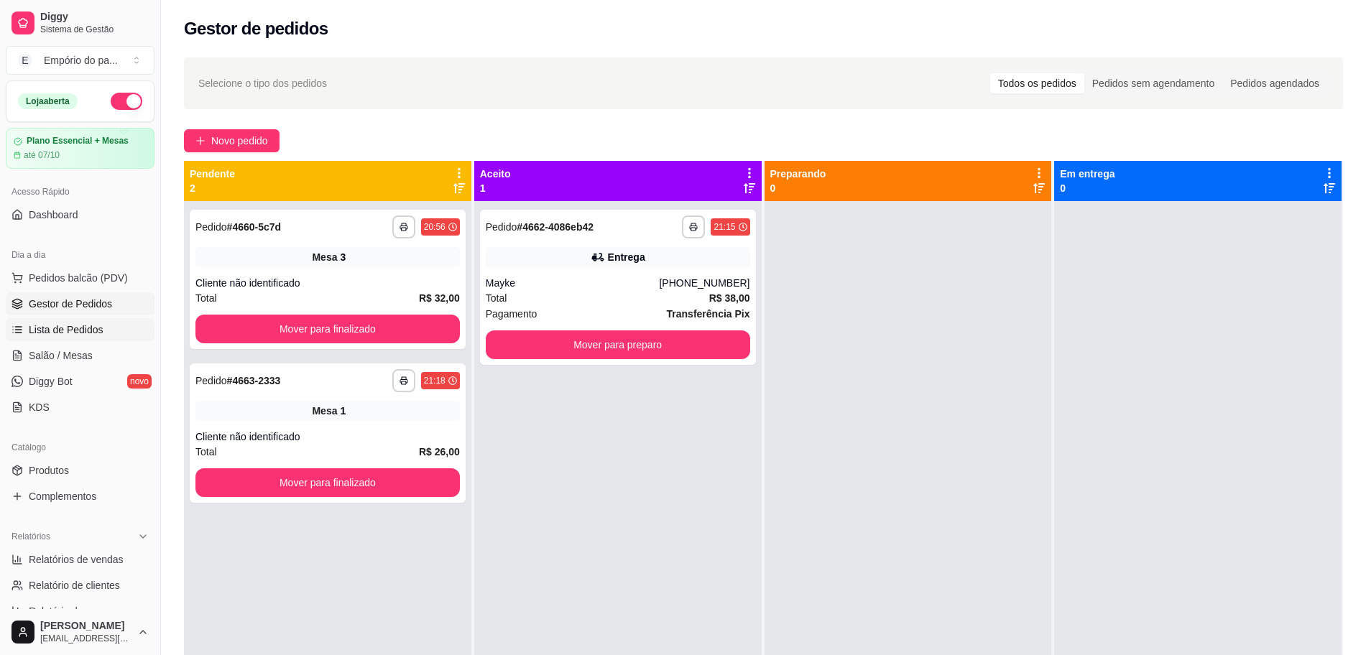
click at [55, 328] on span "Lista de Pedidos" at bounding box center [66, 330] width 75 height 14
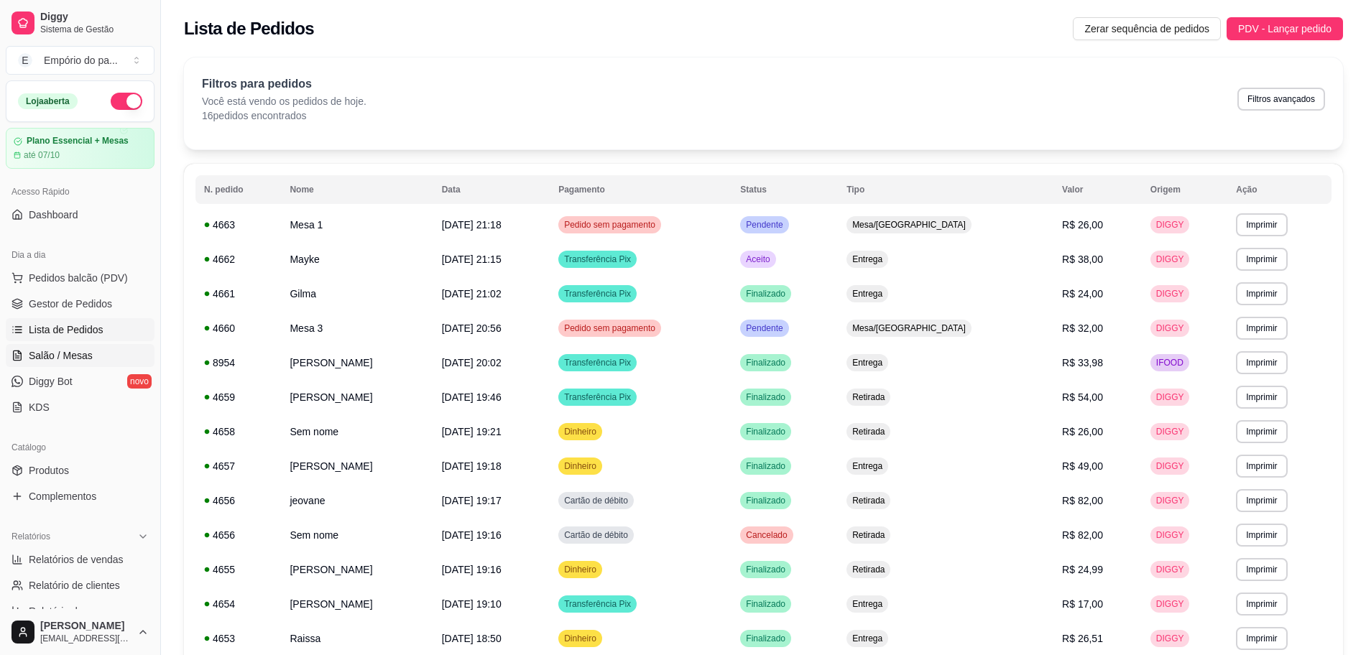
click at [81, 353] on span "Salão / Mesas" at bounding box center [61, 356] width 64 height 14
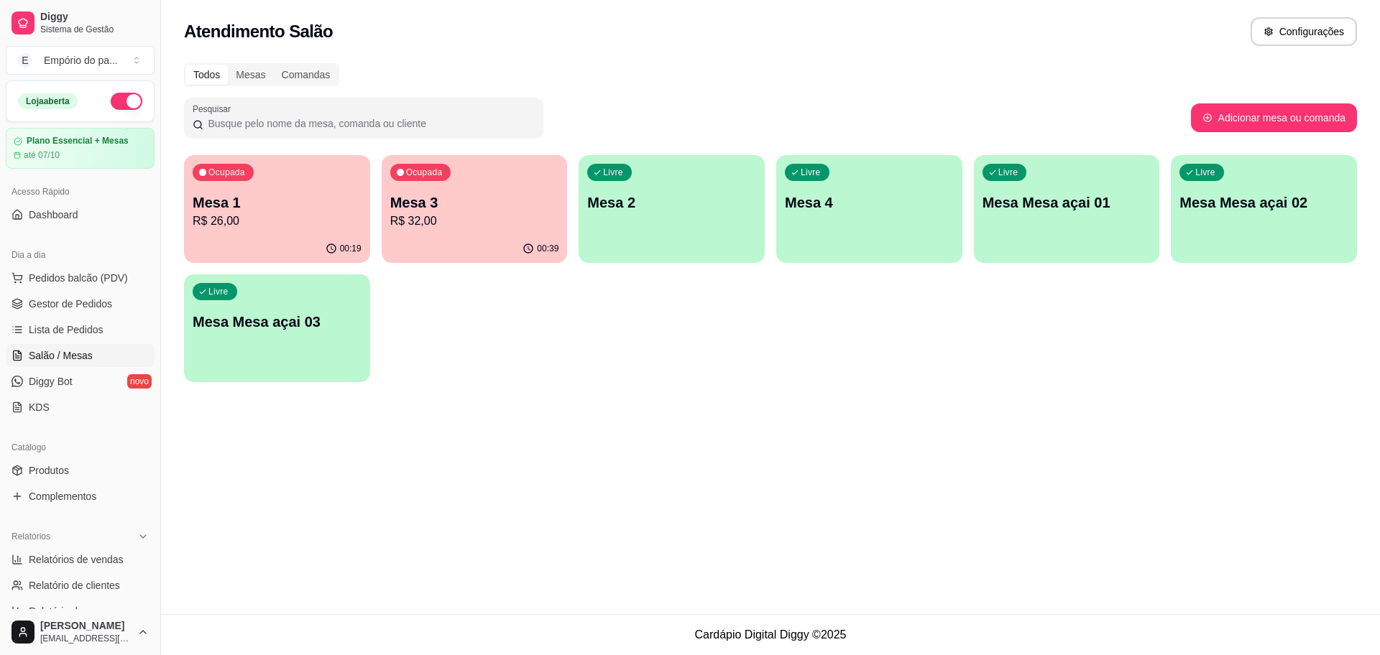
click at [326, 257] on div "00:19" at bounding box center [277, 249] width 186 height 28
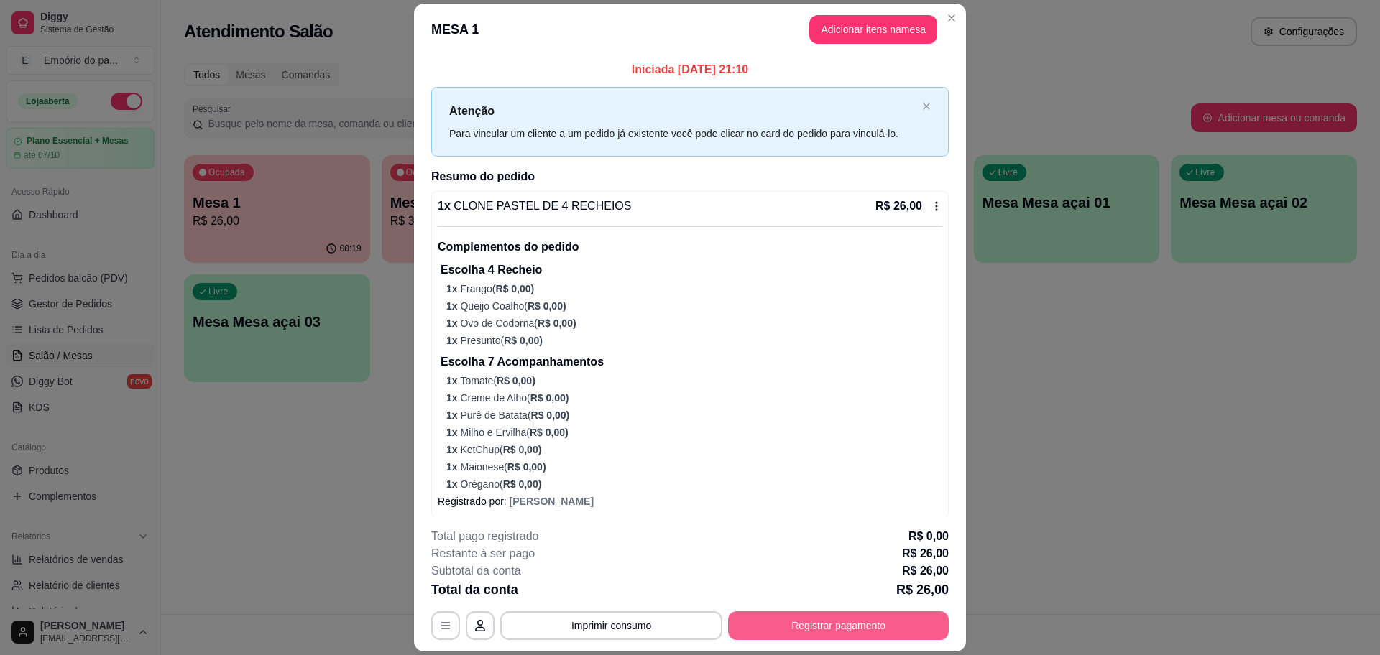
click at [806, 632] on button "Registrar pagamento" at bounding box center [838, 626] width 221 height 29
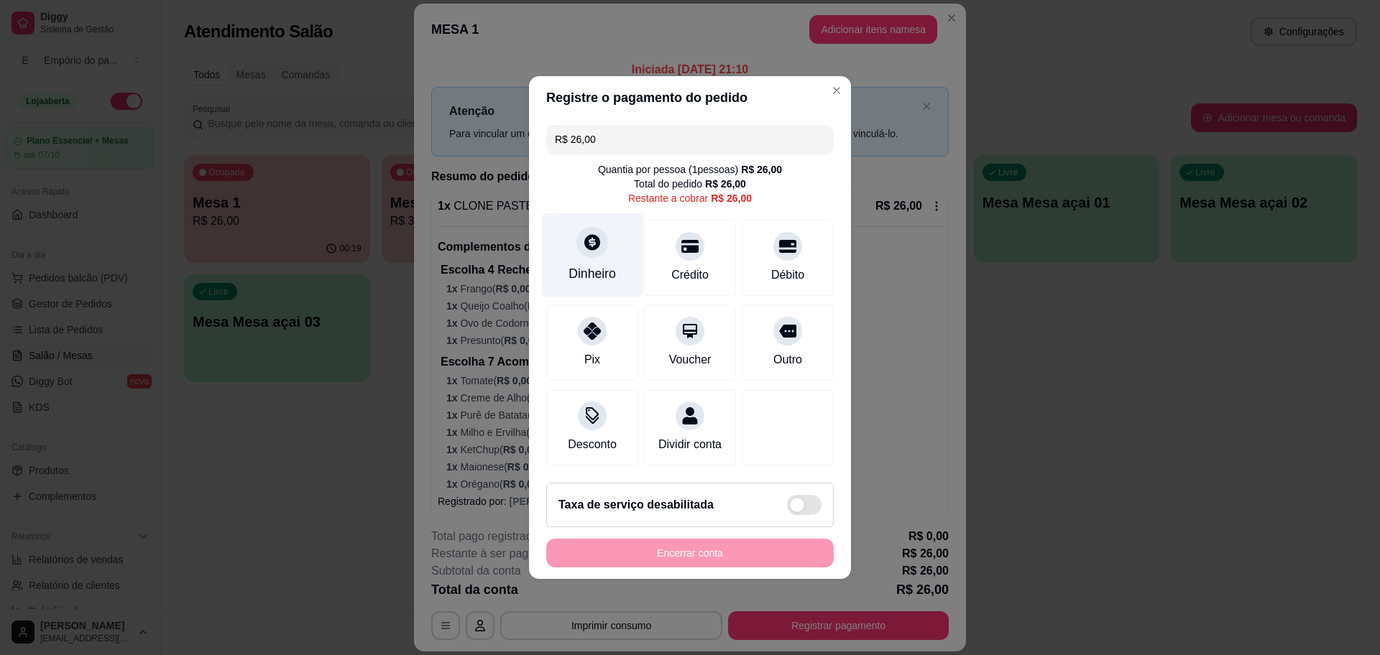
click at [609, 264] on div "Dinheiro" at bounding box center [591, 273] width 47 height 19
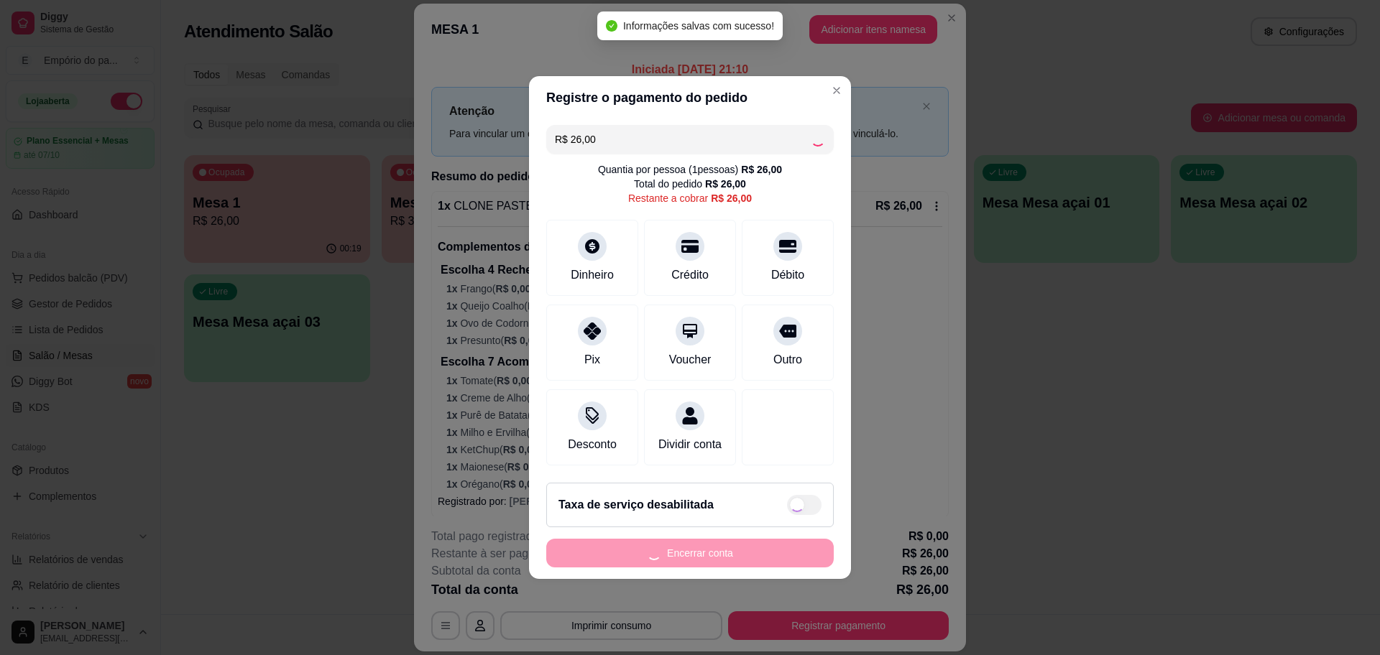
type input "R$ 0,00"
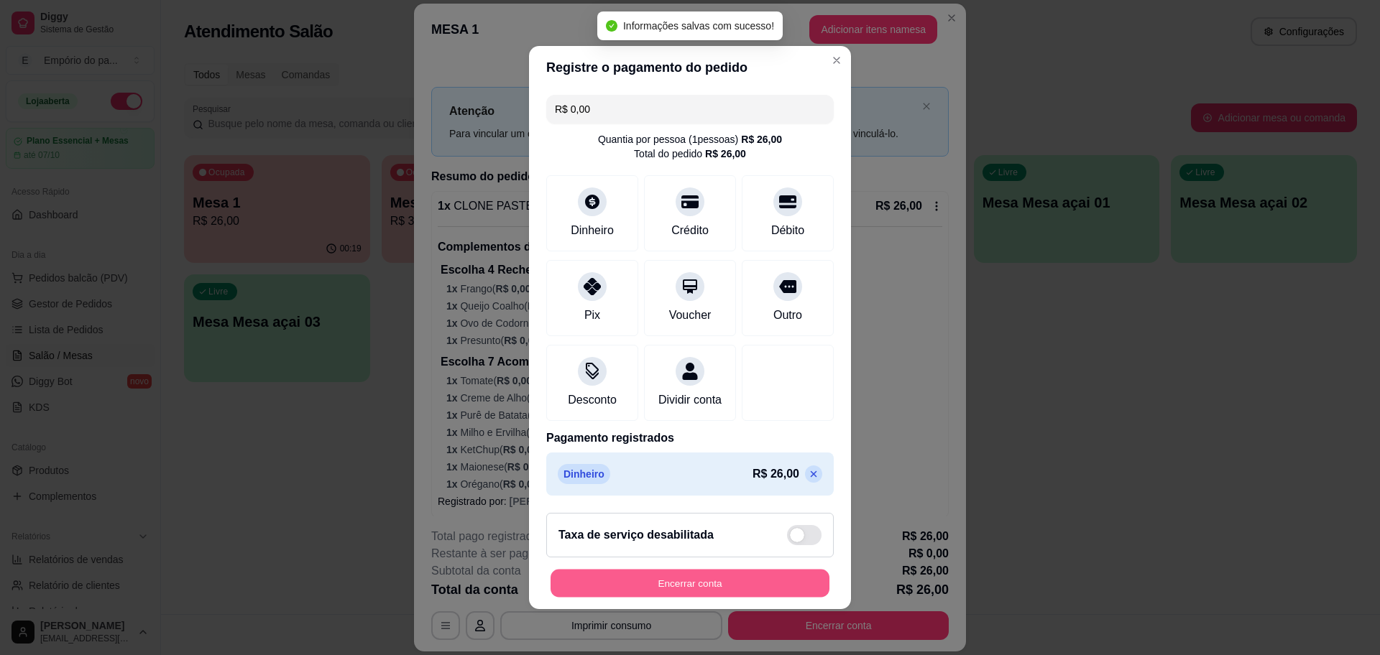
click at [727, 587] on button "Encerrar conta" at bounding box center [689, 584] width 279 height 28
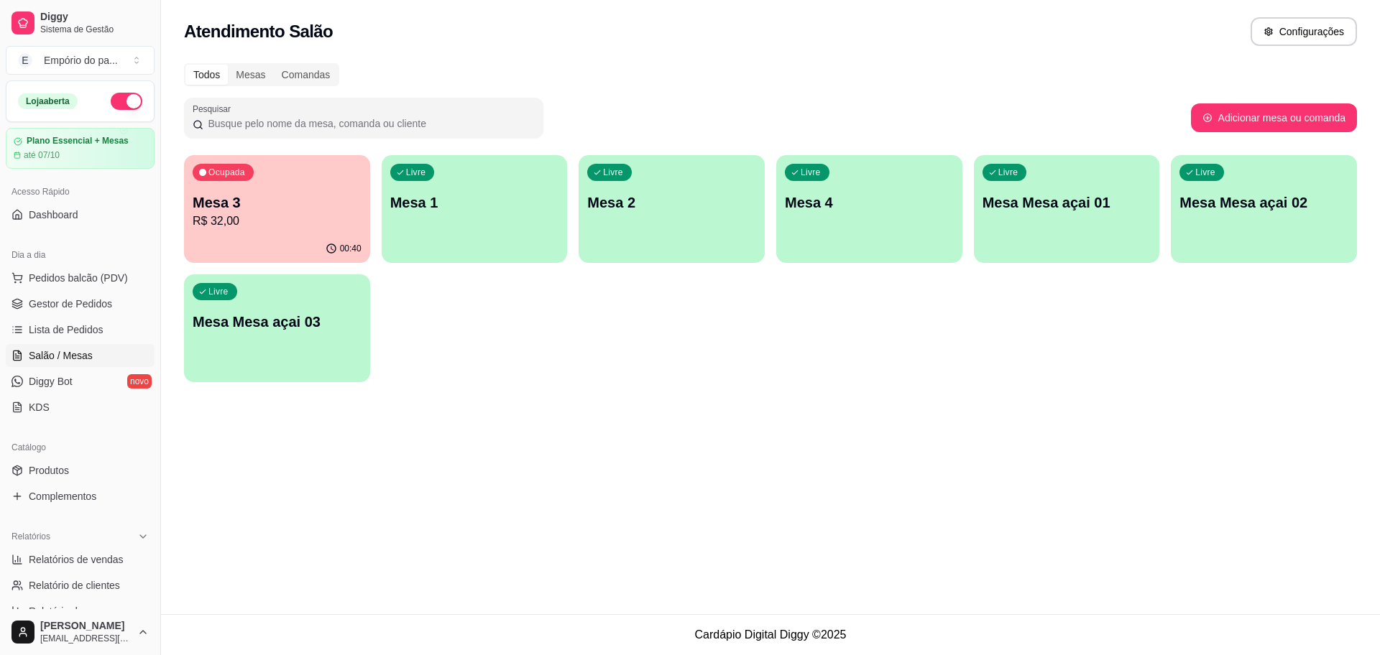
click at [269, 218] on p "R$ 32,00" at bounding box center [277, 221] width 169 height 17
click at [114, 300] on link "Gestor de Pedidos" at bounding box center [80, 303] width 149 height 23
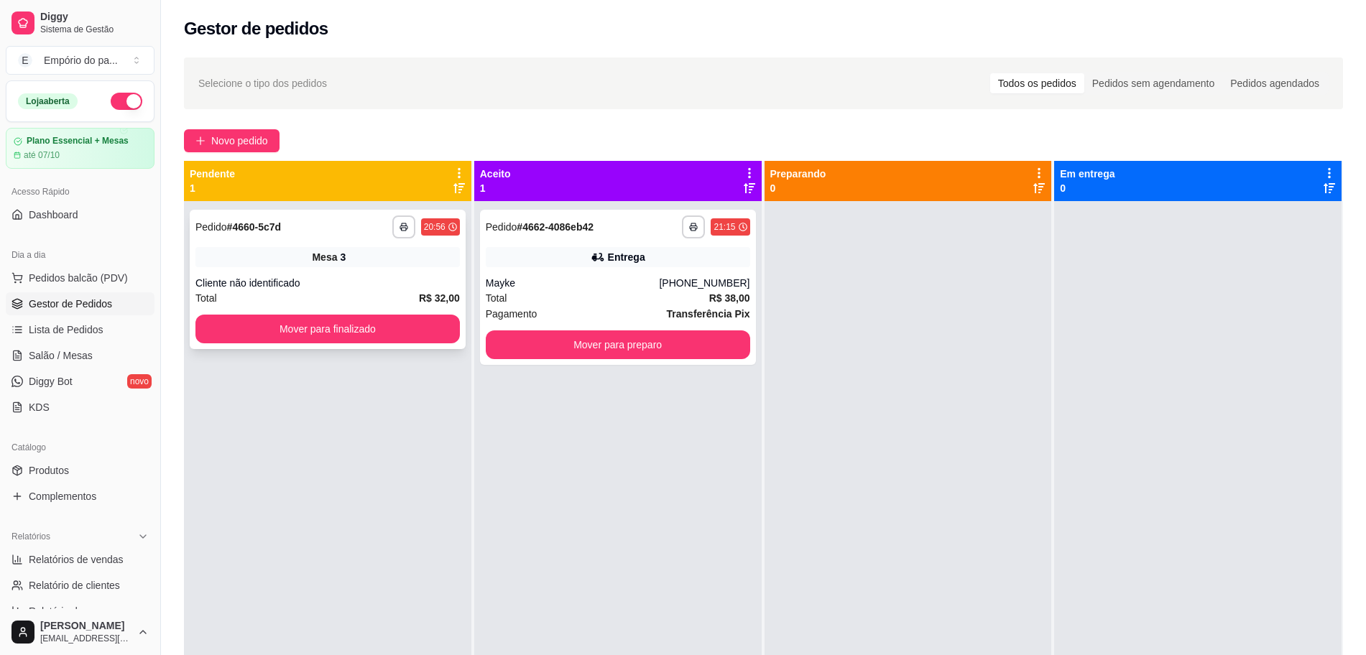
click at [437, 278] on div "Cliente não identificado" at bounding box center [327, 283] width 264 height 14
click at [305, 337] on button "Mover para finalizado" at bounding box center [328, 329] width 257 height 28
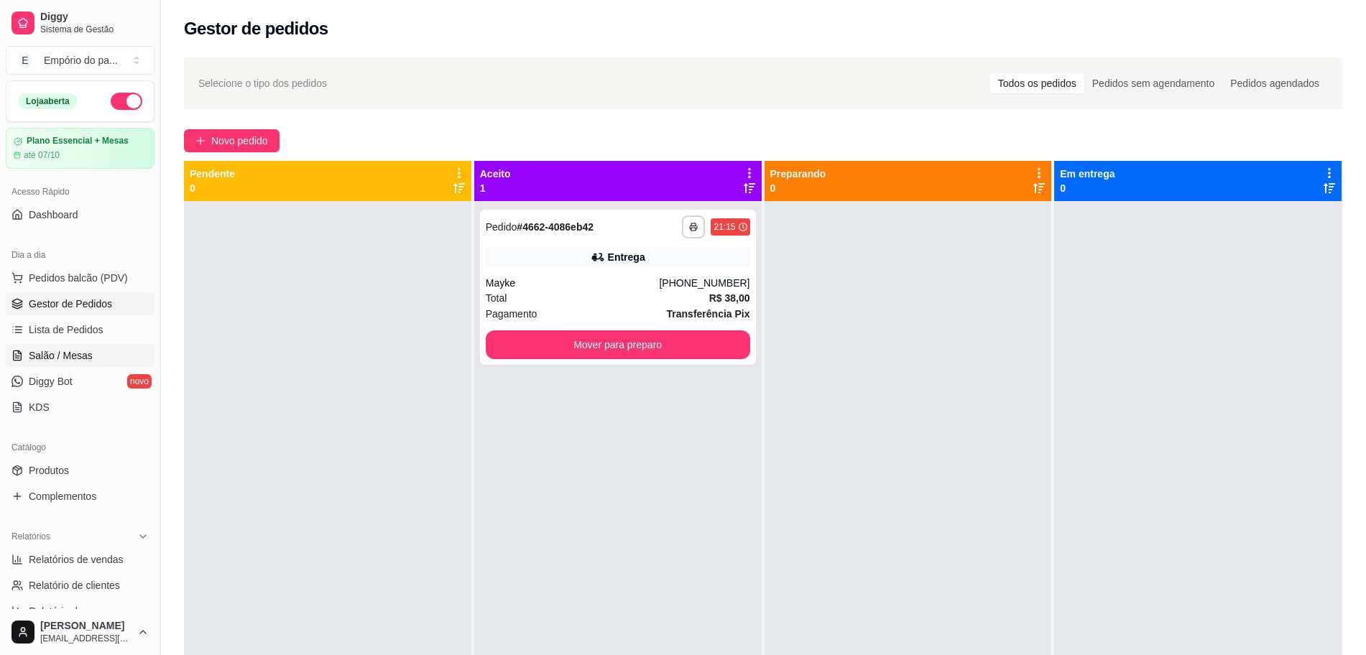
click at [48, 357] on span "Salão / Mesas" at bounding box center [61, 356] width 64 height 14
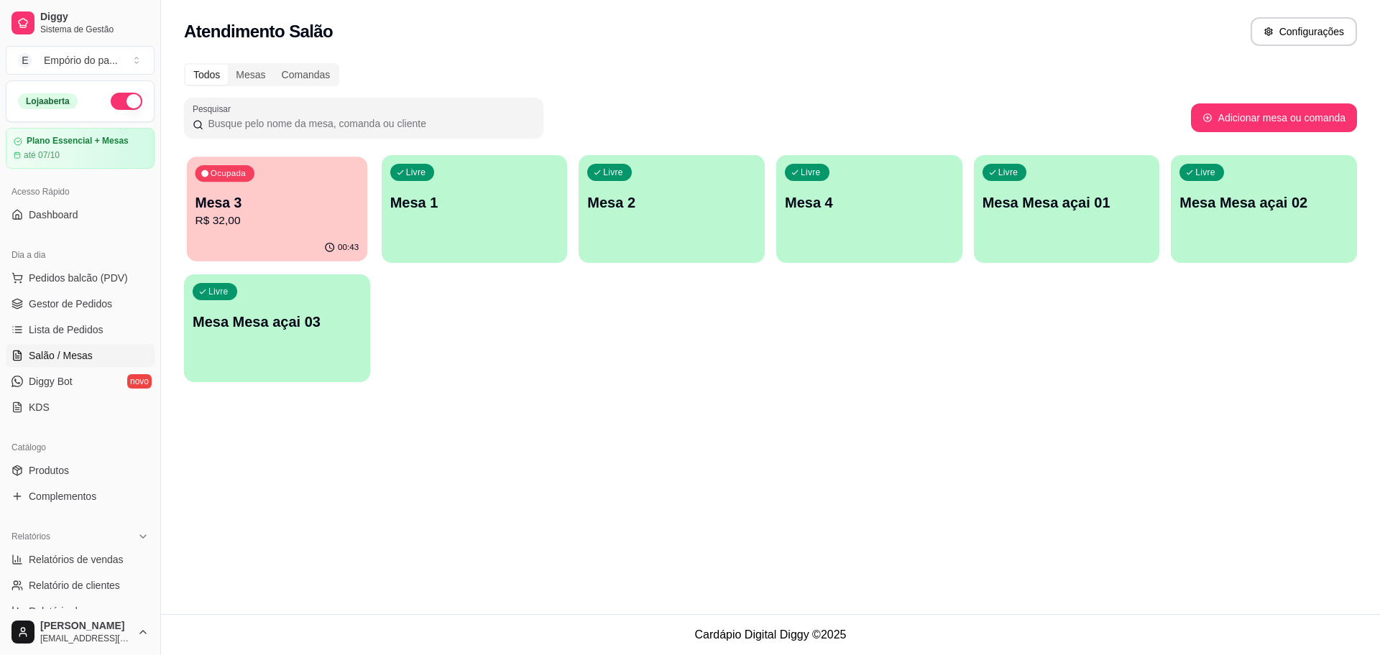
click at [285, 249] on div "00:43" at bounding box center [277, 247] width 180 height 27
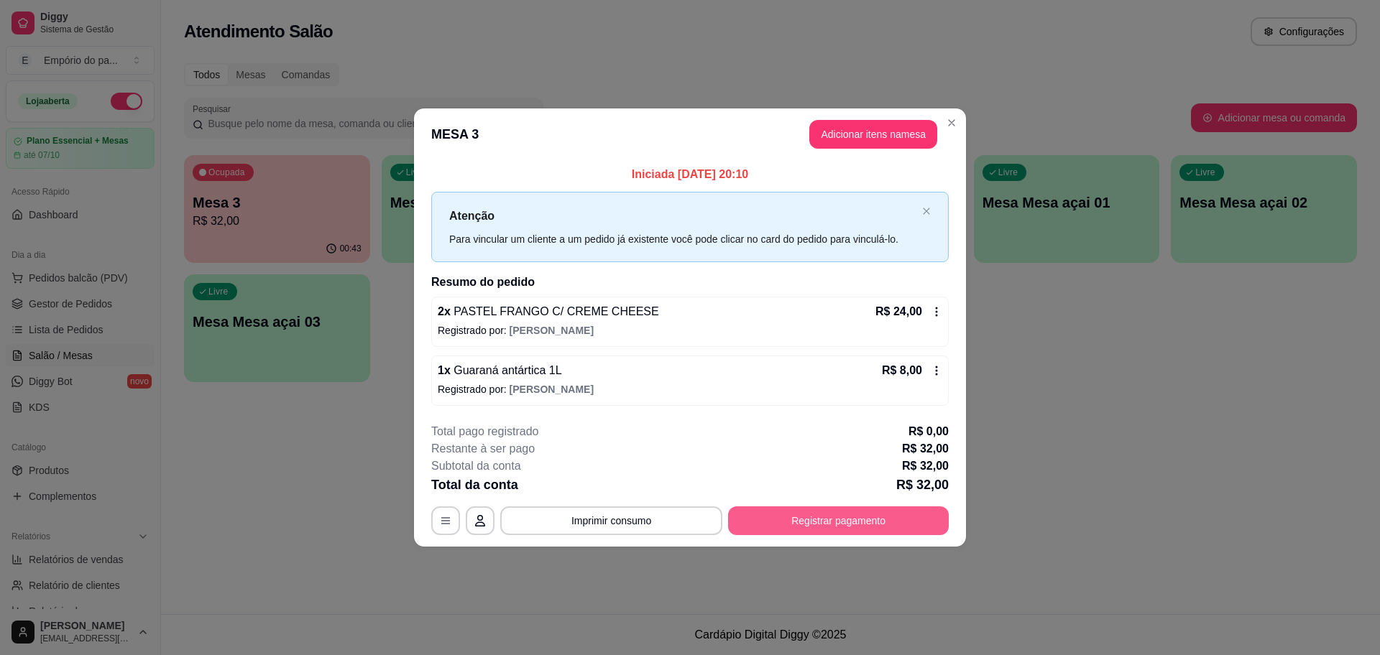
click at [774, 525] on button "Registrar pagamento" at bounding box center [838, 521] width 221 height 29
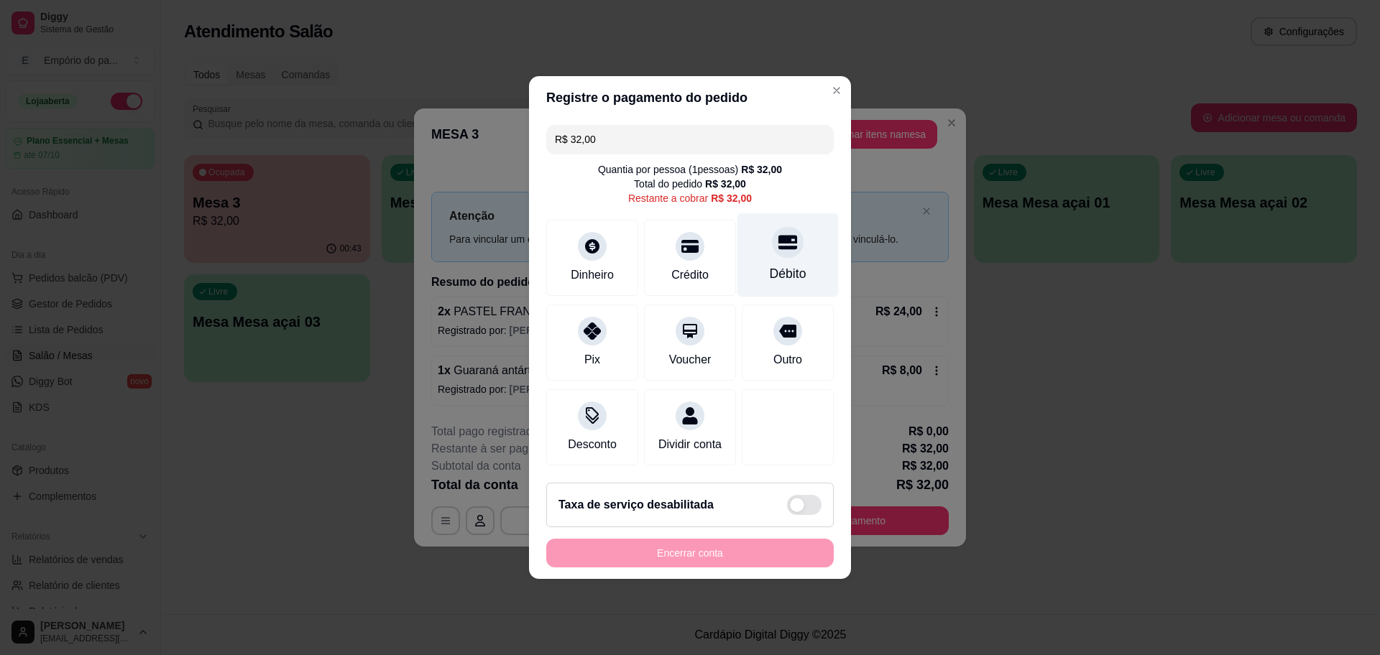
click at [755, 259] on div "Débito" at bounding box center [787, 255] width 101 height 84
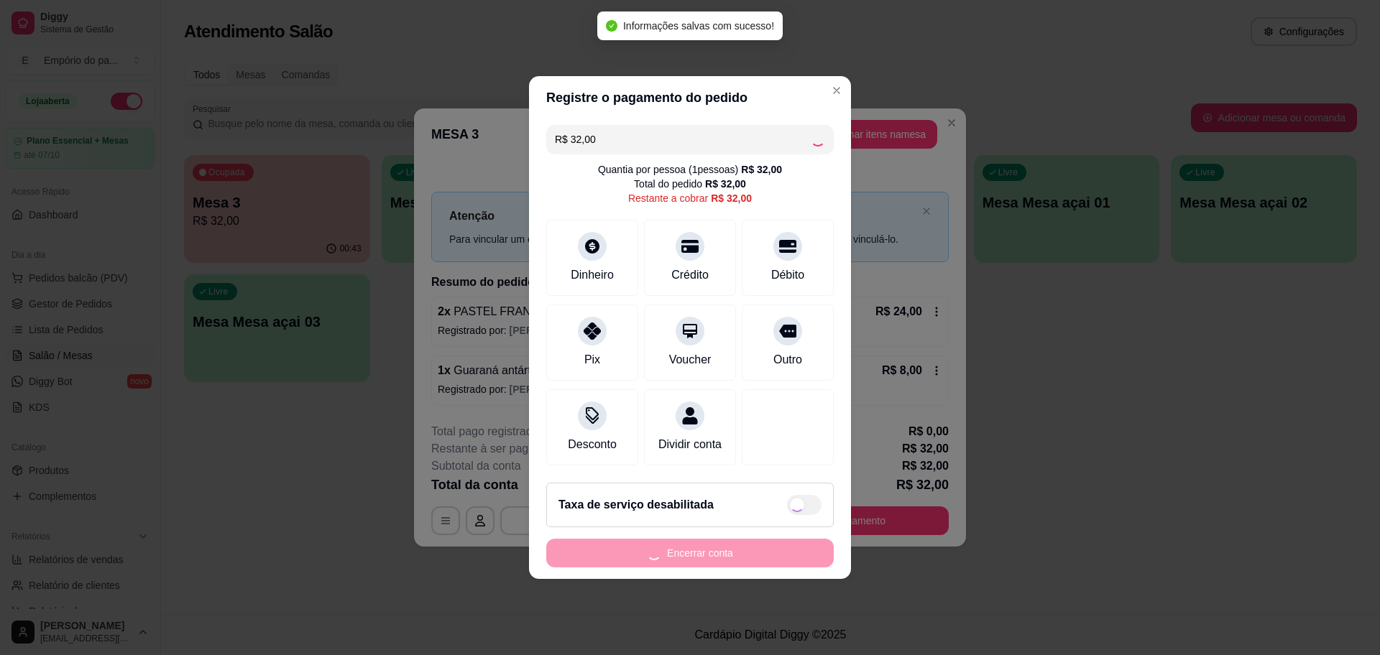
type input "R$ 0,00"
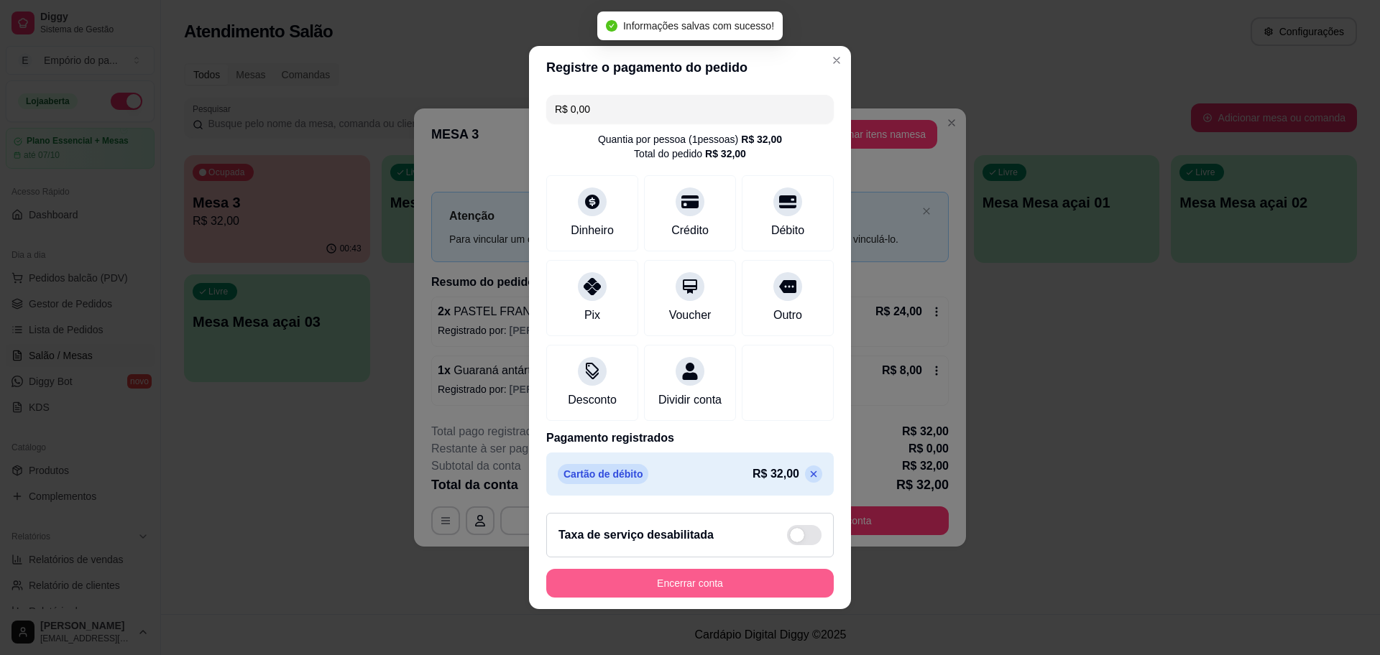
click at [583, 595] on button "Encerrar conta" at bounding box center [689, 583] width 287 height 29
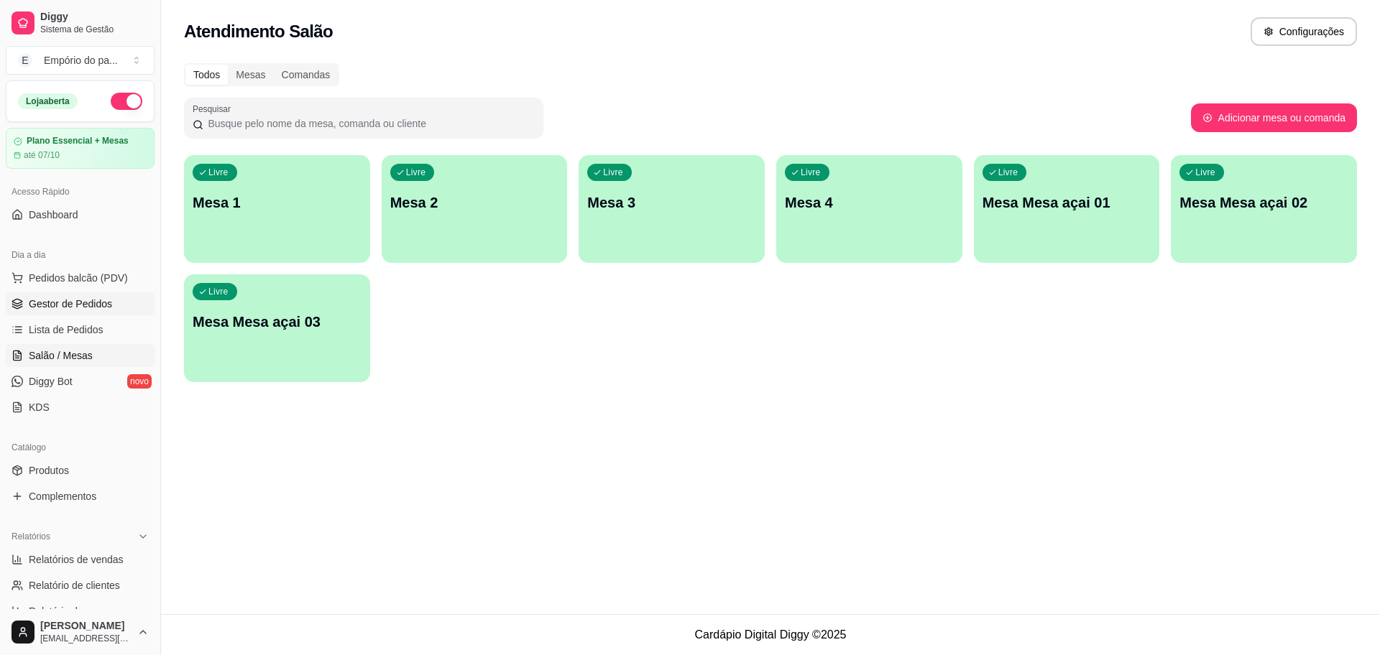
click at [63, 297] on span "Gestor de Pedidos" at bounding box center [70, 304] width 83 height 14
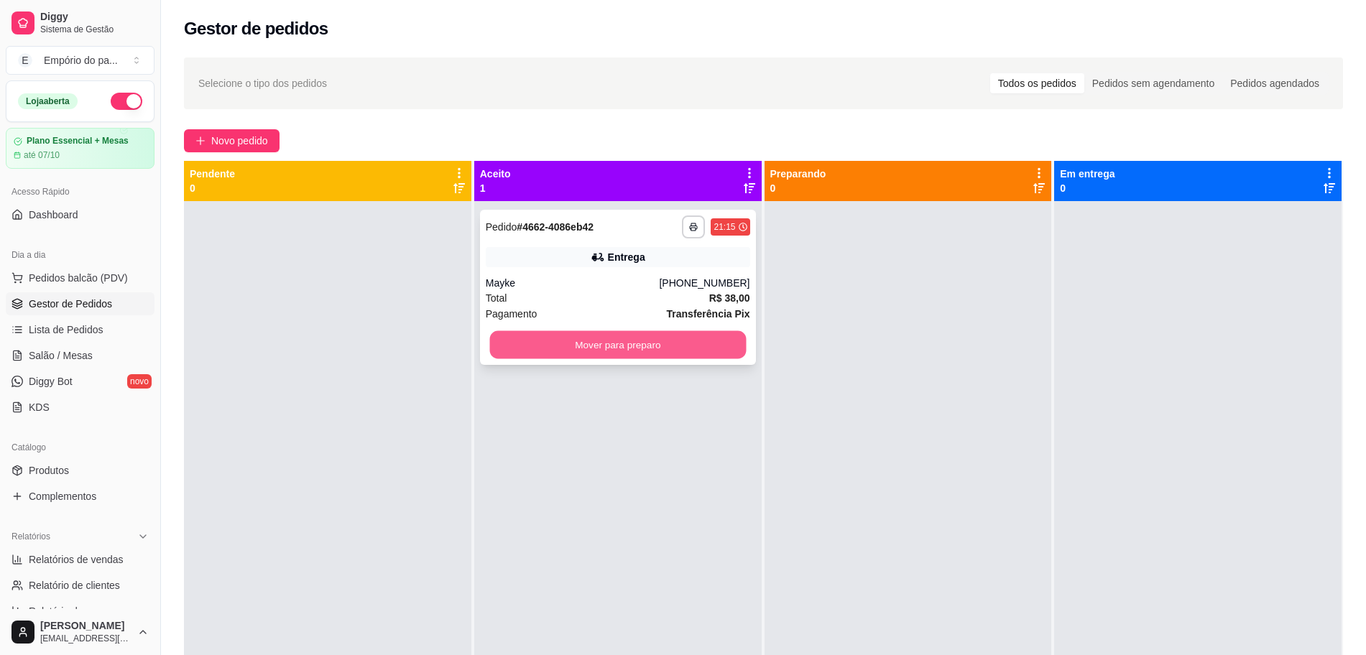
click at [506, 339] on button "Mover para preparo" at bounding box center [617, 345] width 257 height 28
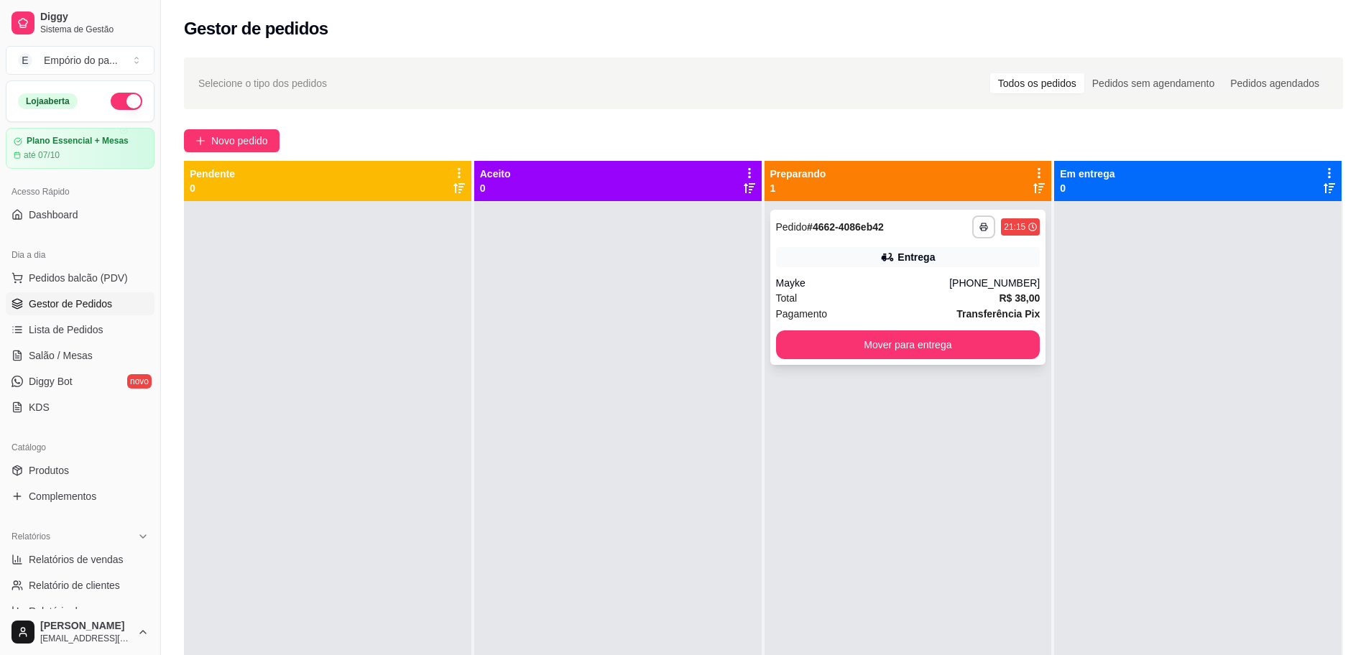
click at [838, 299] on div "Total R$ 38,00" at bounding box center [908, 298] width 264 height 16
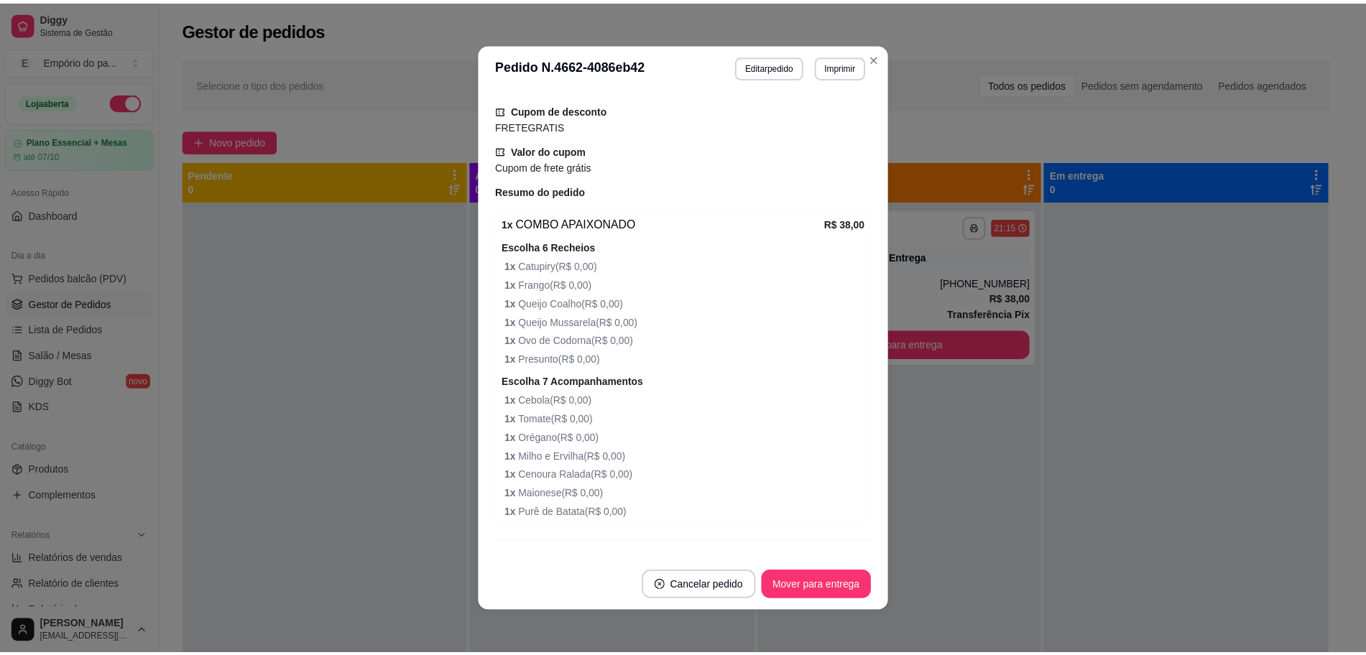
scroll to position [609, 0]
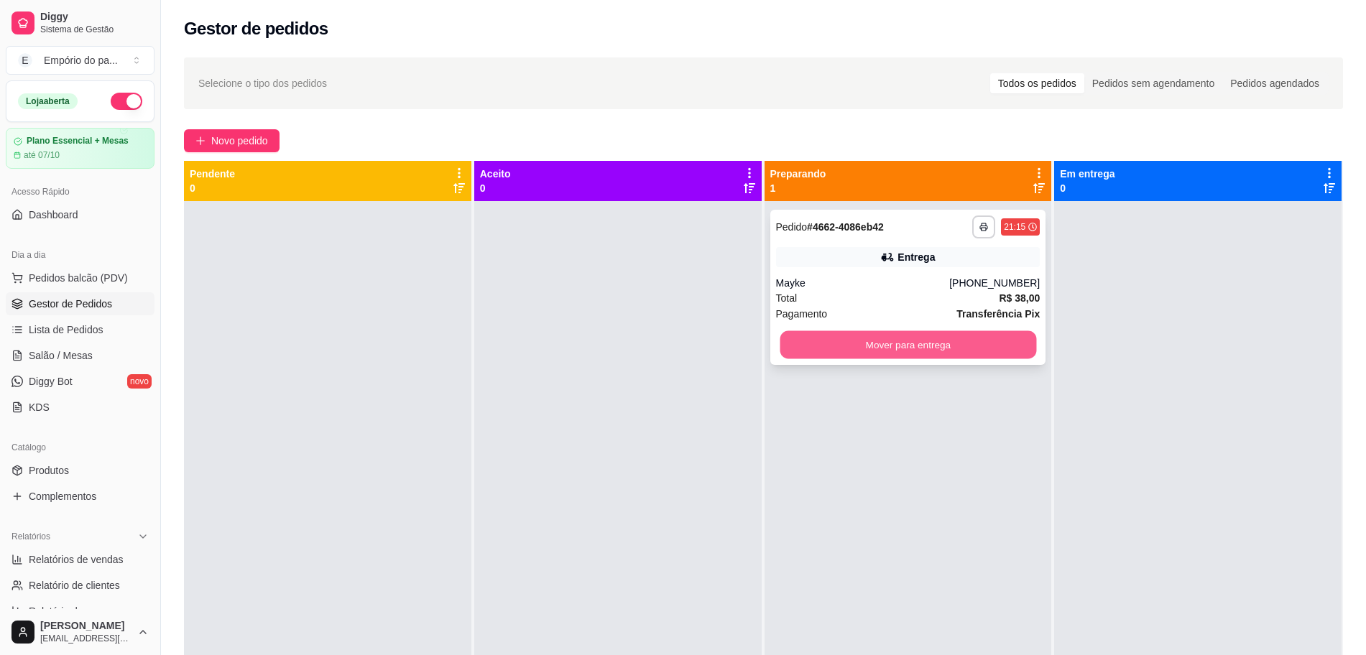
click at [794, 338] on button "Mover para entrega" at bounding box center [908, 345] width 257 height 28
